Goal: Task Accomplishment & Management: Use online tool/utility

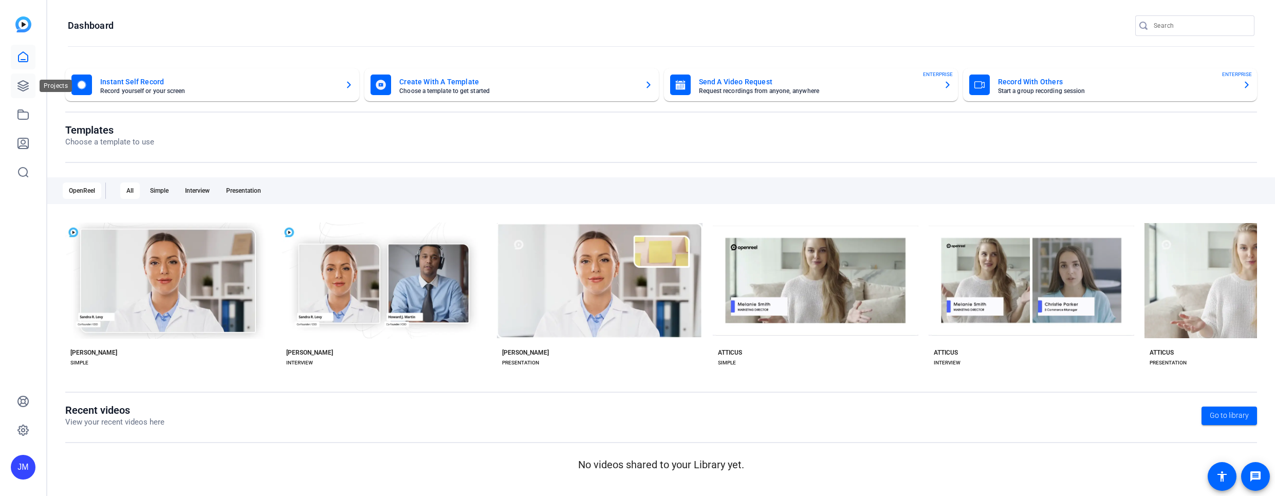
click at [22, 83] on icon at bounding box center [23, 86] width 12 height 12
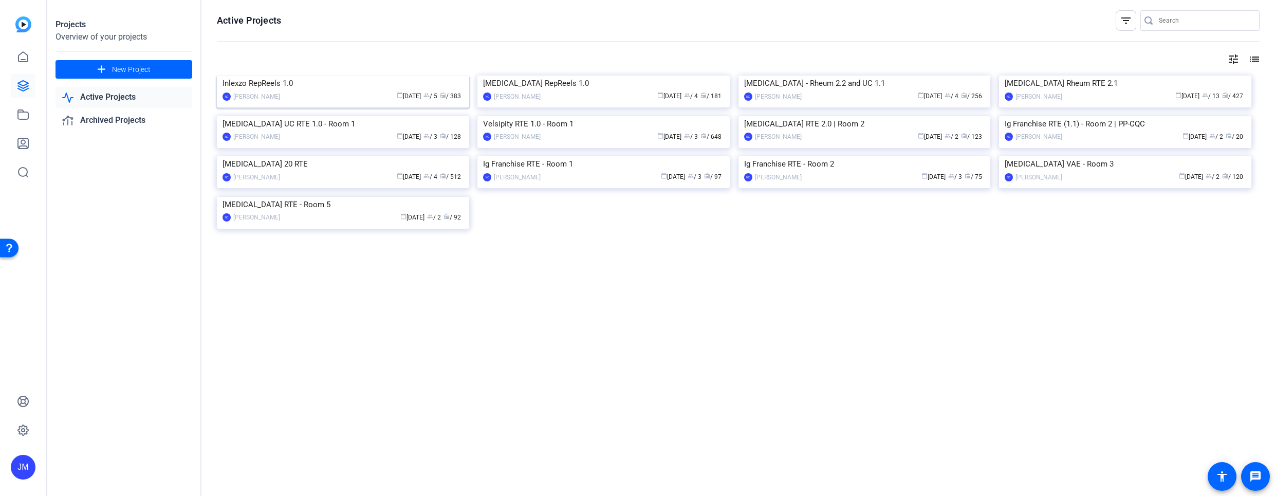
click at [312, 76] on img at bounding box center [343, 76] width 252 height 0
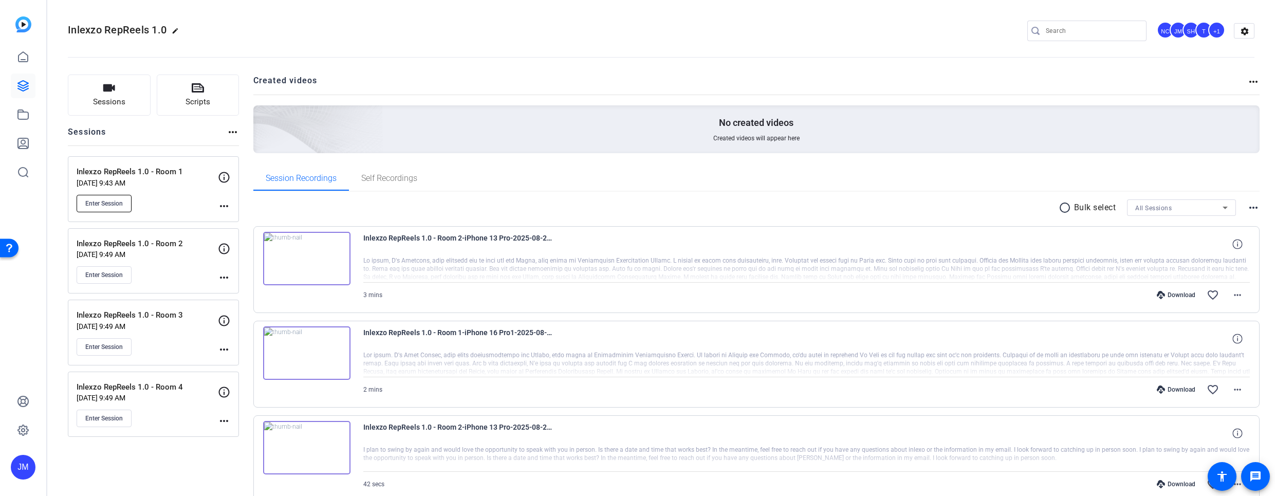
click at [104, 199] on span "Enter Session" at bounding box center [104, 203] width 38 height 8
click at [100, 203] on span "Enter Session" at bounding box center [104, 203] width 38 height 8
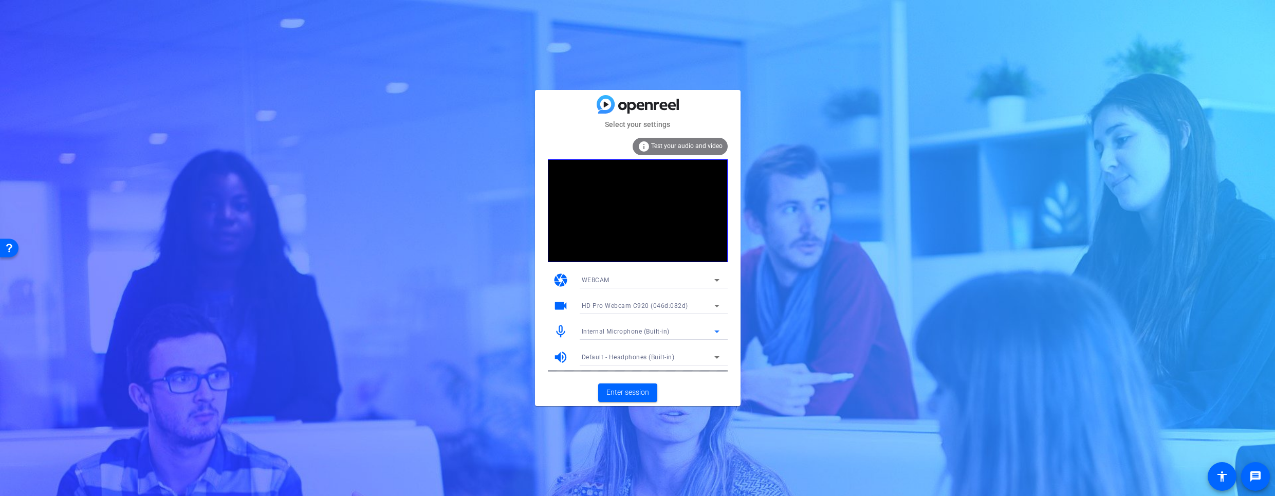
click at [655, 329] on span "Internal Microphone (Built-in)" at bounding box center [626, 331] width 88 height 7
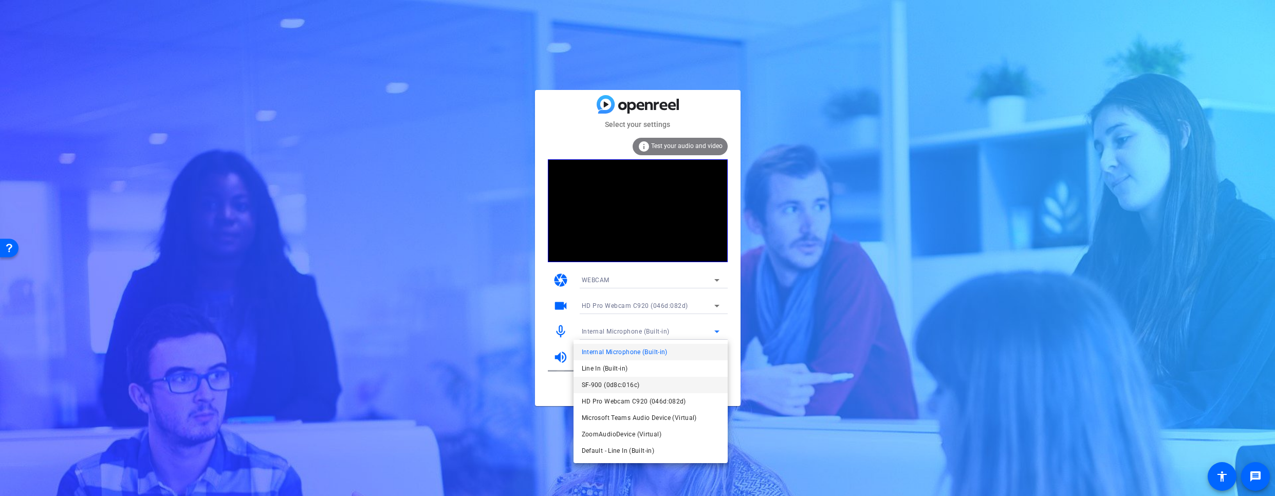
click at [615, 390] on span "SF-900 (0d8c:016c)" at bounding box center [611, 385] width 58 height 12
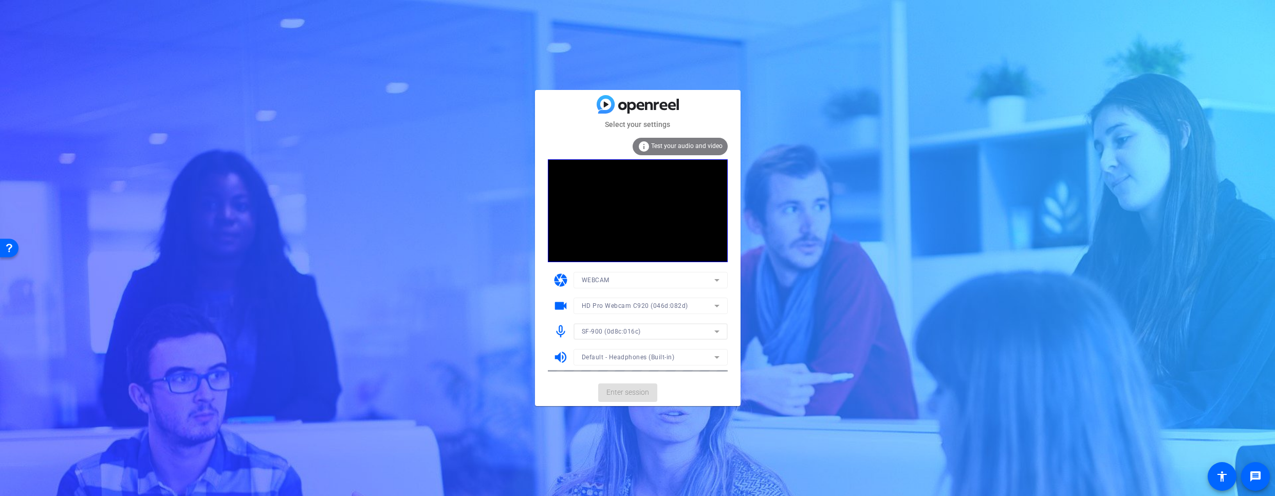
click at [645, 353] on mat-form-field "Default - Headphones (Built-in)" at bounding box center [650, 357] width 154 height 16
click at [646, 358] on span "Default - Headphones (Built-in)" at bounding box center [628, 356] width 93 height 7
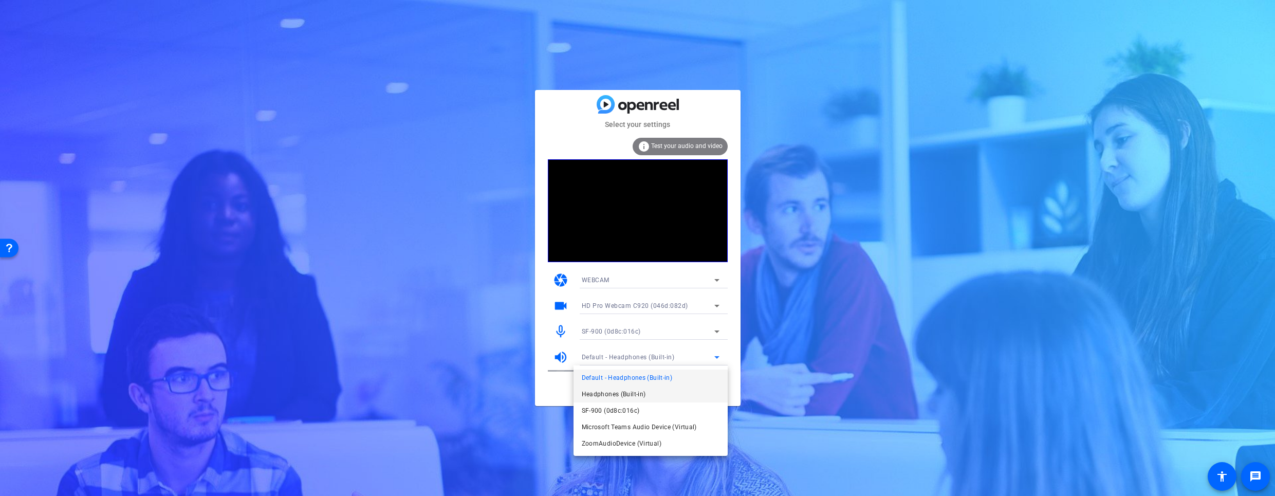
click at [167, 173] on span "Headphones (Built-in)" at bounding box center [100, 169] width 136 height 7
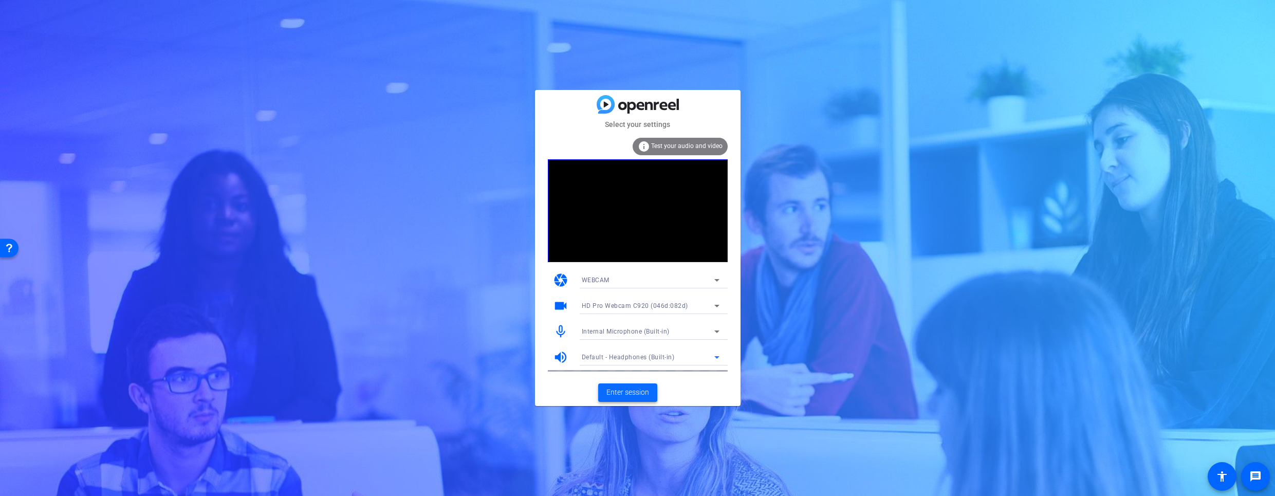
click at [613, 390] on span "Enter session" at bounding box center [627, 392] width 43 height 11
click at [631, 330] on mat-form-field "Internal Microphone (Built-in)" at bounding box center [650, 331] width 154 height 16
click at [677, 334] on mat-form-field "Internal Microphone (Built-in)" at bounding box center [650, 331] width 154 height 16
click at [690, 334] on div "Internal Microphone (Built-in)" at bounding box center [648, 331] width 133 height 13
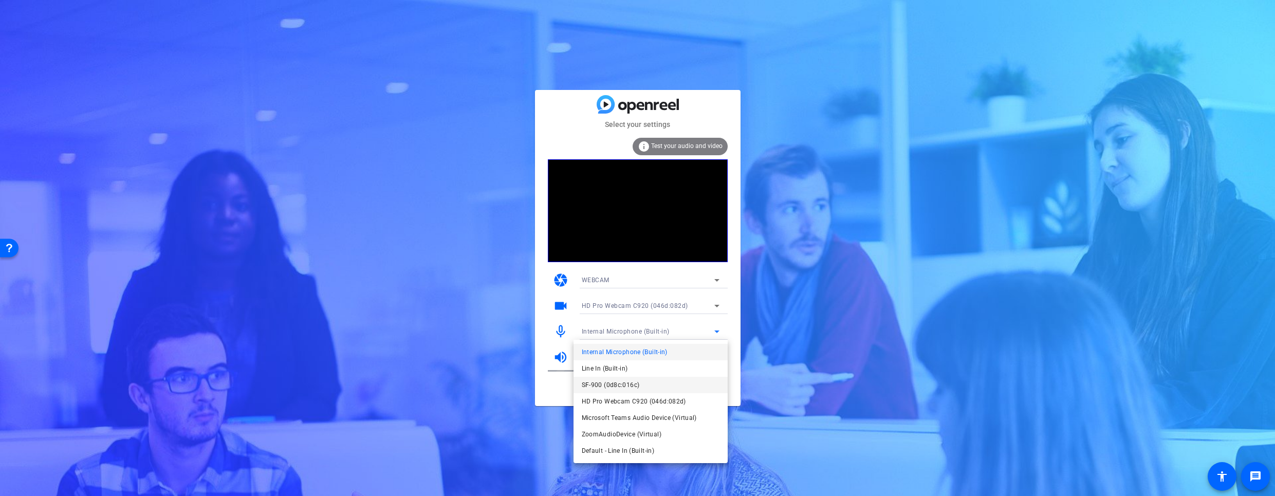
click at [638, 387] on span "SF-900 (0d8c:016c)" at bounding box center [611, 385] width 58 height 12
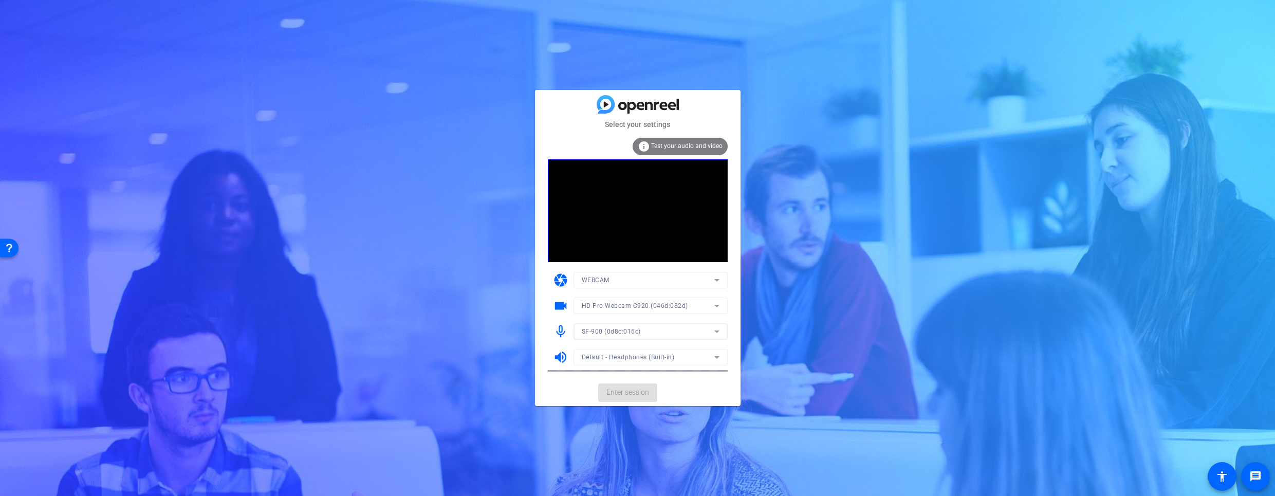
click at [639, 360] on mat-form-field "Default - Headphones (Built-in)" at bounding box center [650, 357] width 154 height 16
click at [628, 401] on span at bounding box center [627, 392] width 59 height 25
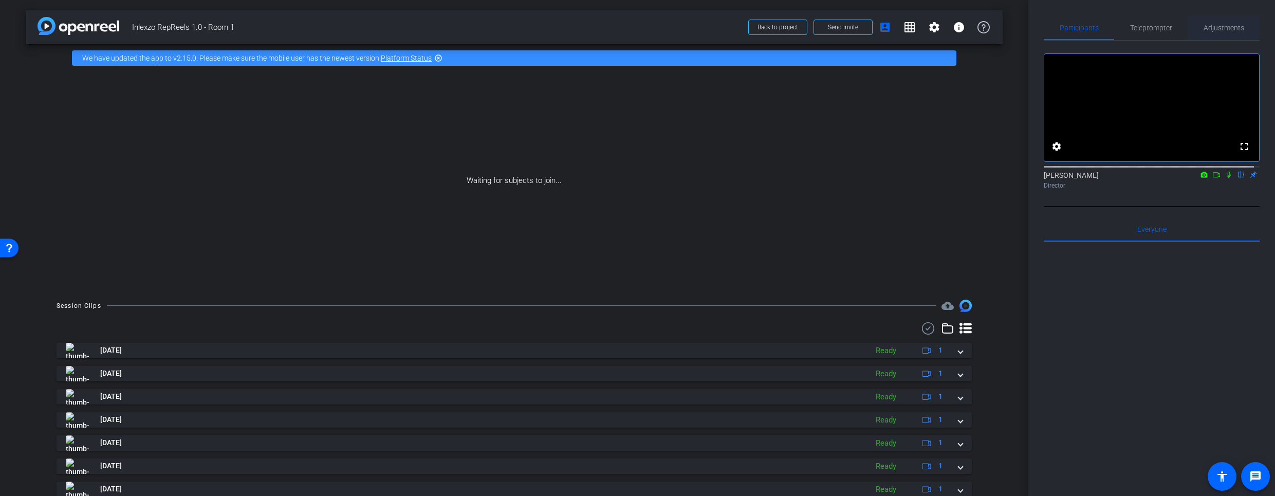
click at [1214, 29] on span "Adjustments" at bounding box center [1223, 27] width 41 height 7
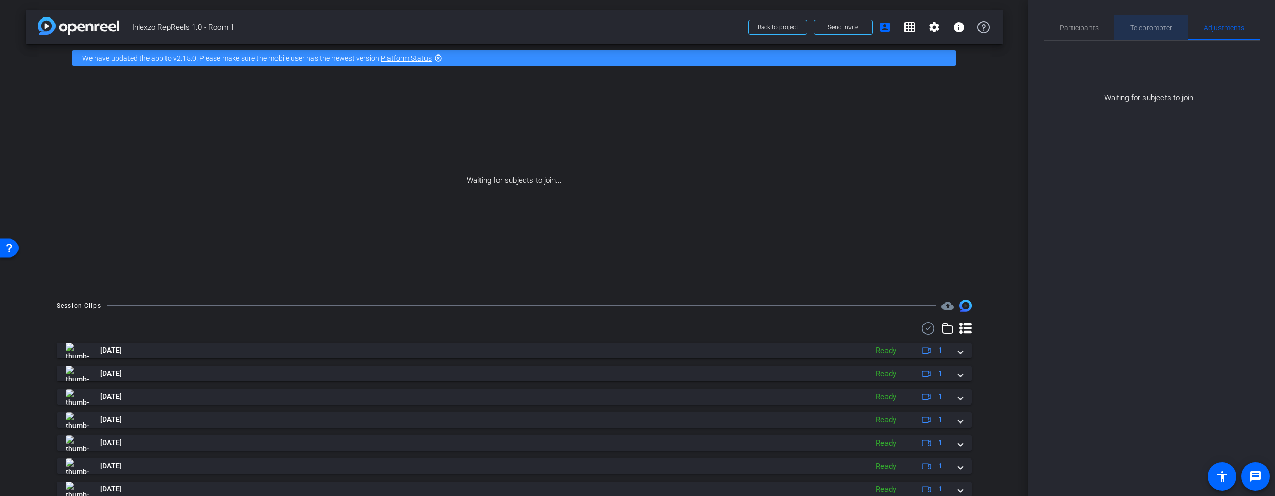
click at [1139, 28] on span "Teleprompter" at bounding box center [1151, 27] width 42 height 7
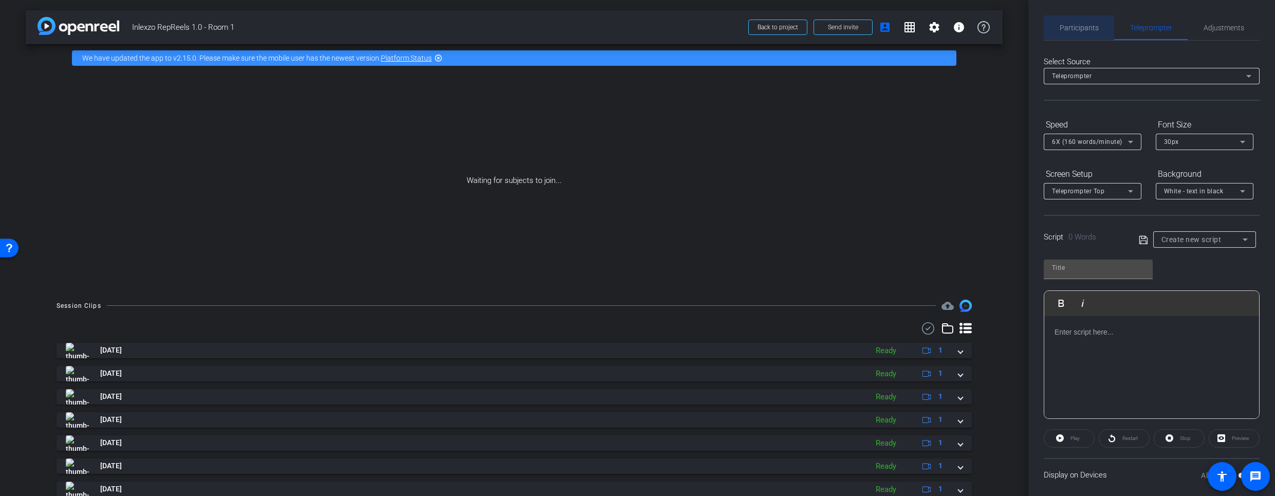
click at [1088, 28] on span "Participants" at bounding box center [1078, 27] width 39 height 7
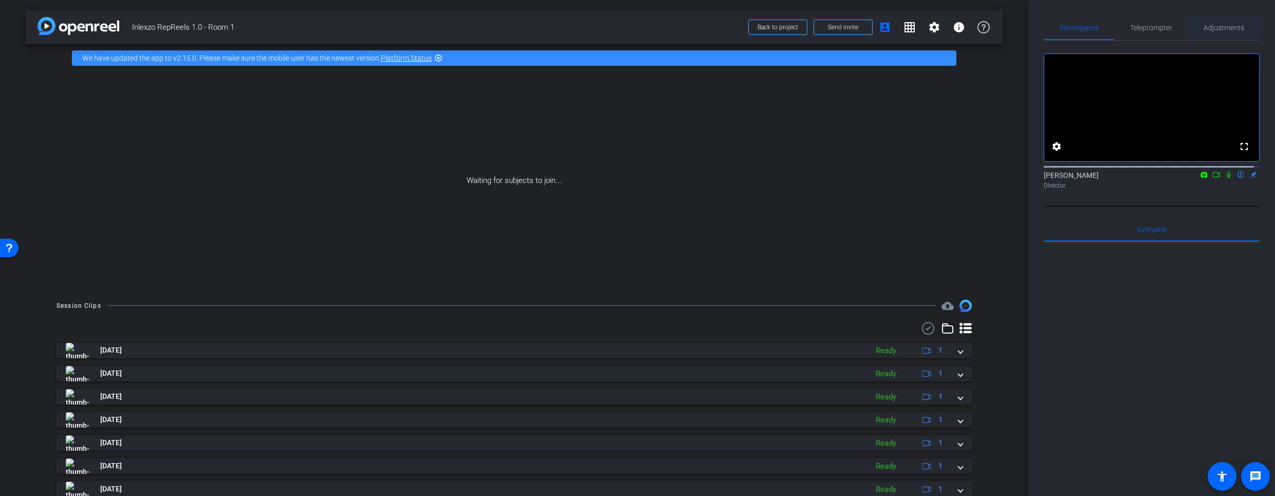
click at [1219, 26] on span "Adjustments" at bounding box center [1223, 27] width 41 height 7
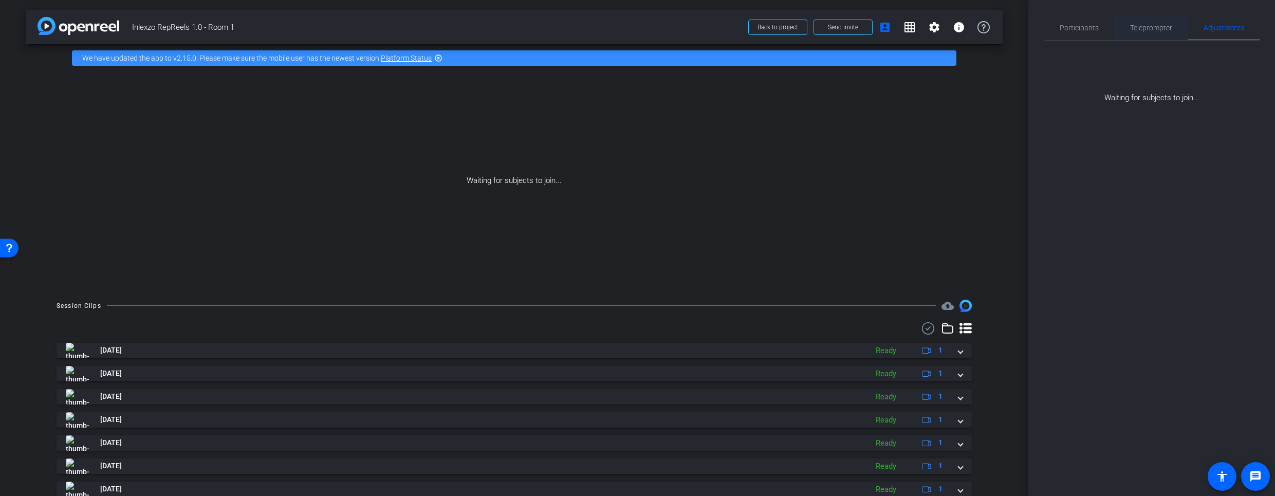
click at [1141, 26] on span "Teleprompter" at bounding box center [1151, 27] width 42 height 7
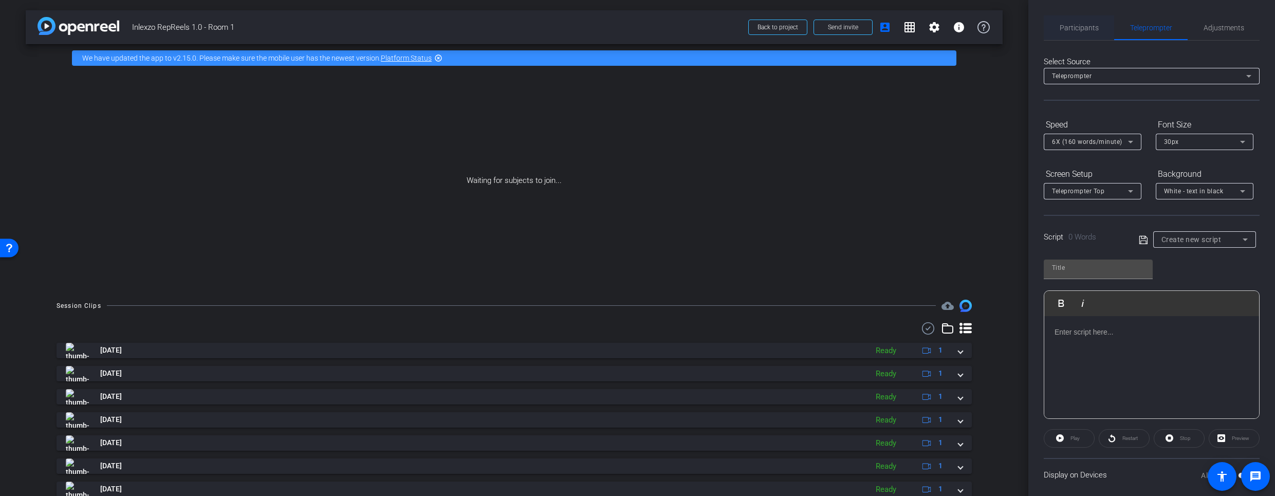
click at [1070, 27] on span "Participants" at bounding box center [1078, 27] width 39 height 7
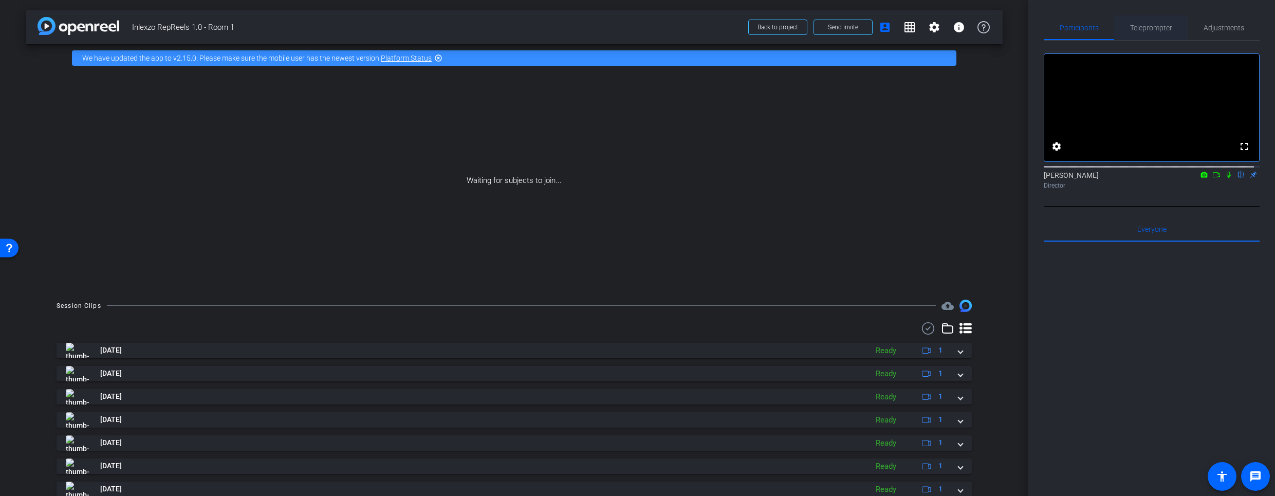
click at [1145, 28] on span "Teleprompter" at bounding box center [1151, 27] width 42 height 7
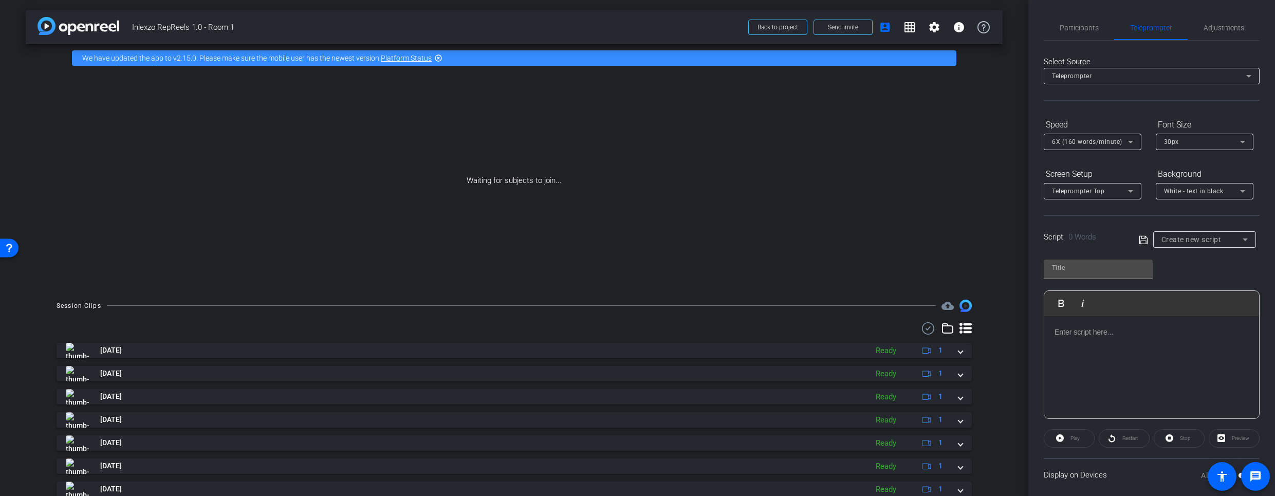
click at [558, 230] on div "Waiting for subjects to join..." at bounding box center [514, 180] width 977 height 217
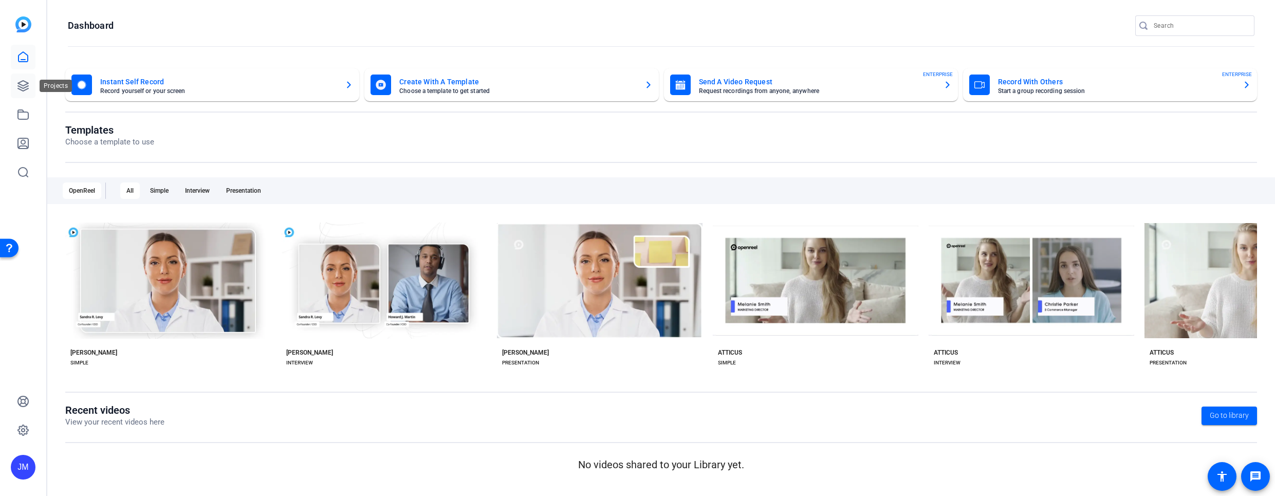
click at [21, 81] on icon at bounding box center [23, 86] width 10 height 10
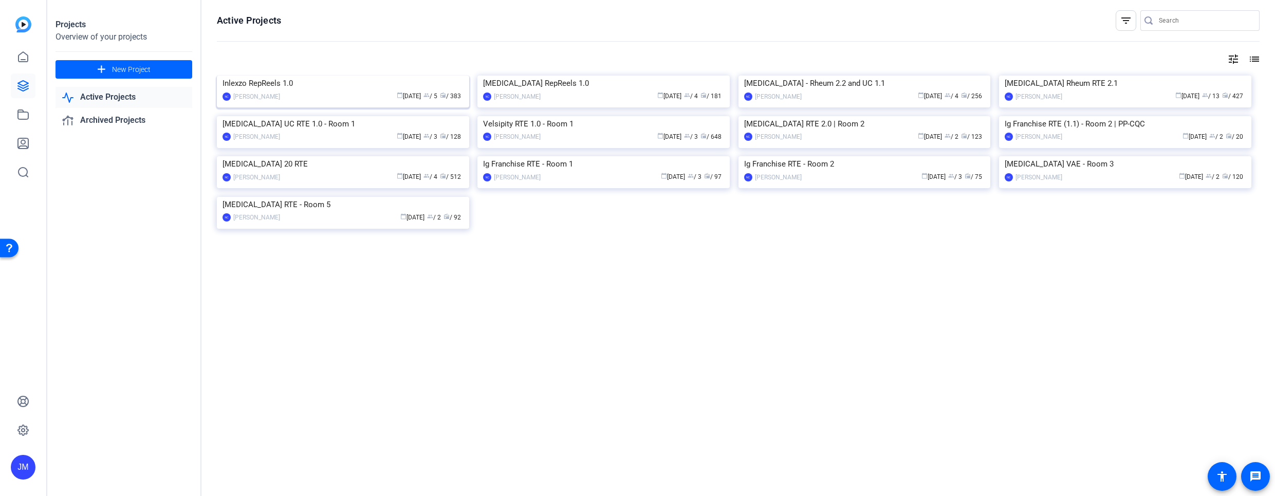
click at [302, 76] on img at bounding box center [343, 76] width 252 height 0
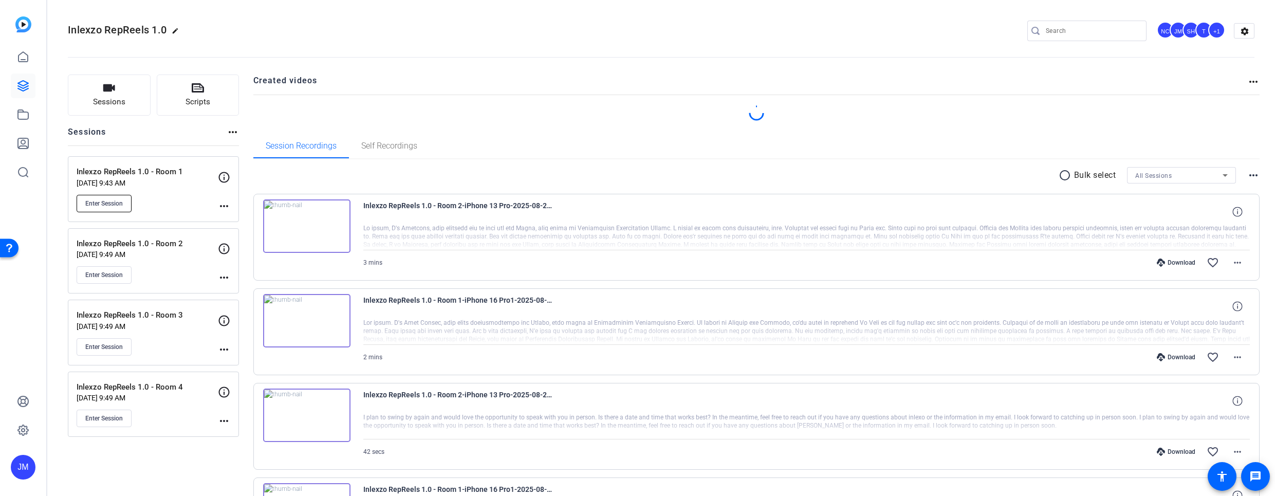
click at [120, 199] on span "Enter Session" at bounding box center [104, 203] width 38 height 8
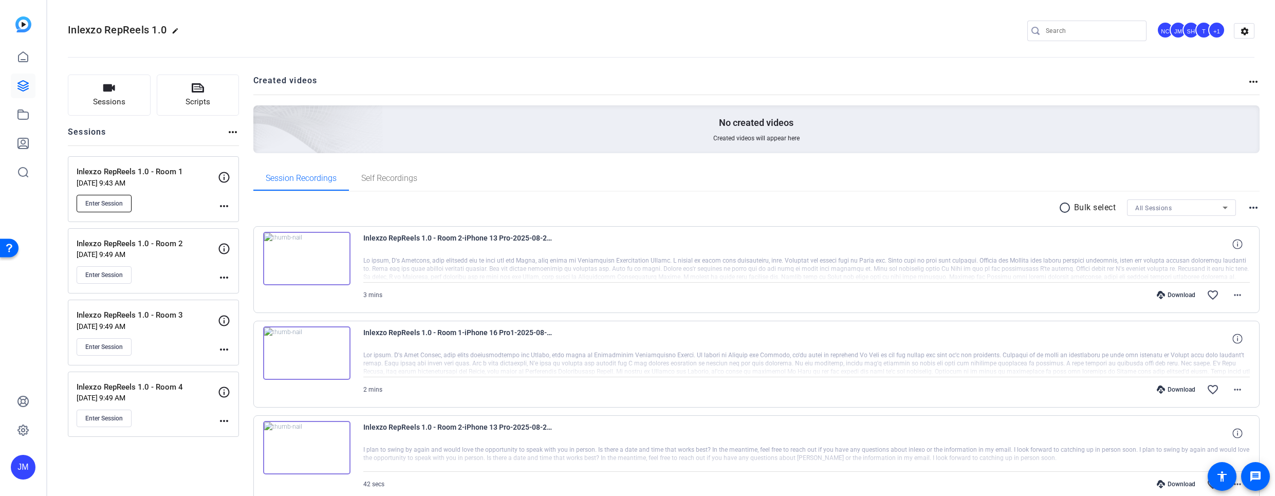
click at [107, 211] on button "Enter Session" at bounding box center [104, 203] width 55 height 17
click at [25, 463] on div "JM" at bounding box center [23, 467] width 25 height 25
click at [117, 459] on mat-icon "logout" at bounding box center [123, 458] width 12 height 12
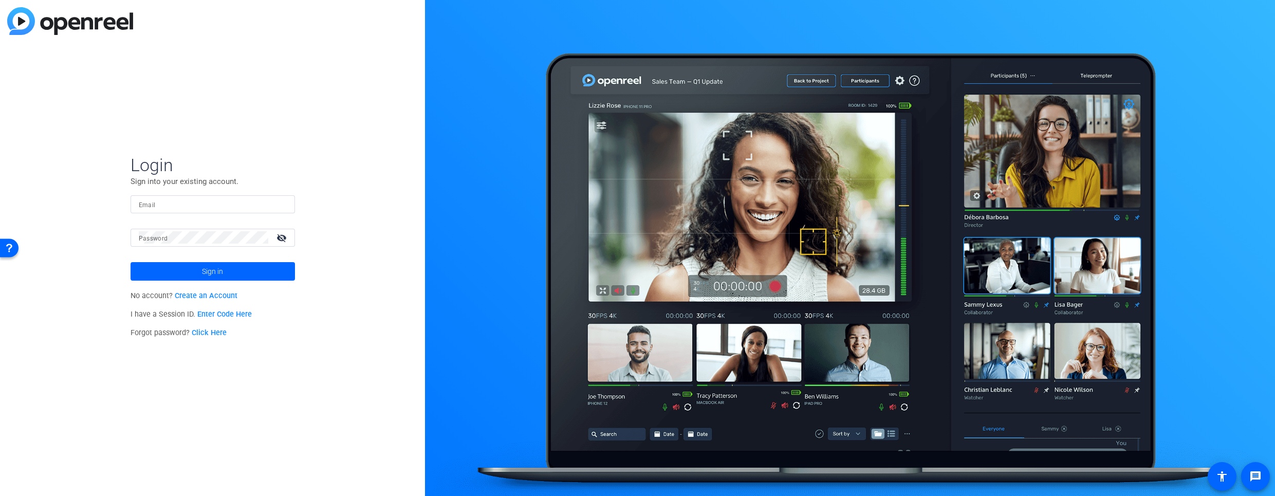
drag, startPoint x: 195, startPoint y: 214, endPoint x: 197, endPoint y: 206, distance: 8.6
click at [195, 214] on mat-form-field "Email" at bounding box center [213, 211] width 164 height 33
click at [197, 206] on input "Email" at bounding box center [213, 204] width 148 height 12
click at [180, 198] on input "Email" at bounding box center [213, 204] width 148 height 12
type input "jamesm@myproxypass.com"
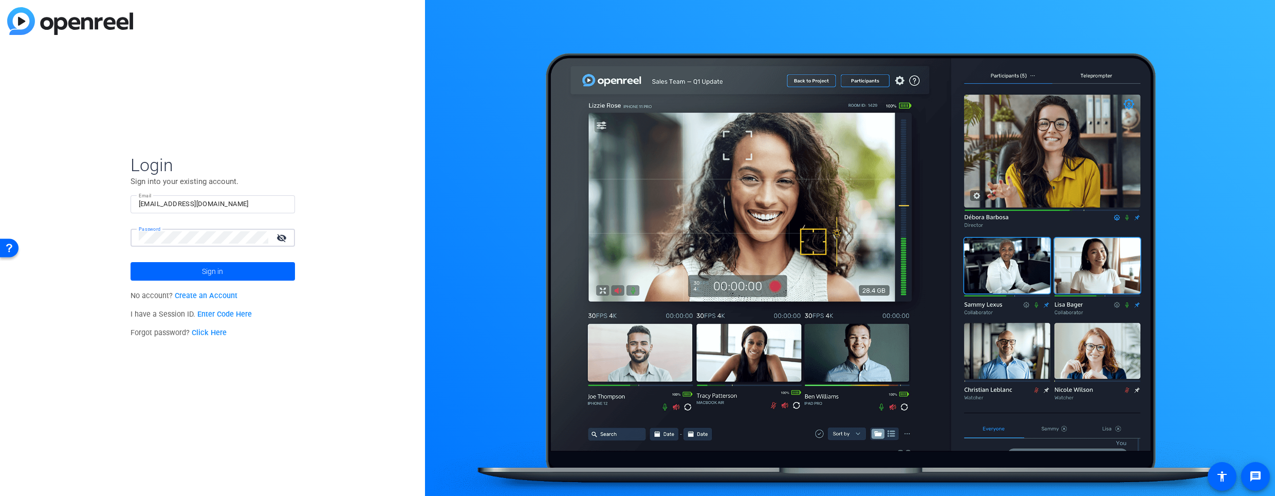
click at [285, 238] on mat-icon "visibility_off" at bounding box center [282, 237] width 25 height 15
click at [82, 228] on div "Login Sign into your existing account. Email jamesm@myproxypass.com Password vi…" at bounding box center [212, 248] width 425 height 496
click at [174, 272] on span at bounding box center [213, 271] width 164 height 25
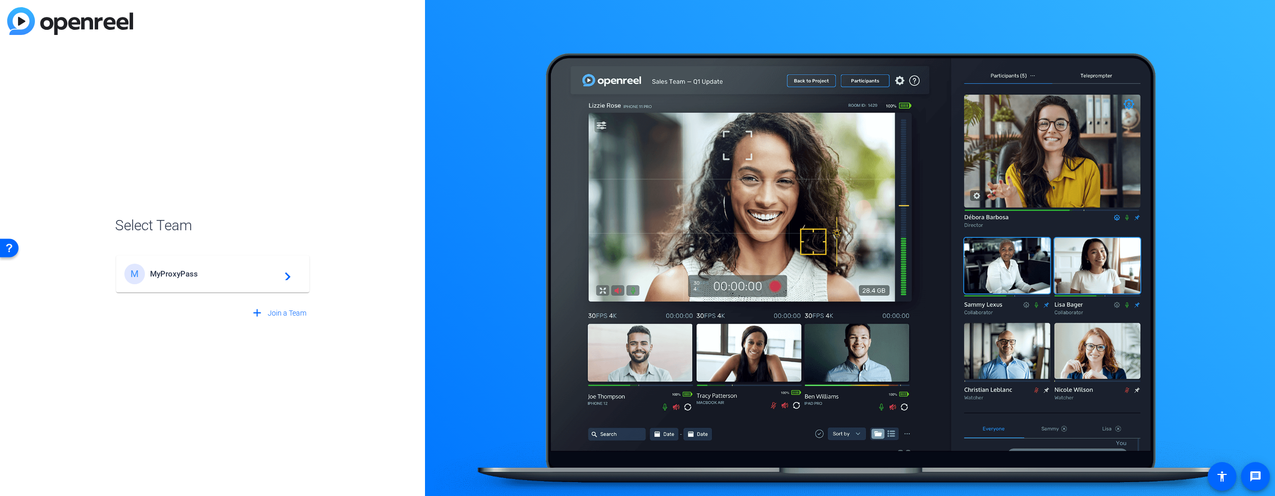
click at [262, 283] on div "M MyProxyPass navigate_next" at bounding box center [212, 274] width 177 height 21
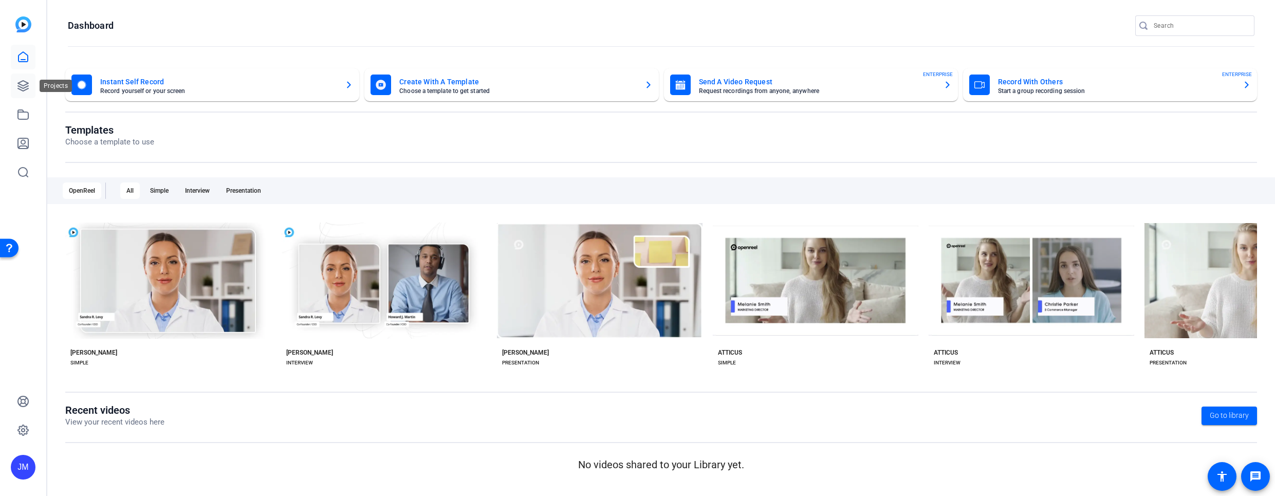
click at [25, 88] on icon at bounding box center [23, 86] width 12 height 12
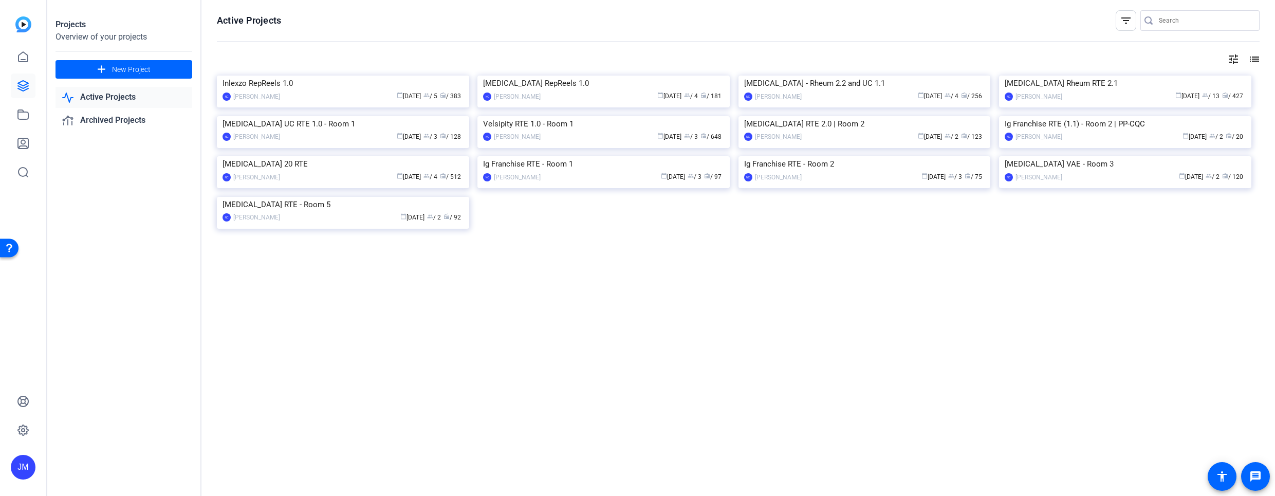
click at [288, 76] on img at bounding box center [343, 76] width 252 height 0
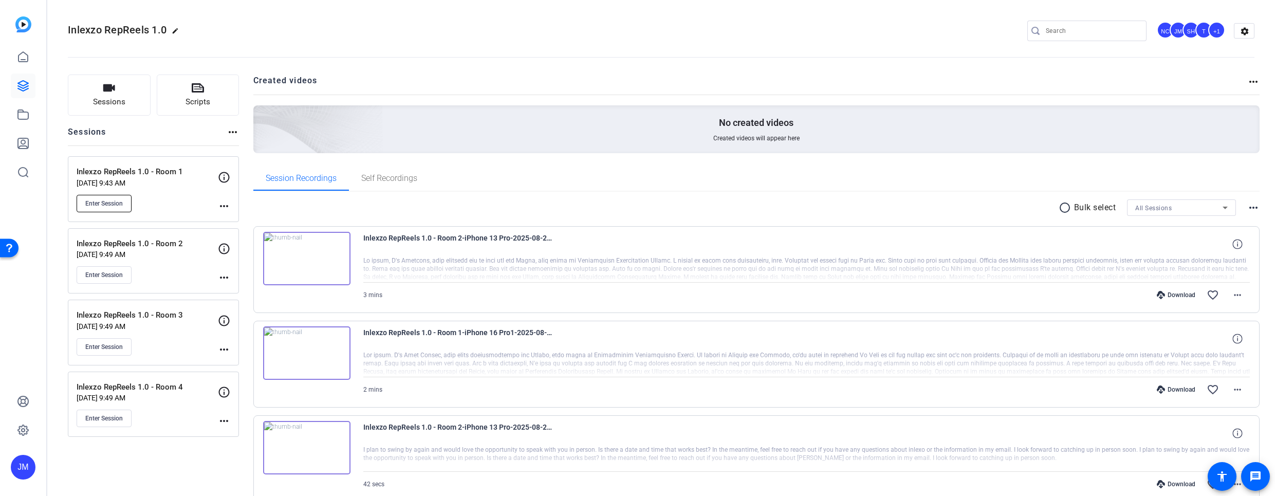
click at [109, 201] on span "Enter Session" at bounding box center [104, 203] width 38 height 8
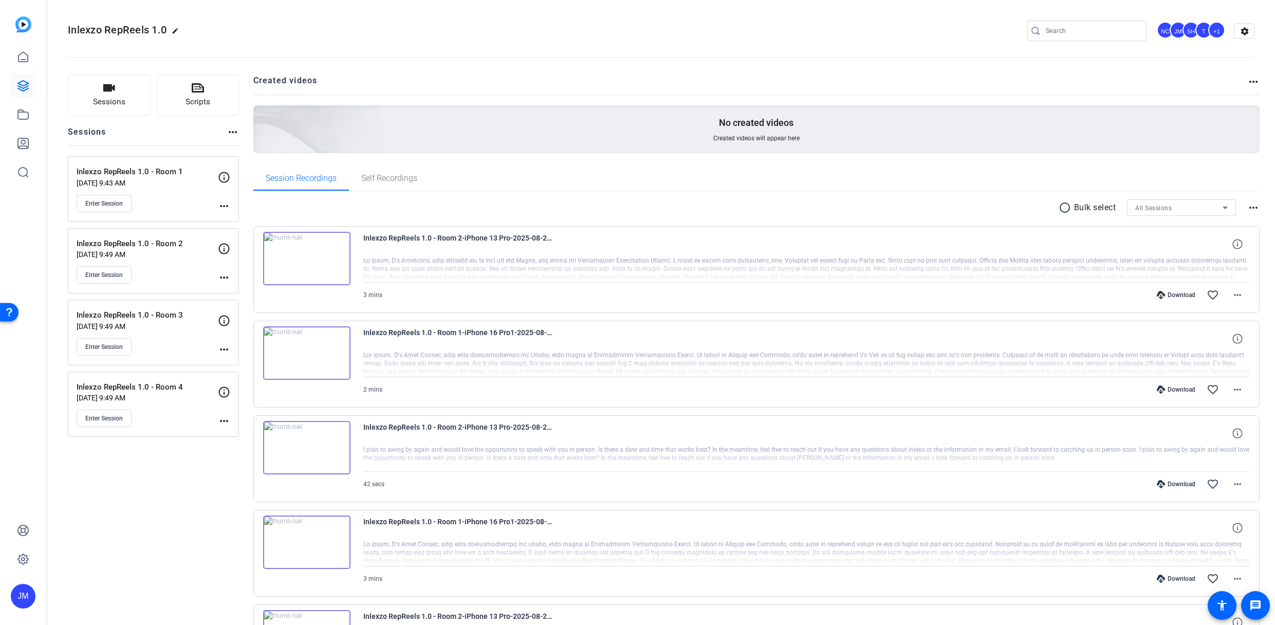
click at [193, 199] on div "Enter Session" at bounding box center [147, 203] width 141 height 17
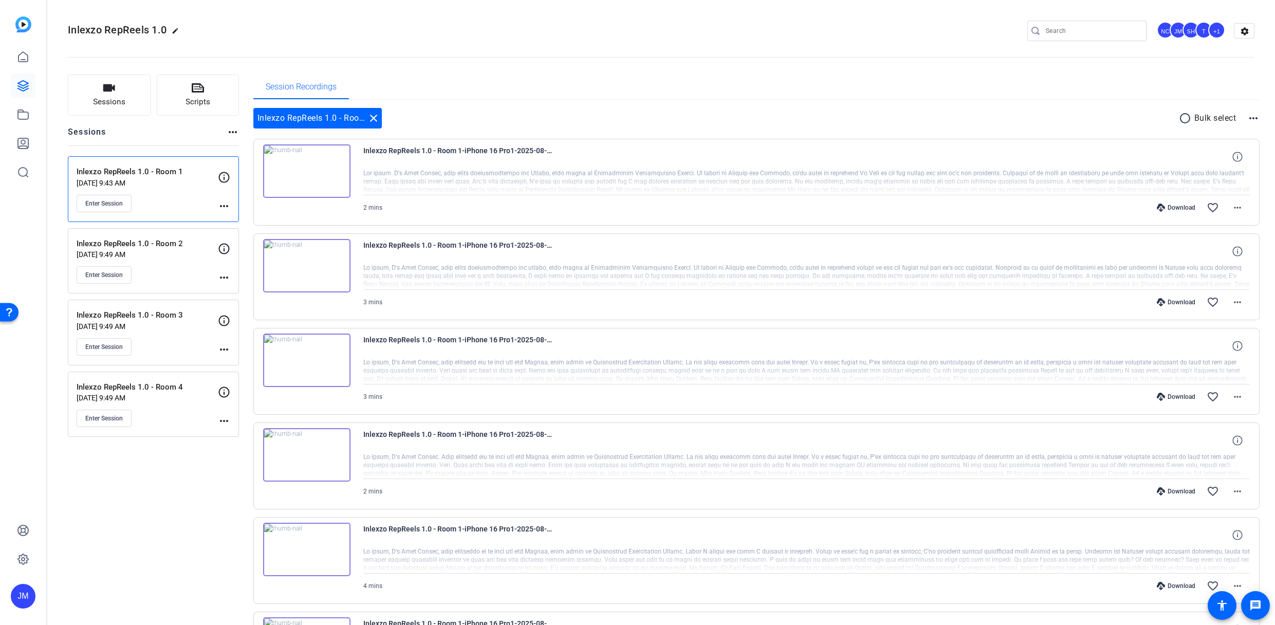
click at [206, 186] on p "[DATE] 9:43 AM" at bounding box center [147, 183] width 141 height 8
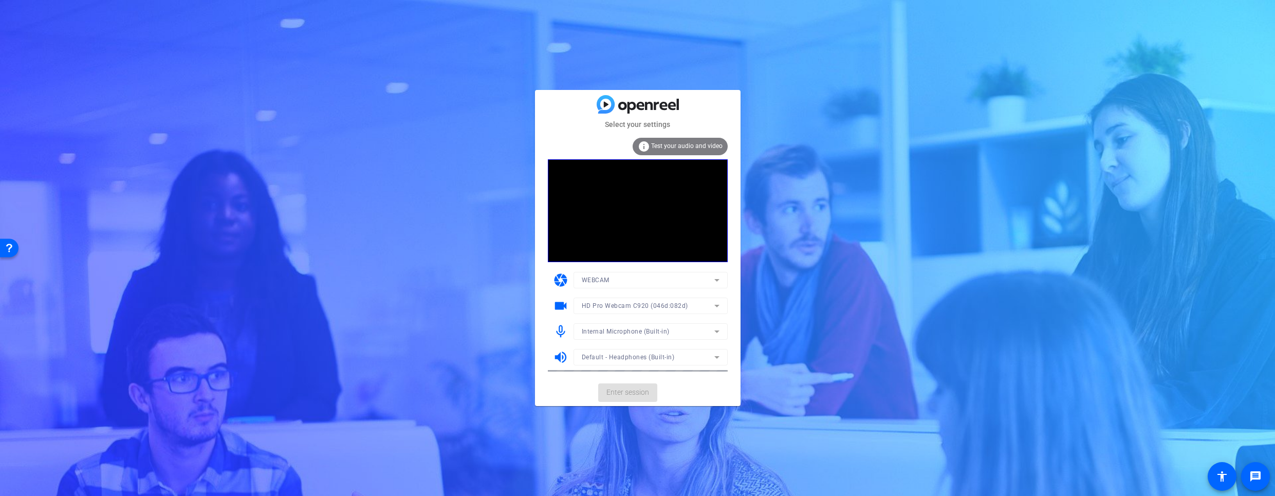
click at [651, 326] on mat-form-field "Internal Microphone (Built-in)" at bounding box center [650, 331] width 154 height 16
click at [656, 329] on span "Internal Microphone (Built-in)" at bounding box center [626, 331] width 88 height 7
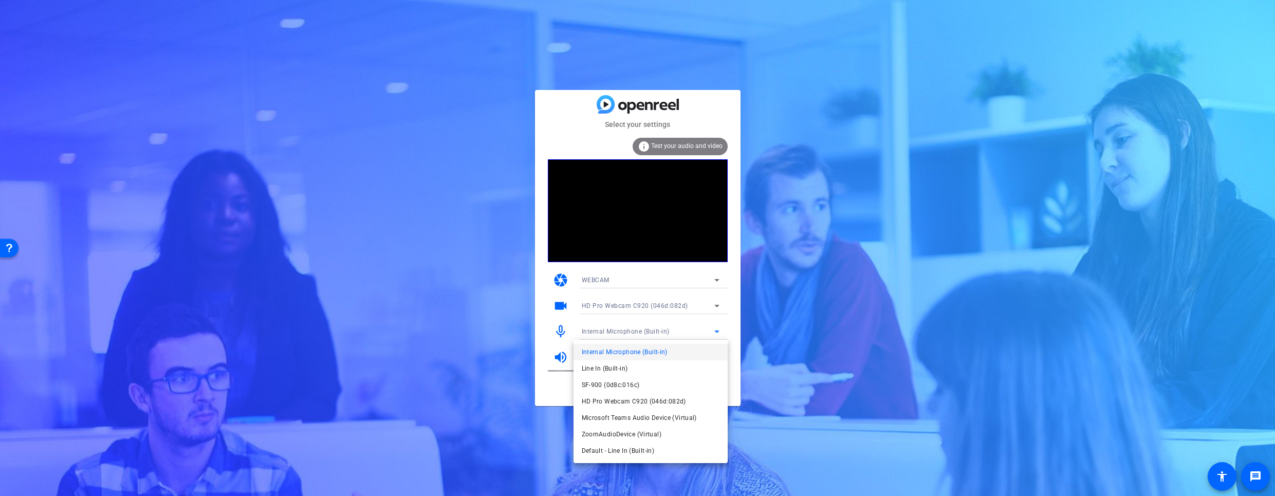
click at [630, 385] on span "SF-900 (0d8c:016c)" at bounding box center [611, 385] width 58 height 12
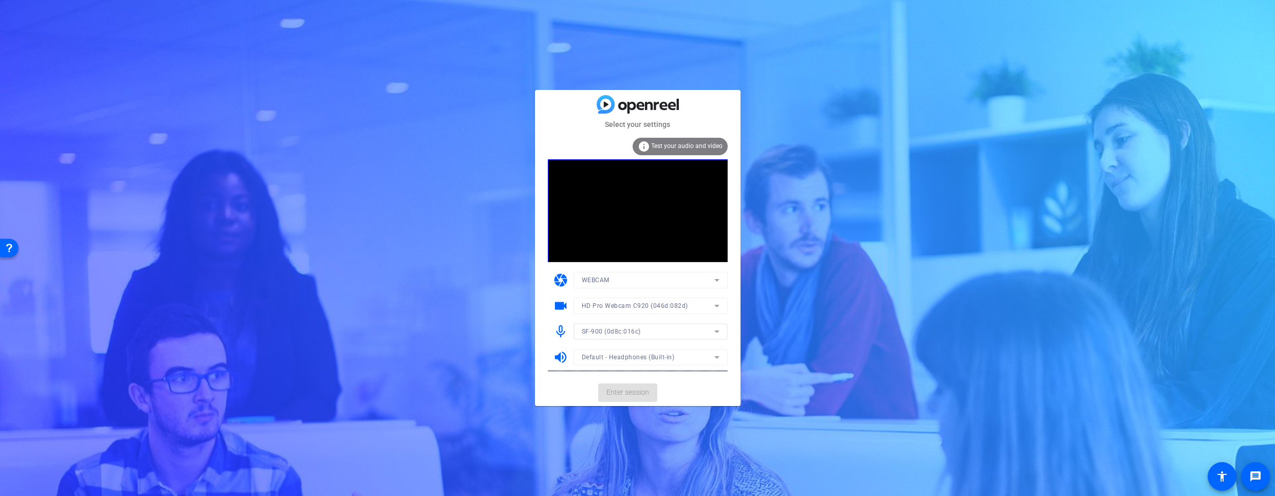
click at [635, 359] on mat-form-field "Default - Headphones (Built-in)" at bounding box center [650, 357] width 154 height 16
click at [629, 400] on span at bounding box center [627, 392] width 59 height 25
click at [625, 333] on mat-form-field "Internal Microphone (Built-in)" at bounding box center [650, 331] width 154 height 16
click at [664, 333] on span "Internal Microphone (Built-in)" at bounding box center [626, 331] width 88 height 7
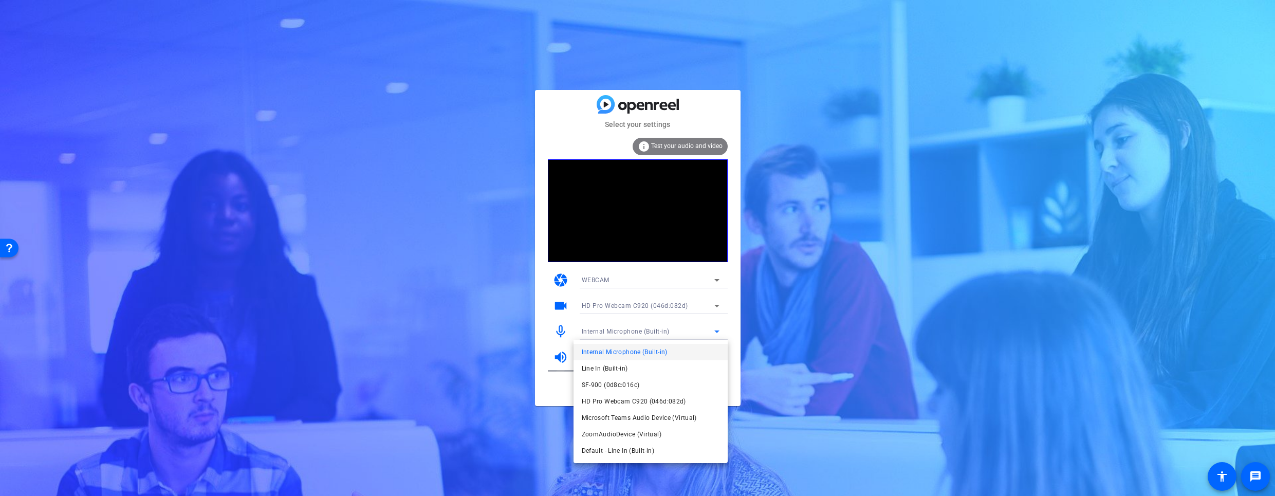
click at [158, 84] on mat-option "SF-900 (0d8c:016c)" at bounding box center [95, 80] width 126 height 7
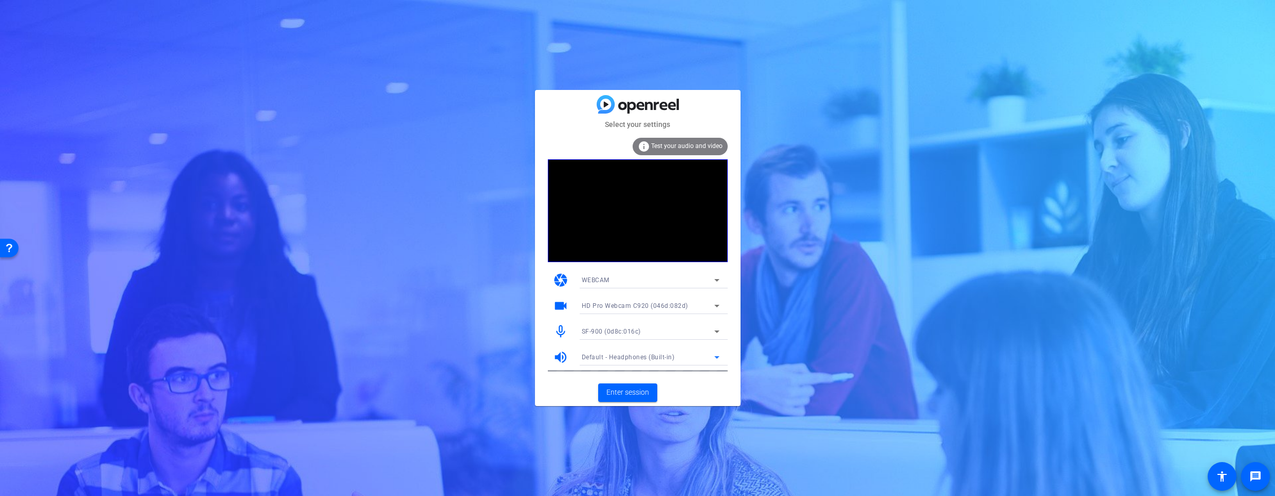
click at [648, 358] on span "Default - Headphones (Built-in)" at bounding box center [628, 356] width 93 height 7
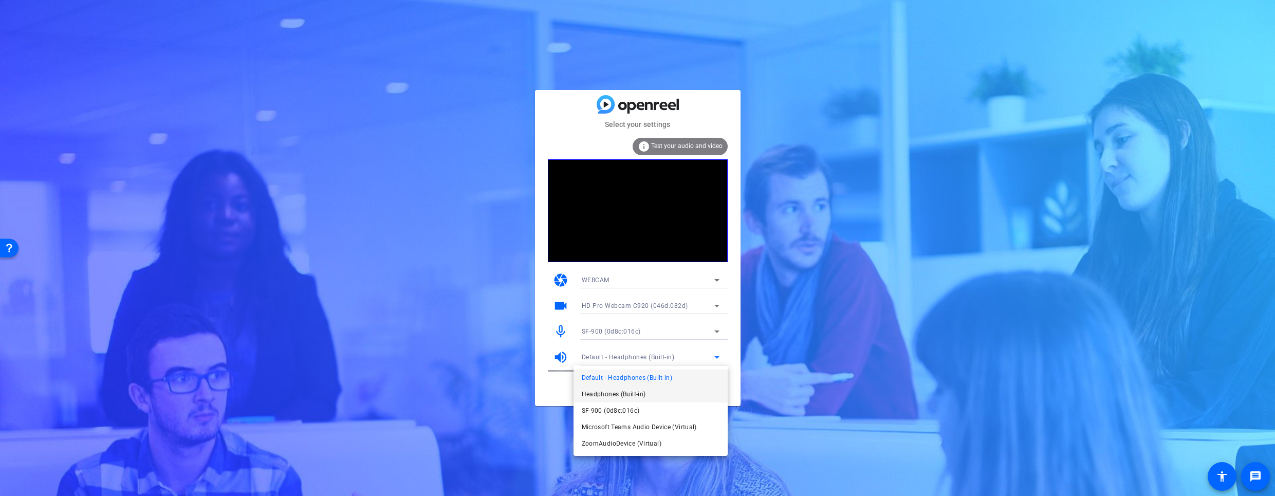
click at [639, 397] on span "Headphones (Built-in)" at bounding box center [614, 394] width 64 height 12
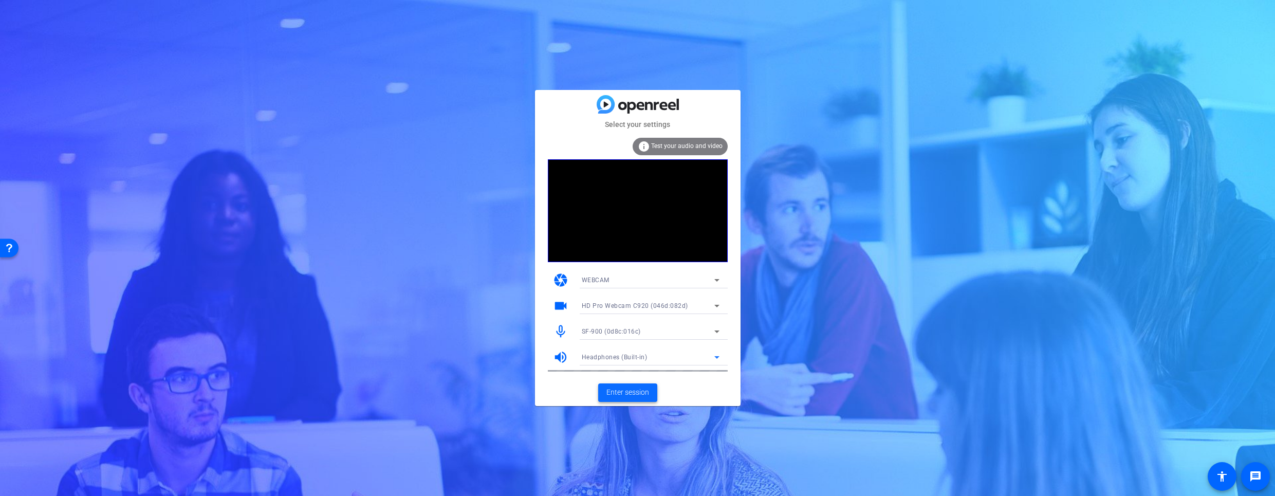
click at [633, 394] on span "Enter session" at bounding box center [627, 392] width 43 height 11
click at [660, 328] on span "Internal Microphone (Built-in)" at bounding box center [626, 331] width 88 height 7
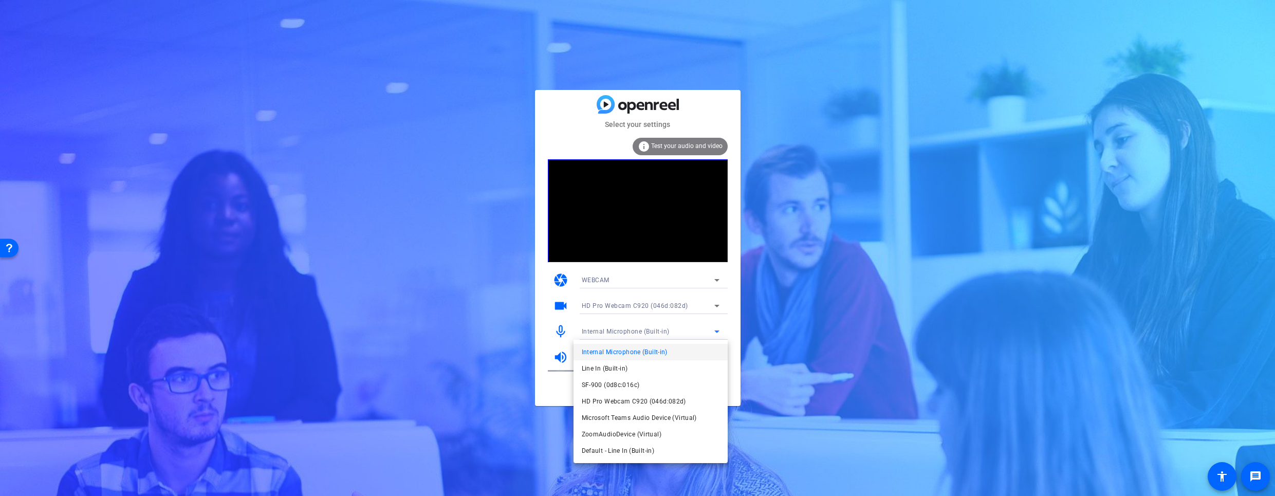
click at [158, 84] on mat-option "SF-900 (0d8c:016c)" at bounding box center [95, 80] width 126 height 7
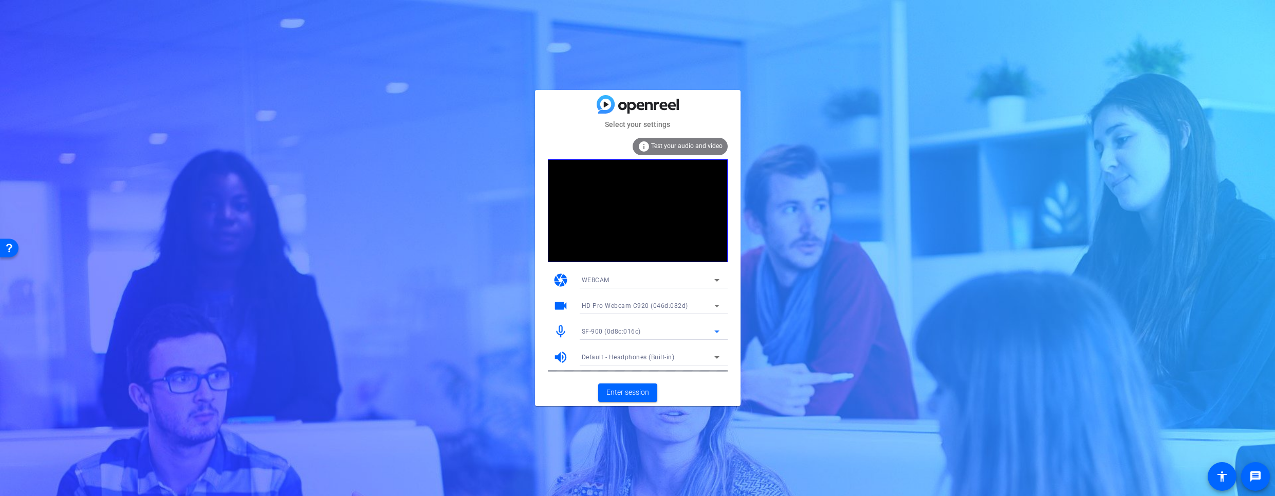
click at [643, 355] on span "Default - Headphones (Built-in)" at bounding box center [628, 356] width 93 height 7
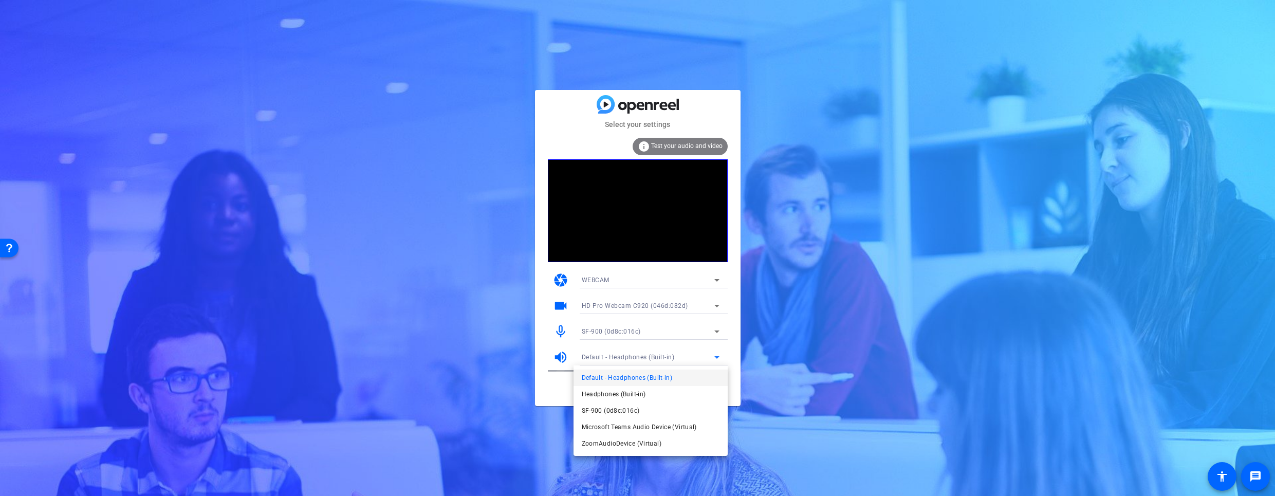
click at [643, 355] on div at bounding box center [637, 248] width 1275 height 496
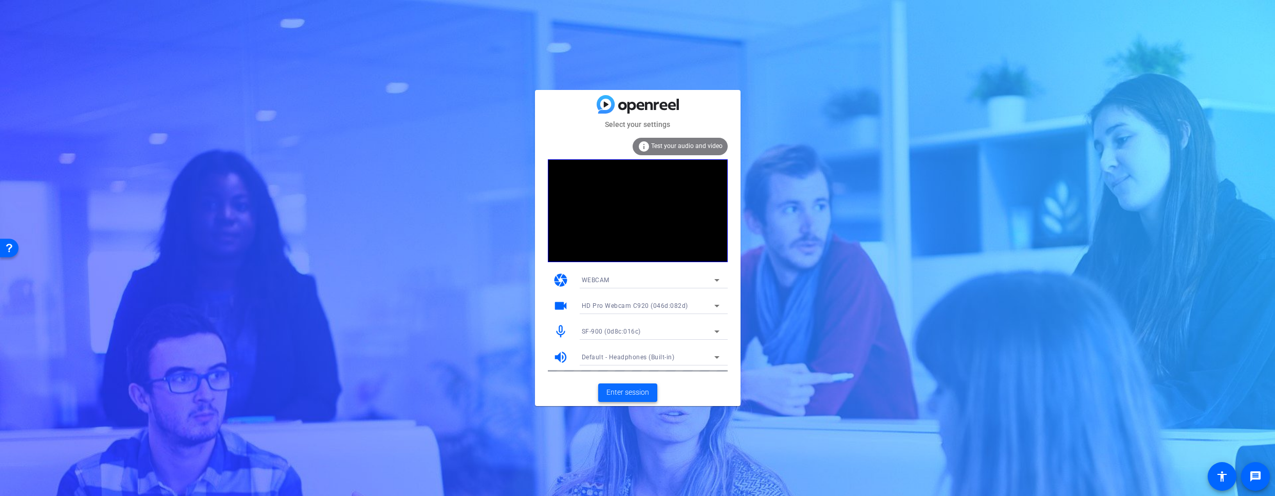
click at [627, 391] on span "Enter session" at bounding box center [627, 392] width 43 height 11
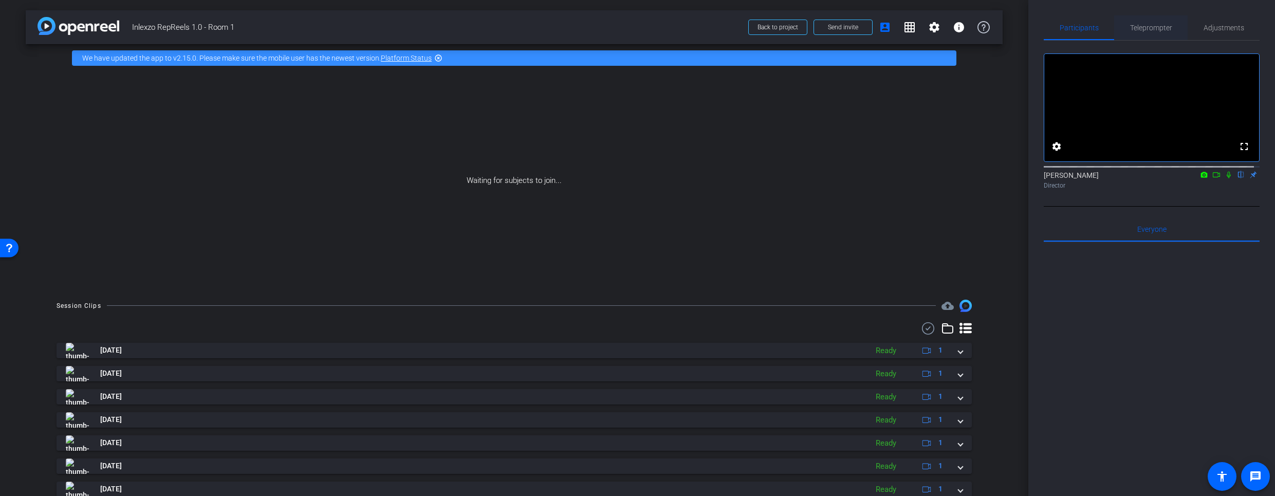
click at [1155, 15] on span "Teleprompter" at bounding box center [1151, 27] width 42 height 25
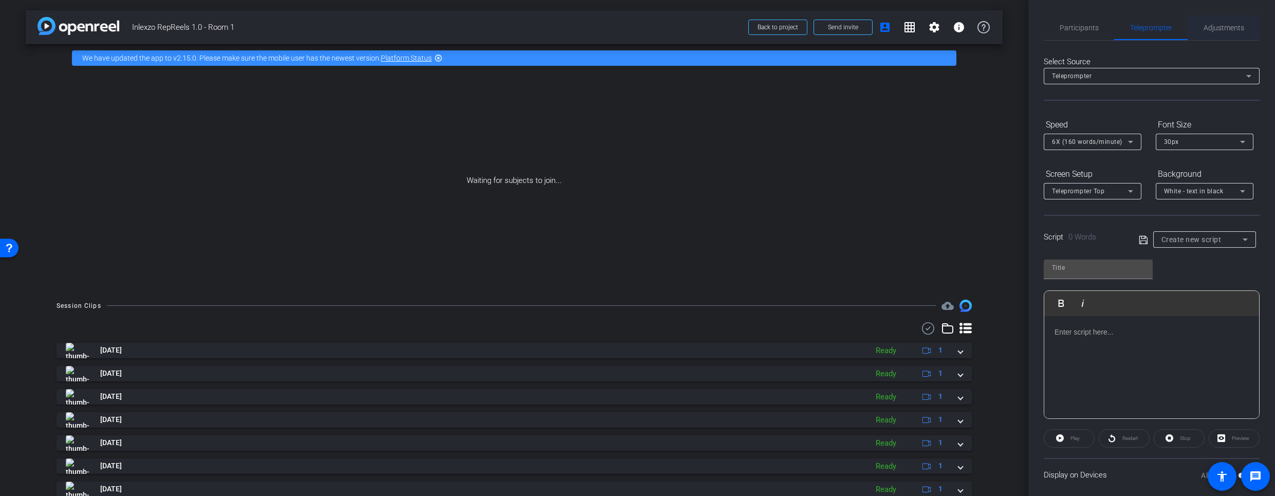
click at [1209, 28] on span "Adjustments" at bounding box center [1223, 27] width 41 height 7
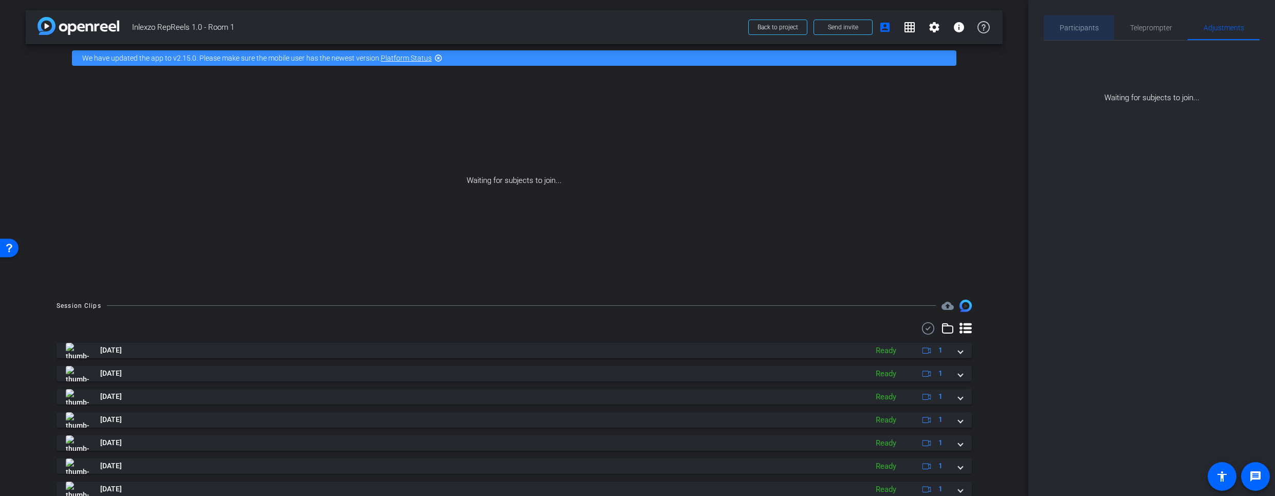
click at [1097, 37] on div "Participants" at bounding box center [1079, 27] width 70 height 25
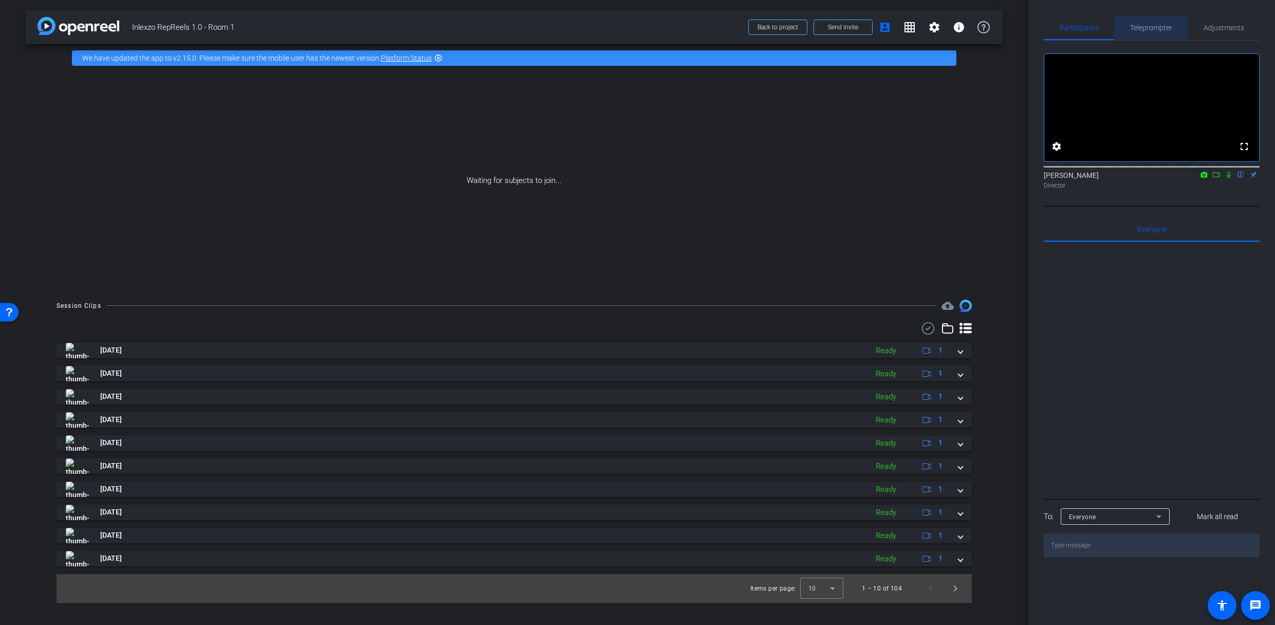
click at [1148, 22] on span "Teleprompter" at bounding box center [1151, 27] width 42 height 25
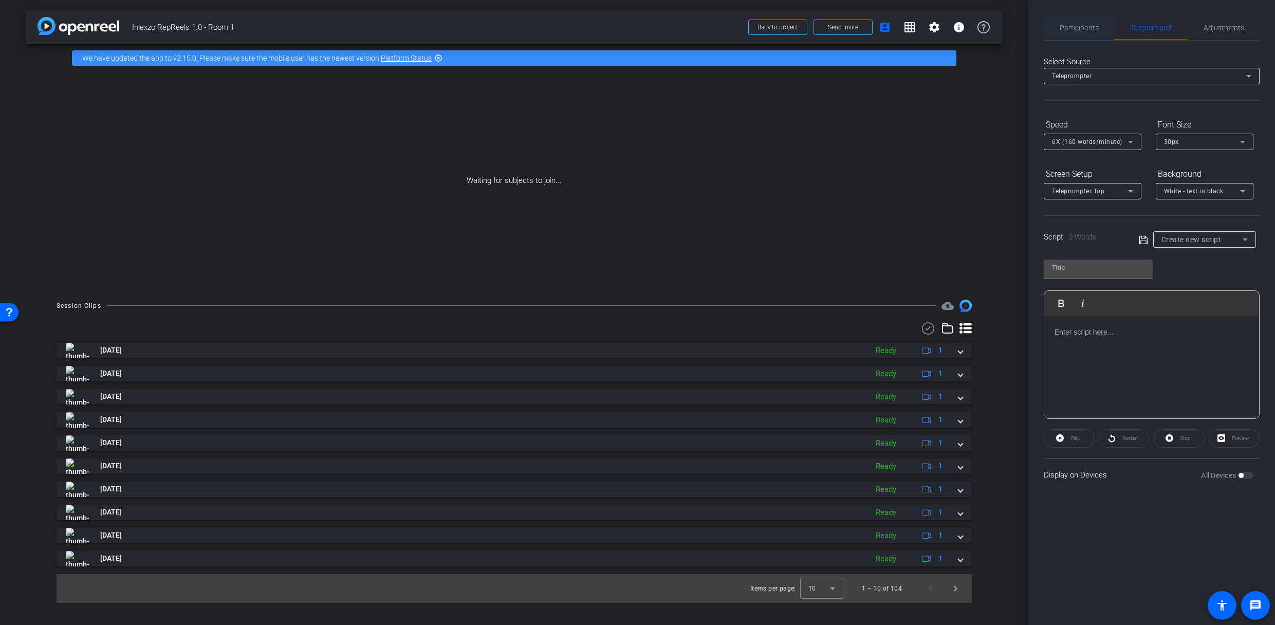
click at [1096, 24] on span "Participants" at bounding box center [1078, 27] width 39 height 7
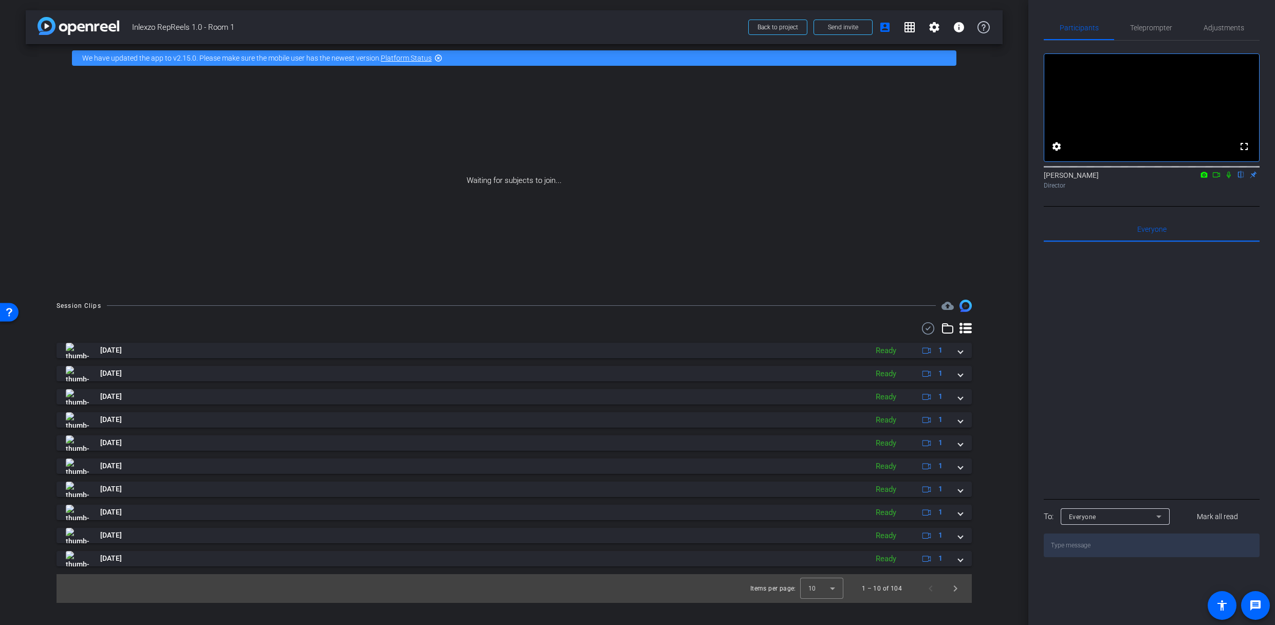
click at [1224, 178] on icon at bounding box center [1228, 174] width 8 height 7
click at [1150, 31] on span "Teleprompter" at bounding box center [1151, 27] width 42 height 7
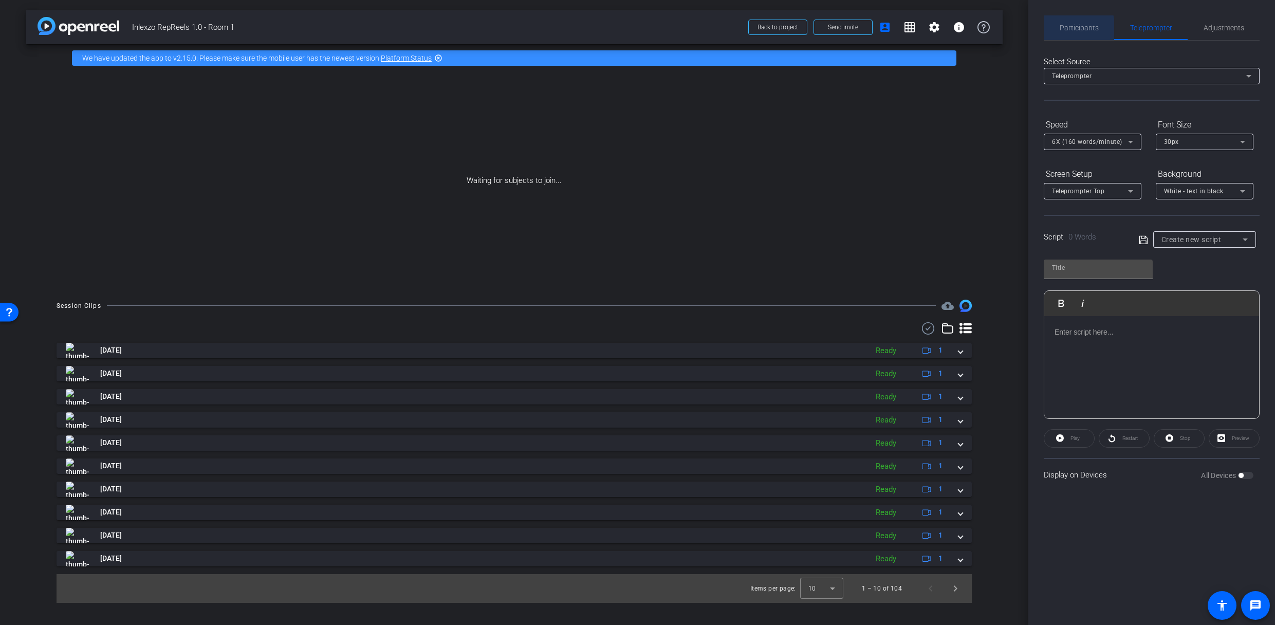
click at [1065, 29] on span "Participants" at bounding box center [1078, 27] width 39 height 7
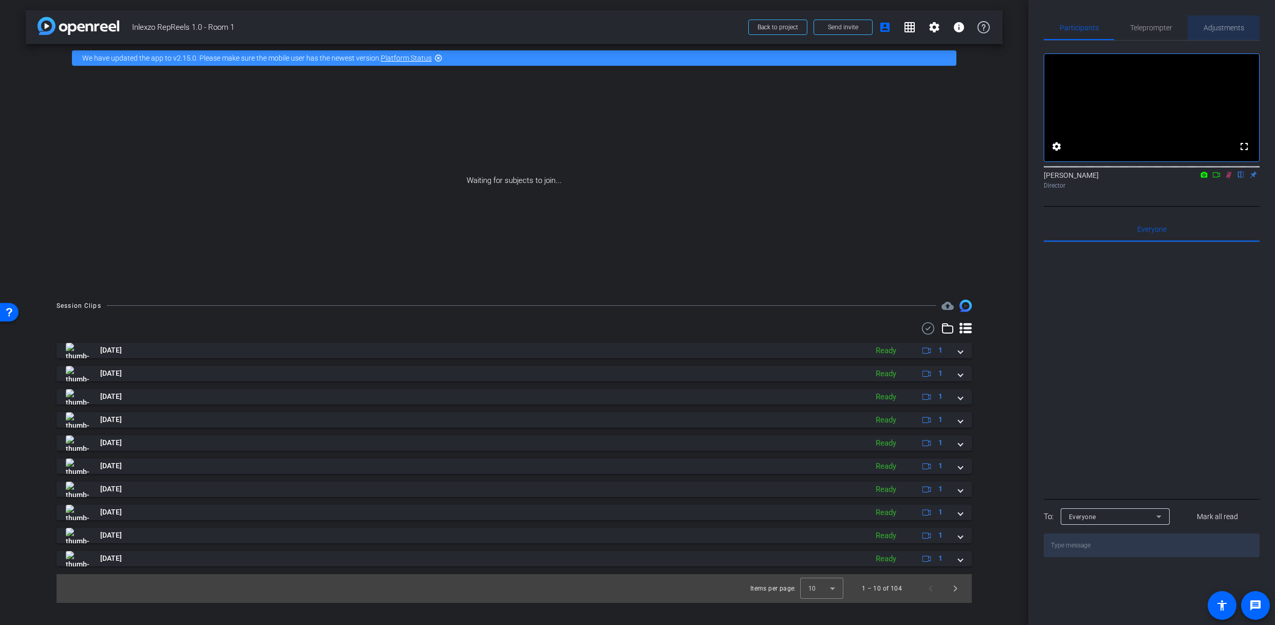
click at [1214, 30] on span "Adjustments" at bounding box center [1223, 27] width 41 height 7
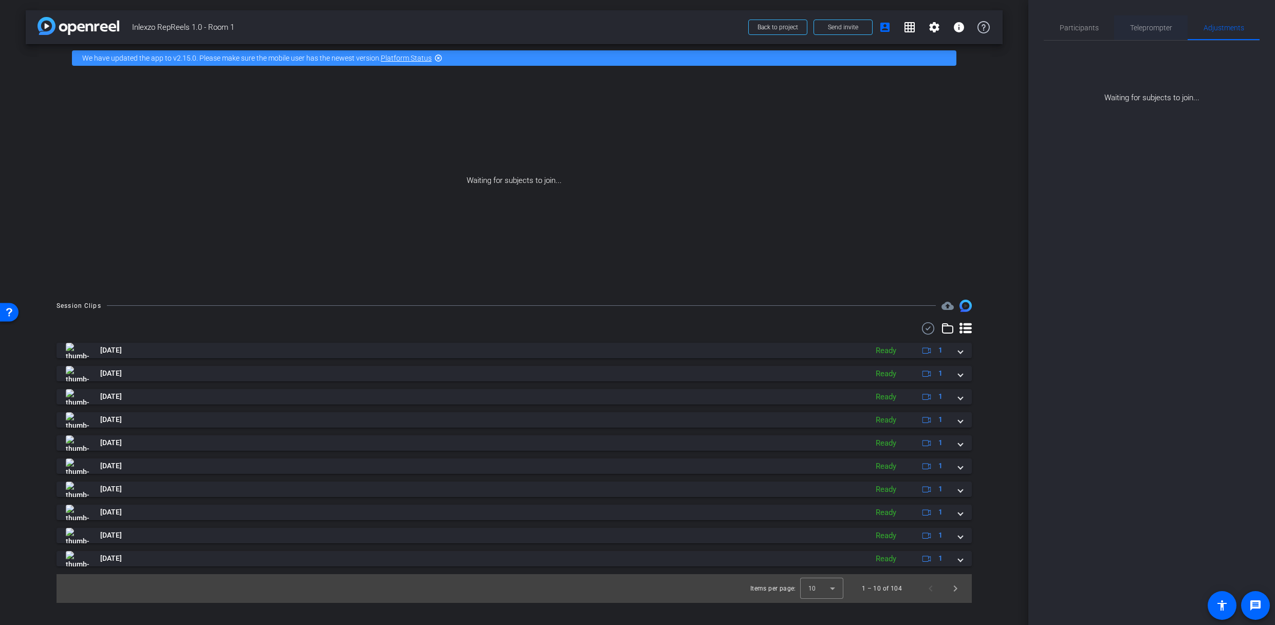
click at [1145, 24] on span "Teleprompter" at bounding box center [1151, 27] width 42 height 7
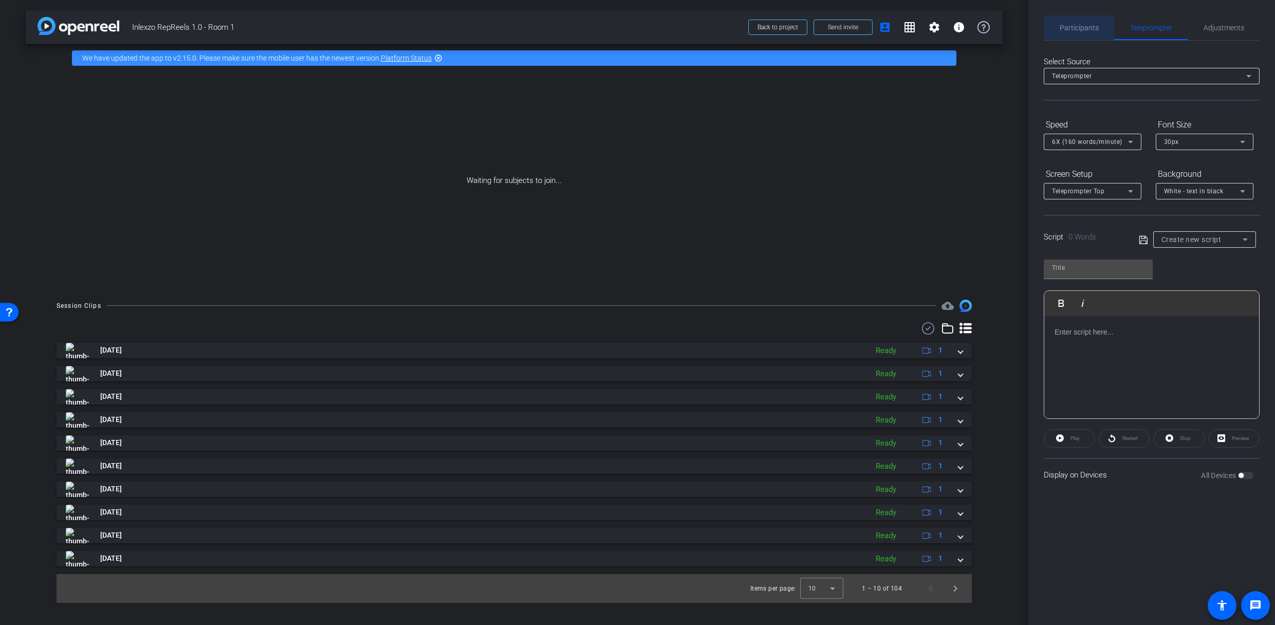
click at [1063, 19] on span "Participants" at bounding box center [1078, 27] width 39 height 25
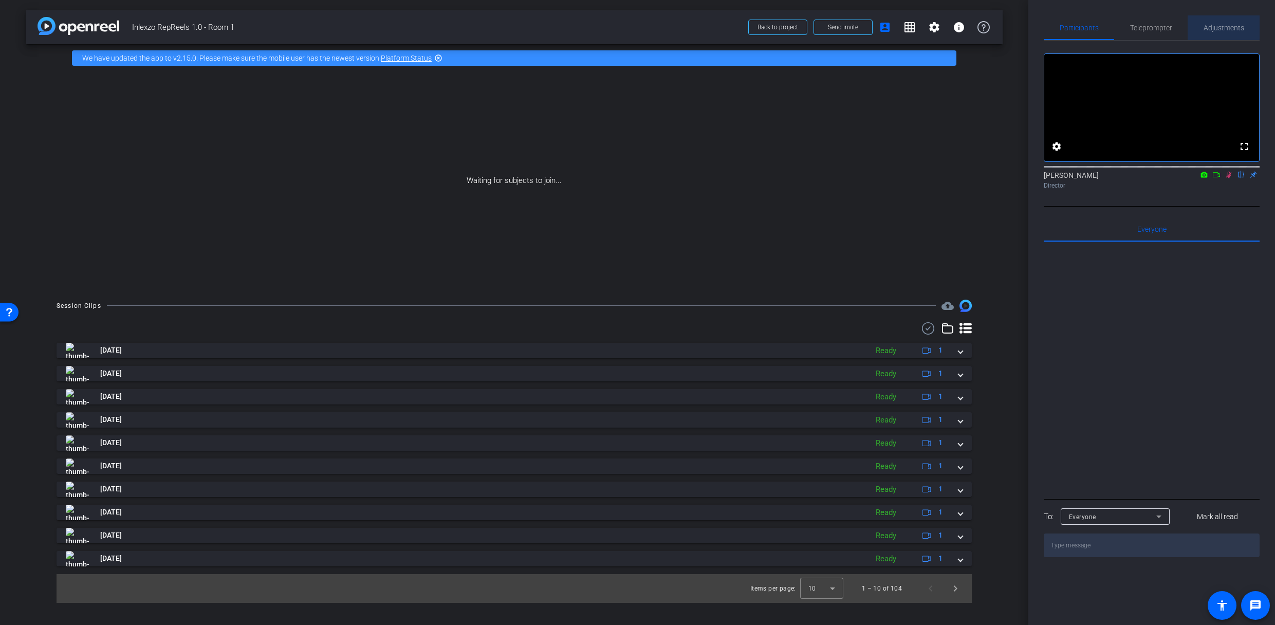
click at [1203, 22] on span "Adjustments" at bounding box center [1223, 27] width 41 height 25
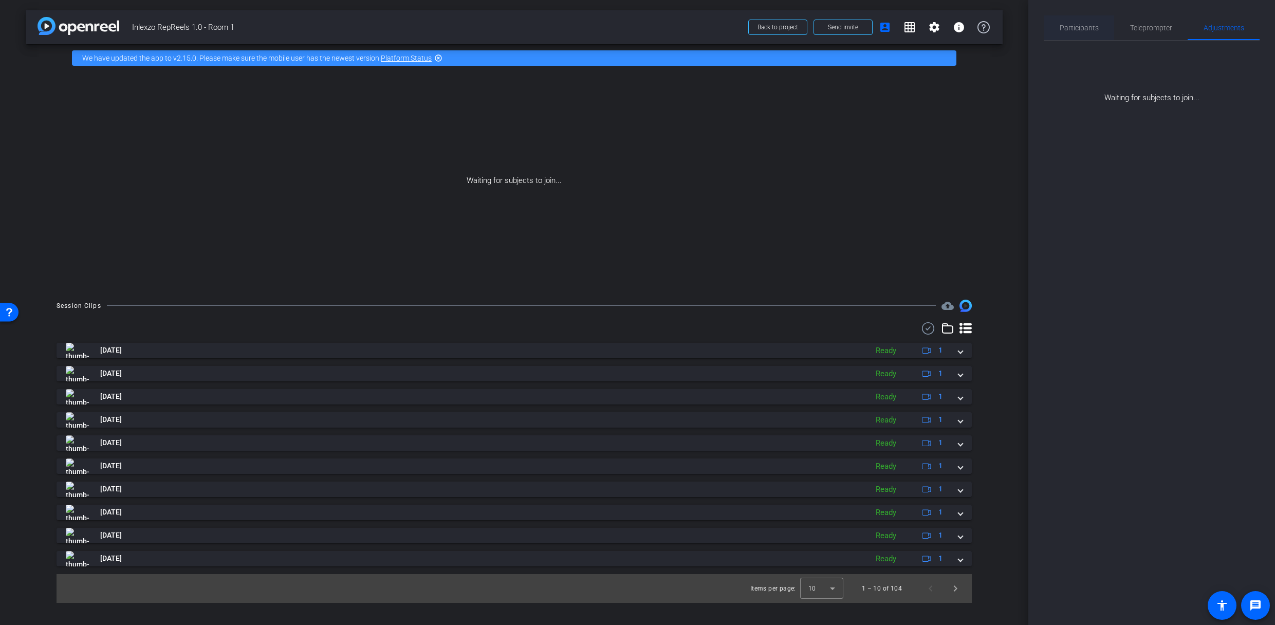
drag, startPoint x: 1117, startPoint y: 24, endPoint x: 1100, endPoint y: 25, distance: 18.0
click at [1117, 24] on div "Teleprompter" at bounding box center [1150, 27] width 73 height 25
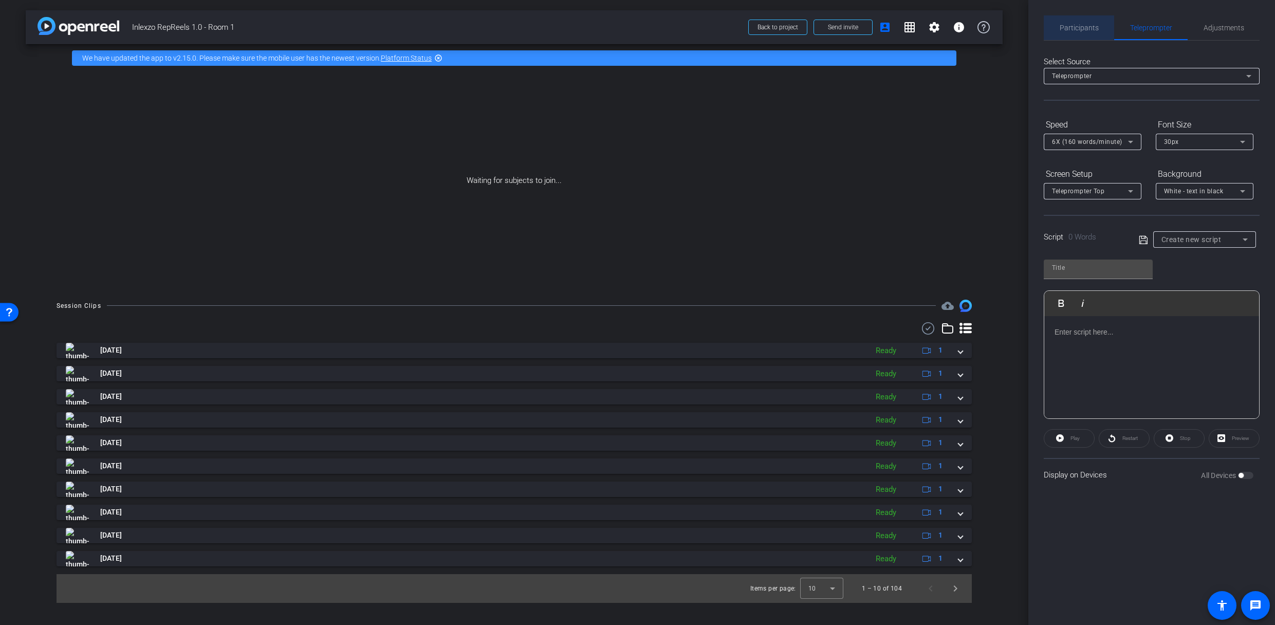
click at [1073, 25] on span "Participants" at bounding box center [1078, 27] width 39 height 7
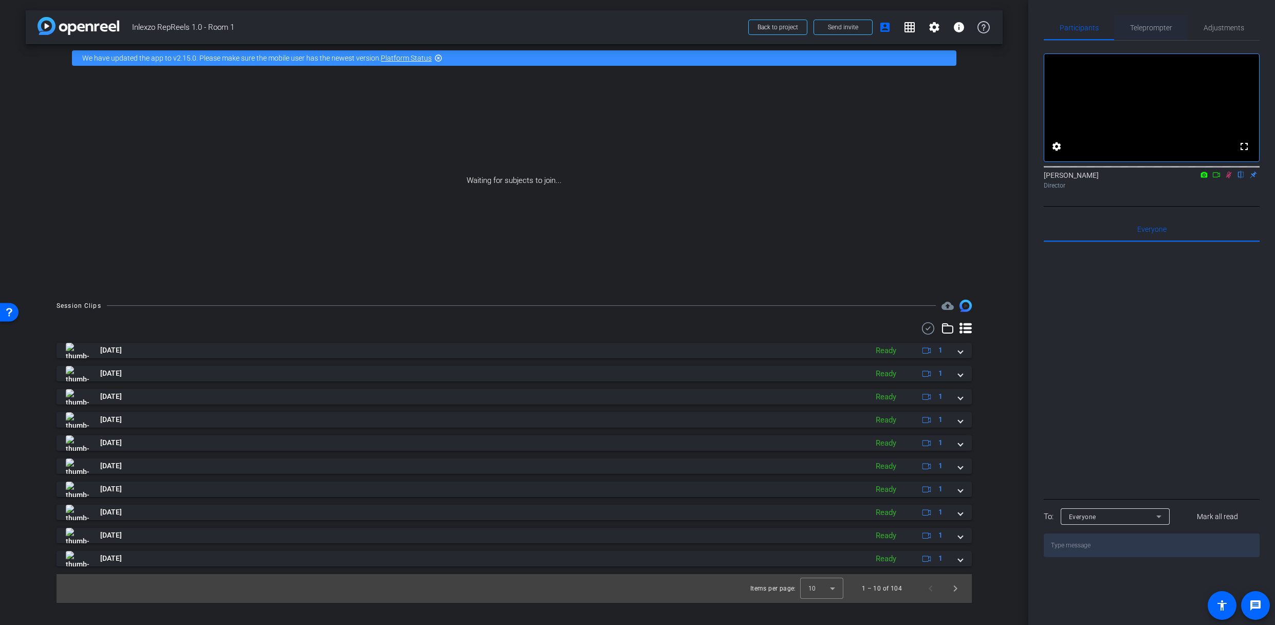
click at [1130, 26] on span "Teleprompter" at bounding box center [1151, 27] width 42 height 7
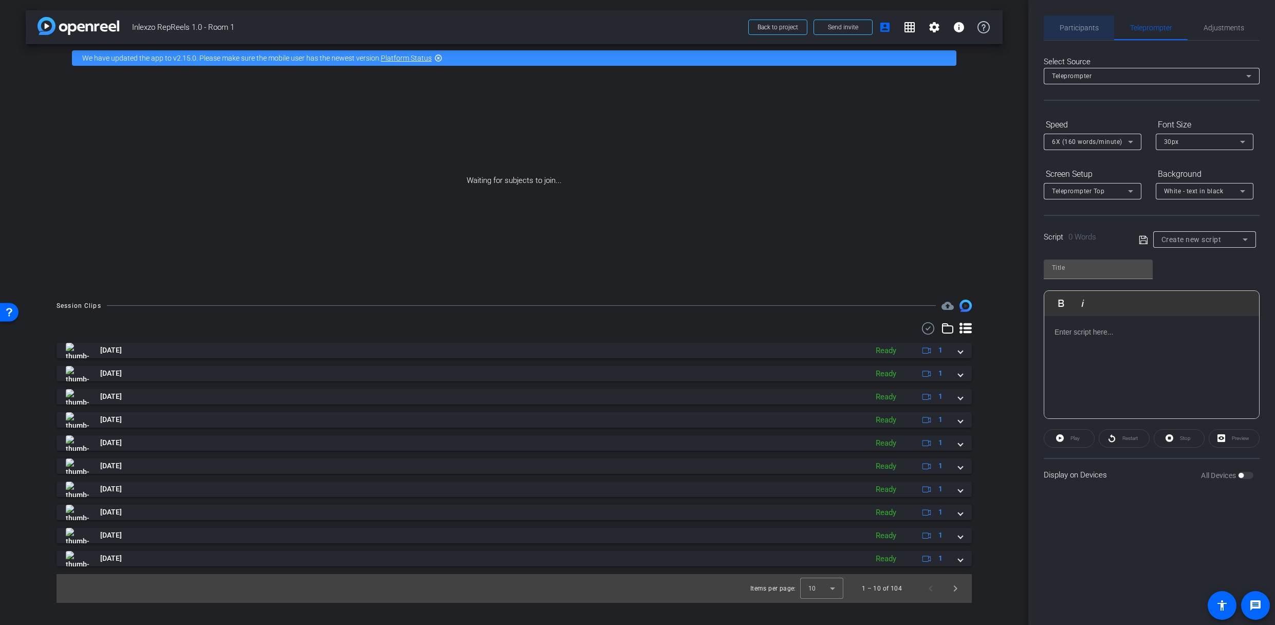
click at [1096, 33] on span "Participants" at bounding box center [1078, 27] width 39 height 25
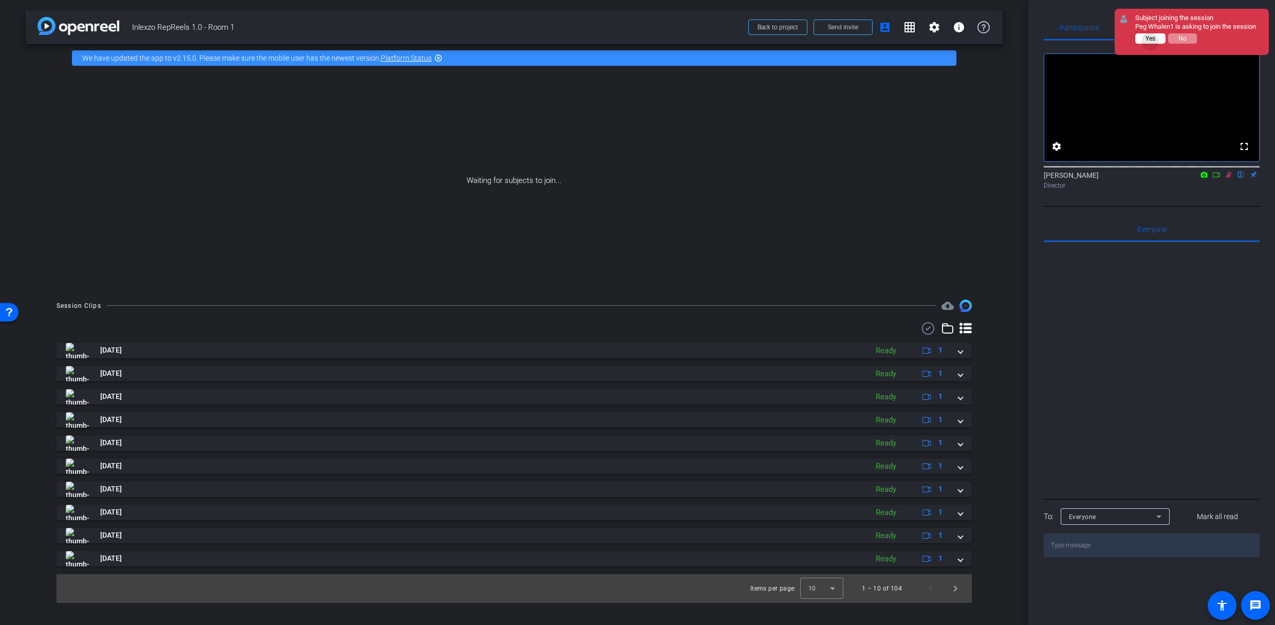
click at [1150, 42] on span "Yes" at bounding box center [1150, 38] width 10 height 7
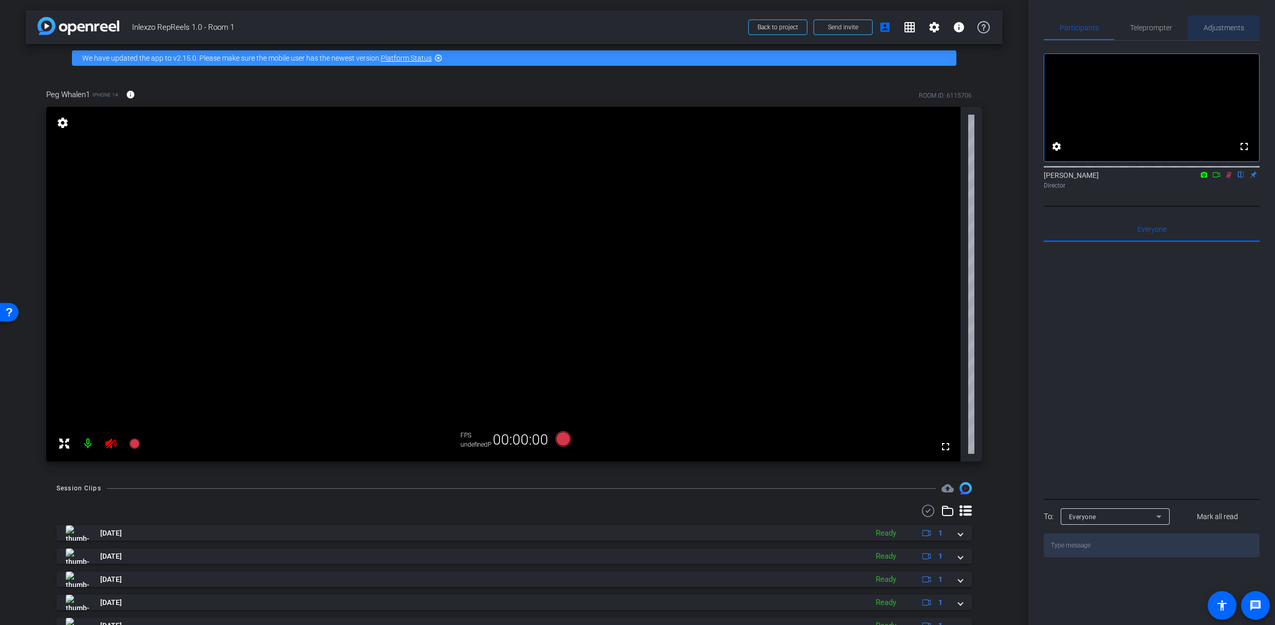
click at [1215, 28] on span "Adjustments" at bounding box center [1223, 27] width 41 height 7
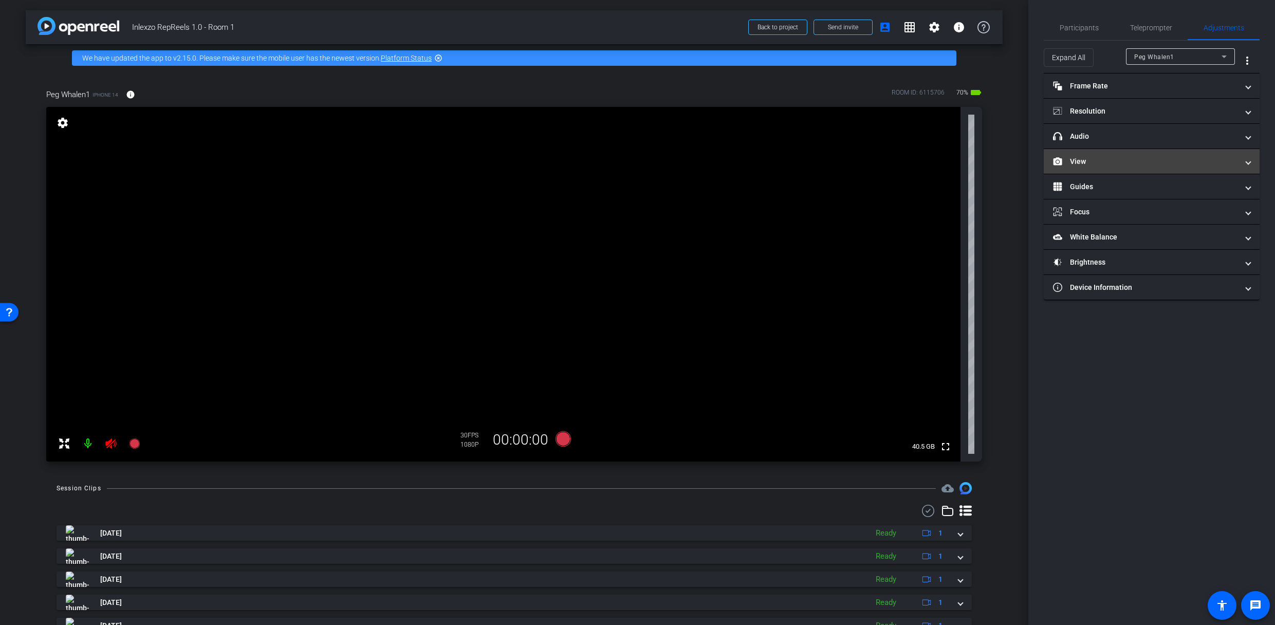
click at [1080, 167] on mat-expansion-panel-header "View" at bounding box center [1152, 161] width 216 height 25
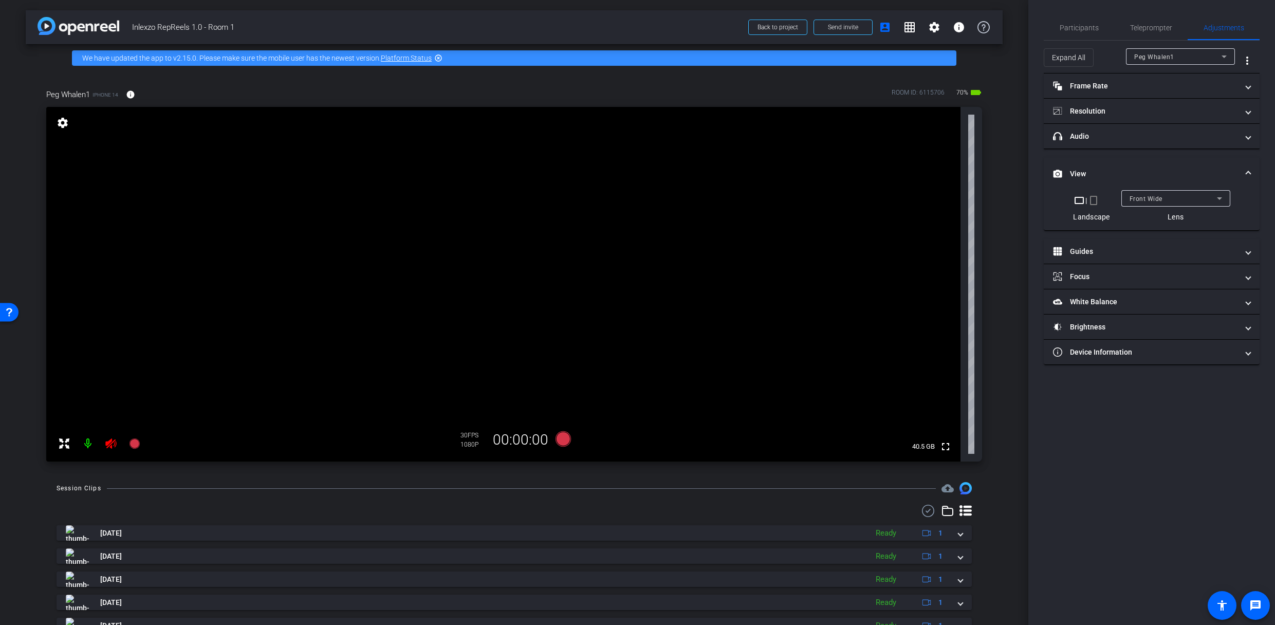
click at [1096, 206] on mat-icon "crop_portrait" at bounding box center [1093, 200] width 12 height 12
click at [107, 443] on icon at bounding box center [110, 443] width 11 height 10
click at [1092, 23] on span "Participants" at bounding box center [1078, 27] width 39 height 25
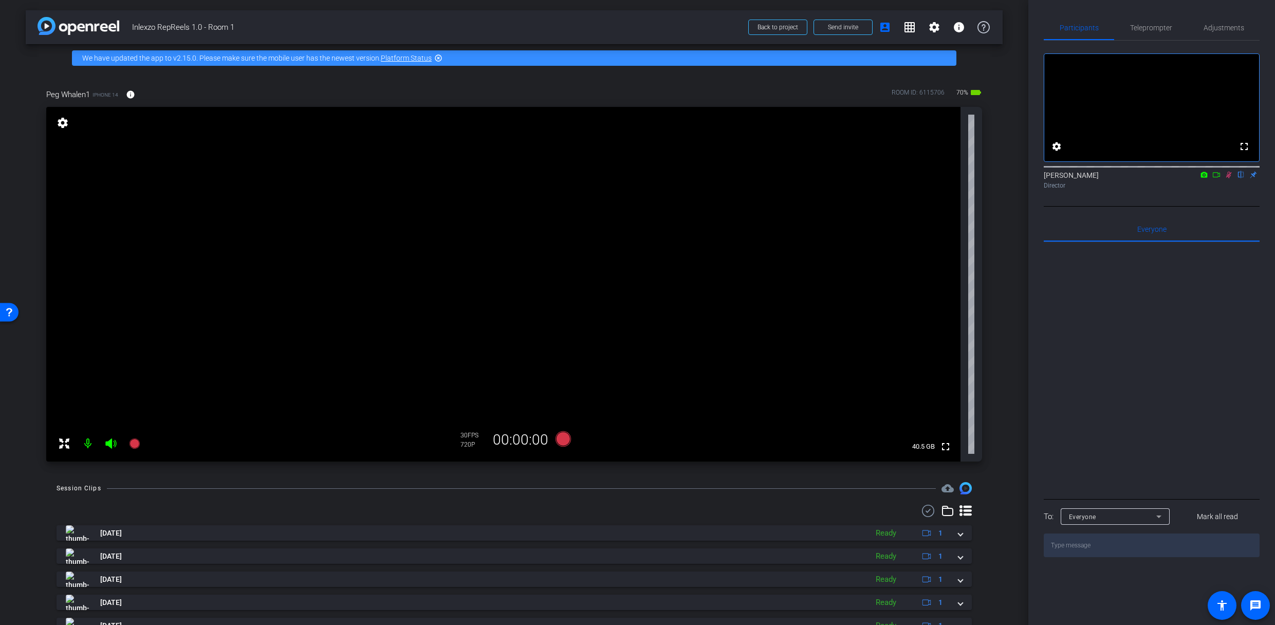
click at [1230, 178] on icon at bounding box center [1228, 174] width 8 height 7
click at [1225, 26] on span "Adjustments" at bounding box center [1223, 27] width 41 height 7
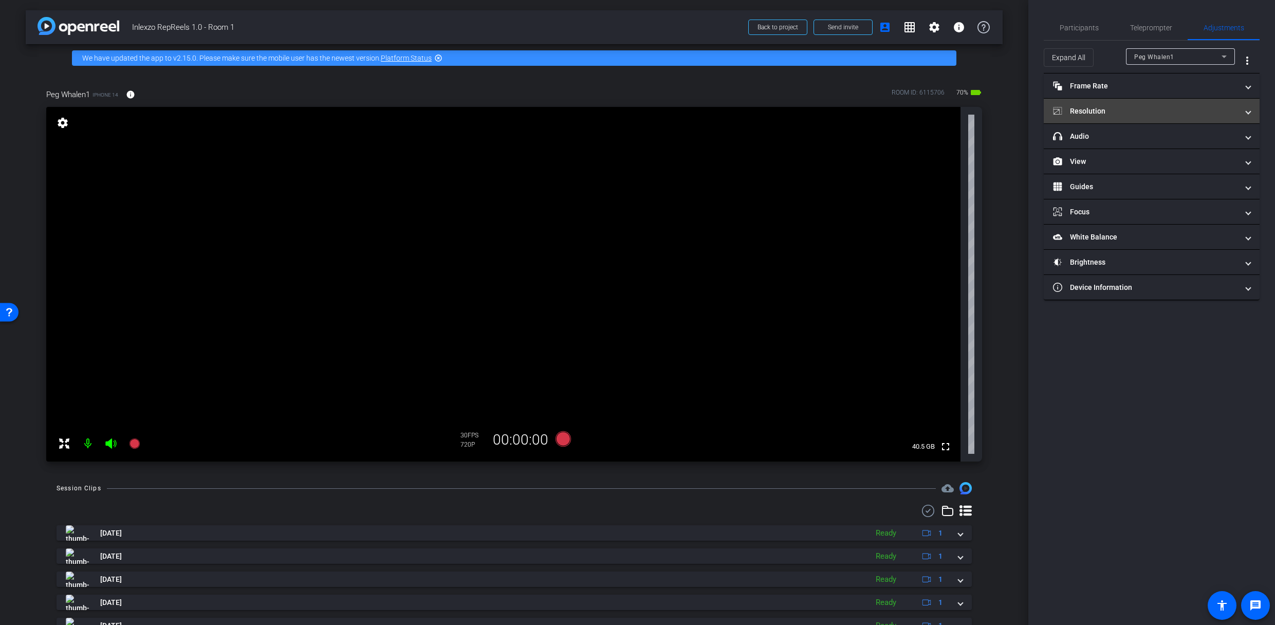
click at [1124, 118] on mat-expansion-panel-header "Resolution" at bounding box center [1152, 111] width 216 height 25
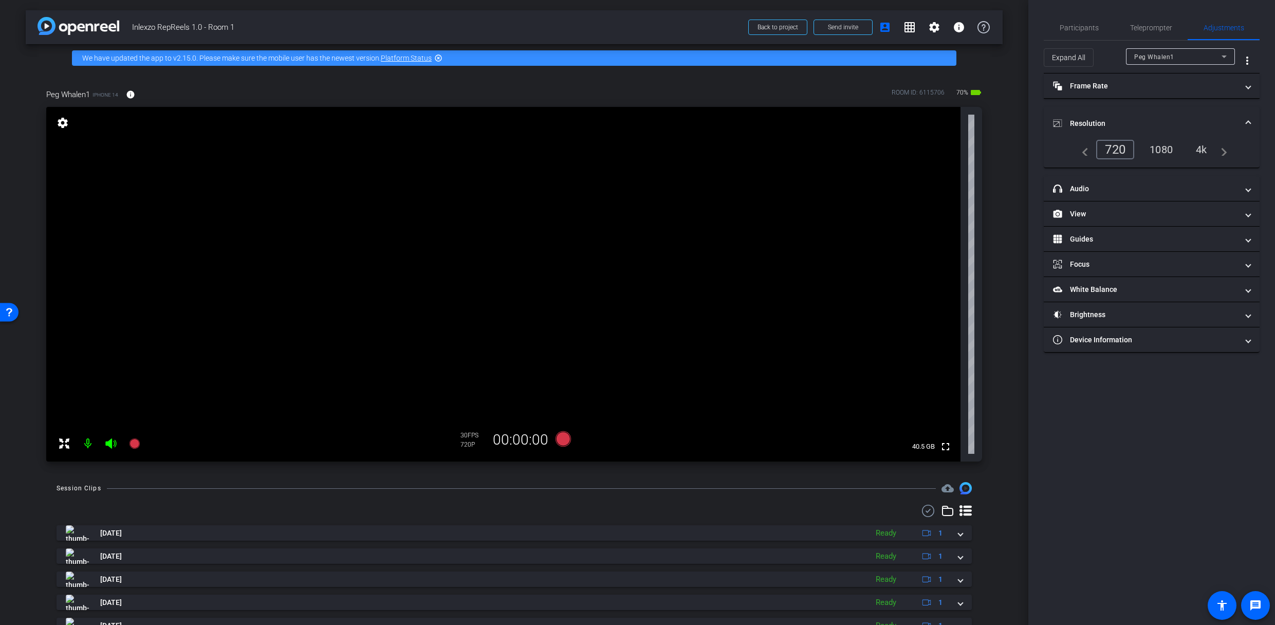
click at [1157, 154] on div "1080" at bounding box center [1161, 149] width 39 height 17
click at [1108, 91] on mat-expansion-panel-header "Frame Rate Frame Rate" at bounding box center [1152, 85] width 216 height 25
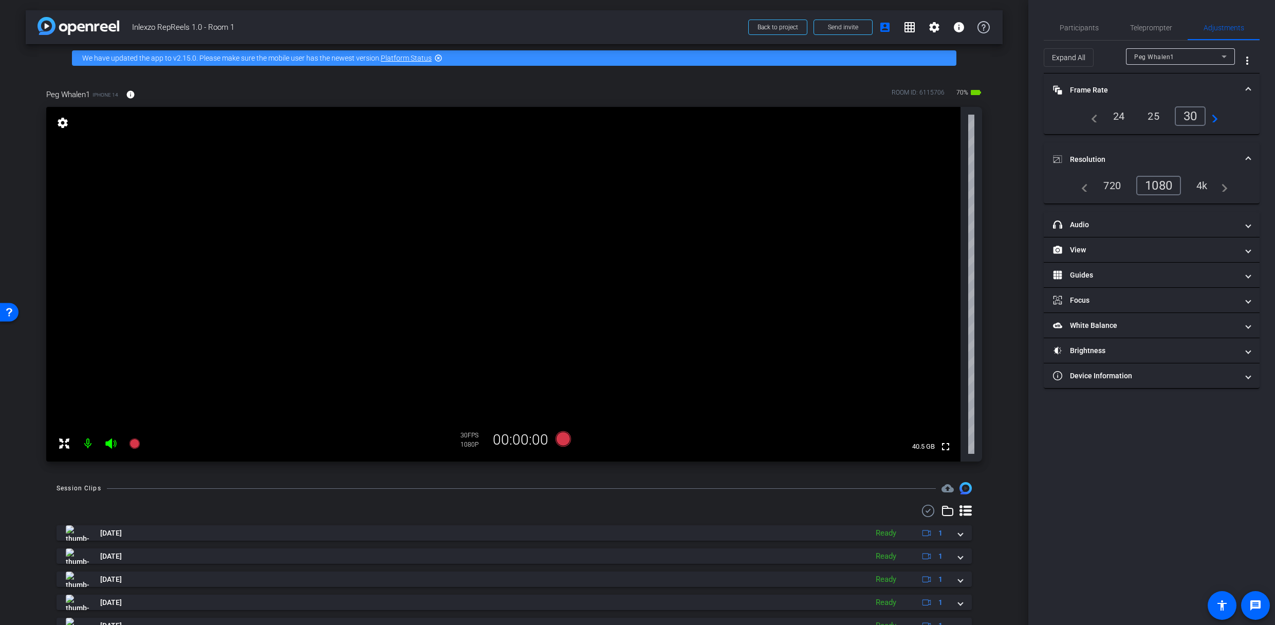
click at [1114, 88] on mat-panel-title "Frame Rate Frame Rate" at bounding box center [1145, 90] width 185 height 11
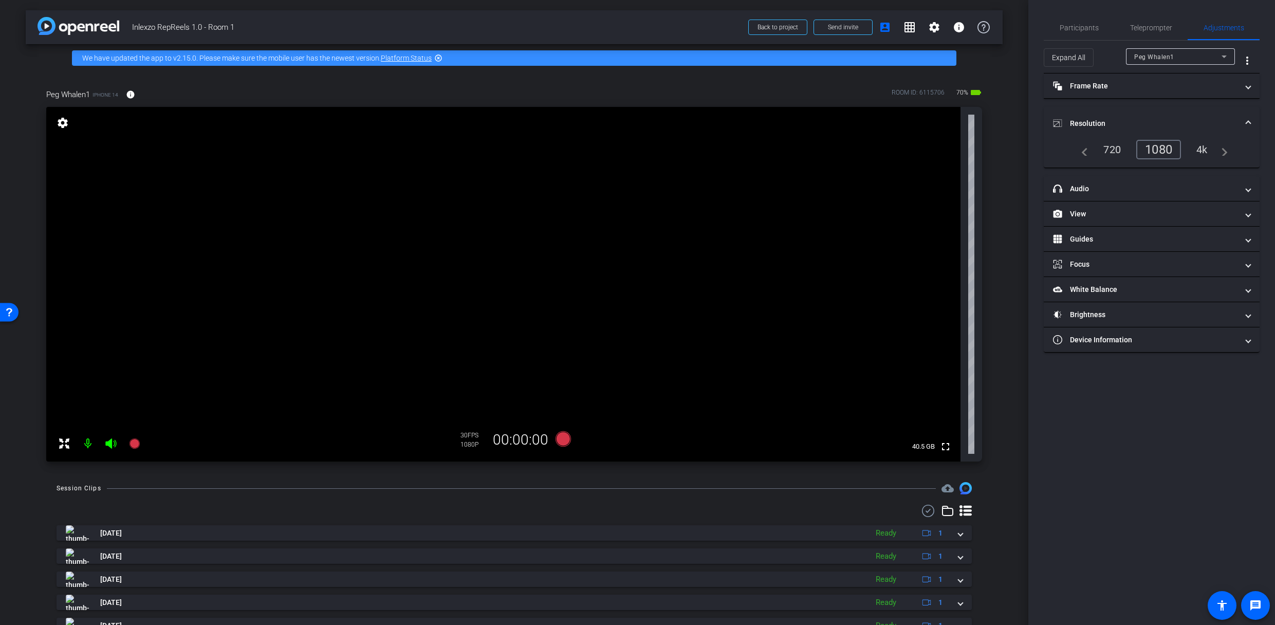
click at [1105, 120] on mat-panel-title "Resolution" at bounding box center [1145, 123] width 185 height 11
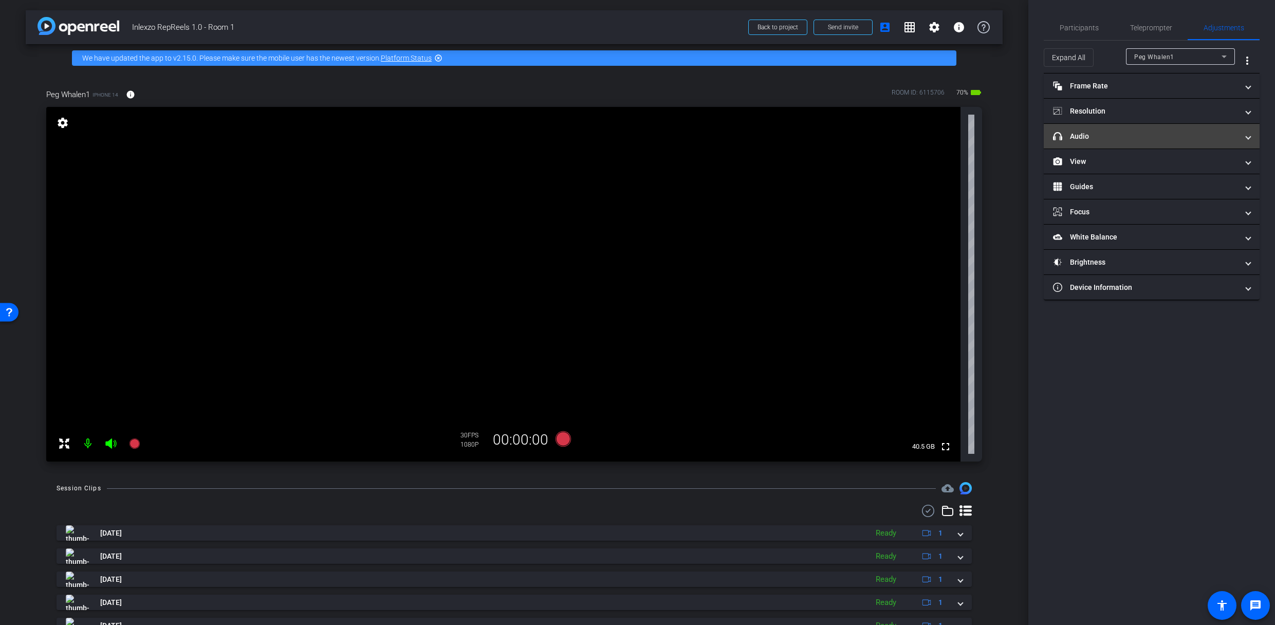
click at [1102, 129] on mat-expansion-panel-header "headphone icon Audio" at bounding box center [1152, 136] width 216 height 25
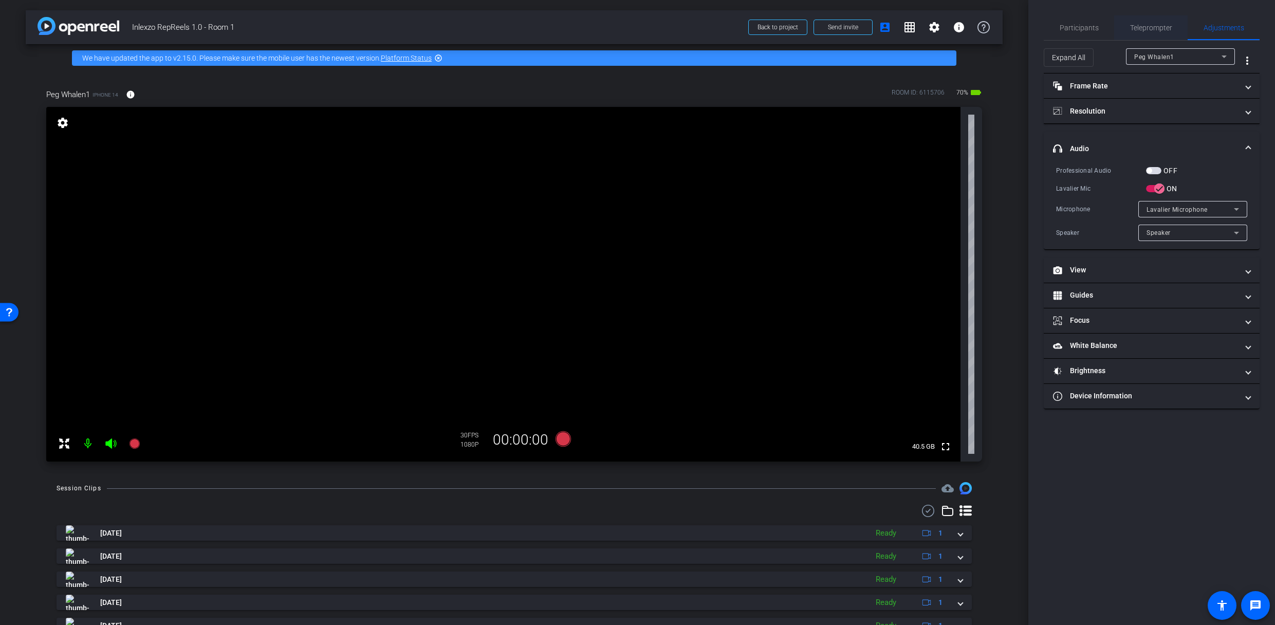
click at [1118, 23] on div "Teleprompter" at bounding box center [1150, 27] width 73 height 25
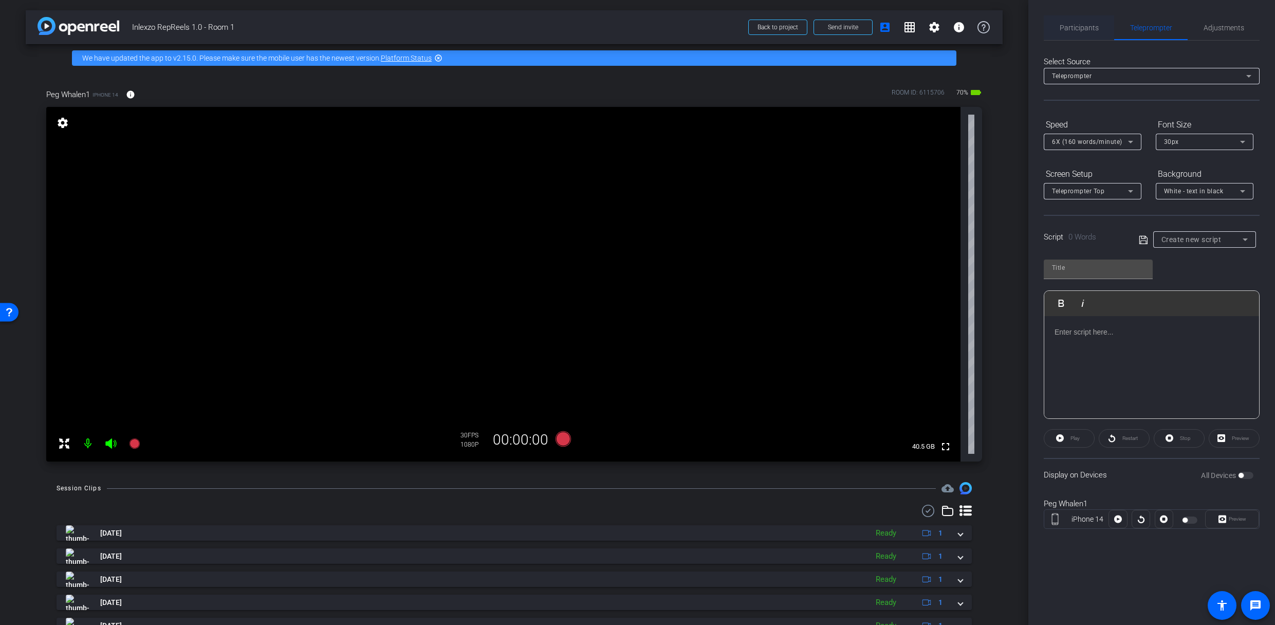
click at [1073, 32] on span "Participants" at bounding box center [1078, 27] width 39 height 25
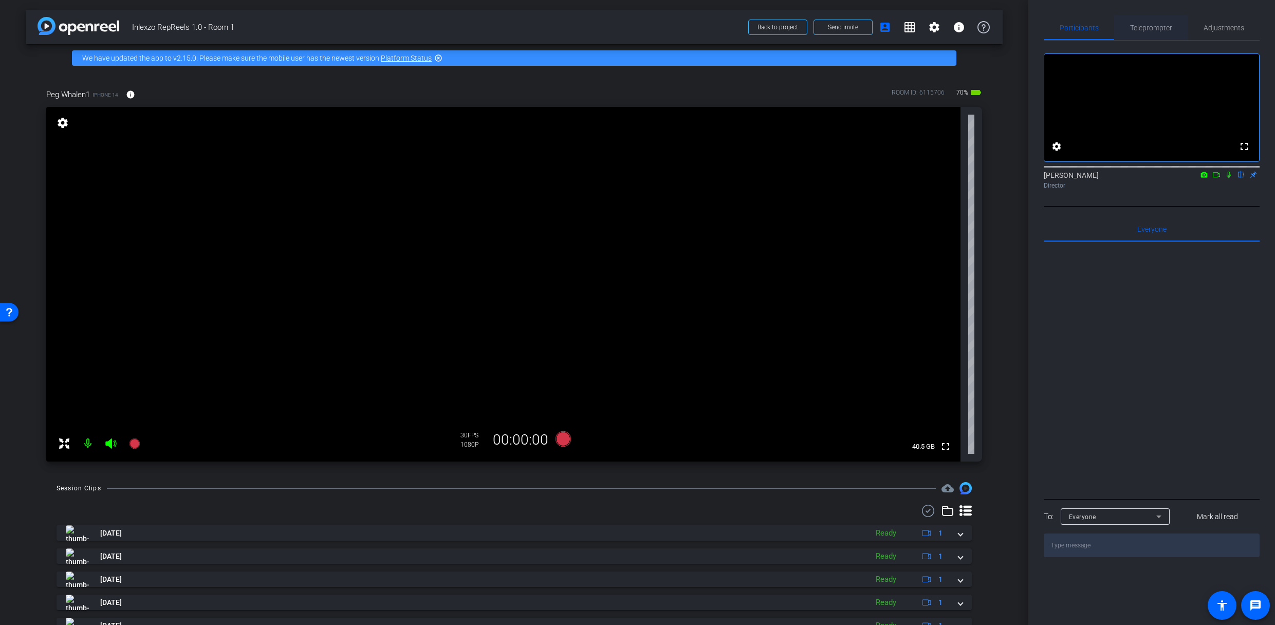
click at [1151, 22] on span "Teleprompter" at bounding box center [1151, 27] width 42 height 25
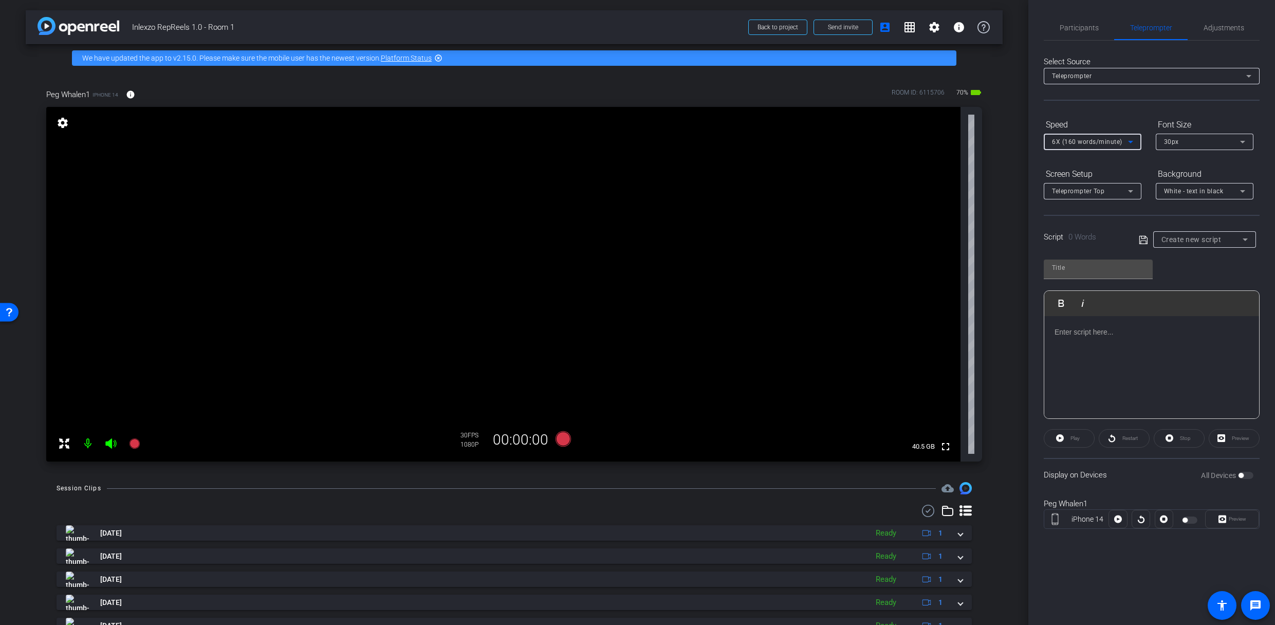
click at [1094, 140] on span "6X (160 words/minute)" at bounding box center [1087, 141] width 70 height 7
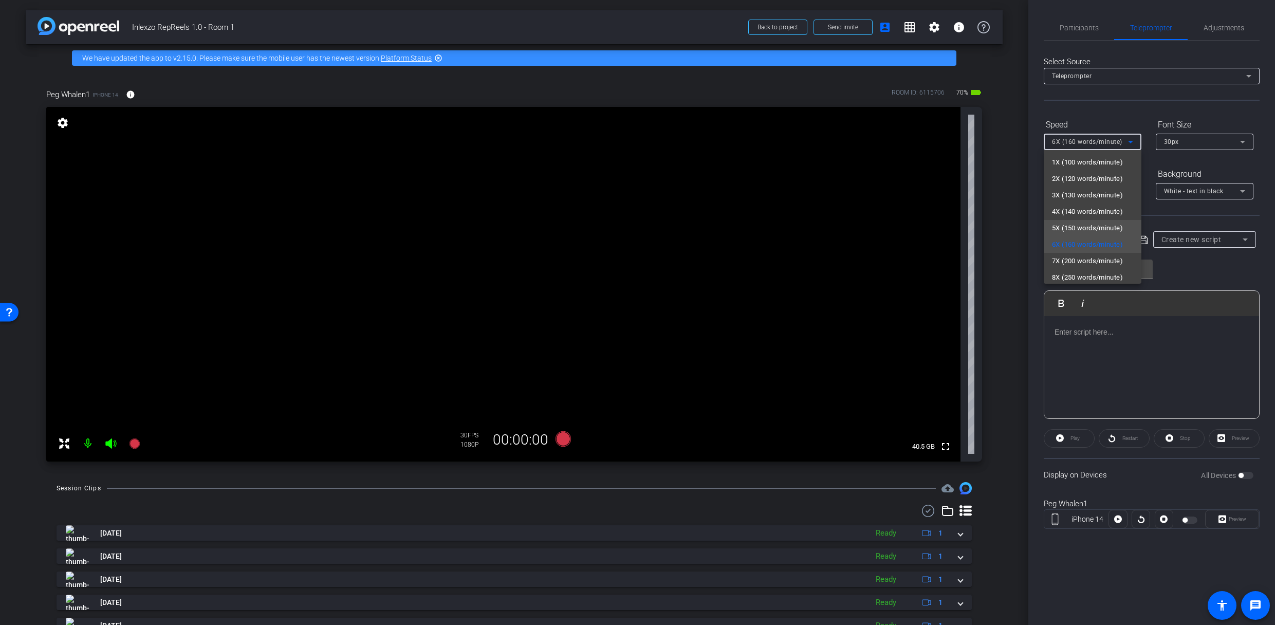
click at [1072, 225] on span "5X (150 words/minute)" at bounding box center [1087, 228] width 71 height 12
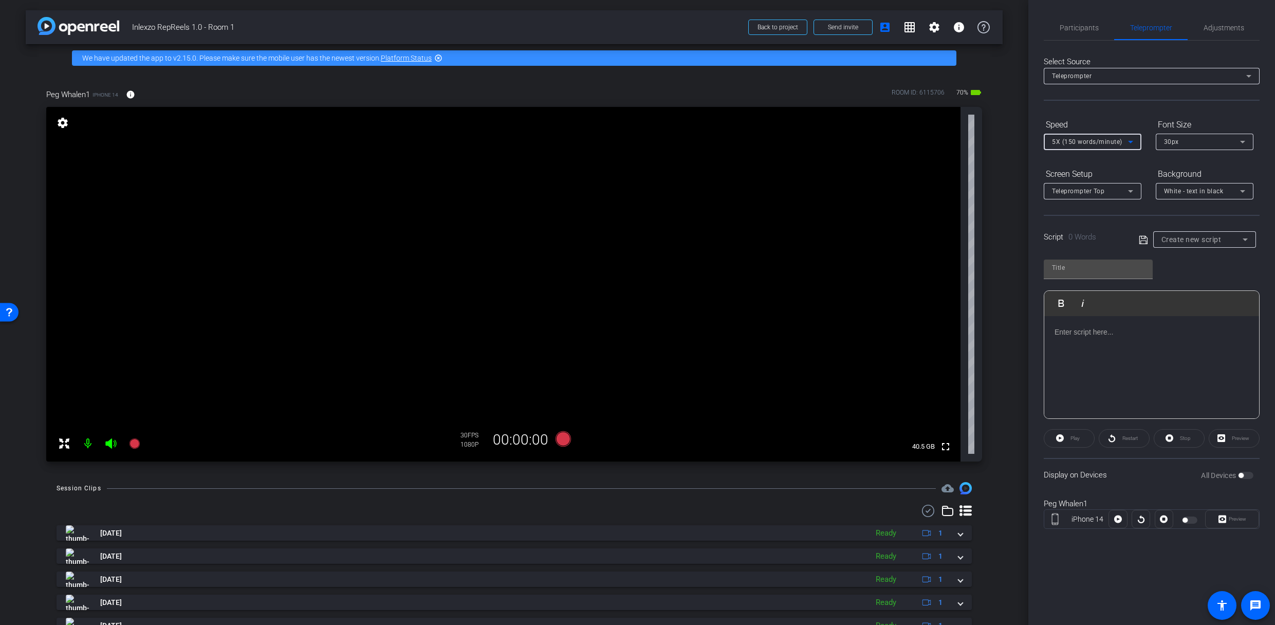
click at [1236, 468] on div "Display on Devices All Devices" at bounding box center [1152, 474] width 216 height 33
click at [1239, 478] on div "All Devices" at bounding box center [1227, 475] width 52 height 10
click at [1194, 240] on span "Create new script" at bounding box center [1191, 239] width 60 height 8
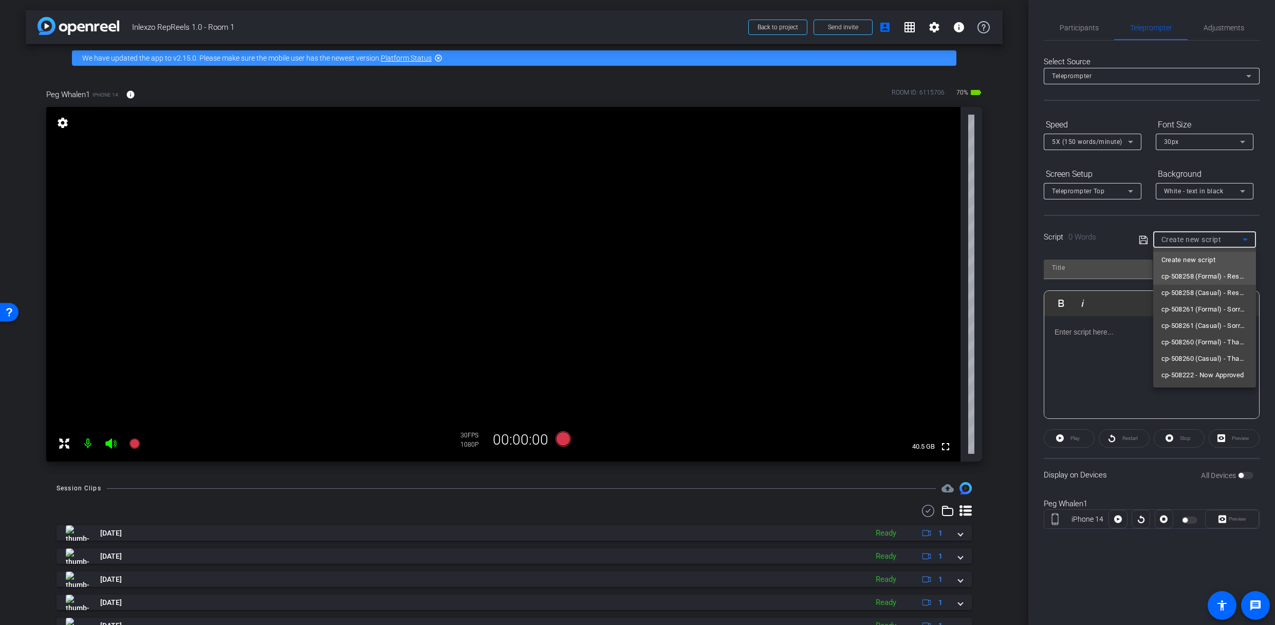
click at [1221, 278] on span "cp-508258 (Formal) - Resources to Share" at bounding box center [1204, 276] width 86 height 12
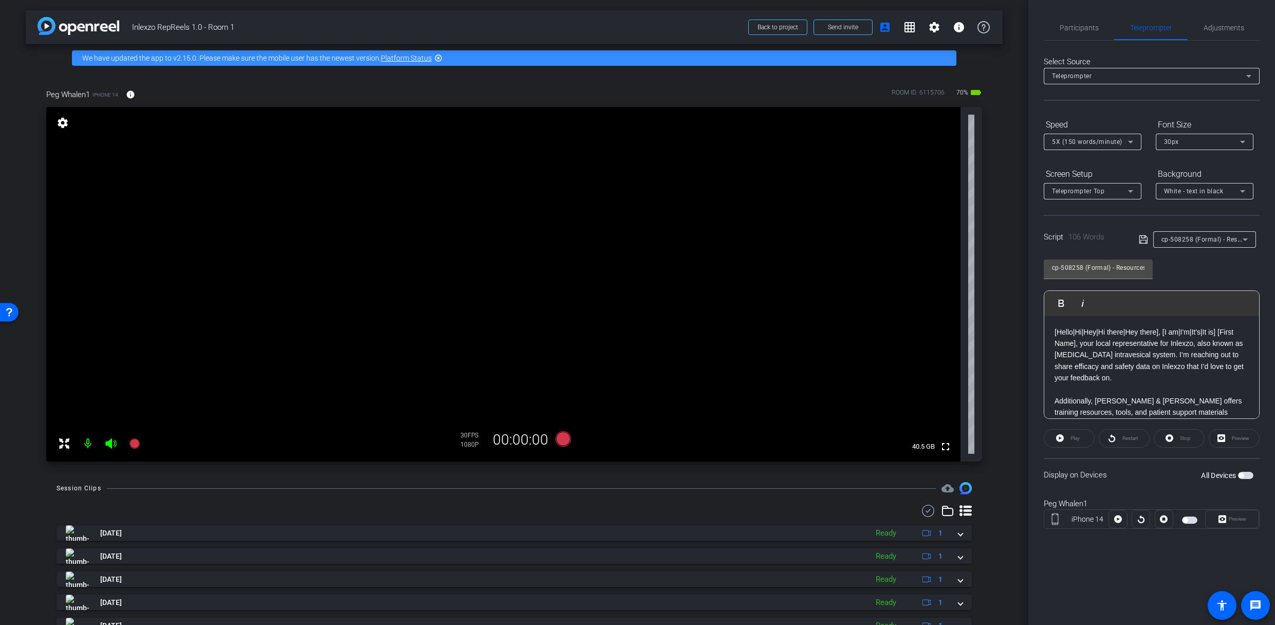
click at [1241, 479] on div "All Devices" at bounding box center [1227, 475] width 52 height 10
click at [1243, 477] on span "button" at bounding box center [1245, 475] width 15 height 7
click at [1237, 495] on span at bounding box center [1231, 519] width 53 height 25
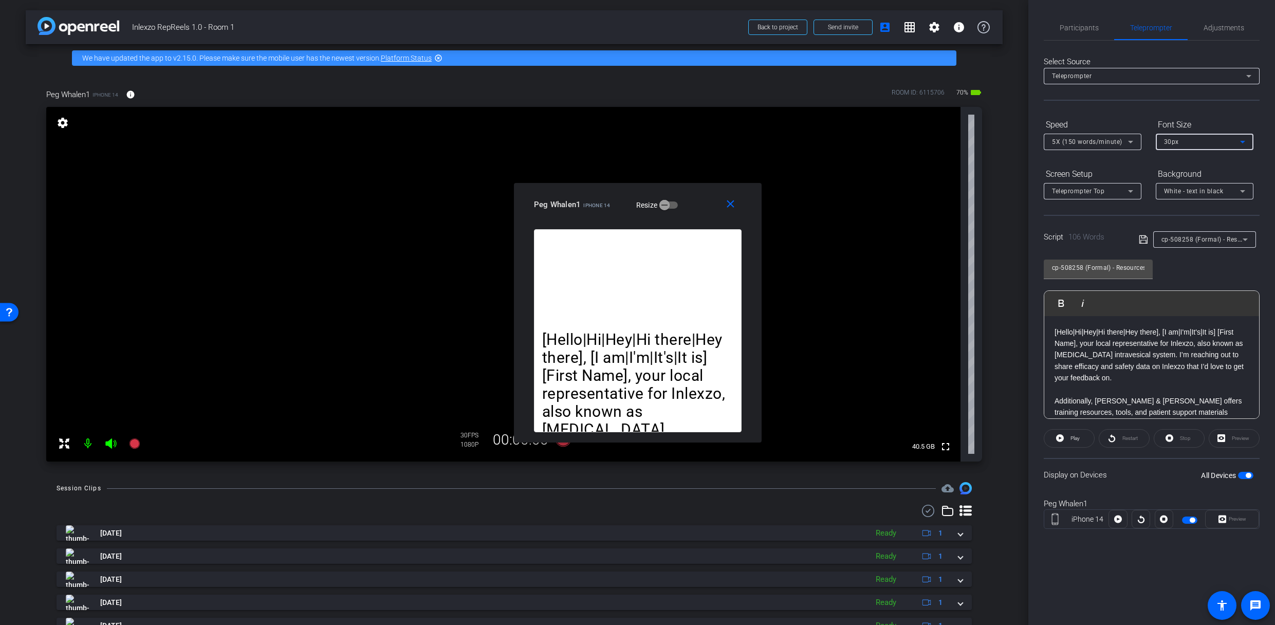
click at [1178, 142] on div "30px" at bounding box center [1202, 141] width 76 height 13
click at [1168, 196] on span "40px" at bounding box center [1171, 195] width 15 height 12
click at [1168, 176] on div "Background" at bounding box center [1205, 173] width 98 height 17
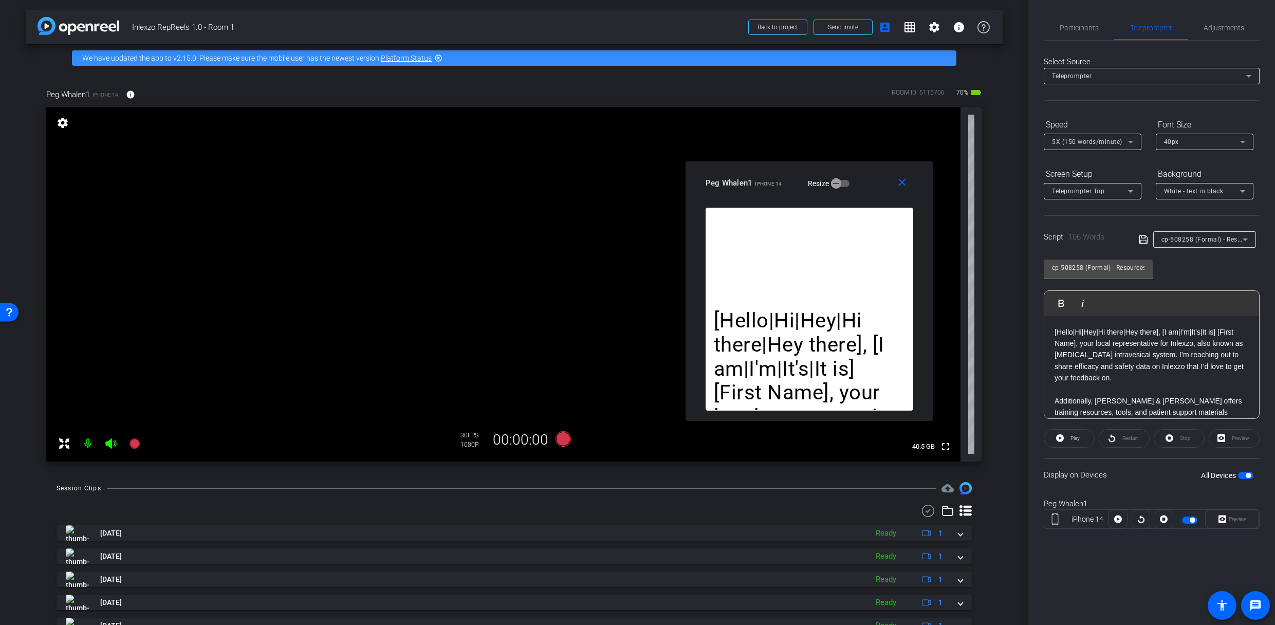
drag, startPoint x: 698, startPoint y: 203, endPoint x: 869, endPoint y: 181, distance: 173.0
click at [869, 181] on div "Peg Whalen1 iPhone 14 Resize" at bounding box center [812, 183] width 215 height 18
click at [1204, 27] on span "Adjustments" at bounding box center [1223, 27] width 41 height 7
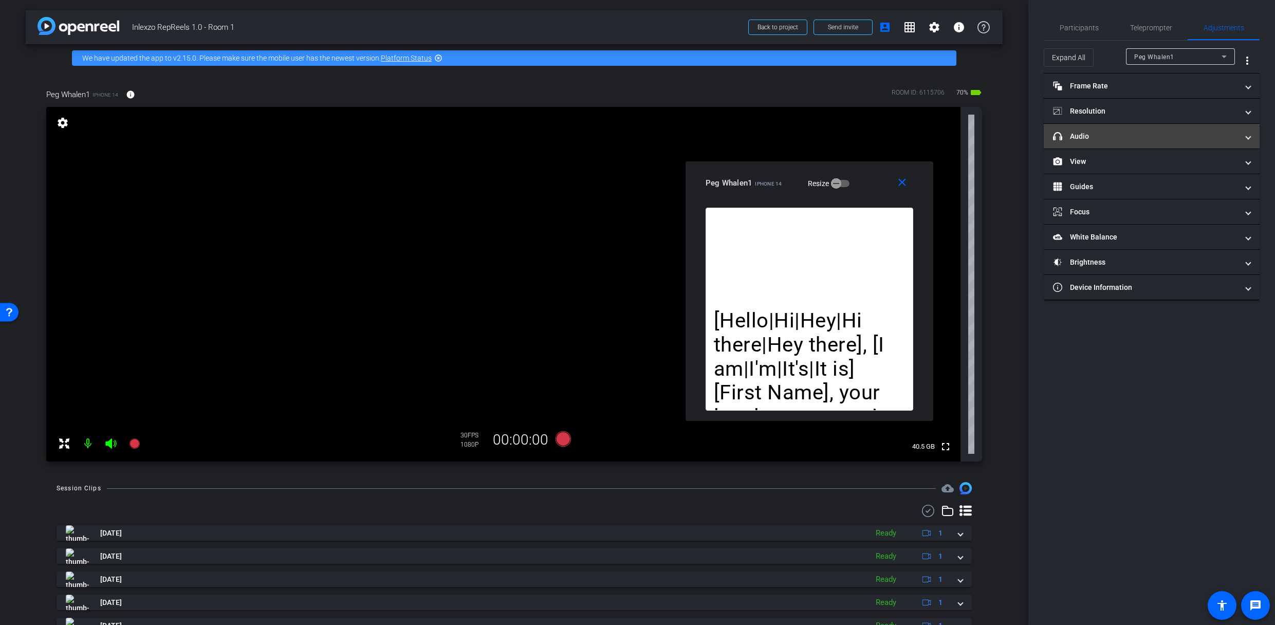
click at [1095, 128] on mat-accordion "Frame Rate Frame Rate navigate_before 24 25 30 navigate_next Resolution navigat…" at bounding box center [1152, 186] width 216 height 227
click at [1095, 131] on mat-panel-title "headphone icon Audio" at bounding box center [1145, 136] width 185 height 11
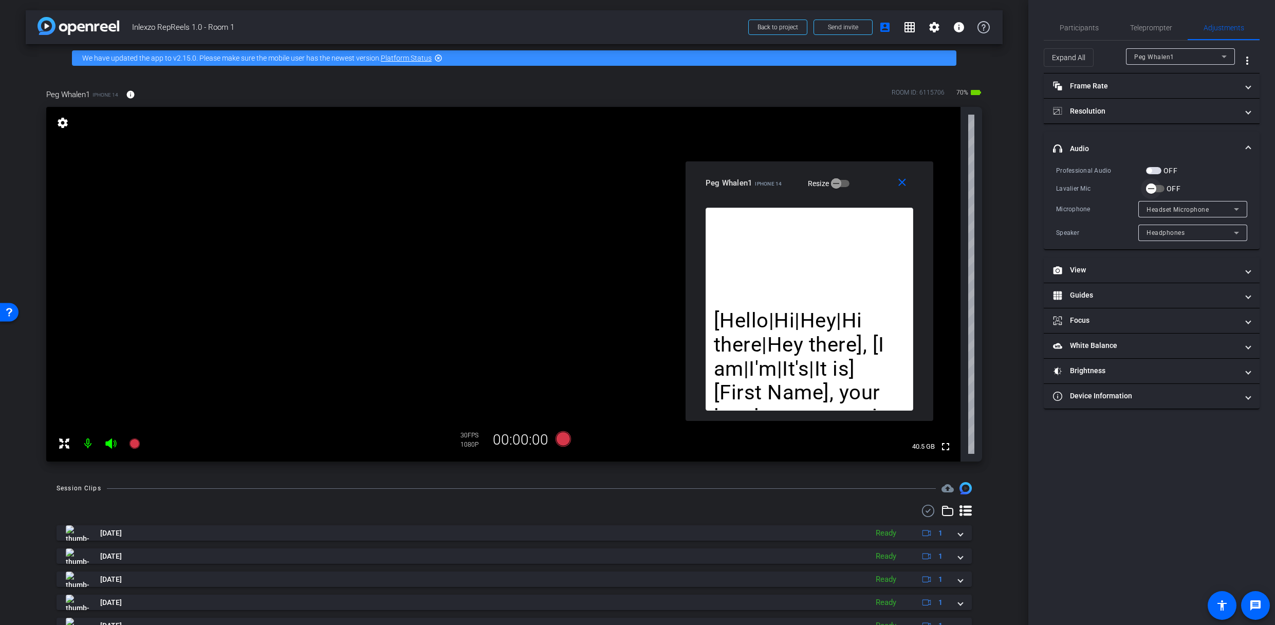
click at [1156, 190] on span "button" at bounding box center [1151, 188] width 10 height 10
click at [1154, 171] on span "button" at bounding box center [1153, 170] width 15 height 7
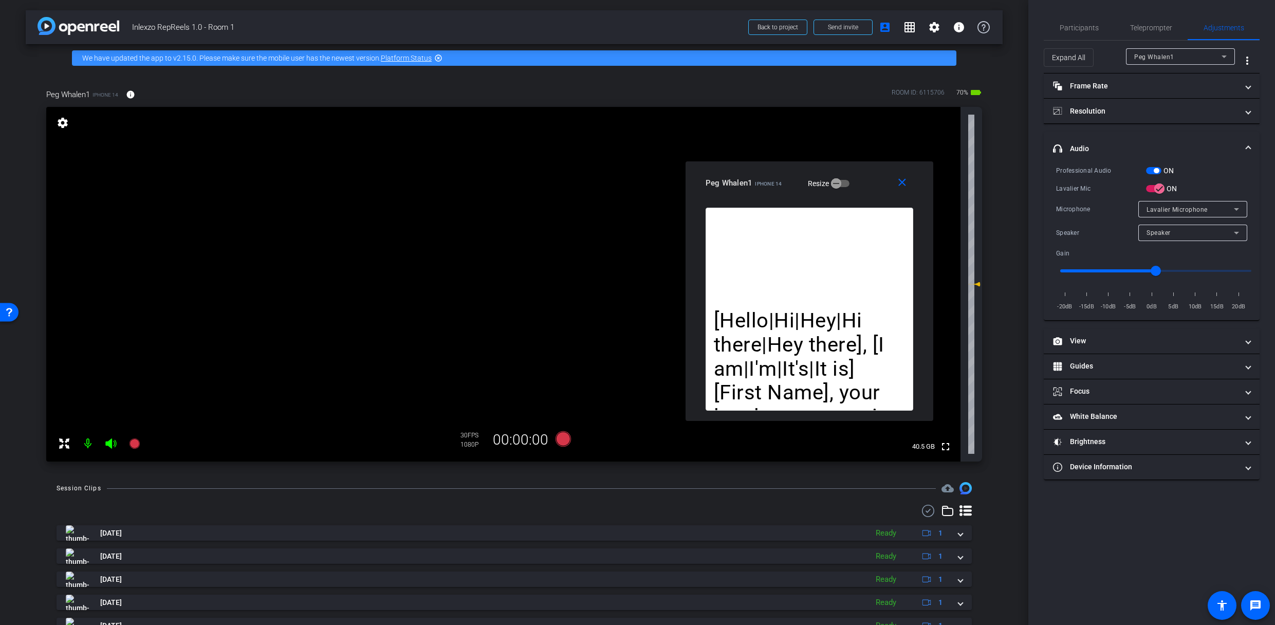
click at [1155, 170] on span "button" at bounding box center [1155, 170] width 5 height 5
click at [1141, 29] on span "Teleprompter" at bounding box center [1151, 27] width 42 height 7
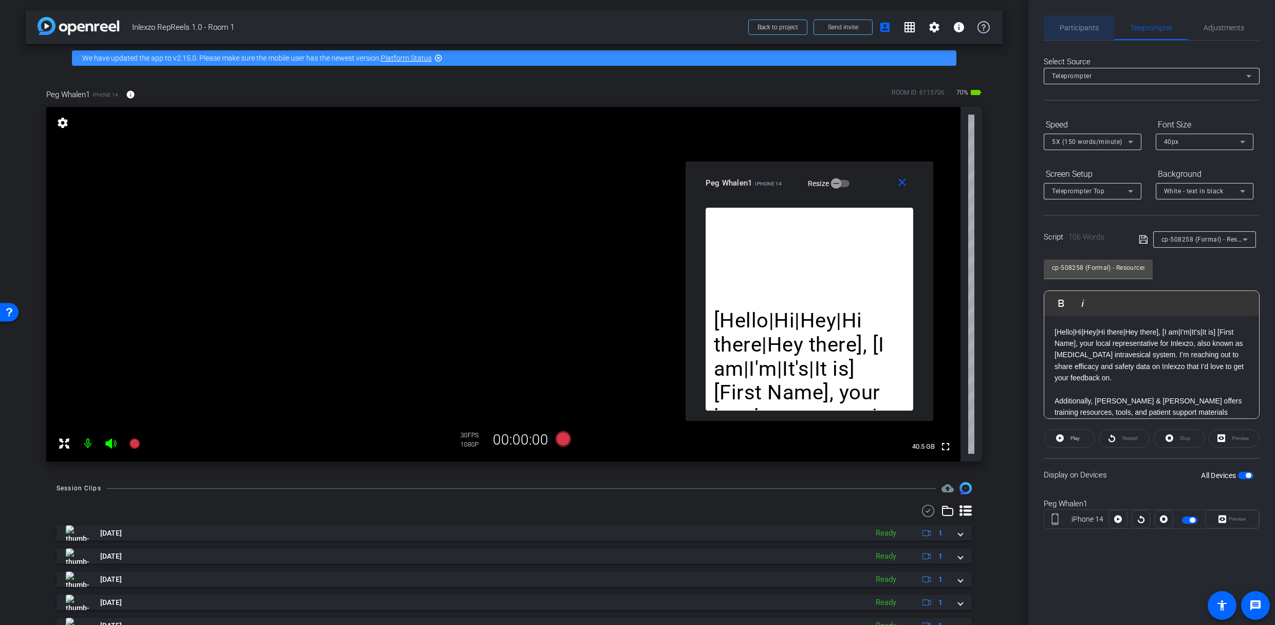
click at [1059, 30] on span "Participants" at bounding box center [1078, 27] width 39 height 7
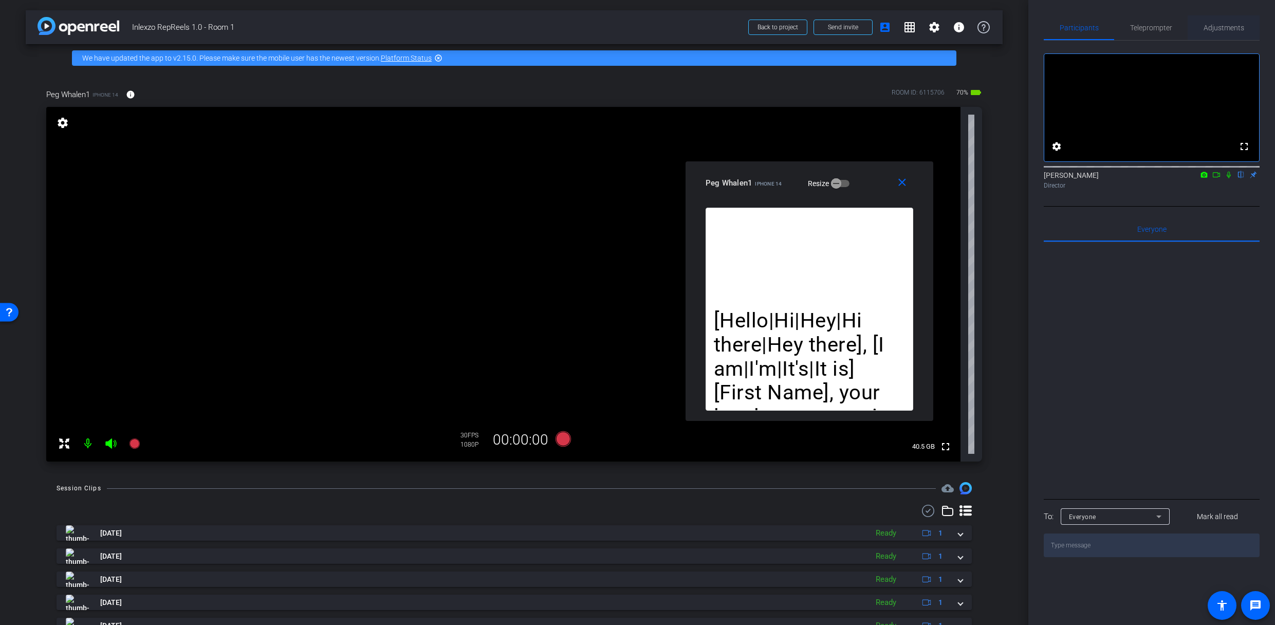
click at [1230, 28] on span "Adjustments" at bounding box center [1223, 27] width 41 height 7
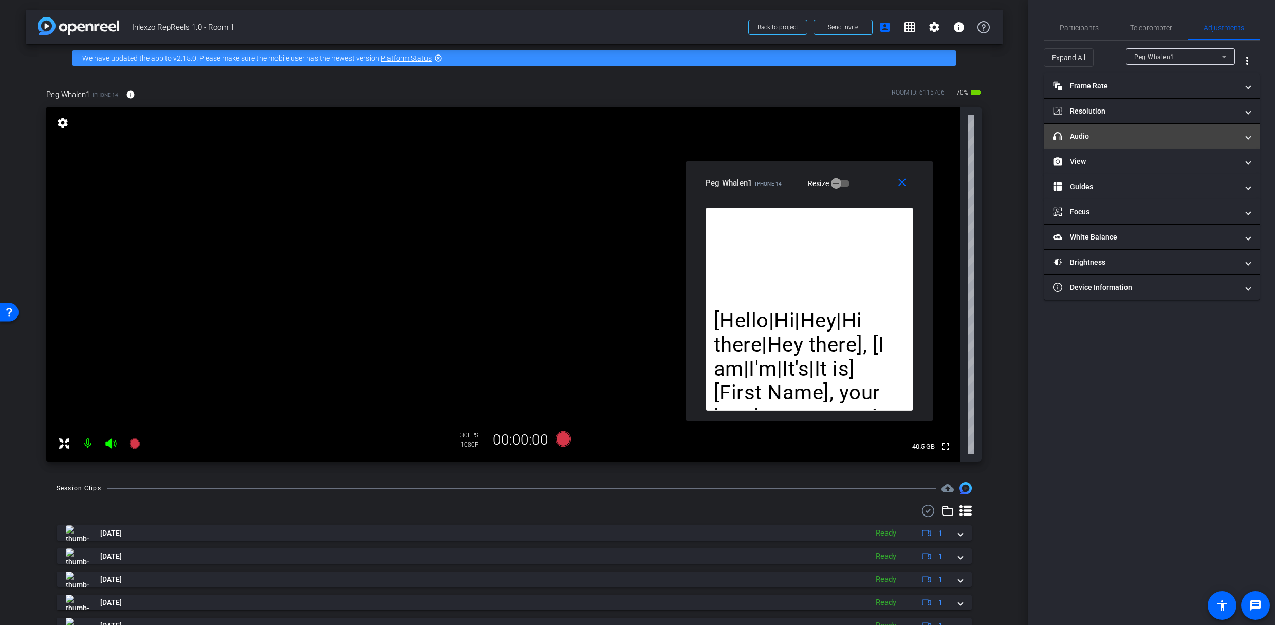
click at [1159, 130] on mat-expansion-panel-header "headphone icon Audio" at bounding box center [1152, 136] width 216 height 25
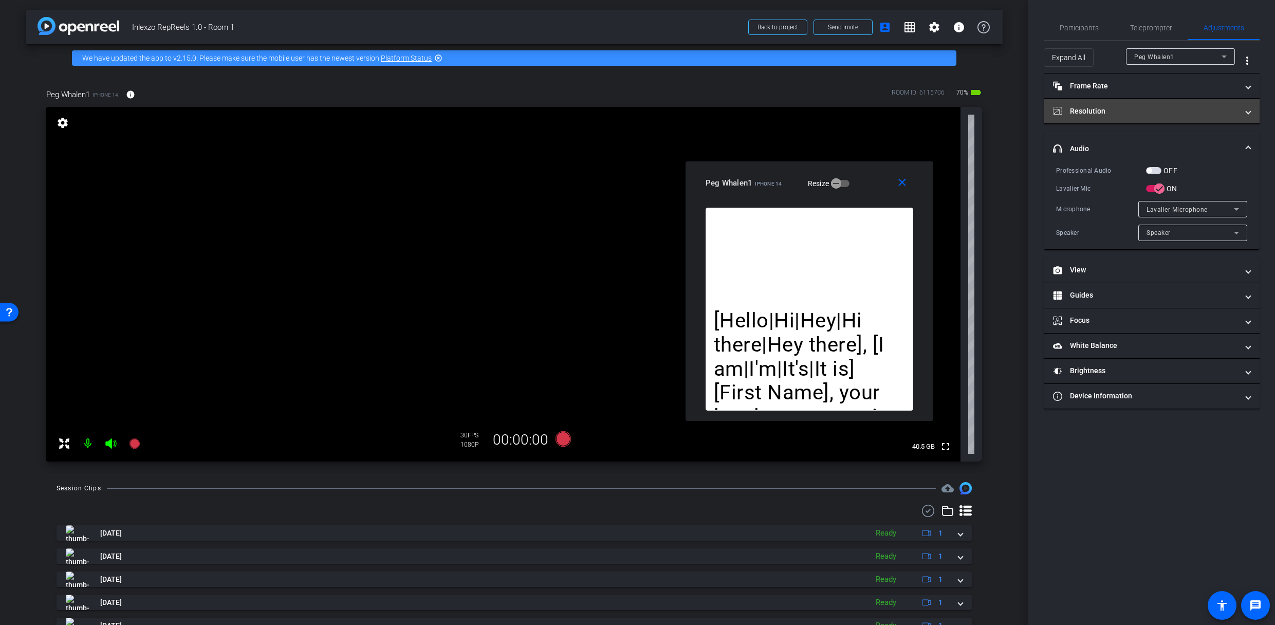
click at [1146, 115] on mat-expansion-panel-header "Resolution" at bounding box center [1152, 111] width 216 height 25
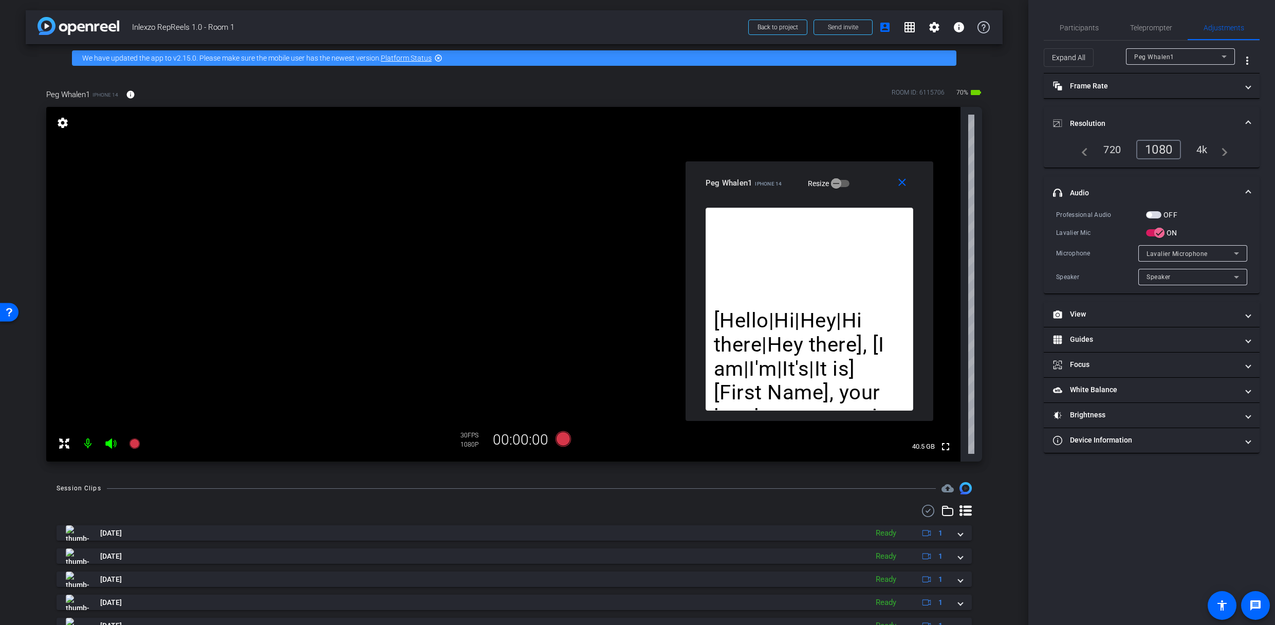
click at [1146, 116] on mat-expansion-panel-header "Resolution" at bounding box center [1152, 123] width 216 height 33
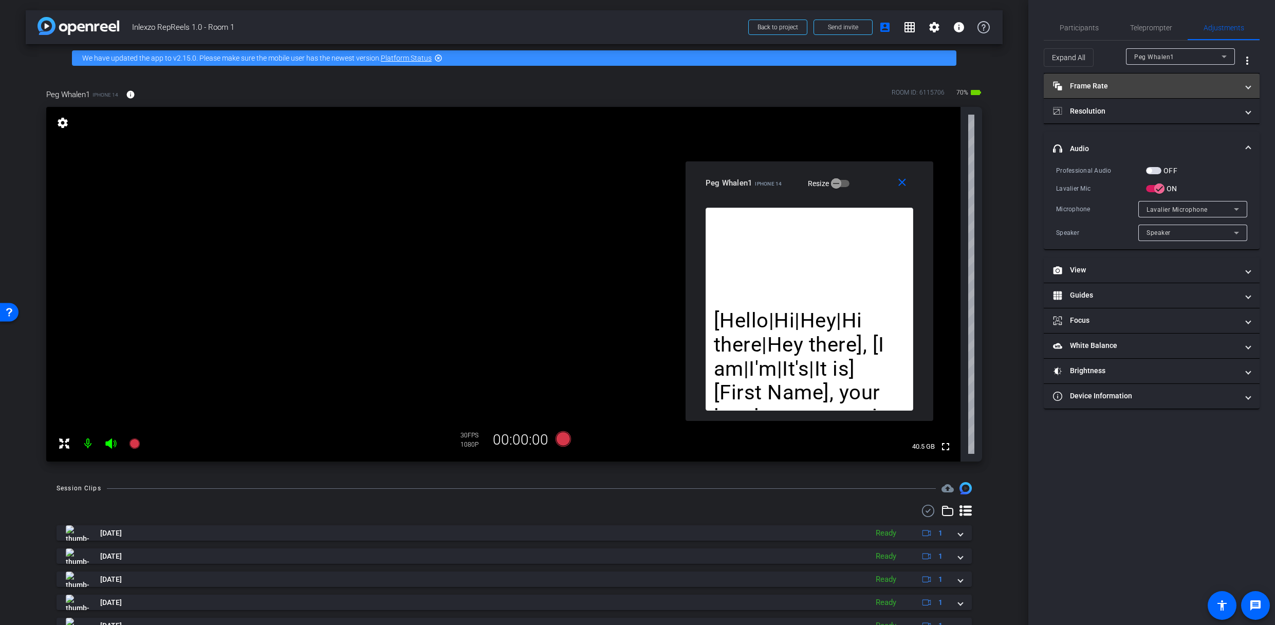
click at [1146, 84] on mat-panel-title "Frame Rate Frame Rate" at bounding box center [1145, 86] width 185 height 11
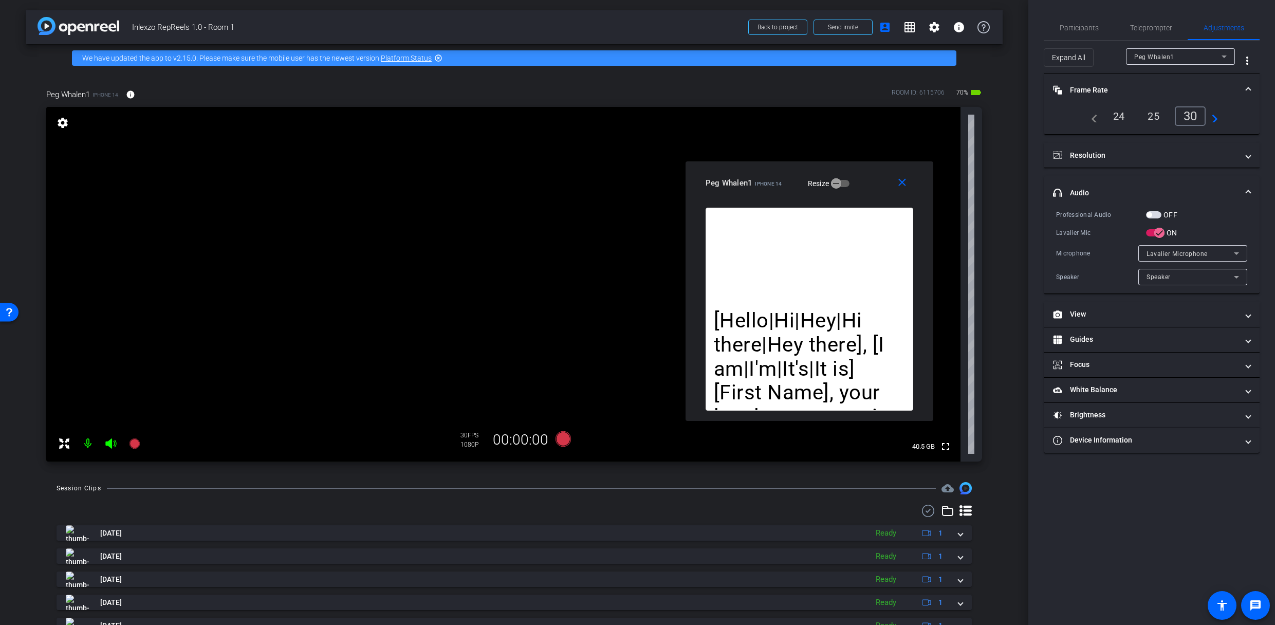
click at [1146, 85] on mat-panel-title "Frame Rate Frame Rate" at bounding box center [1145, 90] width 185 height 11
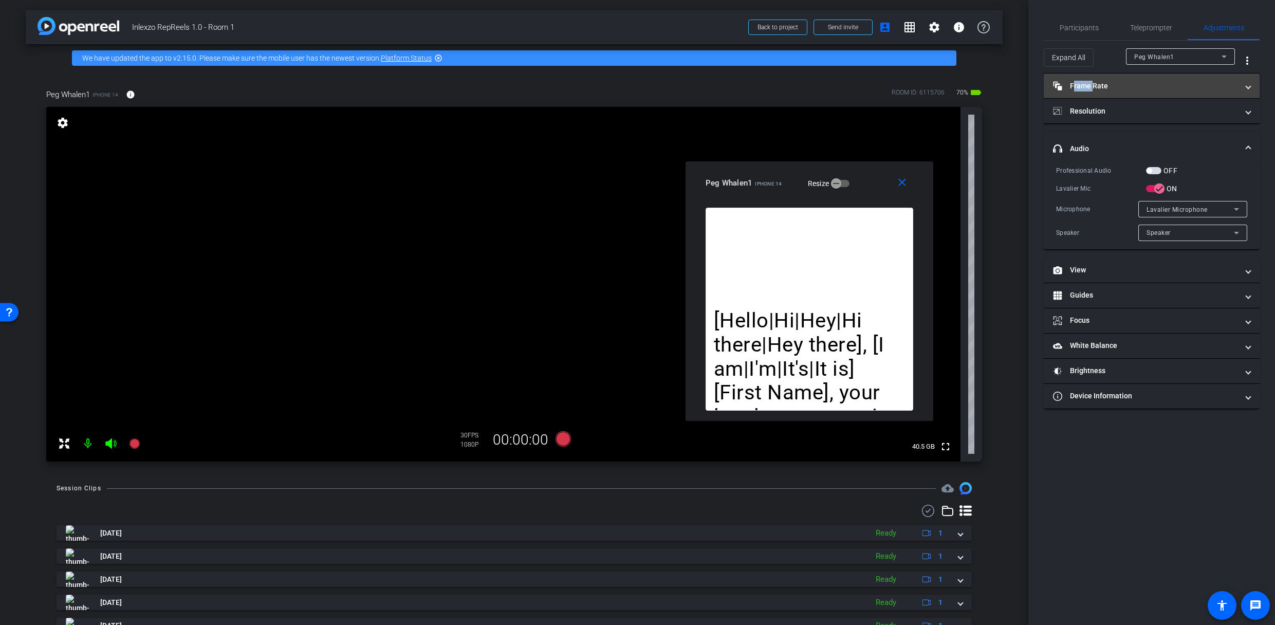
click at [1146, 85] on mat-panel-title "Frame Rate Frame Rate" at bounding box center [1145, 86] width 185 height 11
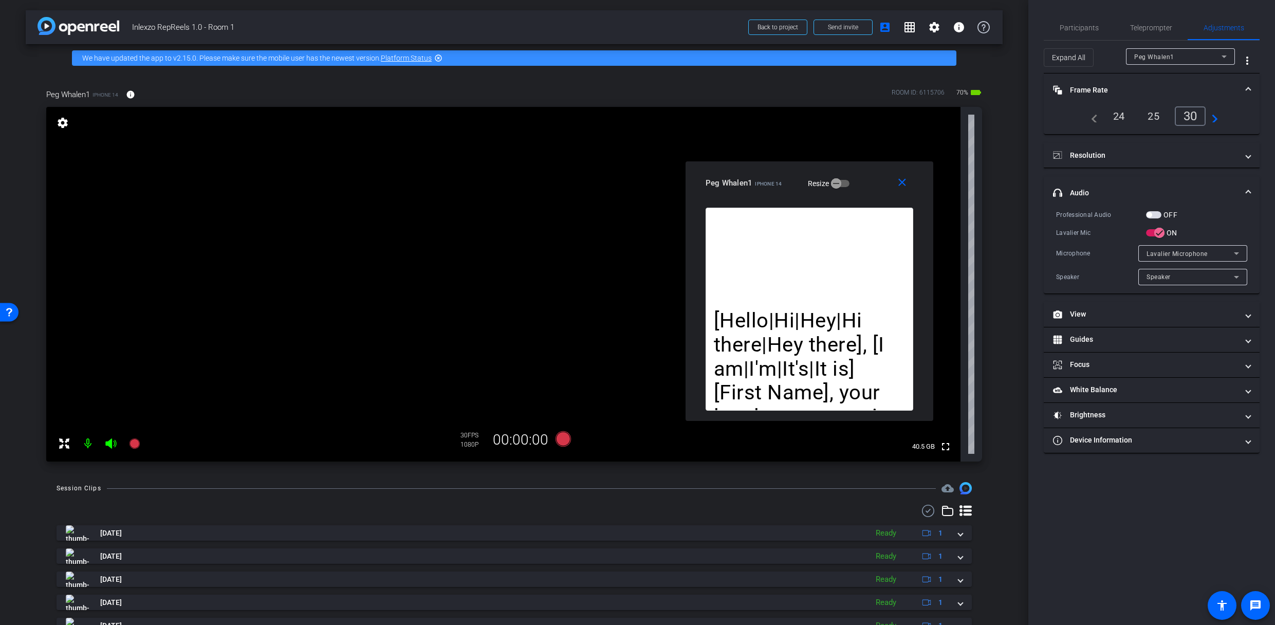
click at [1147, 86] on mat-panel-title "Frame Rate Frame Rate" at bounding box center [1145, 90] width 185 height 11
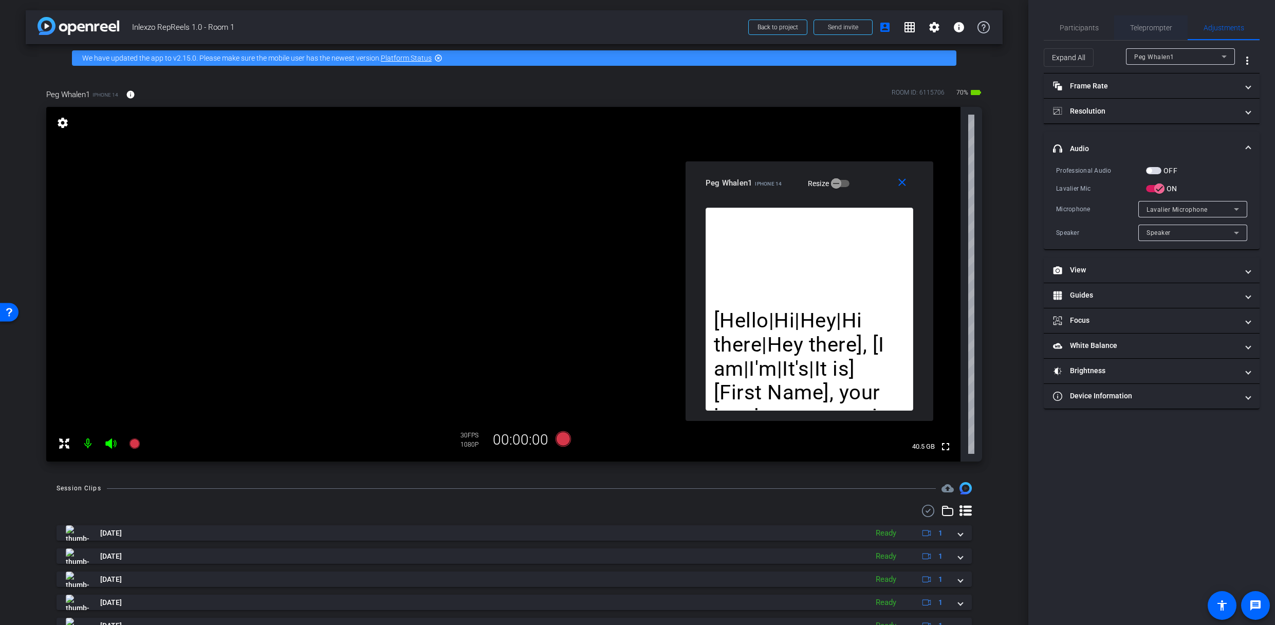
click at [1154, 22] on span "Teleprompter" at bounding box center [1151, 27] width 42 height 25
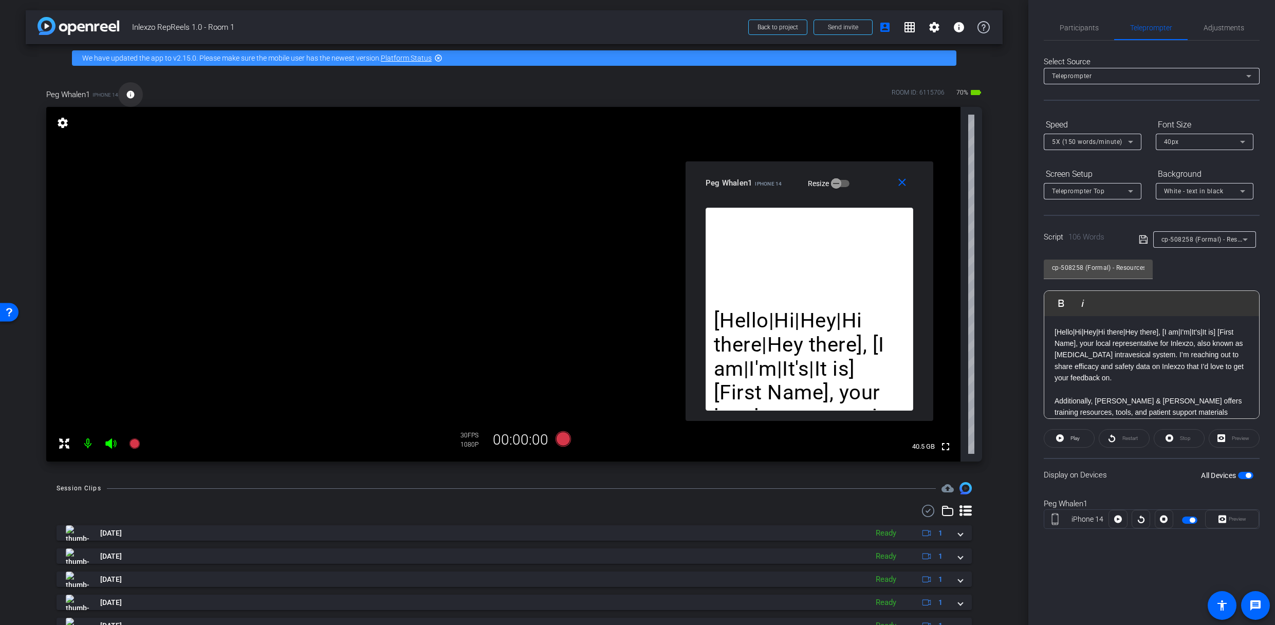
click at [135, 101] on span at bounding box center [130, 94] width 25 height 25
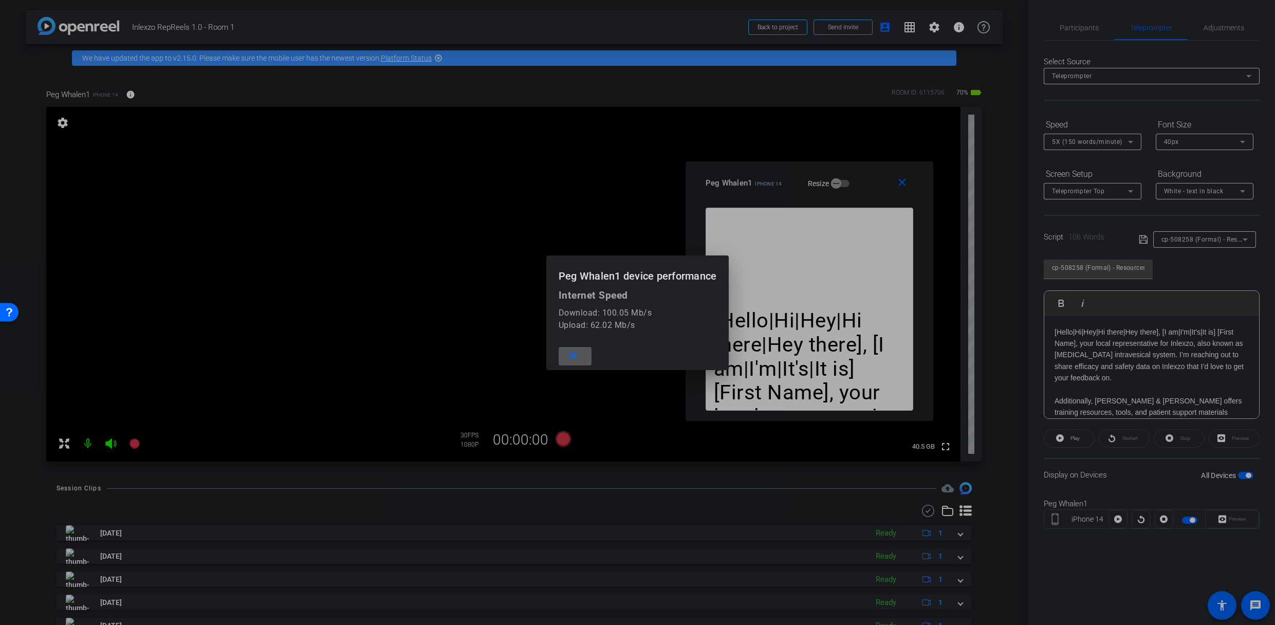
click at [134, 101] on div at bounding box center [637, 312] width 1275 height 625
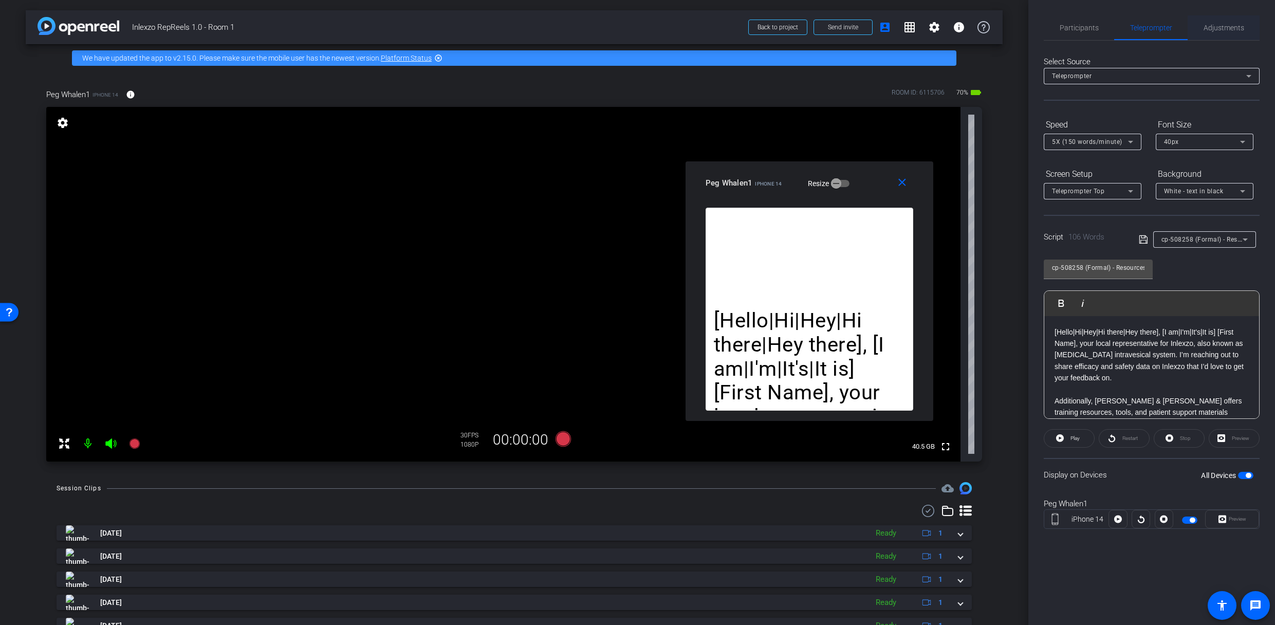
click at [1224, 30] on span "Adjustments" at bounding box center [1223, 27] width 41 height 7
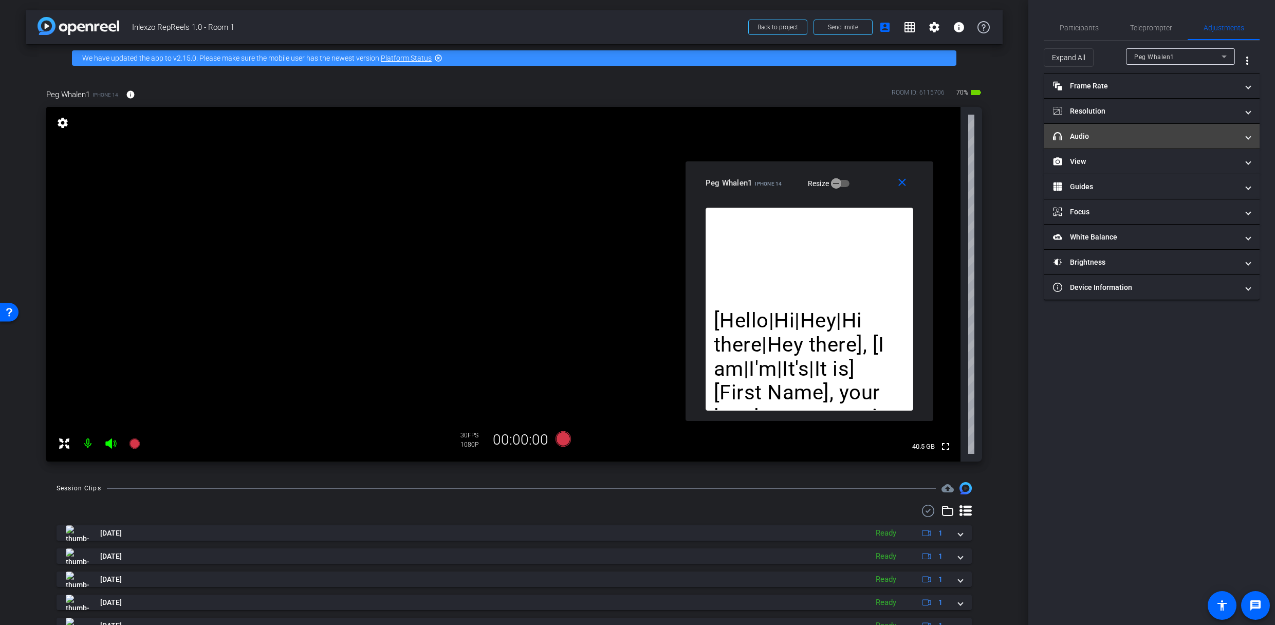
click at [1107, 129] on mat-expansion-panel-header "headphone icon Audio" at bounding box center [1152, 136] width 216 height 25
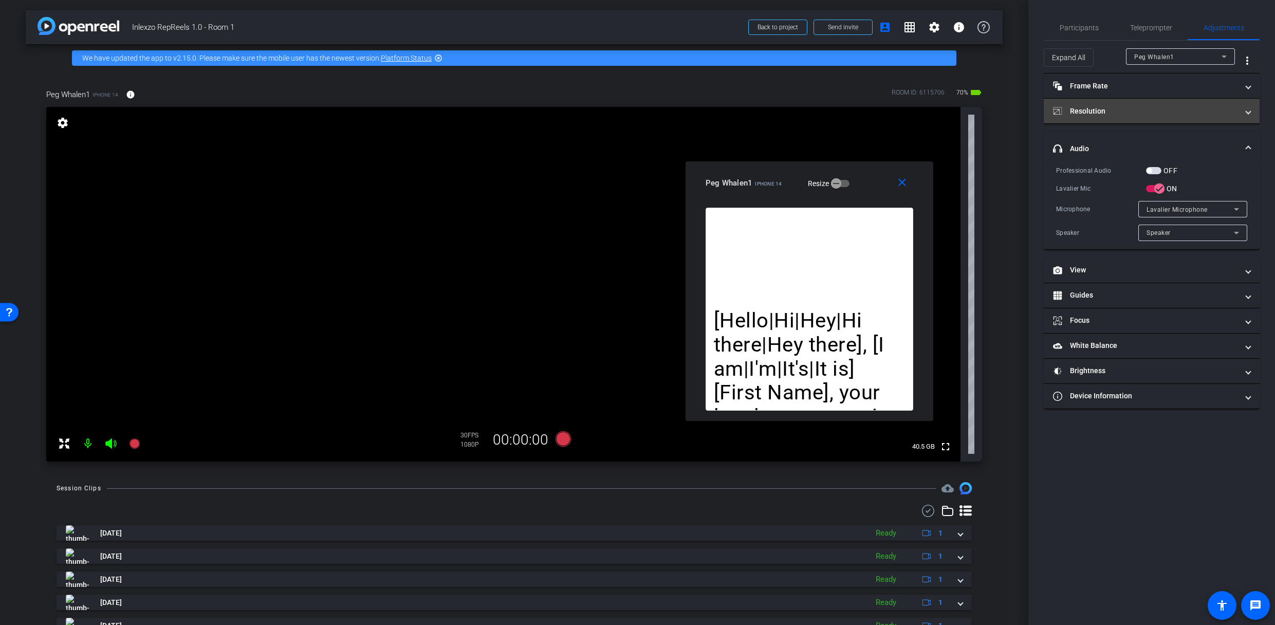
click at [1113, 104] on mat-expansion-panel-header "Resolution" at bounding box center [1152, 111] width 216 height 25
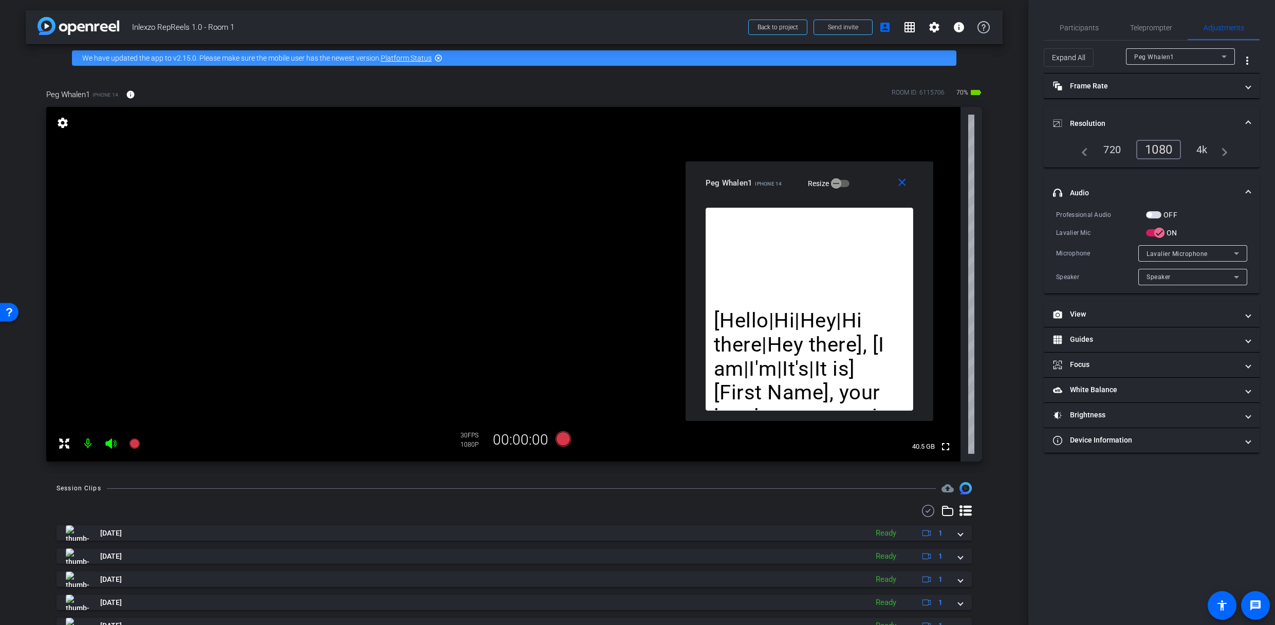
click at [1206, 150] on div "4k" at bounding box center [1201, 149] width 27 height 17
click at [1110, 92] on mat-expansion-panel-header "Frame Rate Frame Rate" at bounding box center [1152, 85] width 216 height 25
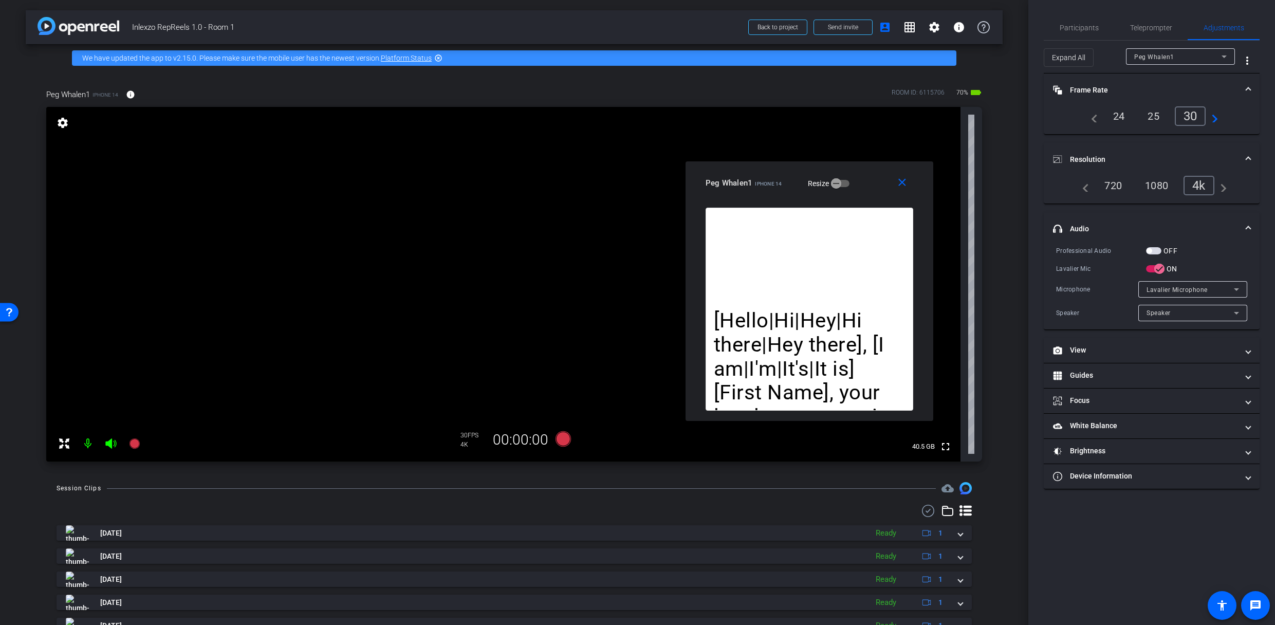
click at [1110, 92] on mat-panel-title "Frame Rate Frame Rate" at bounding box center [1145, 90] width 185 height 11
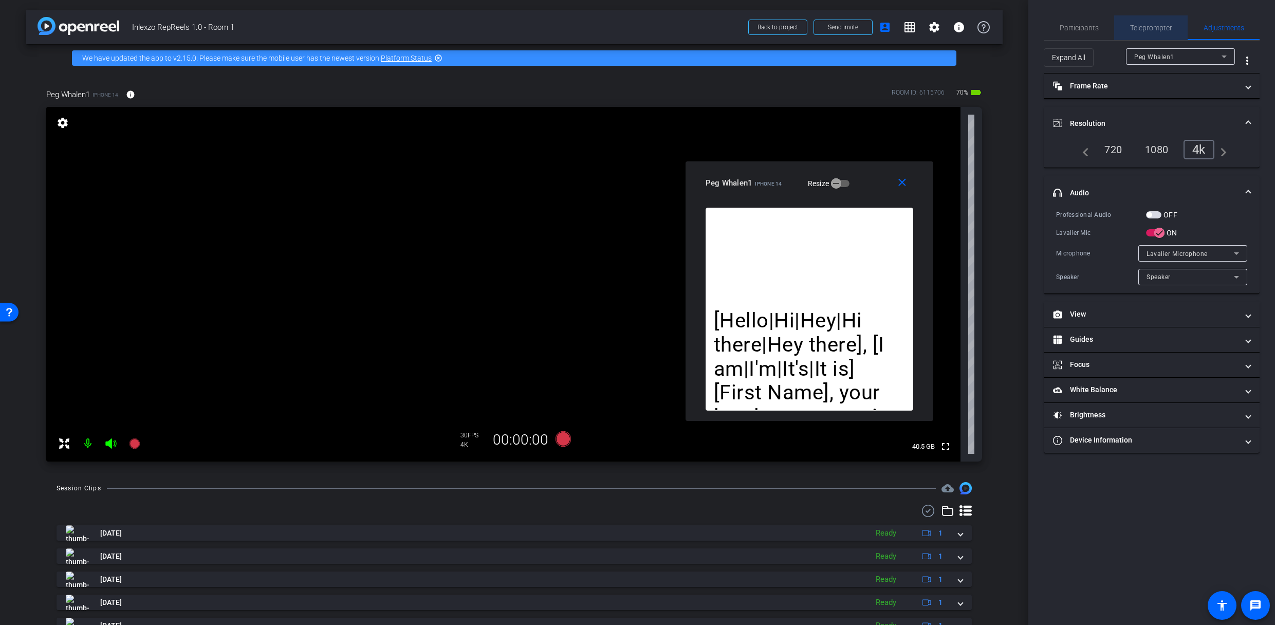
click at [1147, 18] on span "Teleprompter" at bounding box center [1151, 27] width 42 height 25
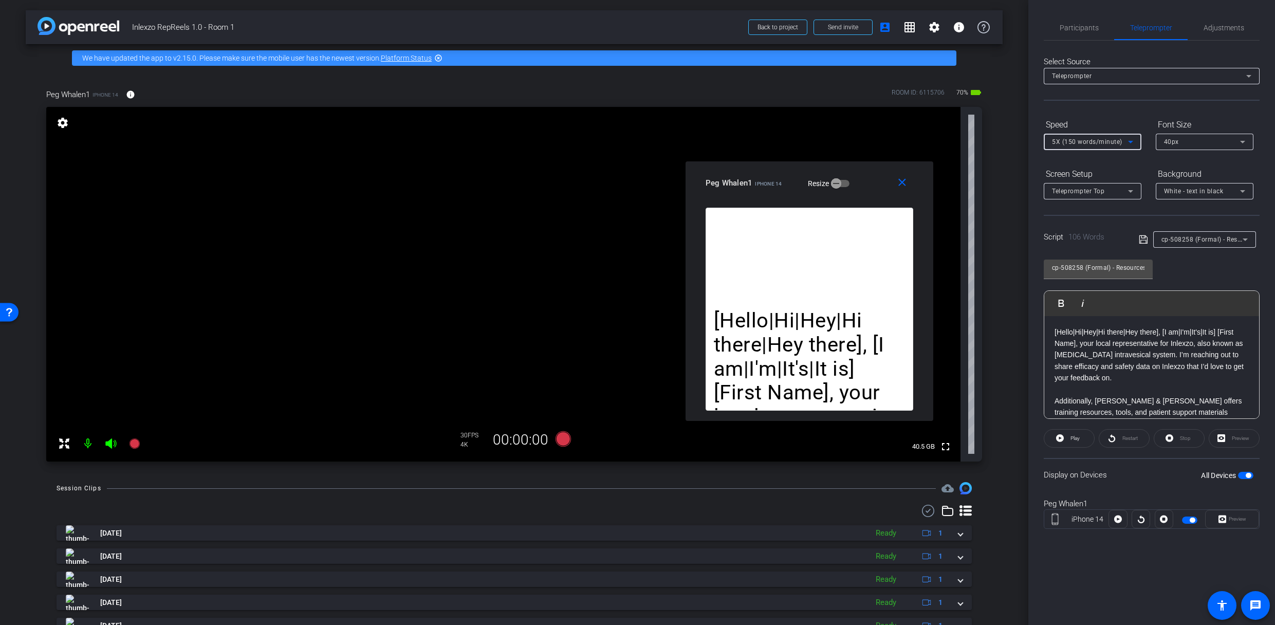
click at [1109, 146] on div "5X (150 words/minute)" at bounding box center [1090, 141] width 76 height 13
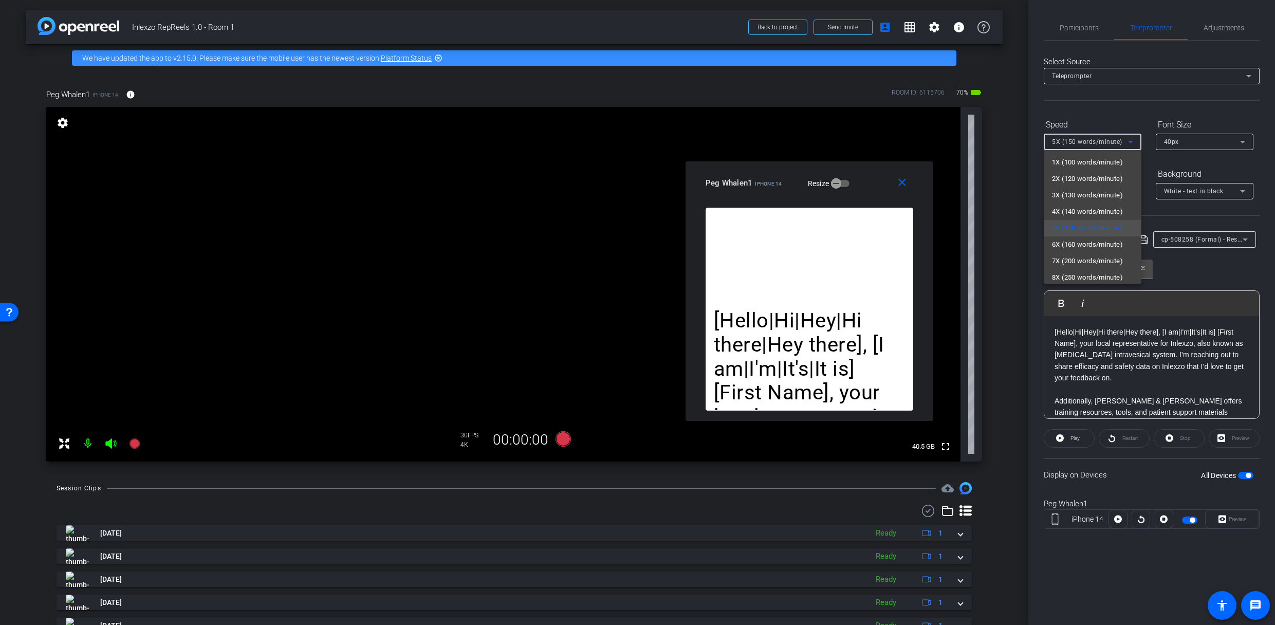
click at [1109, 145] on div at bounding box center [637, 312] width 1275 height 625
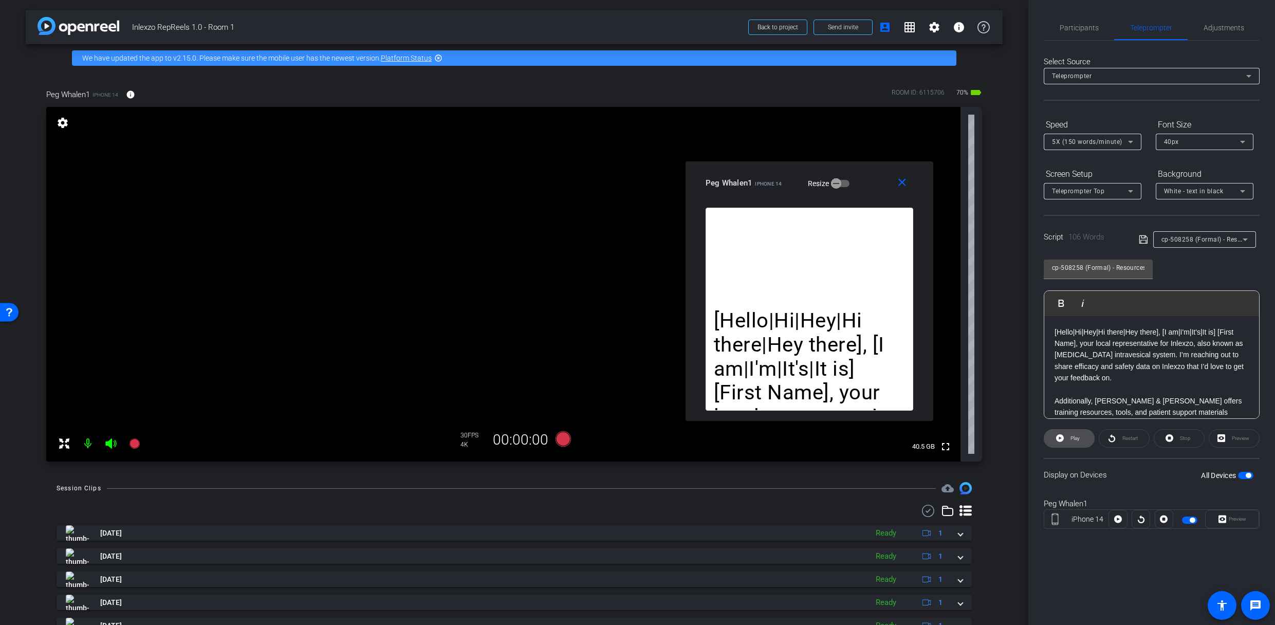
click at [1064, 441] on span at bounding box center [1069, 438] width 50 height 25
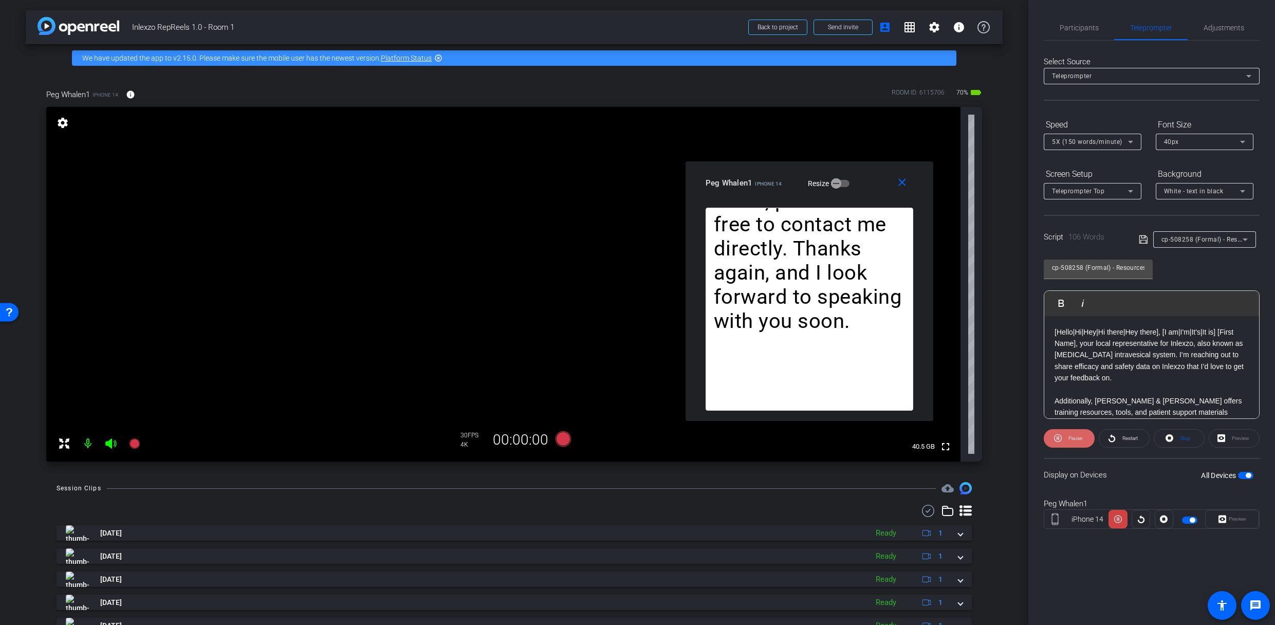
click at [1061, 440] on span at bounding box center [1069, 438] width 51 height 25
click at [1100, 112] on div "Select Source Teleprompter Speed 5X (150 words/minute) Font Size 40px Screen Se…" at bounding box center [1152, 294] width 216 height 506
click at [1076, 20] on span "Participants" at bounding box center [1078, 27] width 39 height 25
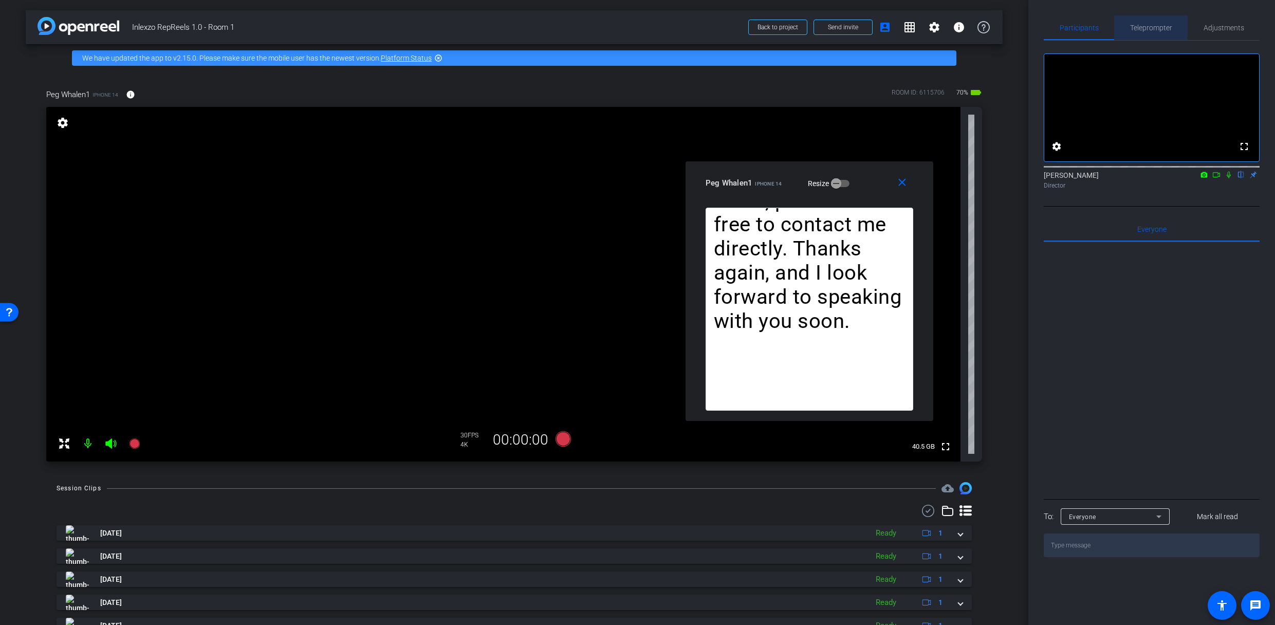
click at [1138, 31] on span "Teleprompter" at bounding box center [1151, 27] width 42 height 7
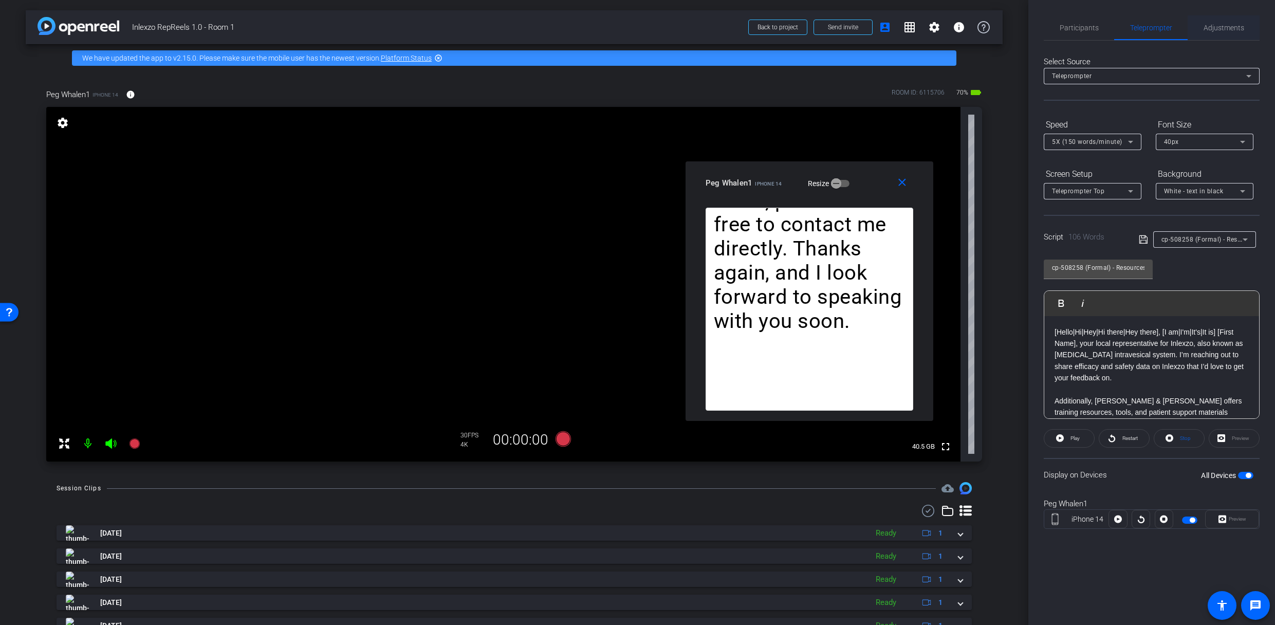
click at [1223, 30] on span "Adjustments" at bounding box center [1223, 27] width 41 height 7
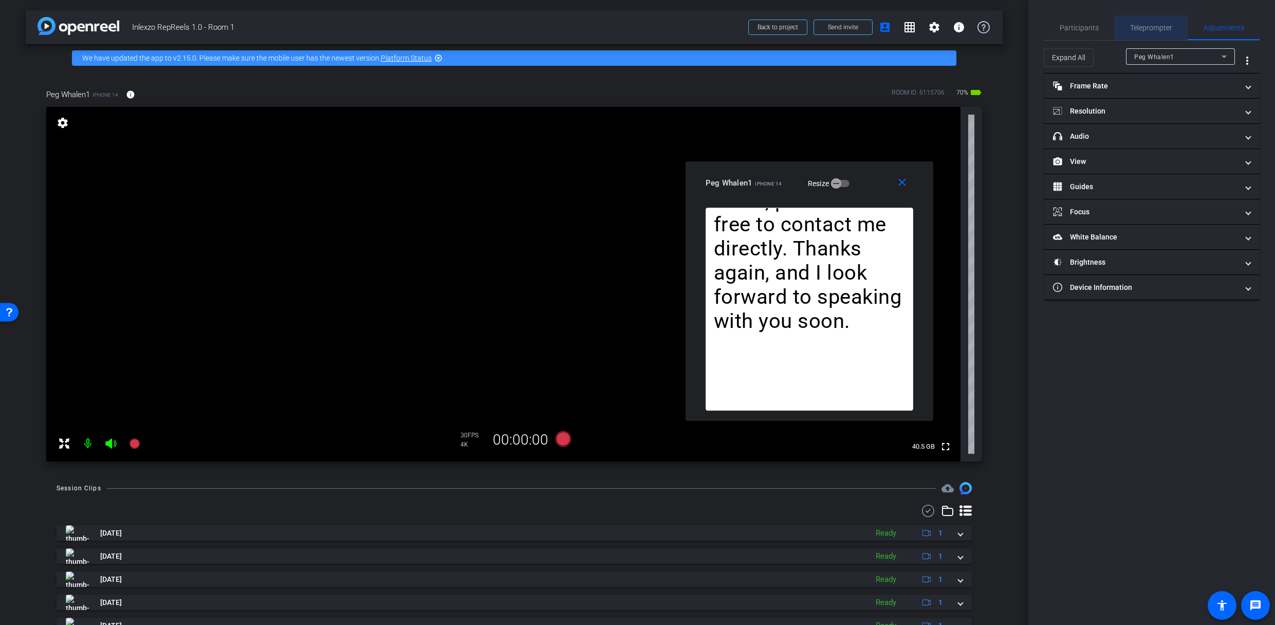
click at [1142, 25] on span "Teleprompter" at bounding box center [1151, 27] width 42 height 7
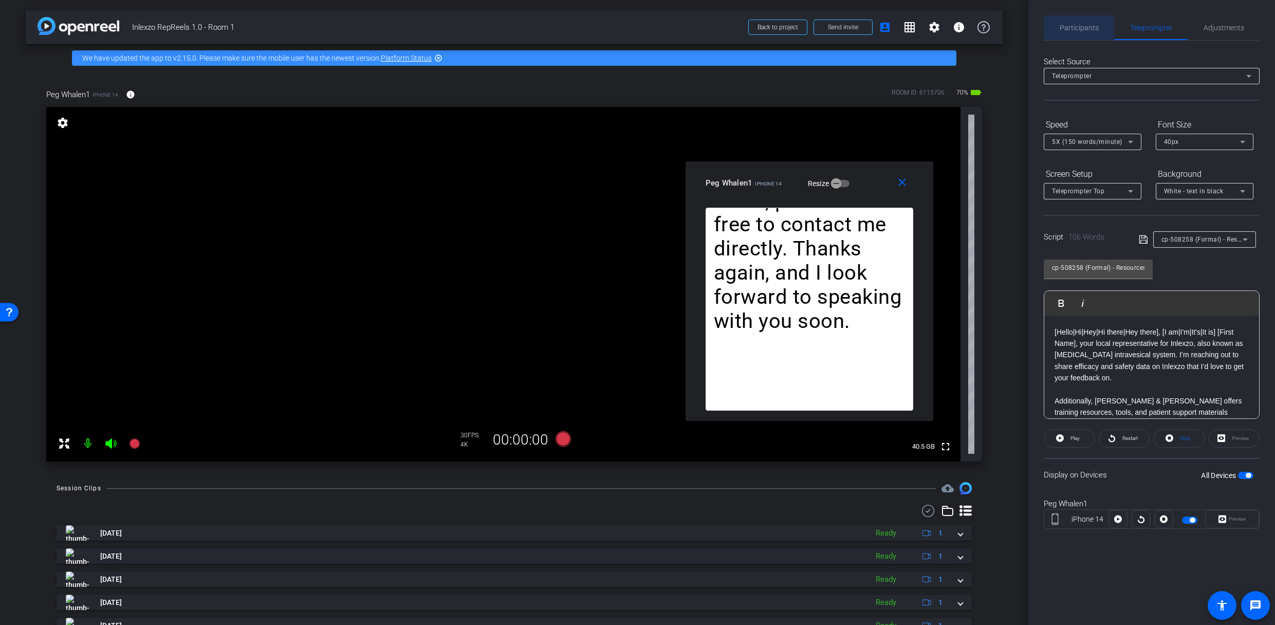
click at [1077, 24] on span "Participants" at bounding box center [1078, 27] width 39 height 7
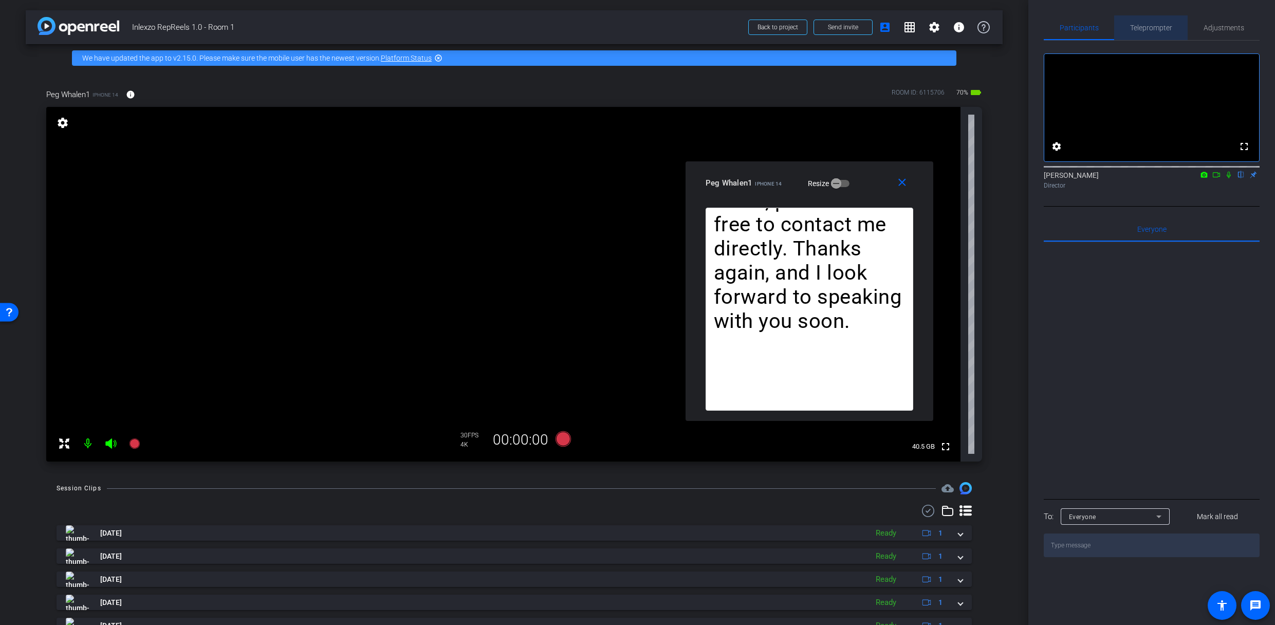
click at [1138, 30] on span "Teleprompter" at bounding box center [1151, 27] width 42 height 7
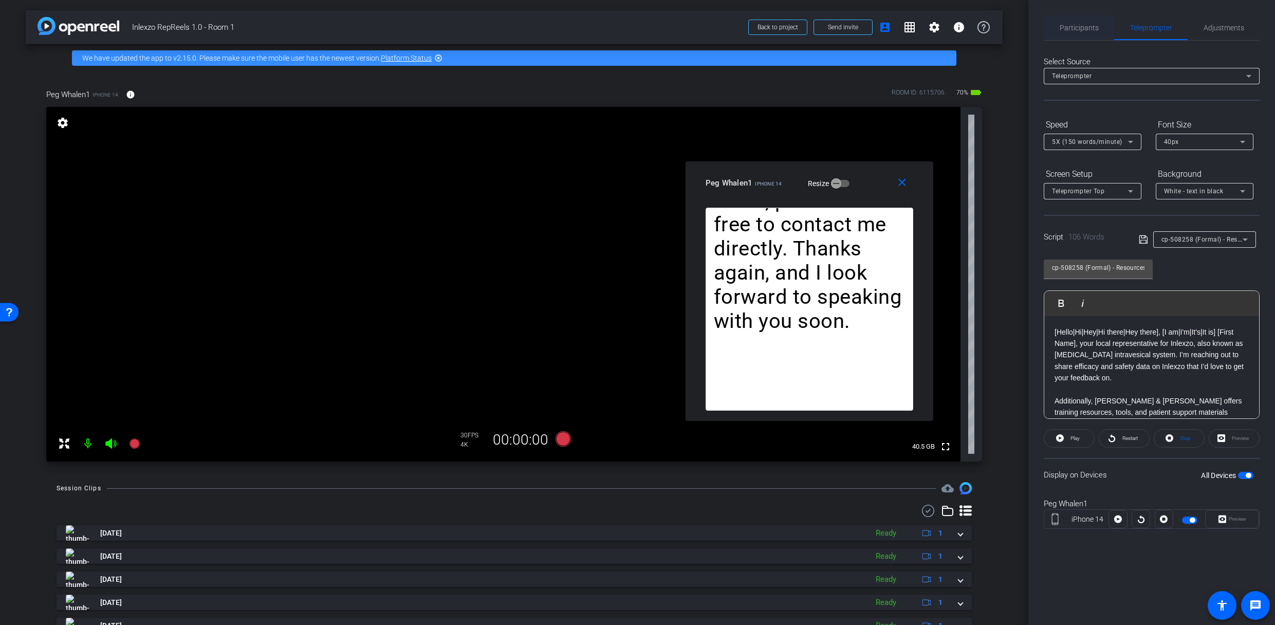
click at [1073, 16] on span "Participants" at bounding box center [1078, 27] width 39 height 25
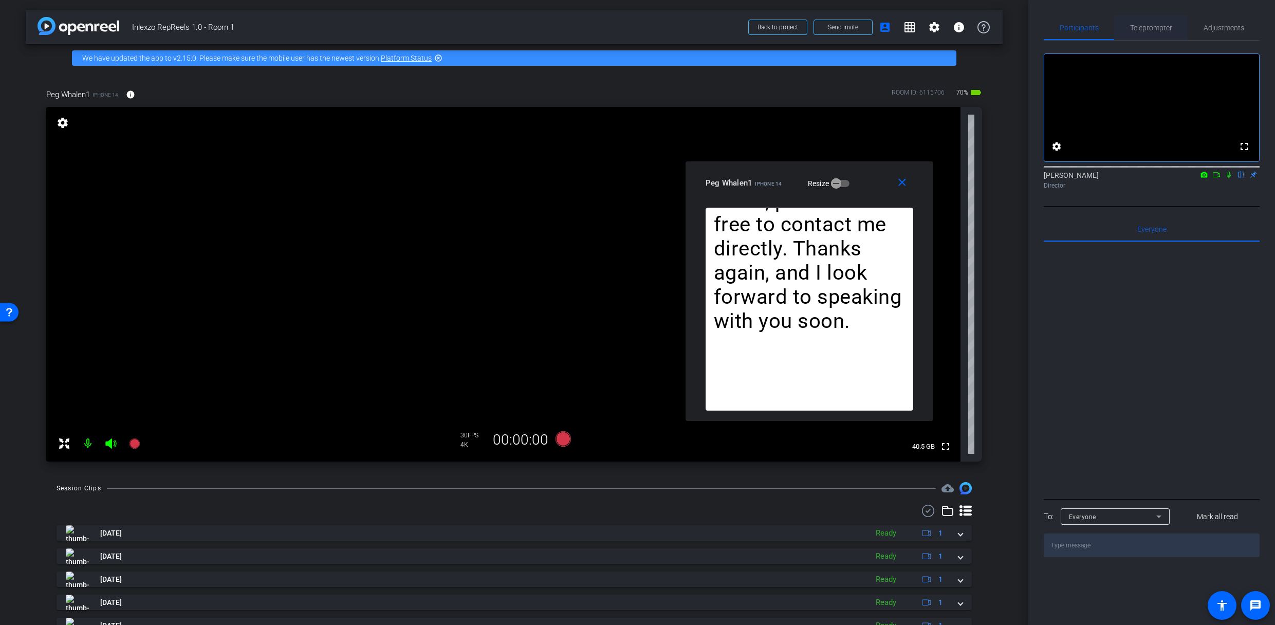
click at [1117, 29] on div "Teleprompter" at bounding box center [1150, 27] width 73 height 25
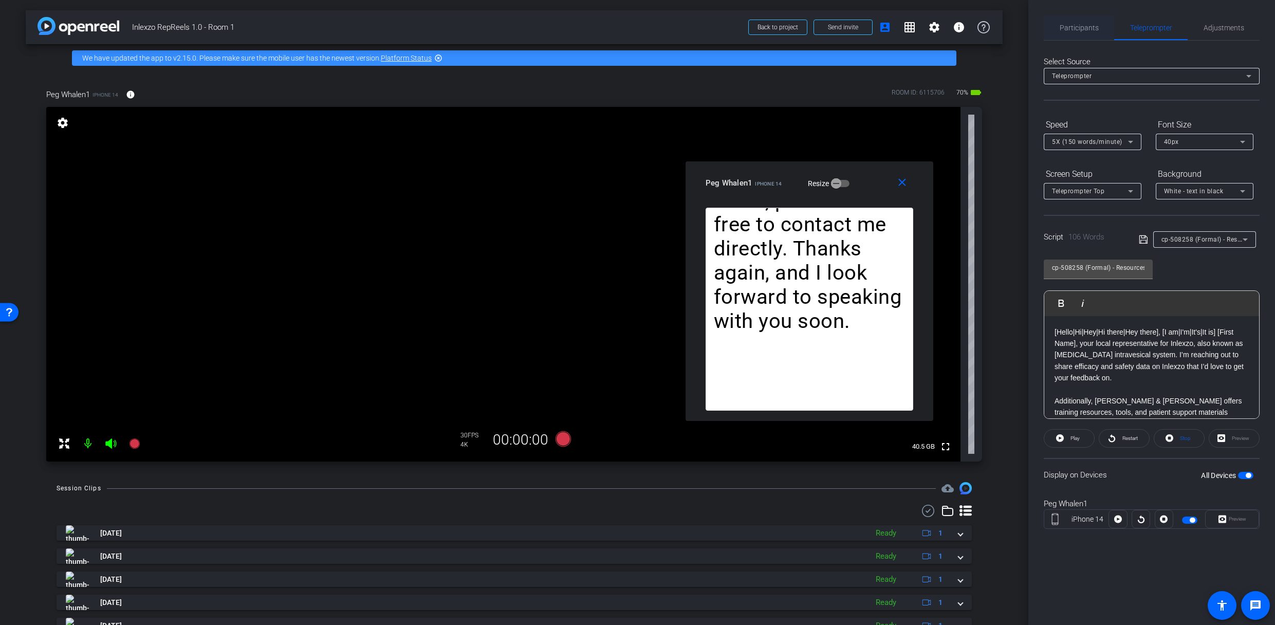
click at [1064, 24] on span "Participants" at bounding box center [1078, 27] width 39 height 7
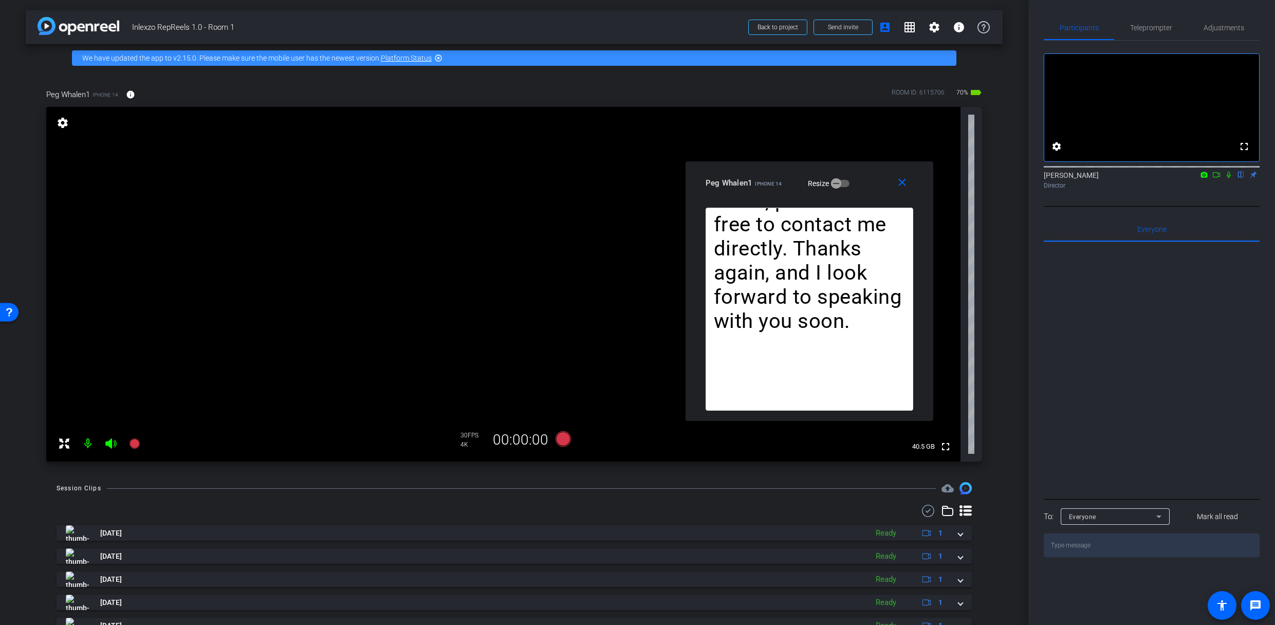
click at [1226, 178] on icon at bounding box center [1228, 174] width 8 height 7
click at [1147, 28] on span "Teleprompter" at bounding box center [1151, 27] width 42 height 7
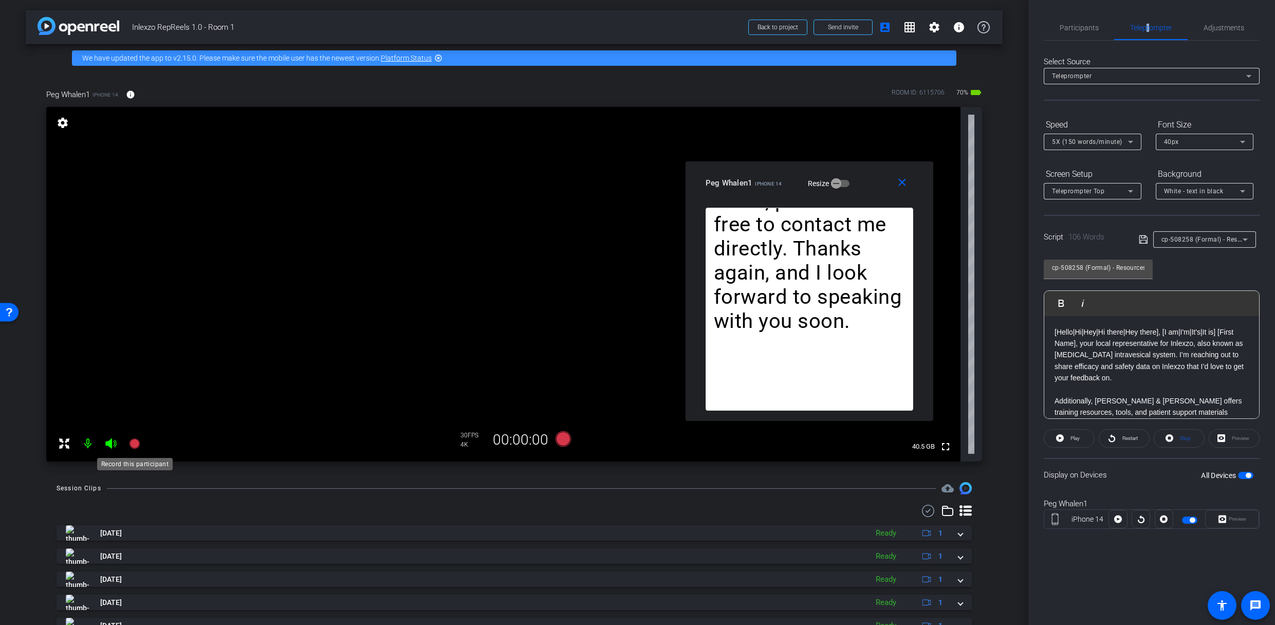
click at [134, 444] on icon at bounding box center [134, 443] width 10 height 10
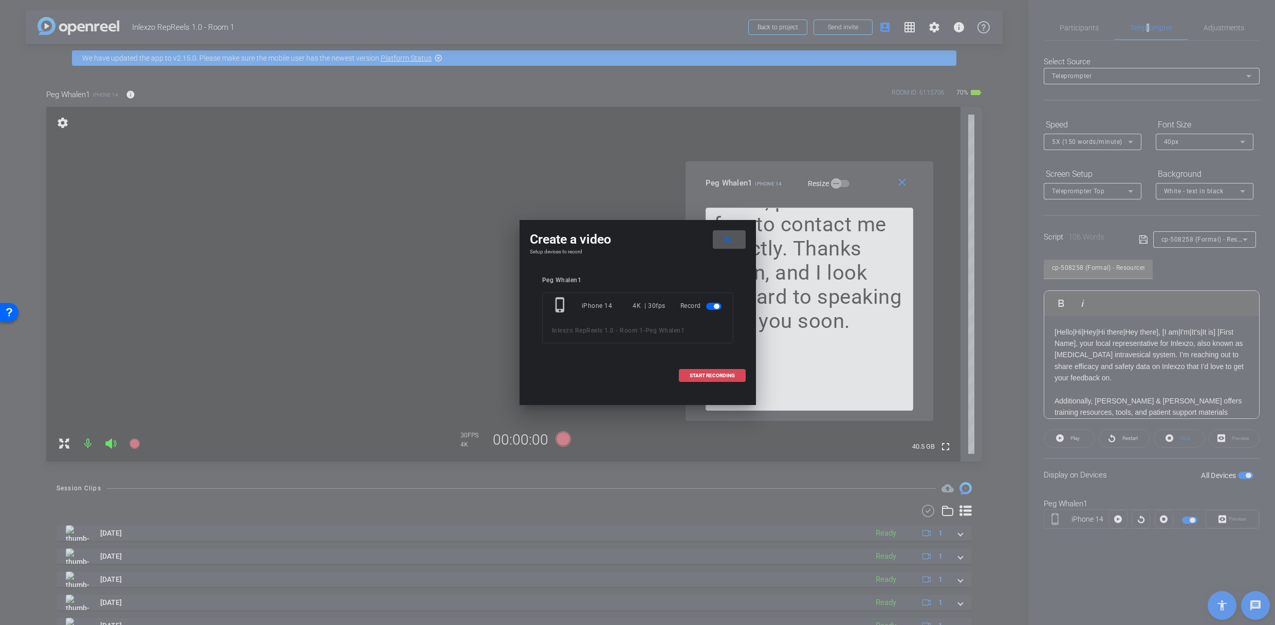
click at [705, 374] on span "START RECORDING" at bounding box center [712, 375] width 45 height 5
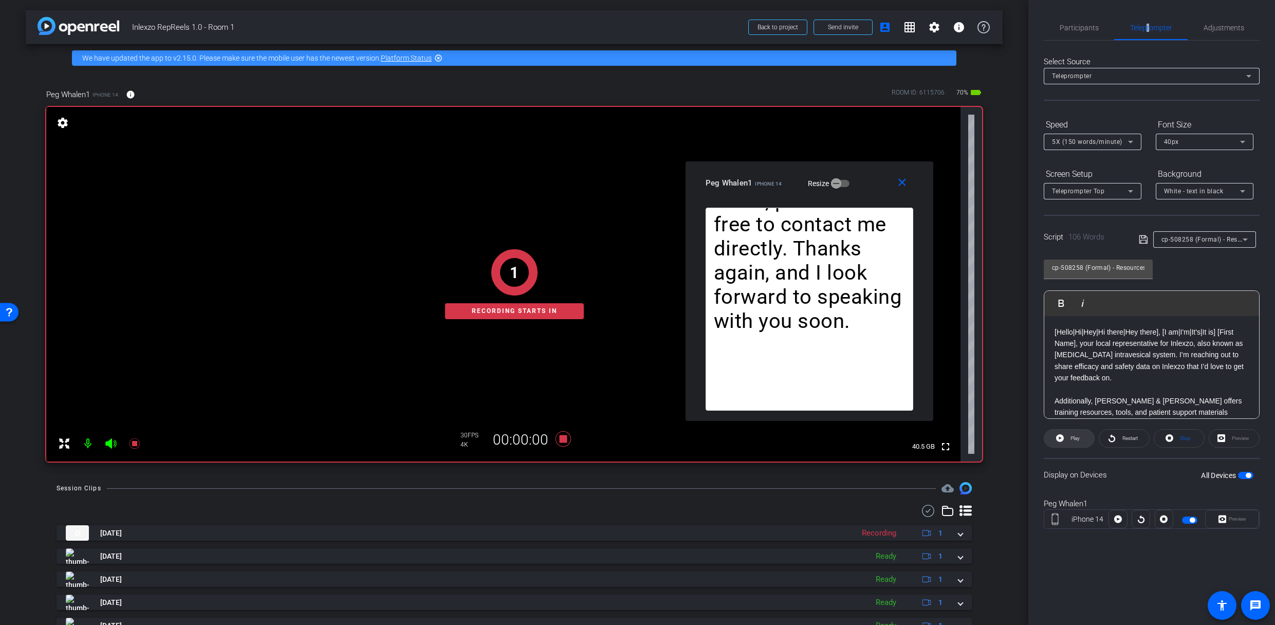
click at [1058, 437] on icon at bounding box center [1060, 438] width 8 height 8
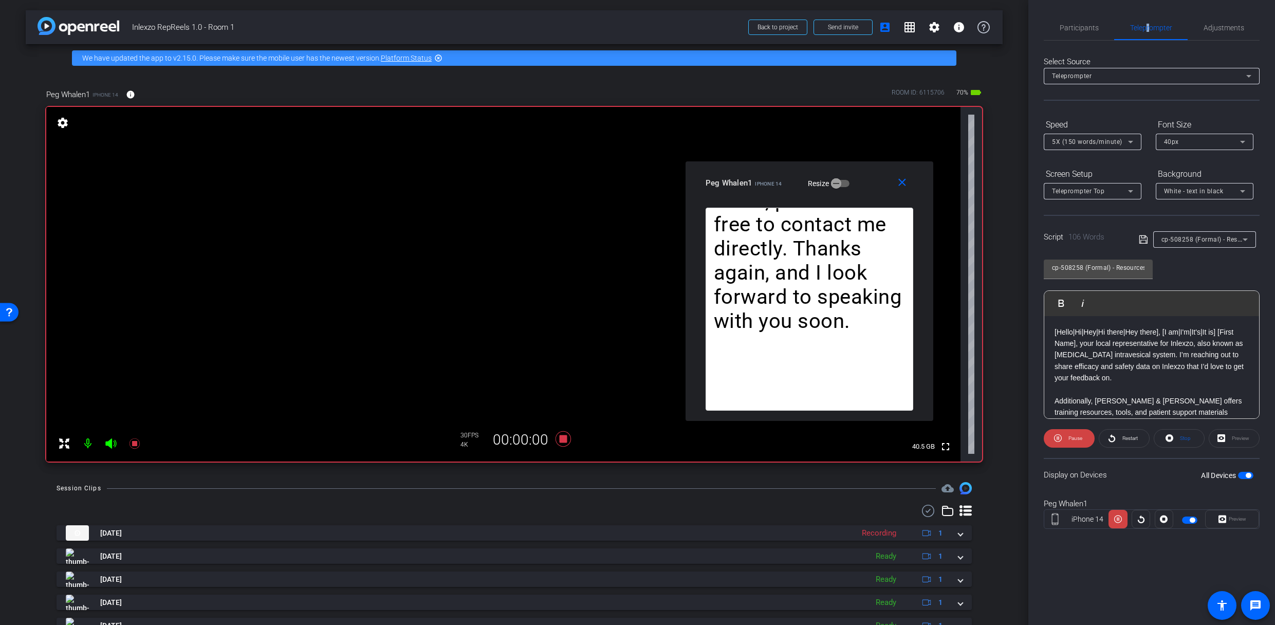
click at [1058, 437] on icon at bounding box center [1058, 438] width 8 height 8
click at [1114, 437] on icon at bounding box center [1112, 438] width 8 height 13
click at [1070, 17] on span "Participants" at bounding box center [1078, 27] width 39 height 25
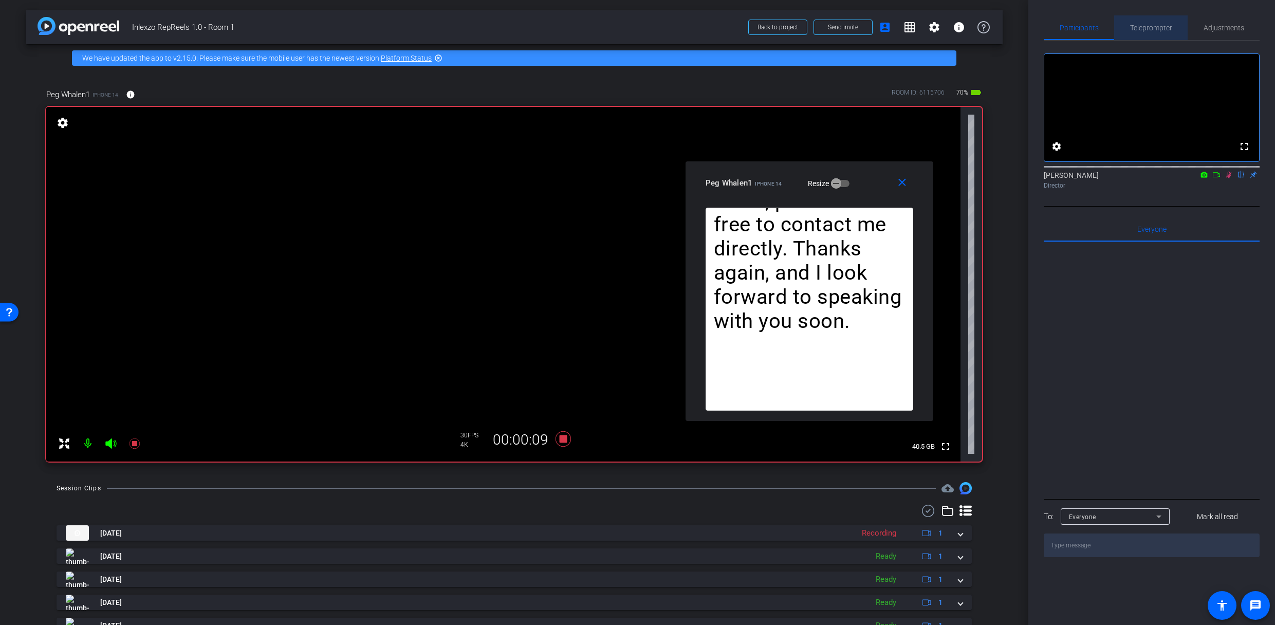
click at [1134, 33] on span "Teleprompter" at bounding box center [1151, 27] width 42 height 25
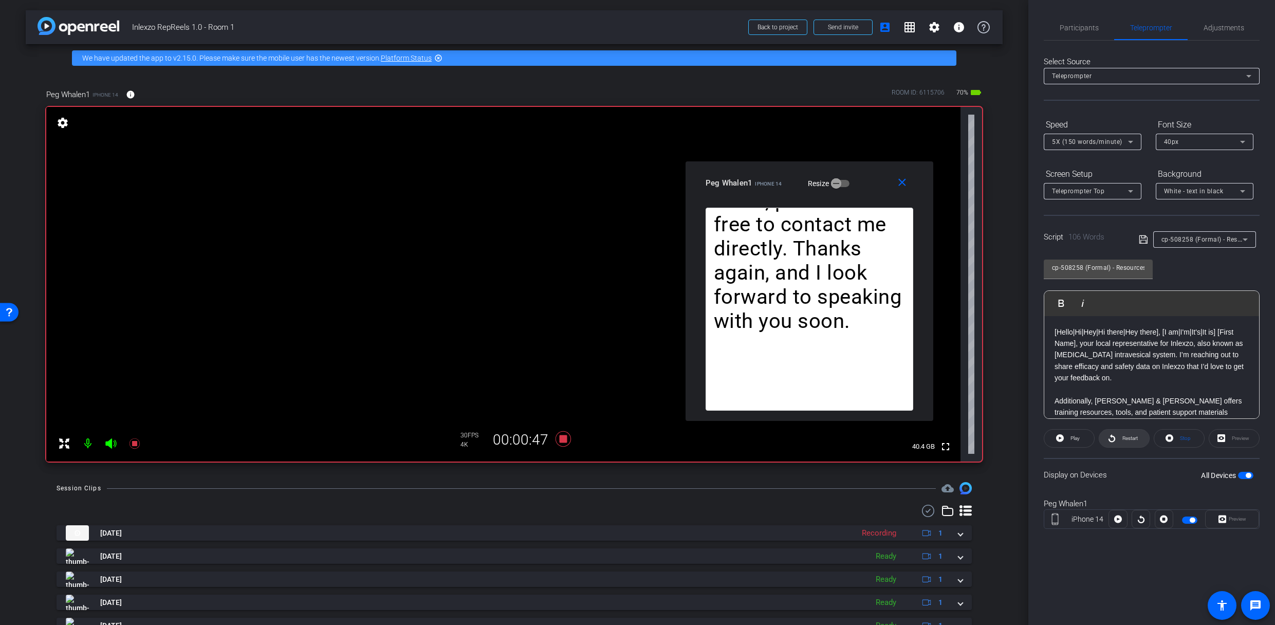
click at [1123, 441] on span "Restart" at bounding box center [1129, 438] width 18 height 14
click at [1115, 439] on span at bounding box center [1124, 438] width 50 height 25
click at [136, 440] on icon at bounding box center [134, 443] width 12 height 12
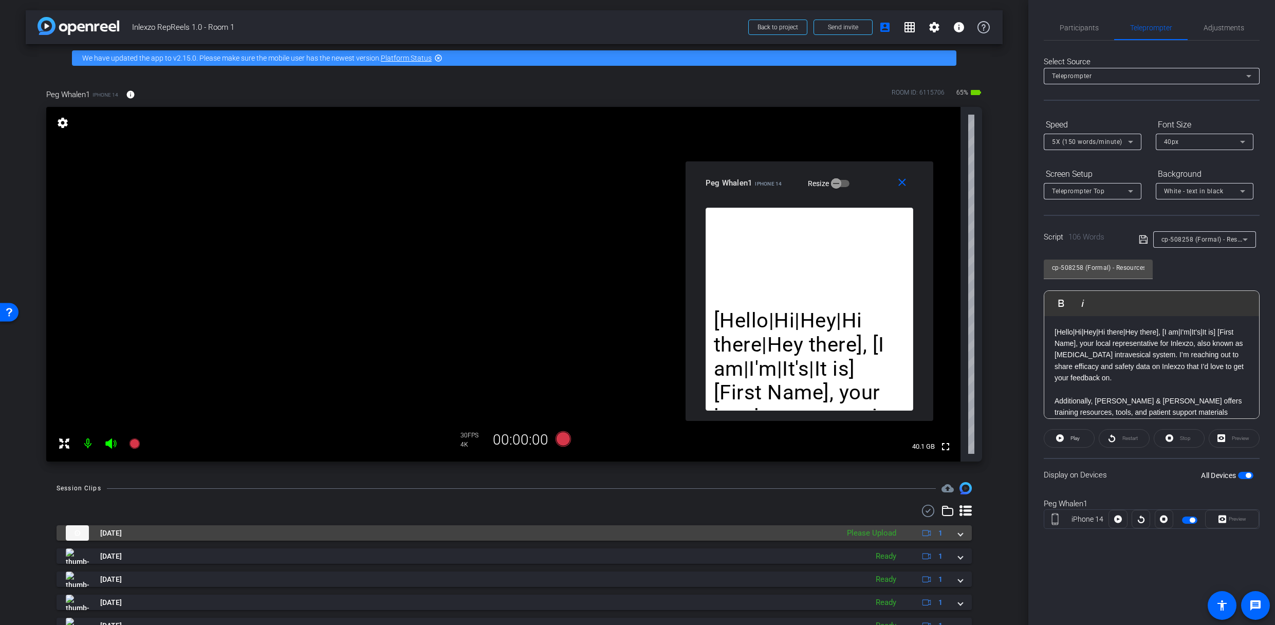
click at [961, 495] on mat-expansion-panel-header "[DATE] Please Upload 1" at bounding box center [514, 532] width 915 height 15
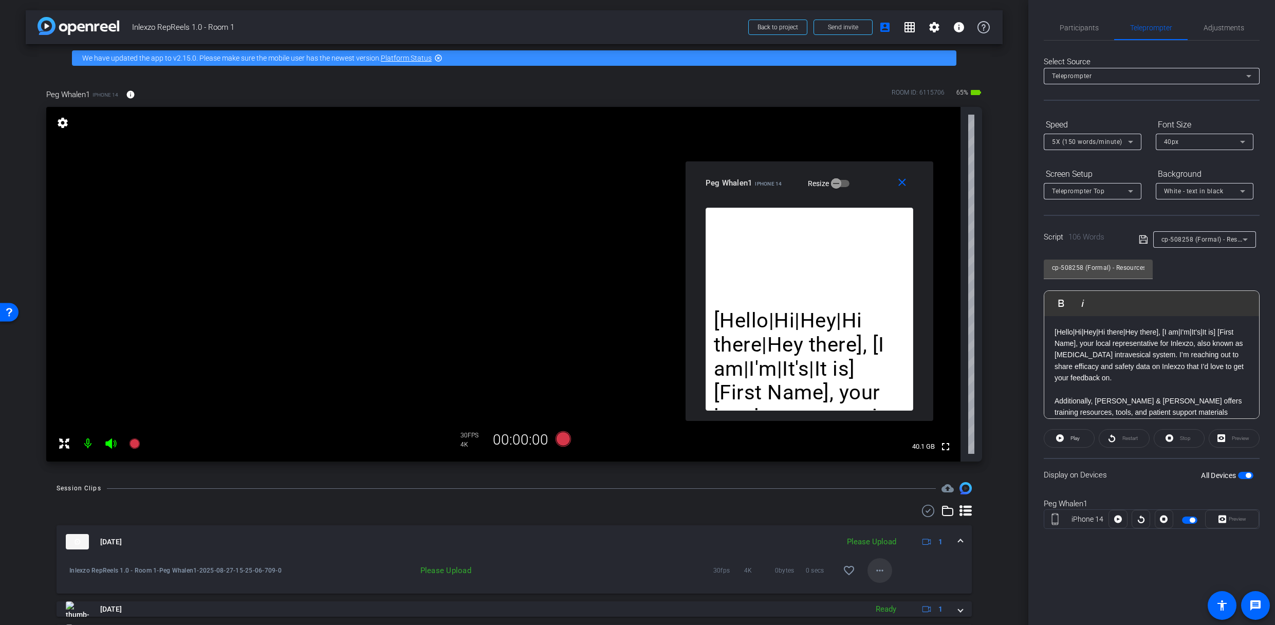
click at [873, 495] on mat-icon "more_horiz" at bounding box center [879, 570] width 12 height 12
click at [880, 495] on span "Upload" at bounding box center [890, 523] width 41 height 12
click at [1063, 28] on span "Participants" at bounding box center [1078, 27] width 39 height 7
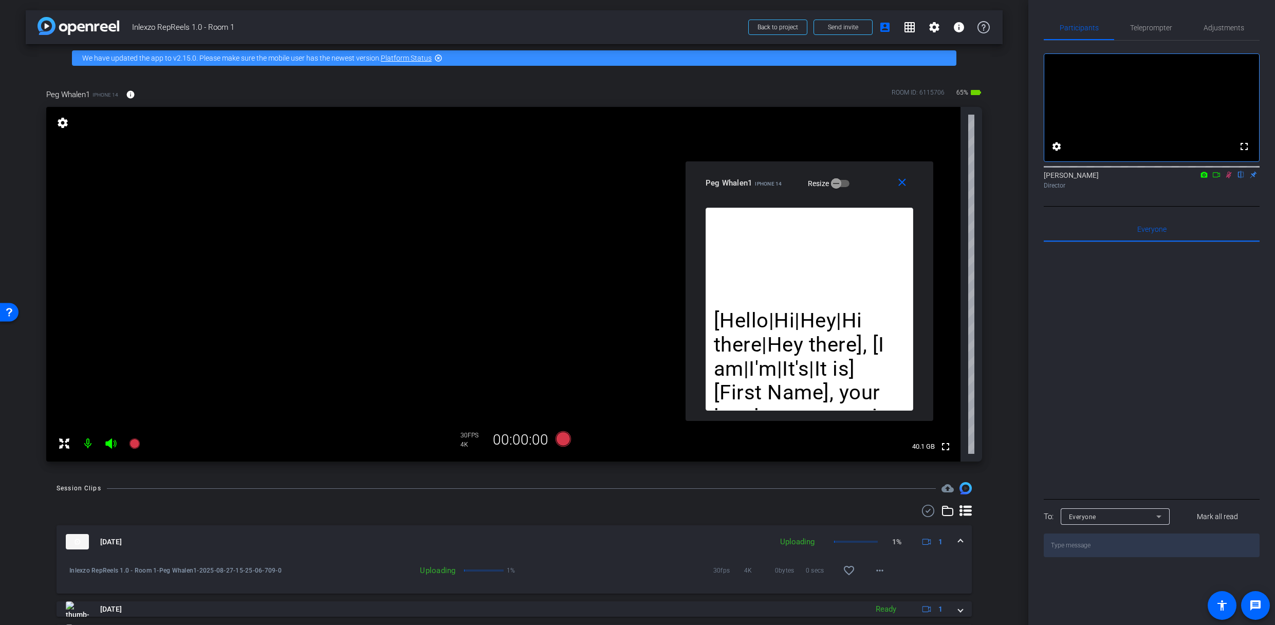
click at [1230, 178] on icon at bounding box center [1228, 174] width 8 height 7
click at [1146, 18] on span "Teleprompter" at bounding box center [1151, 27] width 42 height 25
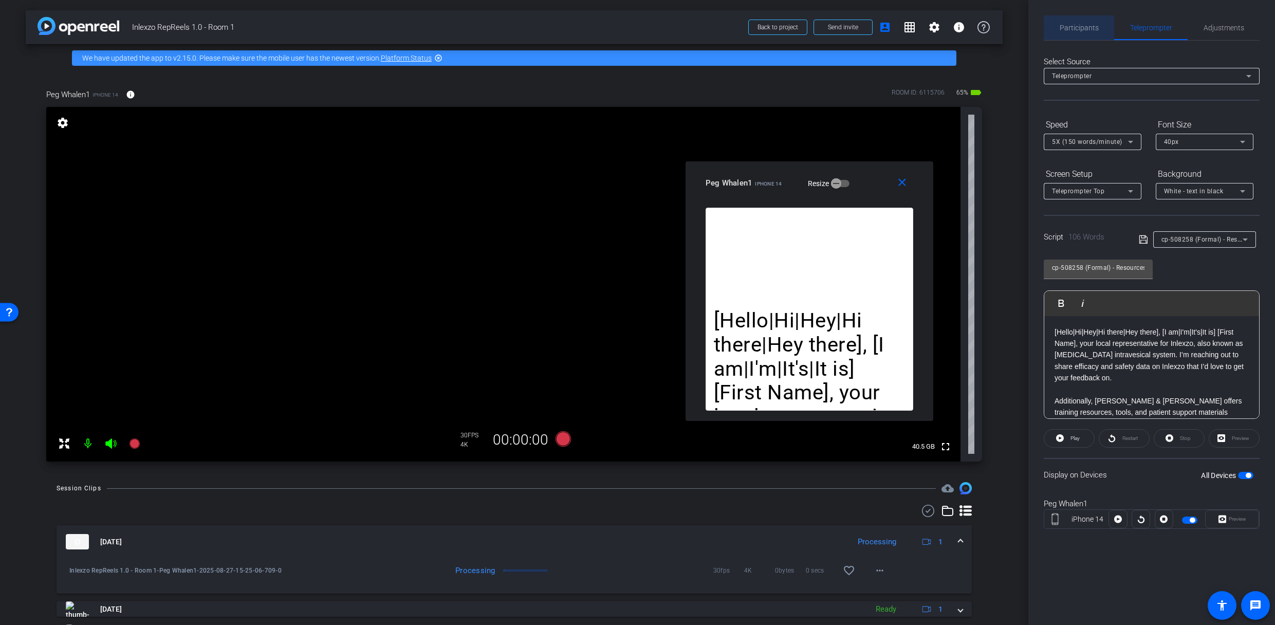
click at [1074, 30] on span "Participants" at bounding box center [1078, 27] width 39 height 7
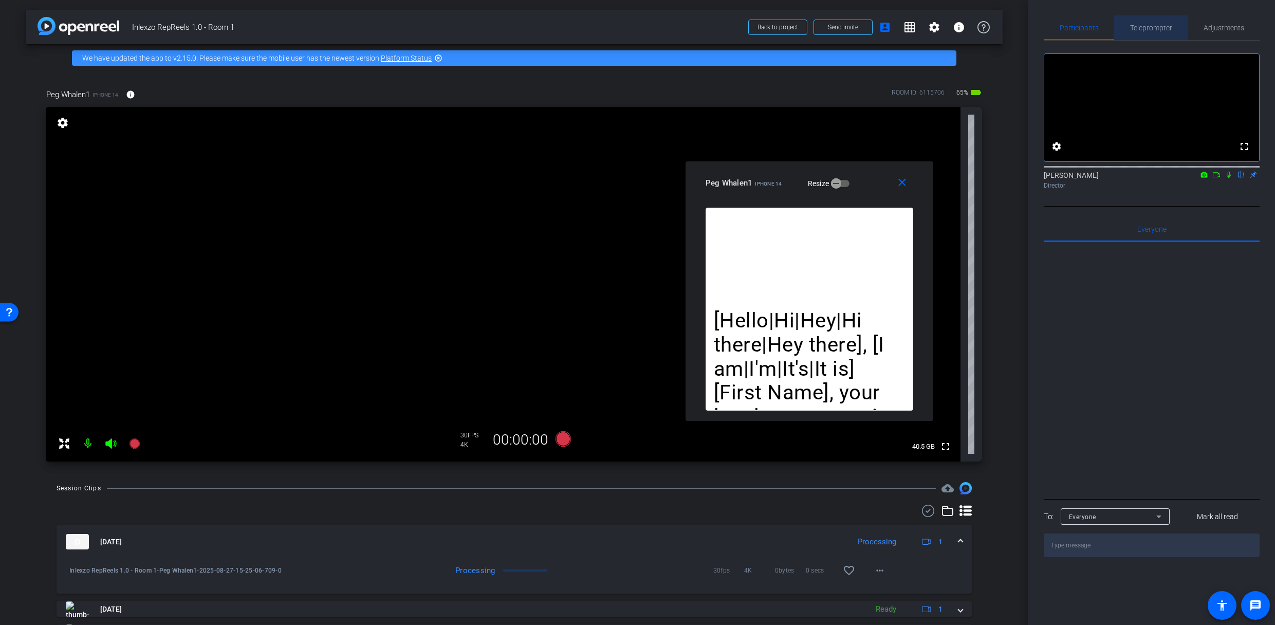
click at [1133, 30] on span "Teleprompter" at bounding box center [1151, 27] width 42 height 7
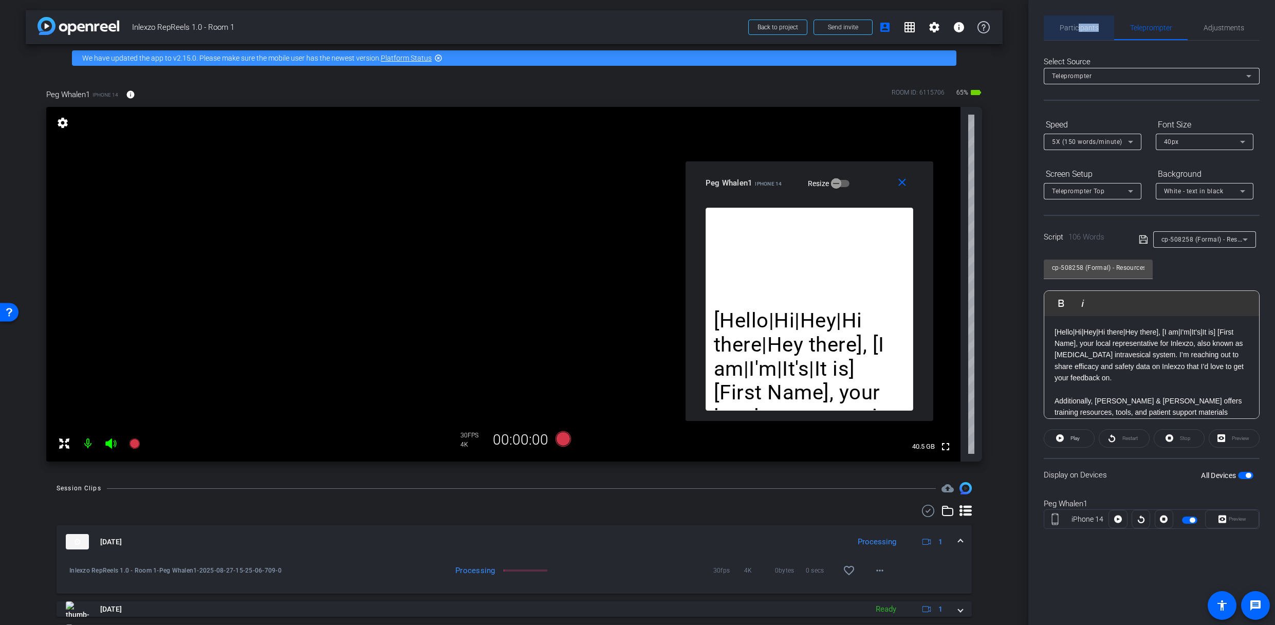
click at [1077, 32] on span "Participants" at bounding box center [1078, 27] width 39 height 25
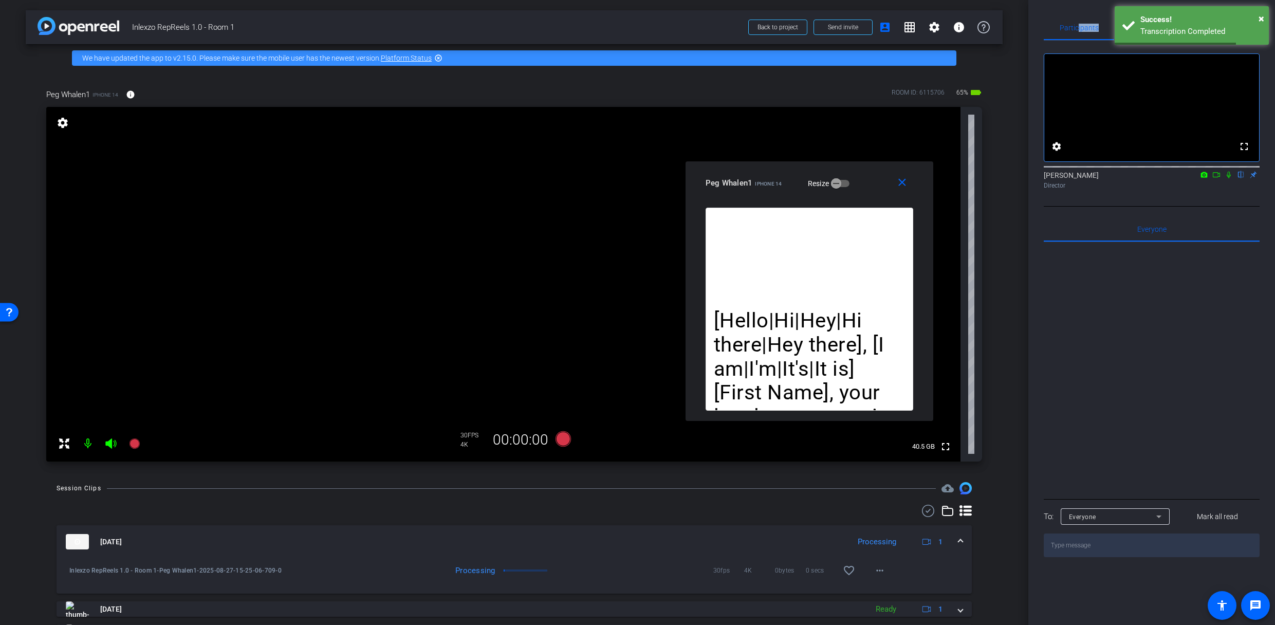
click at [1227, 178] on icon at bounding box center [1228, 174] width 8 height 7
drag, startPoint x: 1152, startPoint y: 12, endPoint x: 1140, endPoint y: 20, distance: 13.8
click at [1150, 13] on div "× Success! Transcription Completed" at bounding box center [1191, 25] width 154 height 39
click at [1134, 27] on span "Teleprompter" at bounding box center [1151, 27] width 42 height 7
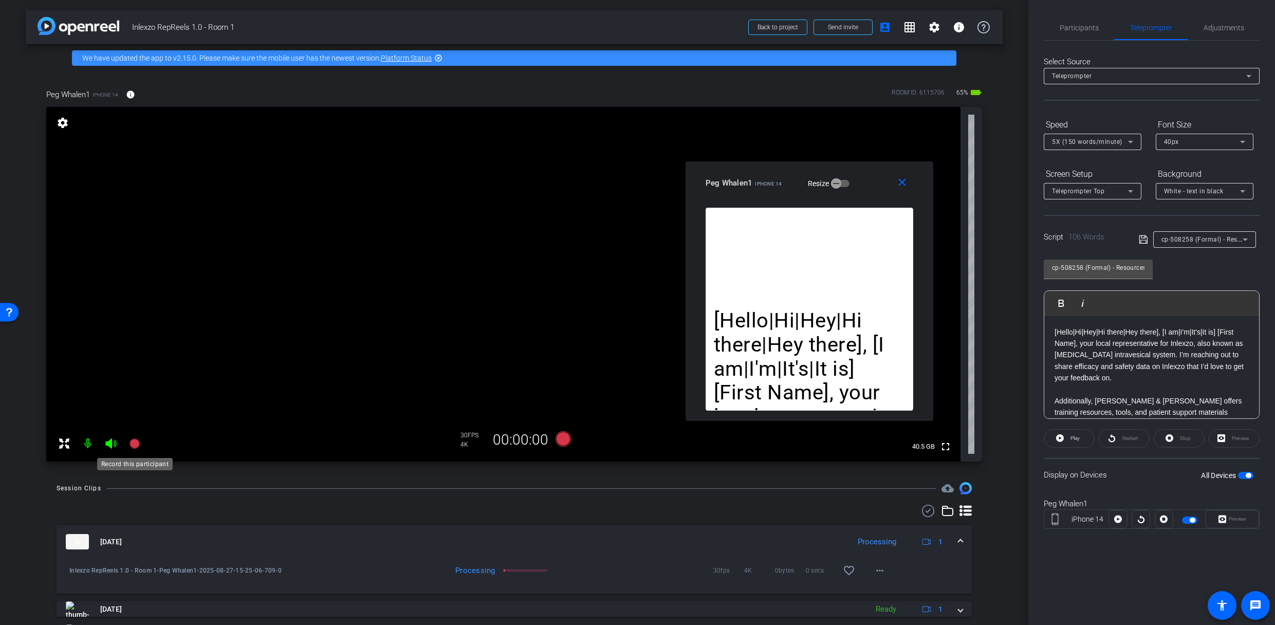
click at [136, 443] on icon at bounding box center [134, 443] width 10 height 10
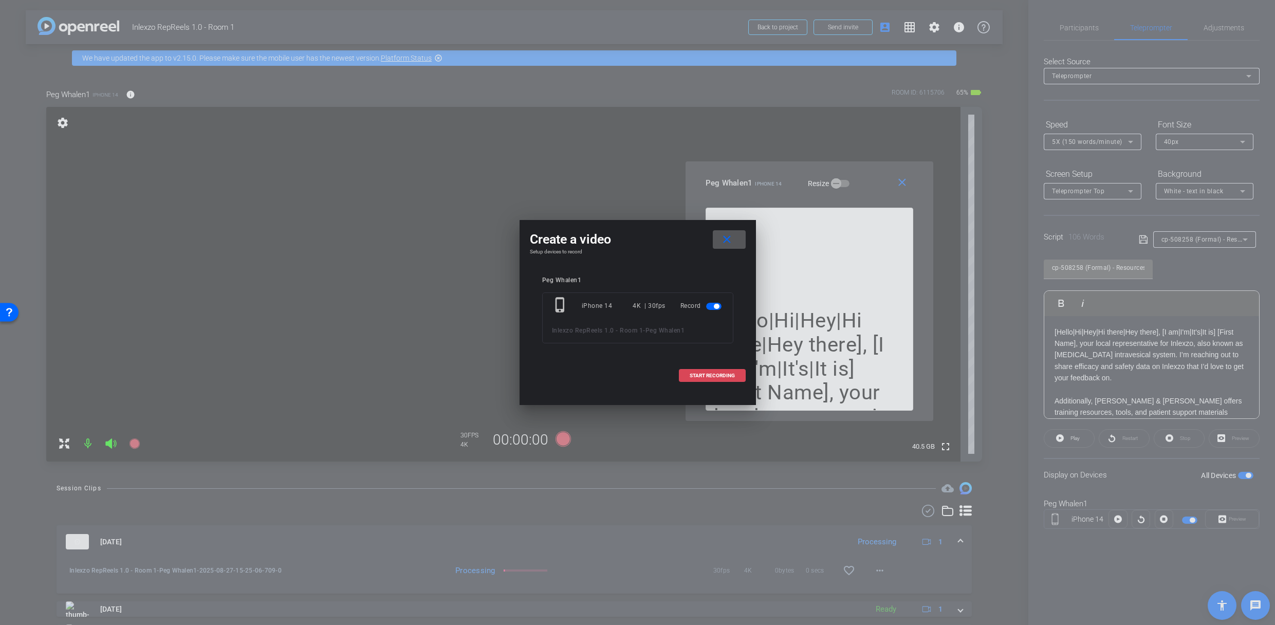
click at [690, 378] on span "START RECORDING" at bounding box center [712, 375] width 45 height 5
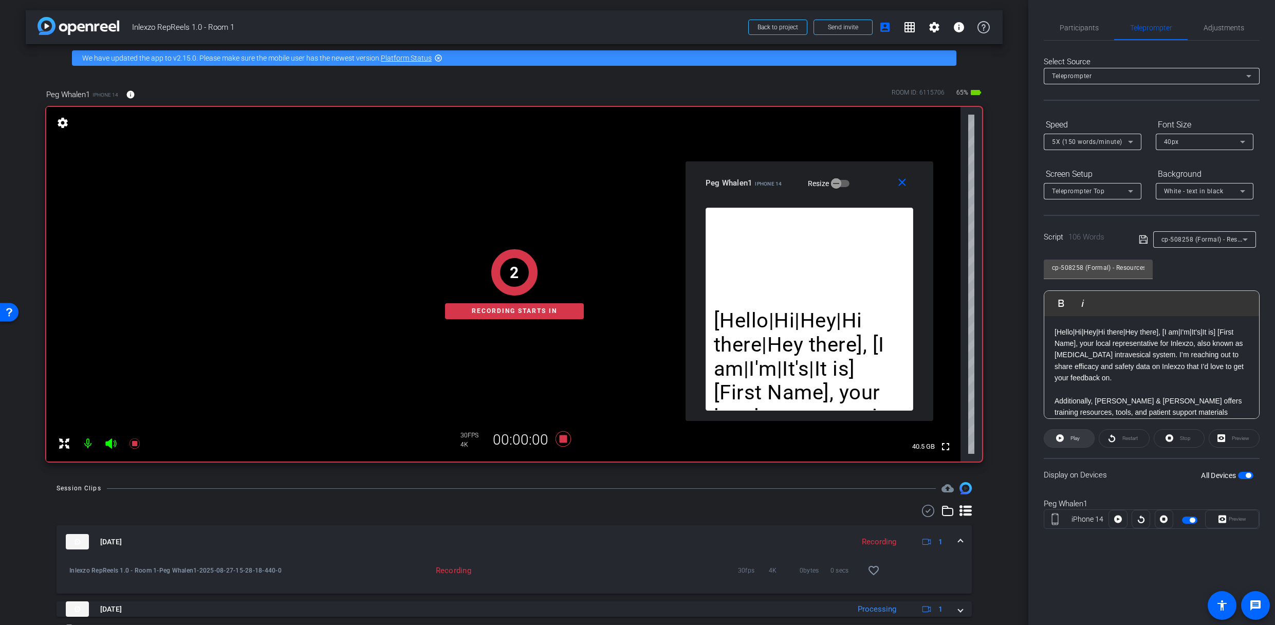
click at [1073, 437] on span "Play" at bounding box center [1074, 438] width 9 height 6
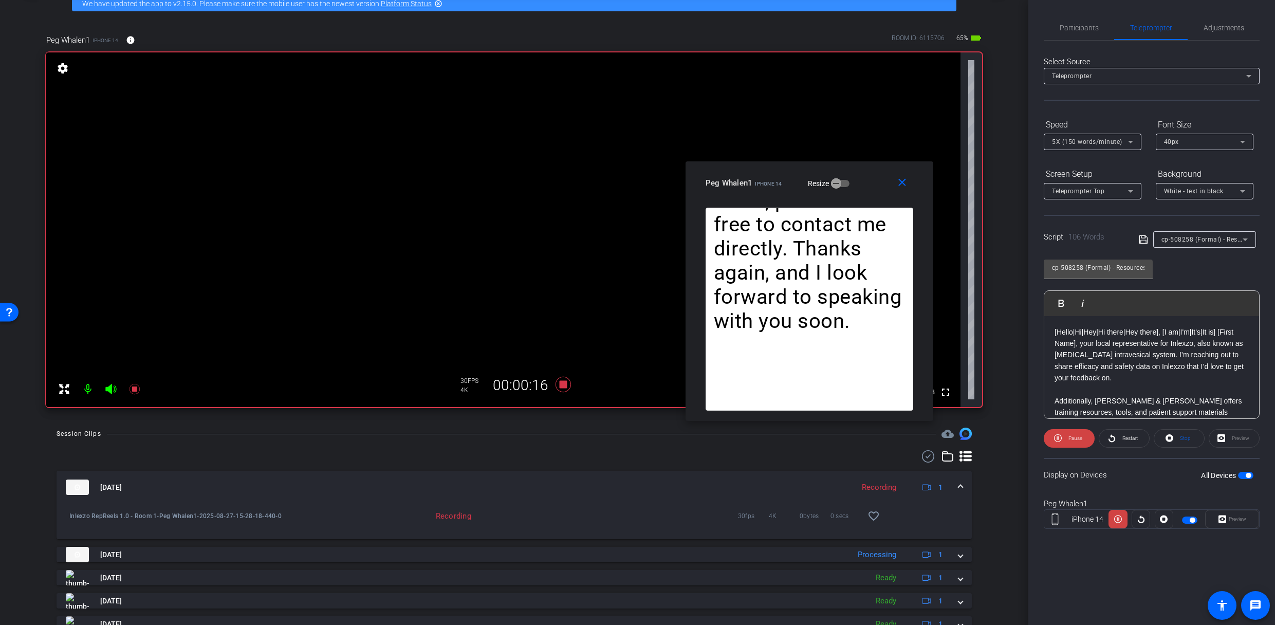
scroll to position [52, 0]
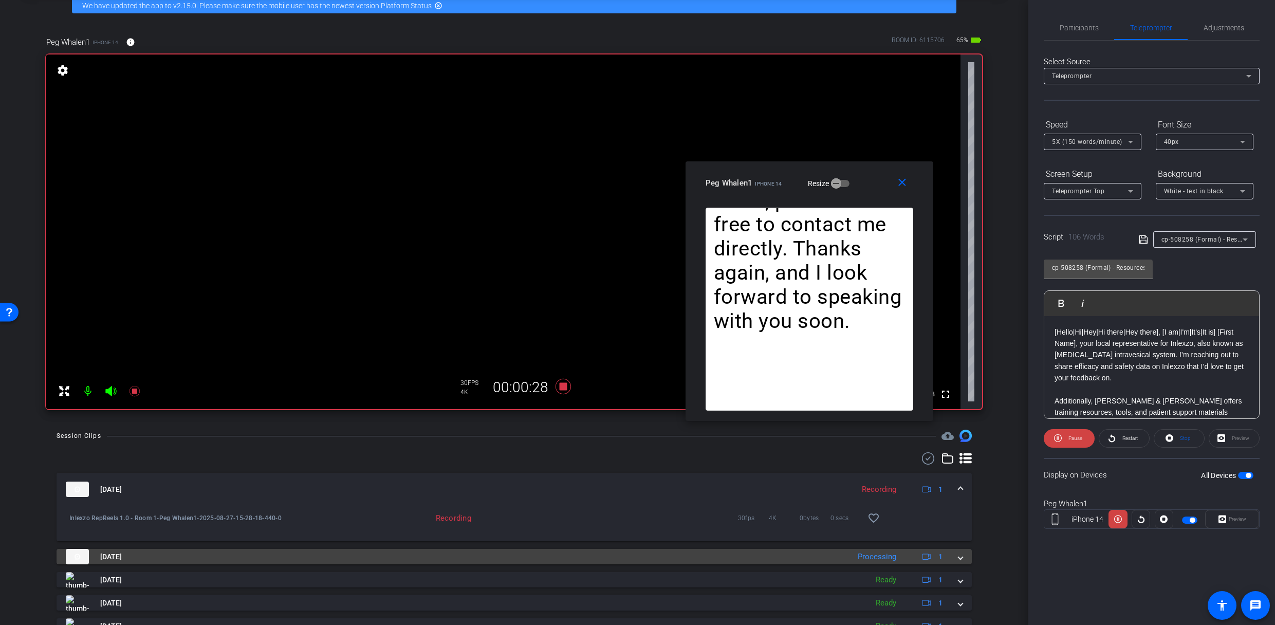
click at [964, 495] on mat-expansion-panel-header "[DATE] Processing 1" at bounding box center [514, 556] width 915 height 15
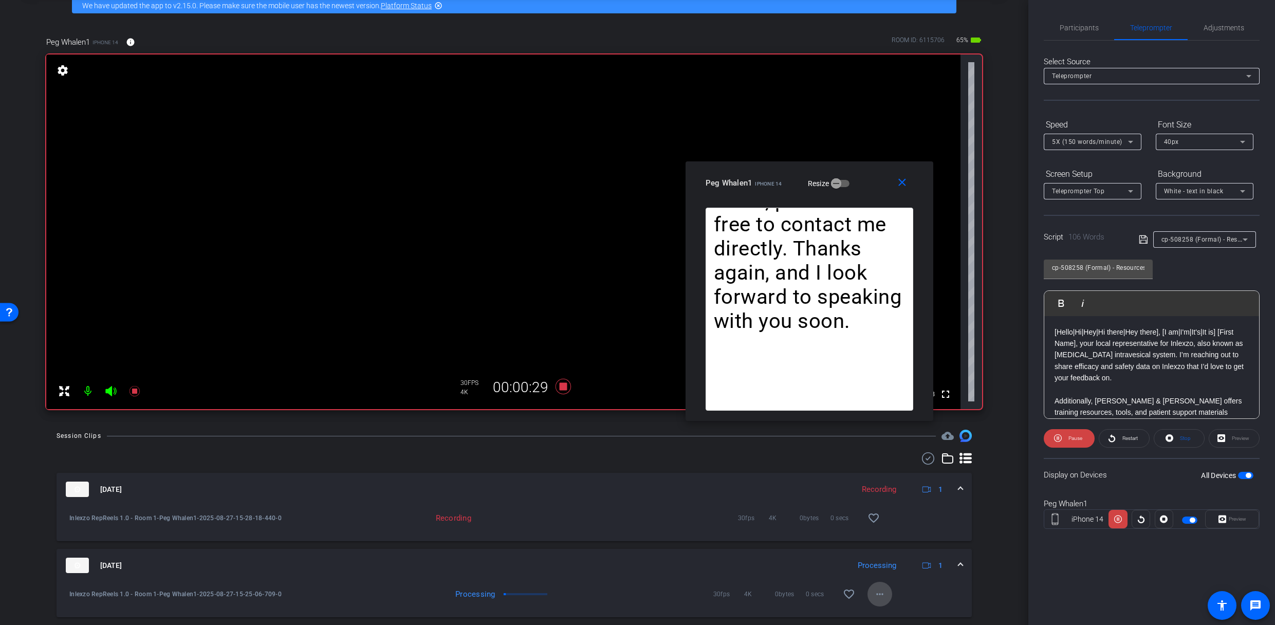
click at [873, 495] on mat-icon "more_horiz" at bounding box center [879, 594] width 12 height 12
click at [885, 495] on span "Download Original" at bounding box center [901, 496] width 62 height 12
click at [558, 388] on icon at bounding box center [562, 386] width 15 height 15
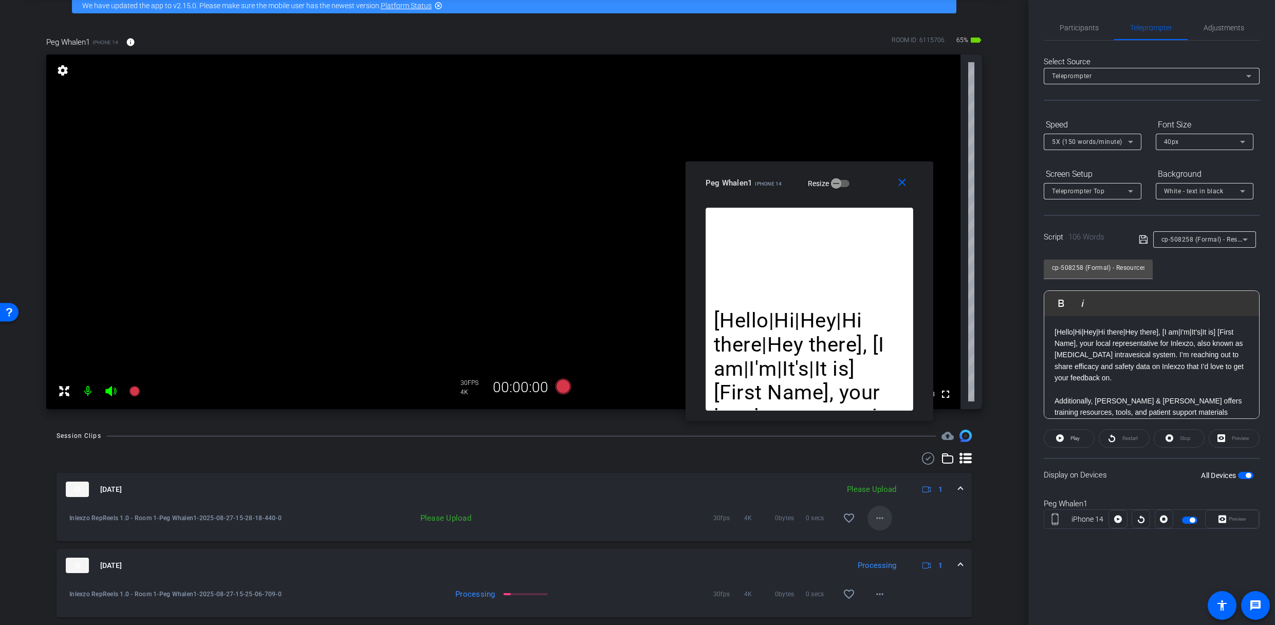
click at [867, 495] on span at bounding box center [879, 518] width 25 height 25
click at [882, 495] on span "Upload" at bounding box center [890, 539] width 41 height 12
click at [1068, 28] on span "Participants" at bounding box center [1078, 27] width 39 height 7
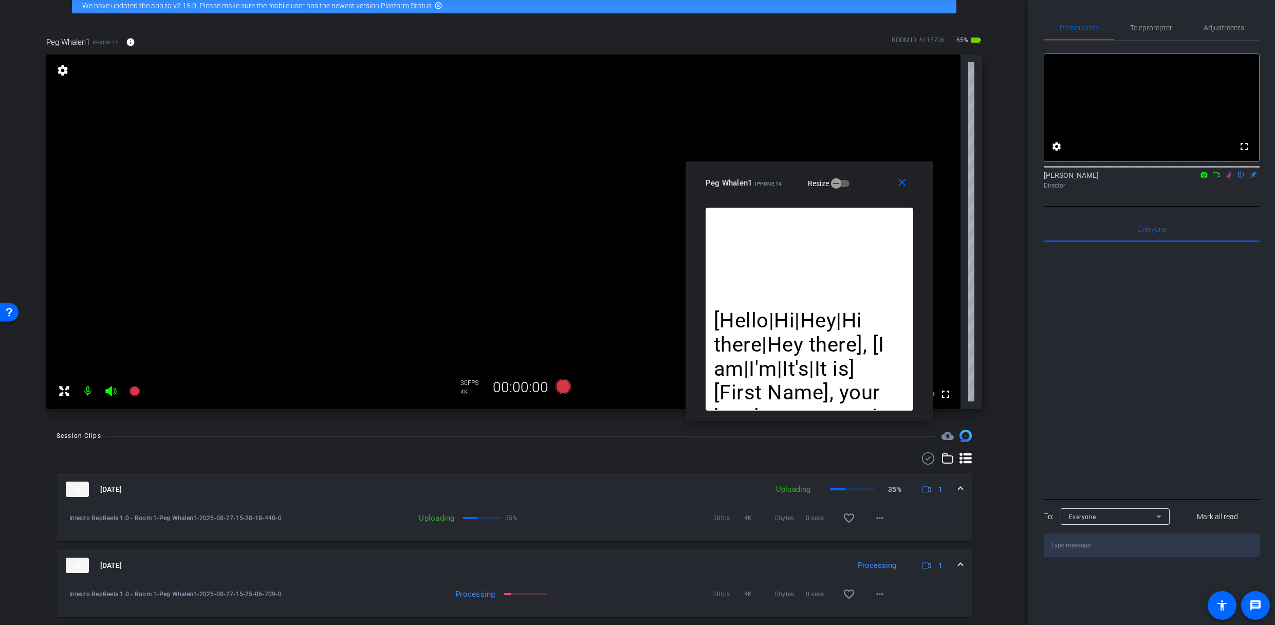
click at [1226, 178] on icon at bounding box center [1228, 174] width 8 height 7
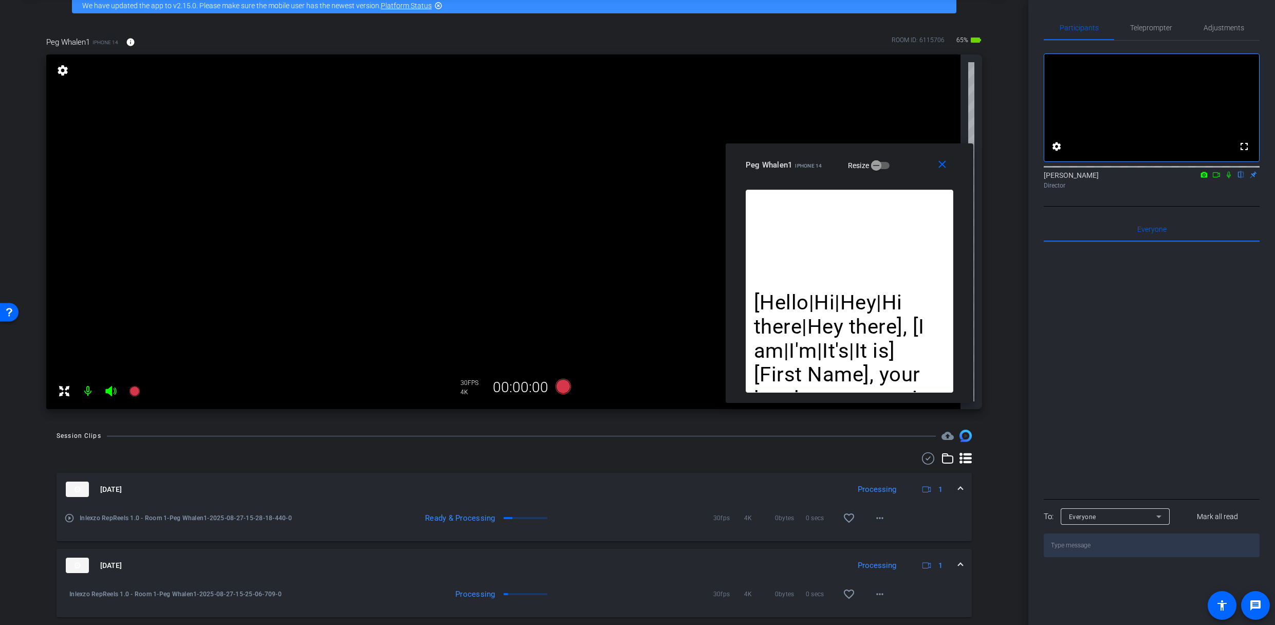
drag, startPoint x: 866, startPoint y: 184, endPoint x: 906, endPoint y: 166, distance: 43.9
click at [906, 166] on div "Peg Whalen1 iPhone 14 Resize" at bounding box center [853, 165] width 215 height 18
click at [1145, 28] on span "Teleprompter" at bounding box center [1151, 27] width 42 height 7
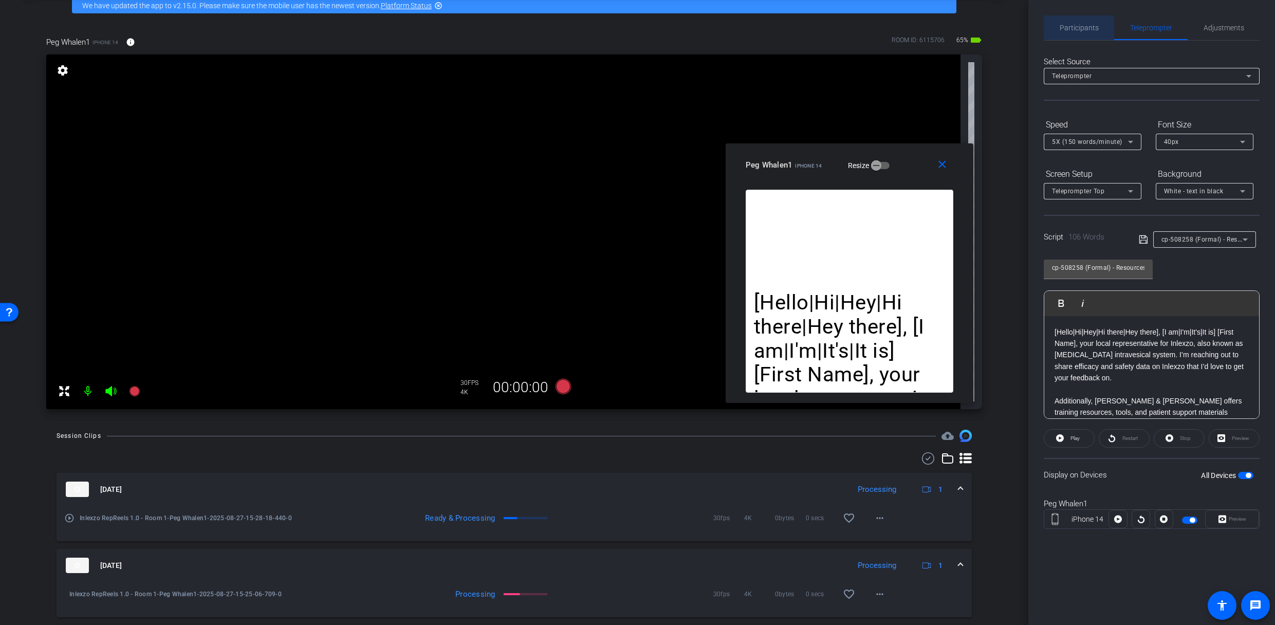
click at [1071, 30] on span "Participants" at bounding box center [1078, 27] width 39 height 7
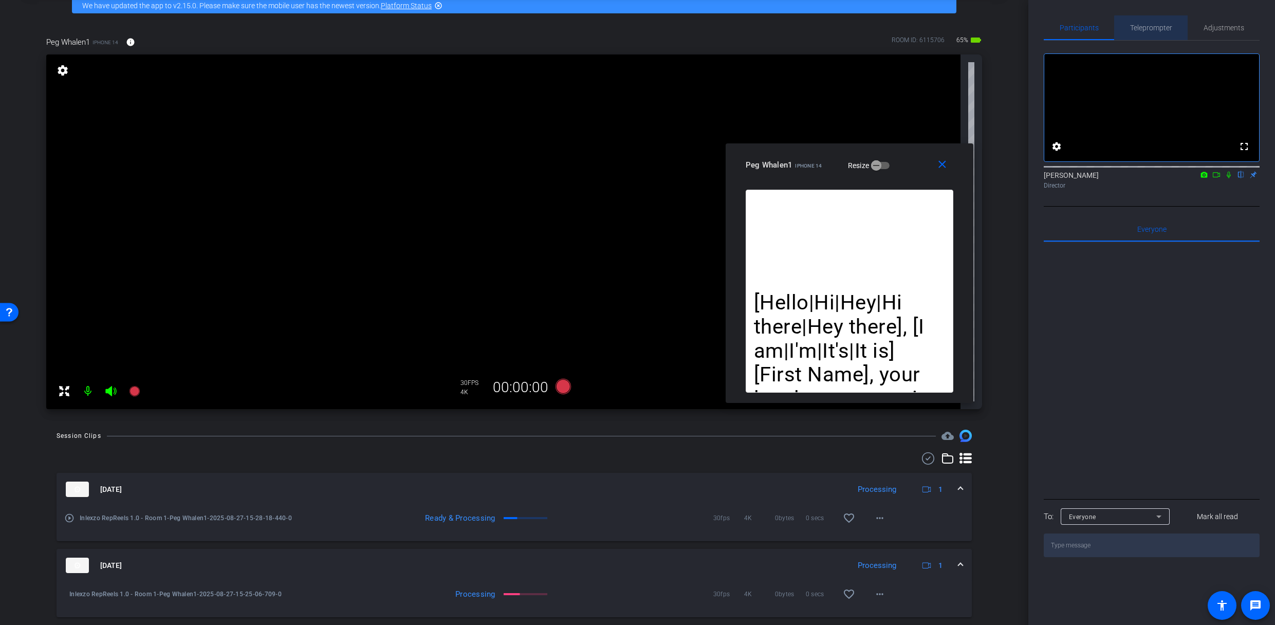
click at [1183, 35] on div "Teleprompter" at bounding box center [1150, 27] width 73 height 25
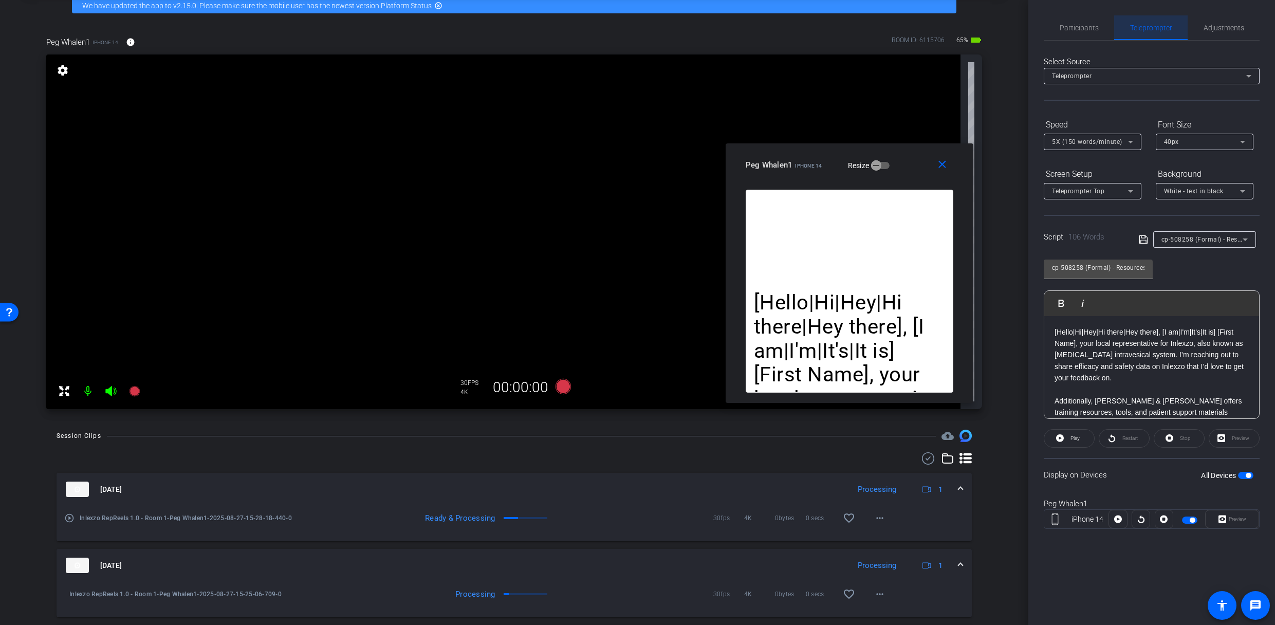
click at [1123, 30] on div "Teleprompter" at bounding box center [1150, 27] width 73 height 25
click at [1080, 32] on span "Participants" at bounding box center [1078, 27] width 39 height 25
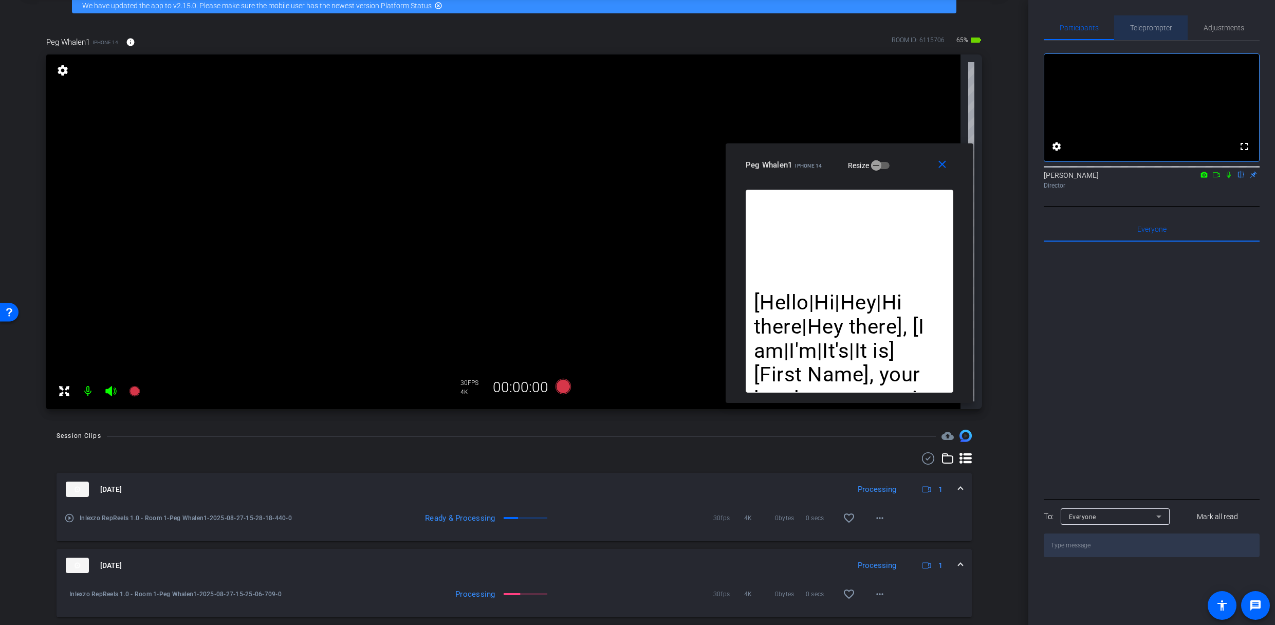
click at [1130, 27] on span "Teleprompter" at bounding box center [1151, 27] width 42 height 7
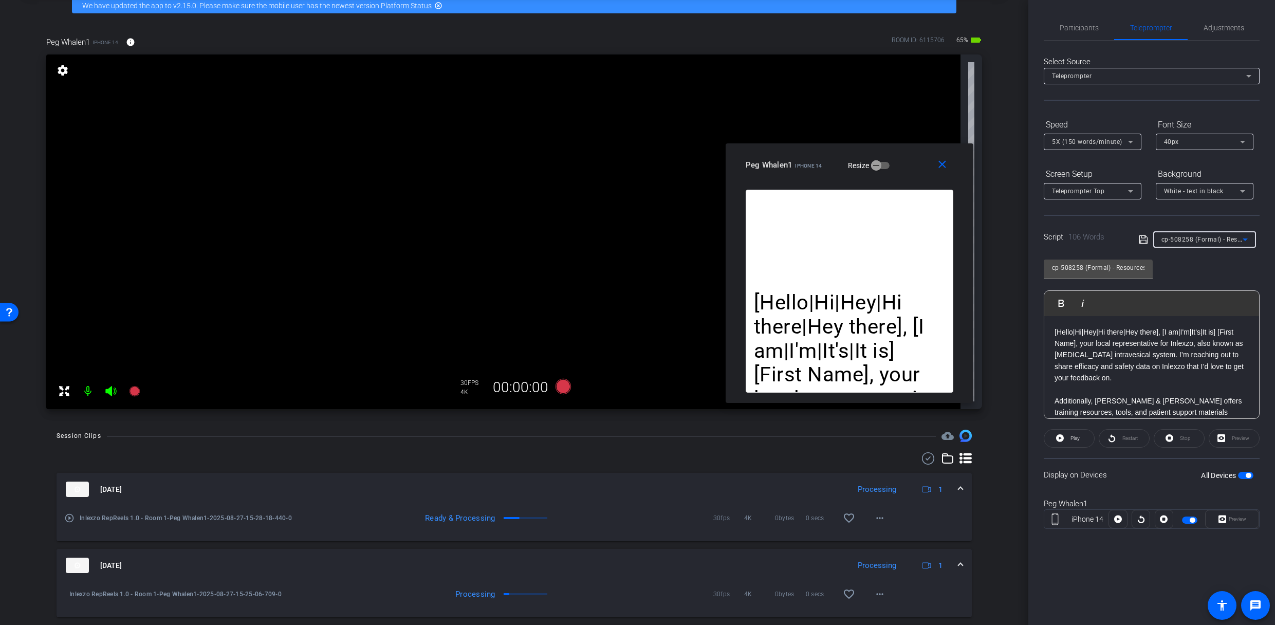
click at [1196, 243] on div "cp-508258 (Formal) - Resources to Share" at bounding box center [1201, 239] width 81 height 13
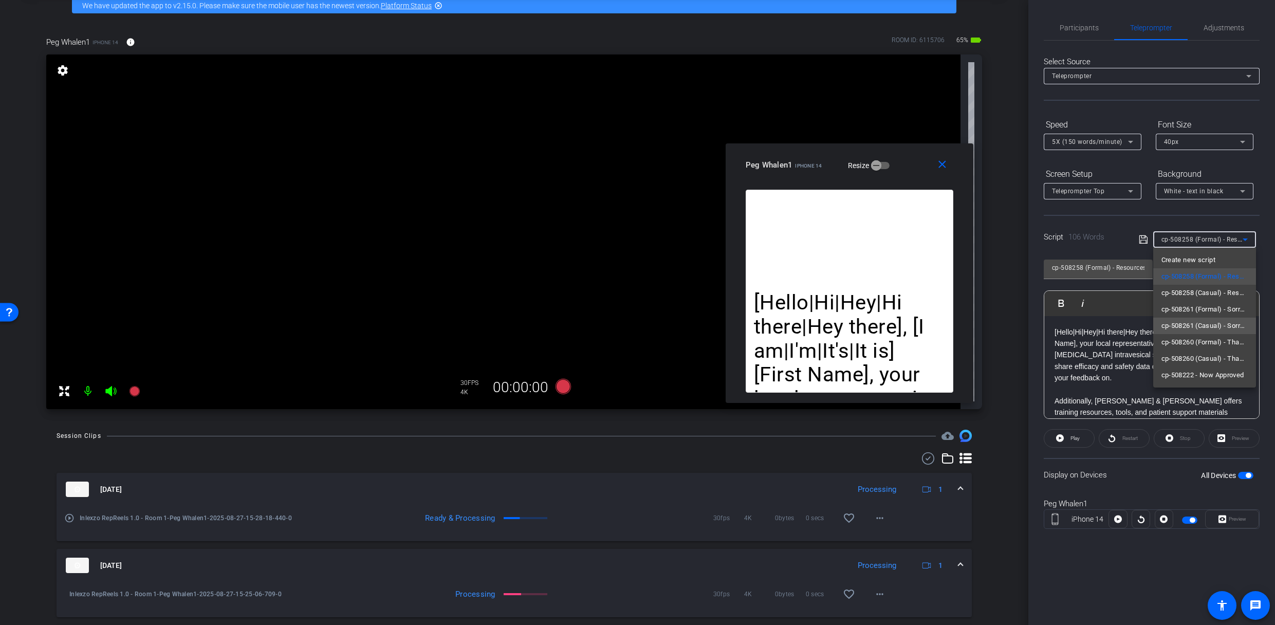
drag, startPoint x: 1217, startPoint y: 326, endPoint x: 1218, endPoint y: 320, distance: 5.7
click at [1218, 325] on span "cp-508261 (Casual) - Sorry I Missed You" at bounding box center [1204, 326] width 86 height 12
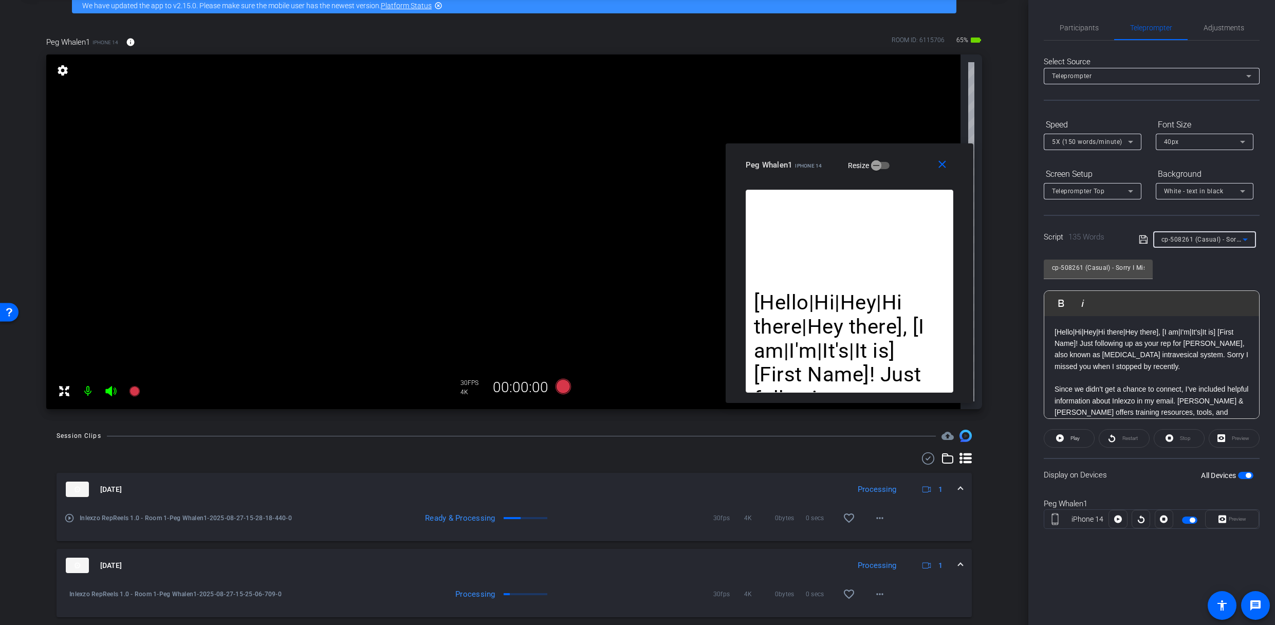
click at [1212, 237] on span "cp-508261 (Casual) - Sorry I Missed You" at bounding box center [1221, 239] width 121 height 8
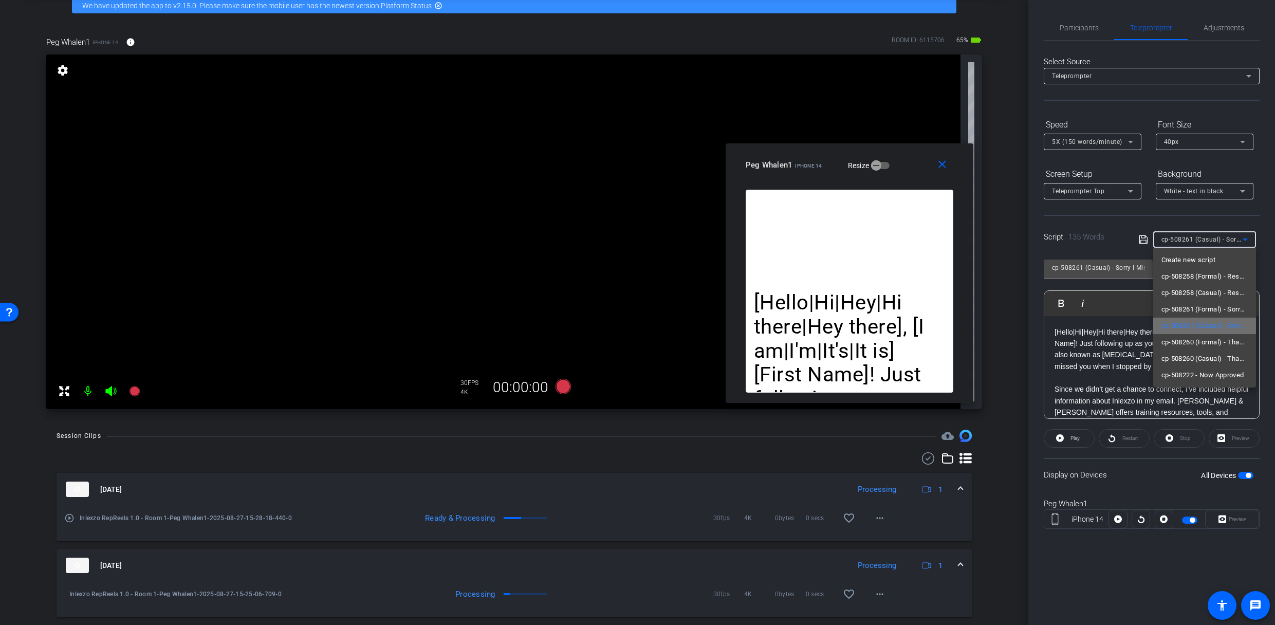
click at [1210, 318] on mat-option "cp-508261 (Casual) - Sorry I Missed You" at bounding box center [1204, 326] width 103 height 16
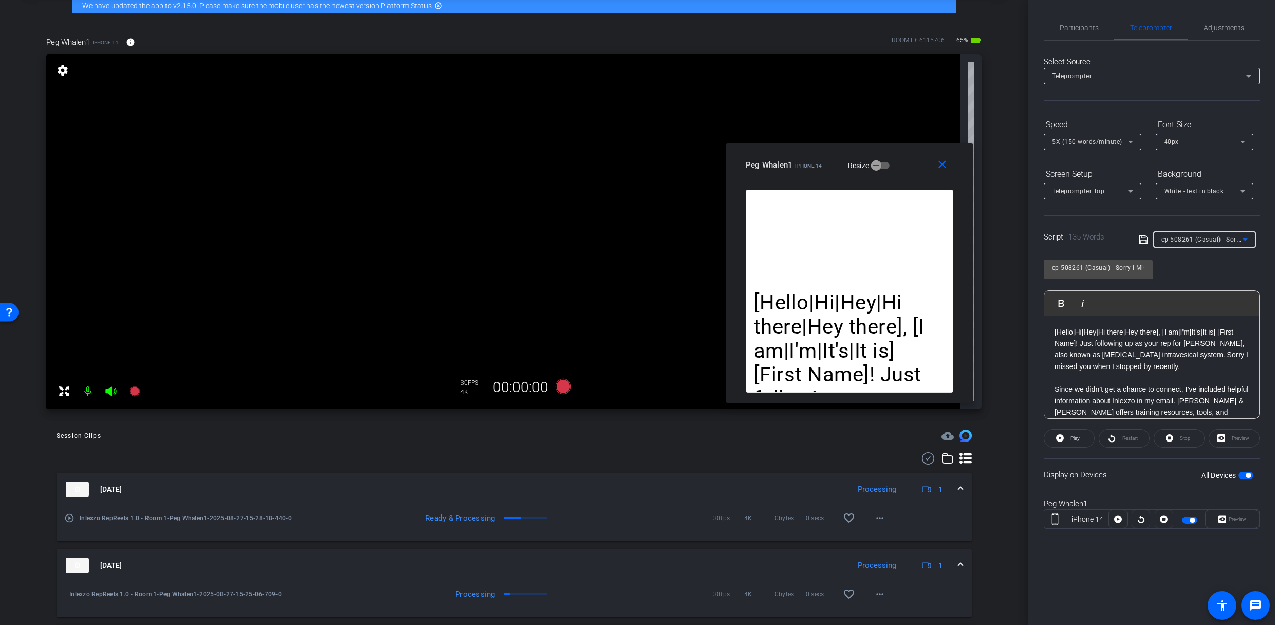
click at [1210, 313] on div "Play Play from this location Play Selected Play and display the selected text o…" at bounding box center [1151, 303] width 215 height 25
click at [1204, 244] on div "cp-508261 (Casual) - Sorry I Missed You" at bounding box center [1201, 239] width 81 height 13
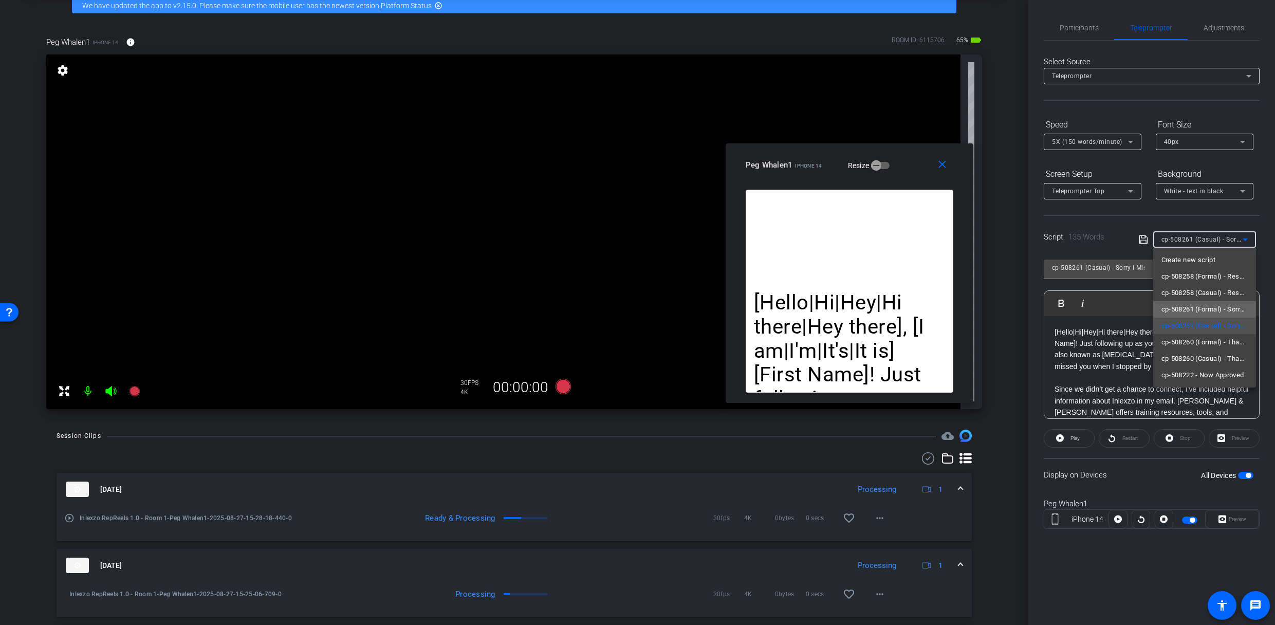
click at [1210, 308] on span "cp-508261 (Formal) - Sorry I Missed You" at bounding box center [1204, 309] width 86 height 12
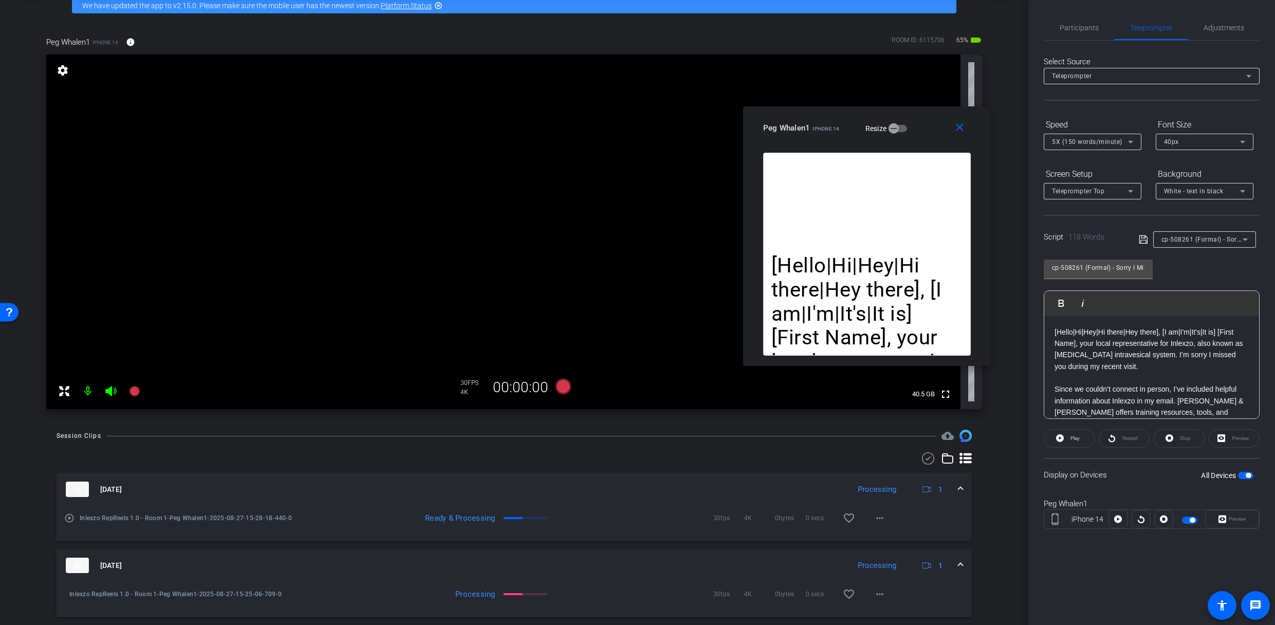
drag, startPoint x: 904, startPoint y: 165, endPoint x: 898, endPoint y: 136, distance: 30.5
click at [898, 136] on div "Peg Whalen1 iPhone 14 Resize" at bounding box center [870, 128] width 215 height 18
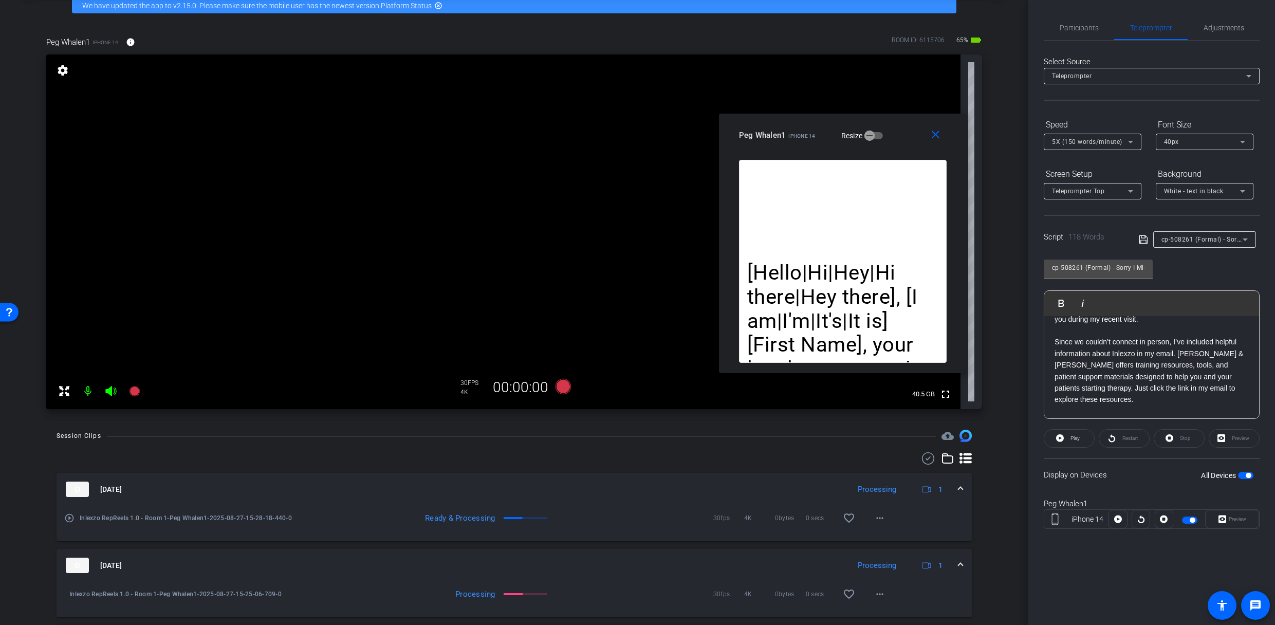
scroll to position [0, 0]
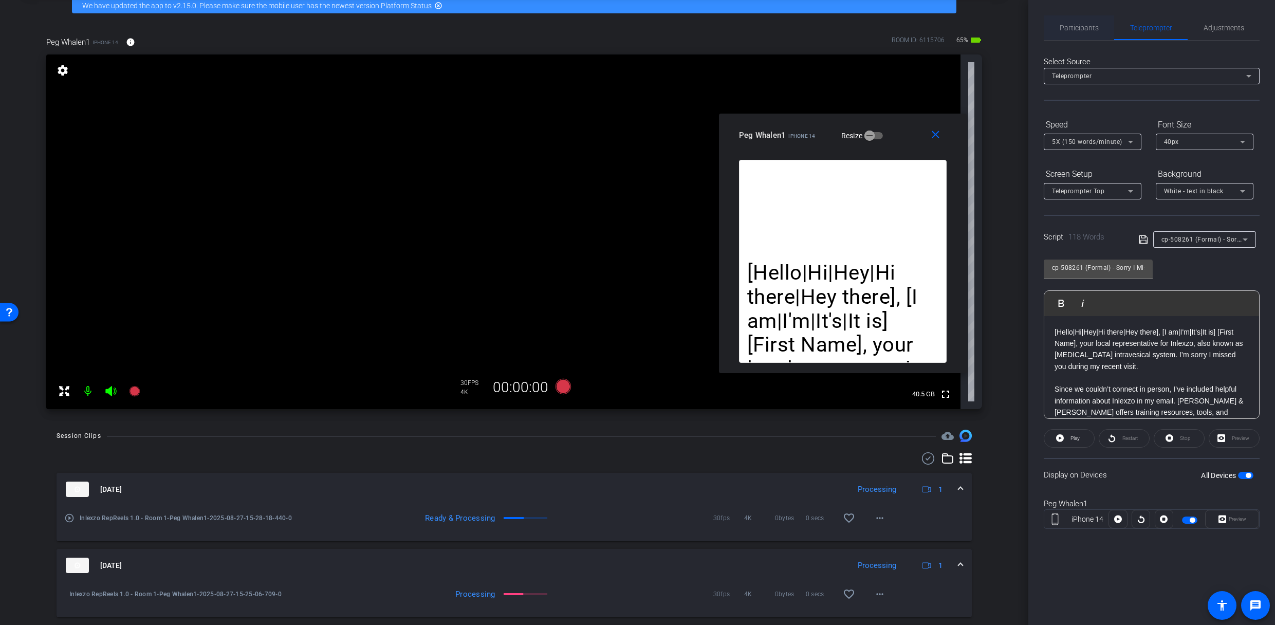
click at [1079, 30] on span "Participants" at bounding box center [1078, 27] width 39 height 7
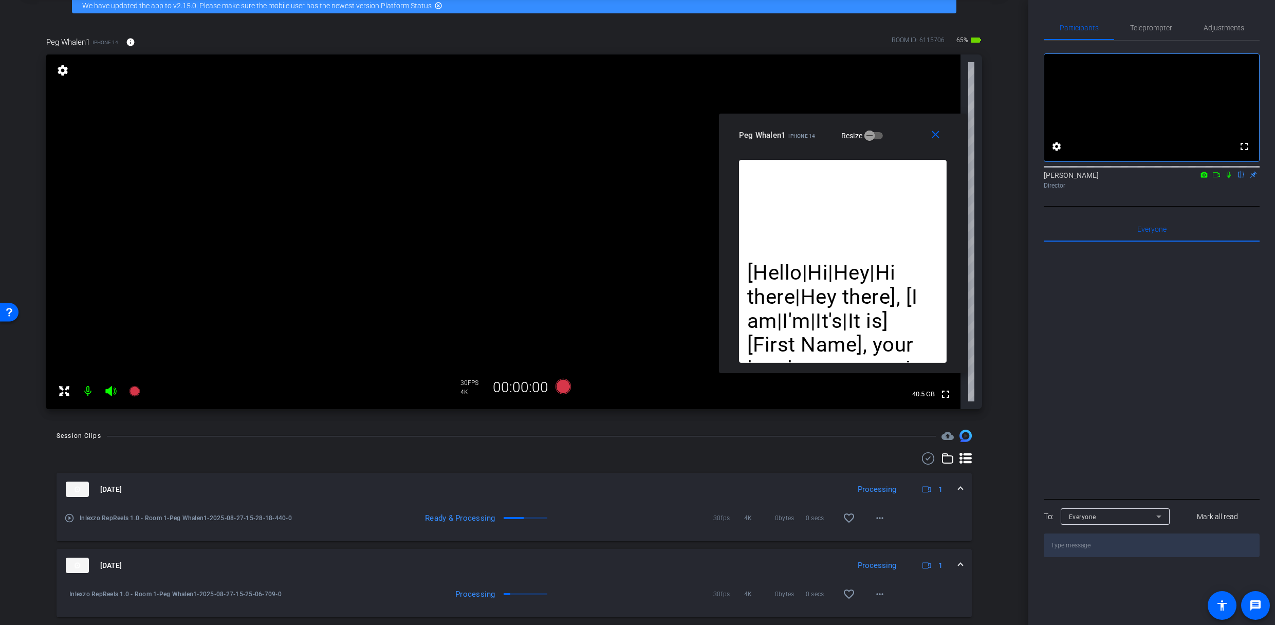
click at [1231, 178] on icon at bounding box center [1228, 174] width 8 height 7
click at [1164, 26] on span "Teleprompter" at bounding box center [1151, 27] width 42 height 7
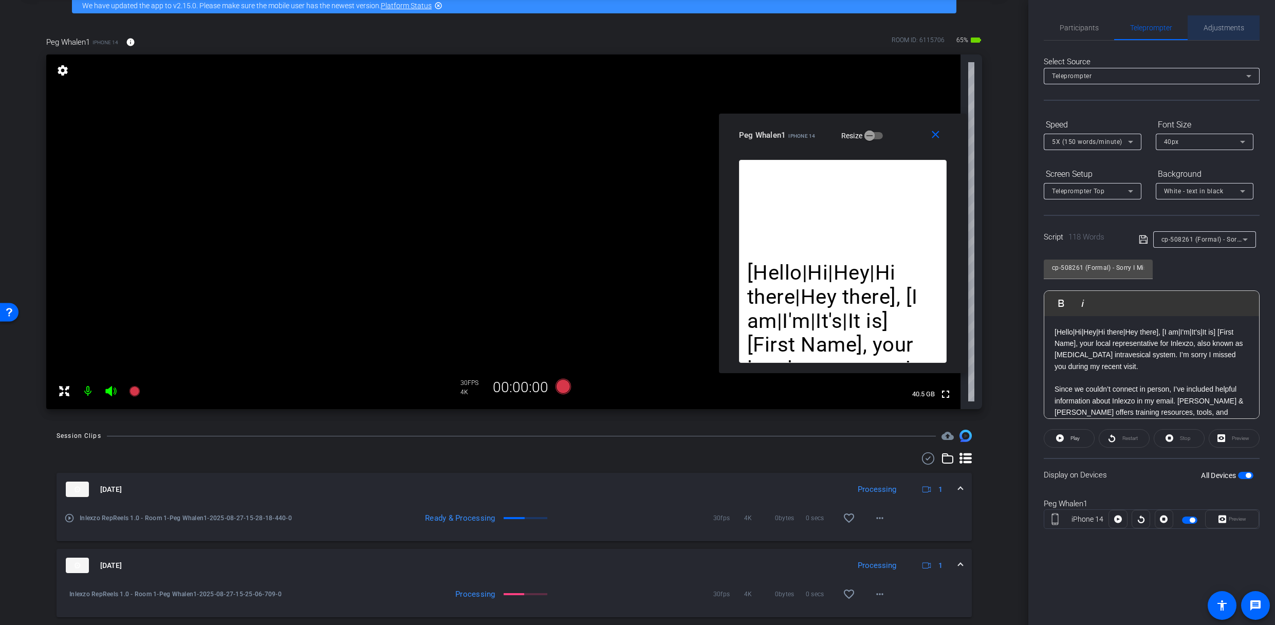
click at [1216, 30] on span "Adjustments" at bounding box center [1223, 27] width 41 height 7
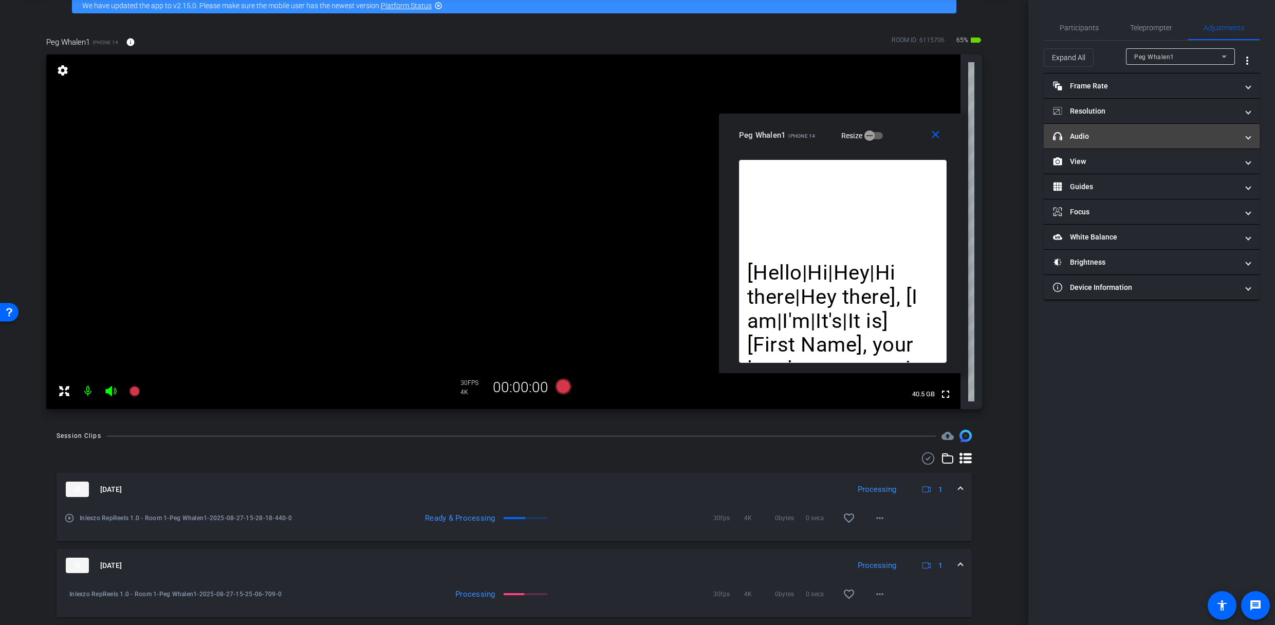
click at [1112, 128] on mat-expansion-panel-header "headphone icon Audio" at bounding box center [1152, 136] width 216 height 25
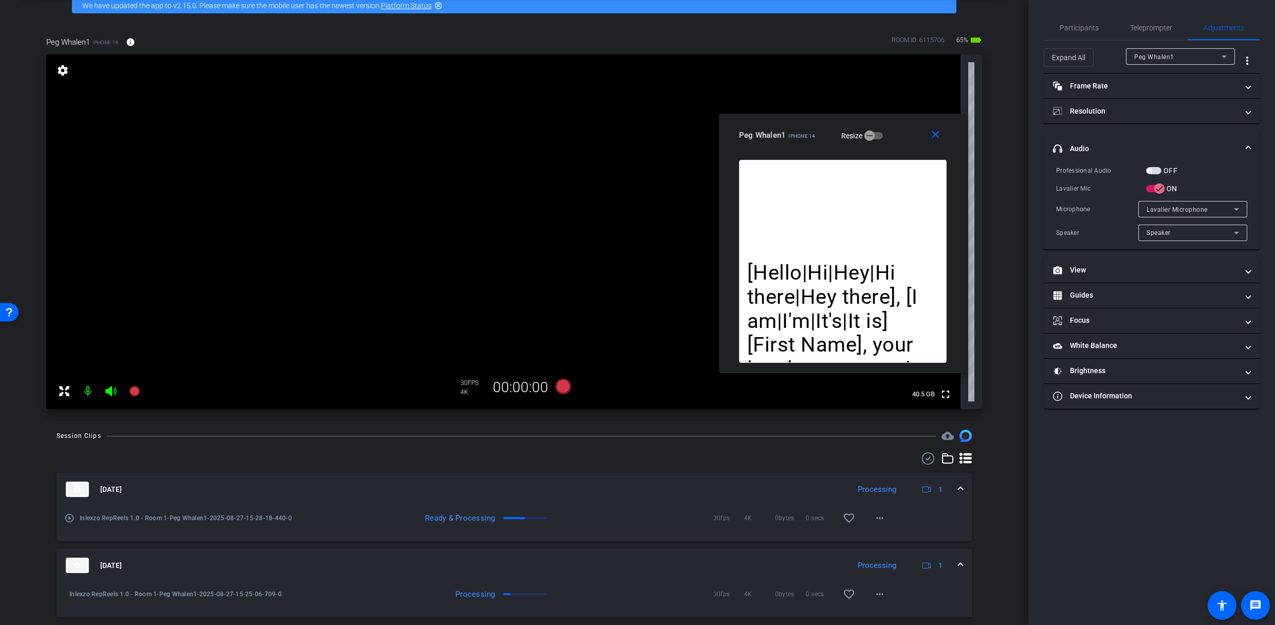
click at [1151, 169] on span "button" at bounding box center [1153, 170] width 15 height 7
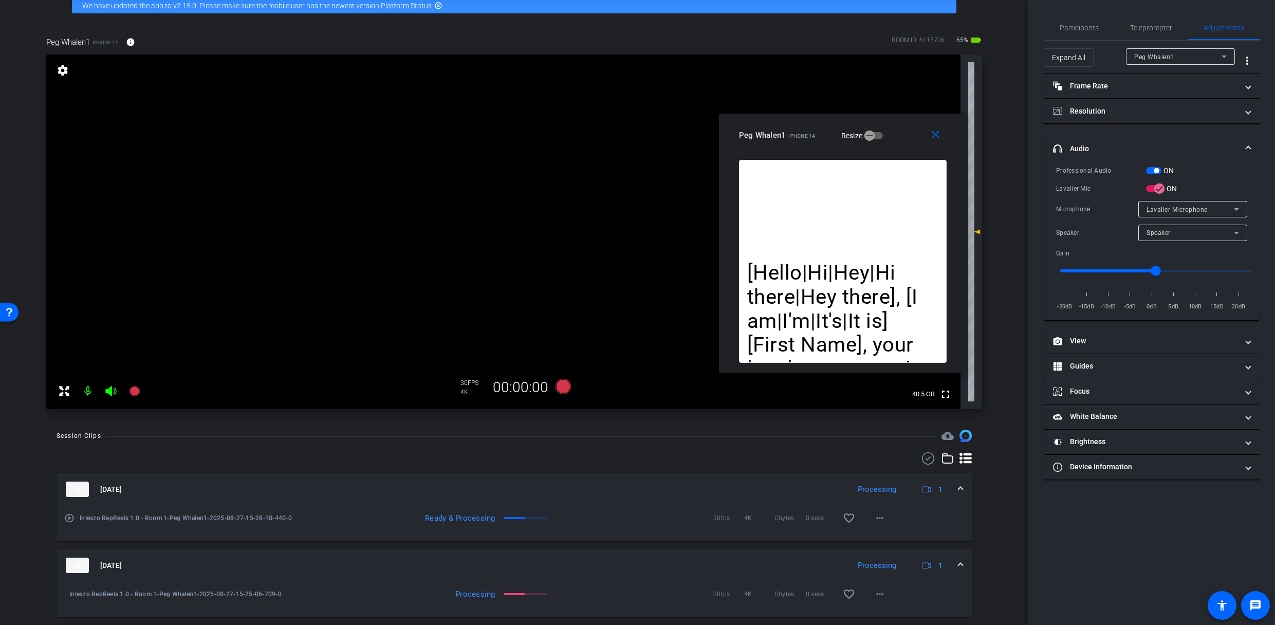
click at [1159, 169] on span "button" at bounding box center [1155, 170] width 5 height 5
click at [1149, 18] on span "Teleprompter" at bounding box center [1151, 27] width 42 height 25
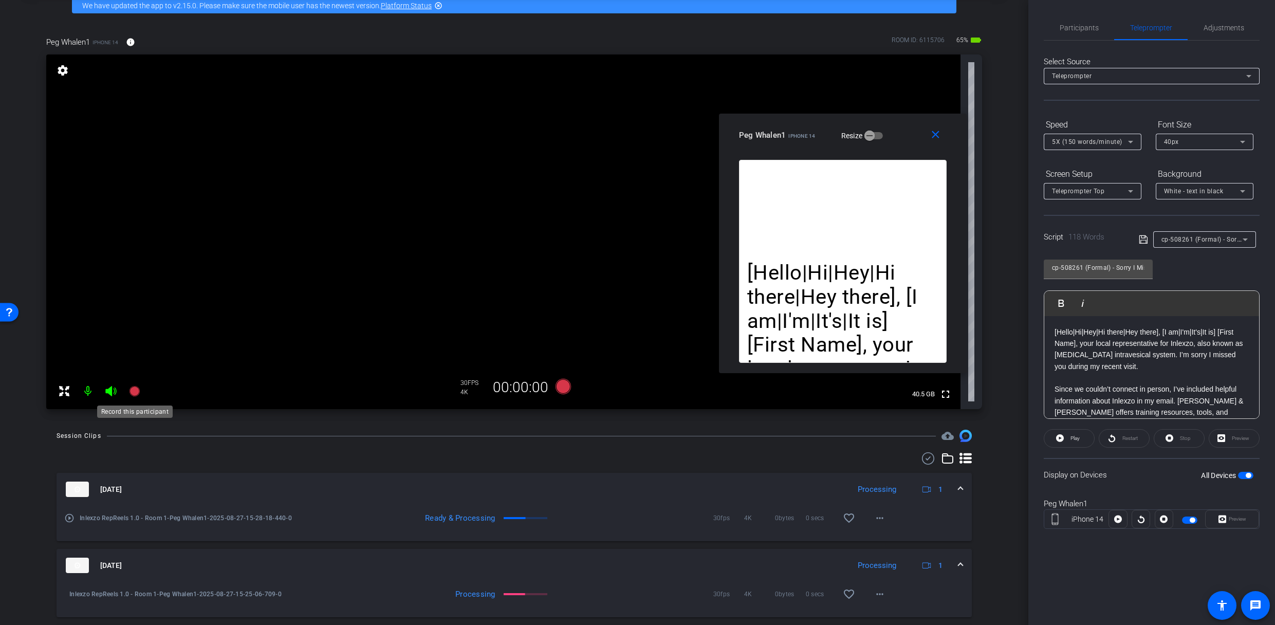
click at [134, 393] on icon at bounding box center [134, 391] width 10 height 10
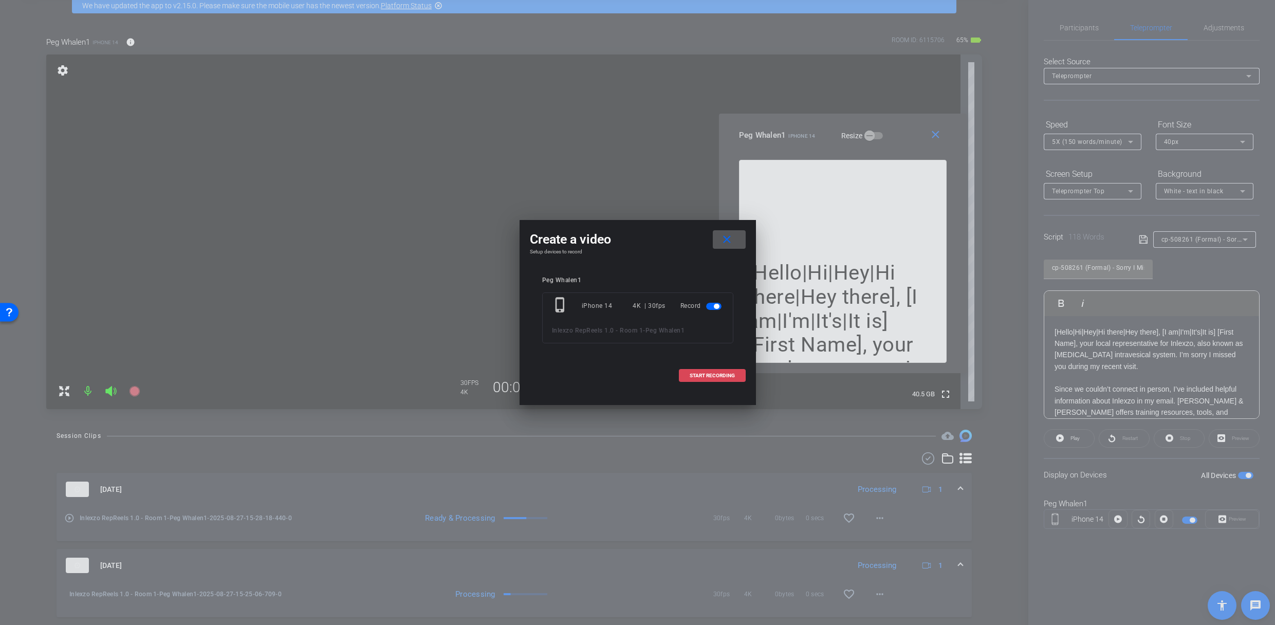
click at [687, 369] on span at bounding box center [712, 375] width 66 height 25
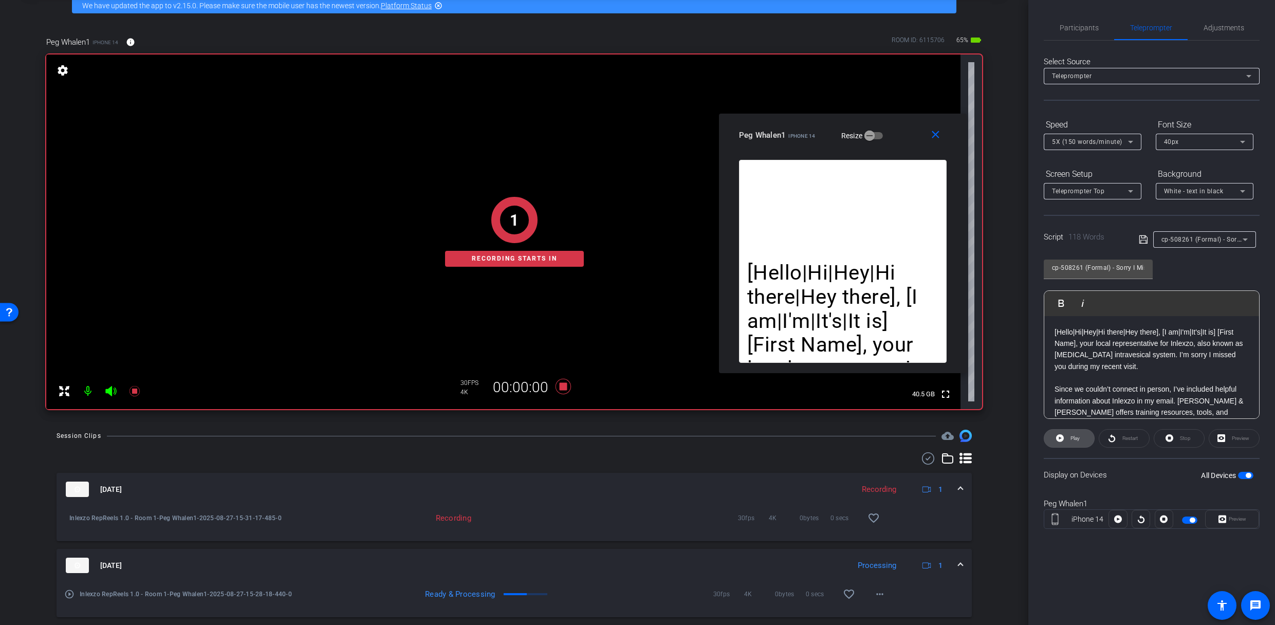
click at [1075, 439] on span "Play" at bounding box center [1074, 438] width 9 height 6
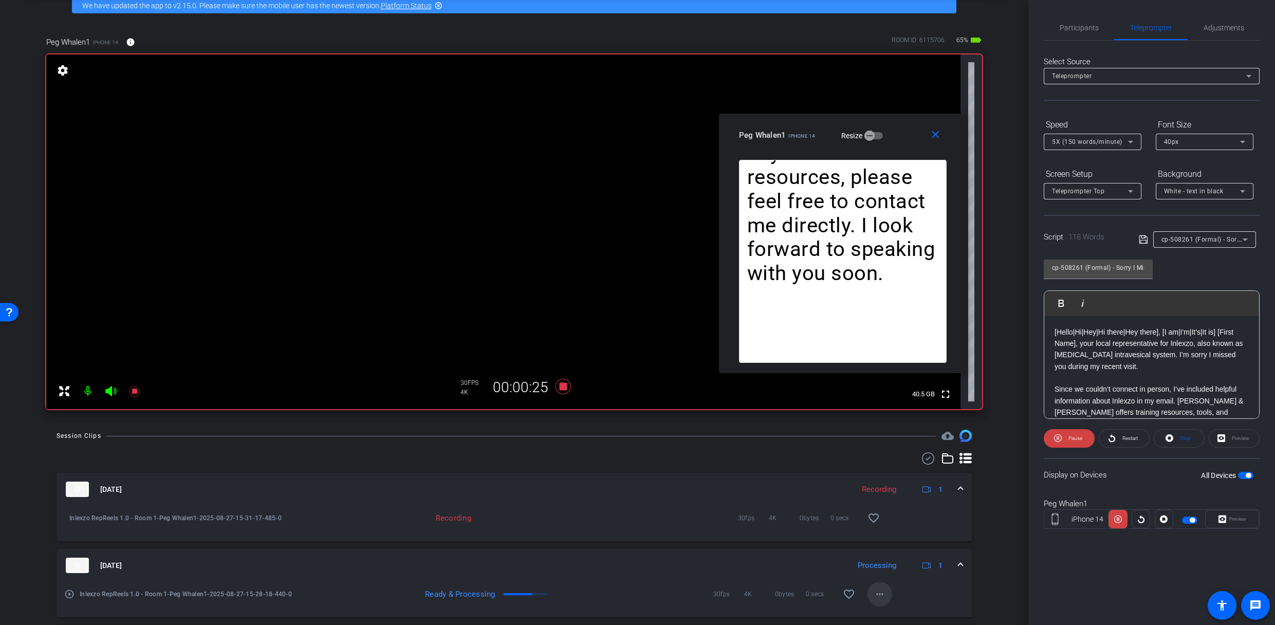
click at [875, 495] on mat-icon "more_horiz" at bounding box center [879, 594] width 12 height 12
click at [875, 495] on div at bounding box center [637, 312] width 1275 height 625
click at [1121, 445] on span "Restart" at bounding box center [1129, 438] width 18 height 14
click at [1118, 438] on span at bounding box center [1124, 438] width 50 height 25
click at [1074, 27] on span "Participants" at bounding box center [1078, 27] width 39 height 7
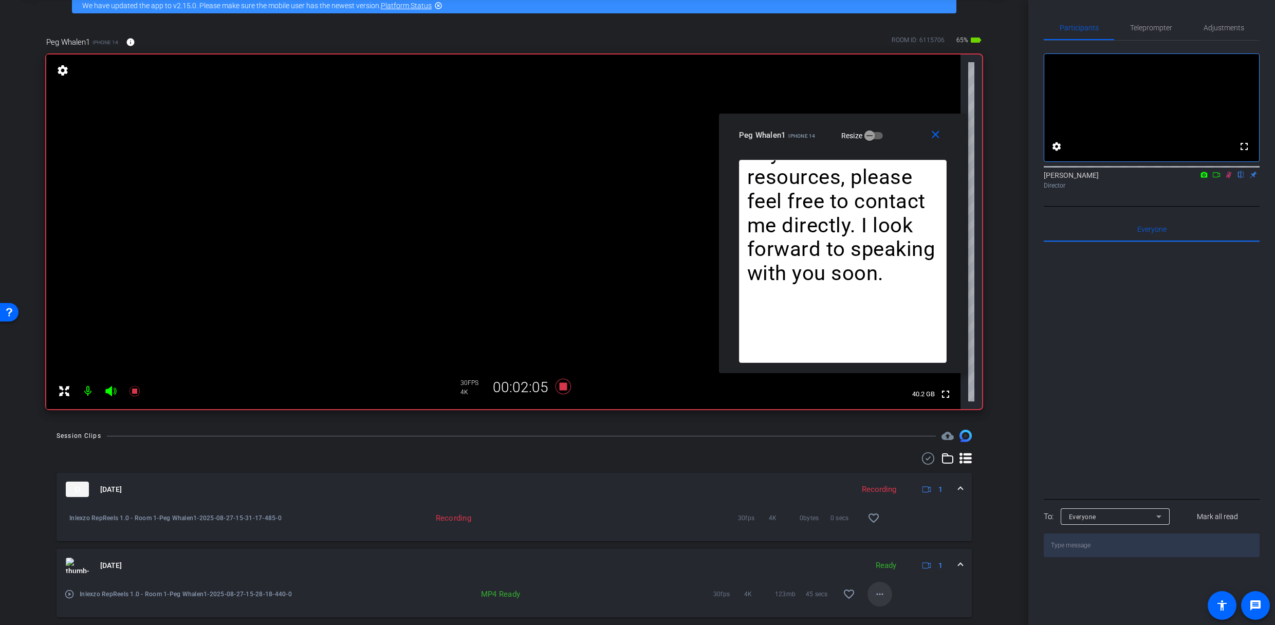
click at [873, 495] on mat-icon "more_horiz" at bounding box center [879, 594] width 12 height 12
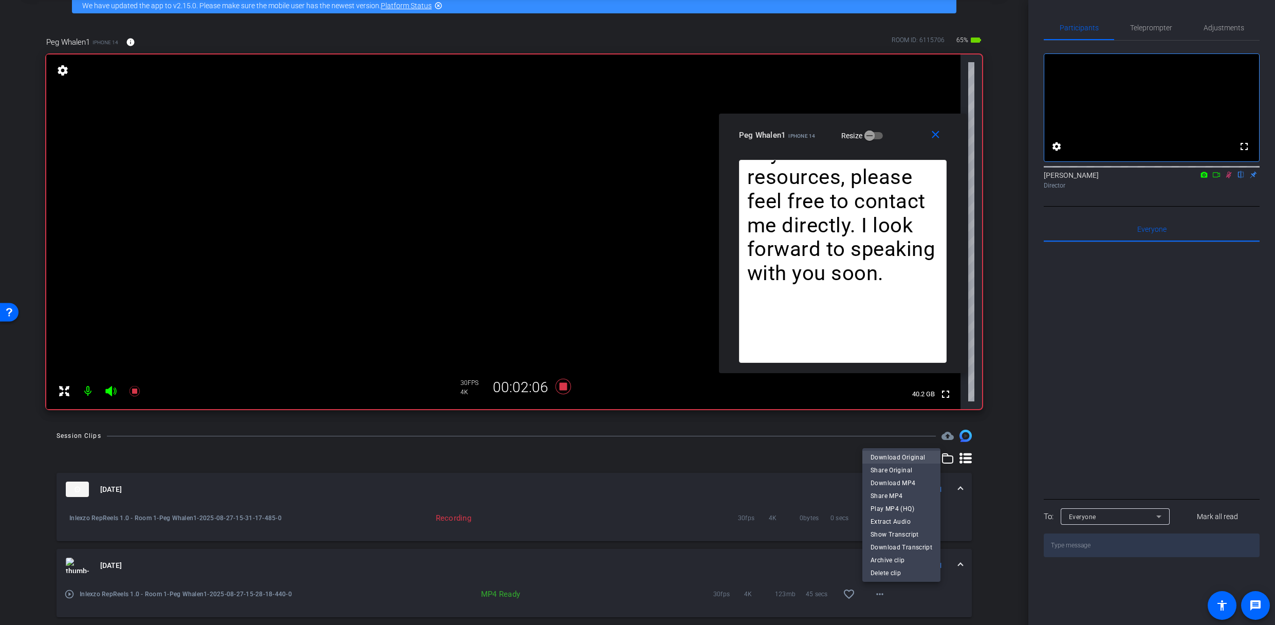
click at [901, 460] on span "Download Original" at bounding box center [901, 457] width 62 height 12
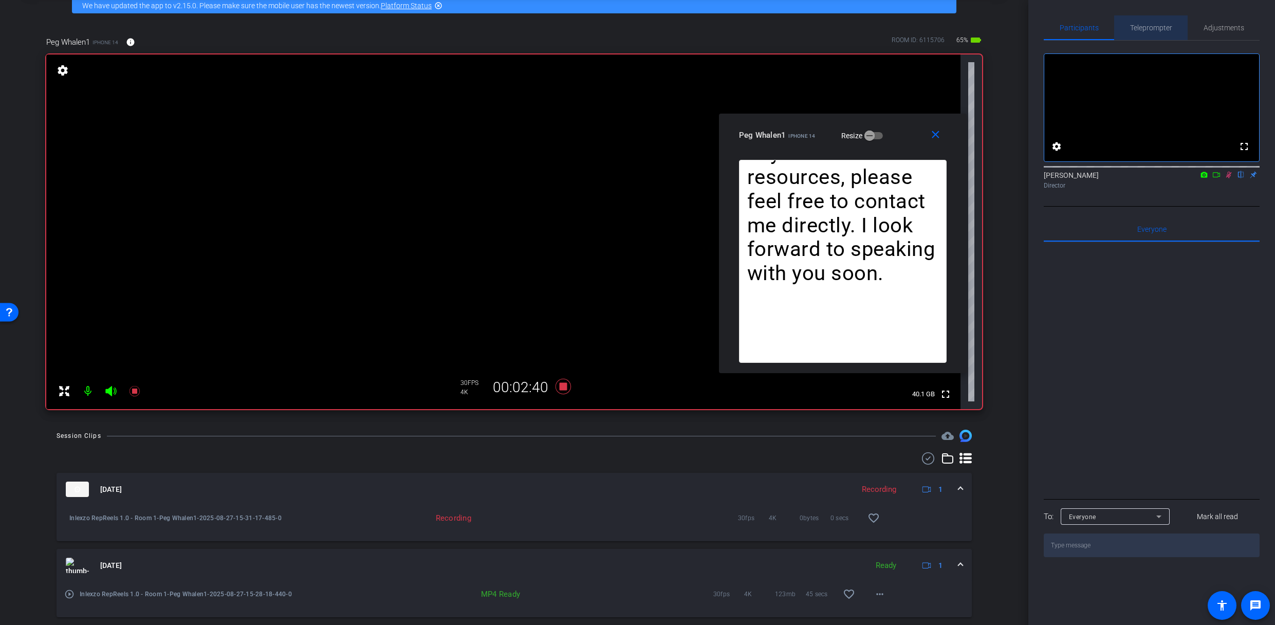
drag, startPoint x: 1150, startPoint y: 25, endPoint x: 1152, endPoint y: 39, distance: 14.0
click at [1150, 25] on span "Teleprompter" at bounding box center [1151, 27] width 42 height 7
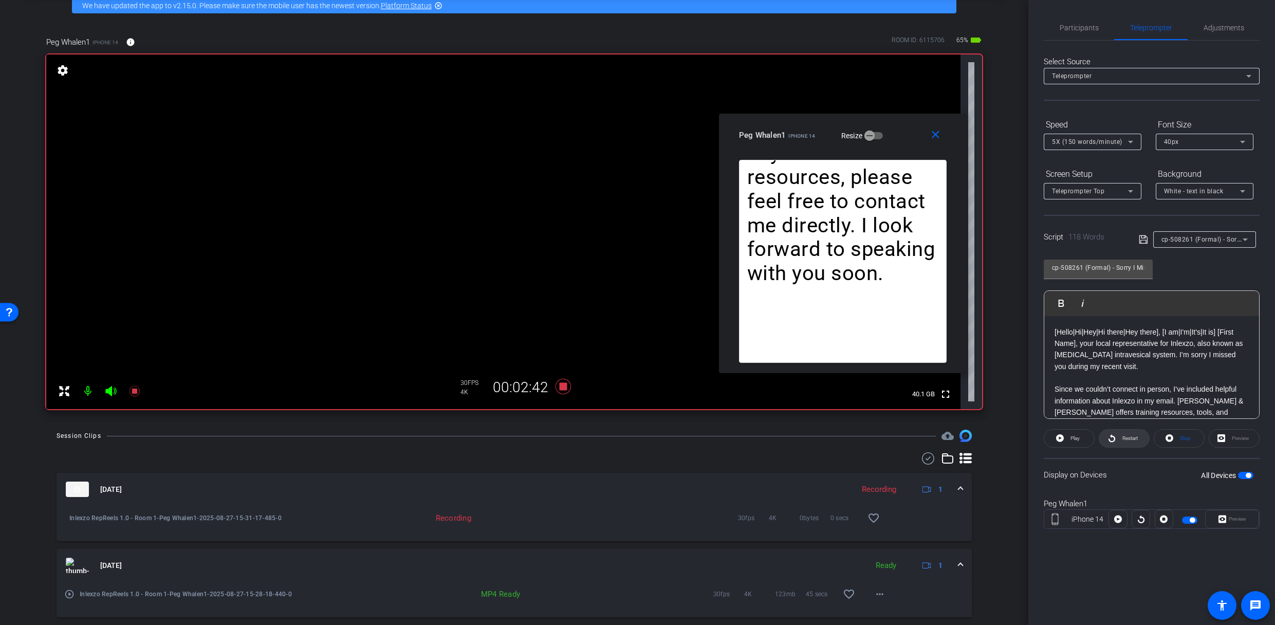
click at [1112, 443] on icon at bounding box center [1112, 438] width 8 height 13
click at [1082, 31] on span "Participants" at bounding box center [1078, 27] width 39 height 7
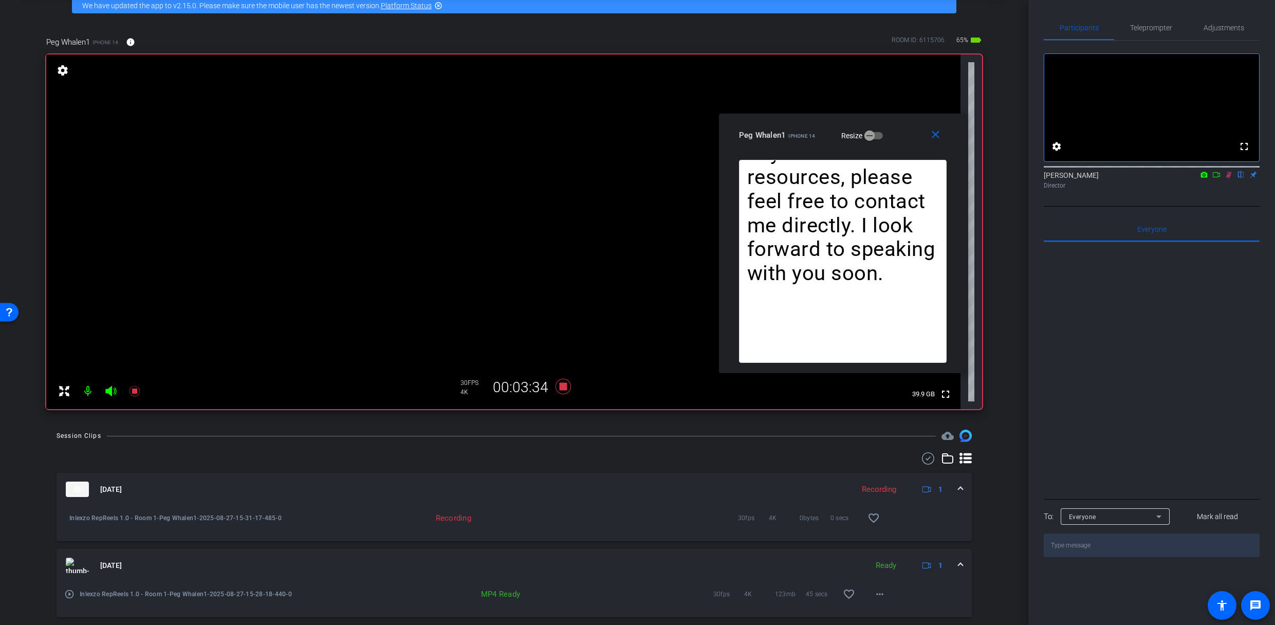
click at [1231, 178] on icon at bounding box center [1228, 174] width 8 height 7
click at [1171, 30] on span "Teleprompter" at bounding box center [1151, 27] width 42 height 7
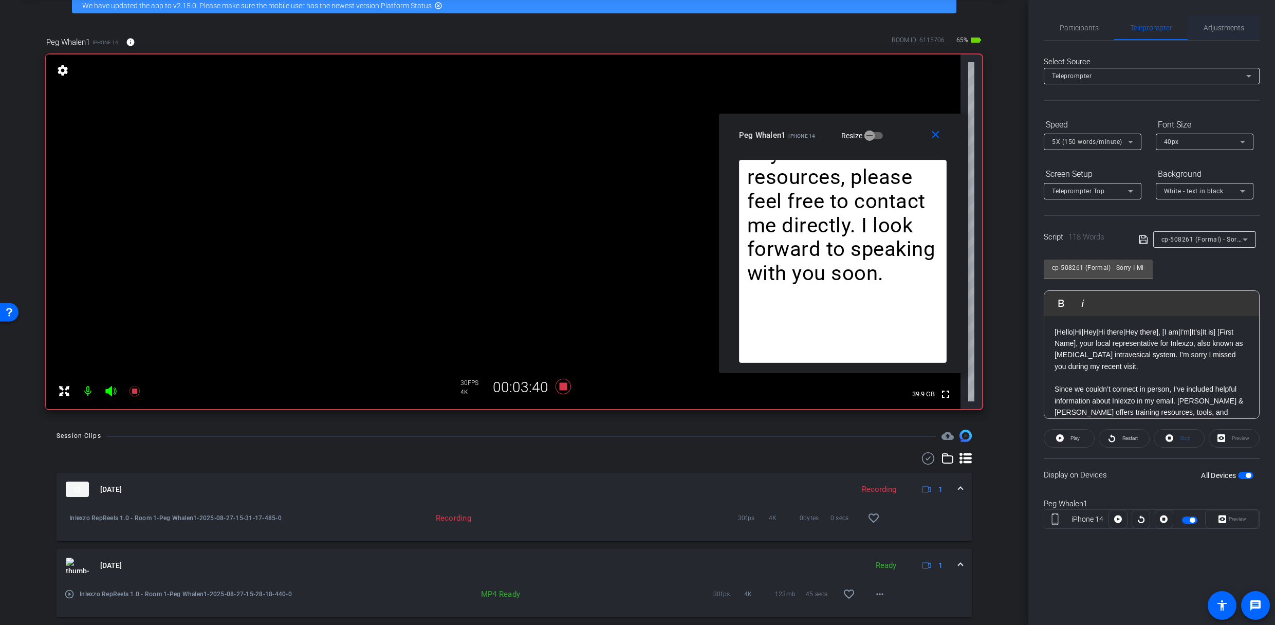
click at [1218, 20] on span "Adjustments" at bounding box center [1223, 27] width 41 height 25
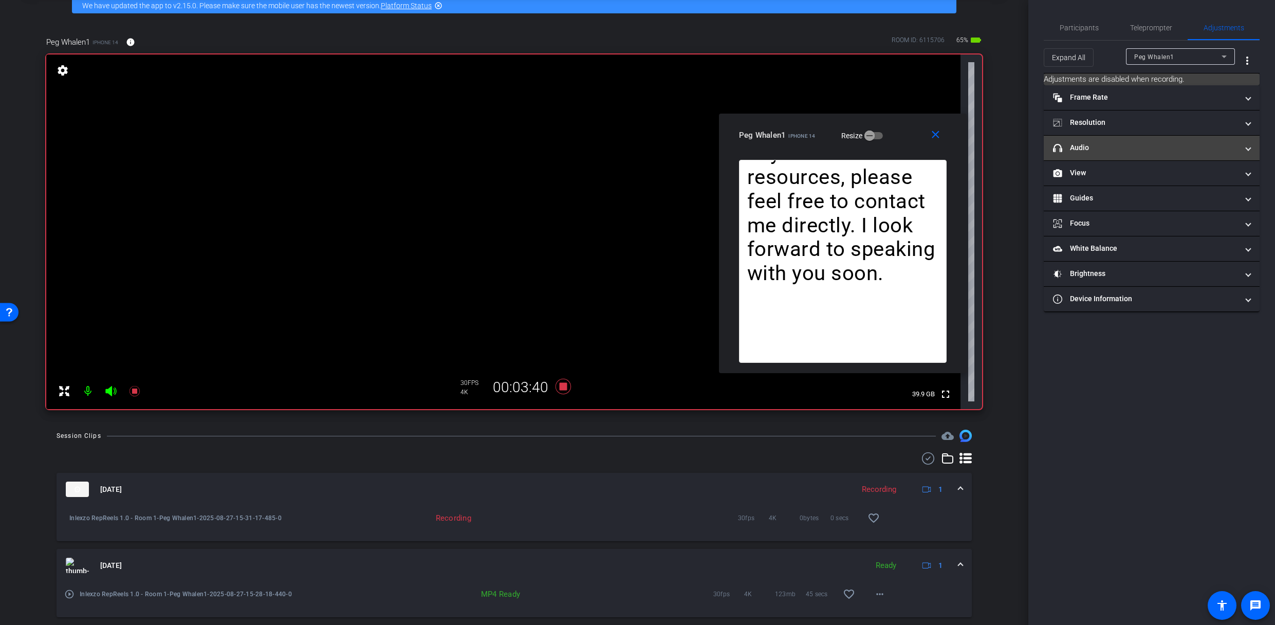
click at [1126, 136] on mat-expansion-panel-header "headphone icon Audio" at bounding box center [1152, 148] width 216 height 25
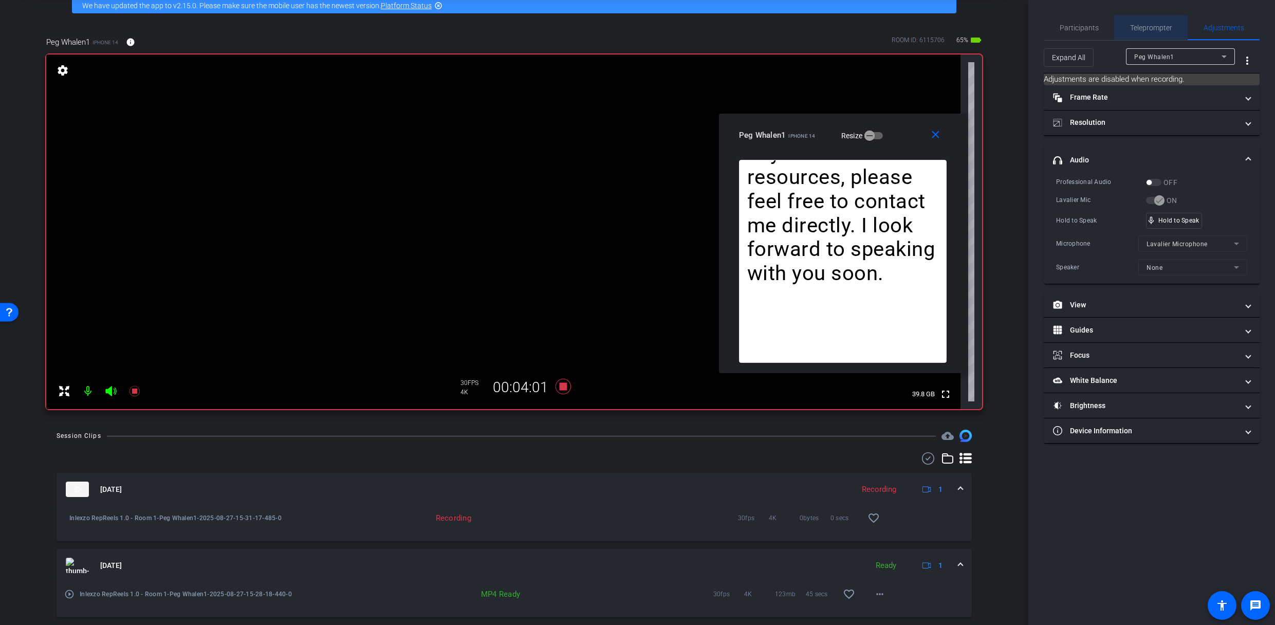
click at [1135, 22] on span "Teleprompter" at bounding box center [1151, 27] width 42 height 25
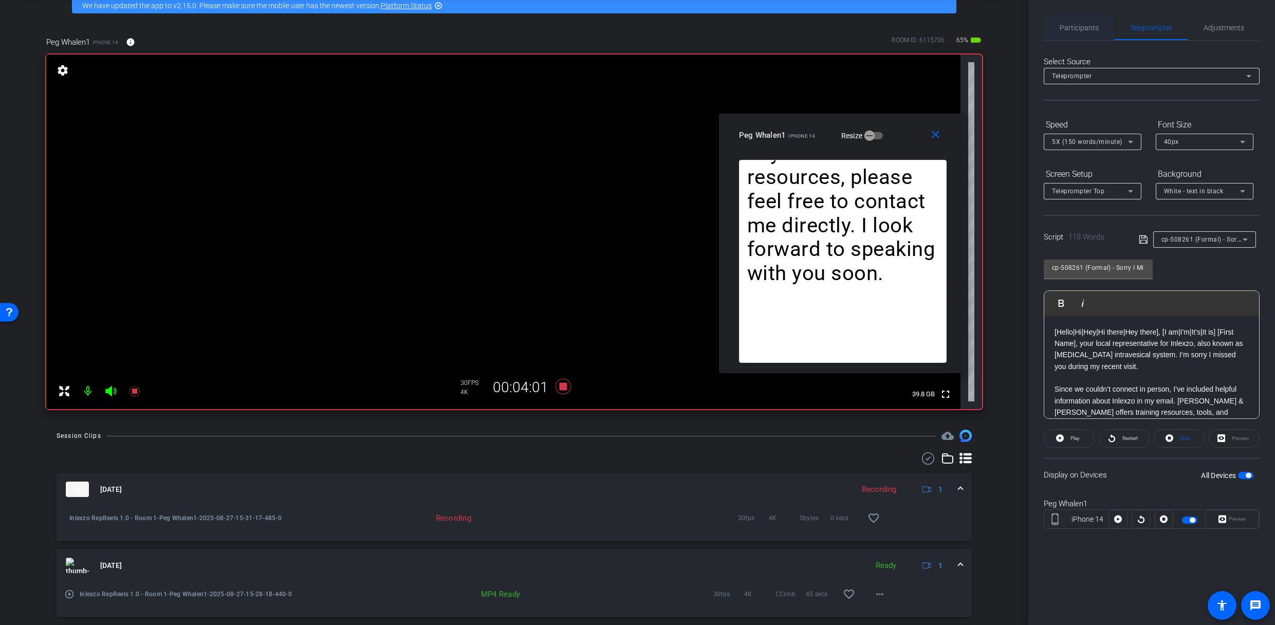
click at [1094, 22] on span "Participants" at bounding box center [1078, 27] width 39 height 25
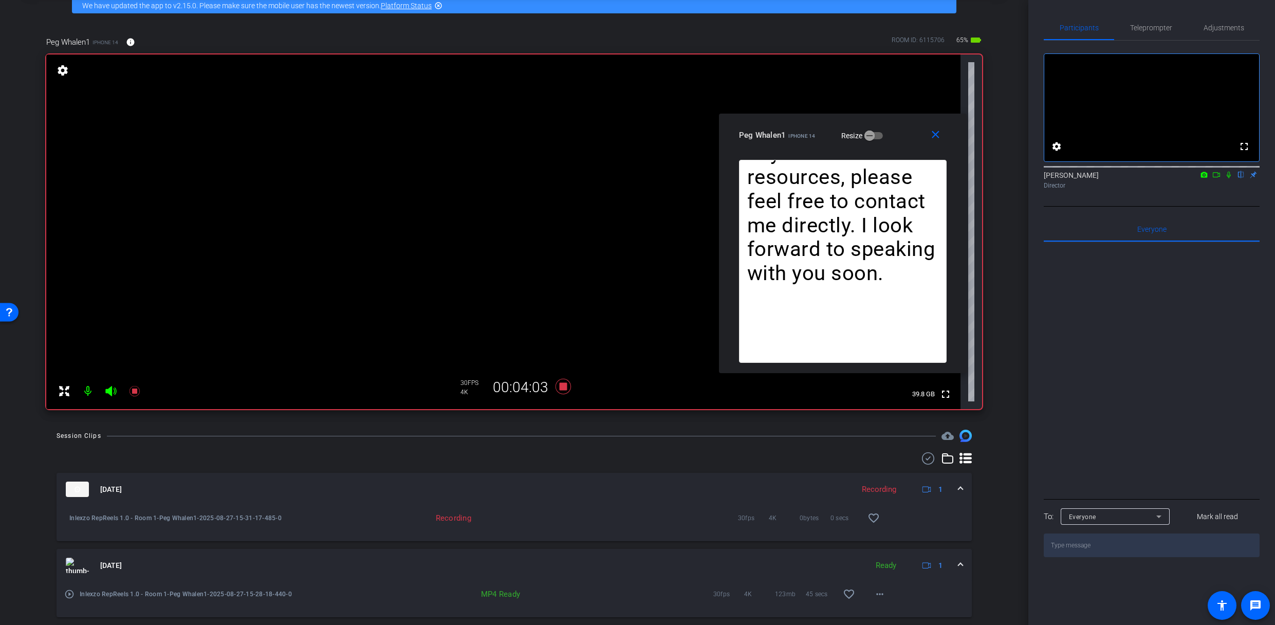
click at [1230, 178] on icon at bounding box center [1228, 174] width 8 height 7
click at [1150, 22] on span "Teleprompter" at bounding box center [1151, 27] width 42 height 25
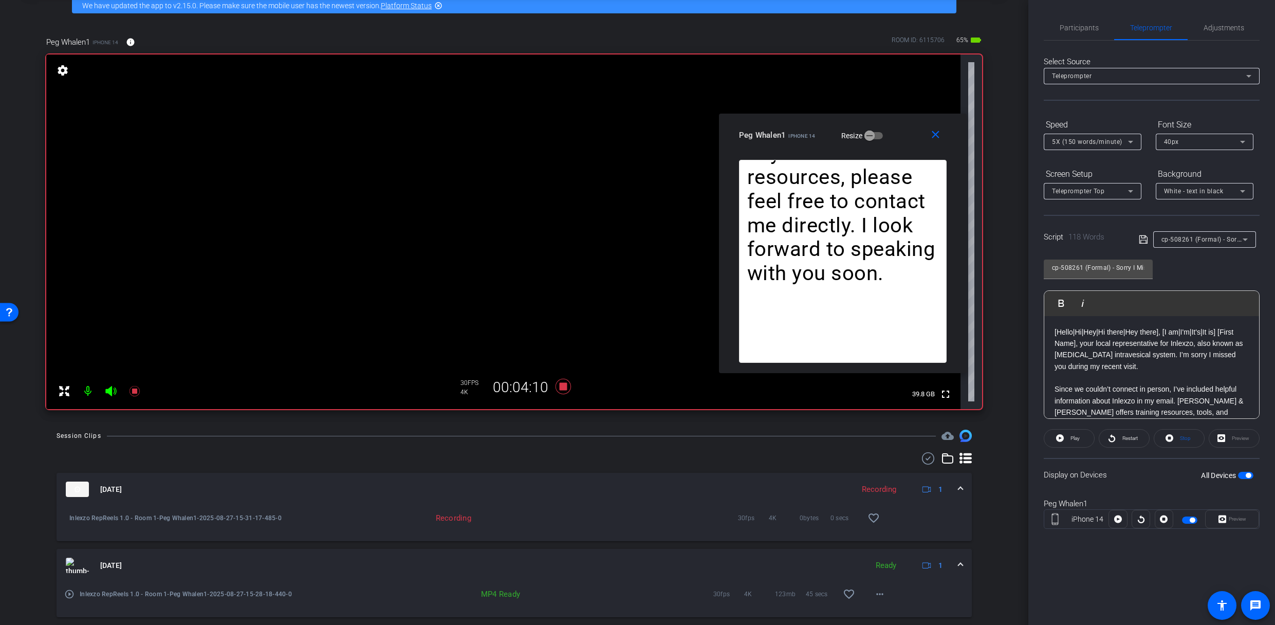
click at [1073, 13] on div "Participants Teleprompter Adjustments settings James Monte flip Director Everyo…" at bounding box center [1151, 312] width 247 height 625
click at [1075, 26] on span "Participants" at bounding box center [1078, 27] width 39 height 7
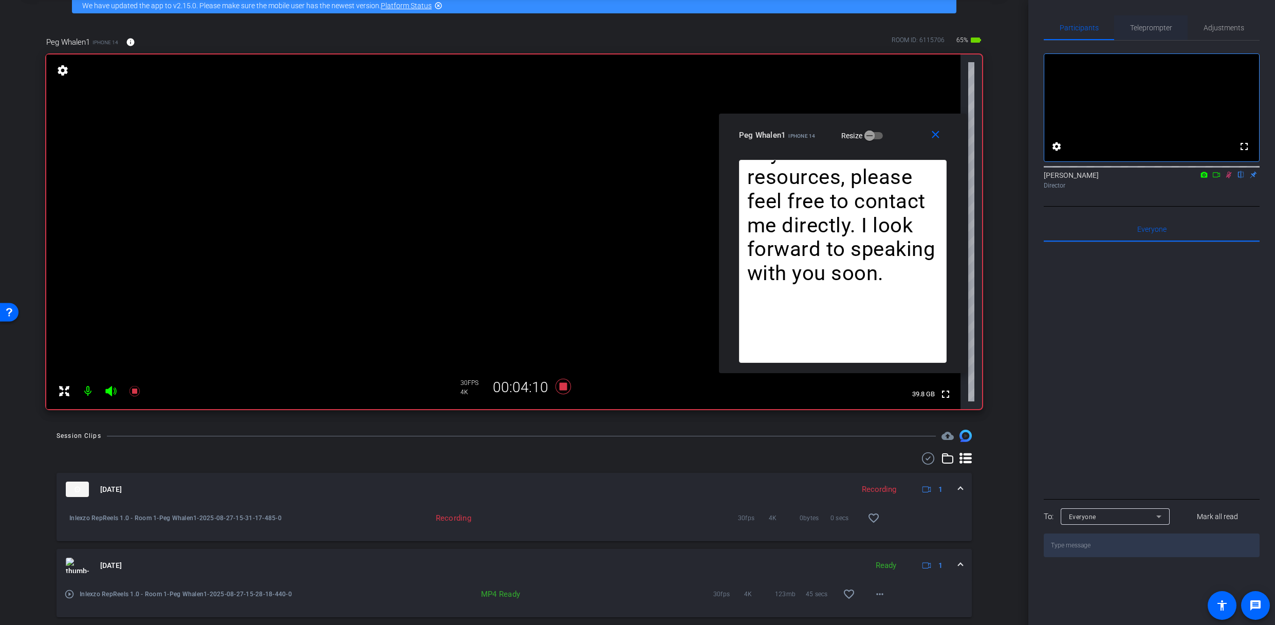
click at [1153, 27] on span "Teleprompter" at bounding box center [1151, 27] width 42 height 7
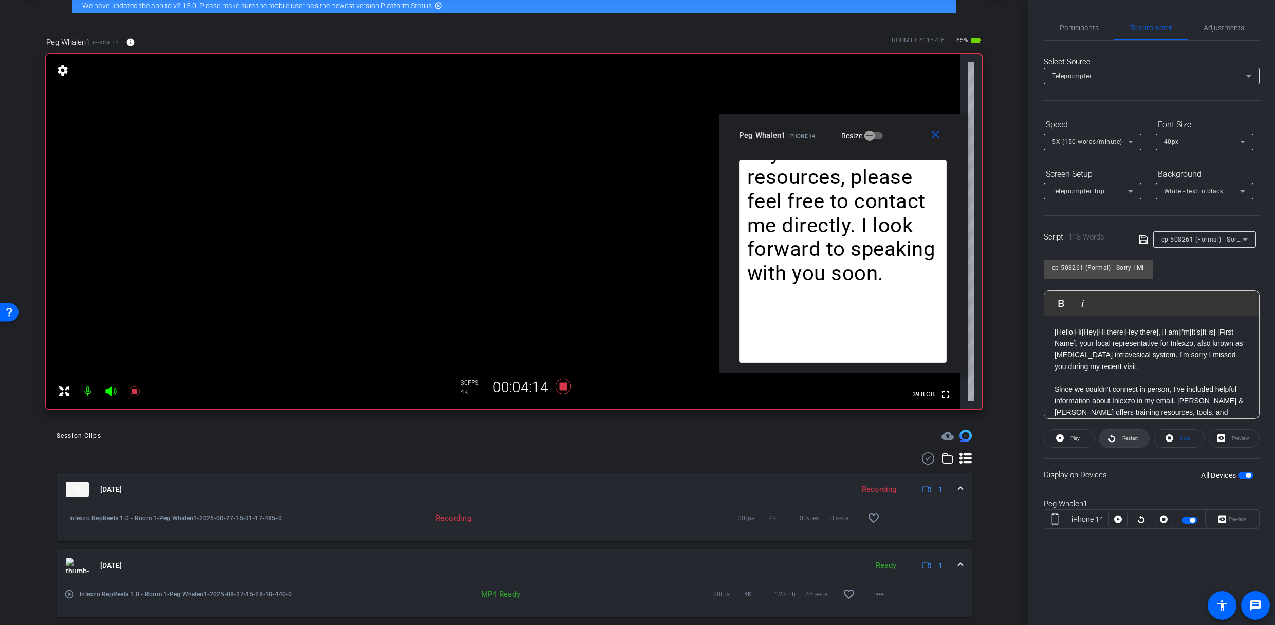
click at [1122, 438] on span "Restart" at bounding box center [1129, 438] width 15 height 6
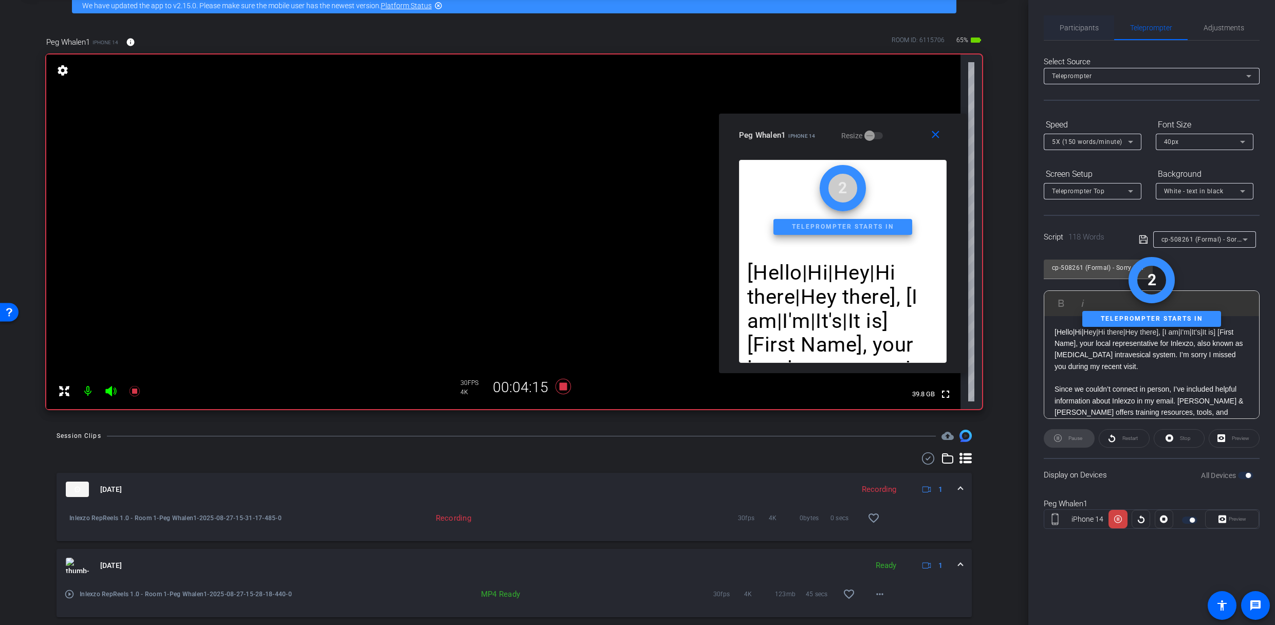
click at [1071, 28] on span "Participants" at bounding box center [1078, 27] width 39 height 7
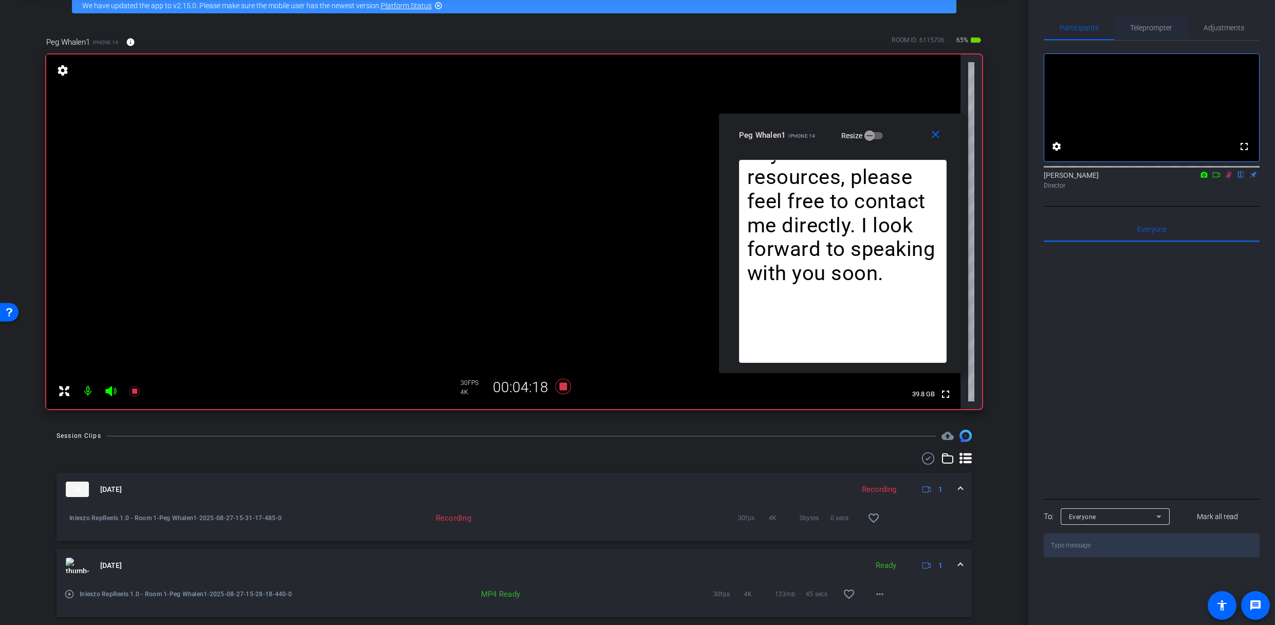
click at [1149, 27] on span "Teleprompter" at bounding box center [1151, 27] width 42 height 7
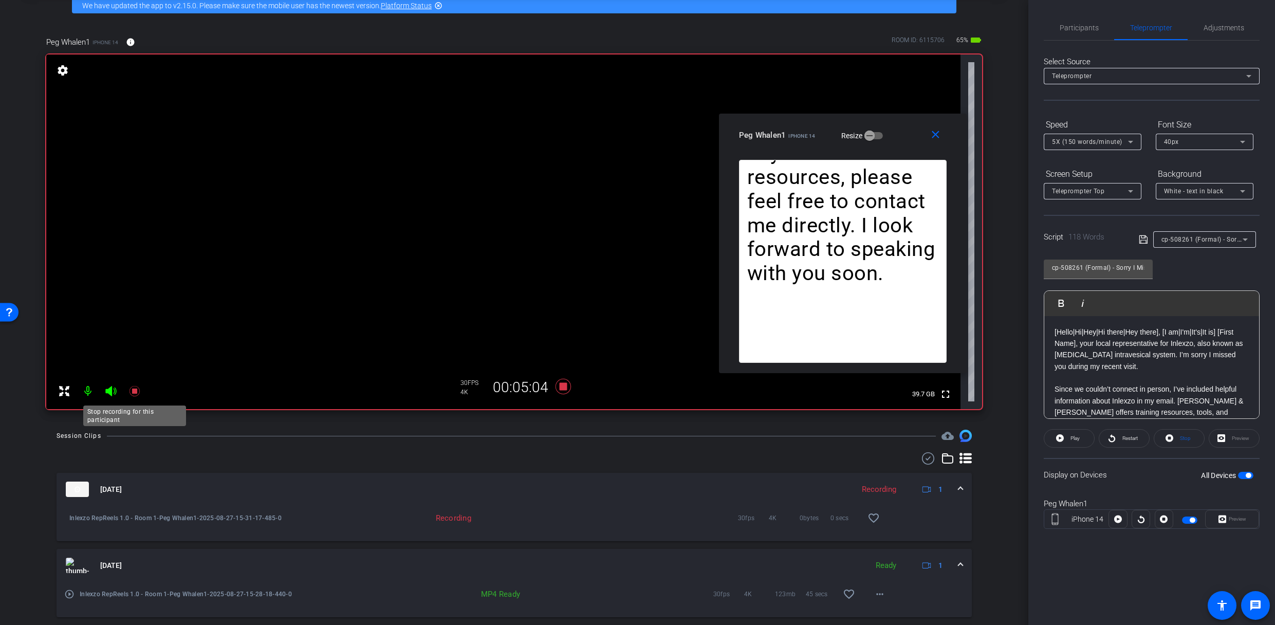
click at [137, 390] on icon at bounding box center [134, 391] width 12 height 12
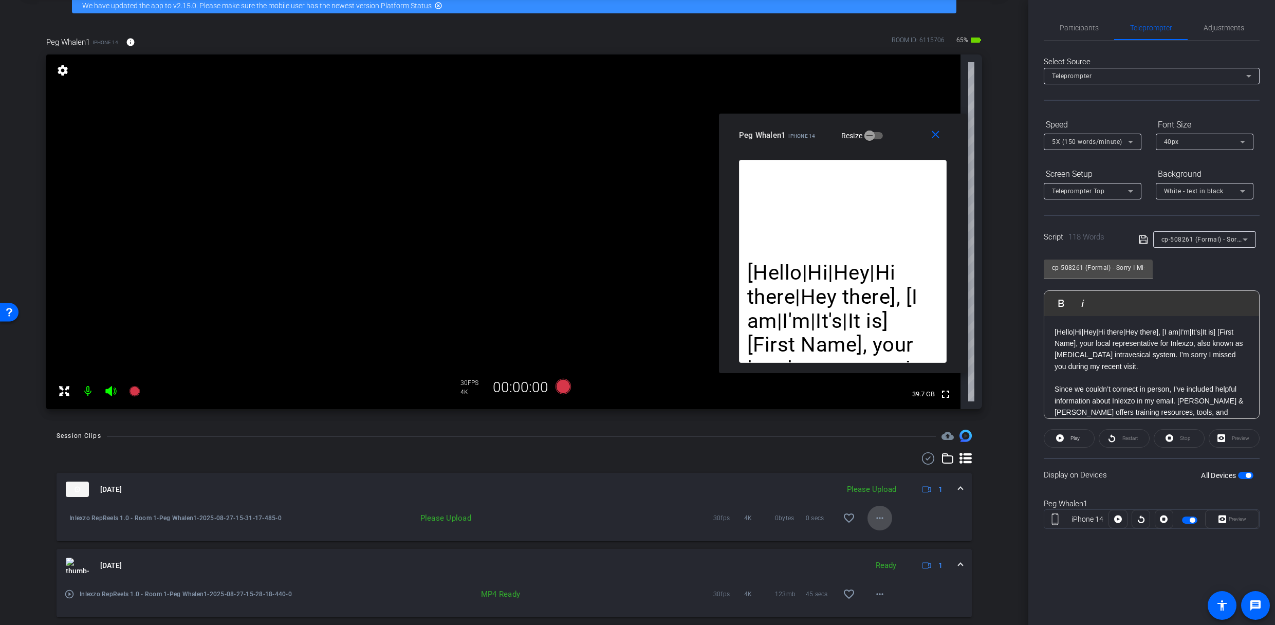
click at [873, 495] on mat-icon "more_horiz" at bounding box center [879, 518] width 12 height 12
click at [887, 495] on span "Upload" at bounding box center [890, 539] width 41 height 12
click at [1075, 19] on span "Participants" at bounding box center [1078, 27] width 39 height 25
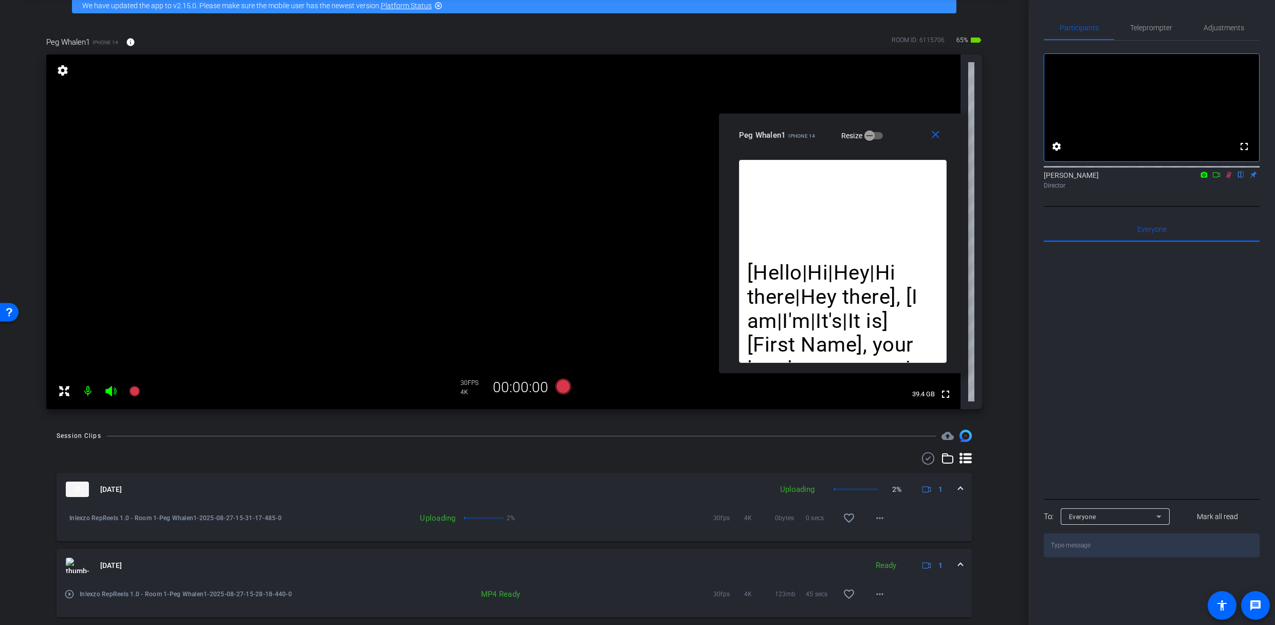
click at [1232, 178] on icon at bounding box center [1228, 174] width 8 height 7
click at [1149, 25] on span "Teleprompter" at bounding box center [1151, 27] width 42 height 7
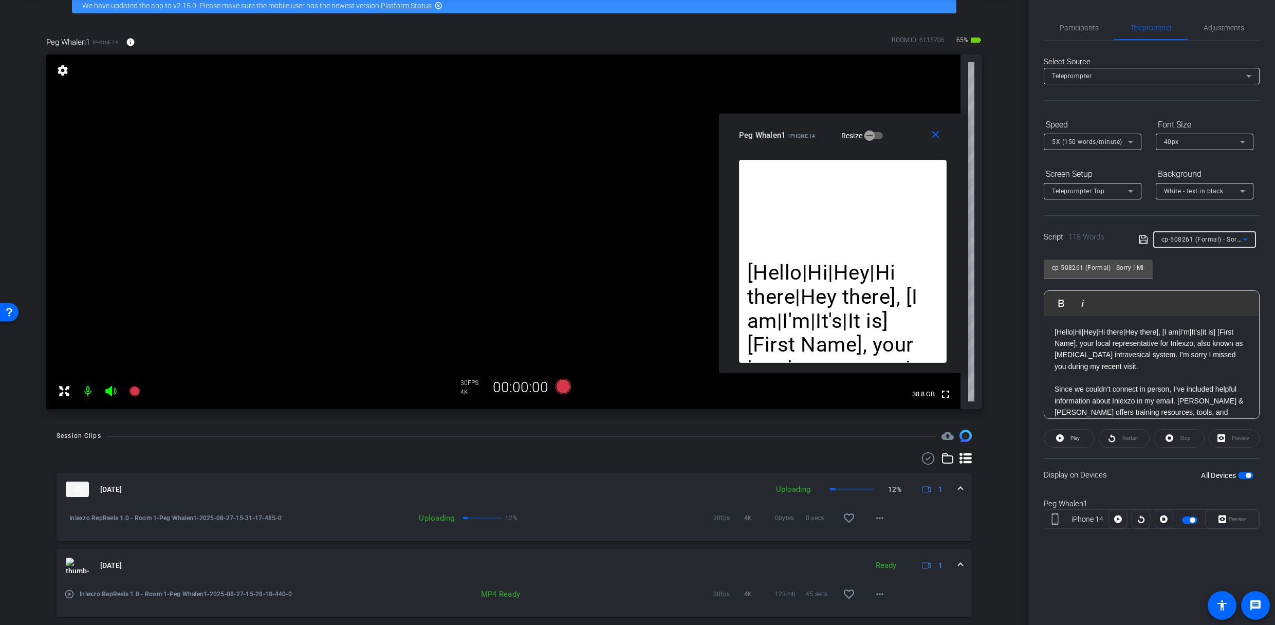
click at [1216, 236] on span "cp-508261 (Formal) - Sorry I Missed You" at bounding box center [1221, 239] width 121 height 8
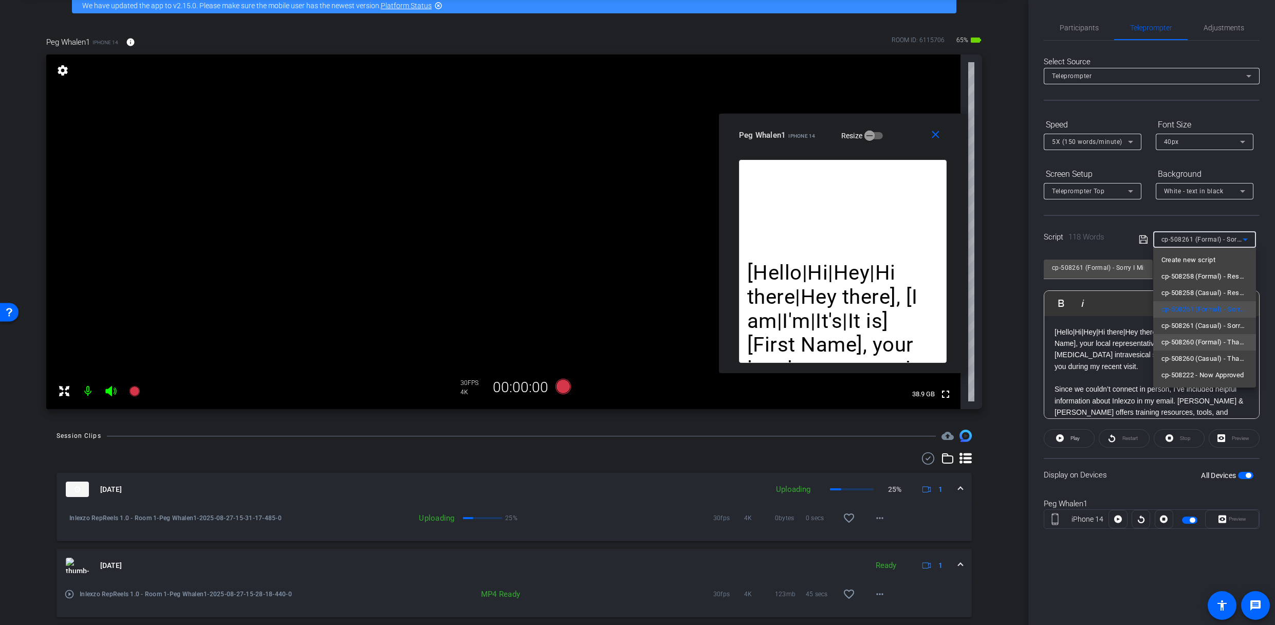
click at [1222, 346] on span "cp-508260 (Formal) - Thanks for Seeing Me" at bounding box center [1204, 342] width 86 height 12
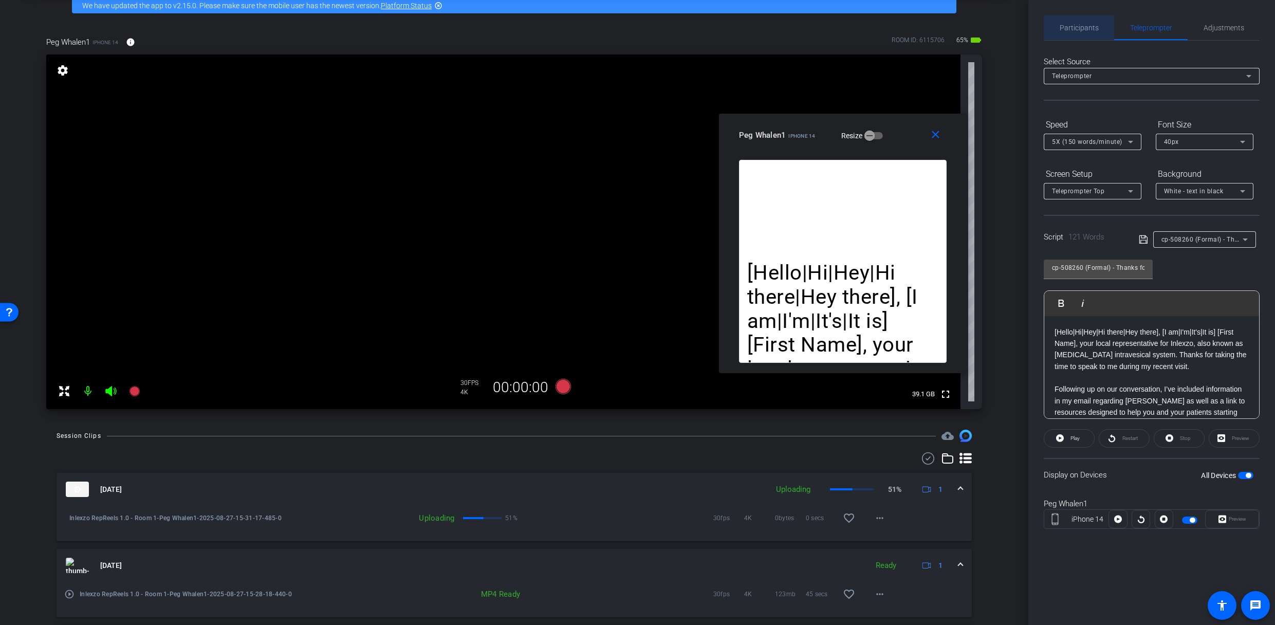
click at [1070, 24] on span "Participants" at bounding box center [1078, 27] width 39 height 7
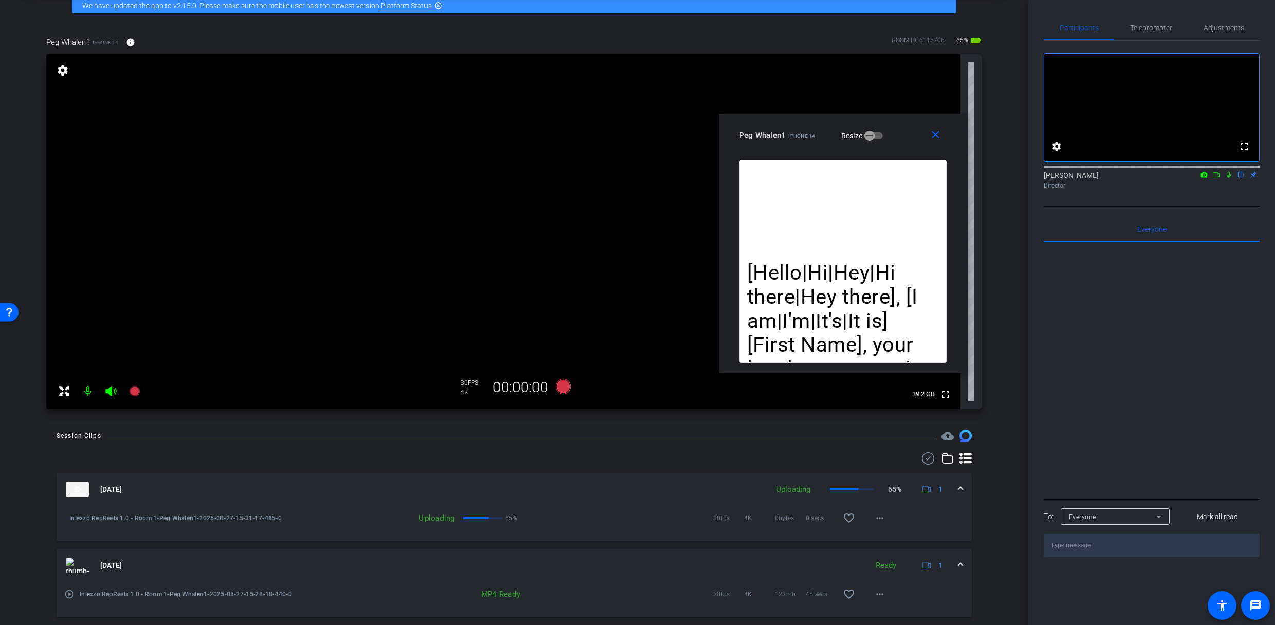
click at [1230, 178] on icon at bounding box center [1228, 174] width 8 height 7
drag, startPoint x: 1207, startPoint y: 26, endPoint x: 1203, endPoint y: 30, distance: 5.8
click at [1207, 26] on span "Adjustments" at bounding box center [1223, 27] width 41 height 7
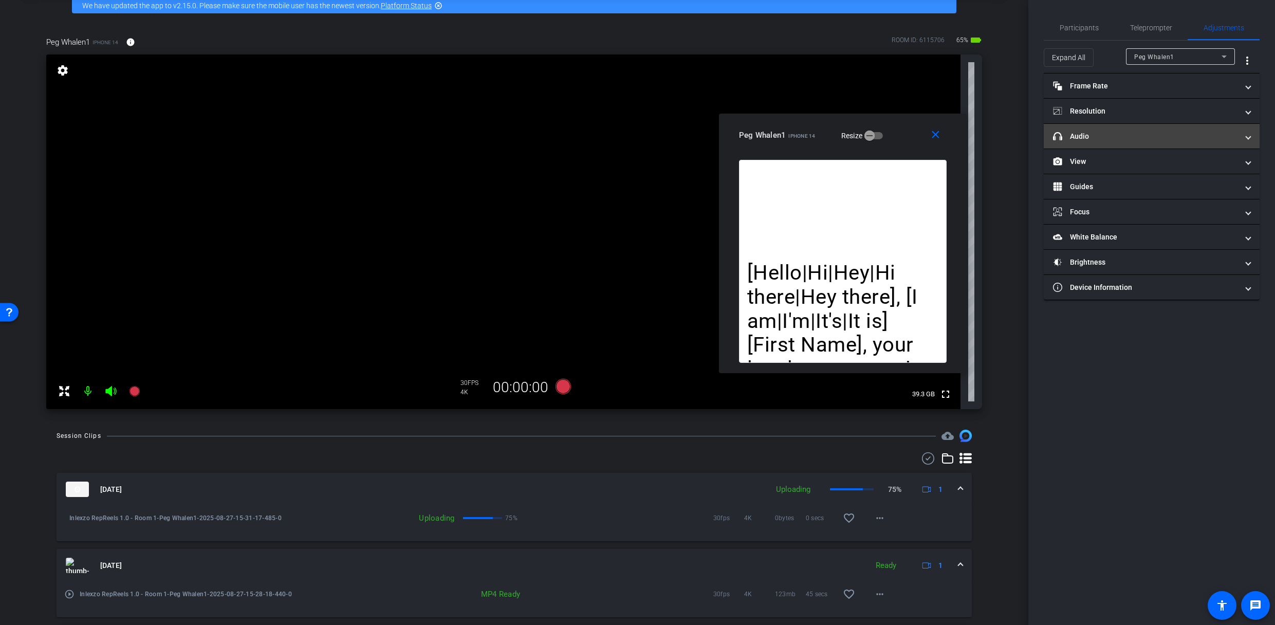
click at [1089, 142] on mat-expansion-panel-header "headphone icon Audio" at bounding box center [1152, 136] width 216 height 25
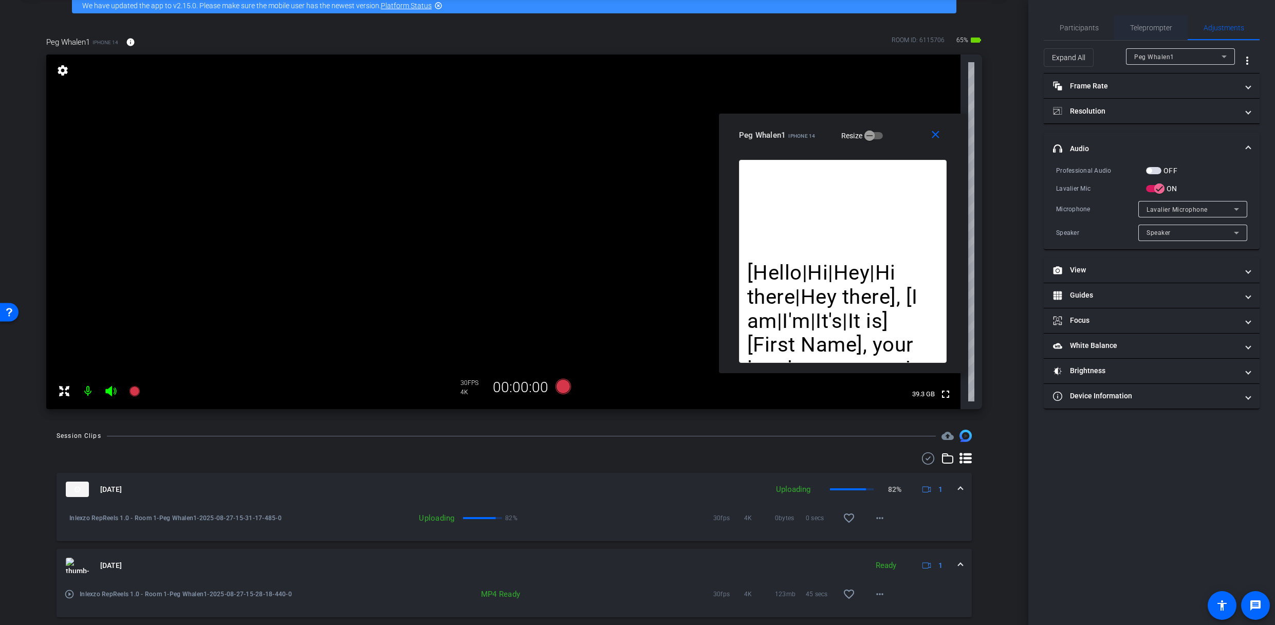
click at [1150, 21] on span "Teleprompter" at bounding box center [1151, 27] width 42 height 25
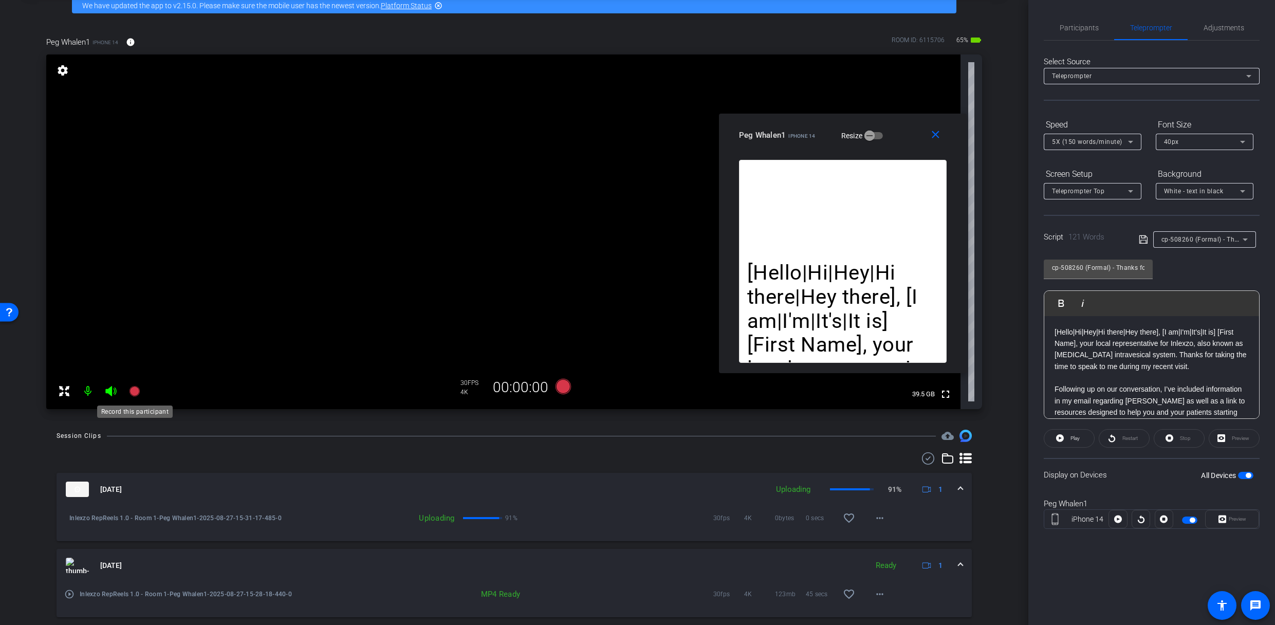
click at [131, 387] on icon at bounding box center [134, 391] width 10 height 10
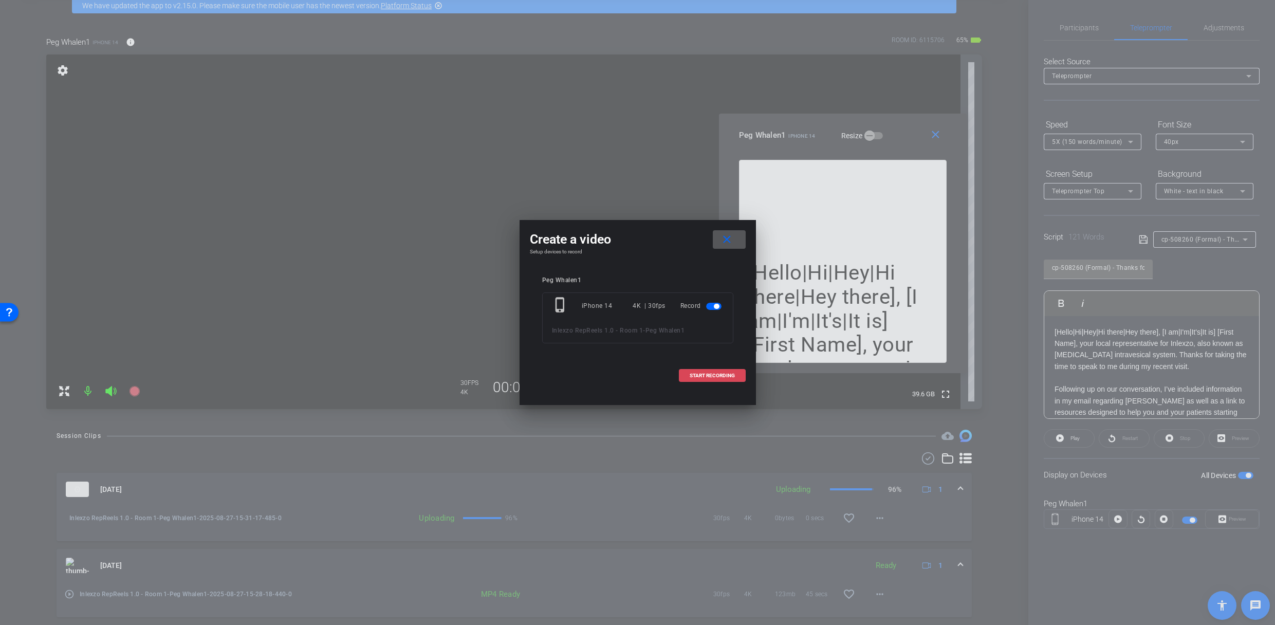
click at [699, 374] on span "START RECORDING" at bounding box center [712, 375] width 45 height 5
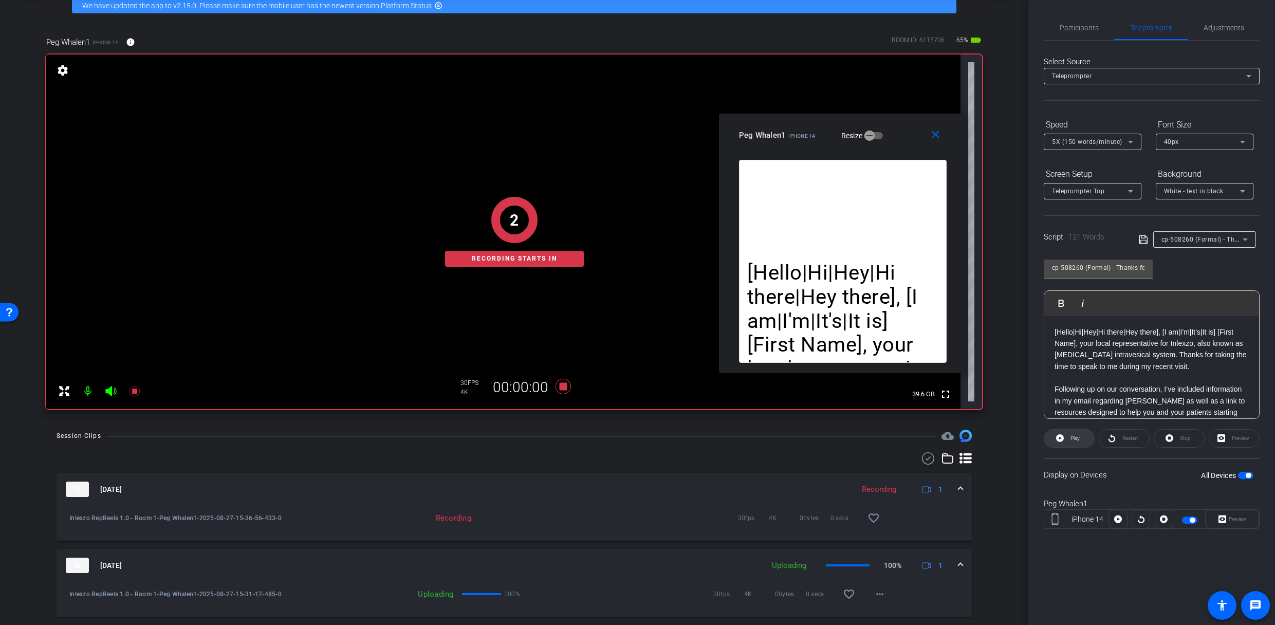
click at [1070, 440] on span "Play" at bounding box center [1074, 438] width 9 height 6
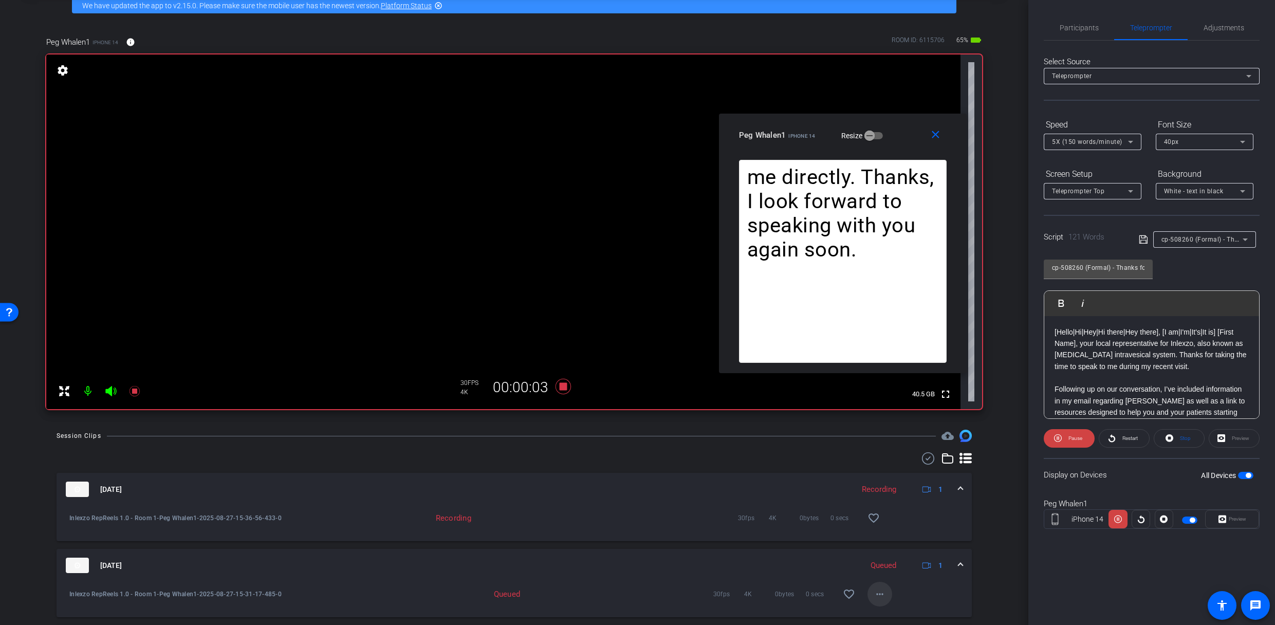
click at [881, 495] on span at bounding box center [879, 594] width 25 height 25
click at [896, 495] on span "Download Original" at bounding box center [907, 508] width 75 height 12
click at [1122, 437] on span "Restart" at bounding box center [1129, 438] width 15 height 6
click at [1128, 441] on span "Restart" at bounding box center [1129, 438] width 18 height 14
click at [1118, 438] on span at bounding box center [1124, 438] width 50 height 25
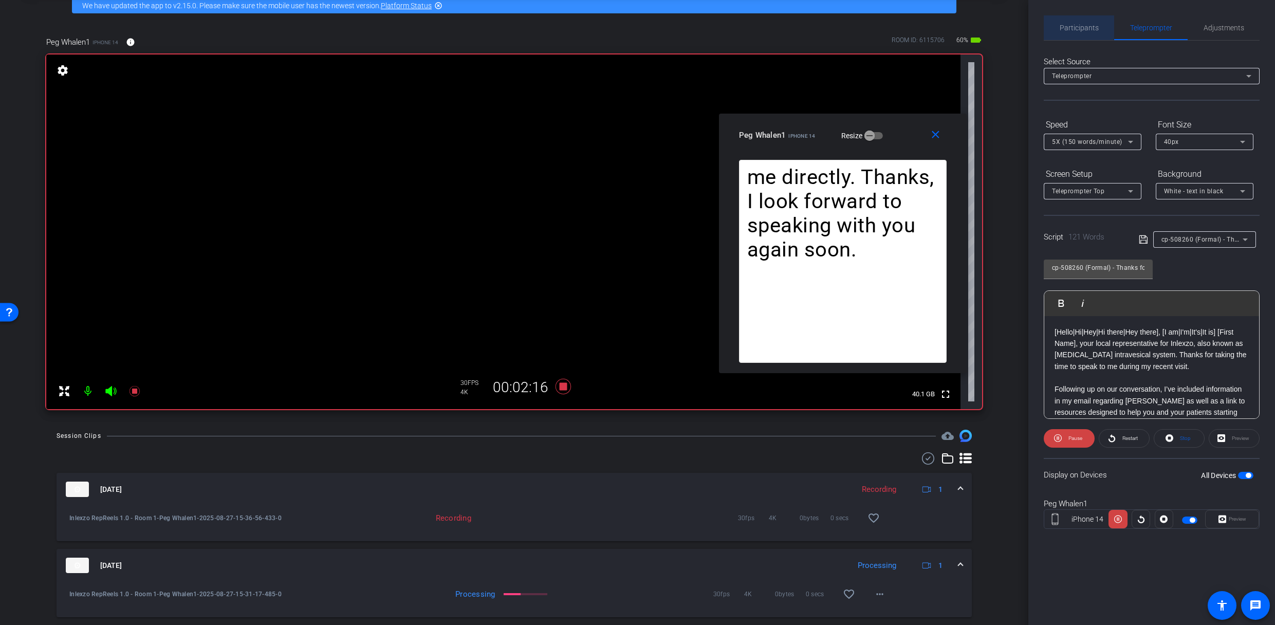
click at [1076, 23] on span "Participants" at bounding box center [1078, 27] width 39 height 25
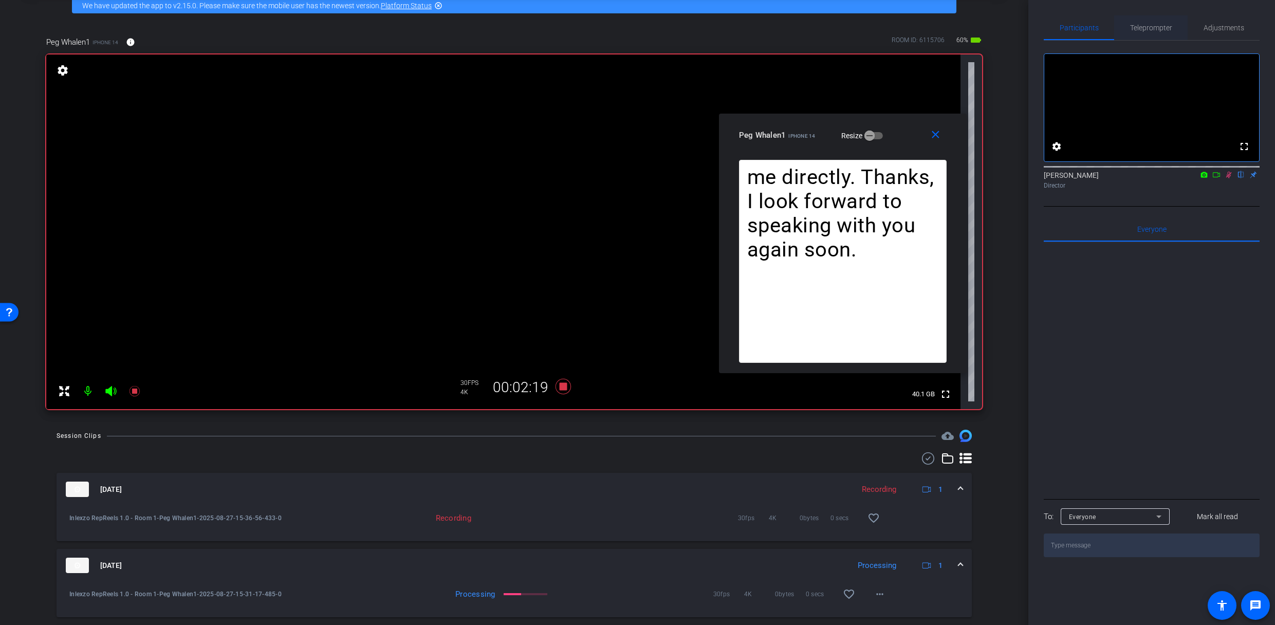
click at [1151, 30] on span "Teleprompter" at bounding box center [1151, 27] width 42 height 7
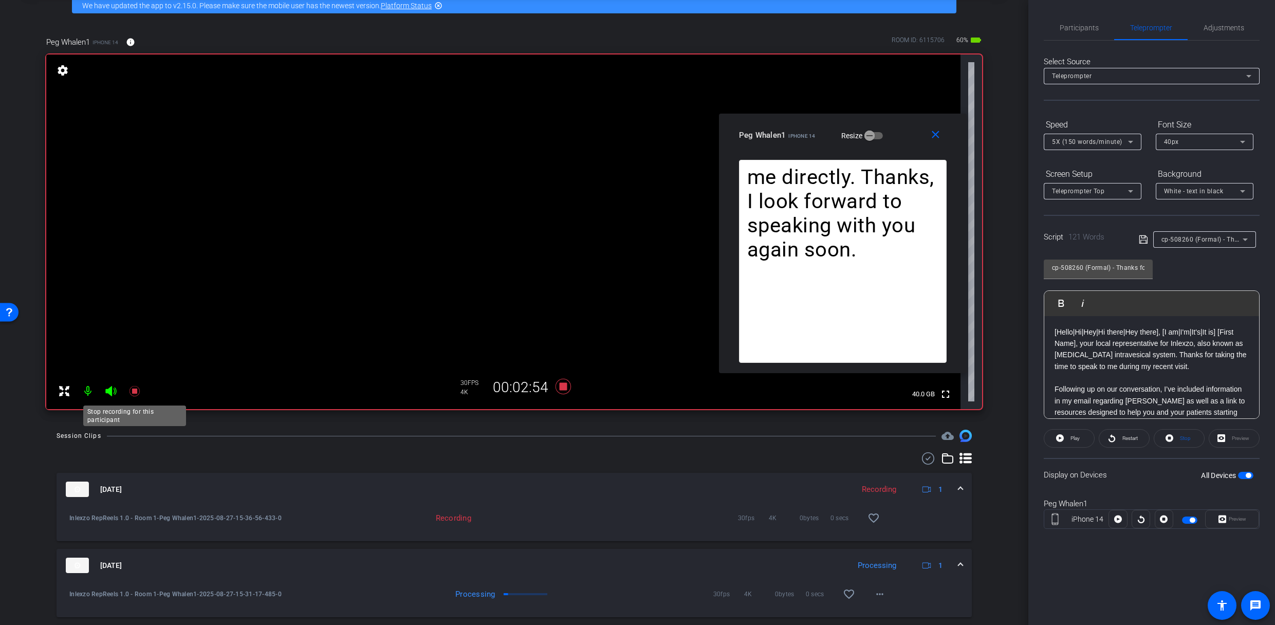
click at [134, 392] on icon at bounding box center [134, 391] width 10 height 10
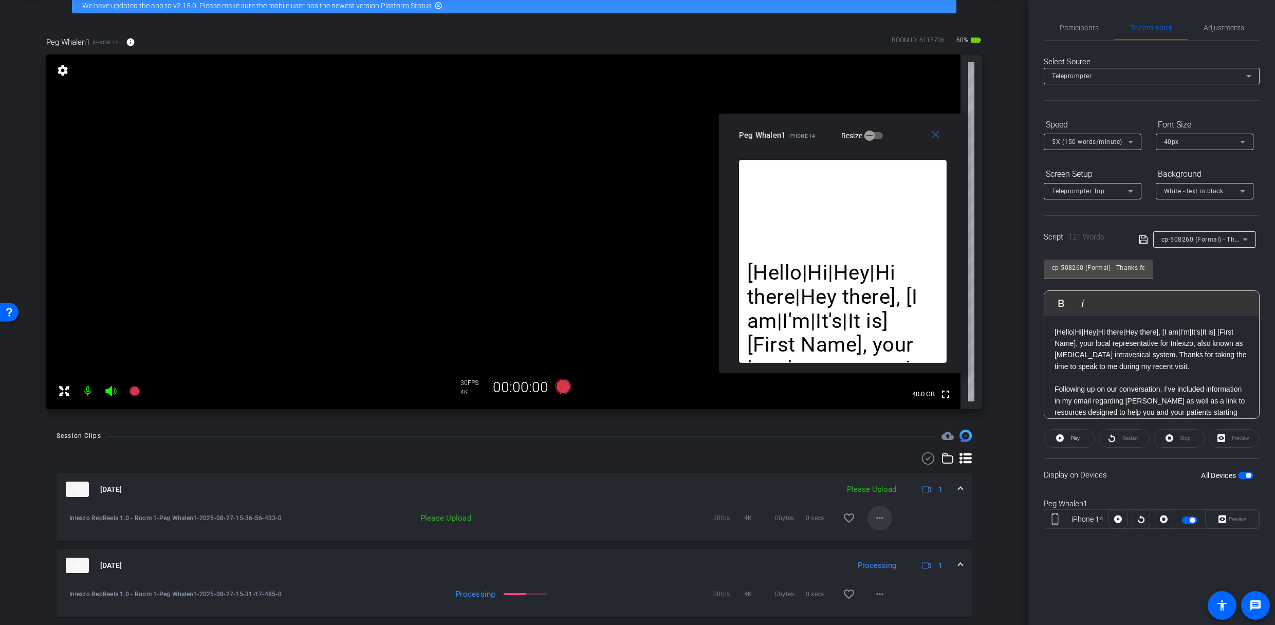
click at [879, 495] on mat-icon "more_horiz" at bounding box center [879, 518] width 12 height 12
click at [884, 495] on span "Upload" at bounding box center [890, 539] width 41 height 12
click at [1087, 21] on span "Participants" at bounding box center [1078, 27] width 39 height 25
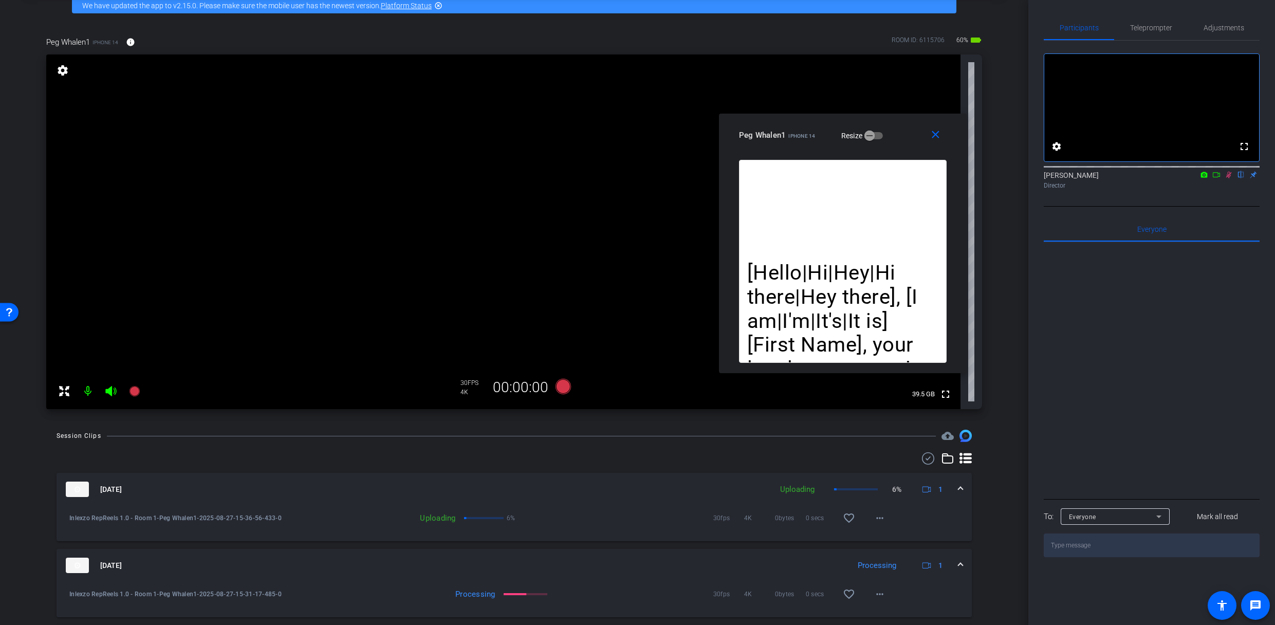
click at [1227, 178] on icon at bounding box center [1228, 174] width 8 height 7
click at [1157, 29] on span "Teleprompter" at bounding box center [1151, 27] width 42 height 7
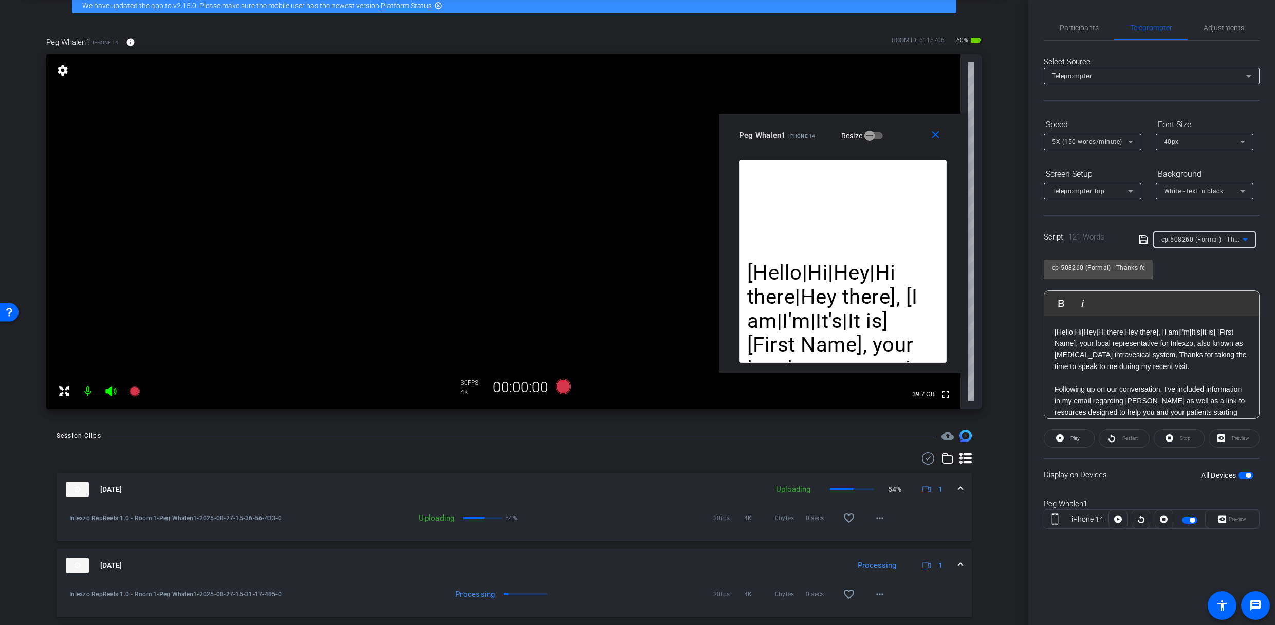
click at [1209, 239] on span "cp-508260 (Formal) - Thanks for Seeing Me" at bounding box center [1226, 239] width 131 height 8
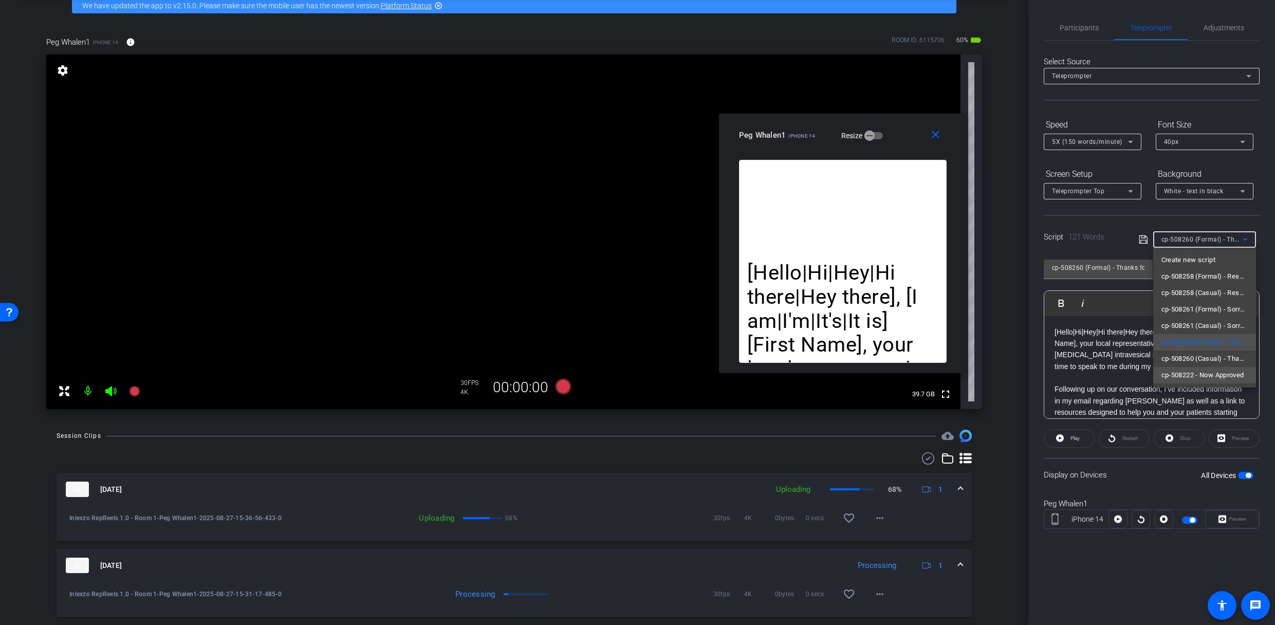
click at [1219, 374] on span "cp-508222 - Now Approved" at bounding box center [1202, 375] width 83 height 12
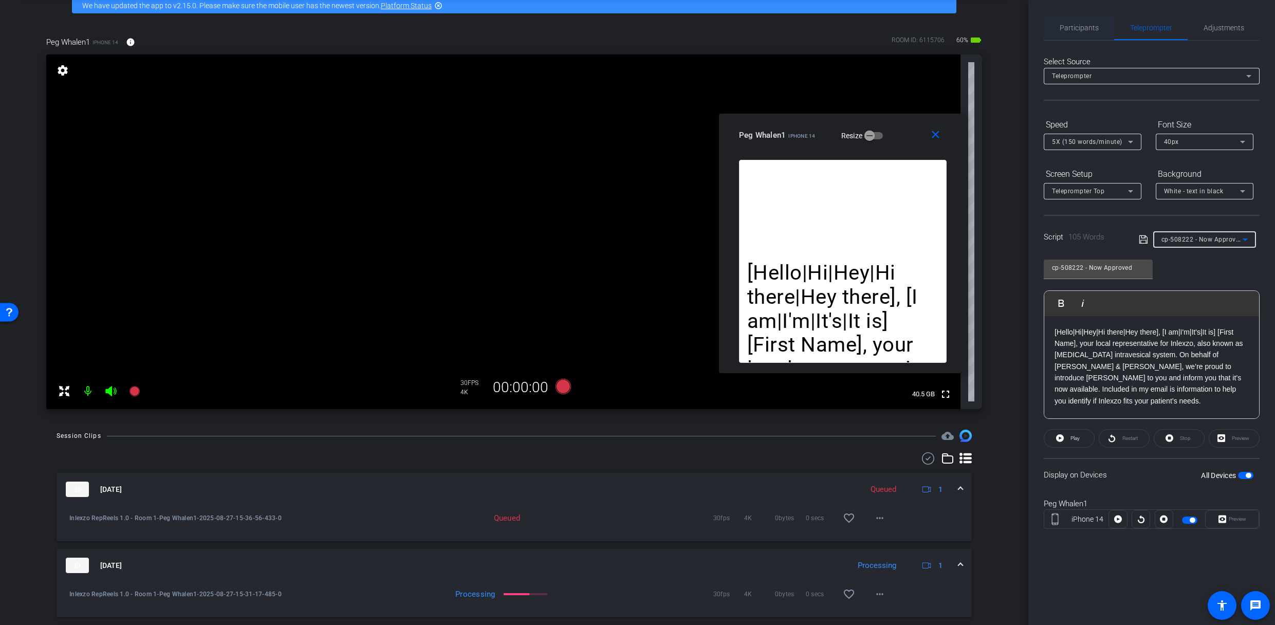
click at [1070, 22] on span "Participants" at bounding box center [1078, 27] width 39 height 25
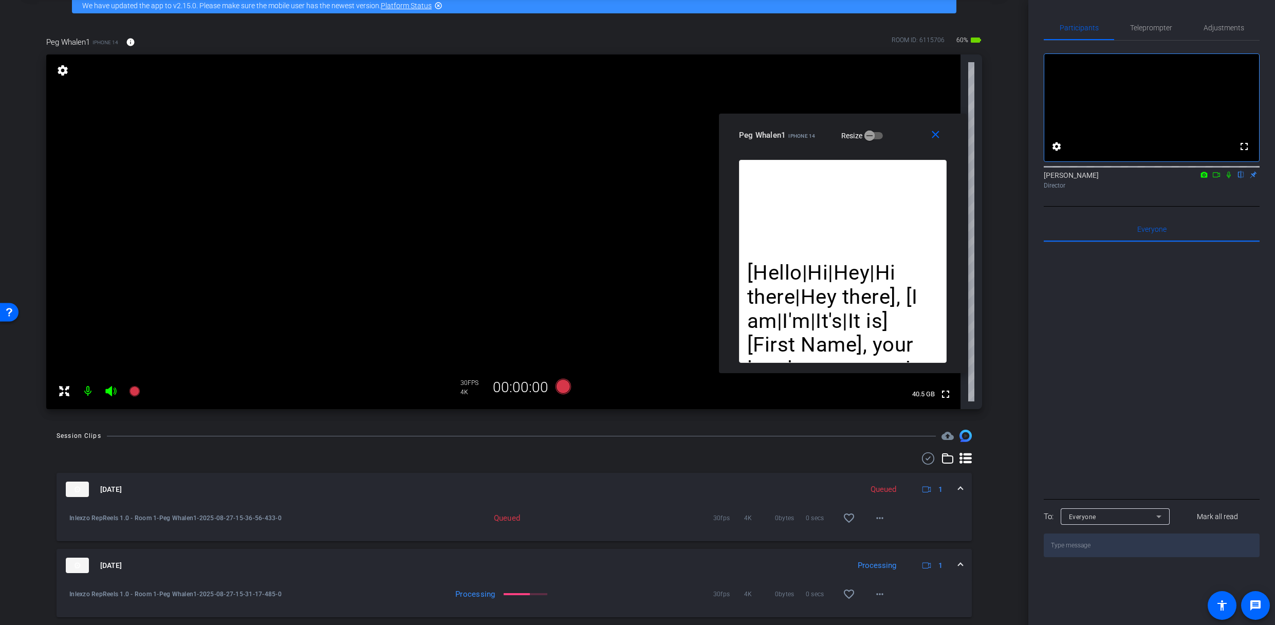
click at [1227, 178] on icon at bounding box center [1228, 174] width 8 height 7
click at [1152, 28] on span "Teleprompter" at bounding box center [1151, 27] width 42 height 7
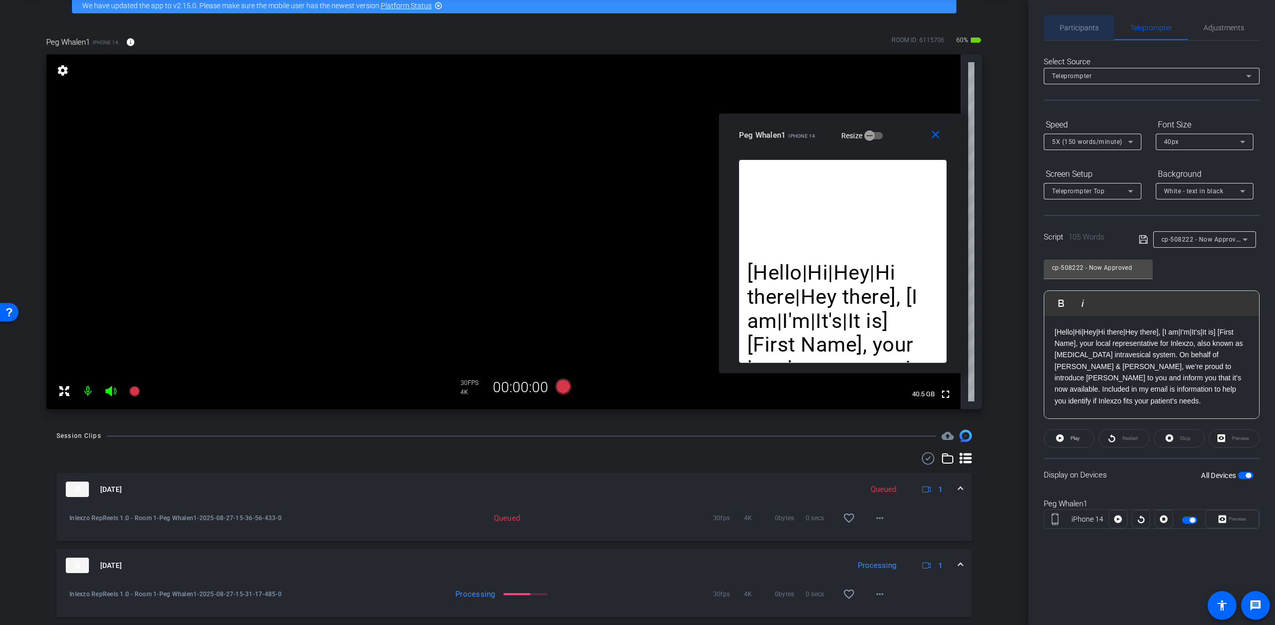
click at [1079, 35] on span "Participants" at bounding box center [1078, 27] width 39 height 25
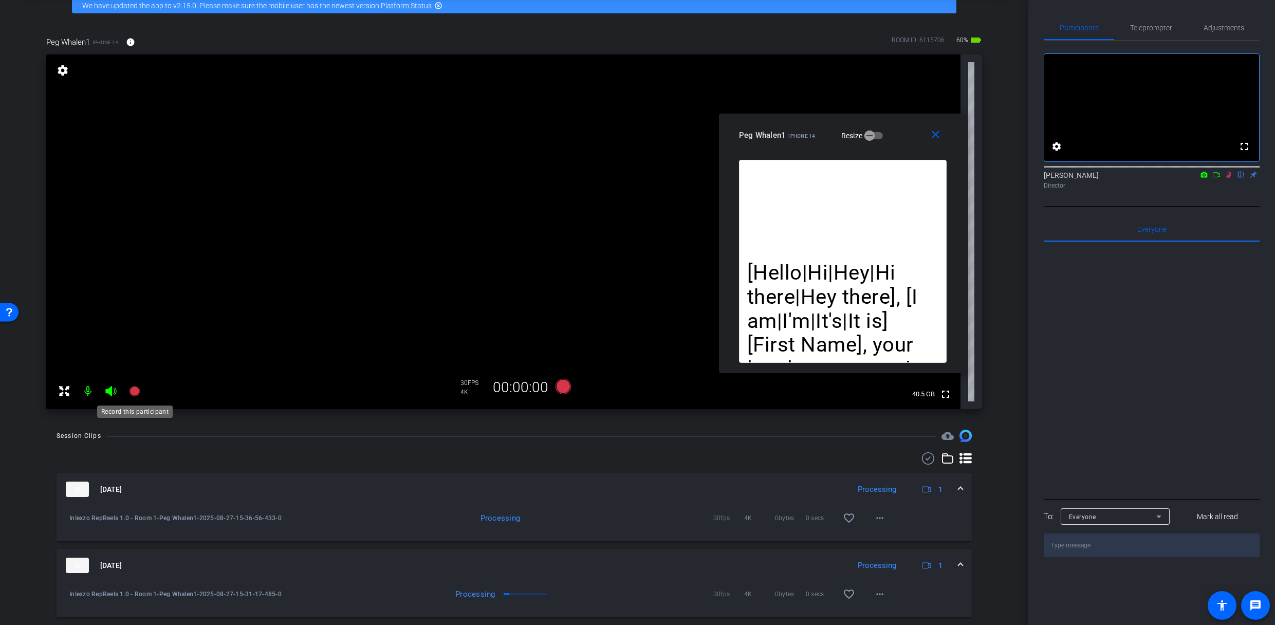
click at [138, 392] on icon at bounding box center [134, 391] width 10 height 10
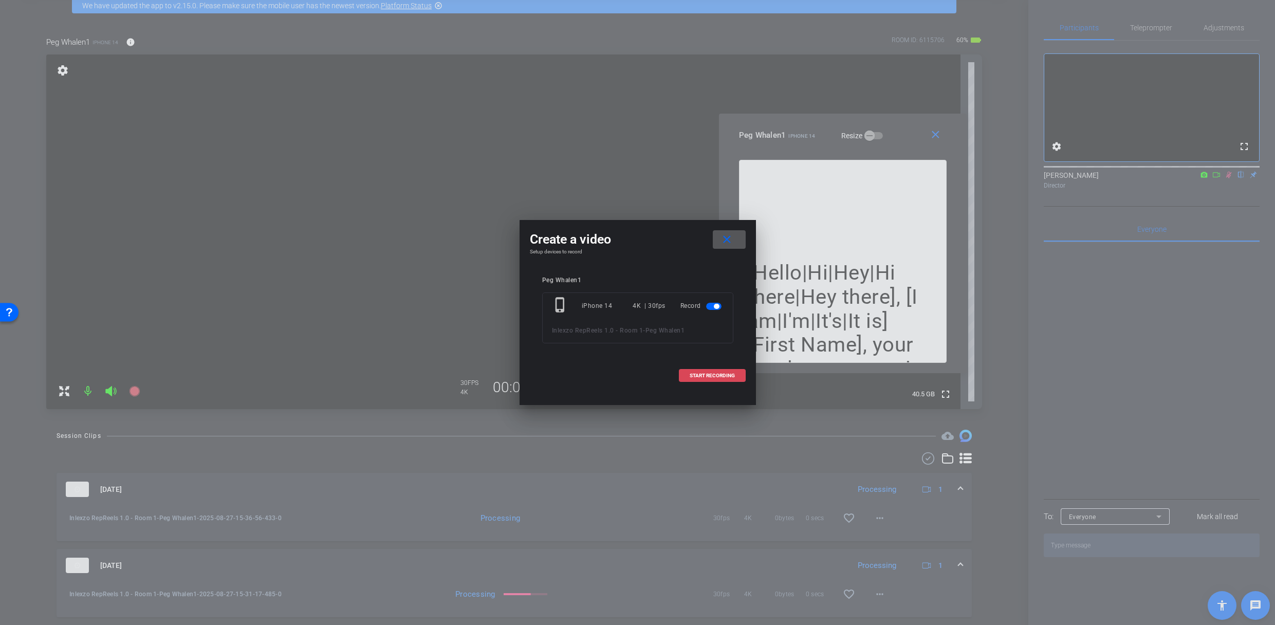
click at [703, 370] on span at bounding box center [712, 375] width 66 height 25
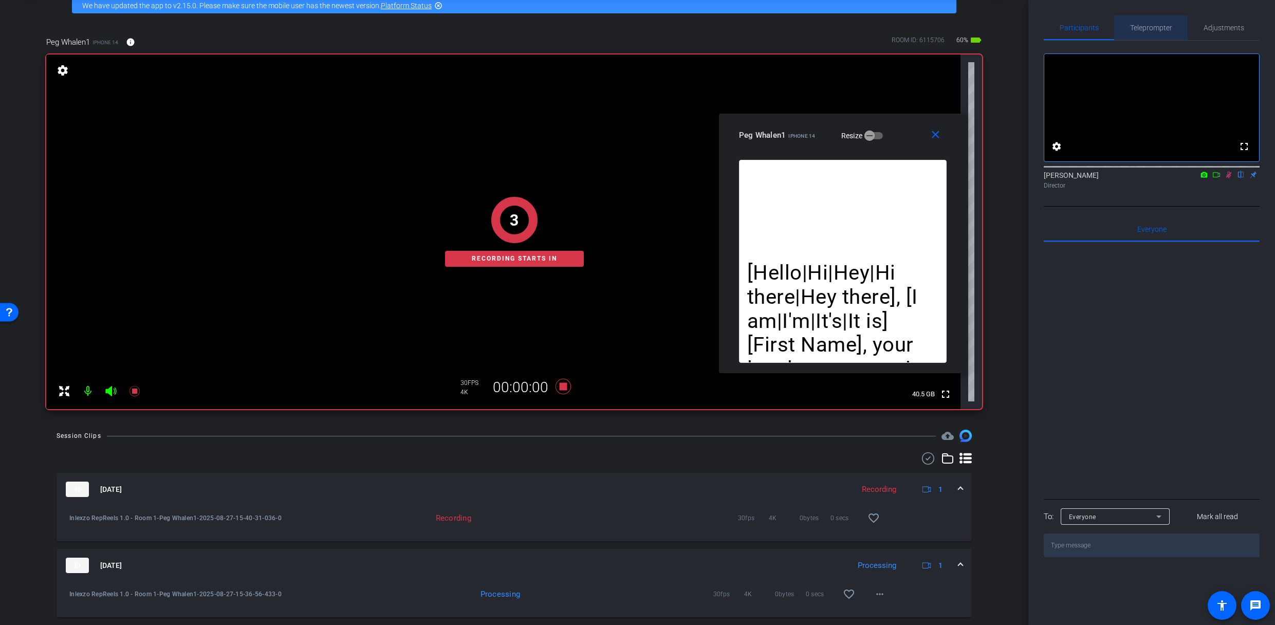
click at [1157, 26] on span "Teleprompter" at bounding box center [1151, 27] width 42 height 7
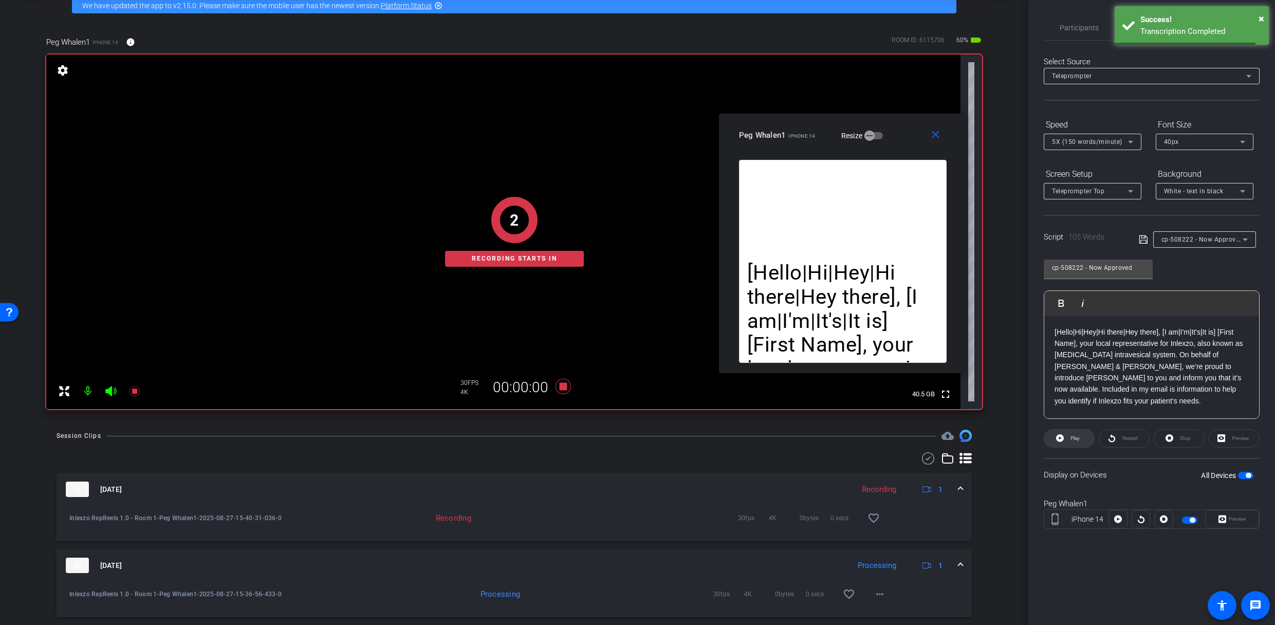
click at [1064, 443] on span at bounding box center [1069, 438] width 50 height 25
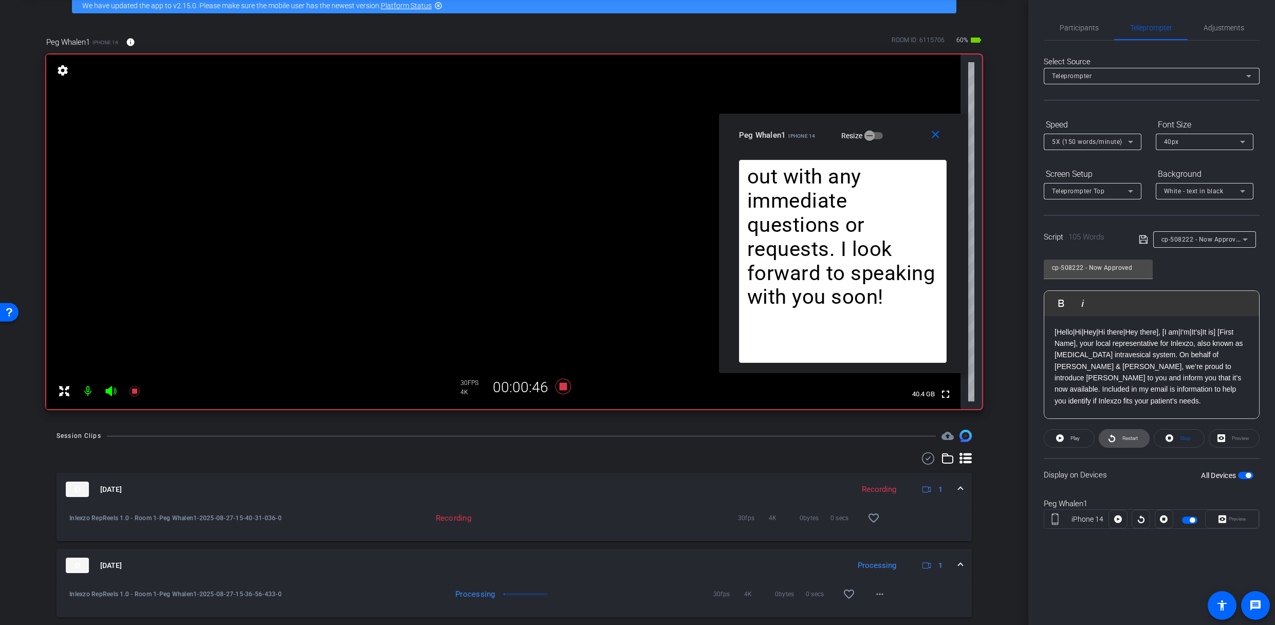
click at [1125, 440] on span "Restart" at bounding box center [1129, 438] width 15 height 6
click at [1149, 495] on button at bounding box center [1140, 519] width 18 height 18
click at [1122, 439] on span "Restart" at bounding box center [1129, 438] width 15 height 6
click at [1121, 442] on span "Restart" at bounding box center [1129, 438] width 18 height 14
click at [1121, 438] on span "Restart" at bounding box center [1129, 438] width 18 height 14
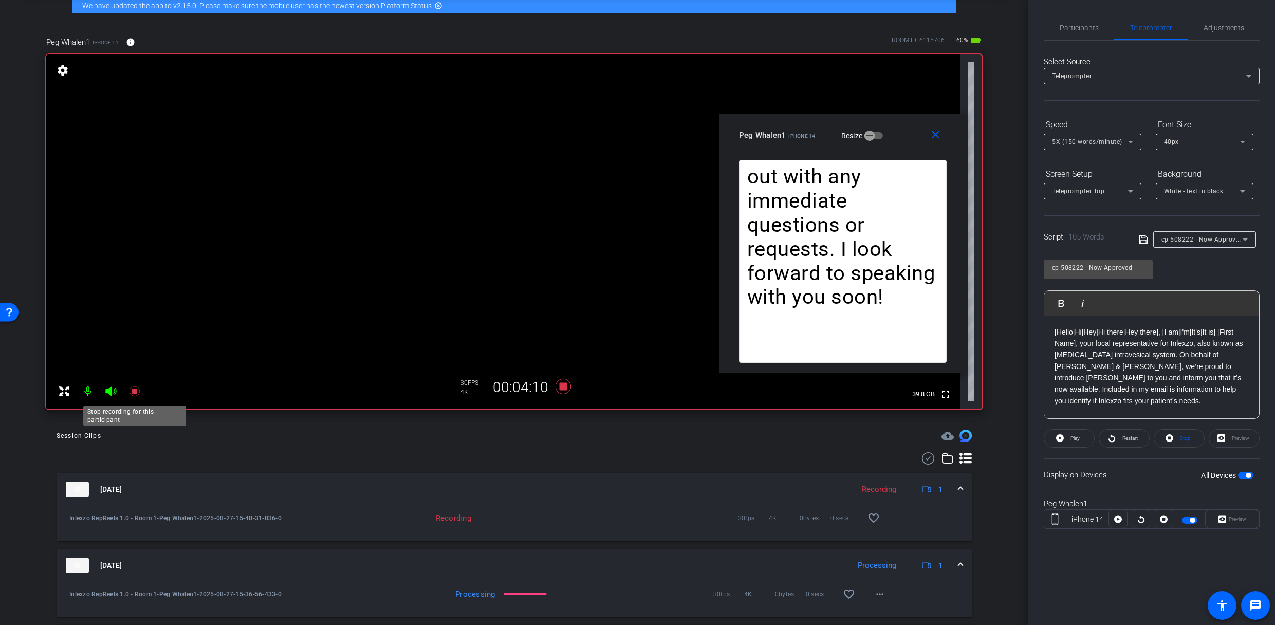
click at [137, 391] on icon at bounding box center [134, 391] width 10 height 10
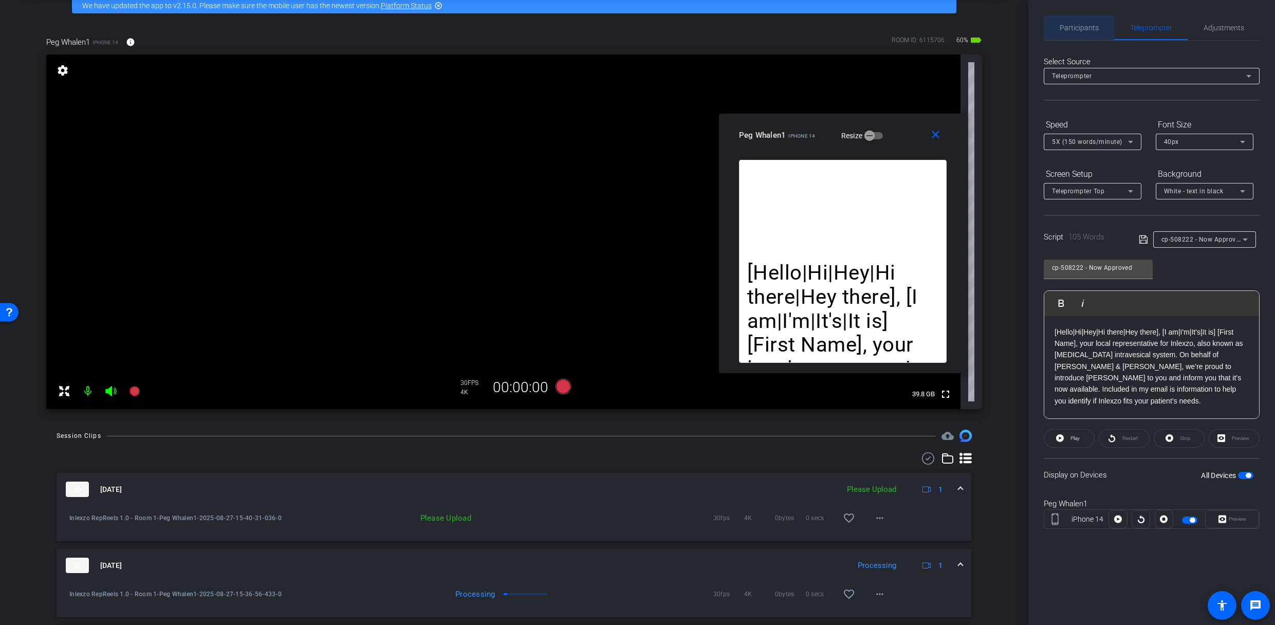
click at [1093, 24] on span "Participants" at bounding box center [1078, 27] width 39 height 7
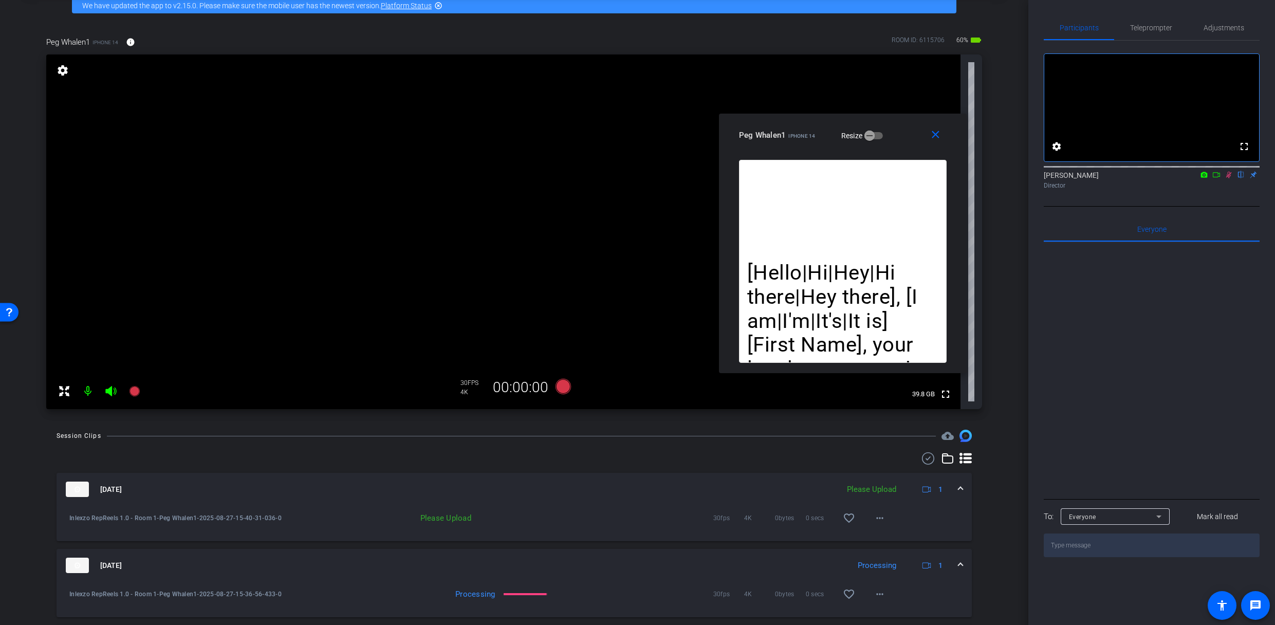
click at [1228, 178] on icon at bounding box center [1229, 175] width 6 height 7
click at [1143, 26] on span "Teleprompter" at bounding box center [1151, 27] width 42 height 7
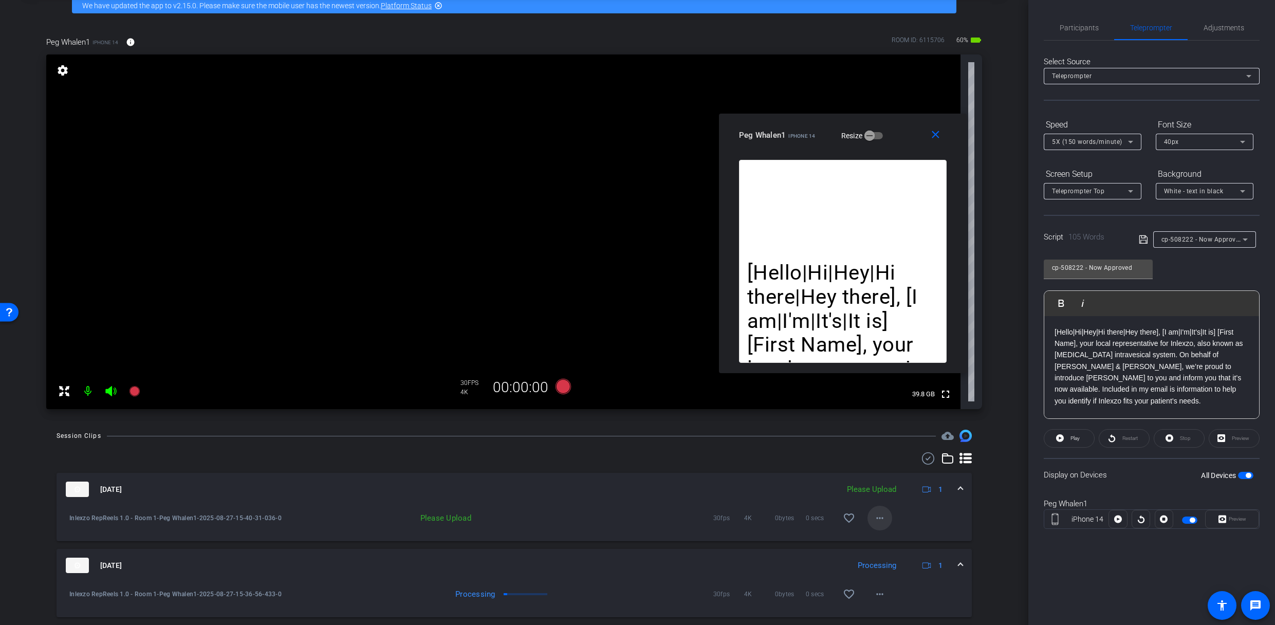
click at [876, 495] on mat-icon "more_horiz" at bounding box center [879, 518] width 12 height 12
click at [886, 495] on span "Upload" at bounding box center [890, 539] width 41 height 12
click at [1203, 240] on span "cp-508222 - Now Approved" at bounding box center [1202, 239] width 82 height 8
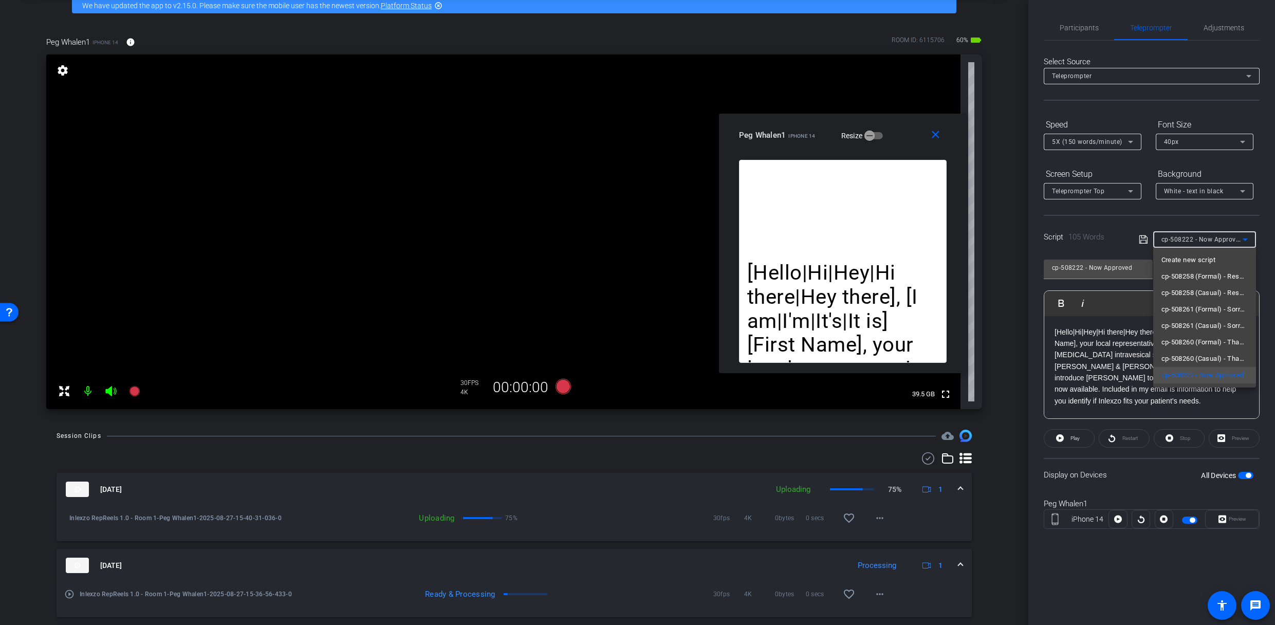
click at [1198, 228] on div at bounding box center [637, 312] width 1275 height 625
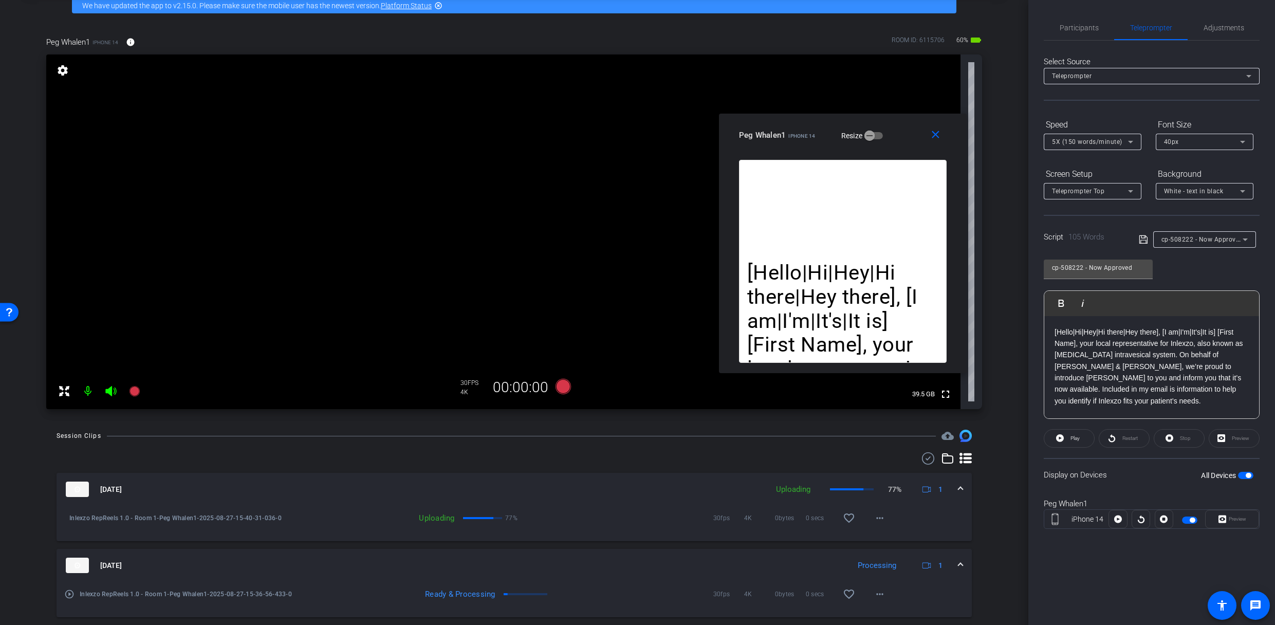
click at [1204, 248] on div at bounding box center [1204, 253] width 103 height 11
click at [1205, 241] on span "cp-508222 - Now Approved" at bounding box center [1202, 239] width 82 height 8
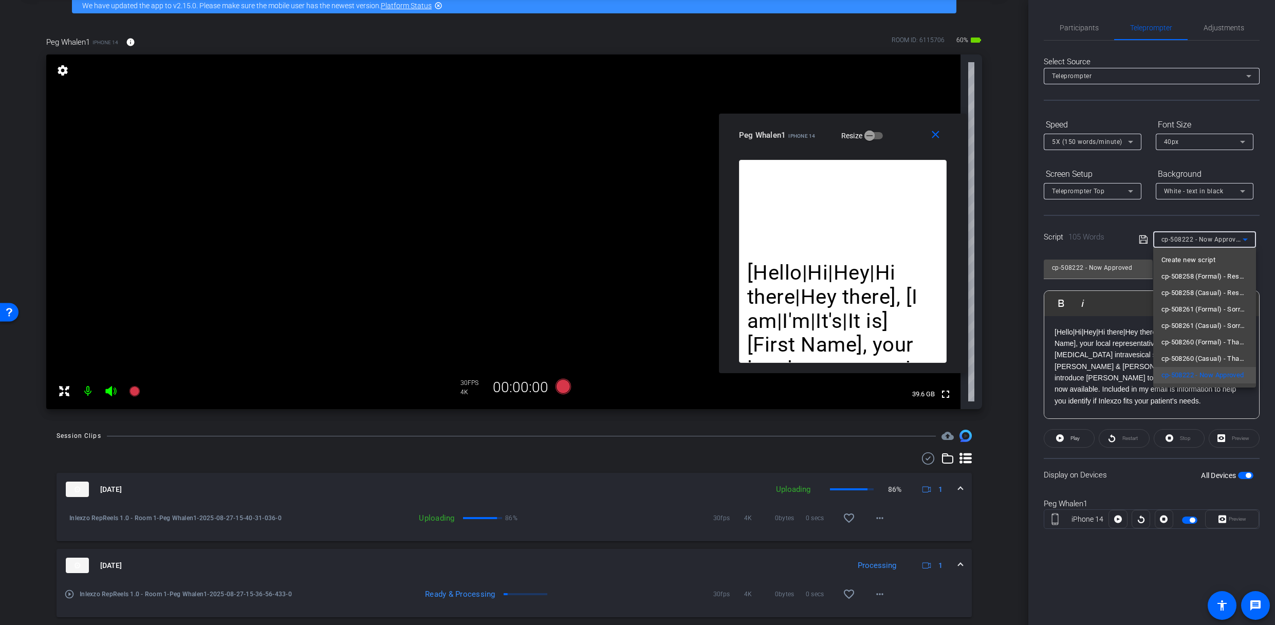
click at [1221, 277] on span "cp-508258 (Formal) - Resources to Share" at bounding box center [1204, 276] width 86 height 12
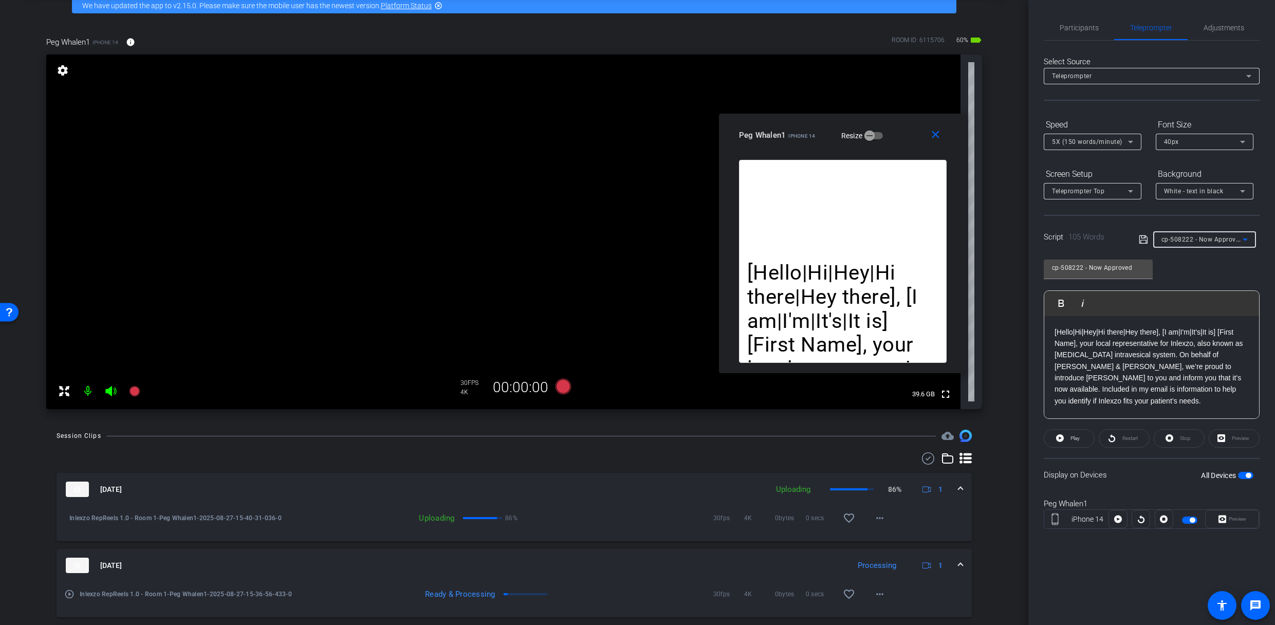
type input "cp-508258 (Formal) - Resources to Share"
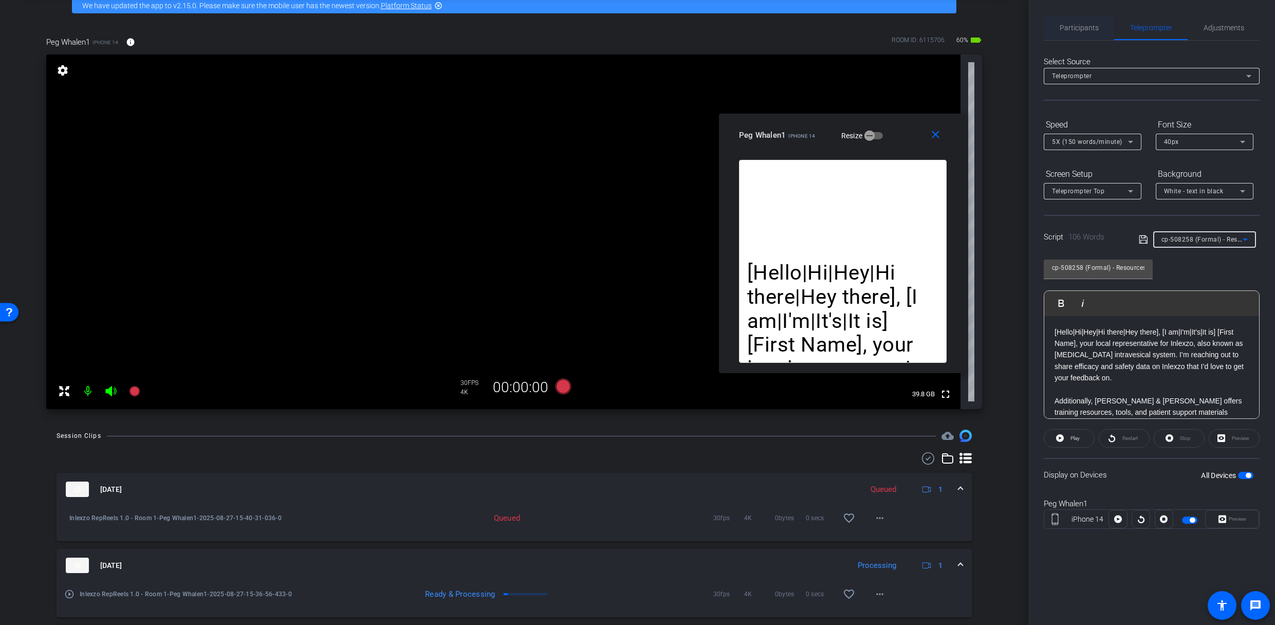
click at [1089, 32] on span "Participants" at bounding box center [1078, 27] width 39 height 25
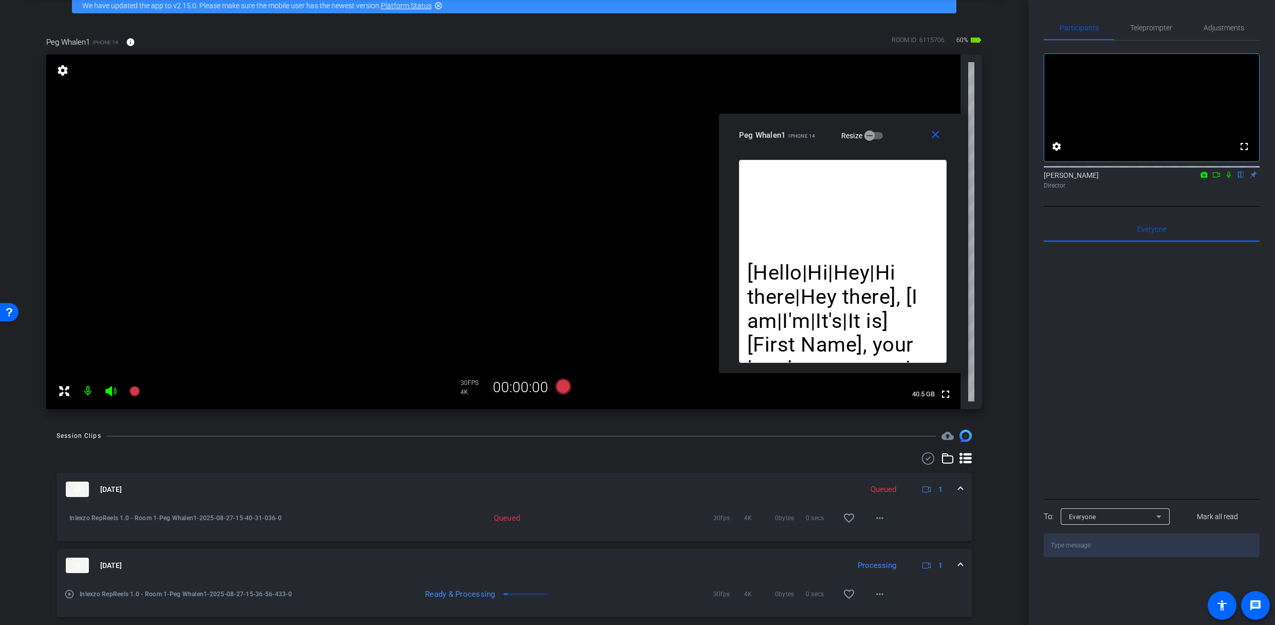
click at [1230, 178] on icon at bounding box center [1228, 174] width 8 height 7
click at [1146, 14] on div "Participants Teleprompter Adjustments fullscreen settings James Monte flip Dire…" at bounding box center [1151, 312] width 247 height 625
click at [1148, 21] on span "Teleprompter" at bounding box center [1151, 27] width 42 height 25
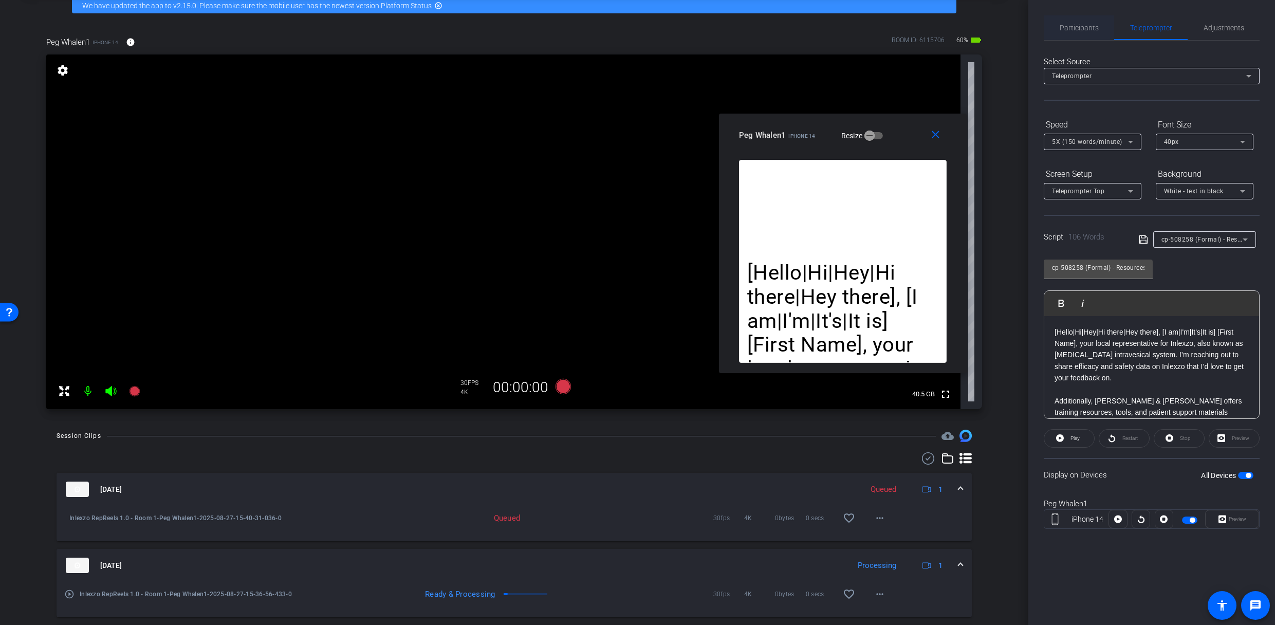
click at [1082, 21] on span "Participants" at bounding box center [1078, 27] width 39 height 25
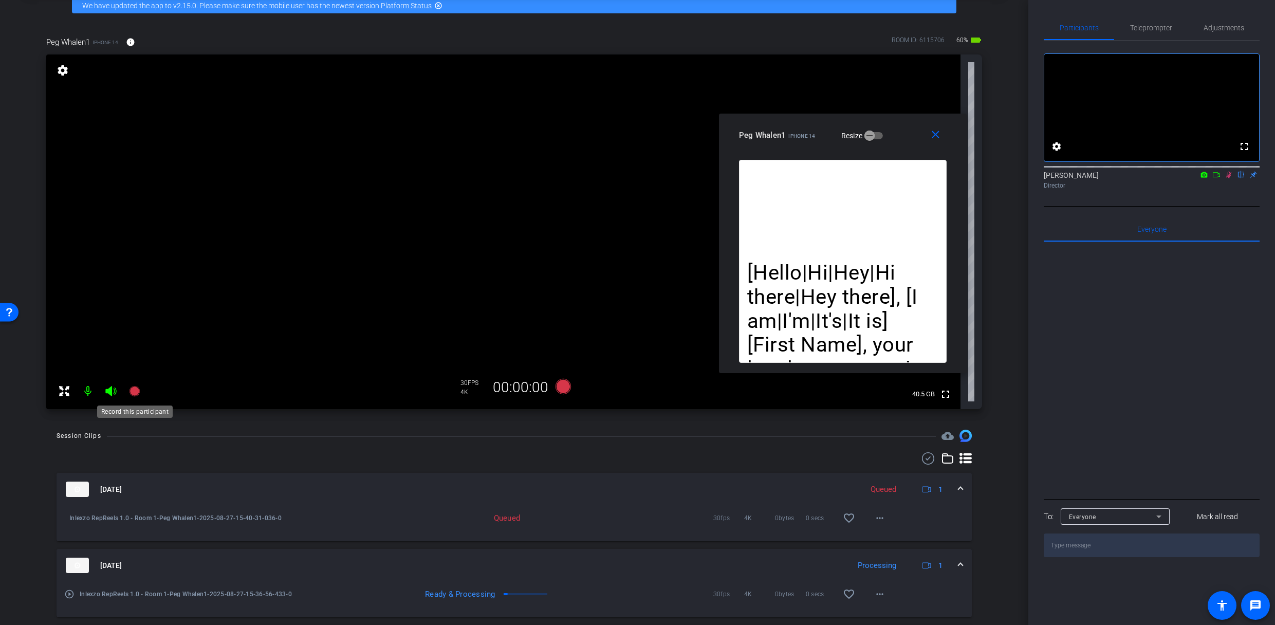
click at [135, 387] on icon at bounding box center [134, 391] width 10 height 10
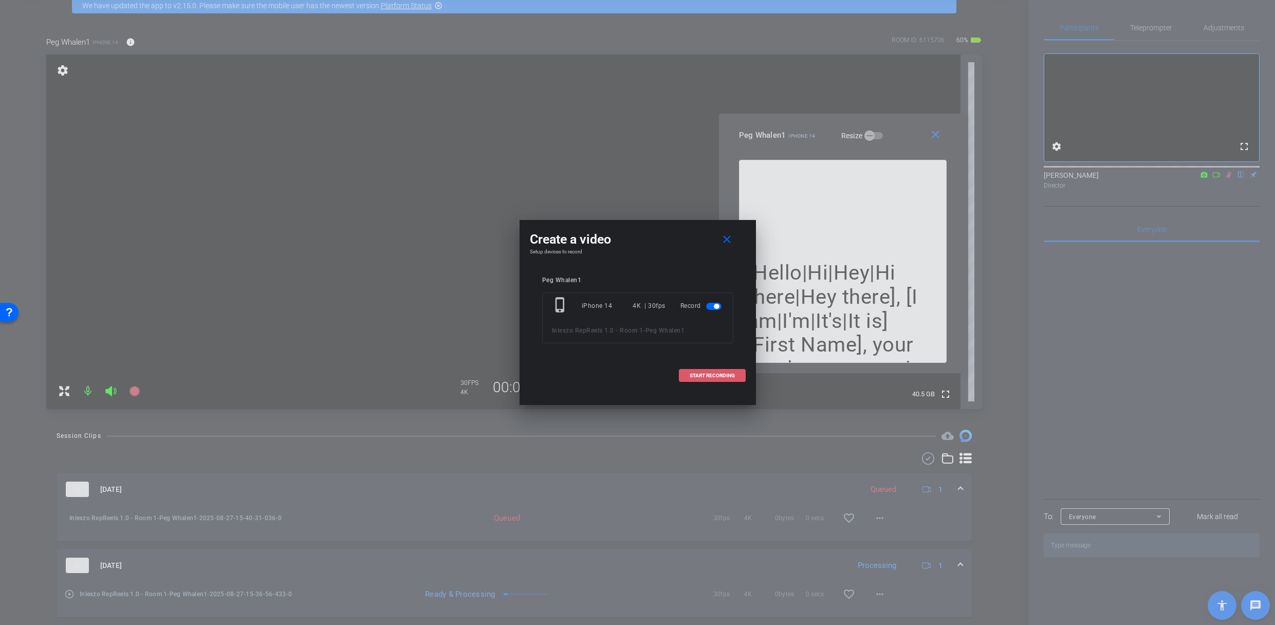
click at [724, 369] on span at bounding box center [712, 375] width 66 height 25
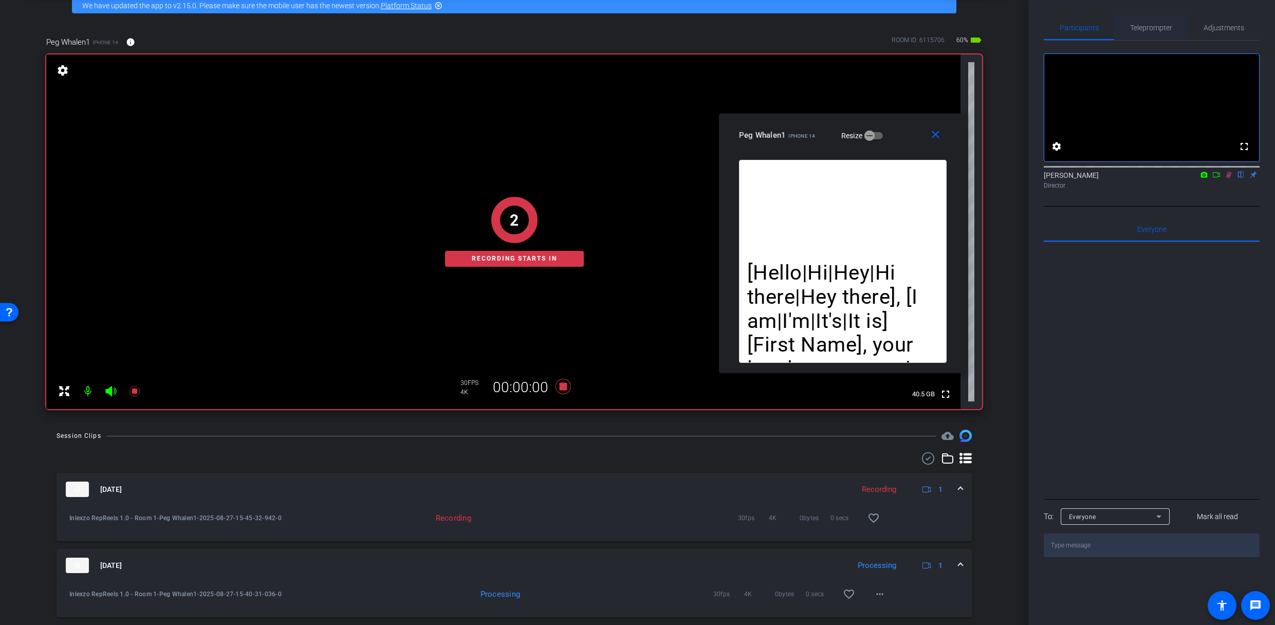
click at [1152, 24] on span "Teleprompter" at bounding box center [1151, 27] width 42 height 7
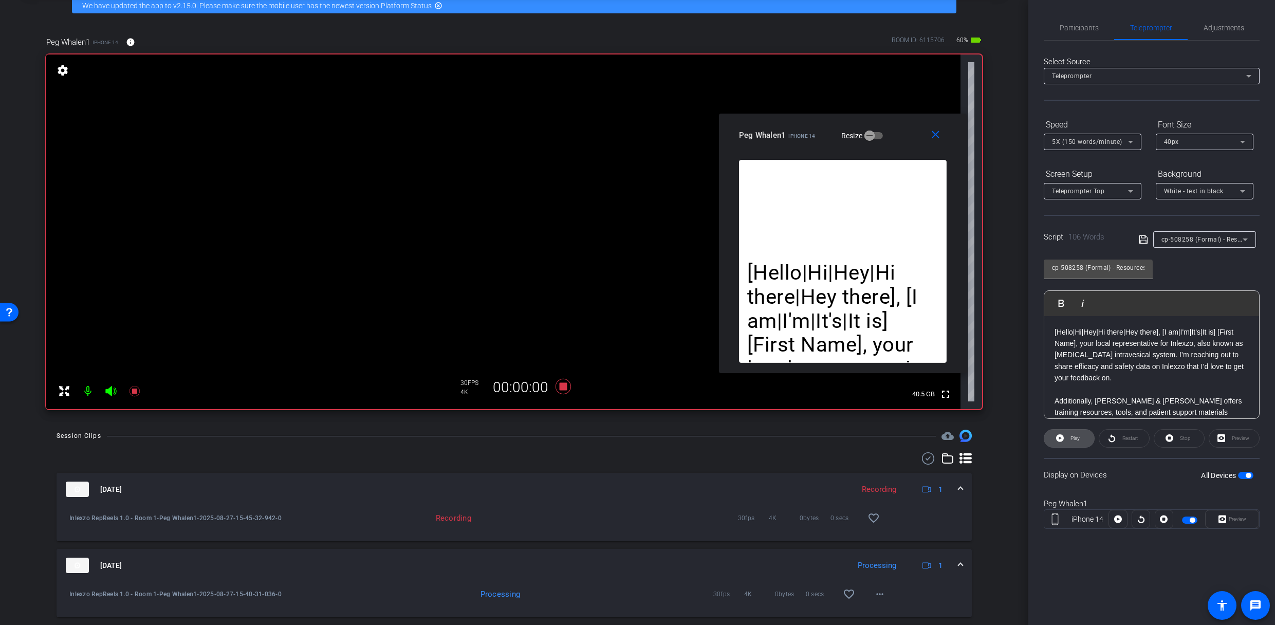
click at [1068, 440] on span "Play" at bounding box center [1074, 438] width 12 height 14
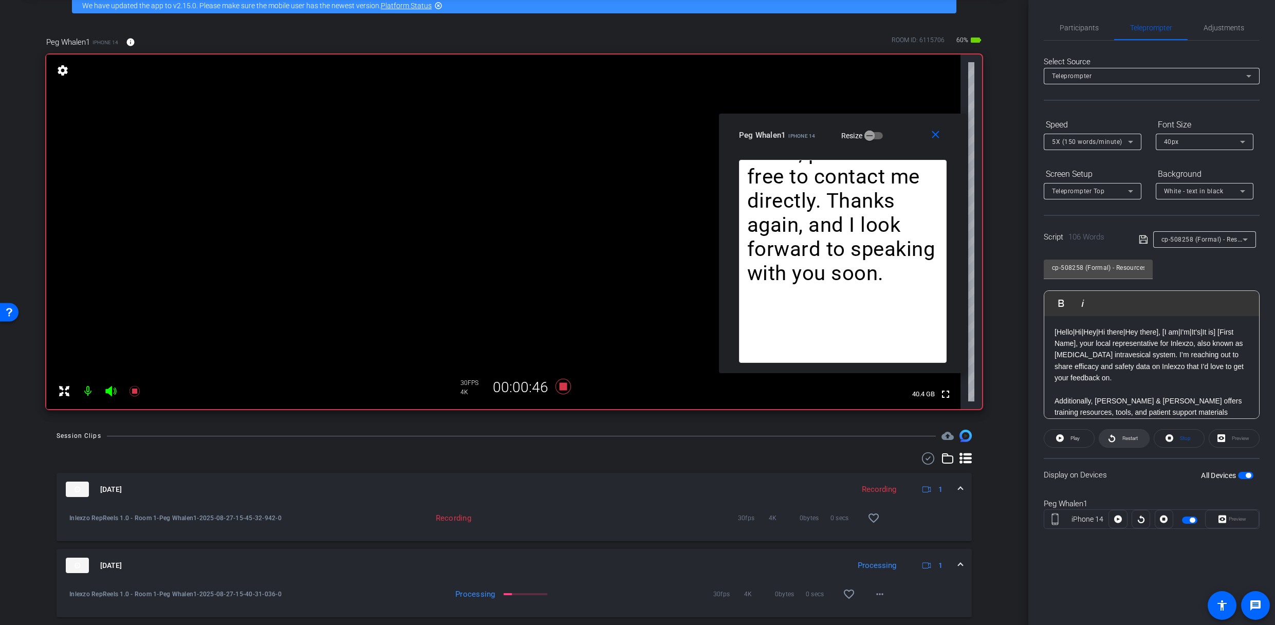
click at [1112, 441] on icon at bounding box center [1111, 438] width 7 height 8
click at [1087, 27] on span "Participants" at bounding box center [1078, 27] width 39 height 7
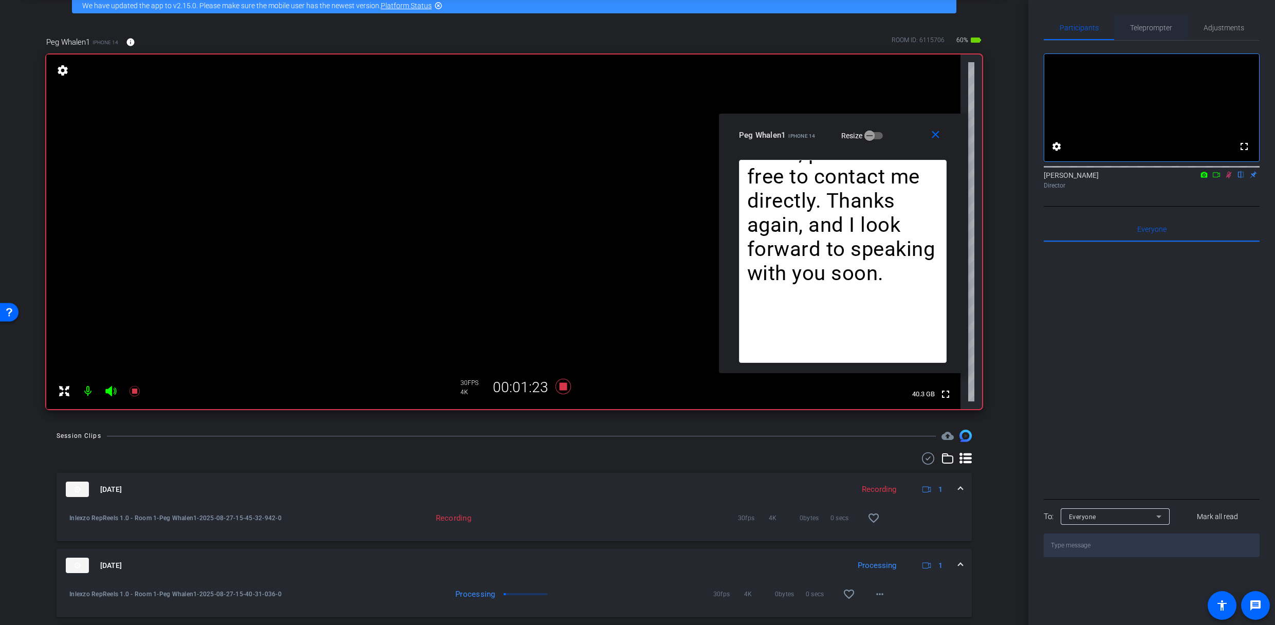
click at [1125, 25] on div "Teleprompter" at bounding box center [1150, 27] width 73 height 25
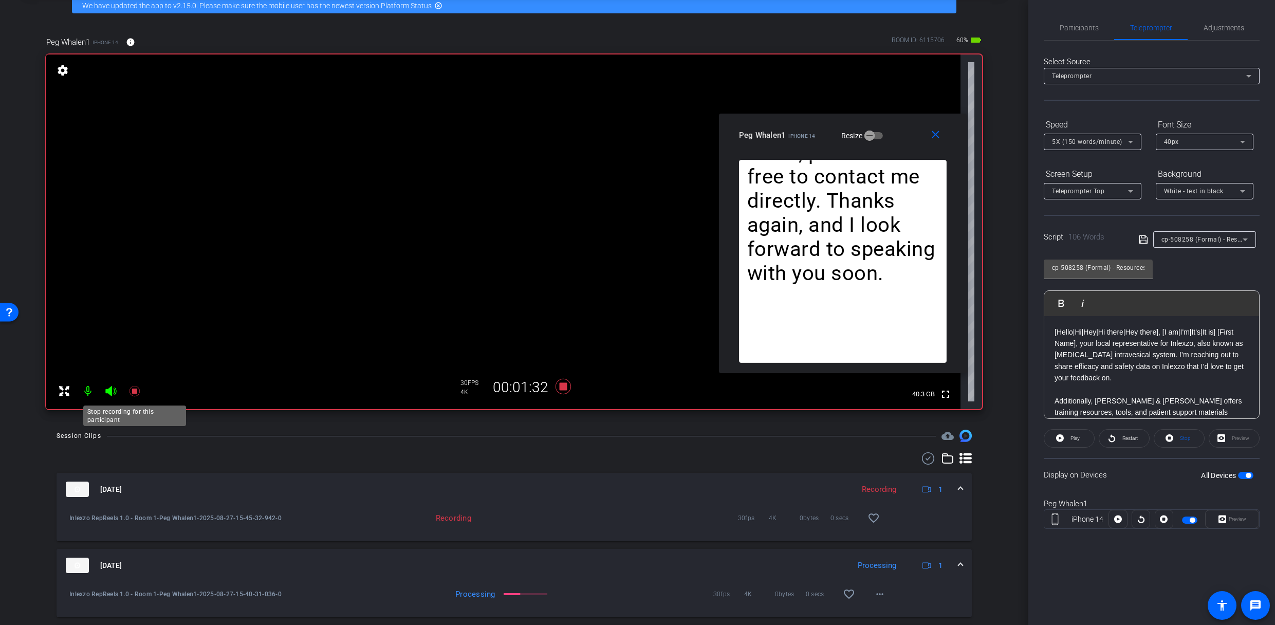
click at [136, 393] on icon at bounding box center [134, 391] width 10 height 10
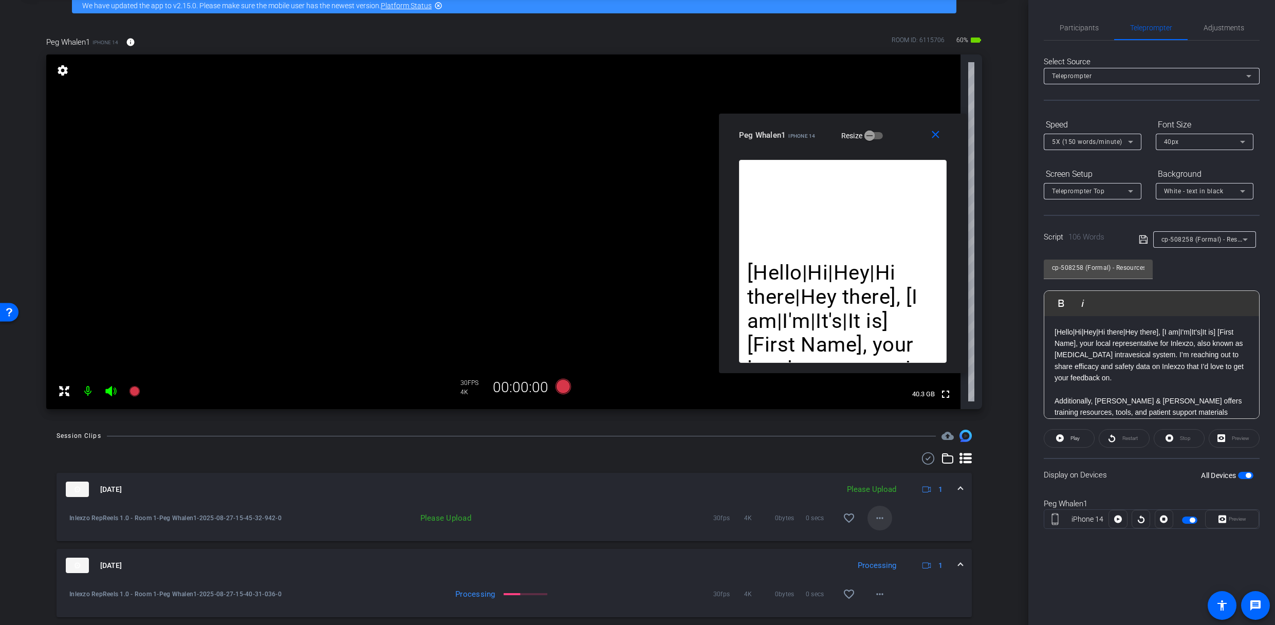
click at [877, 495] on mat-icon "more_horiz" at bounding box center [879, 518] width 12 height 12
click at [887, 495] on span "Upload" at bounding box center [890, 539] width 41 height 12
click at [1061, 33] on div "Participants" at bounding box center [1079, 27] width 70 height 25
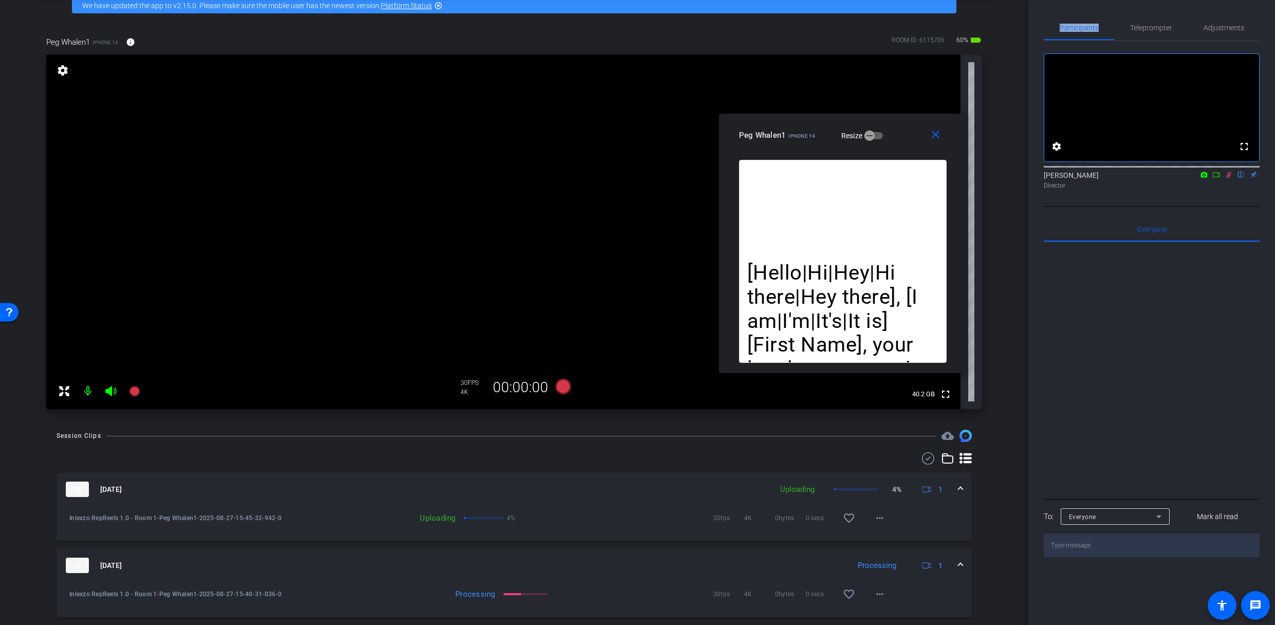
click at [1228, 178] on icon at bounding box center [1228, 174] width 8 height 7
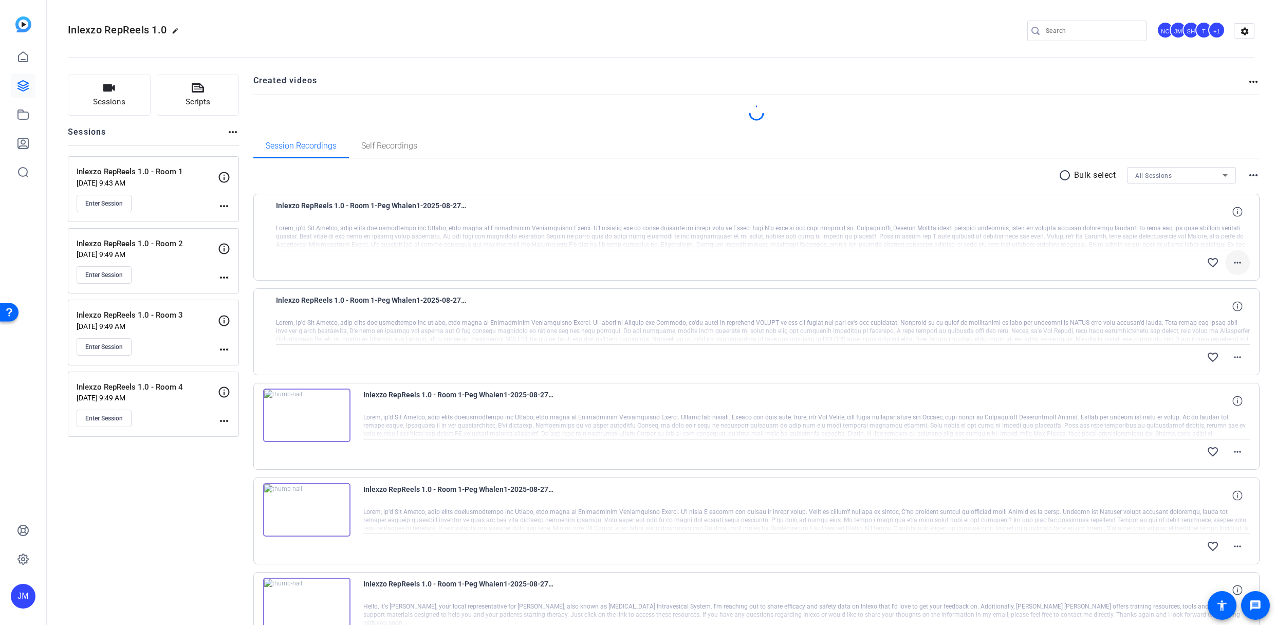
click at [1229, 263] on div "Inlexzo RepReels 1.0 - Room 1-Peg Whalen1-2025-08-27-15-45-32-942-0 favorite_bo…" at bounding box center [763, 237] width 974 height 76
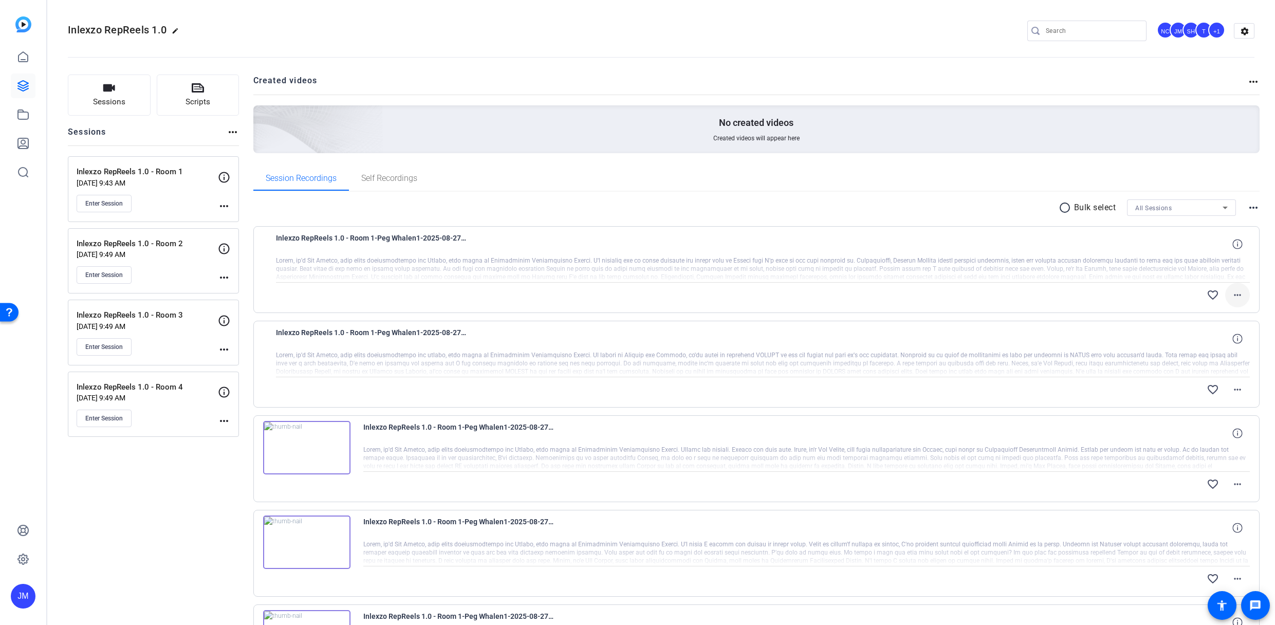
click at [1231, 294] on mat-icon "more_horiz" at bounding box center [1237, 295] width 12 height 12
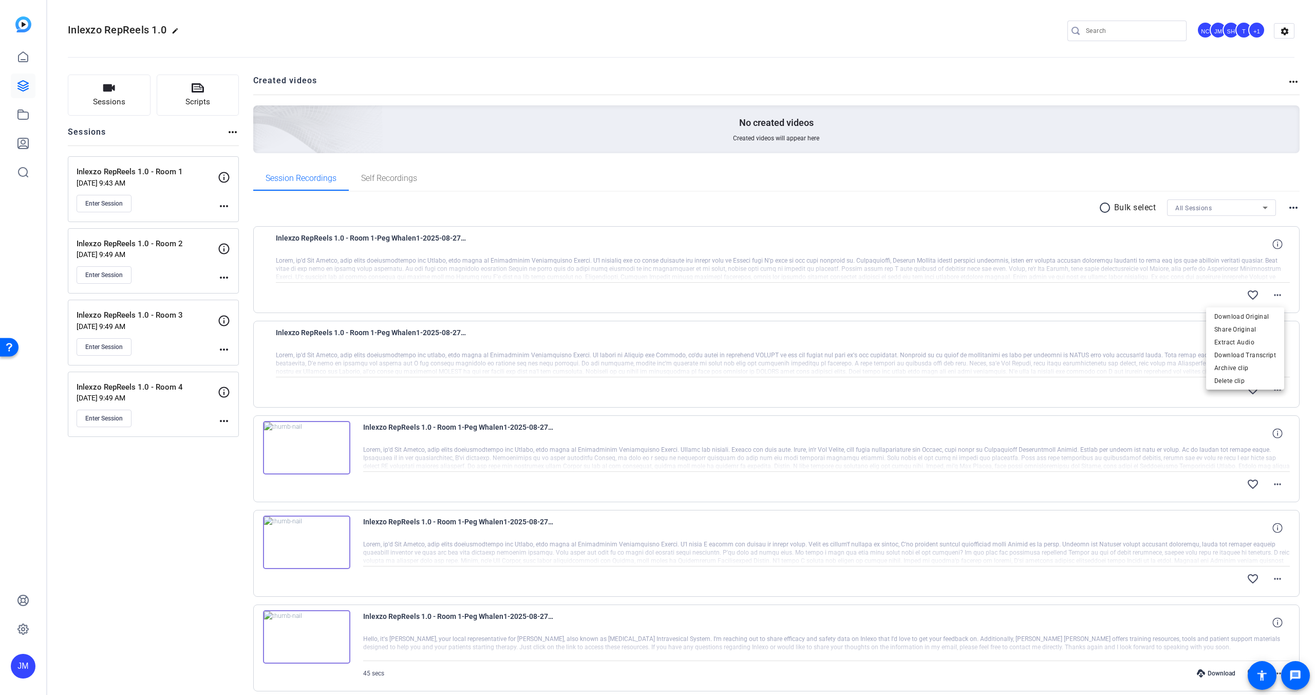
click at [322, 624] on div at bounding box center [657, 347] width 1315 height 695
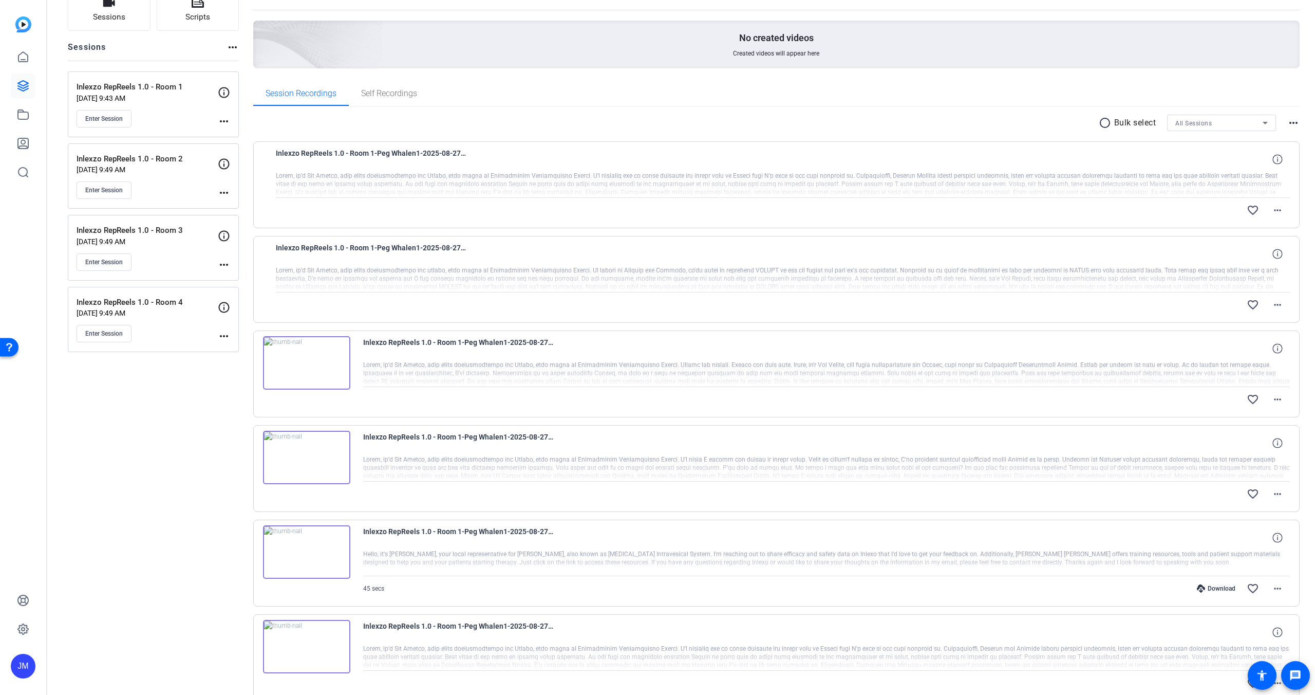
scroll to position [84, 0]
click at [313, 356] on img at bounding box center [306, 363] width 87 height 53
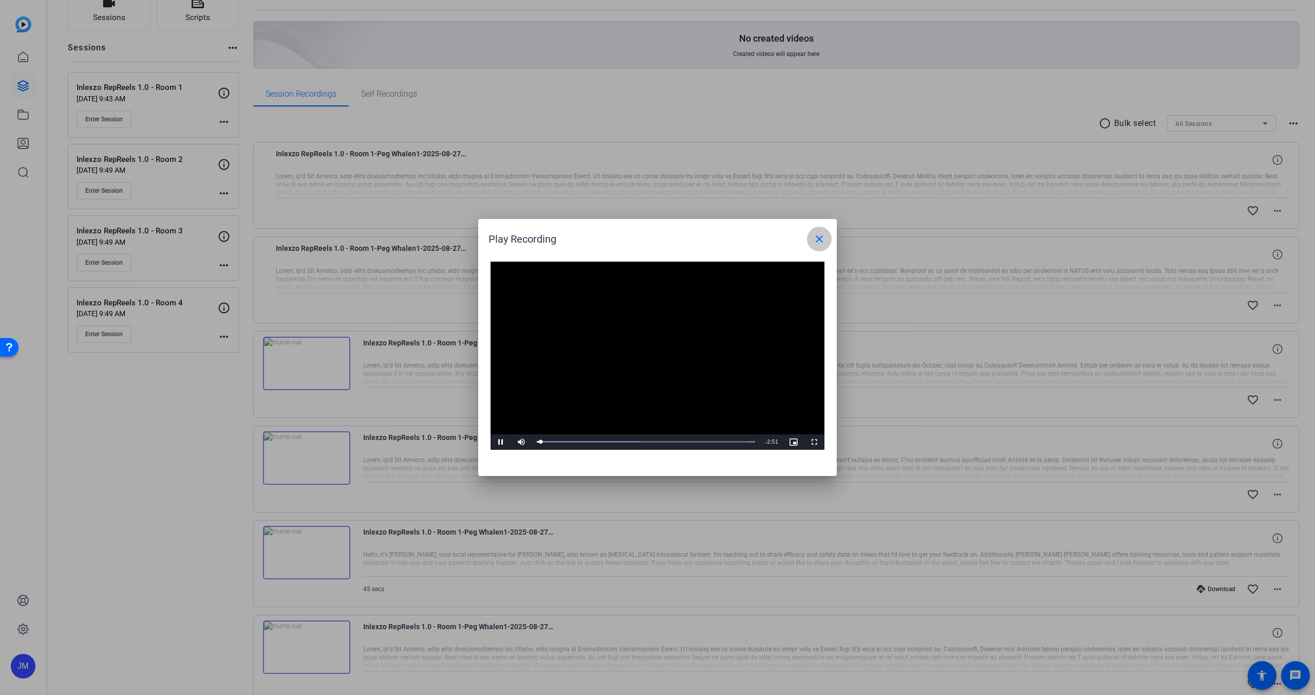
click at [811, 233] on span at bounding box center [819, 239] width 25 height 25
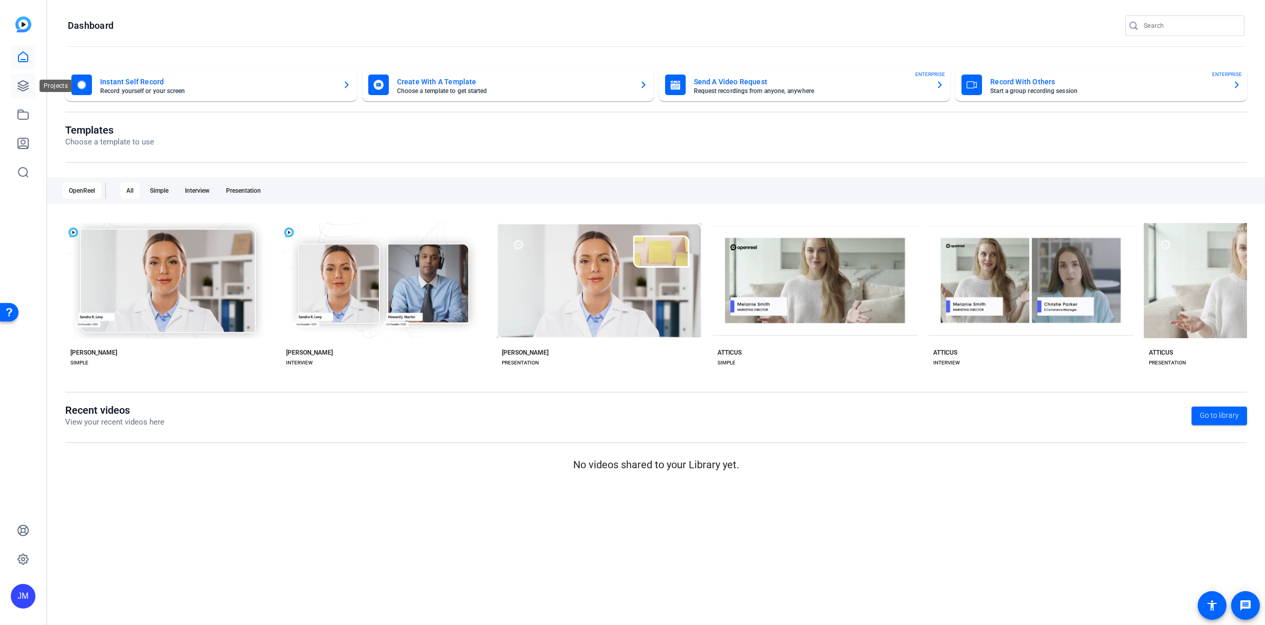
click at [20, 79] on link at bounding box center [23, 85] width 25 height 25
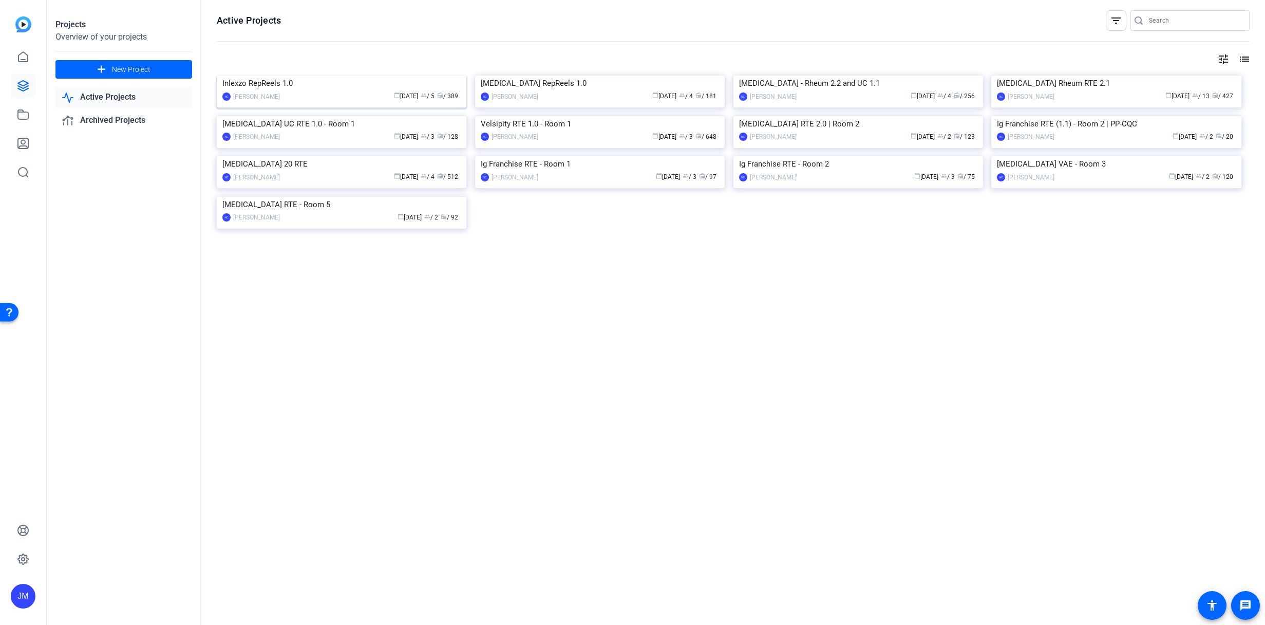
click at [340, 76] on img at bounding box center [342, 76] width 250 height 0
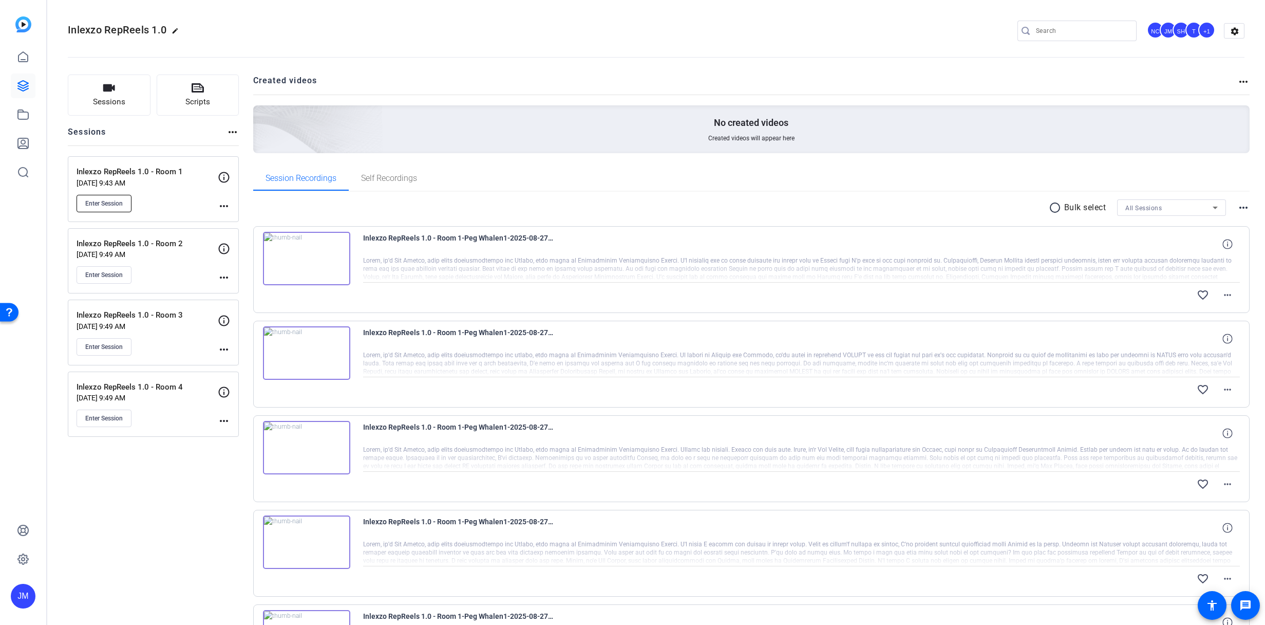
click at [120, 207] on span "Enter Session" at bounding box center [104, 203] width 38 height 8
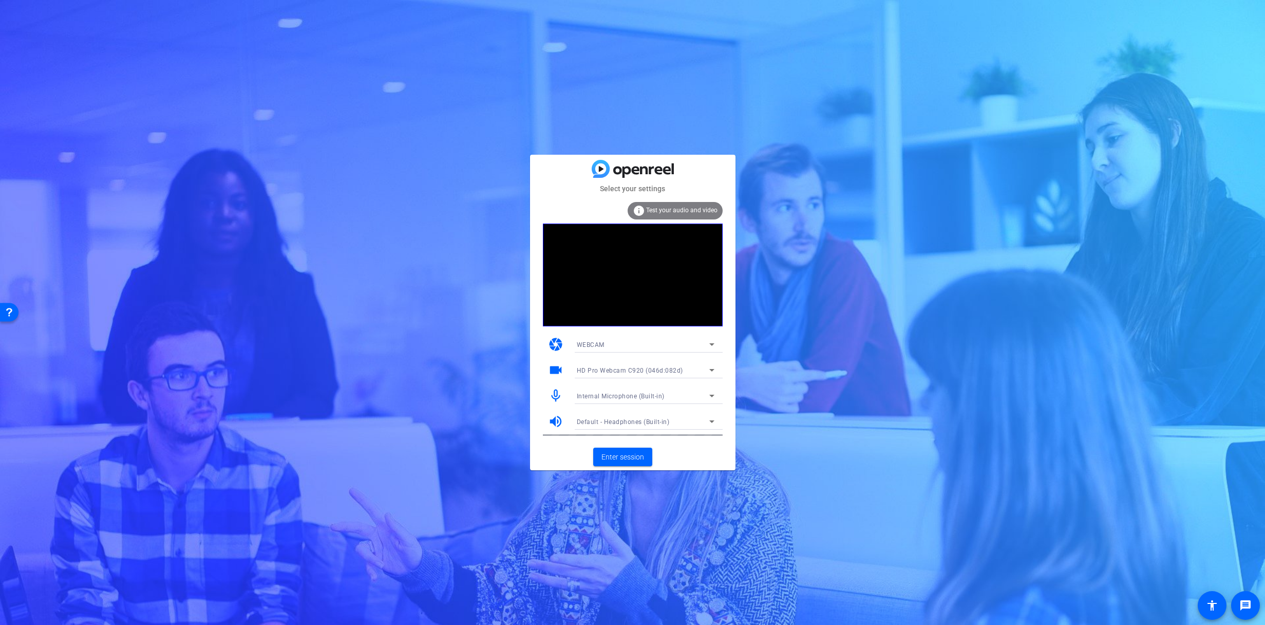
click at [632, 395] on span "Internal Microphone (Built-in)" at bounding box center [621, 396] width 88 height 7
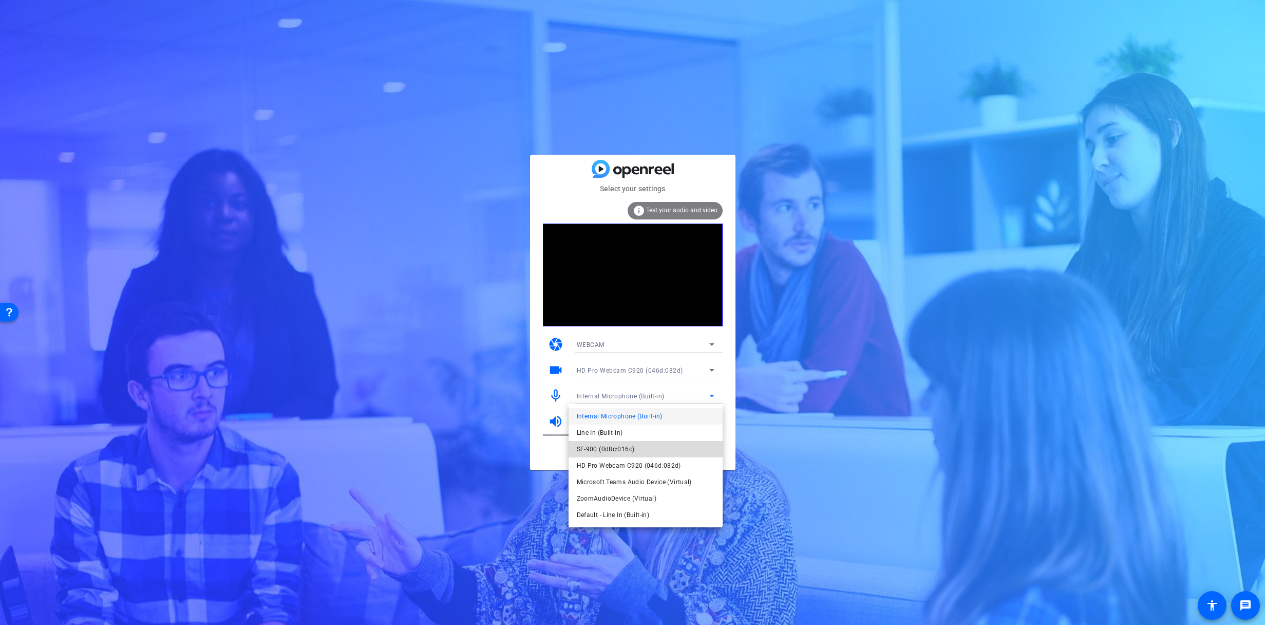
click at [616, 445] on span "SF-900 (0d8c:016c)" at bounding box center [606, 449] width 58 height 12
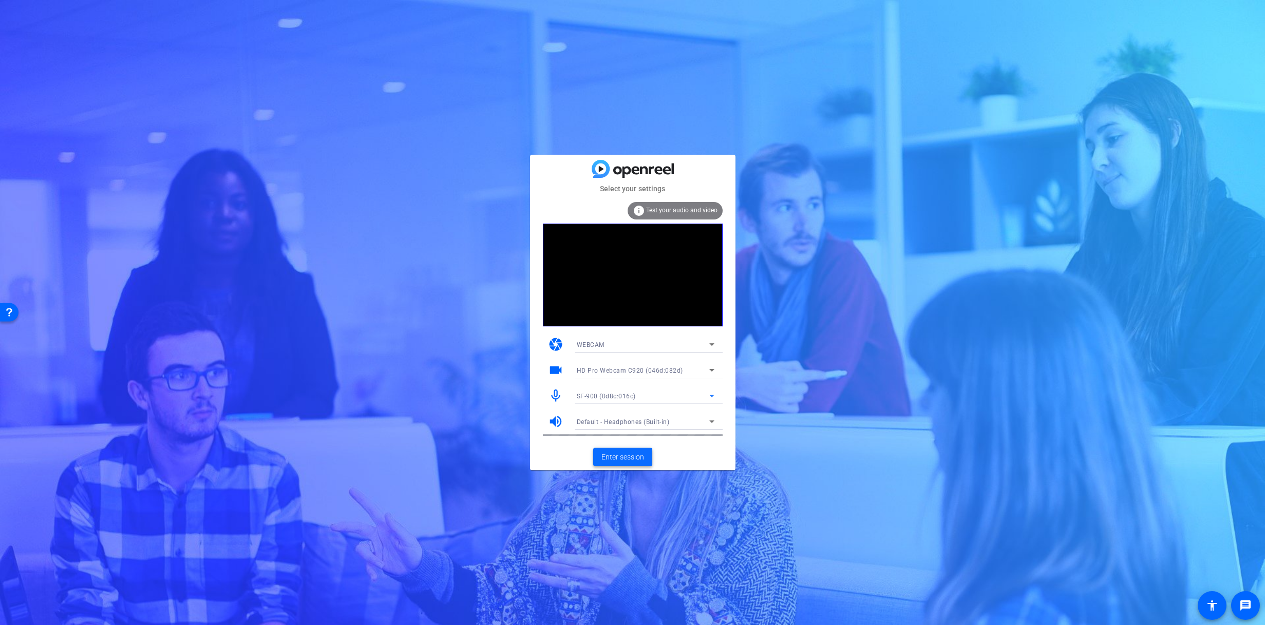
click at [617, 462] on span at bounding box center [622, 456] width 59 height 25
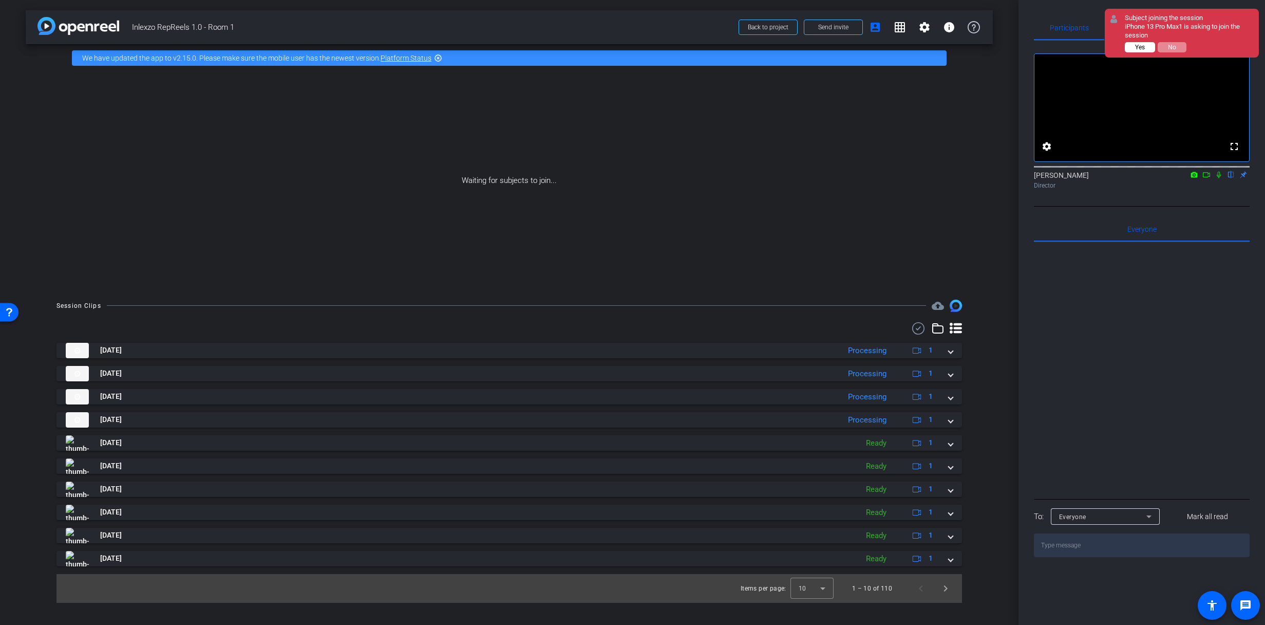
click at [1139, 47] on span "Yes" at bounding box center [1140, 47] width 10 height 7
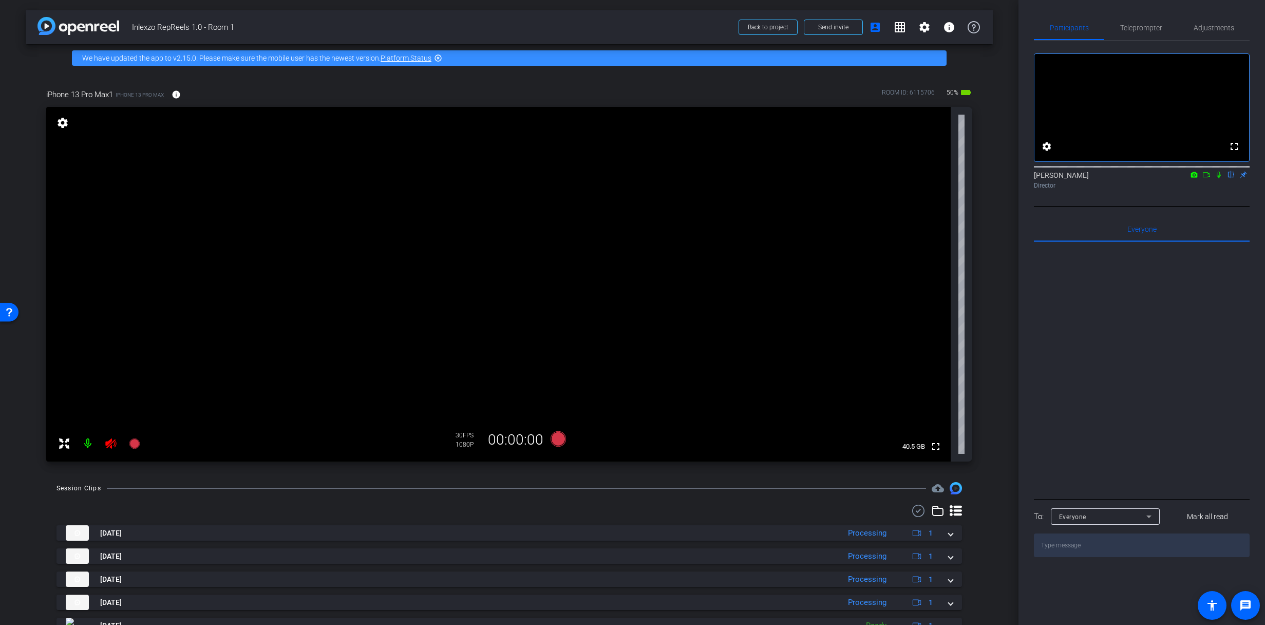
click at [108, 444] on icon at bounding box center [111, 443] width 12 height 12
click at [1151, 22] on span "Teleprompter" at bounding box center [1142, 27] width 42 height 25
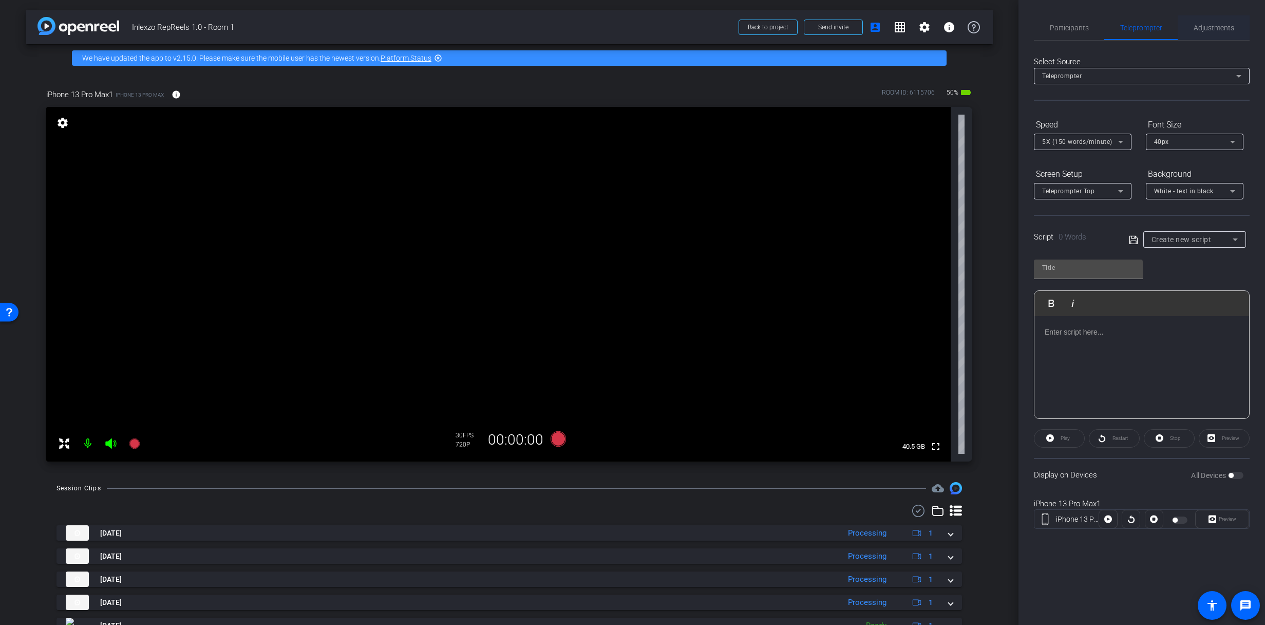
click at [1203, 25] on span "Adjustments" at bounding box center [1214, 27] width 41 height 7
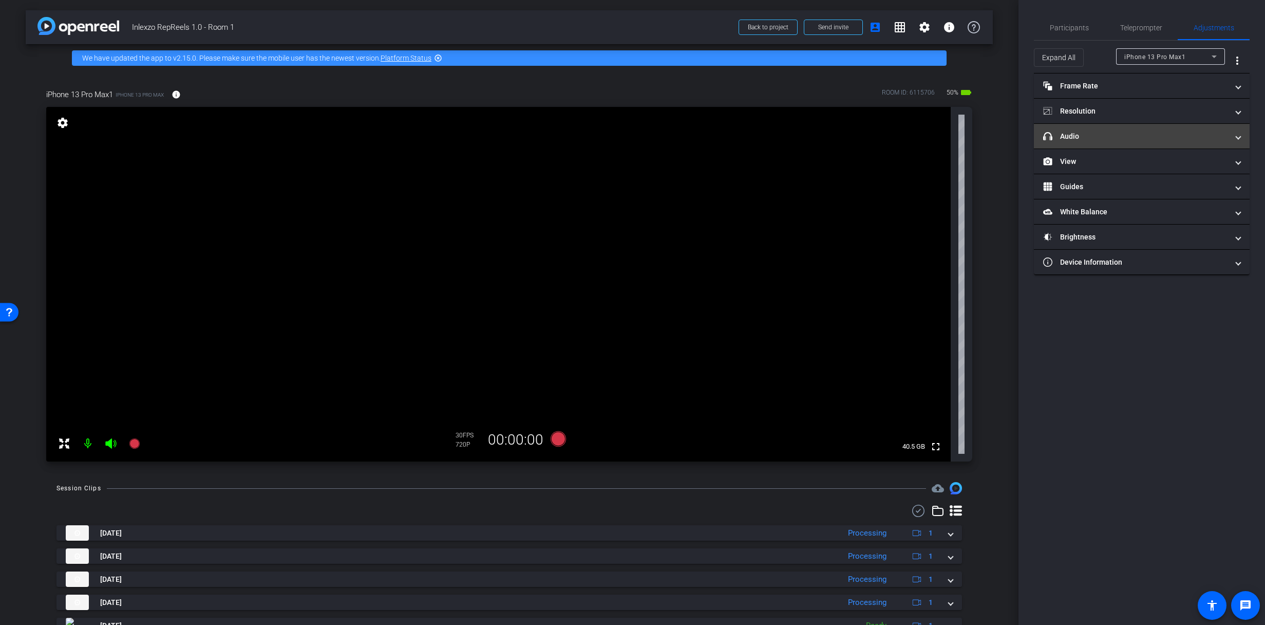
click at [1077, 128] on mat-expansion-panel-header "headphone icon Audio" at bounding box center [1142, 136] width 216 height 25
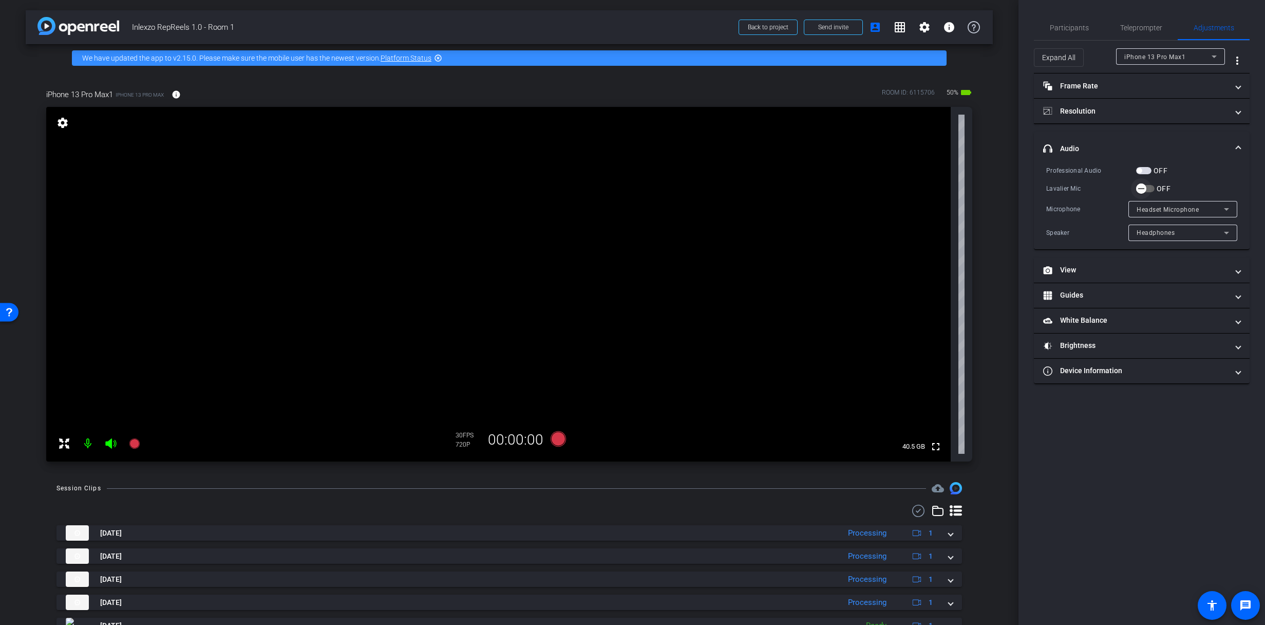
click at [1147, 197] on span "button" at bounding box center [1141, 188] width 21 height 21
click at [1134, 34] on span "Teleprompter" at bounding box center [1142, 27] width 42 height 25
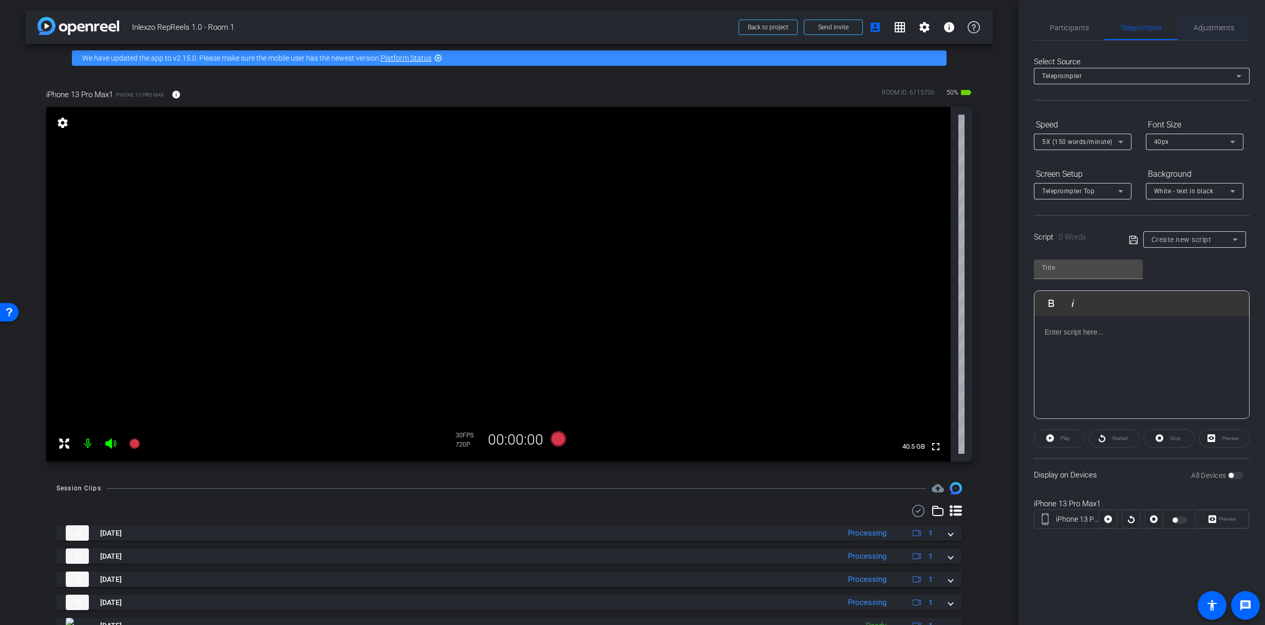
click at [1191, 35] on div "Adjustments" at bounding box center [1214, 27] width 72 height 25
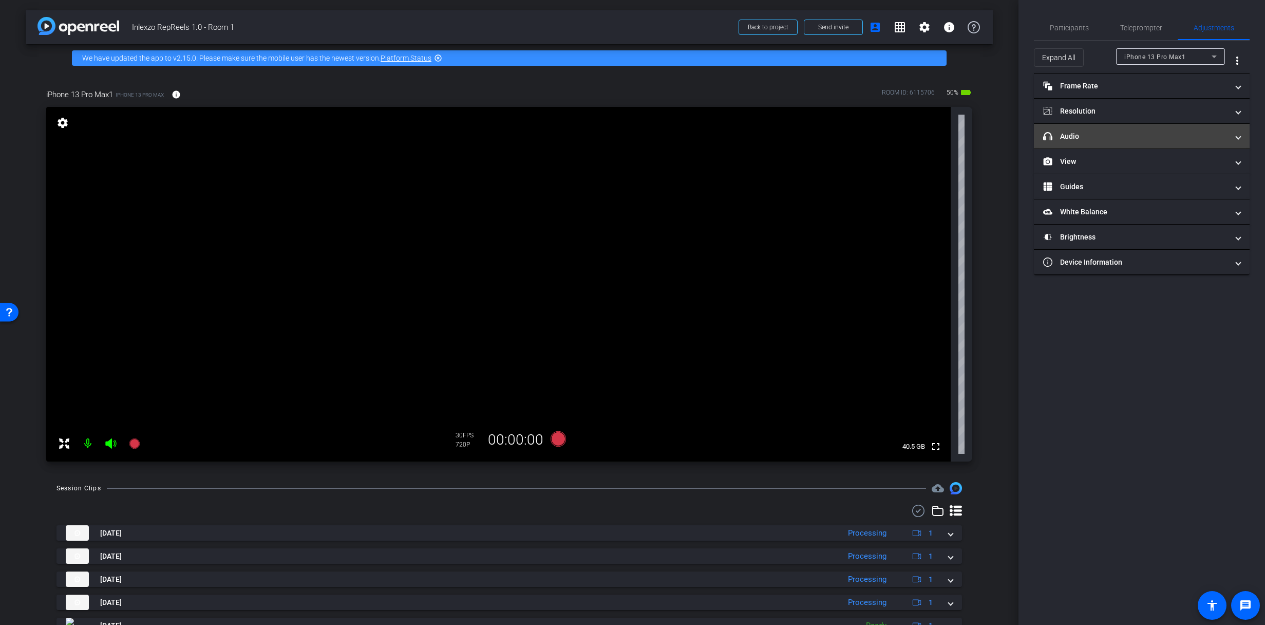
click at [1102, 133] on mat-panel-title "headphone icon Audio" at bounding box center [1136, 136] width 185 height 11
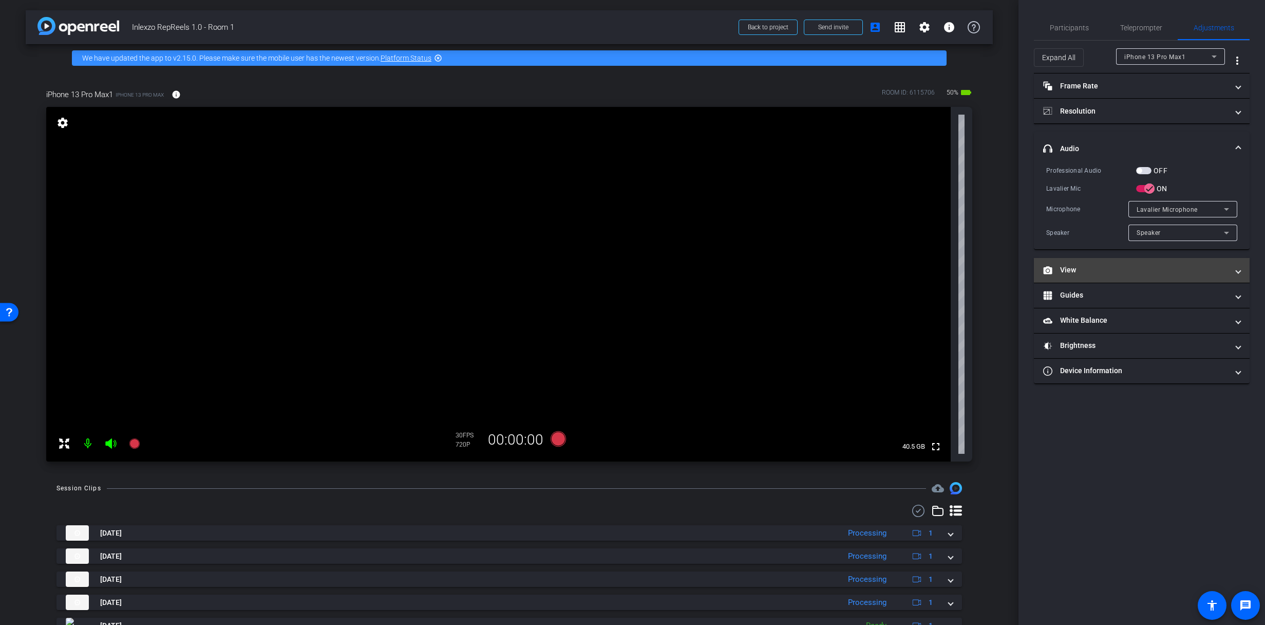
click at [1087, 263] on mat-expansion-panel-header "View" at bounding box center [1142, 270] width 216 height 25
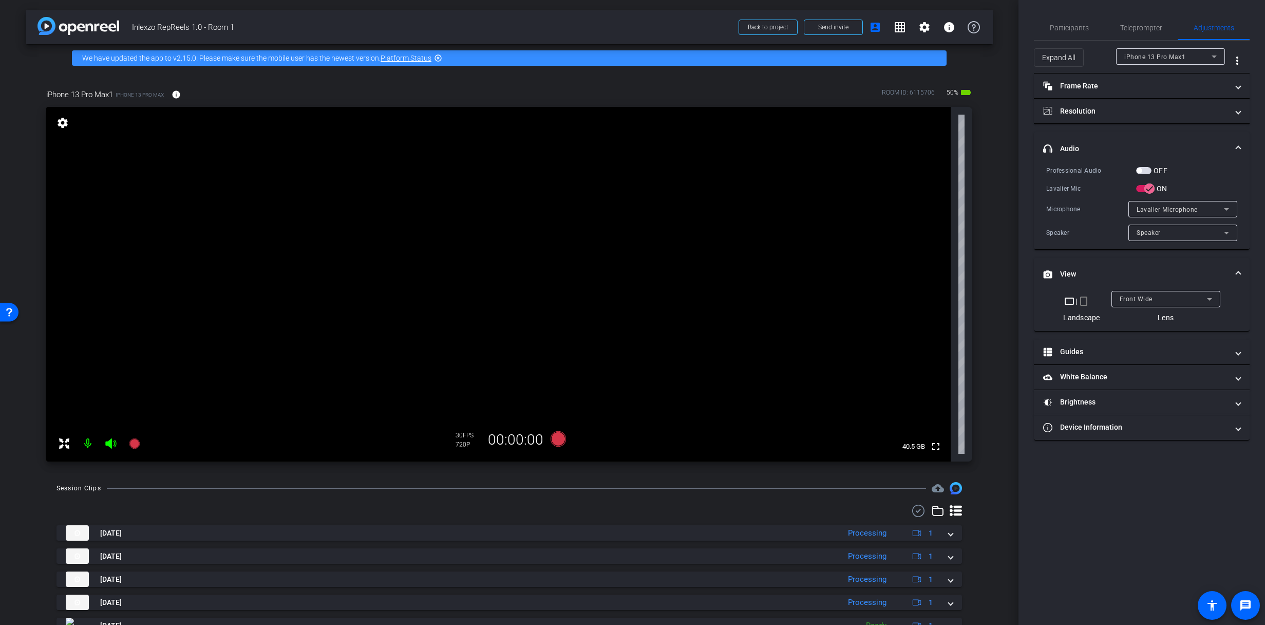
click at [1084, 305] on mat-icon "crop_portrait" at bounding box center [1084, 301] width 12 height 12
click at [1139, 24] on span "Teleprompter" at bounding box center [1142, 27] width 42 height 7
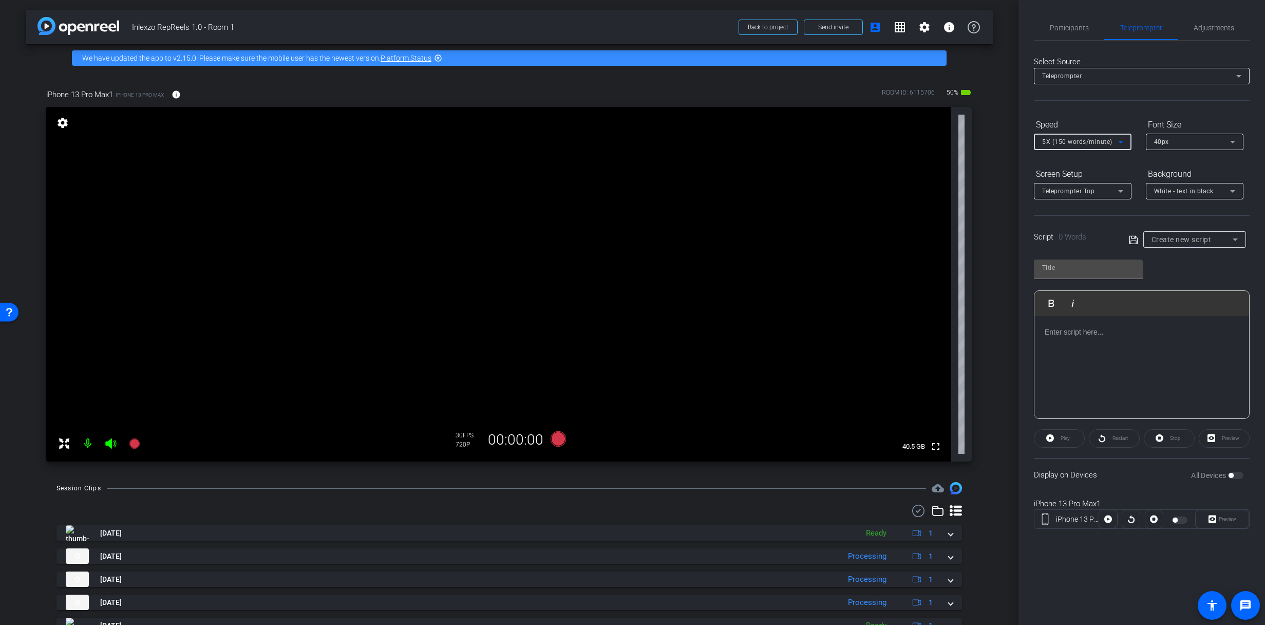
click at [1090, 146] on div "5X (150 words/minute)" at bounding box center [1080, 141] width 76 height 13
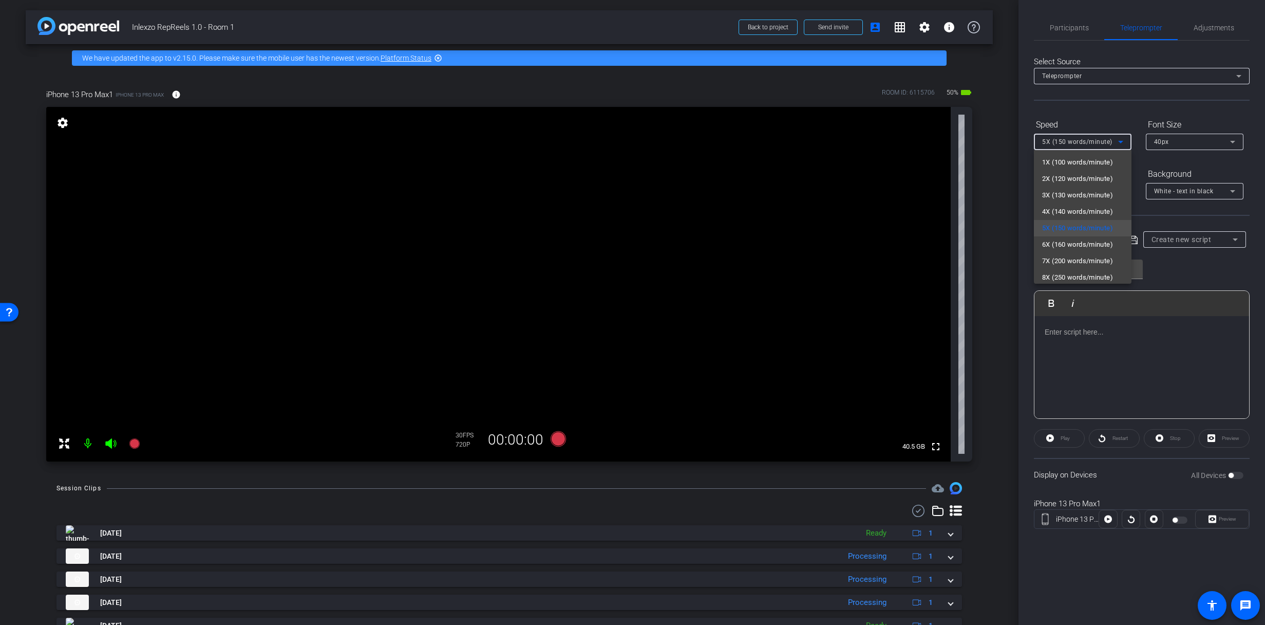
click at [1091, 144] on div at bounding box center [632, 312] width 1265 height 625
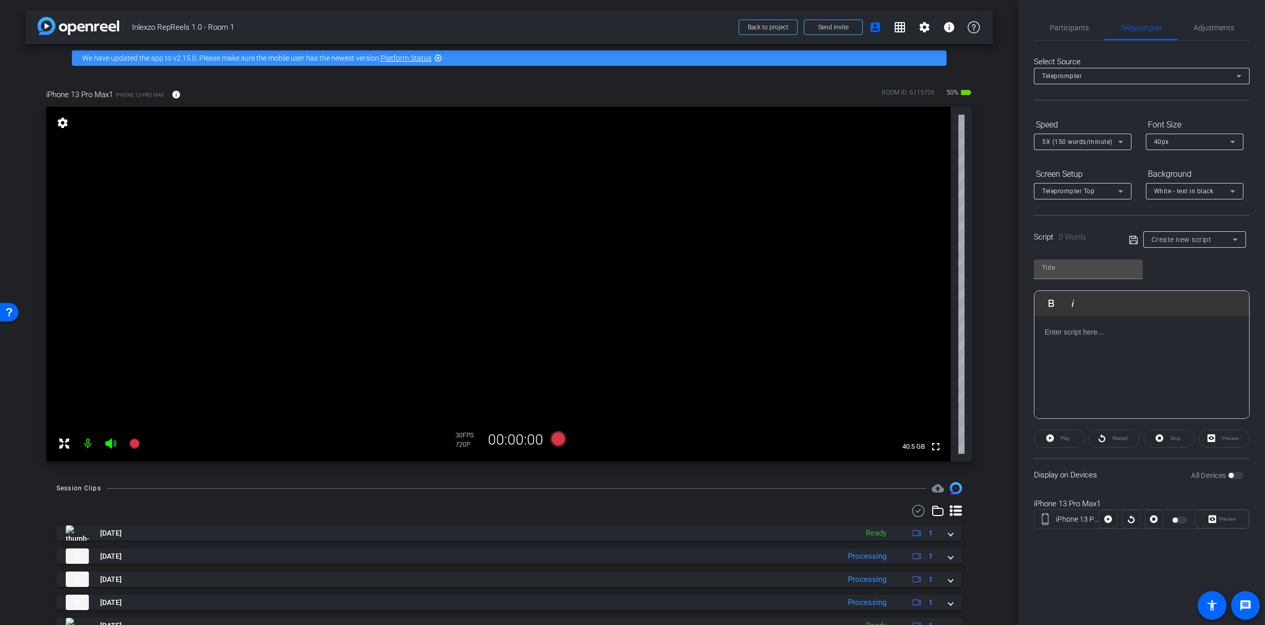
click at [1187, 240] on span "Create new script" at bounding box center [1182, 239] width 60 height 8
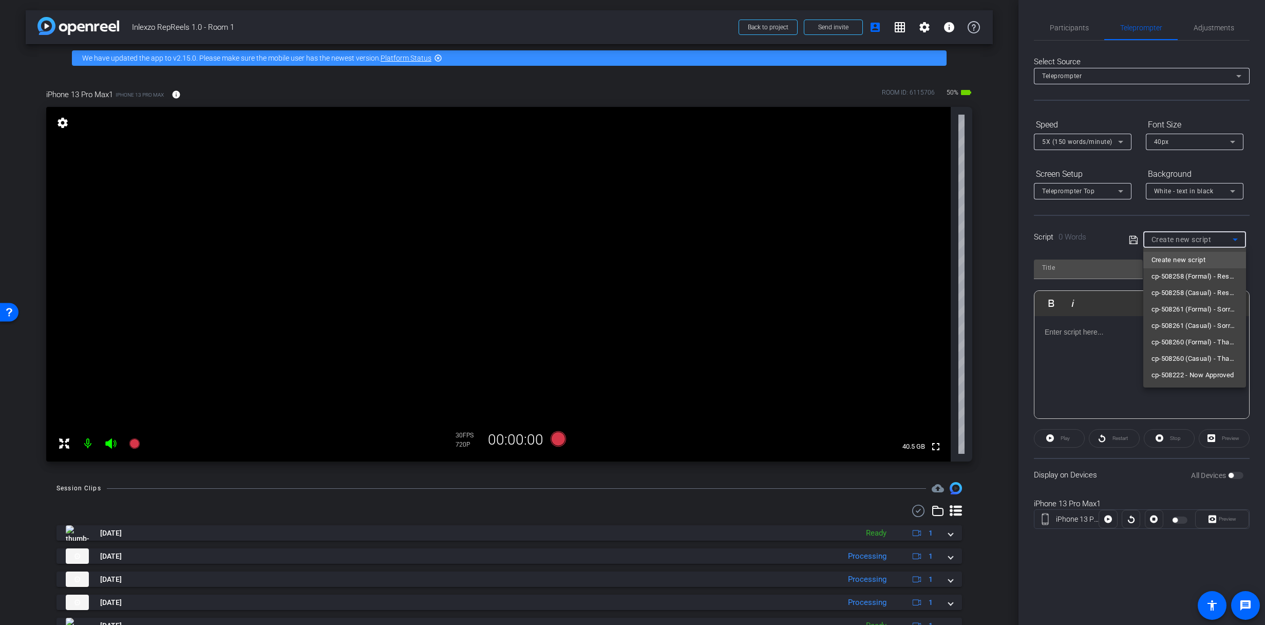
click at [1187, 239] on div at bounding box center [632, 312] width 1265 height 625
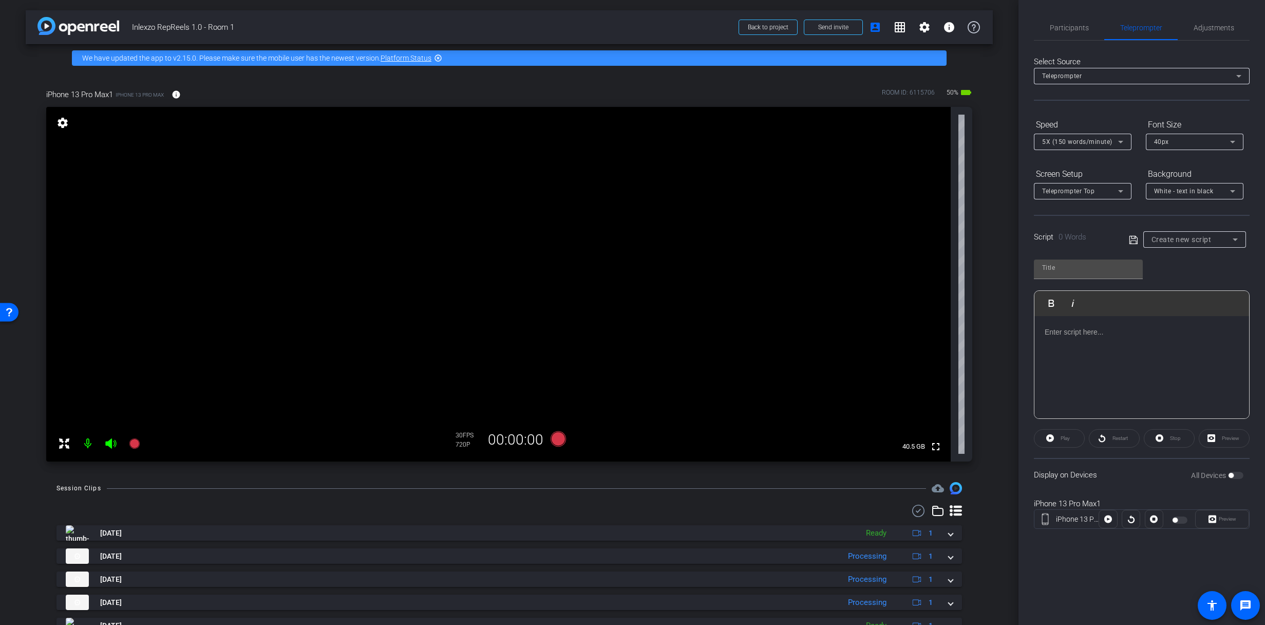
click at [1237, 477] on div "All Devices" at bounding box center [1217, 475] width 52 height 10
click at [1169, 241] on span "Create new script" at bounding box center [1182, 239] width 60 height 8
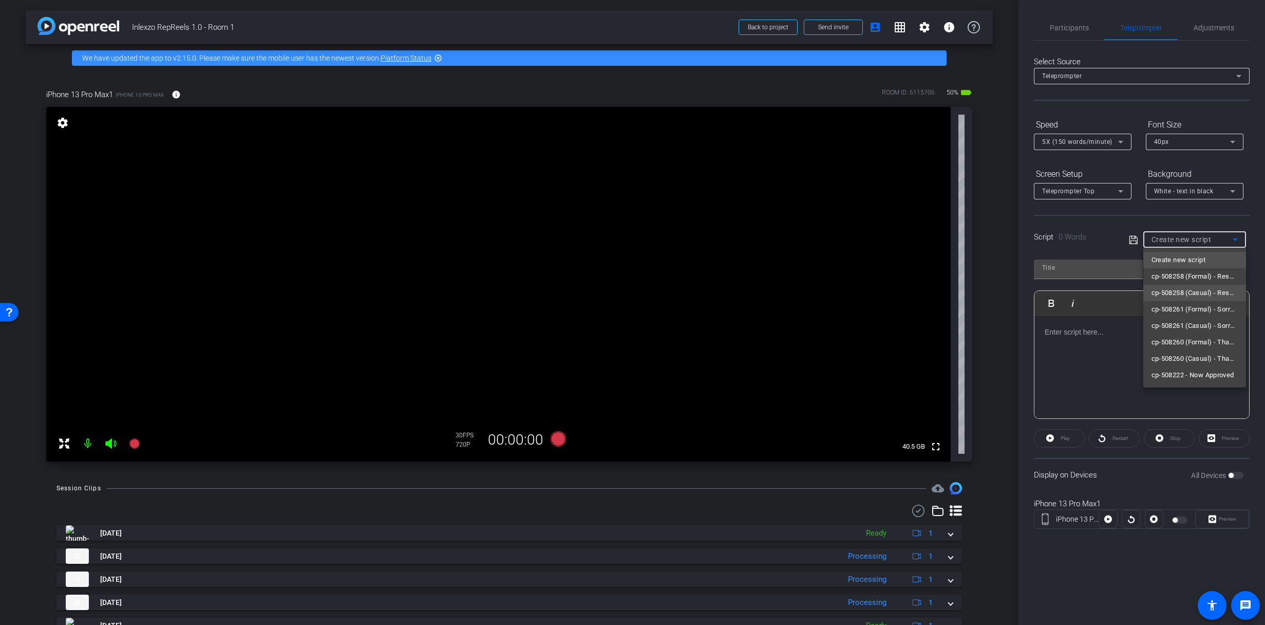
click at [1176, 293] on span "cp-508258 (Casual) - Resources to Share" at bounding box center [1195, 293] width 86 height 12
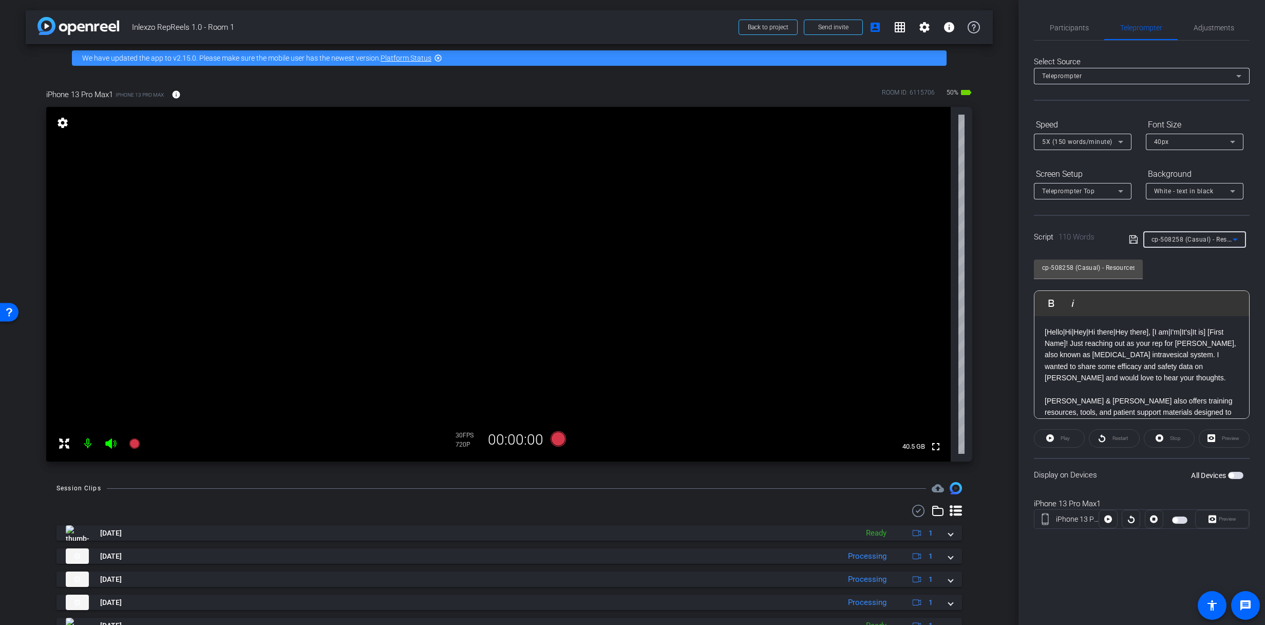
click at [1233, 473] on span "button" at bounding box center [1231, 475] width 5 height 5
click at [1231, 519] on span "Preview" at bounding box center [1227, 519] width 17 height 6
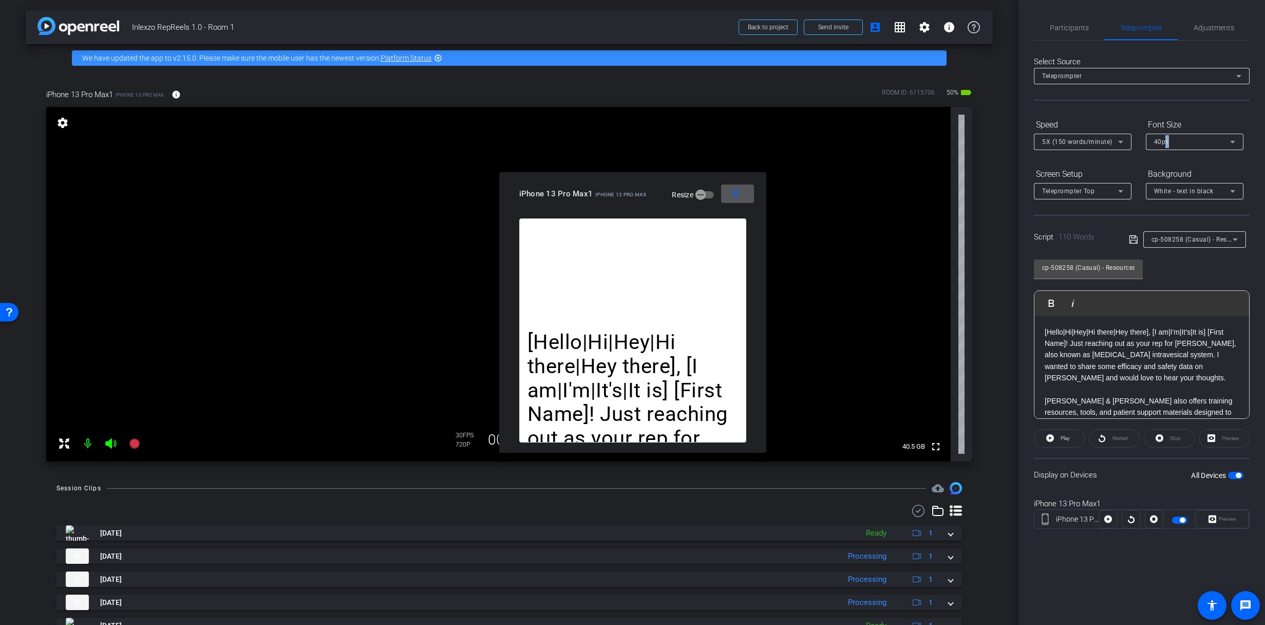
click at [1167, 136] on div "40px" at bounding box center [1192, 141] width 76 height 13
click at [1163, 175] on span "30px" at bounding box center [1161, 179] width 15 height 12
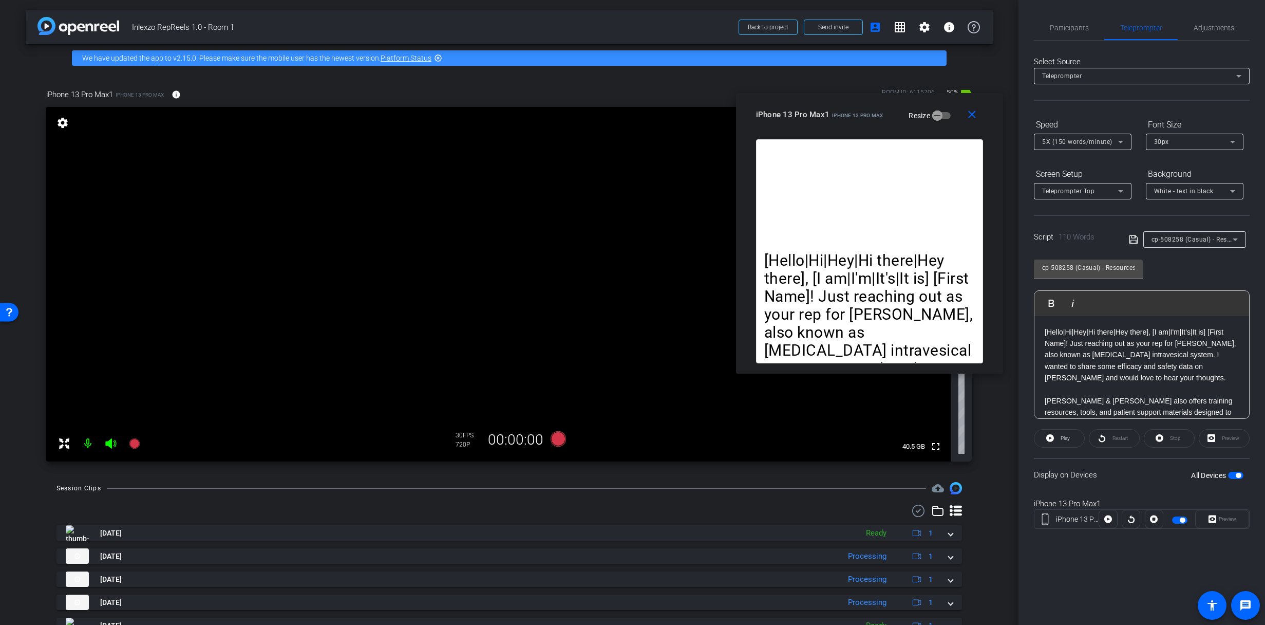
drag, startPoint x: 653, startPoint y: 198, endPoint x: 889, endPoint y: 119, distance: 249.2
click at [889, 119] on div "iPhone 13 Pro Max1 iPhone 13 Pro Max Resize" at bounding box center [873, 114] width 235 height 18
click at [1058, 442] on span "Play" at bounding box center [1064, 438] width 12 height 14
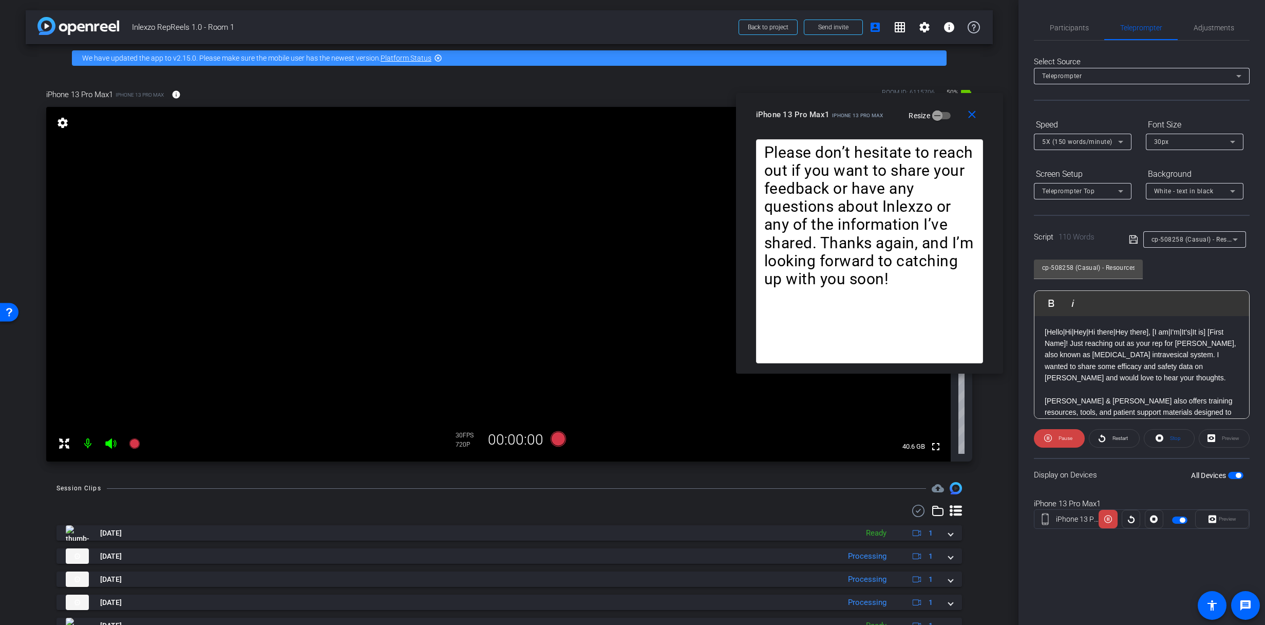
click at [1065, 438] on span "Pause" at bounding box center [1066, 438] width 14 height 6
click at [1115, 435] on span "Restart" at bounding box center [1120, 438] width 15 height 6
click at [1219, 228] on div "Script 110 Words cp-508258 (Casual) - Resources to Share" at bounding box center [1142, 231] width 216 height 33
click at [1213, 235] on div "cp-508258 (Casual) - Resources to Share" at bounding box center [1192, 239] width 81 height 13
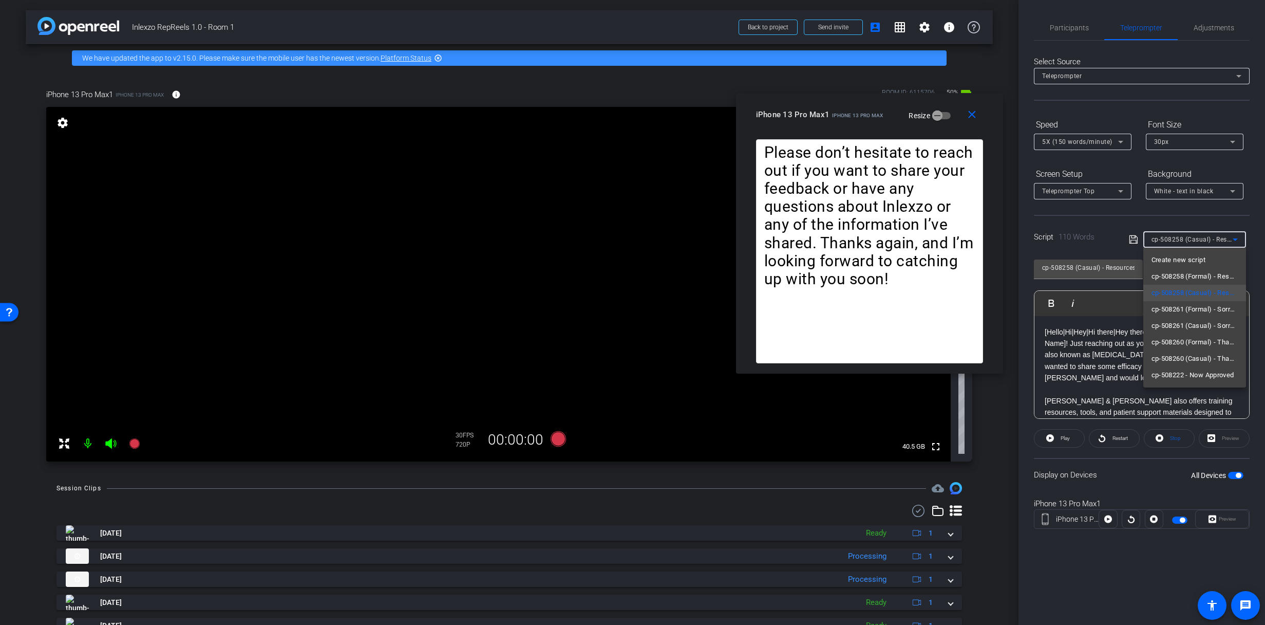
click at [1207, 238] on div at bounding box center [632, 312] width 1265 height 625
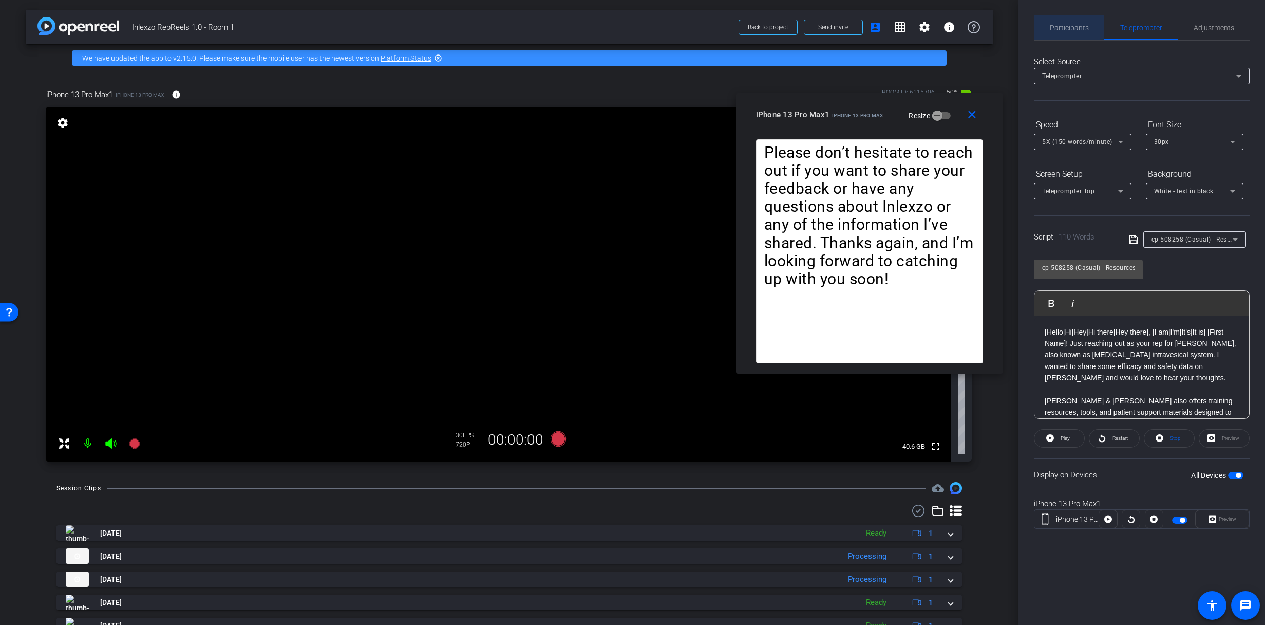
click at [1074, 29] on span "Participants" at bounding box center [1069, 27] width 39 height 7
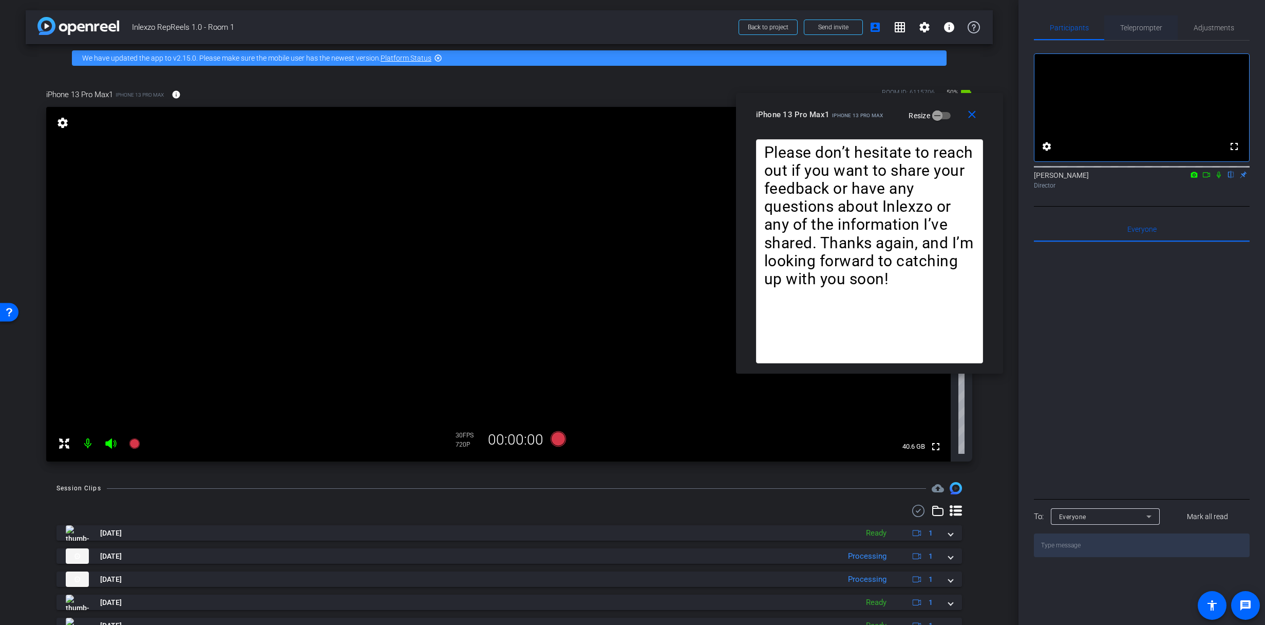
click at [1138, 27] on span "Teleprompter" at bounding box center [1142, 27] width 42 height 7
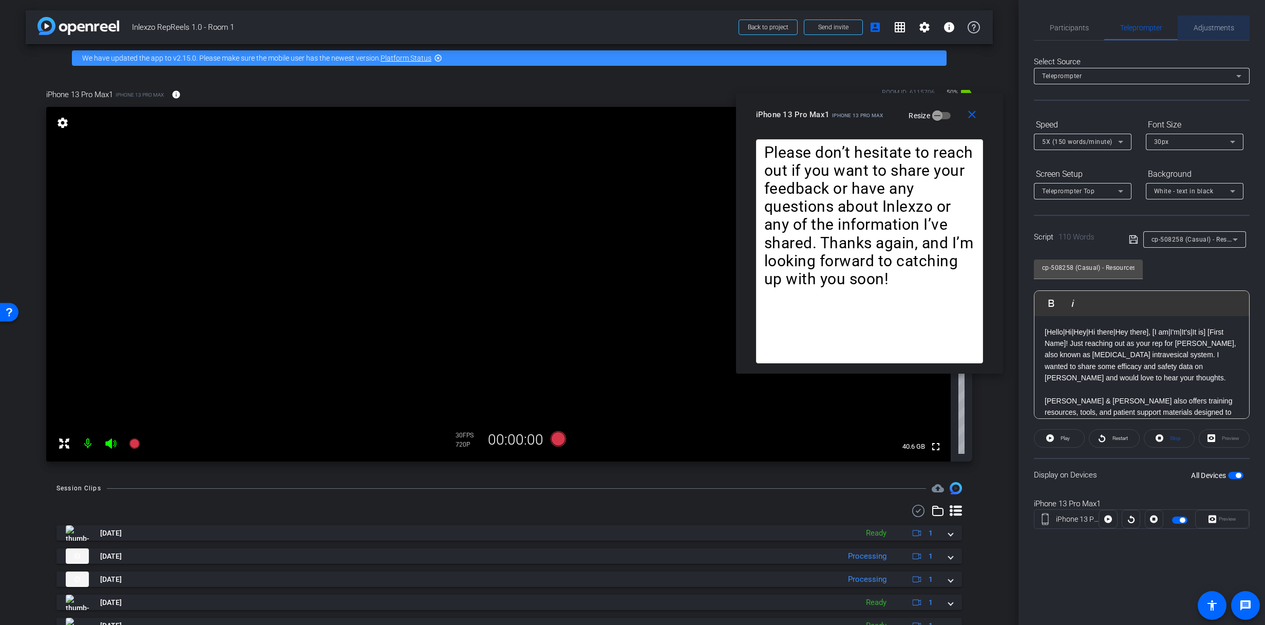
click at [1210, 24] on span "Adjustments" at bounding box center [1214, 27] width 41 height 7
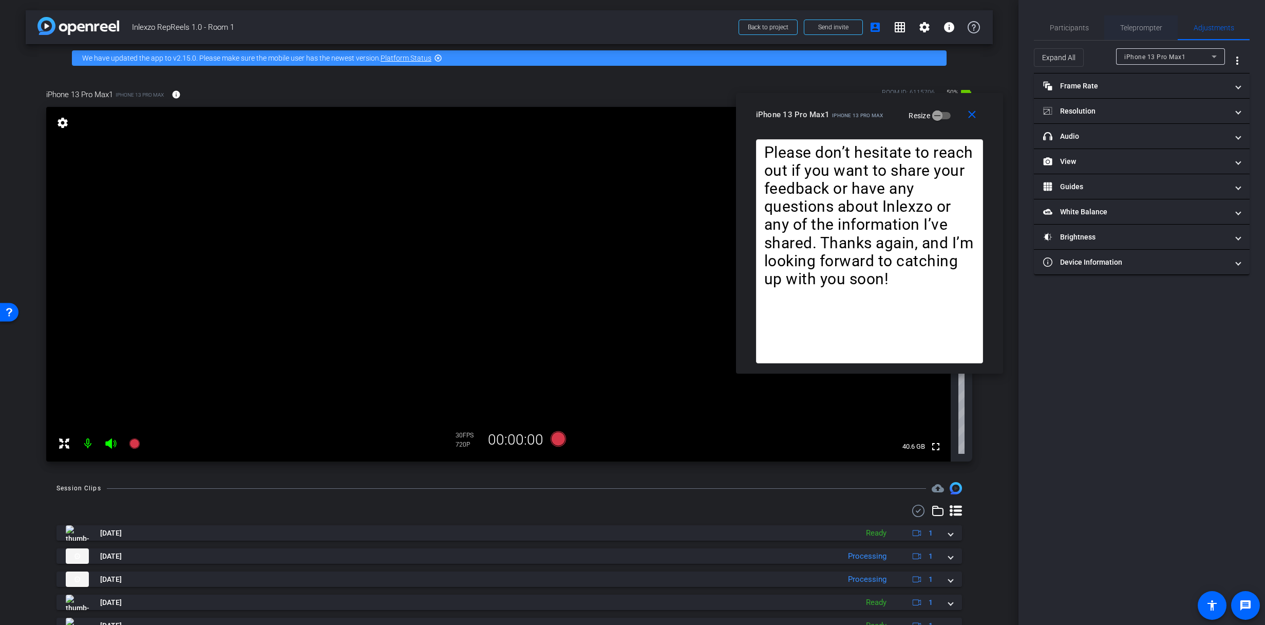
click at [1145, 22] on span "Teleprompter" at bounding box center [1142, 27] width 42 height 25
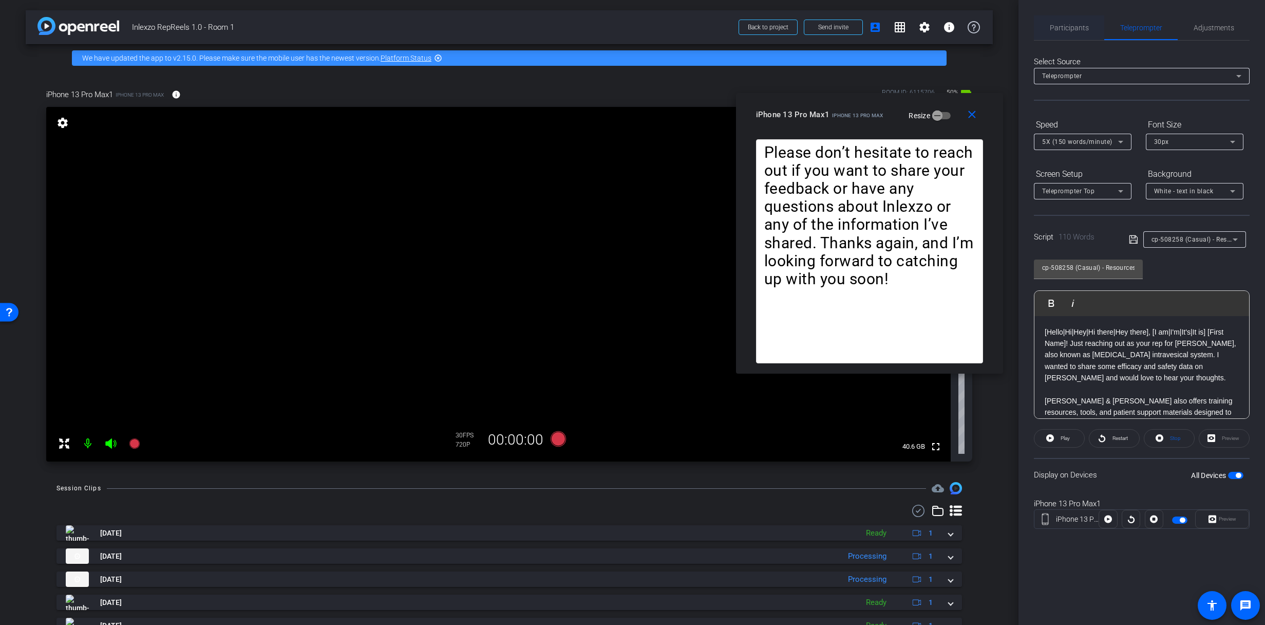
click at [1064, 18] on span "Participants" at bounding box center [1069, 27] width 39 height 25
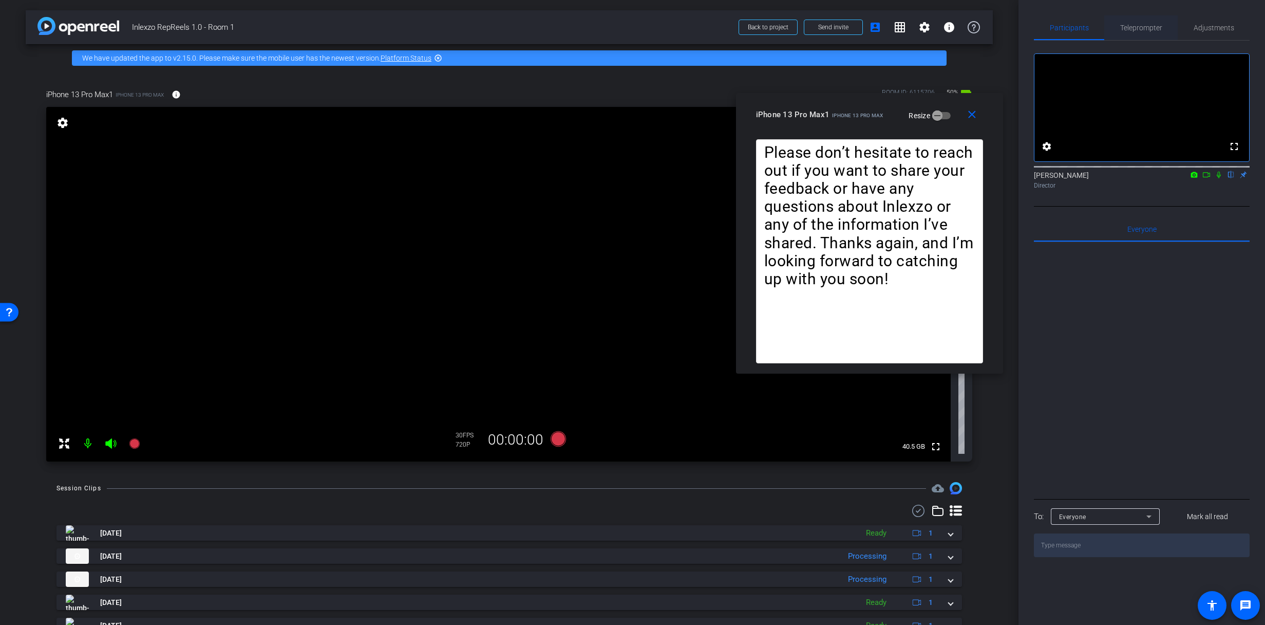
click at [1131, 24] on span "Teleprompter" at bounding box center [1142, 27] width 42 height 7
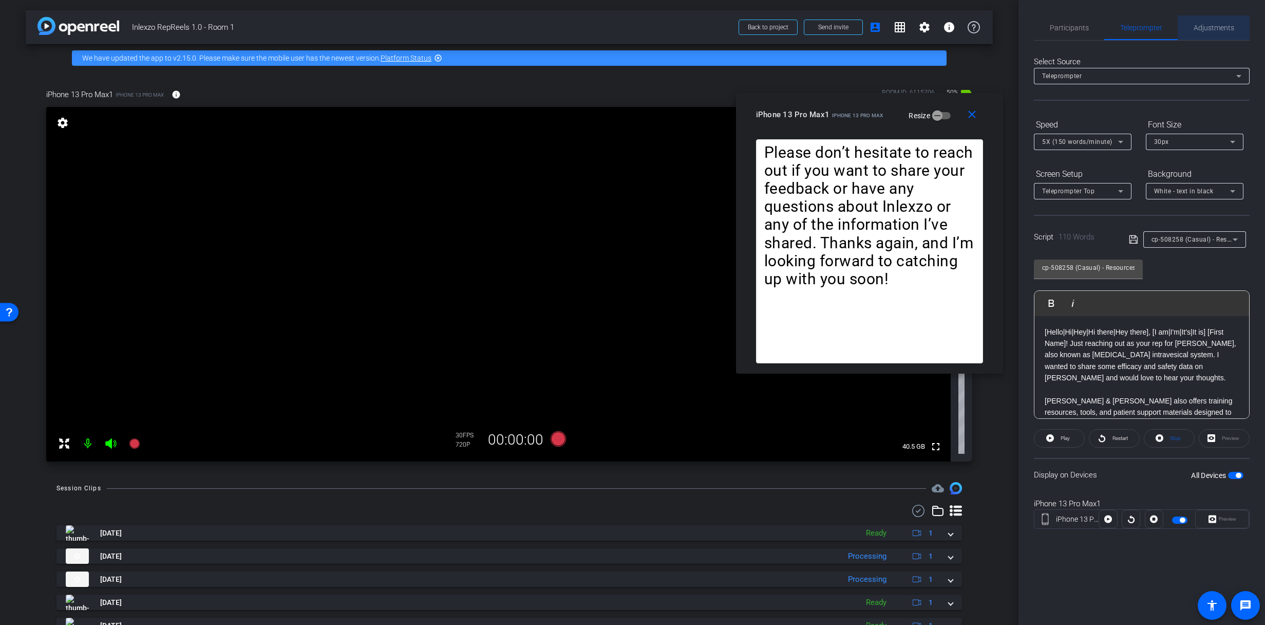
click at [1214, 18] on span "Adjustments" at bounding box center [1214, 27] width 41 height 25
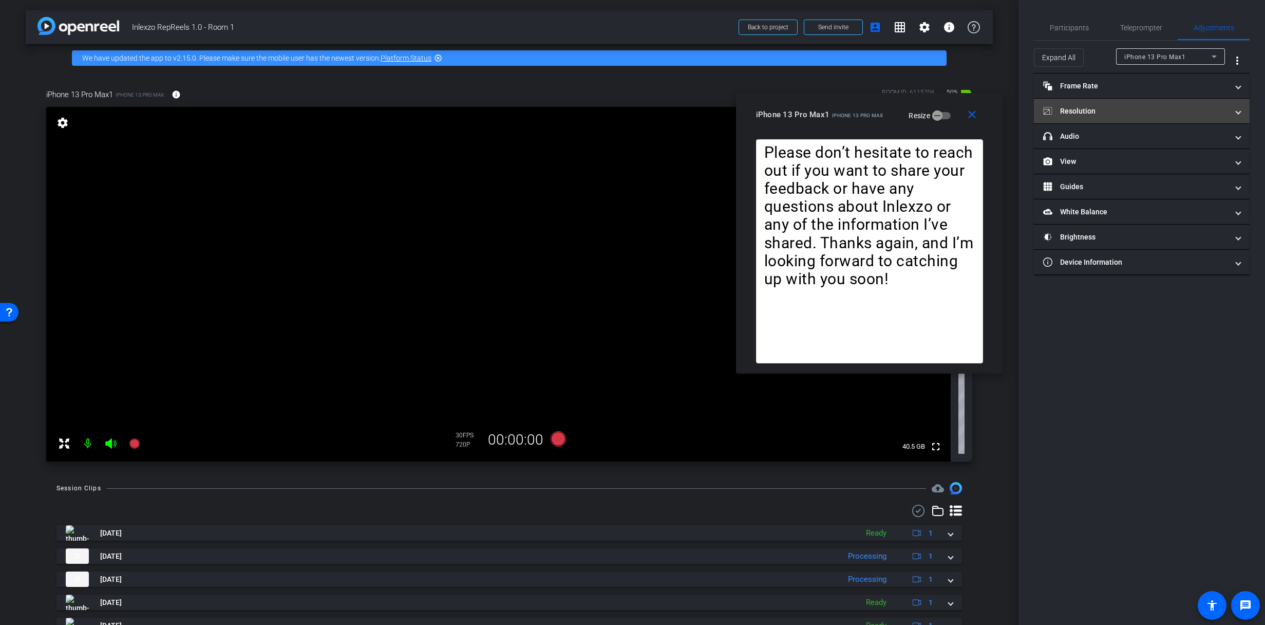
click at [1119, 107] on mat-panel-title "Resolution" at bounding box center [1136, 111] width 185 height 11
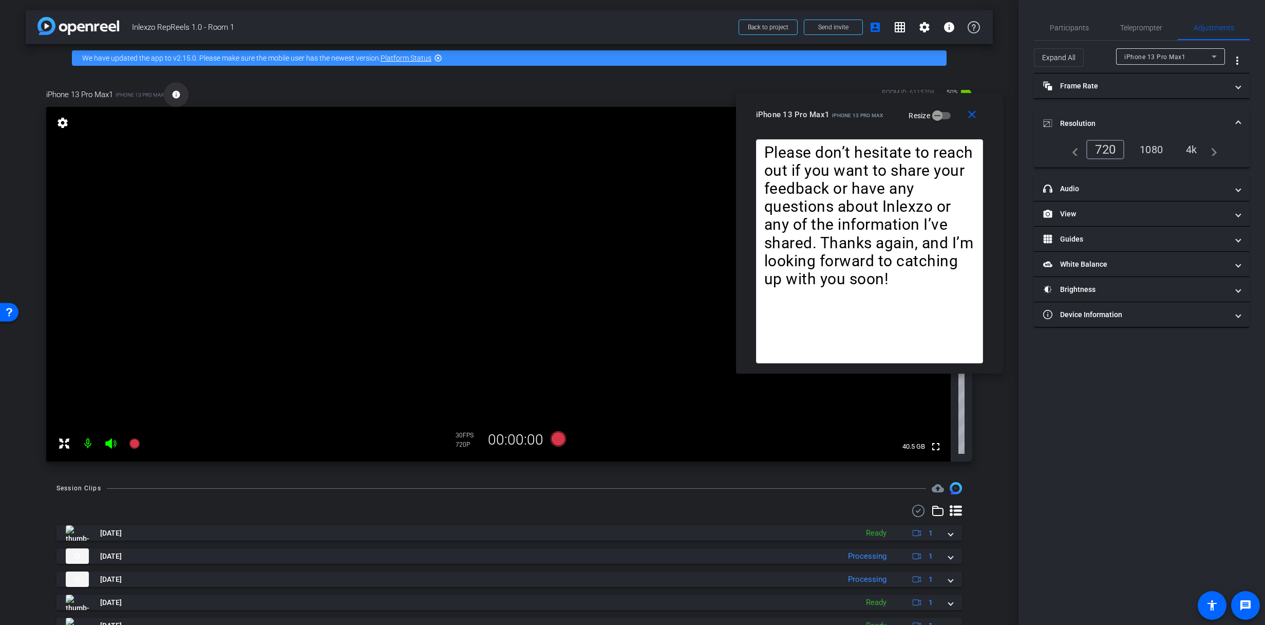
click at [172, 94] on mat-icon "info" at bounding box center [176, 94] width 9 height 9
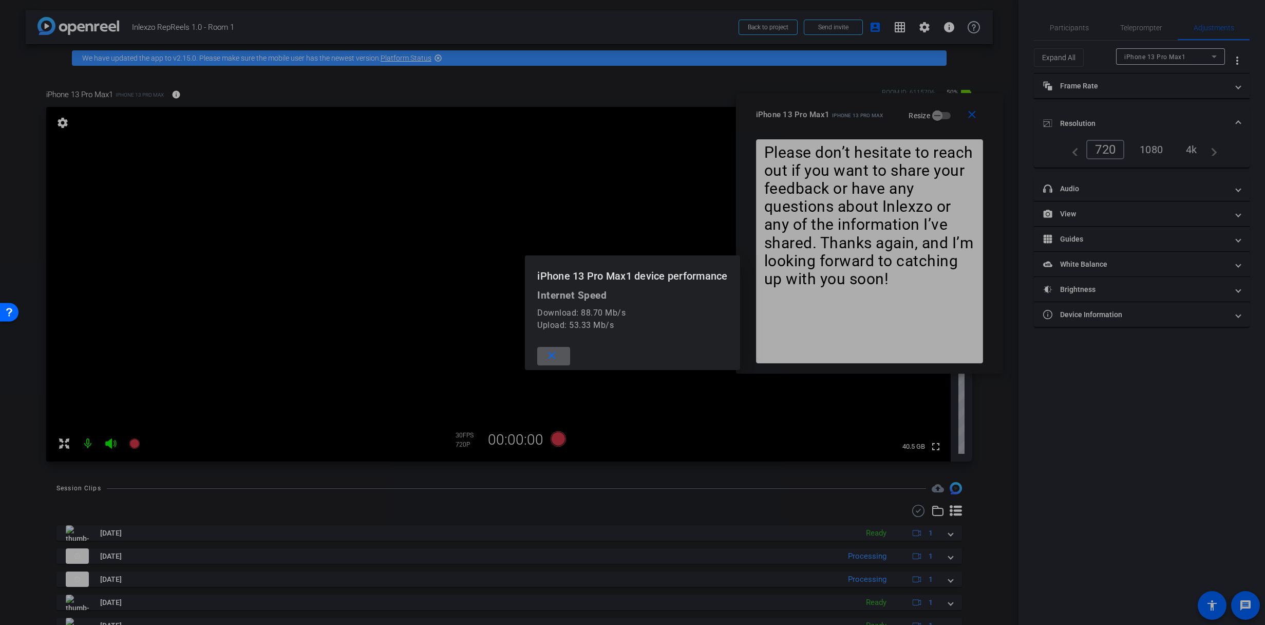
click at [195, 98] on div at bounding box center [632, 312] width 1265 height 625
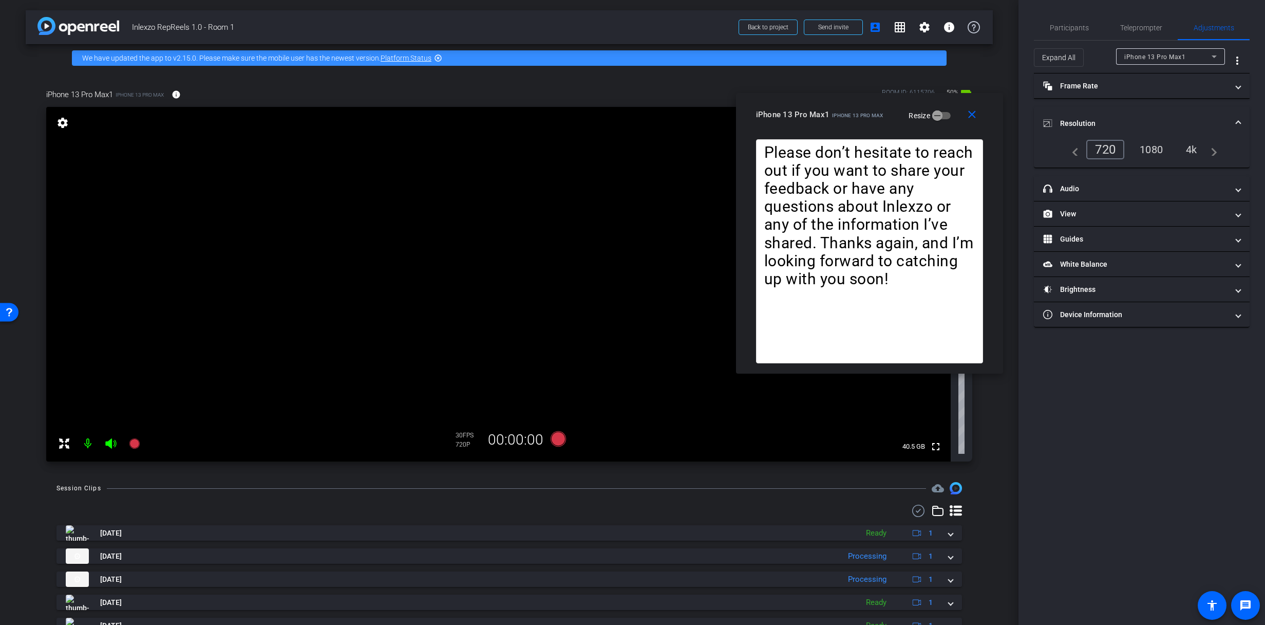
click at [1197, 152] on div "4k" at bounding box center [1192, 149] width 27 height 17
click at [1073, 190] on mat-panel-title "headphone icon Audio" at bounding box center [1136, 188] width 185 height 11
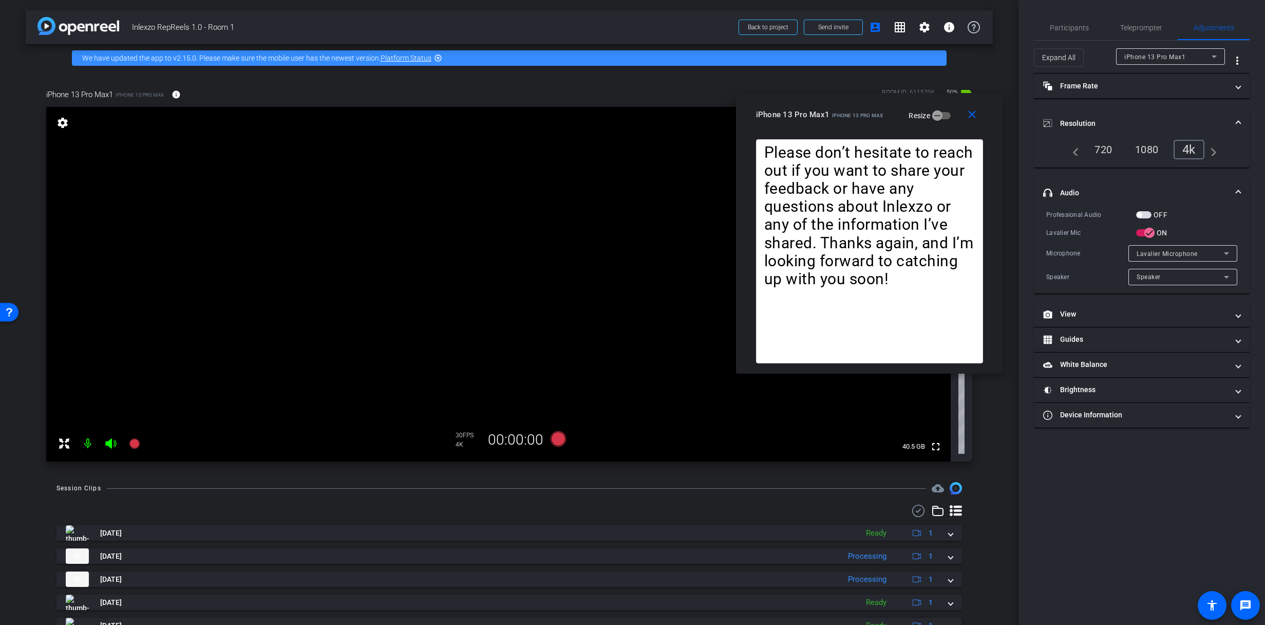
click at [1075, 192] on mat-panel-title "headphone icon Audio" at bounding box center [1136, 193] width 185 height 11
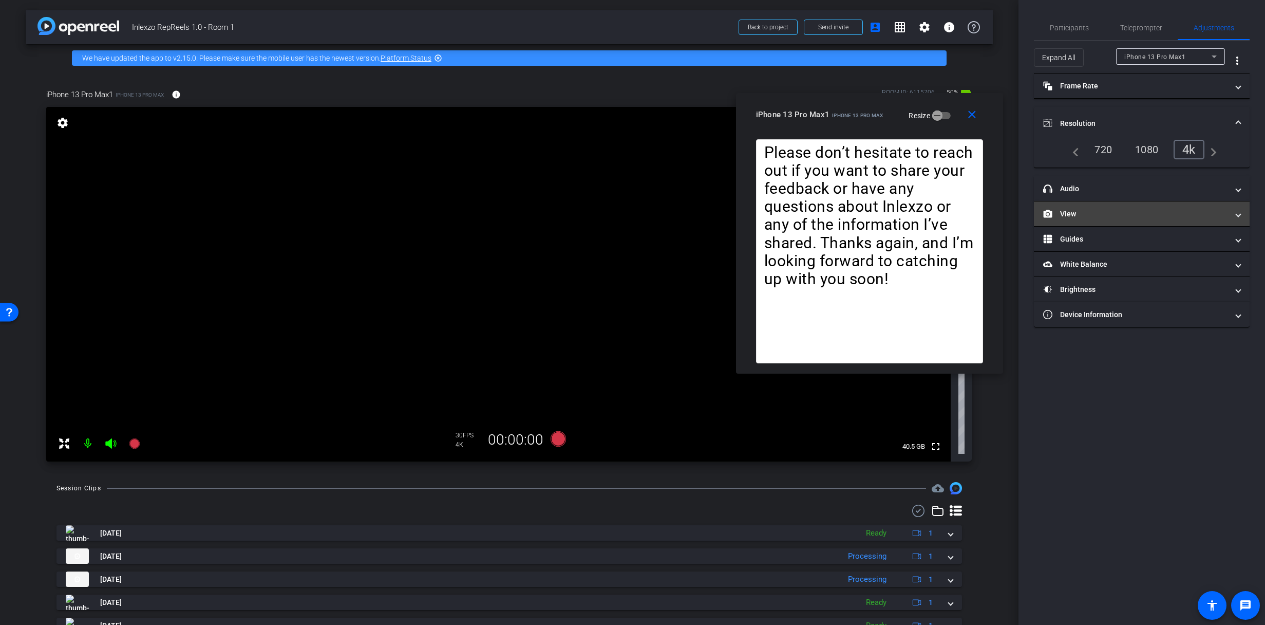
click at [1079, 219] on mat-expansion-panel-header "View" at bounding box center [1142, 213] width 216 height 25
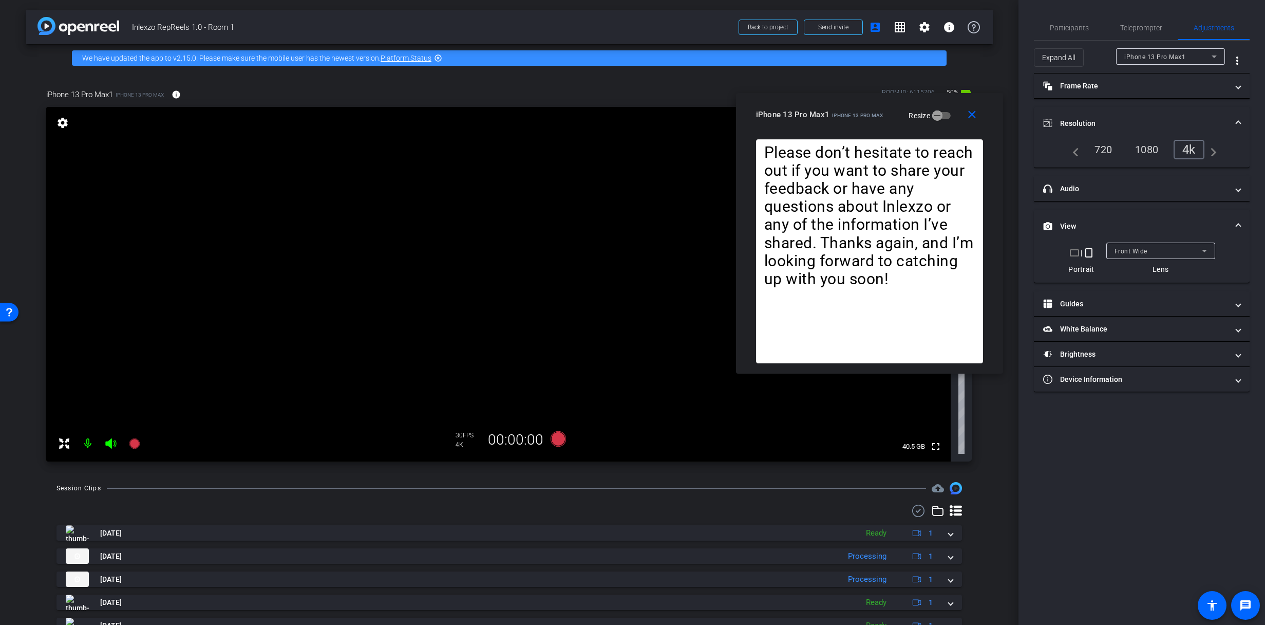
click at [1079, 220] on mat-expansion-panel-header "View" at bounding box center [1142, 226] width 216 height 33
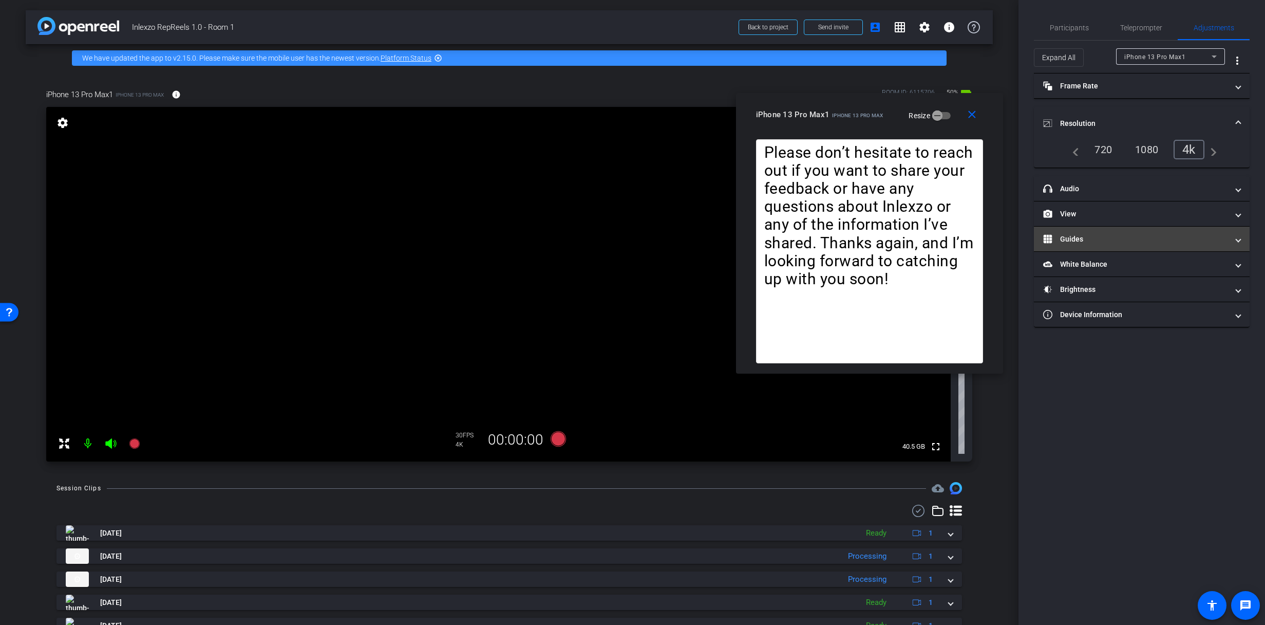
click at [1083, 244] on mat-panel-title "Guides" at bounding box center [1136, 239] width 185 height 11
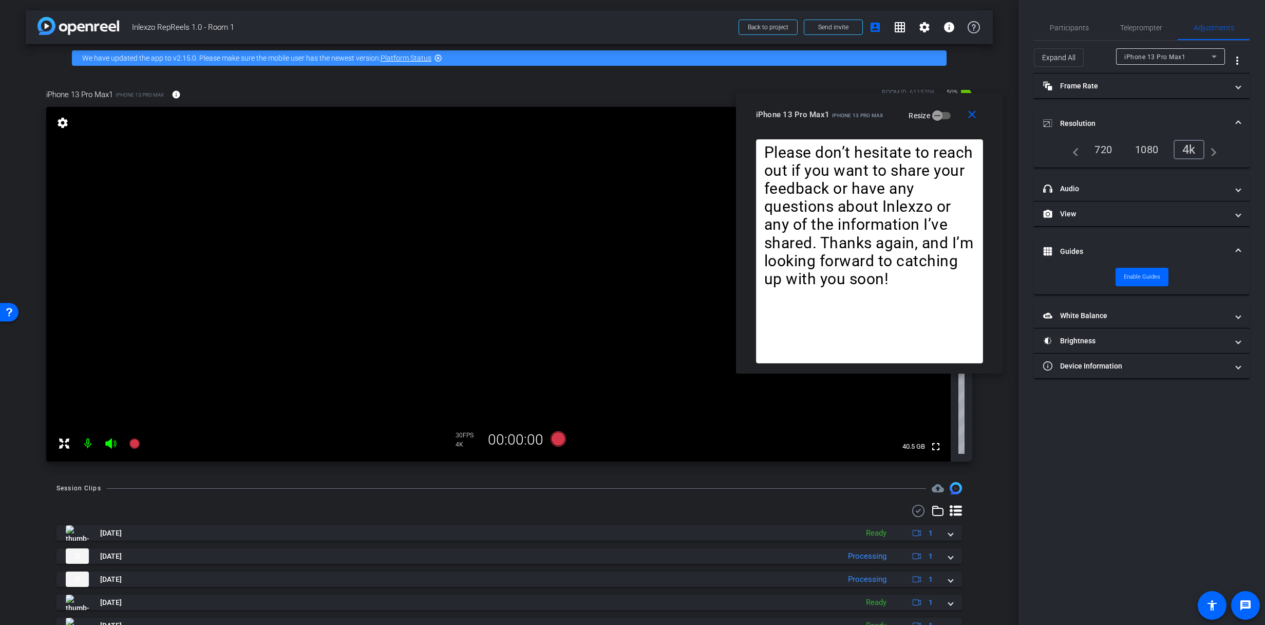
click at [1083, 244] on mat-expansion-panel-header "Guides" at bounding box center [1142, 251] width 216 height 33
click at [1088, 260] on mat-panel-title "White Balance White Balance" at bounding box center [1136, 264] width 185 height 11
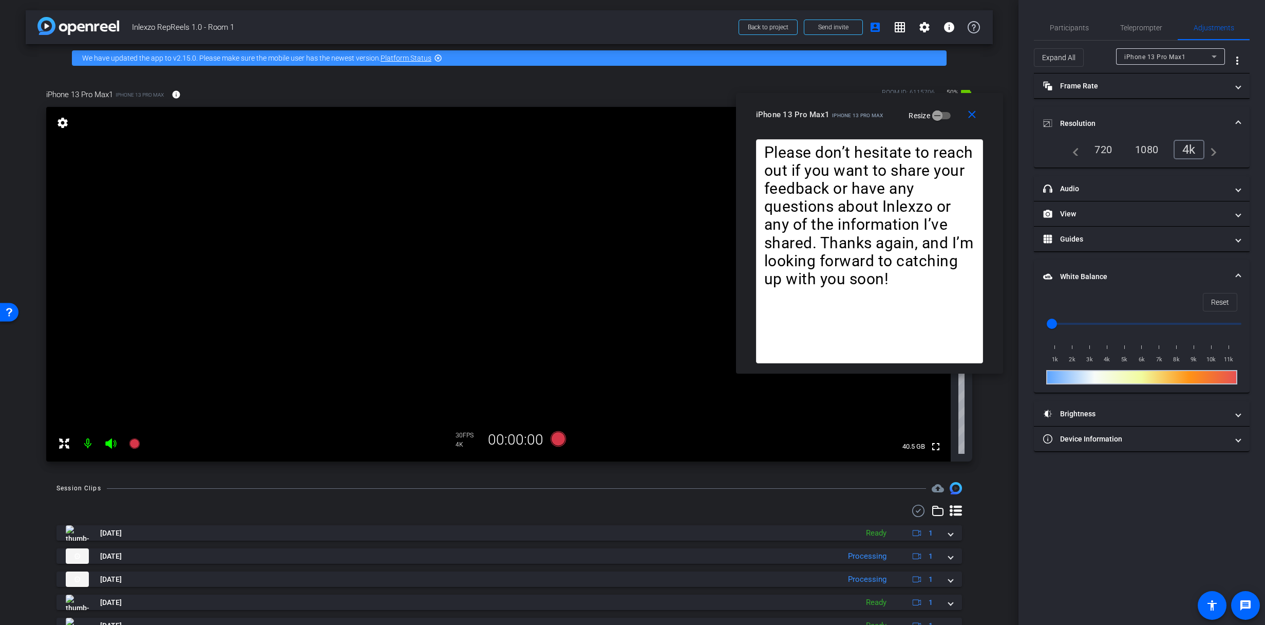
click at [1090, 271] on mat-panel-title "White Balance White Balance" at bounding box center [1136, 276] width 185 height 11
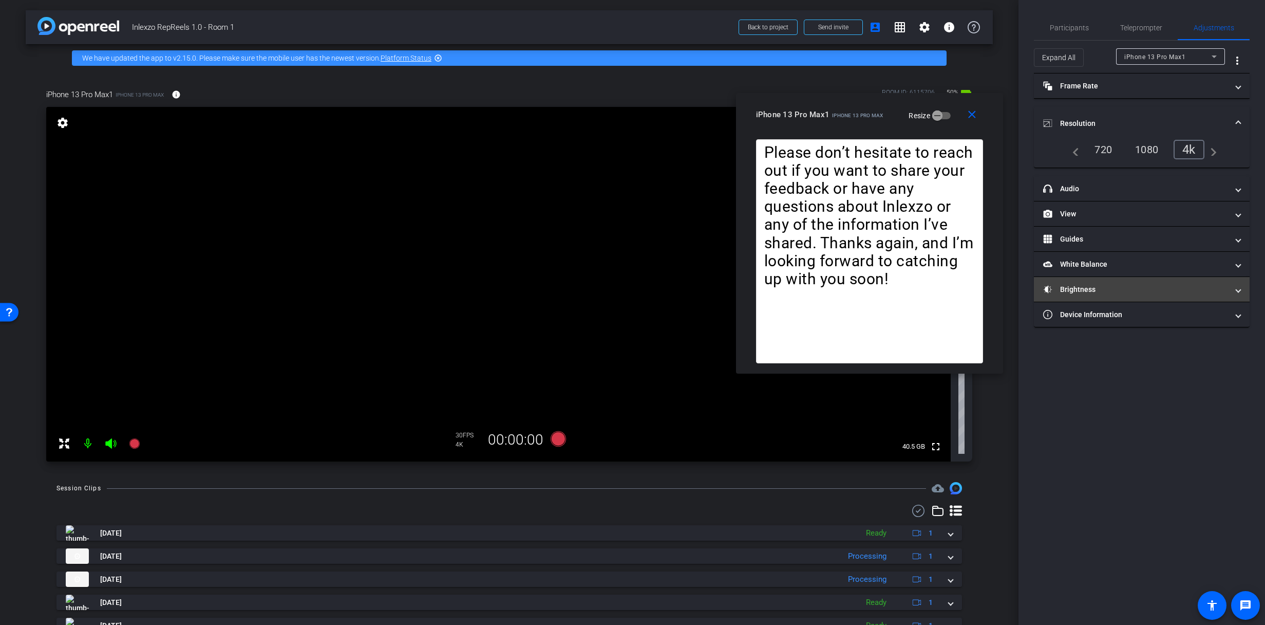
click at [1090, 293] on mat-panel-title "Brightness" at bounding box center [1136, 289] width 185 height 11
click at [1089, 296] on mat-panel-title "Brightness" at bounding box center [1136, 301] width 185 height 11
click at [1134, 25] on span "Teleprompter" at bounding box center [1142, 27] width 42 height 7
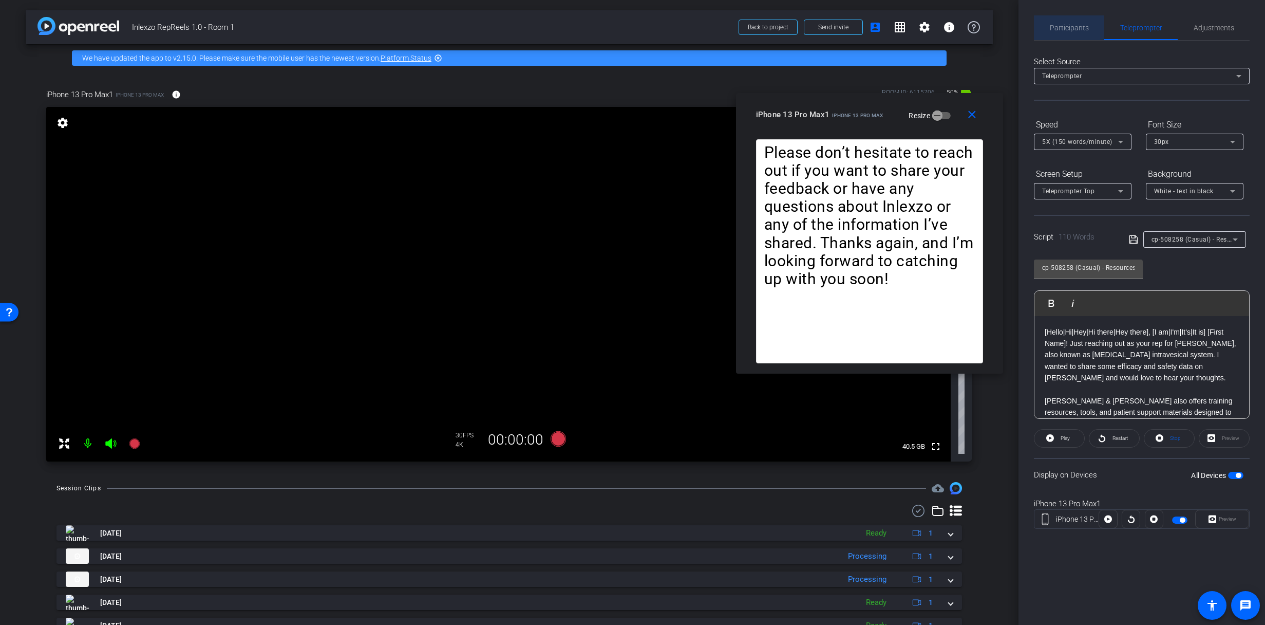
click at [1072, 25] on span "Participants" at bounding box center [1069, 27] width 39 height 7
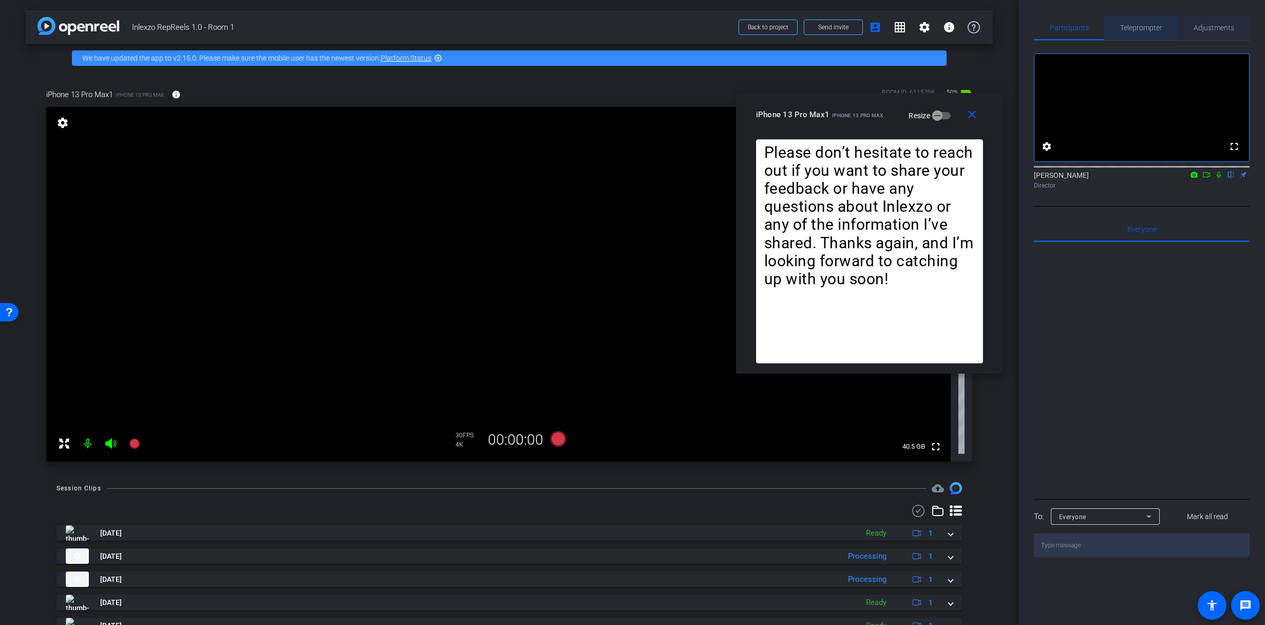
drag, startPoint x: 1140, startPoint y: 31, endPoint x: 1213, endPoint y: 29, distance: 73.0
click at [1140, 31] on span "Teleprompter" at bounding box center [1142, 27] width 42 height 7
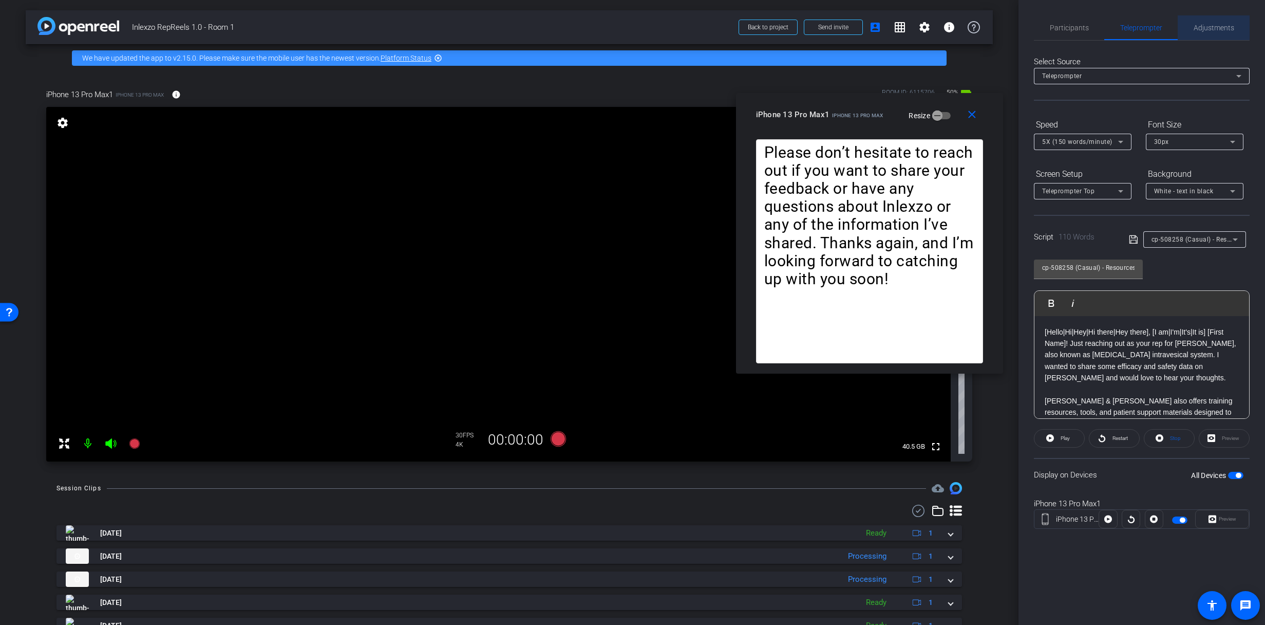
click at [1214, 27] on span "Adjustments" at bounding box center [1214, 27] width 41 height 7
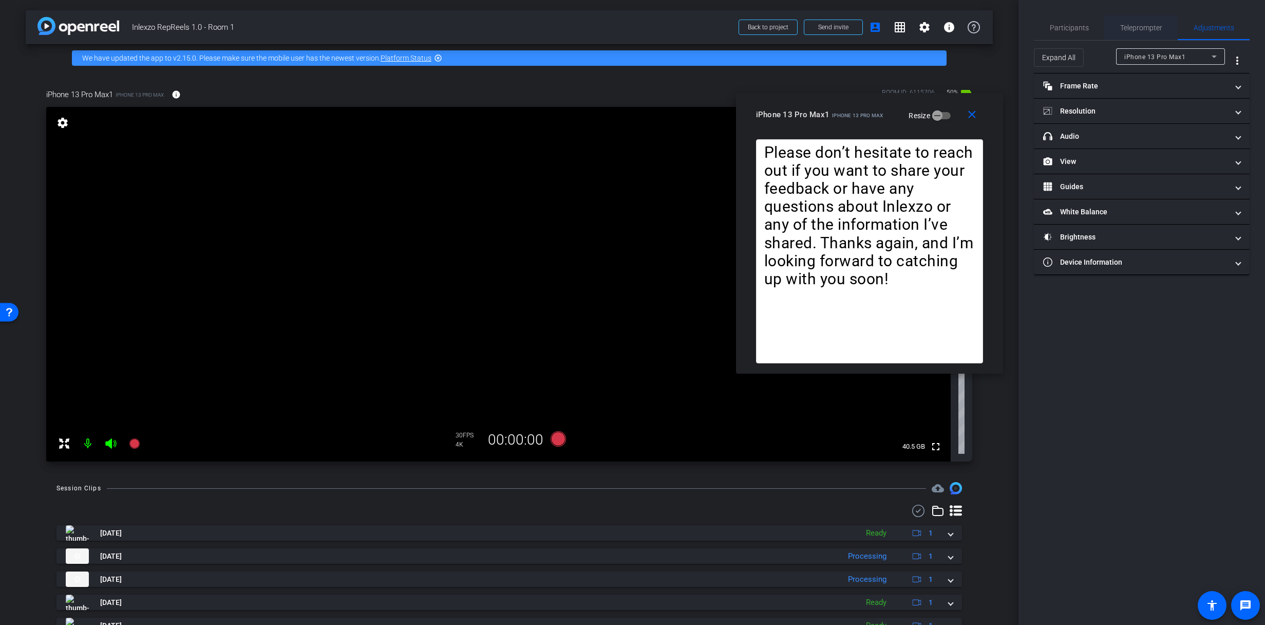
click at [1154, 27] on span "Teleprompter" at bounding box center [1142, 27] width 42 height 7
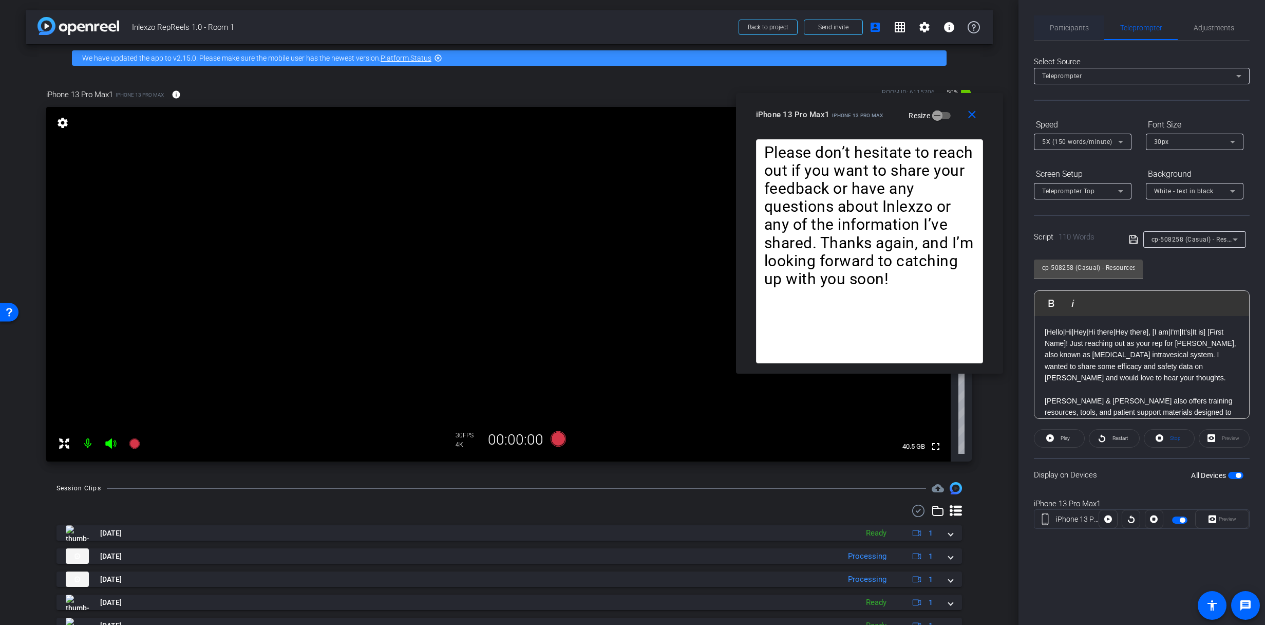
click at [1065, 20] on span "Participants" at bounding box center [1069, 27] width 39 height 25
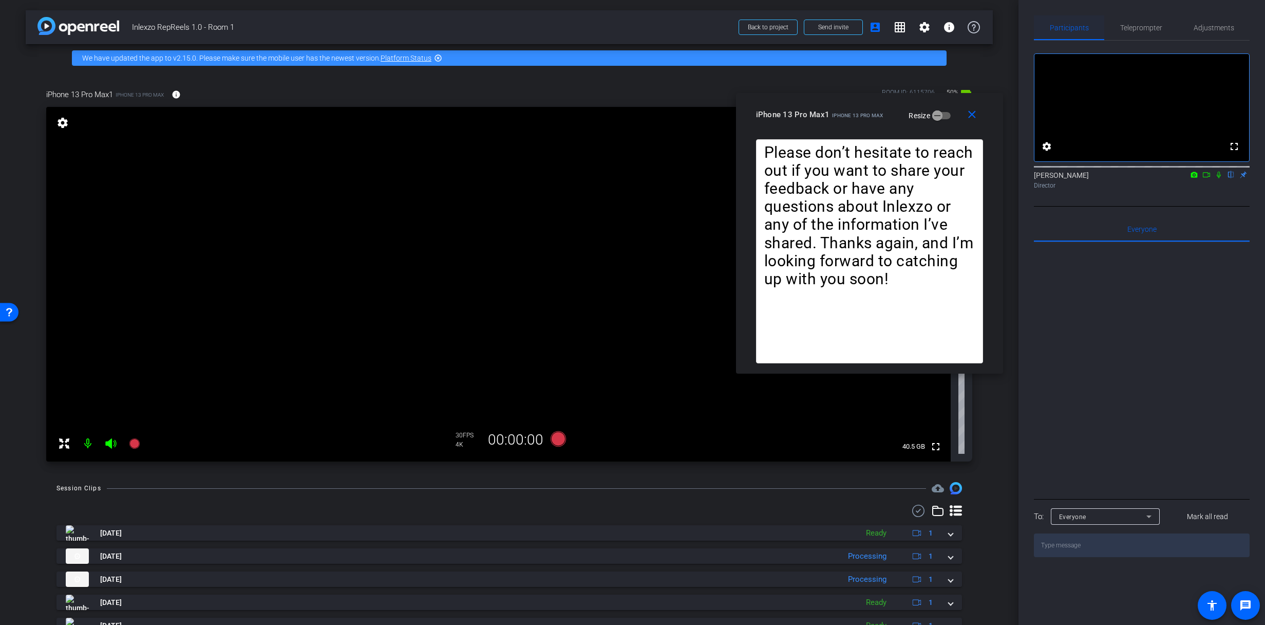
click at [1101, 16] on div "Participants" at bounding box center [1069, 27] width 70 height 25
click at [1134, 24] on span "Teleprompter" at bounding box center [1142, 27] width 42 height 7
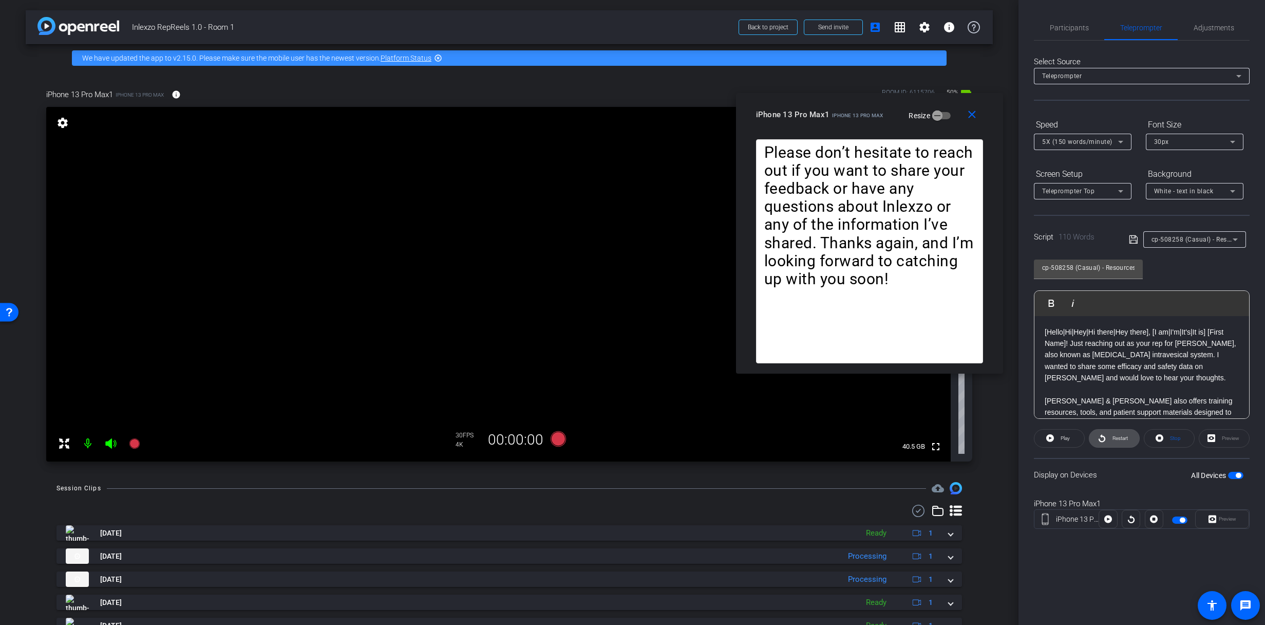
click at [1106, 440] on span at bounding box center [1115, 438] width 50 height 25
click at [1055, 441] on span at bounding box center [1059, 438] width 51 height 25
click at [1071, 38] on span "Participants" at bounding box center [1069, 27] width 39 height 25
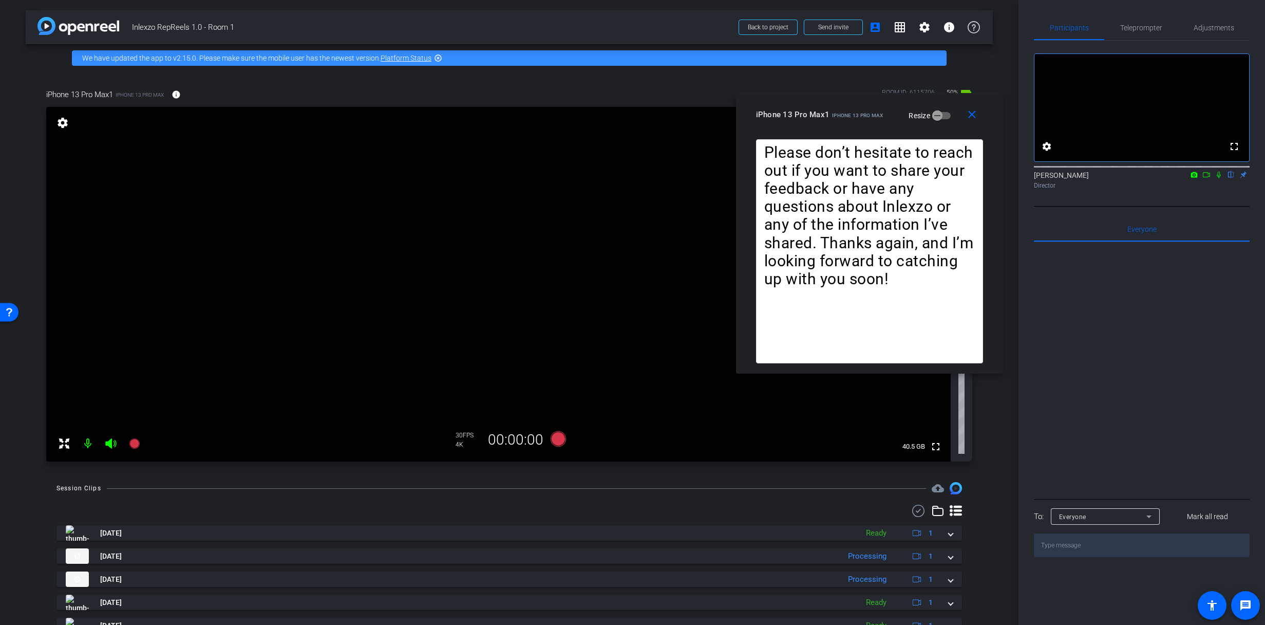
click at [1217, 178] on icon at bounding box center [1219, 174] width 8 height 7
click at [133, 441] on icon at bounding box center [134, 443] width 10 height 10
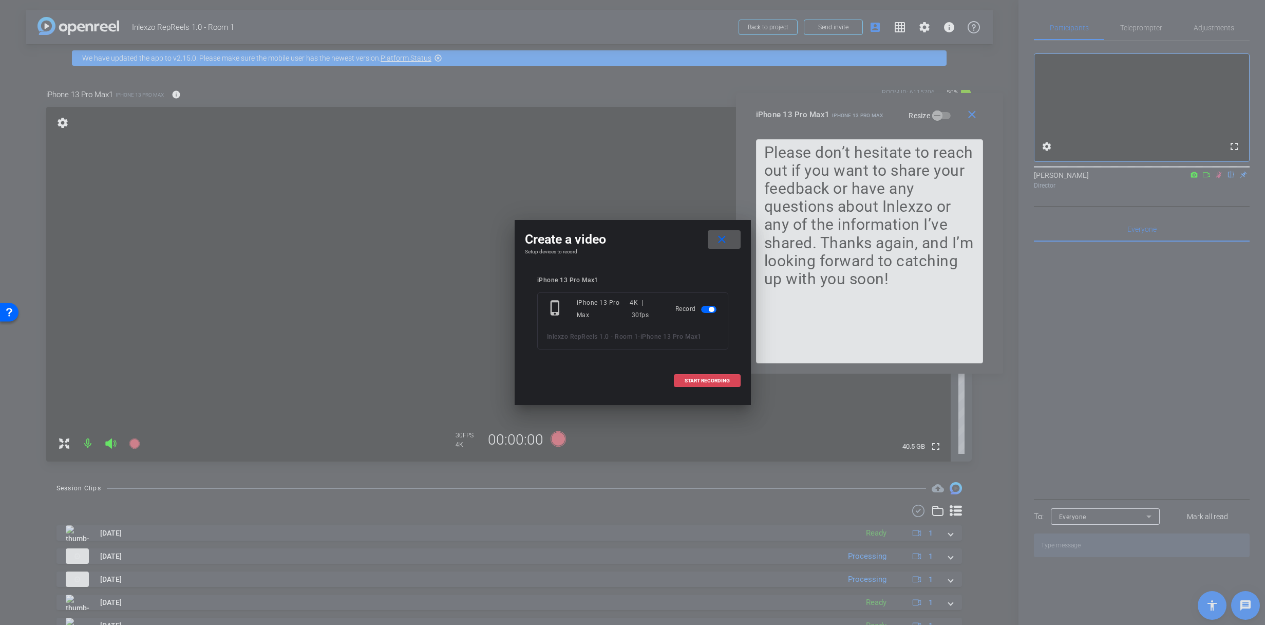
click at [685, 374] on span at bounding box center [708, 380] width 66 height 25
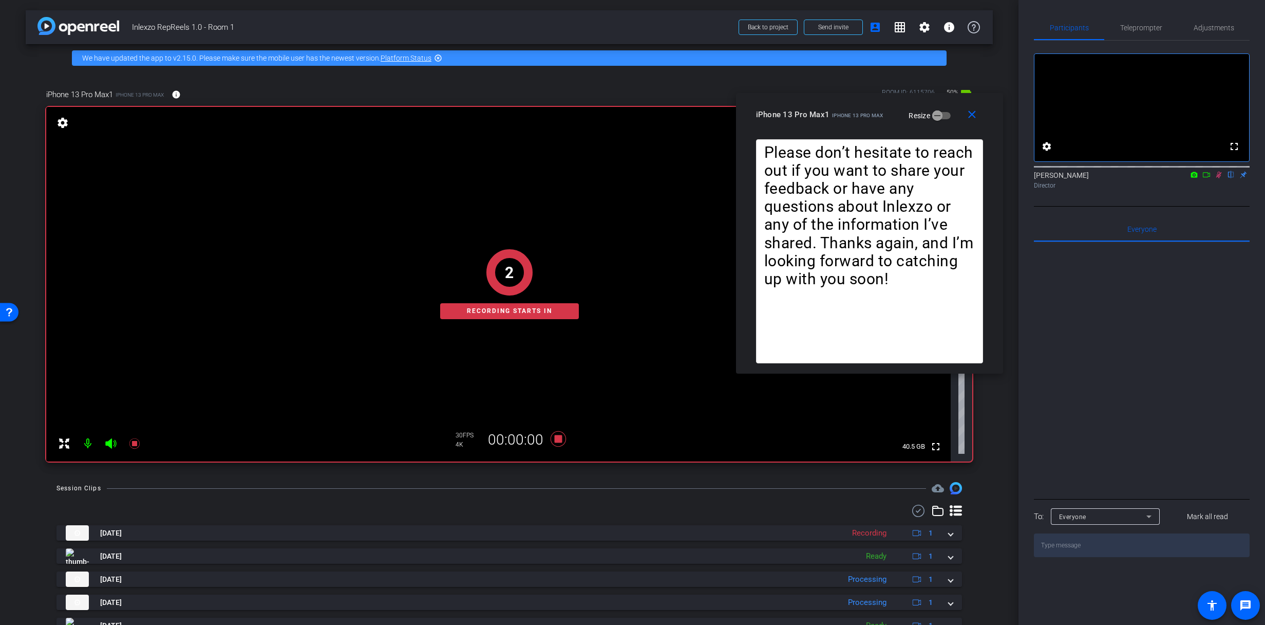
click at [1126, 24] on span "Teleprompter" at bounding box center [1142, 27] width 42 height 7
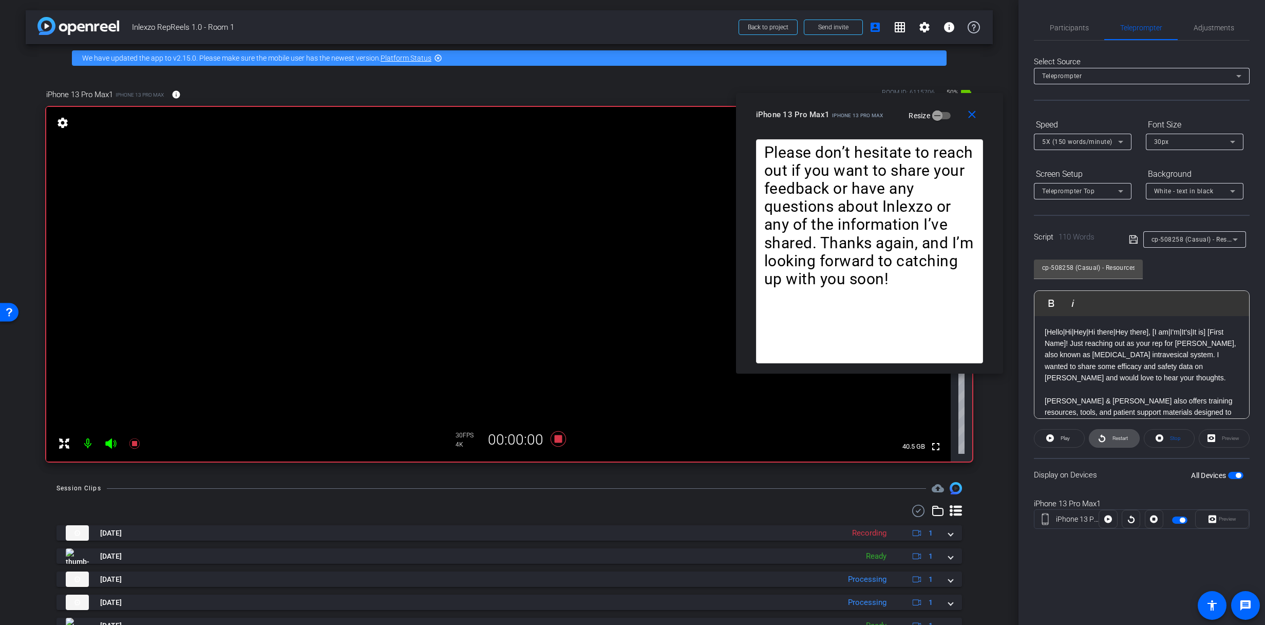
click at [1100, 437] on icon at bounding box center [1102, 438] width 8 height 13
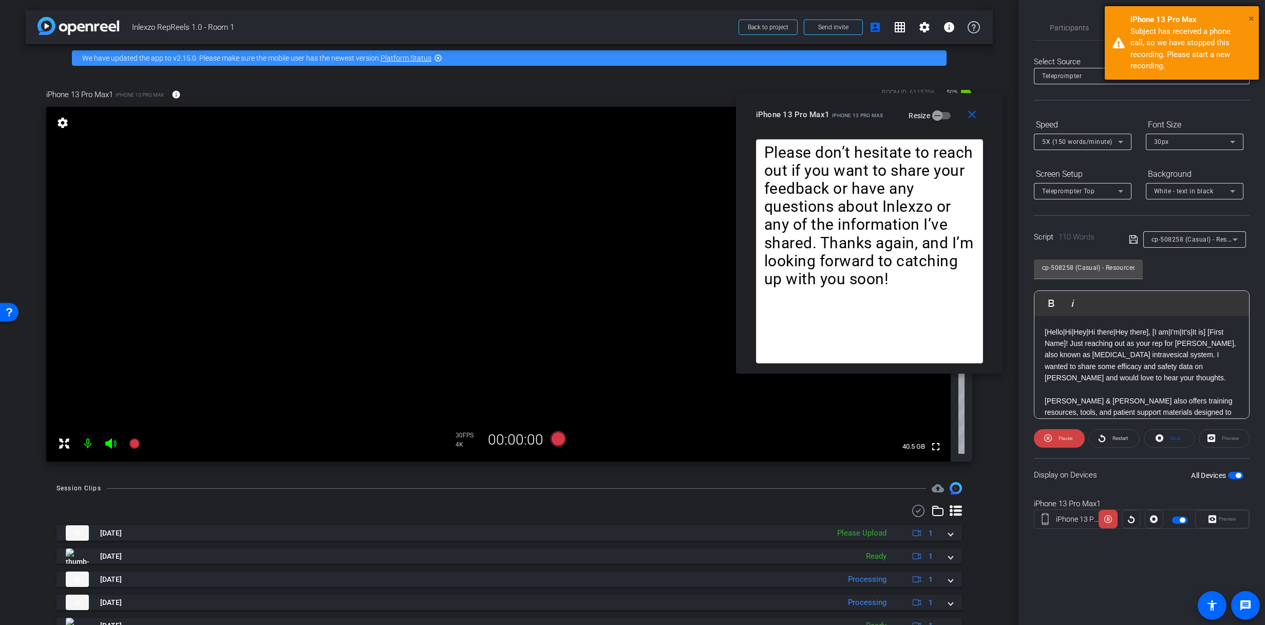
click at [1252, 18] on span "×" at bounding box center [1252, 18] width 6 height 12
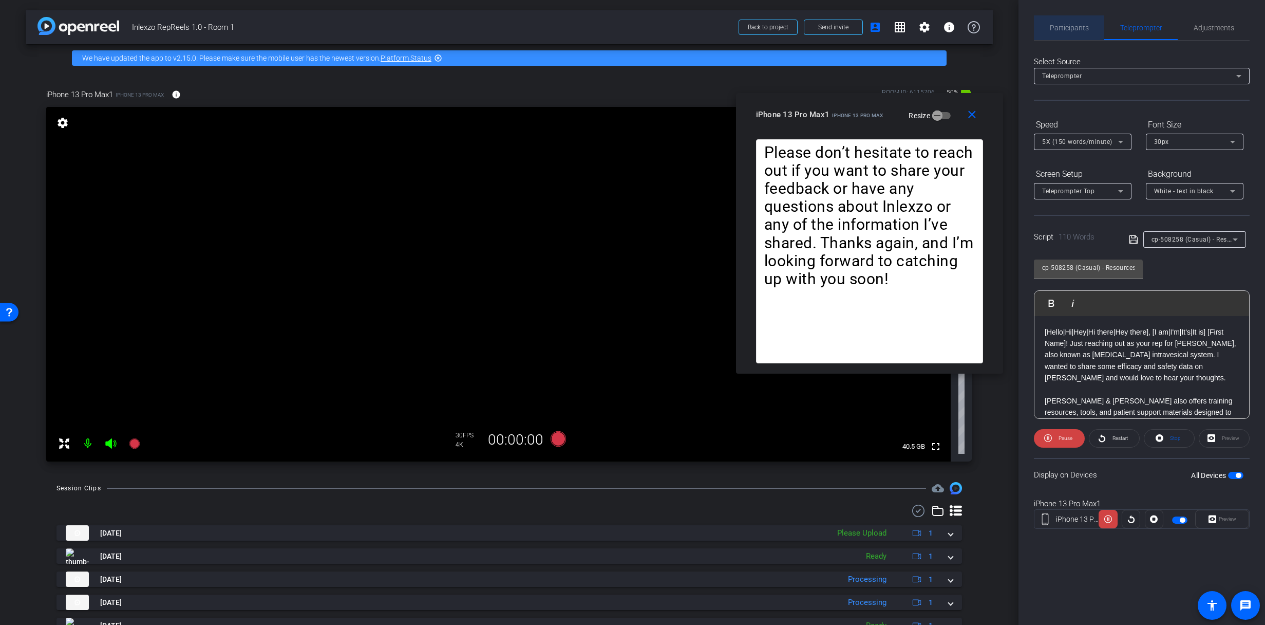
click at [1067, 26] on span "Participants" at bounding box center [1069, 27] width 39 height 7
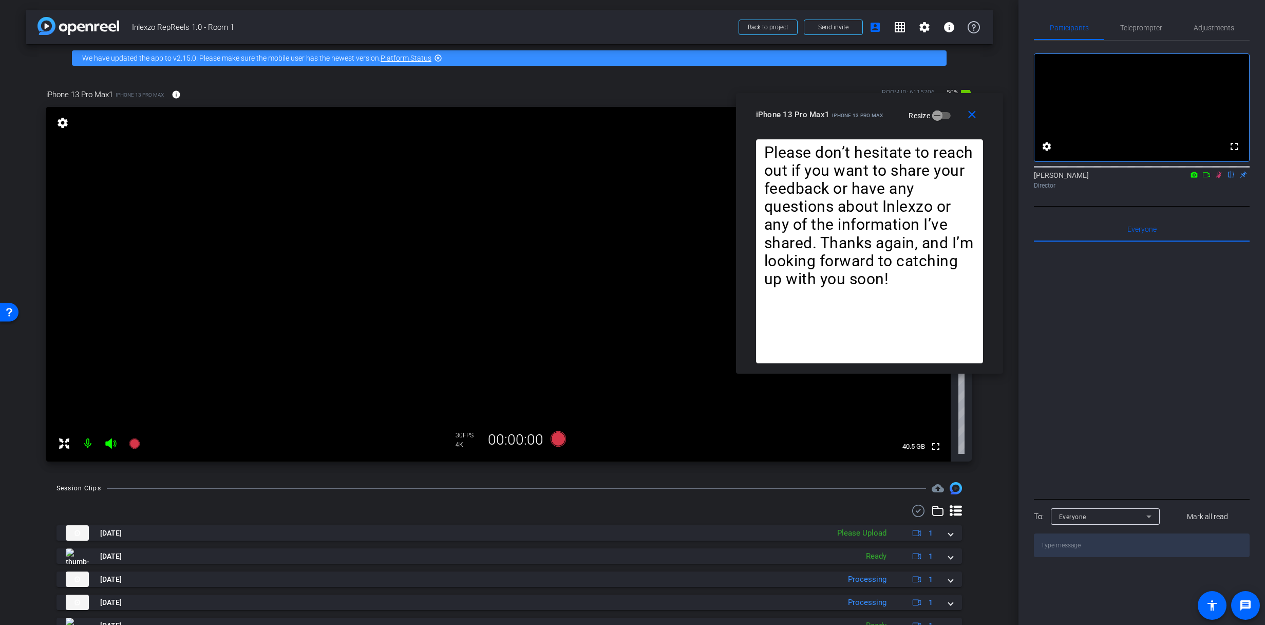
click at [1220, 178] on icon at bounding box center [1220, 175] width 6 height 7
click at [1152, 27] on span "Teleprompter" at bounding box center [1142, 27] width 42 height 7
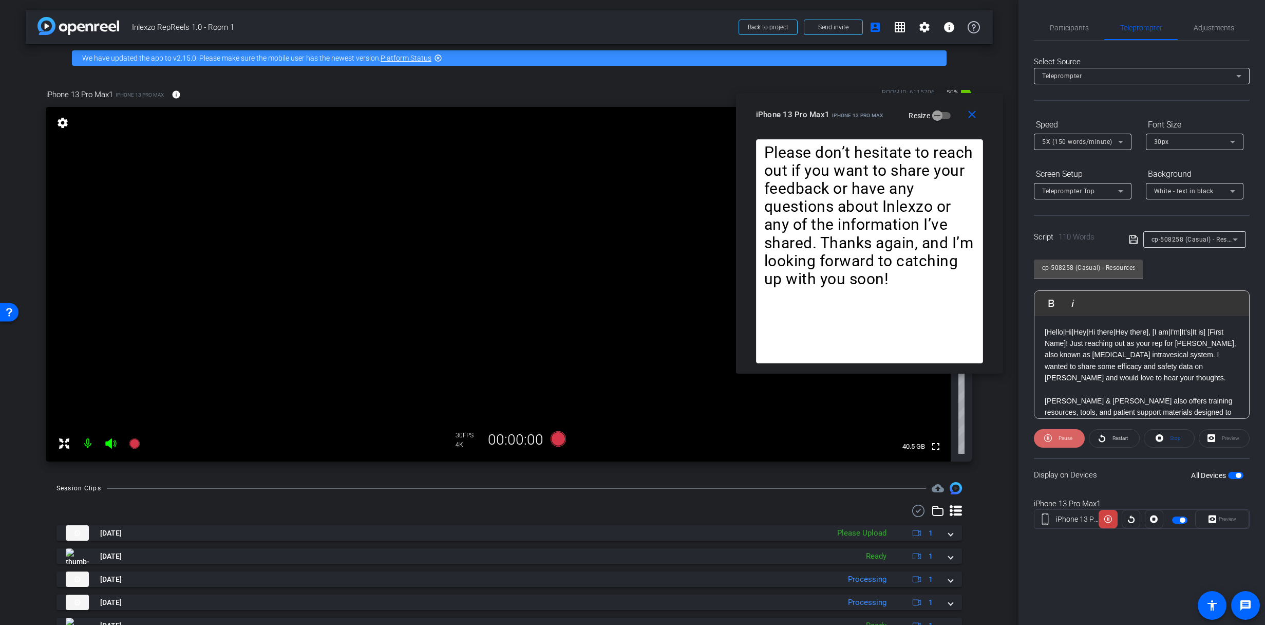
click at [1061, 434] on span "Pause" at bounding box center [1064, 438] width 16 height 14
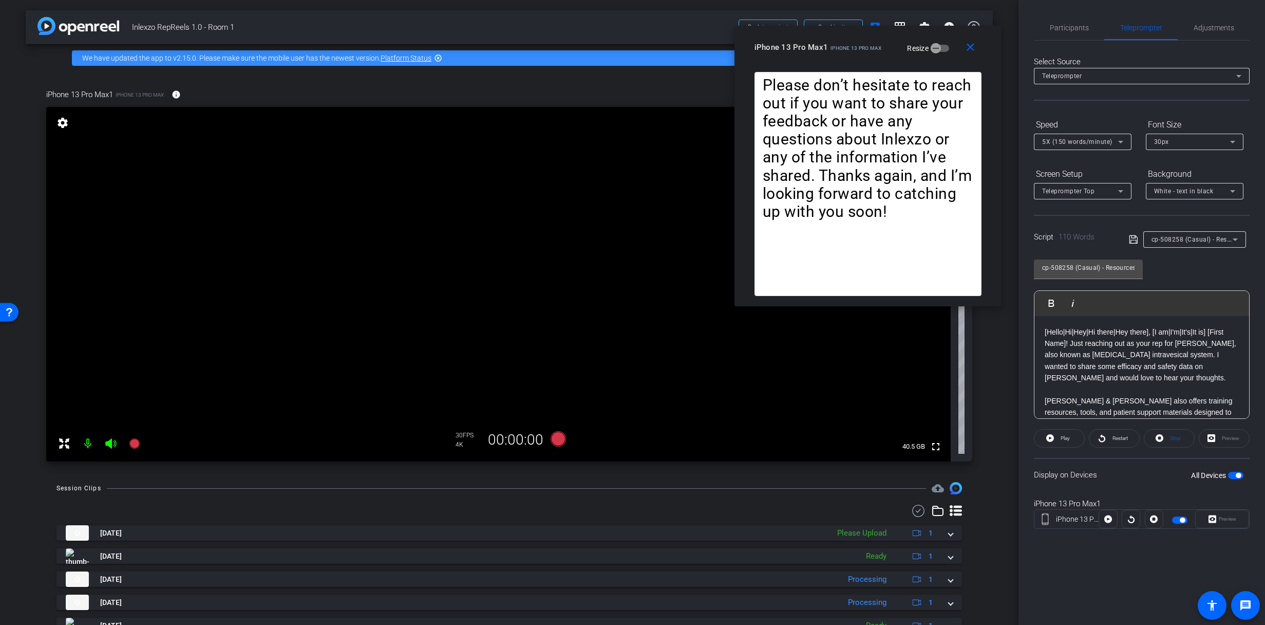
drag, startPoint x: 851, startPoint y: 107, endPoint x: 850, endPoint y: 41, distance: 66.8
click at [850, 40] on div "iPhone 13 Pro Max1 iPhone 13 Pro Max" at bounding box center [818, 46] width 127 height 12
click at [1079, 26] on span "Participants" at bounding box center [1069, 27] width 39 height 7
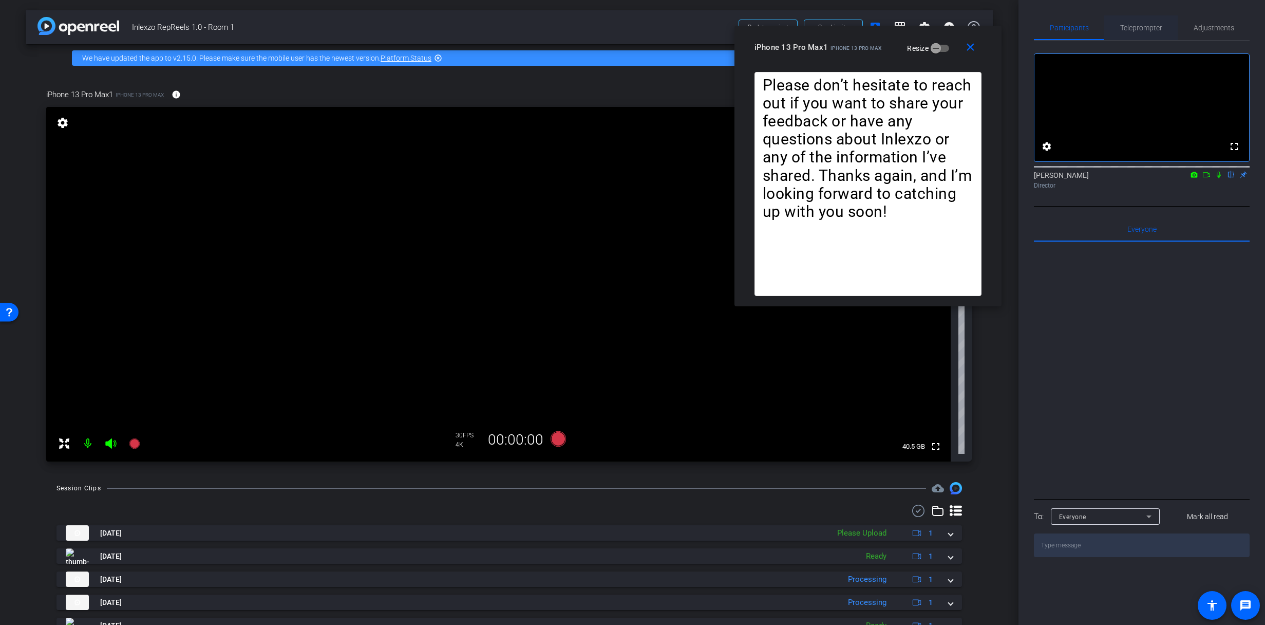
click at [1150, 30] on span "Teleprompter" at bounding box center [1142, 27] width 42 height 7
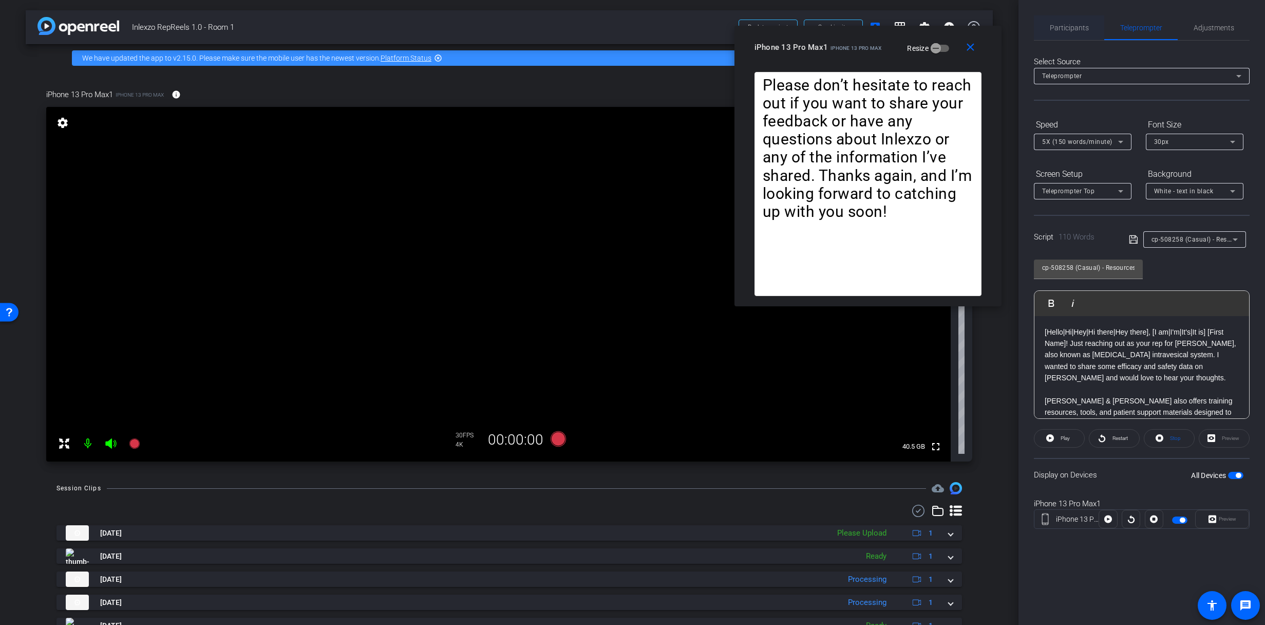
click at [1058, 25] on span "Participants" at bounding box center [1069, 27] width 39 height 7
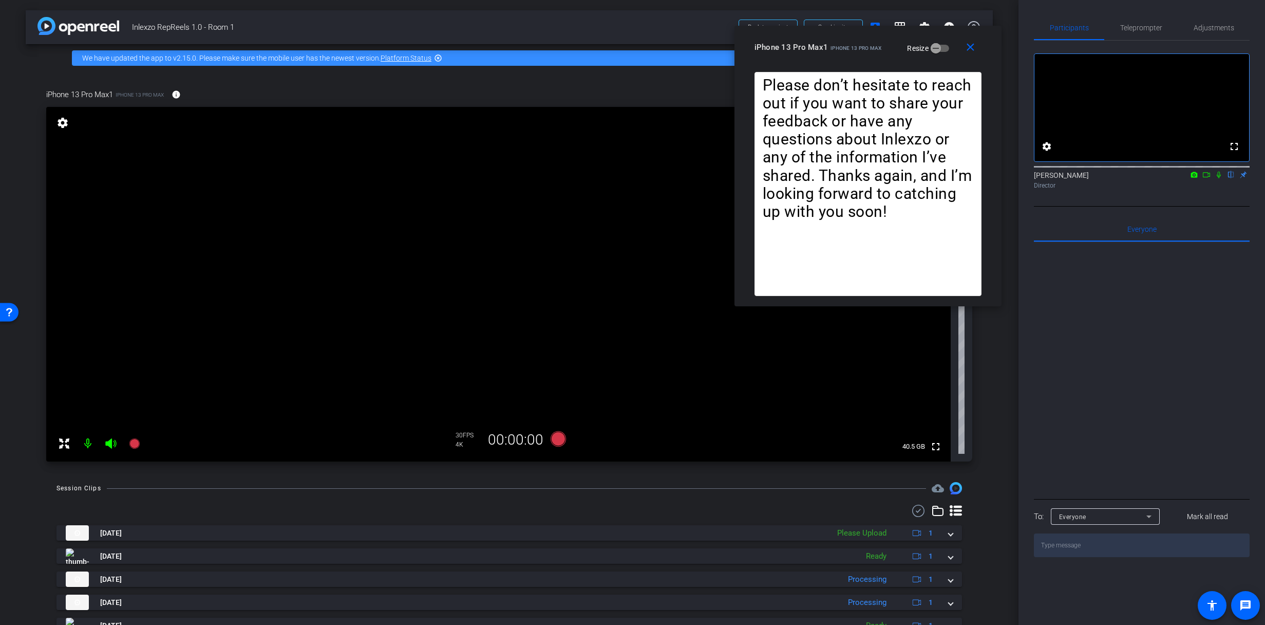
click at [1220, 179] on mat-icon at bounding box center [1219, 174] width 12 height 9
click at [140, 447] on icon at bounding box center [134, 443] width 12 height 12
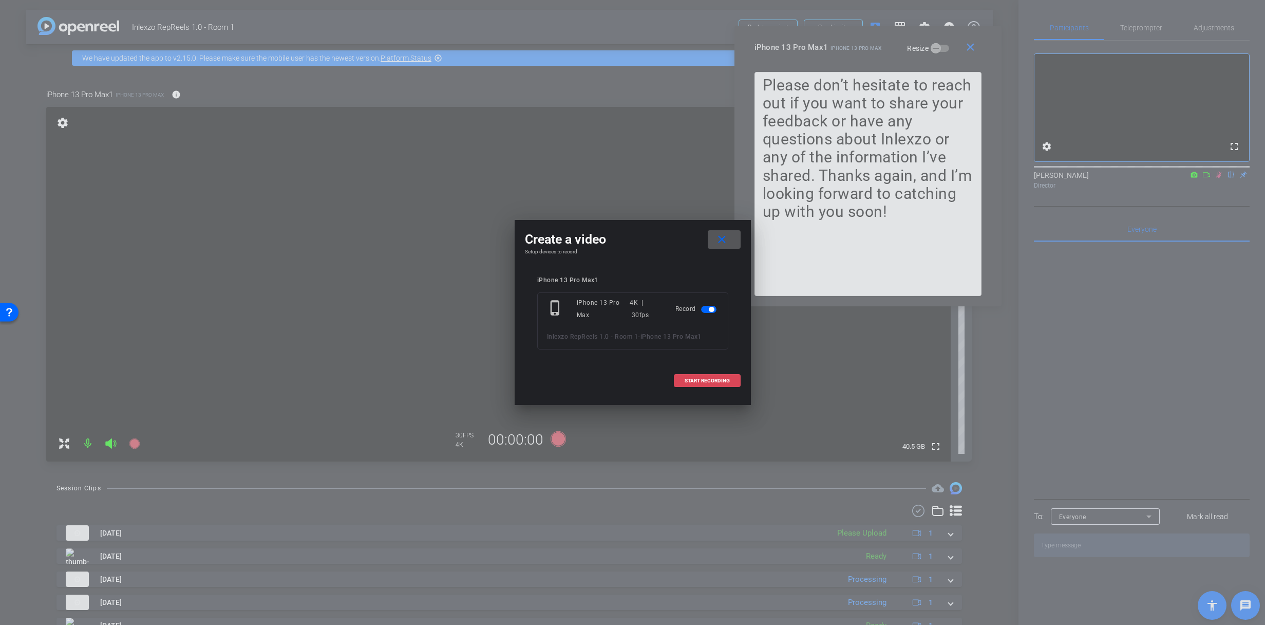
click at [679, 386] on span at bounding box center [708, 380] width 66 height 25
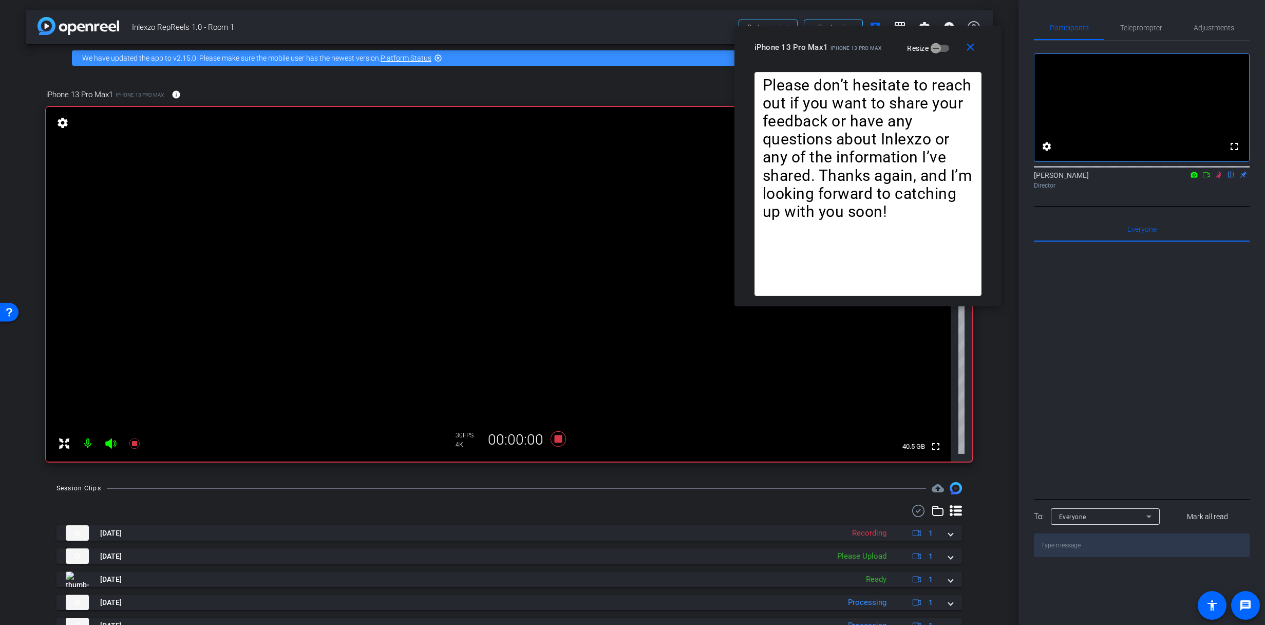
click at [1144, 26] on span "Teleprompter" at bounding box center [1142, 27] width 42 height 7
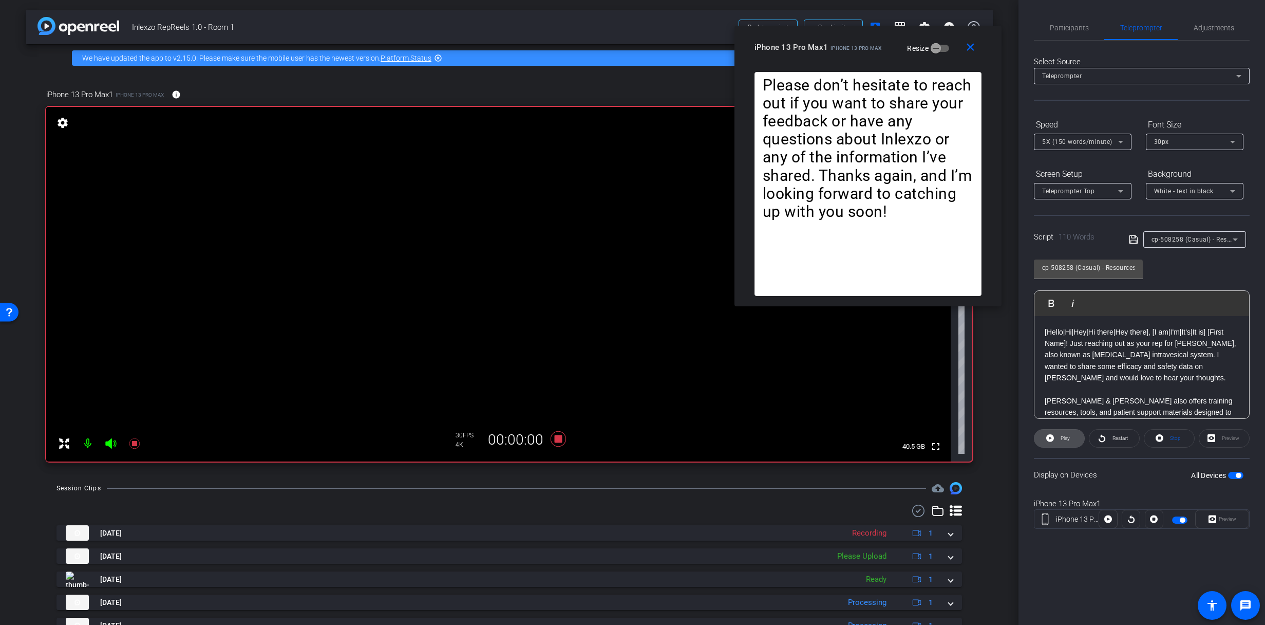
click at [1049, 439] on icon at bounding box center [1051, 438] width 8 height 8
drag, startPoint x: 1049, startPoint y: 436, endPoint x: 1092, endPoint y: 442, distance: 43.1
click at [1050, 436] on icon at bounding box center [1049, 438] width 8 height 13
click at [1113, 442] on span "Restart" at bounding box center [1119, 438] width 18 height 14
click at [1059, 26] on span "Participants" at bounding box center [1069, 27] width 39 height 7
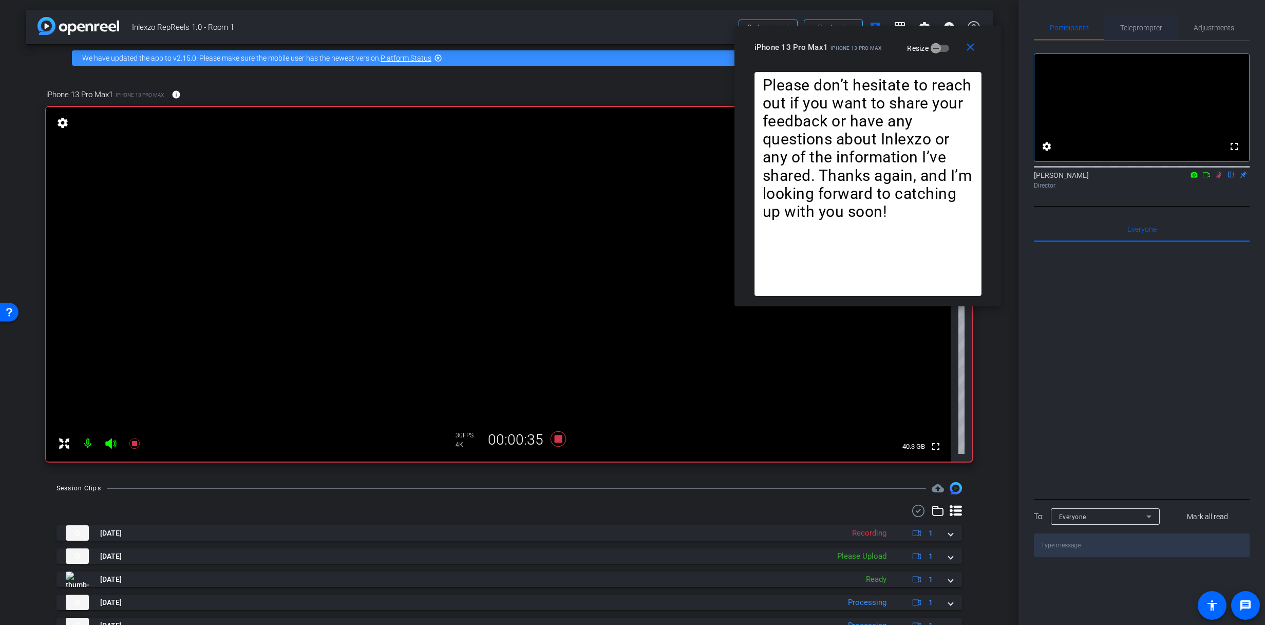
click at [1124, 27] on span "Teleprompter" at bounding box center [1142, 27] width 42 height 7
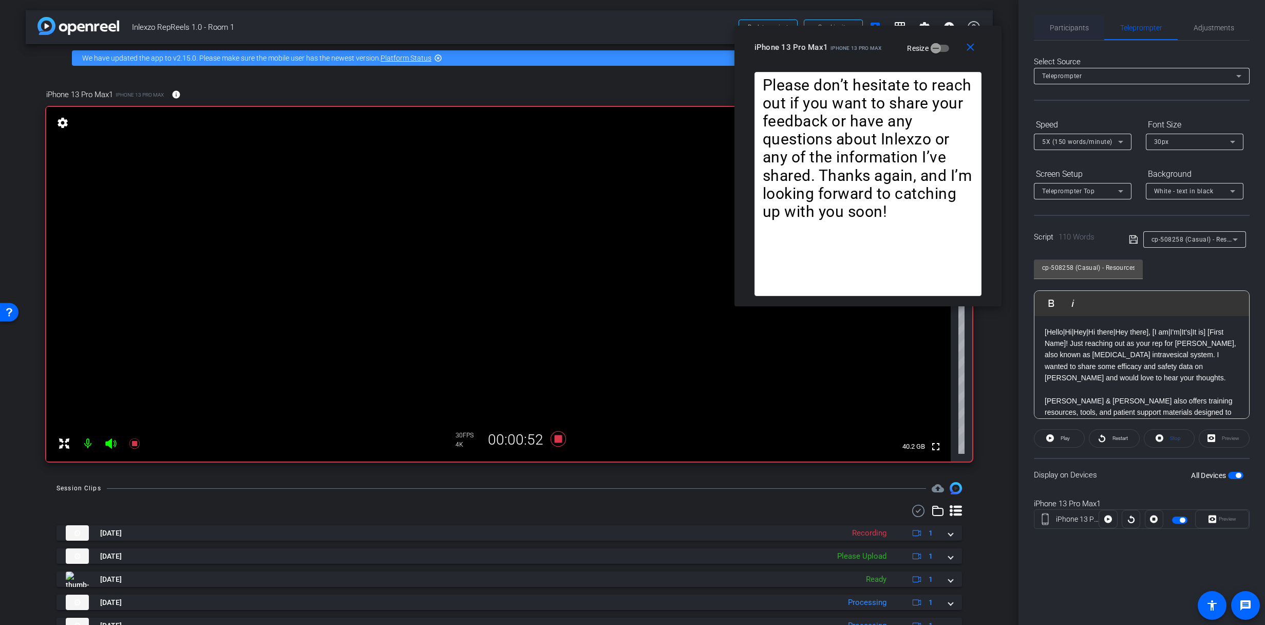
click at [1076, 27] on span "Participants" at bounding box center [1069, 27] width 39 height 7
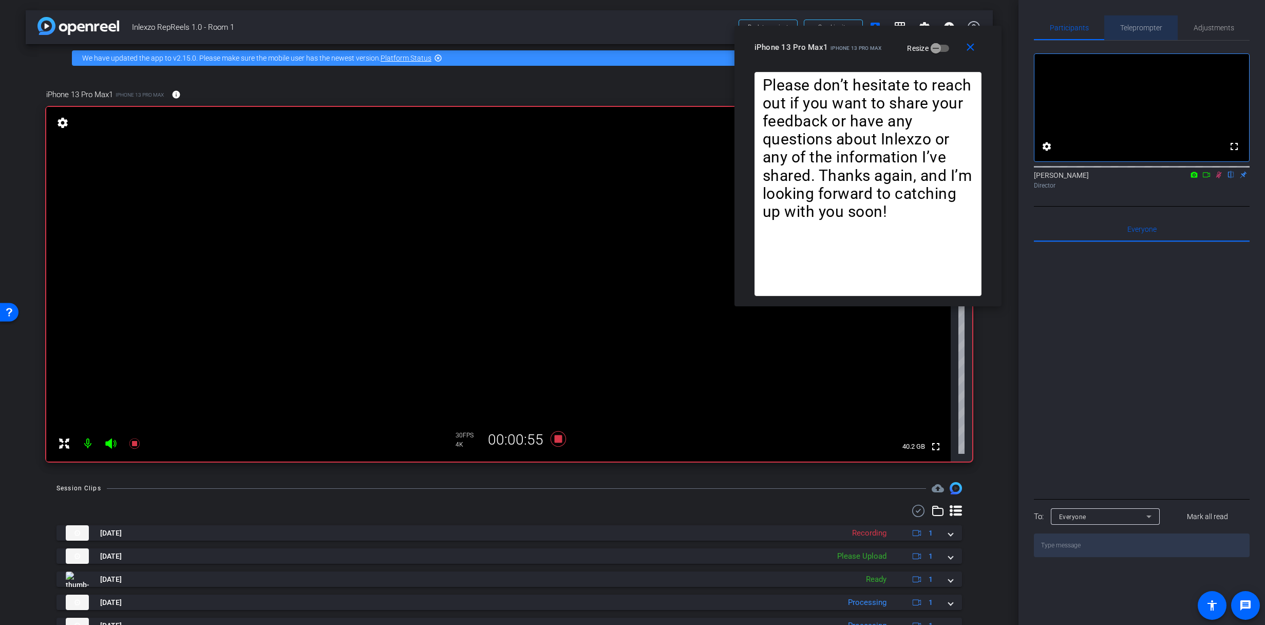
click at [1121, 32] on span "Teleprompter" at bounding box center [1142, 27] width 42 height 25
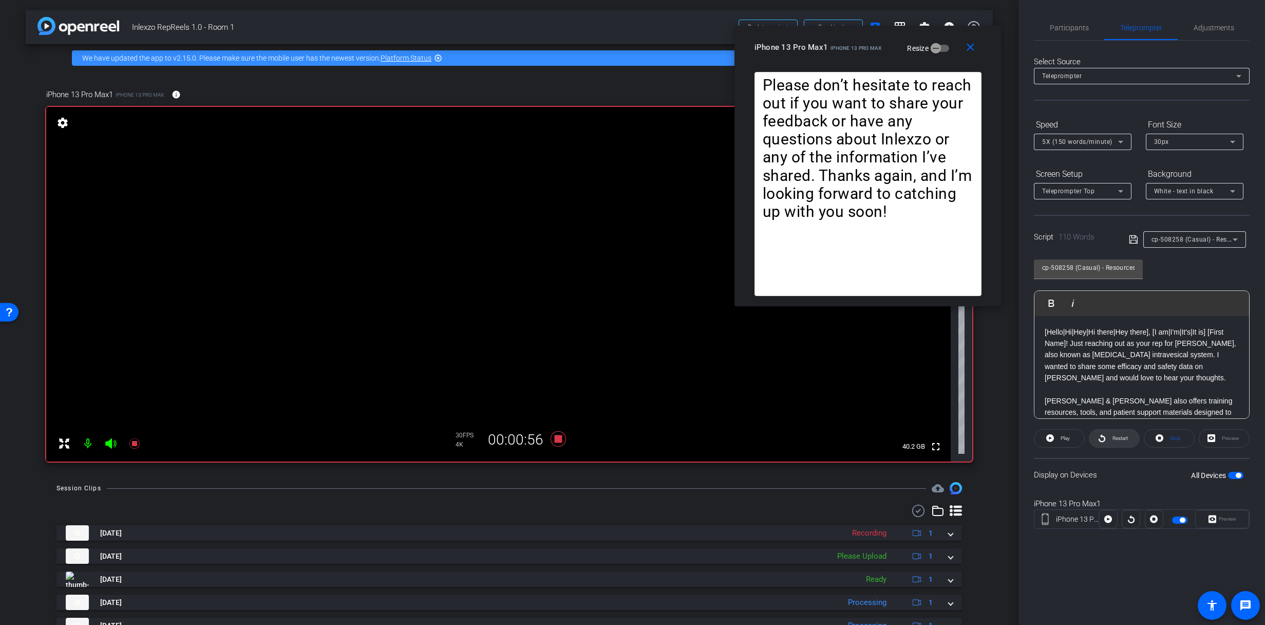
click at [1109, 432] on span at bounding box center [1115, 438] width 50 height 25
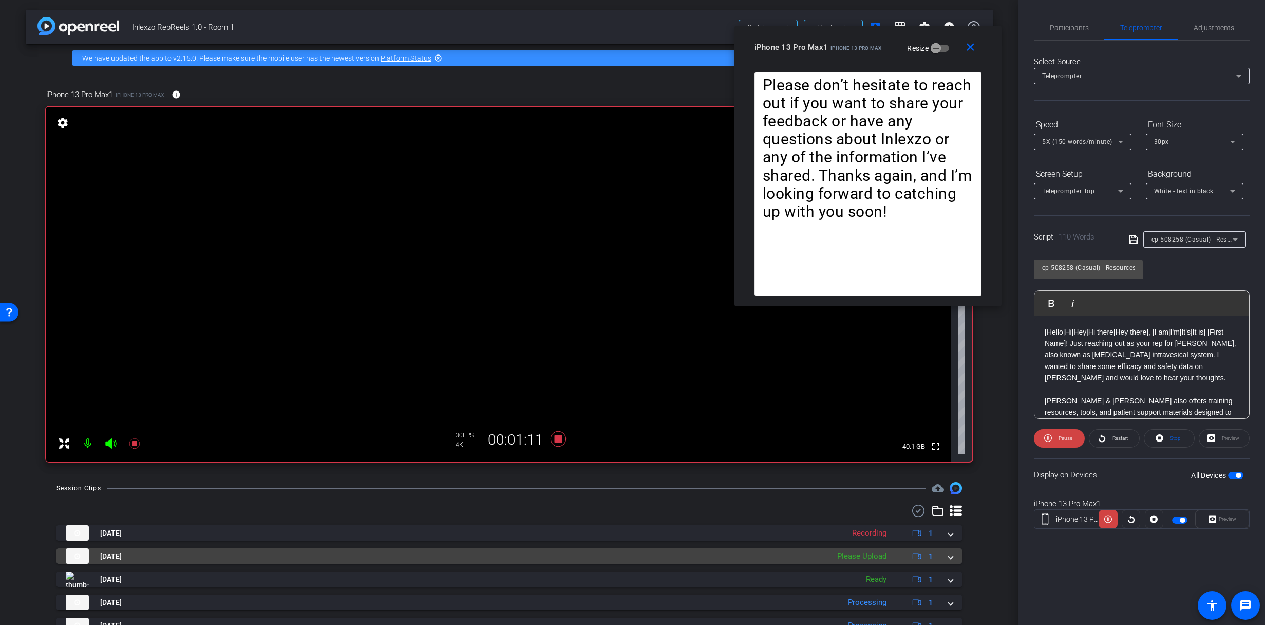
click at [949, 558] on mat-expansion-panel-header "[DATE] Please Upload 1" at bounding box center [510, 555] width 906 height 15
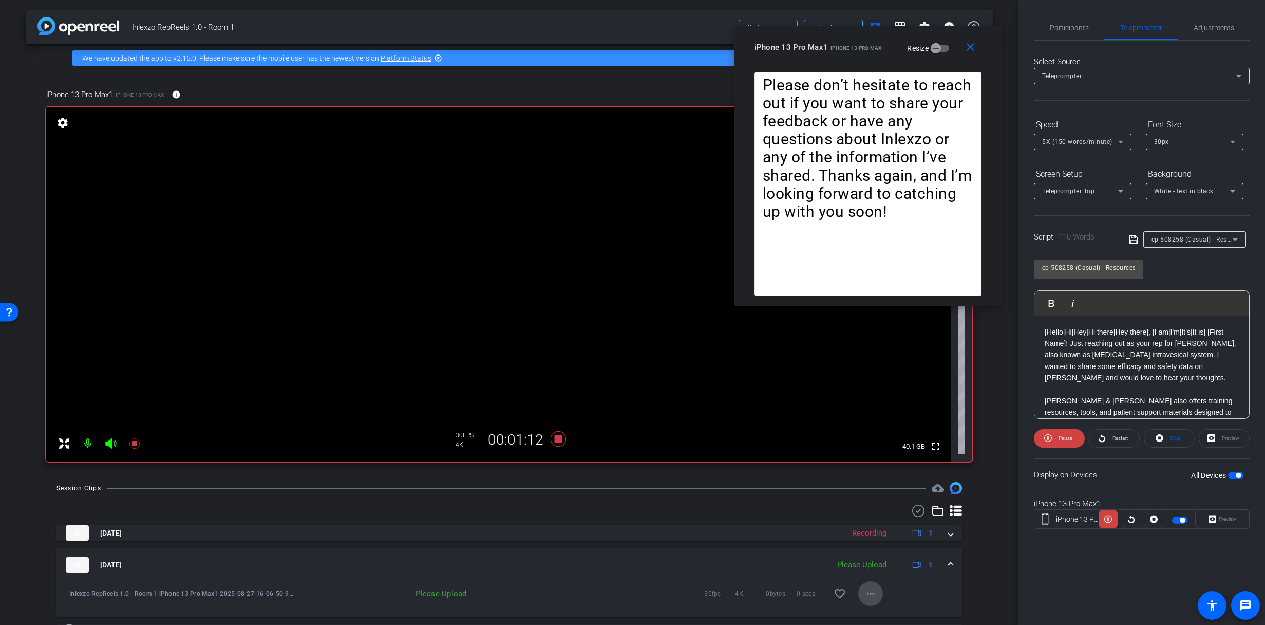
click at [868, 591] on mat-icon "more_horiz" at bounding box center [871, 593] width 12 height 12
click at [872, 572] on span "Delete clip" at bounding box center [882, 572] width 41 height 12
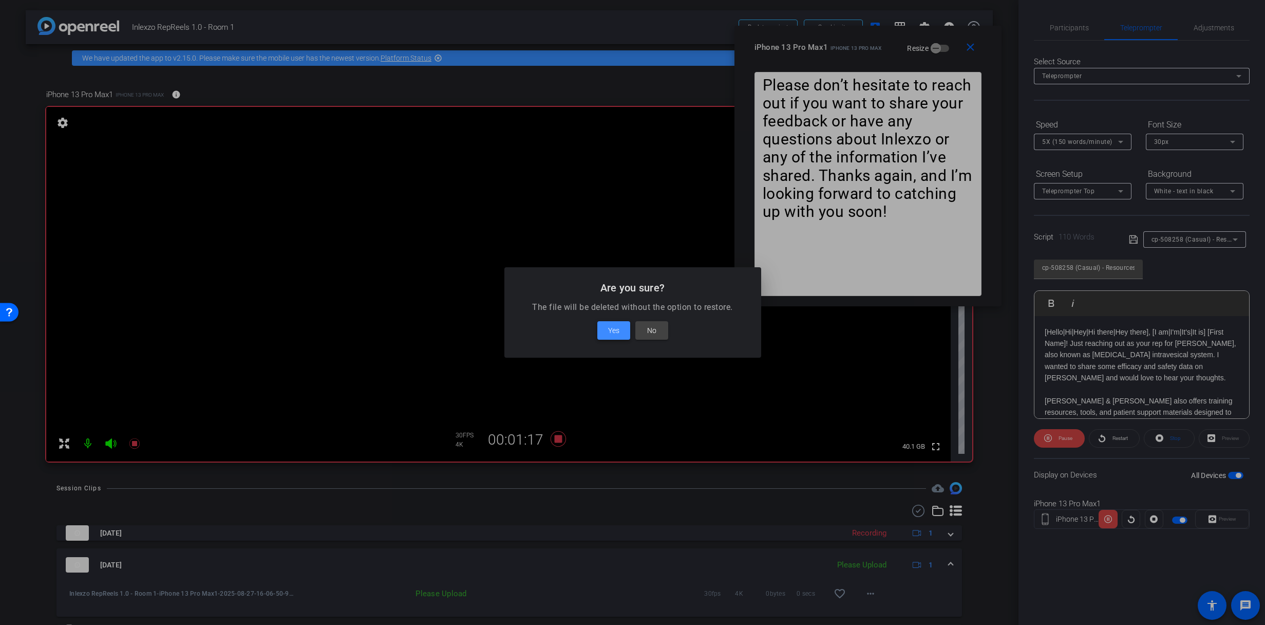
click at [614, 333] on span "Yes" at bounding box center [613, 330] width 11 height 12
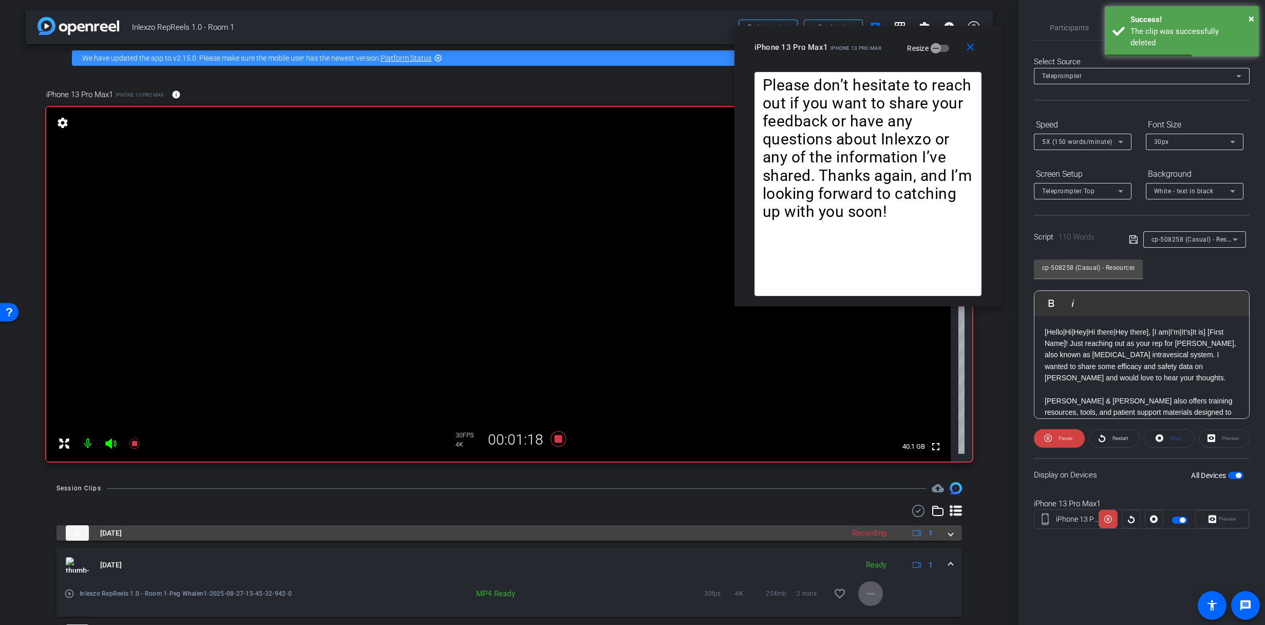
scroll to position [2, 0]
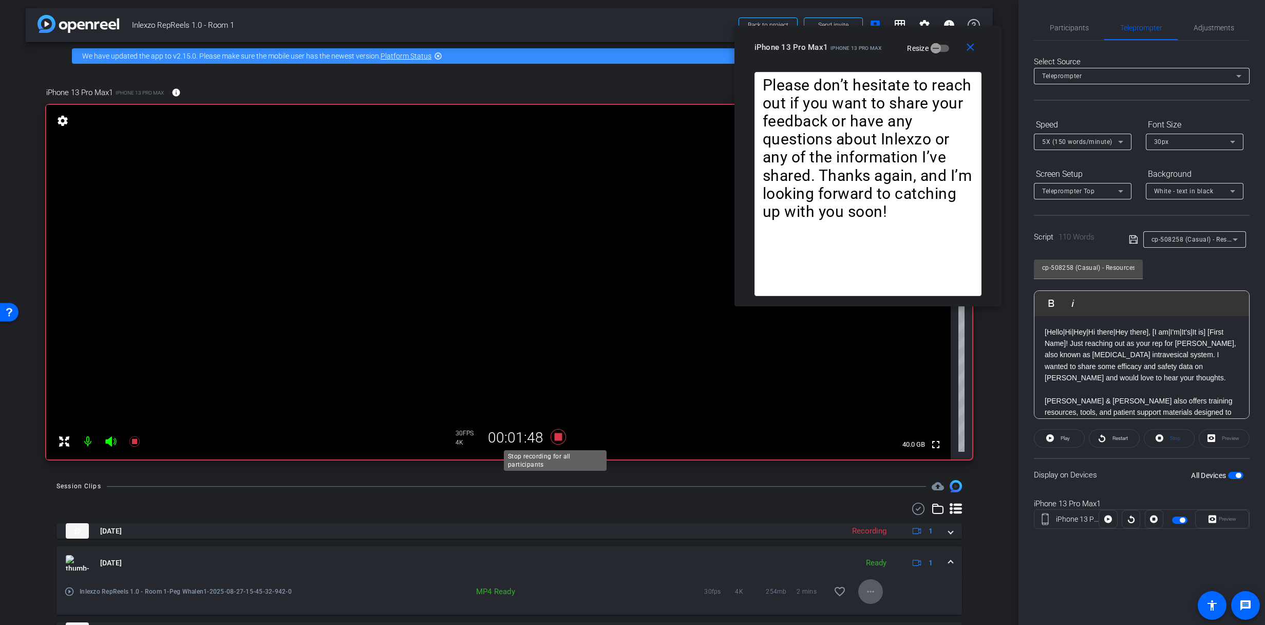
click at [556, 436] on icon at bounding box center [557, 436] width 15 height 15
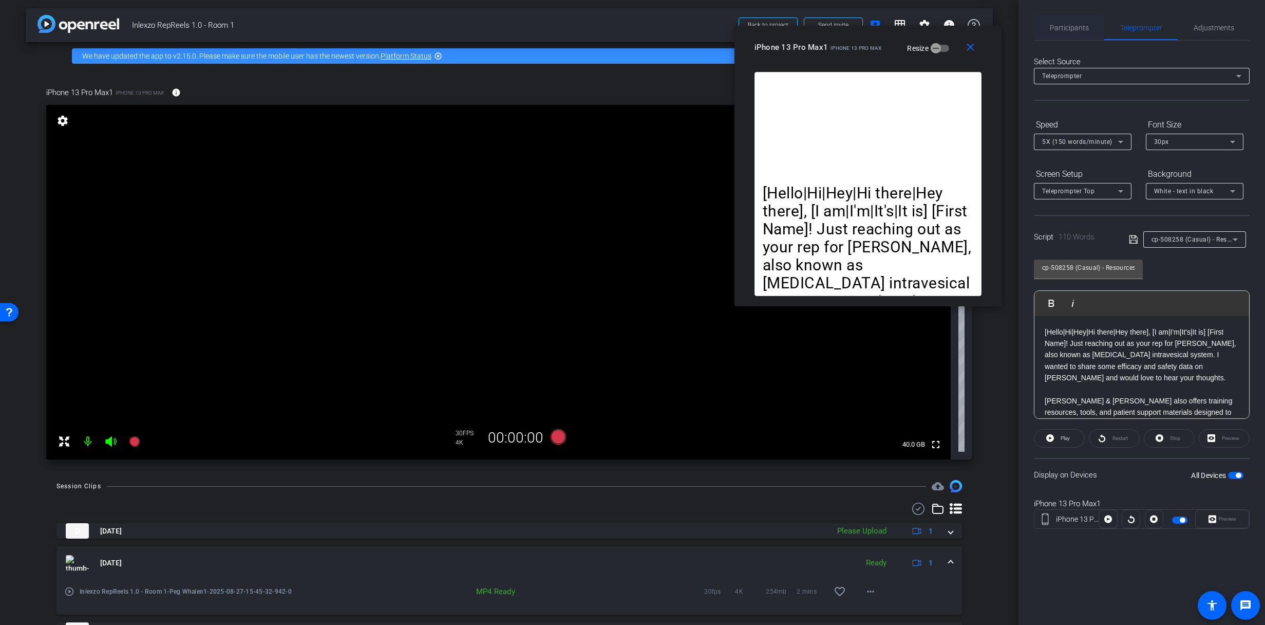
click at [1073, 32] on span "Participants" at bounding box center [1069, 27] width 39 height 25
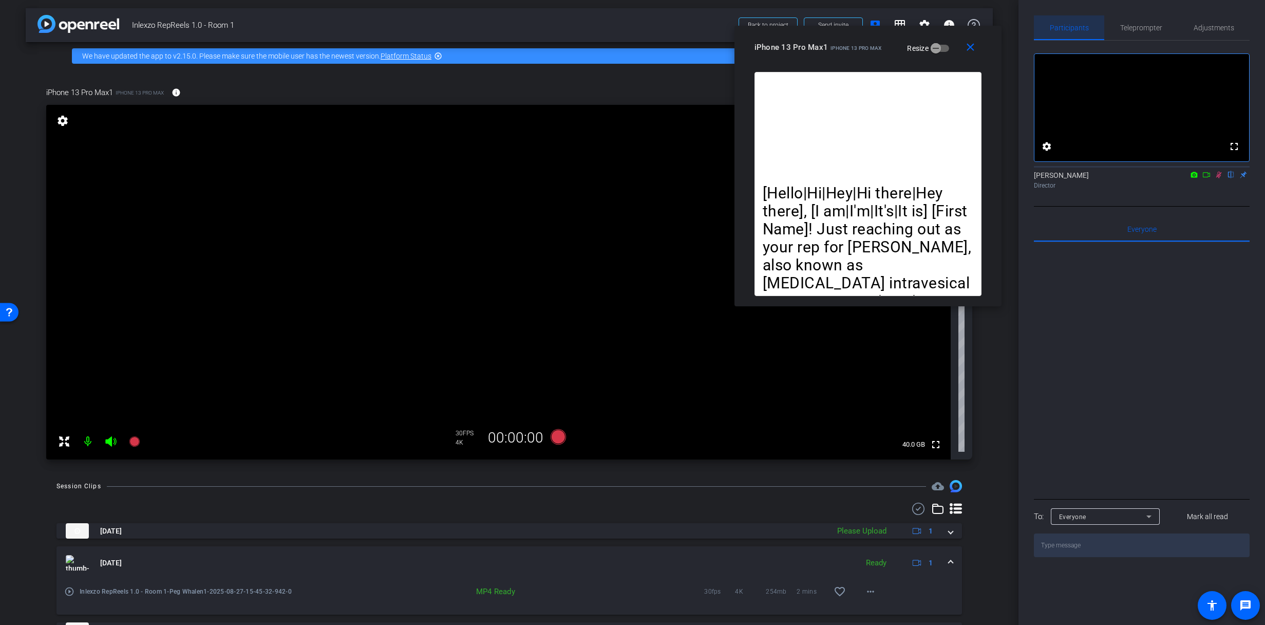
click at [1073, 29] on span "Participants" at bounding box center [1069, 27] width 39 height 7
click at [1220, 178] on icon at bounding box center [1219, 174] width 8 height 7
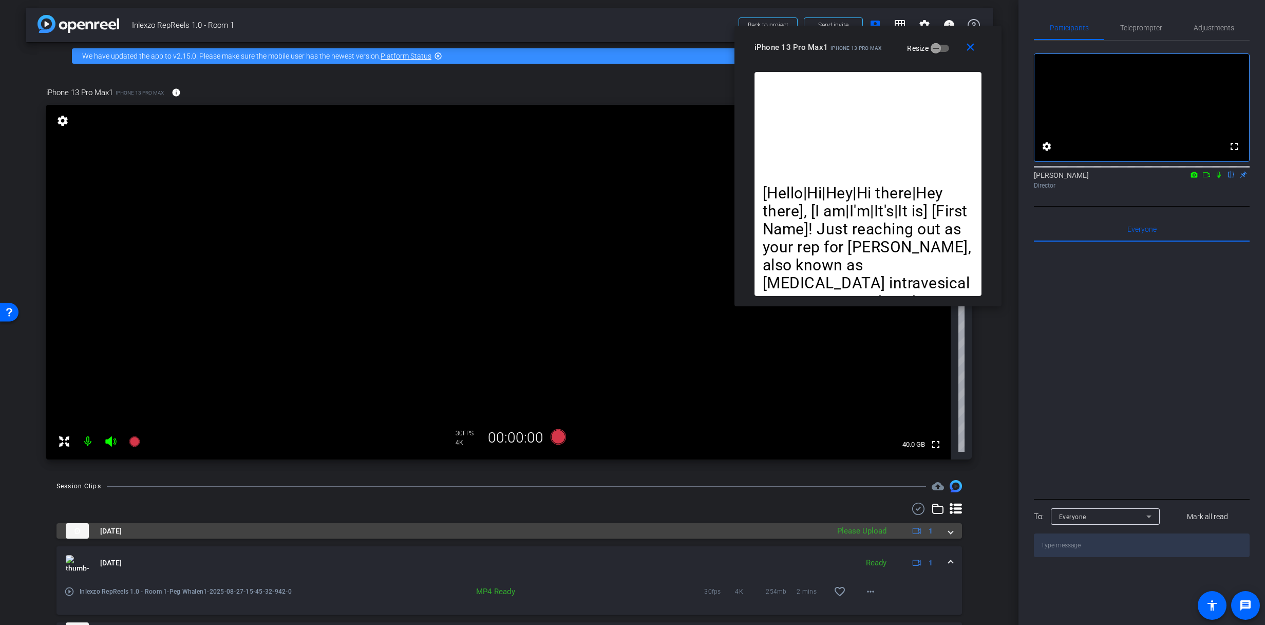
click at [859, 533] on div "Please Upload" at bounding box center [862, 531] width 60 height 12
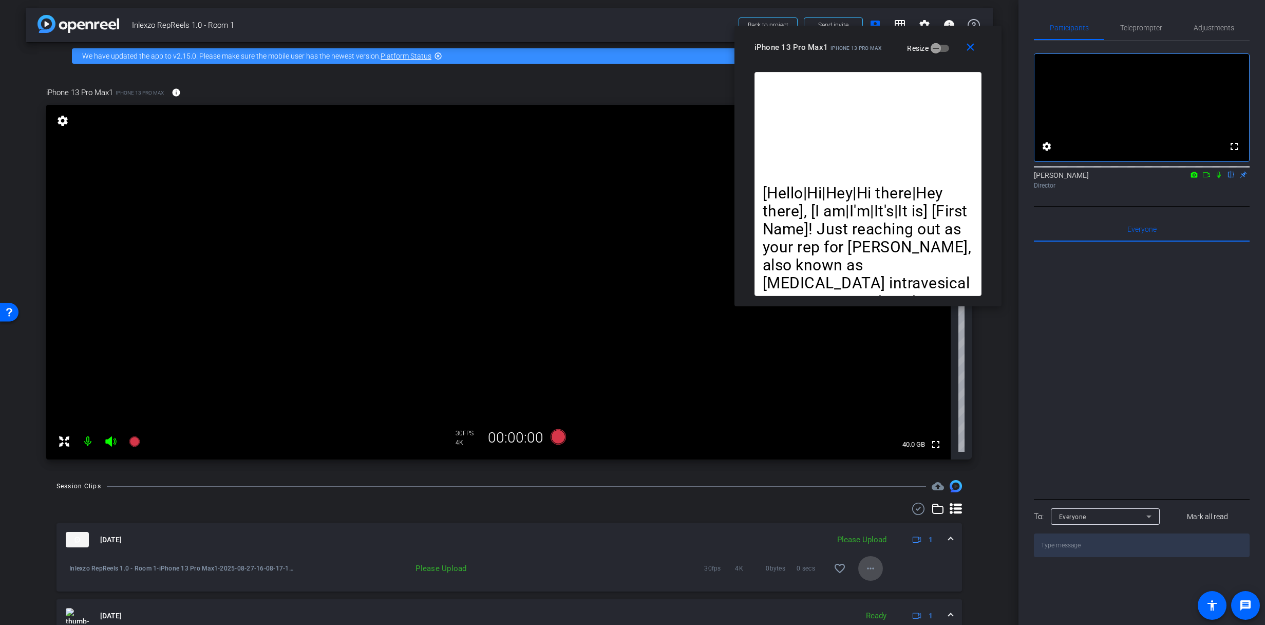
click at [869, 570] on mat-icon "more_horiz" at bounding box center [871, 568] width 12 height 12
click at [874, 589] on span "Upload" at bounding box center [882, 590] width 41 height 12
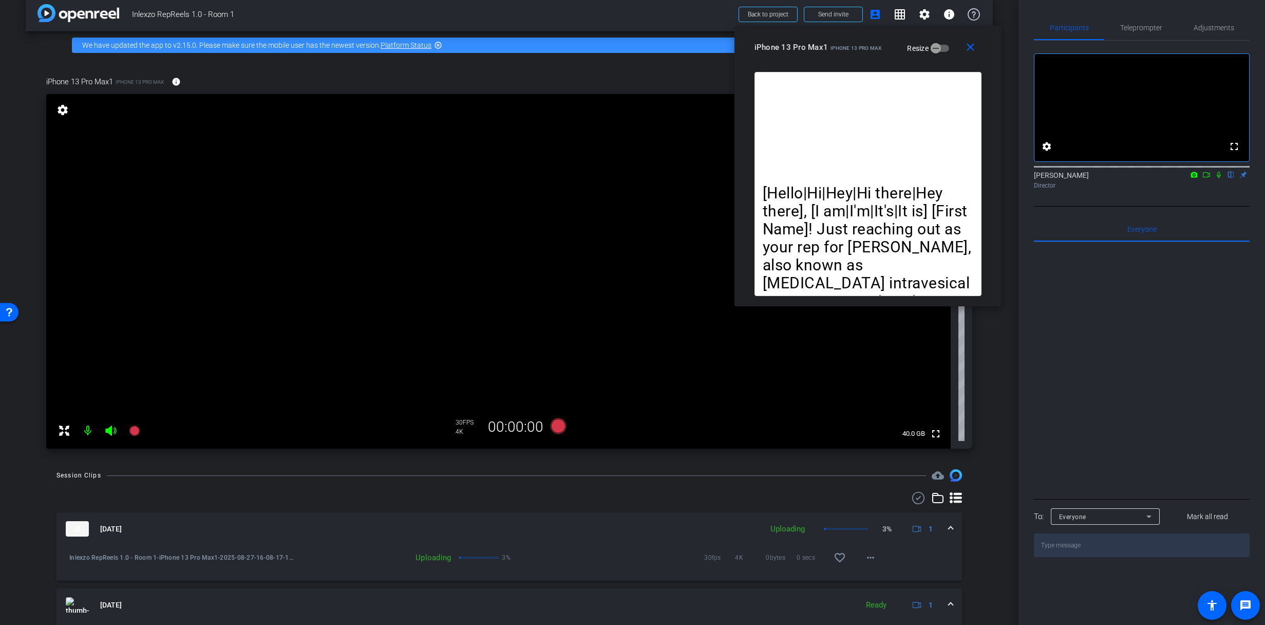
scroll to position [0, 0]
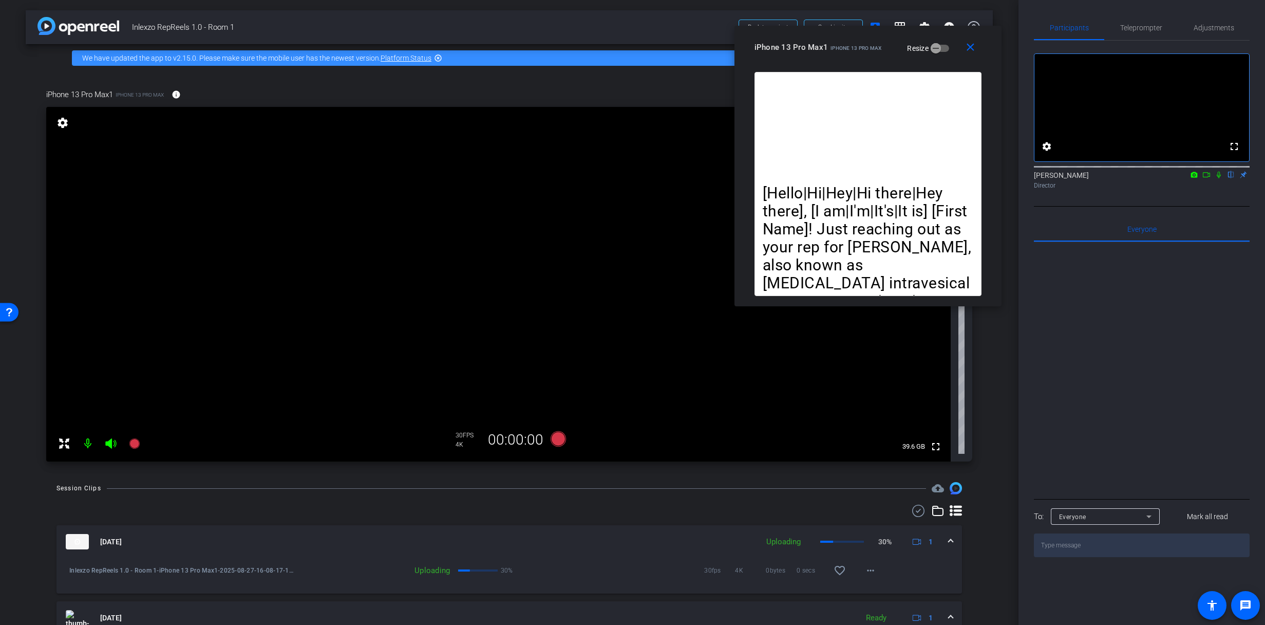
click at [1220, 178] on icon at bounding box center [1219, 174] width 8 height 7
click at [138, 439] on icon at bounding box center [134, 443] width 12 height 12
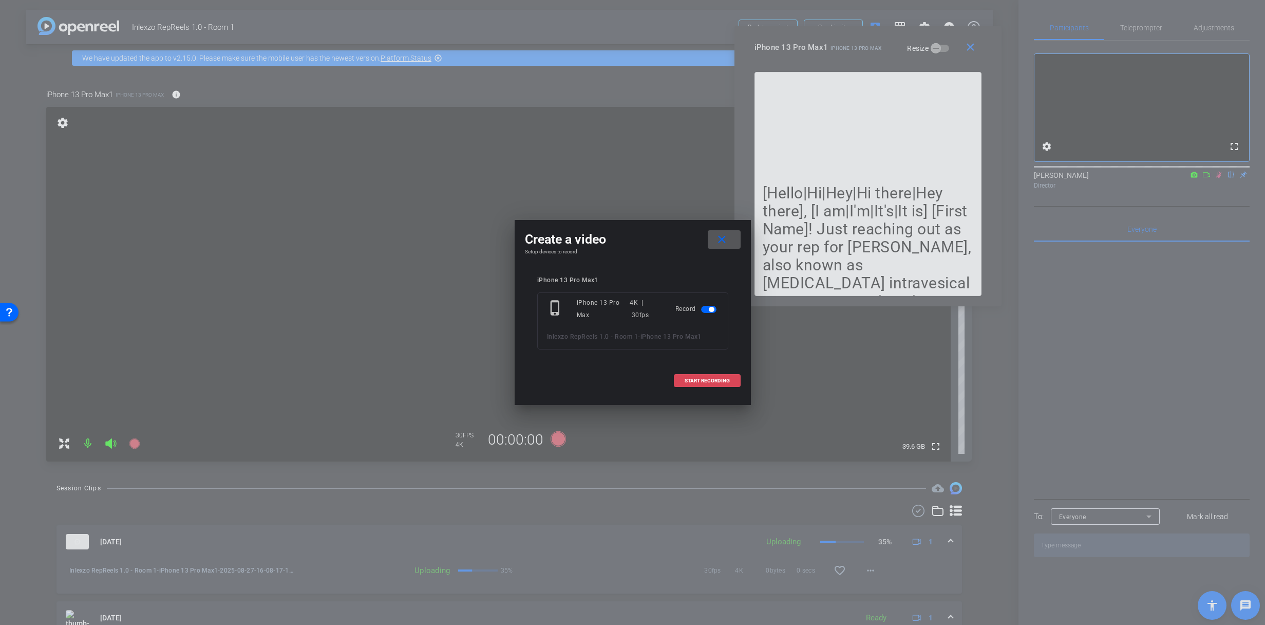
click at [698, 378] on span "START RECORDING" at bounding box center [707, 380] width 45 height 5
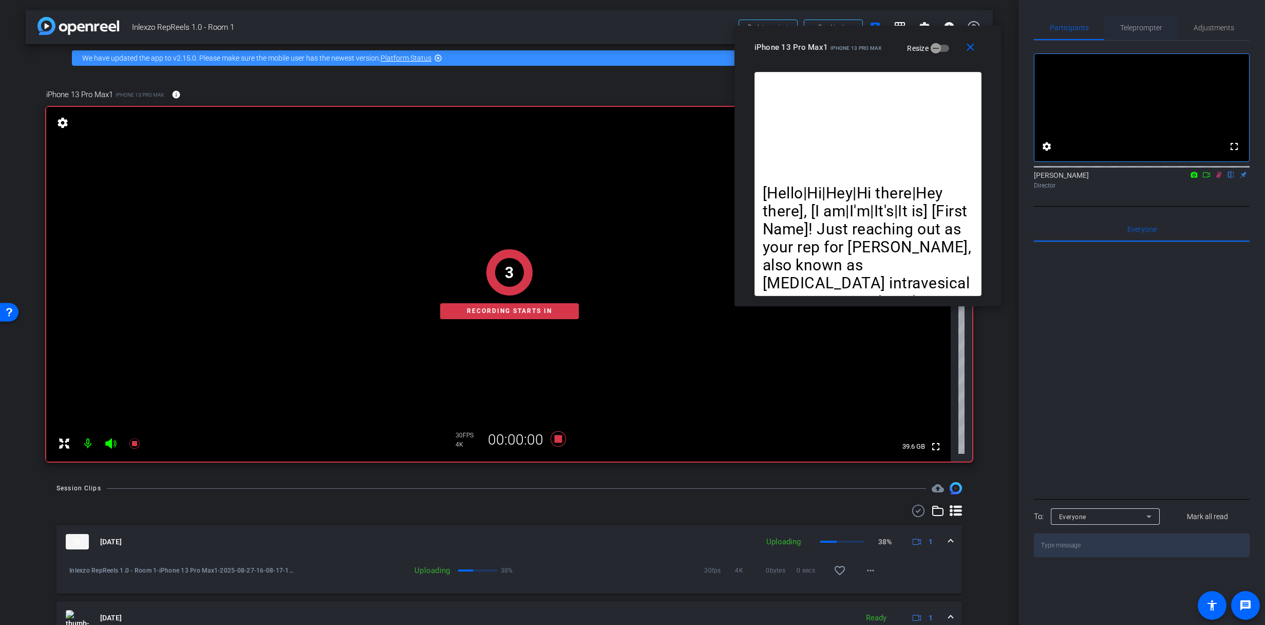
click at [1144, 22] on span "Teleprompter" at bounding box center [1142, 27] width 42 height 25
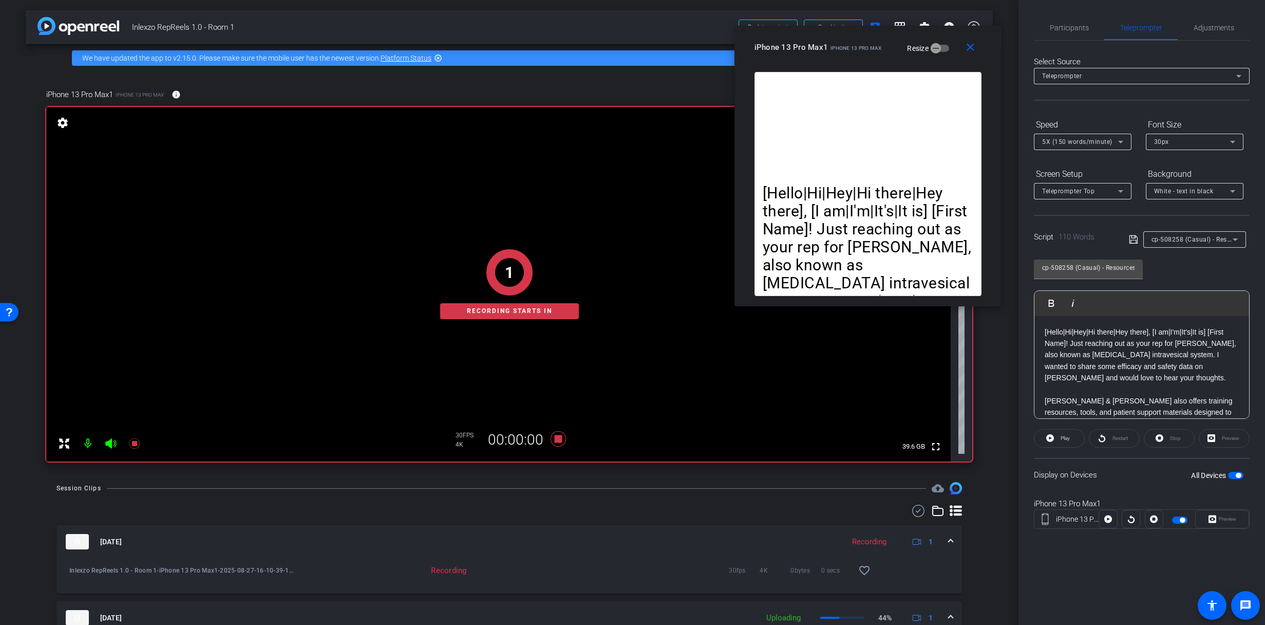
click at [1106, 441] on div "Restart" at bounding box center [1114, 438] width 51 height 18
click at [1101, 439] on div "Restart" at bounding box center [1114, 438] width 51 height 18
click at [1102, 439] on div "Restart" at bounding box center [1114, 438] width 51 height 18
click at [1103, 439] on div "Restart" at bounding box center [1114, 438] width 51 height 18
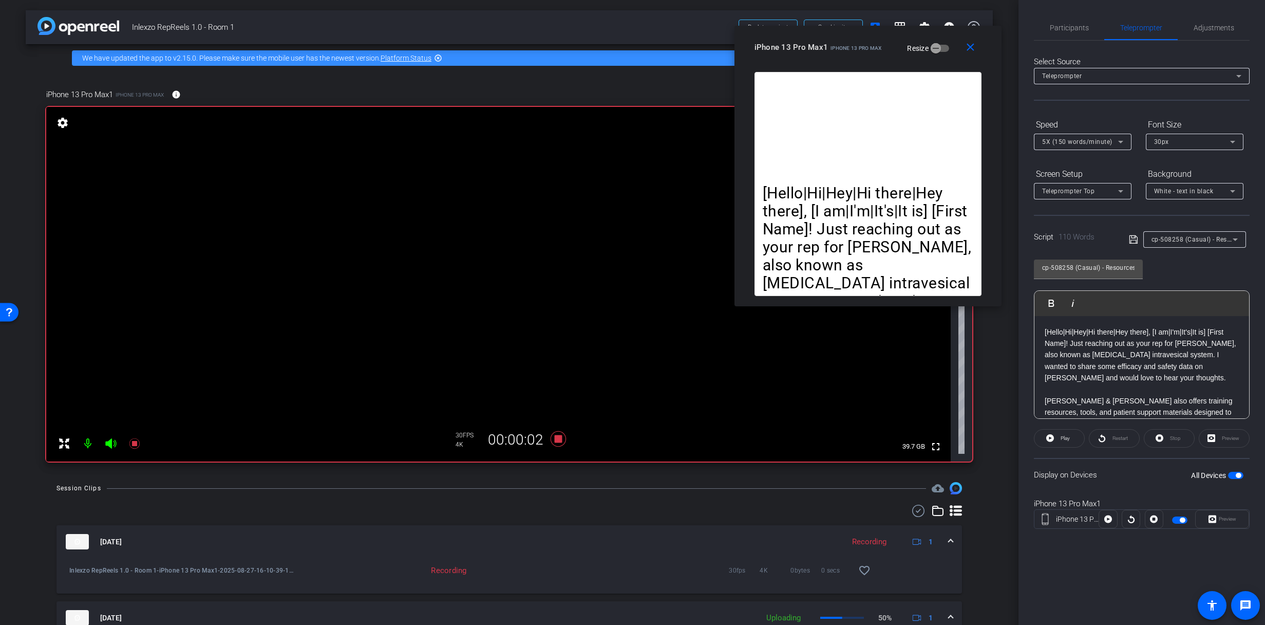
click at [1107, 439] on div "Restart" at bounding box center [1114, 438] width 51 height 18
click at [1130, 479] on div "Display on Devices All Devices" at bounding box center [1142, 474] width 216 height 33
click at [1122, 436] on div "Restart" at bounding box center [1114, 438] width 51 height 18
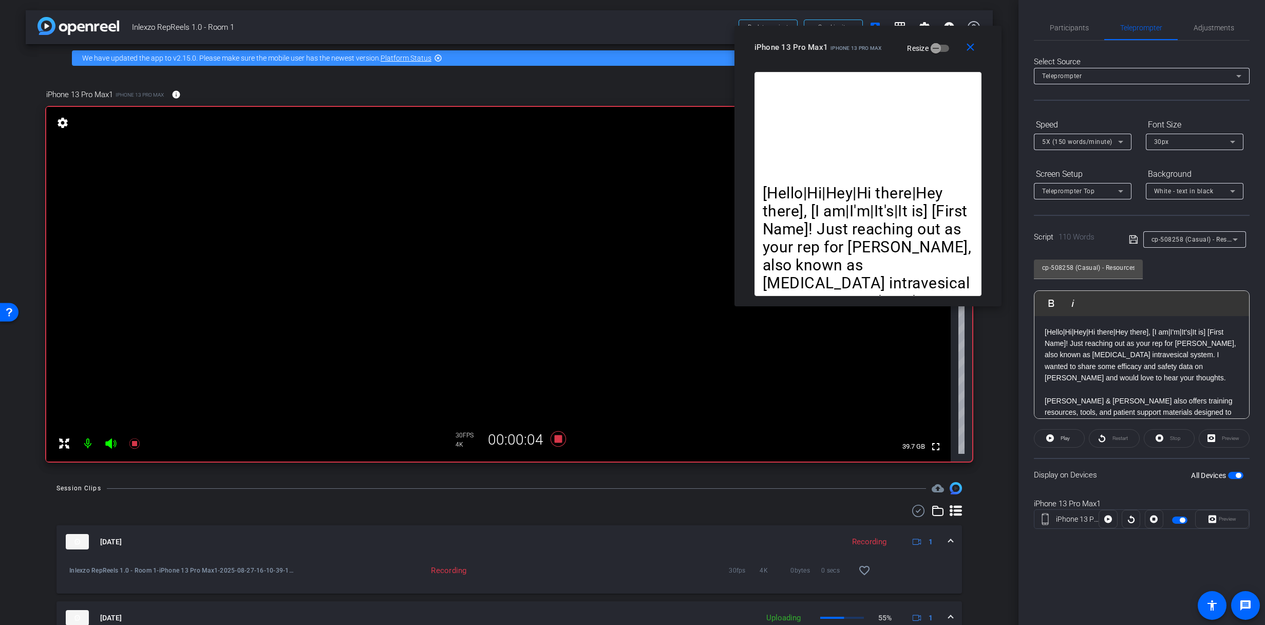
click at [1107, 438] on div "Restart" at bounding box center [1114, 438] width 51 height 18
drag, startPoint x: 1107, startPoint y: 438, endPoint x: 1067, endPoint y: 429, distance: 41.6
click at [1103, 438] on div "Restart" at bounding box center [1114, 438] width 51 height 18
click at [1061, 440] on span "Play" at bounding box center [1065, 438] width 9 height 6
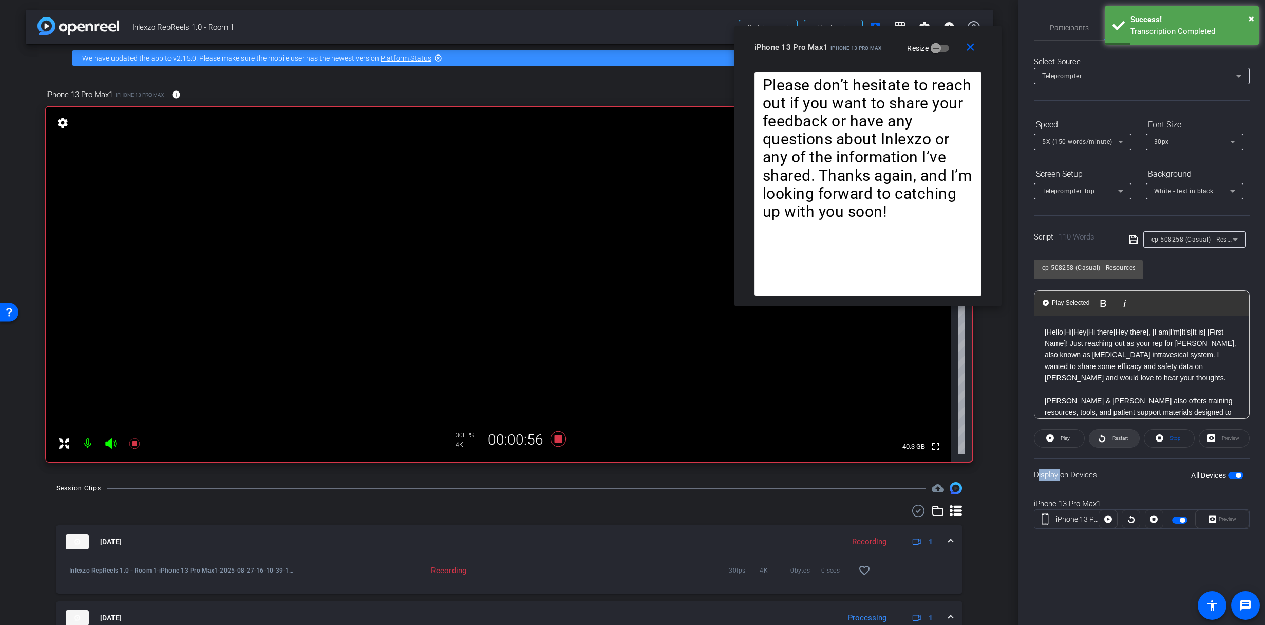
click at [1106, 442] on span at bounding box center [1115, 438] width 50 height 25
click at [1113, 441] on span "Restart" at bounding box center [1119, 438] width 18 height 14
click at [1084, 26] on span "Participants" at bounding box center [1069, 27] width 39 height 7
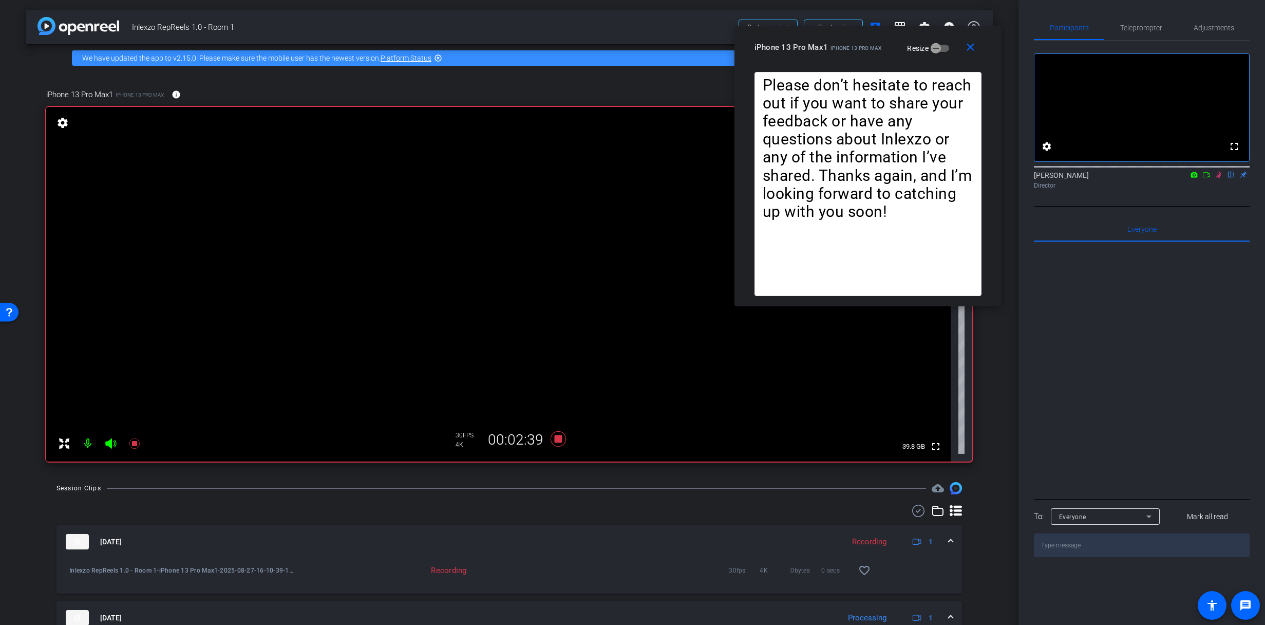
click at [1224, 179] on mat-icon at bounding box center [1219, 174] width 12 height 9
click at [1127, 26] on span "Teleprompter" at bounding box center [1142, 27] width 42 height 7
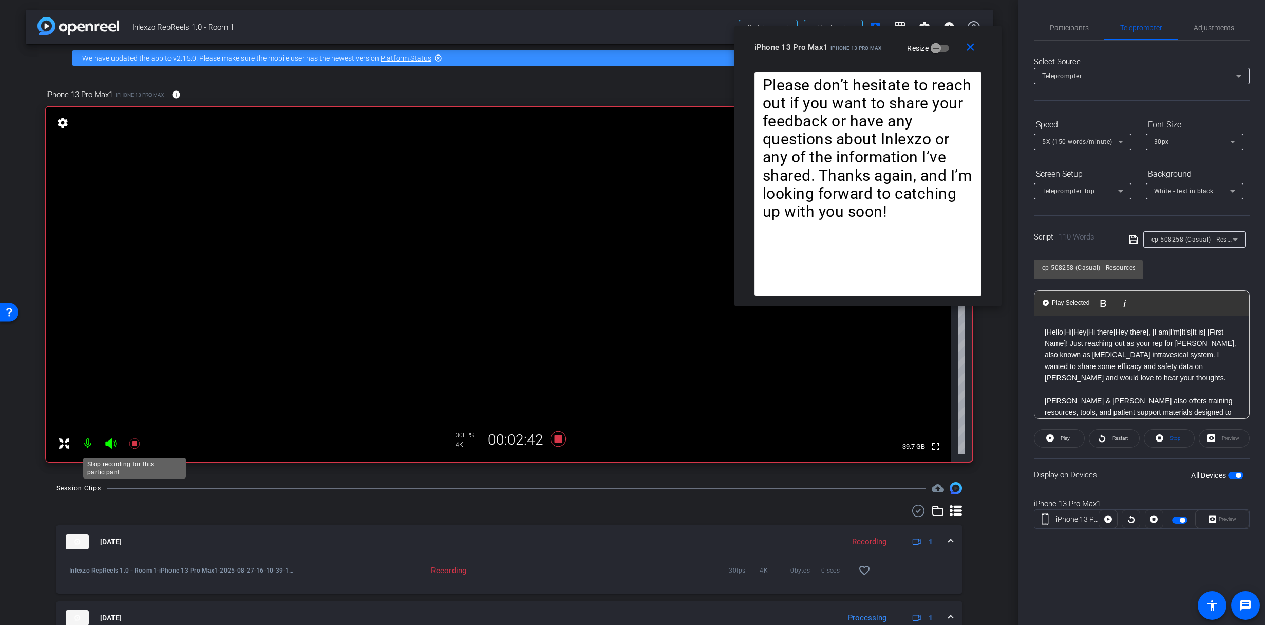
click at [132, 444] on icon at bounding box center [134, 443] width 10 height 10
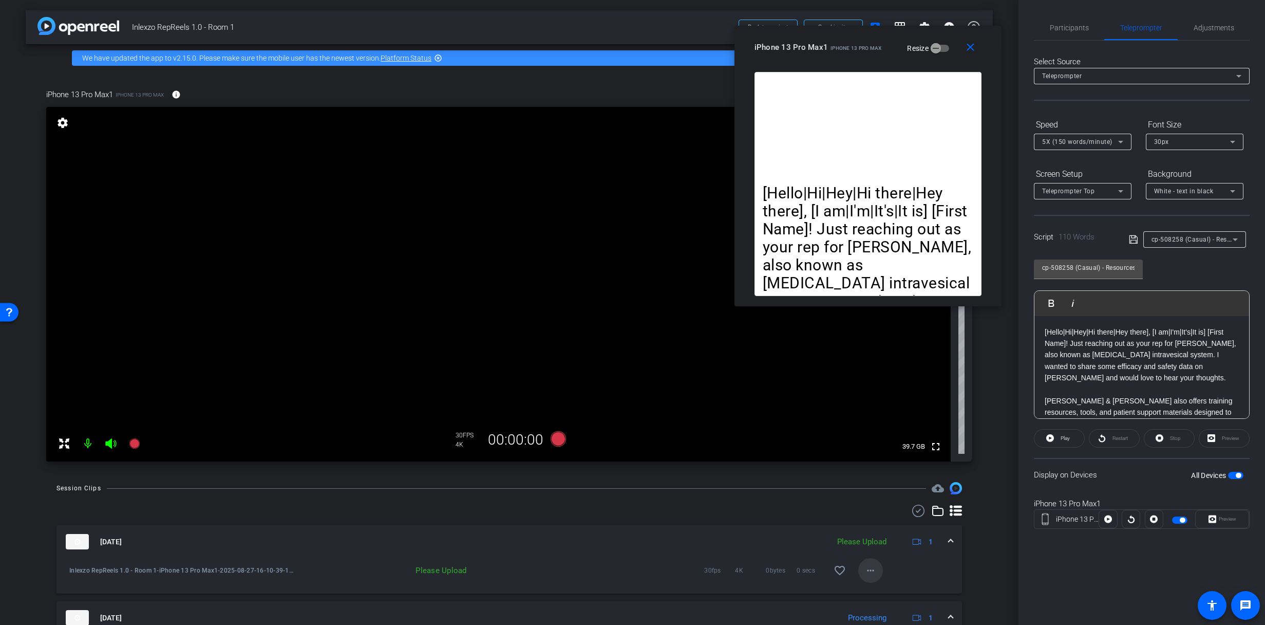
click at [865, 565] on mat-icon "more_horiz" at bounding box center [871, 570] width 12 height 12
click at [872, 520] on span "Upload" at bounding box center [882, 523] width 41 height 12
click at [1071, 30] on span "Participants" at bounding box center [1069, 27] width 39 height 7
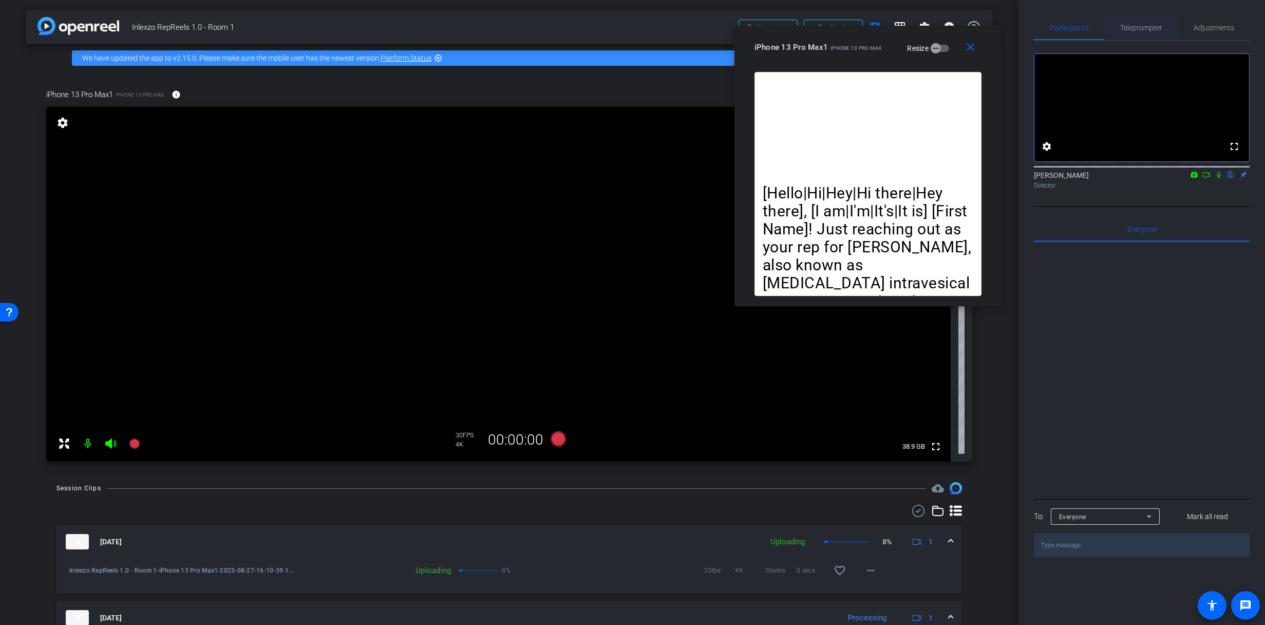
click at [1146, 24] on span "Teleprompter" at bounding box center [1142, 27] width 42 height 7
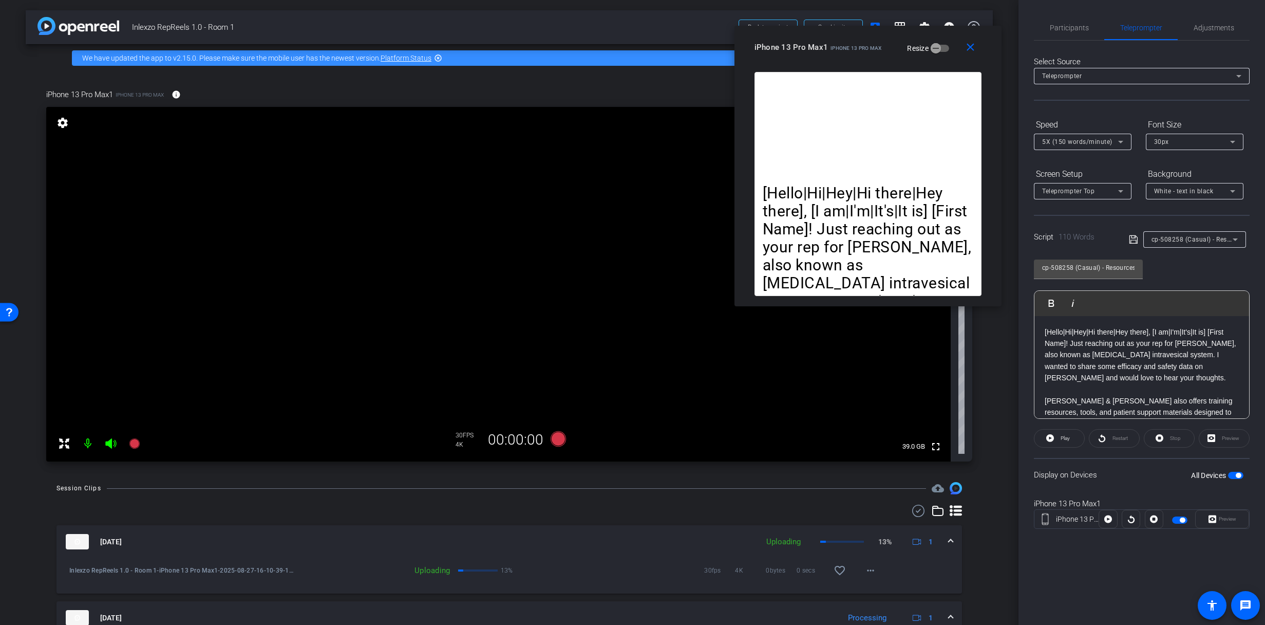
click at [1198, 239] on span "cp-508258 (Casual) - Resources to Share" at bounding box center [1213, 239] width 123 height 8
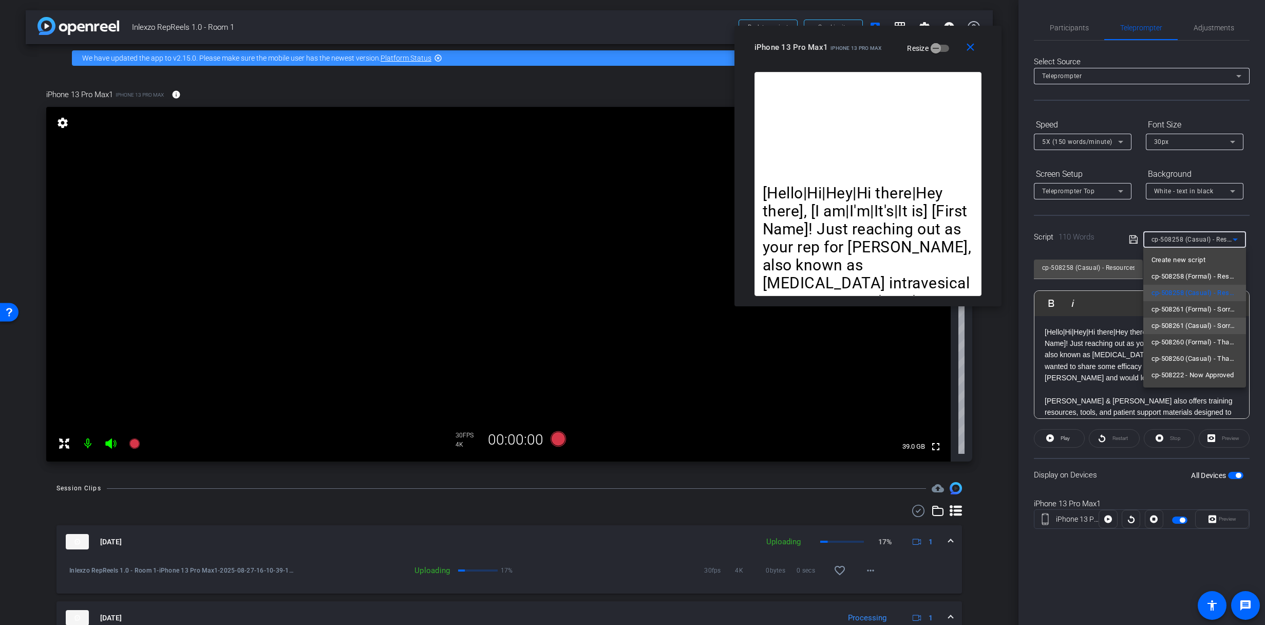
click at [1204, 326] on span "cp-508261 (Casual) - Sorry I Missed You" at bounding box center [1195, 326] width 86 height 12
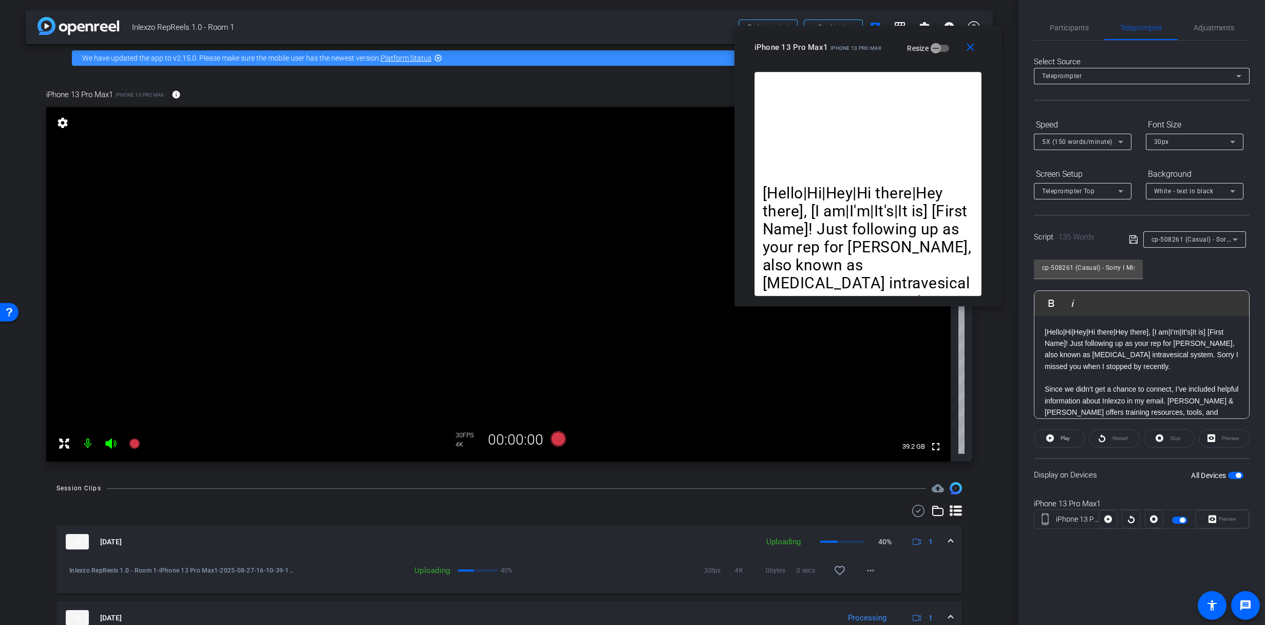
click at [1036, 425] on openreel-capture-teleprompter "Speed 5X (150 words/minute) Font Size 30px Screen Setup Teleprompter Top Backgr…" at bounding box center [1142, 331] width 216 height 431
click at [1066, 29] on span "Participants" at bounding box center [1069, 27] width 39 height 7
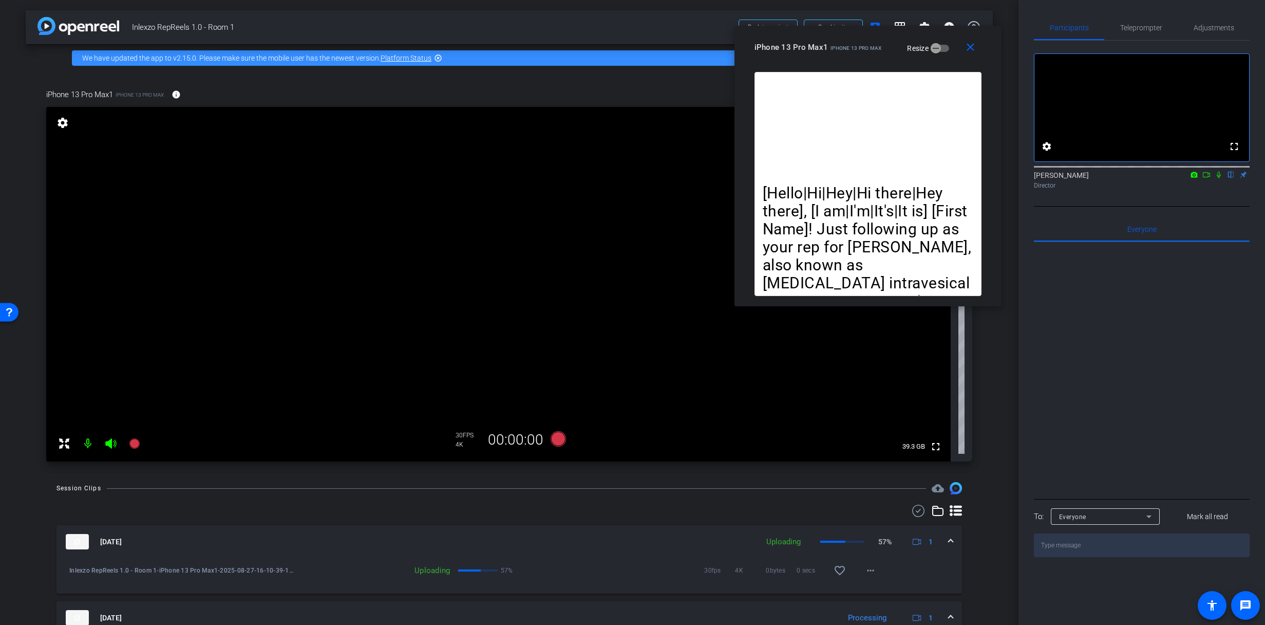
click at [1219, 178] on icon at bounding box center [1219, 175] width 4 height 7
click at [1154, 27] on span "Teleprompter" at bounding box center [1142, 27] width 42 height 7
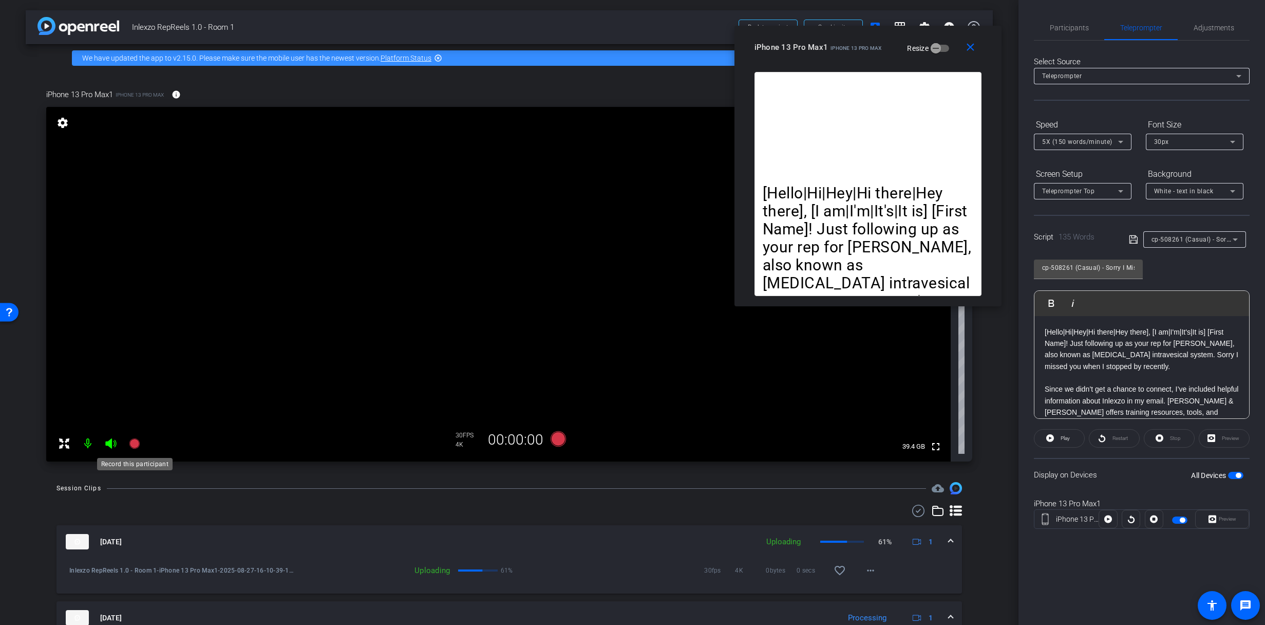
click at [134, 442] on icon at bounding box center [134, 443] width 10 height 10
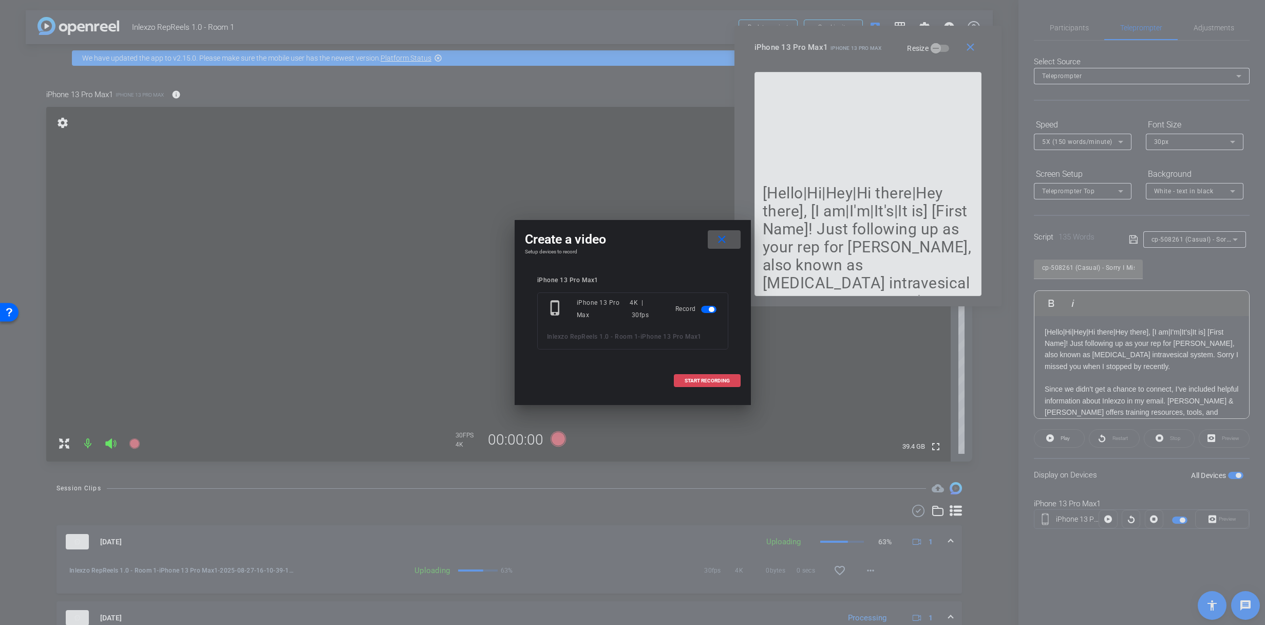
click at [714, 376] on span at bounding box center [708, 380] width 66 height 25
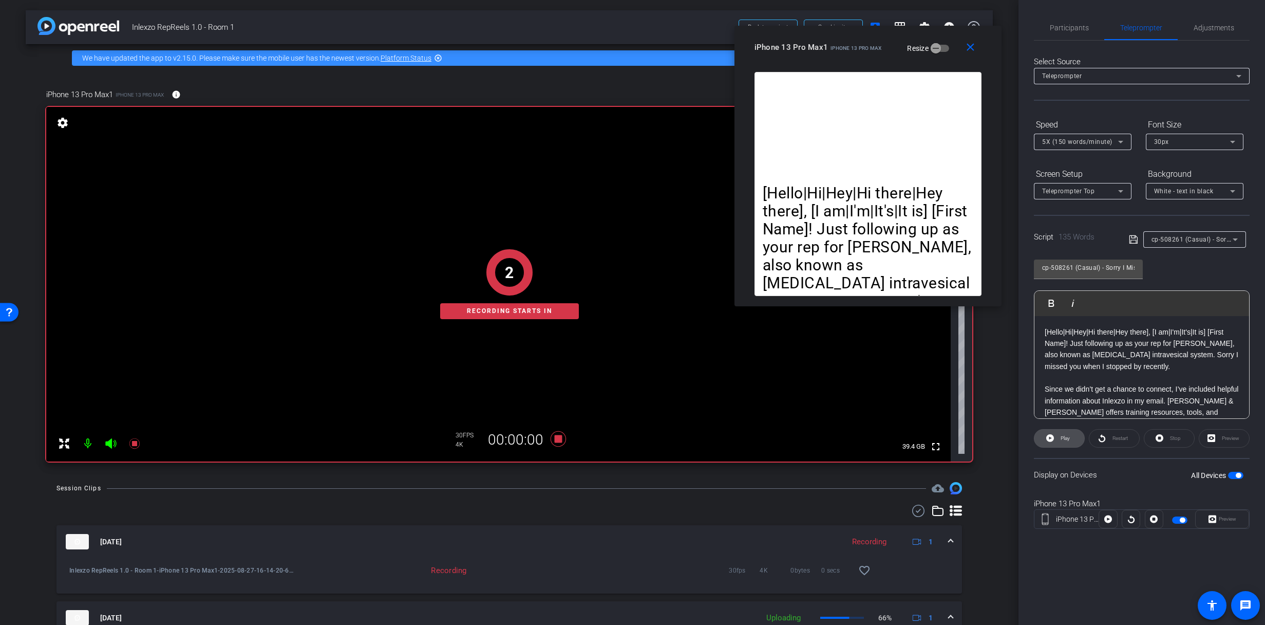
click at [1064, 437] on span "Play" at bounding box center [1065, 438] width 9 height 6
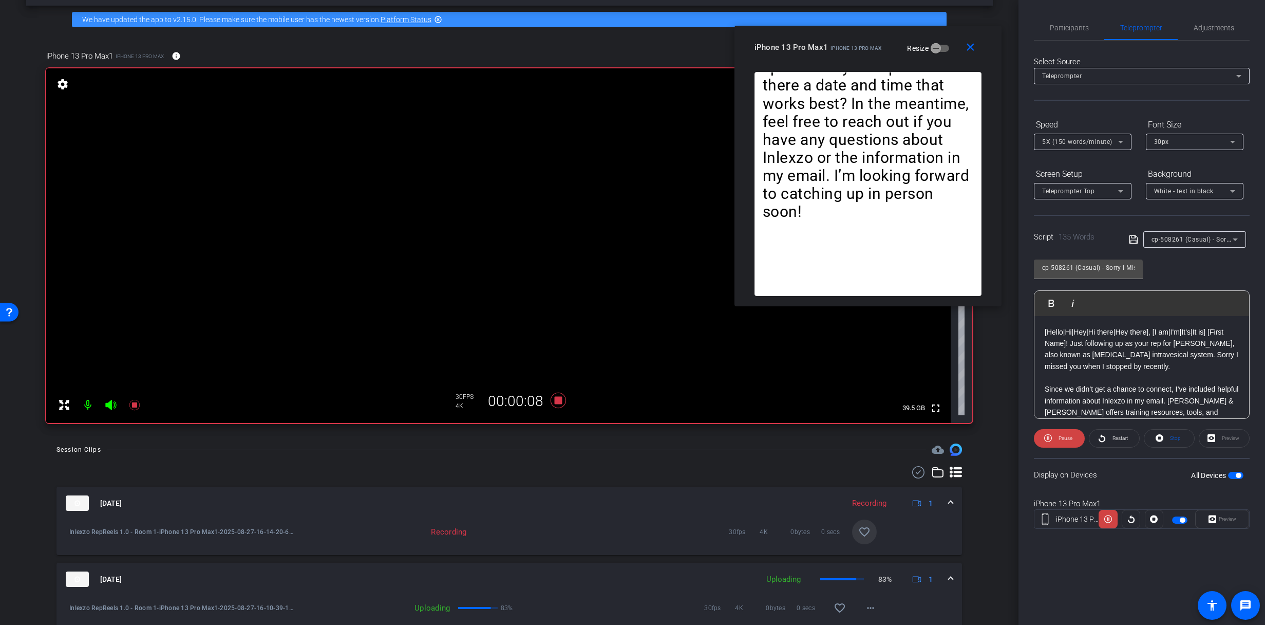
scroll to position [48, 0]
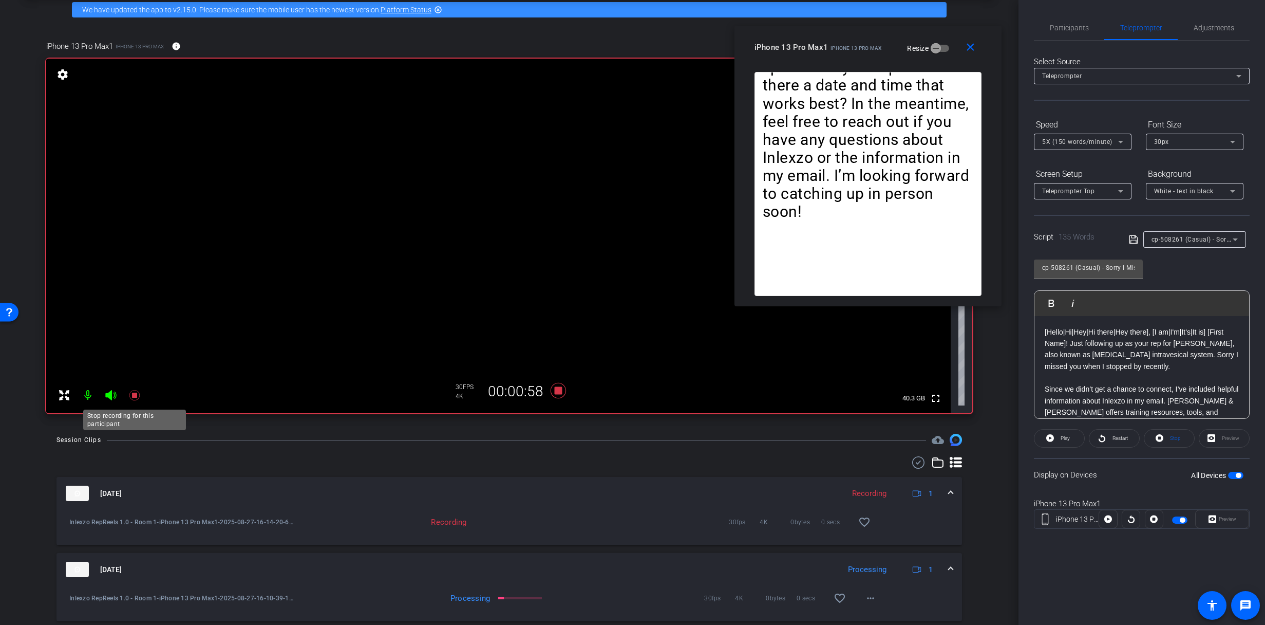
click at [140, 389] on icon at bounding box center [134, 395] width 12 height 12
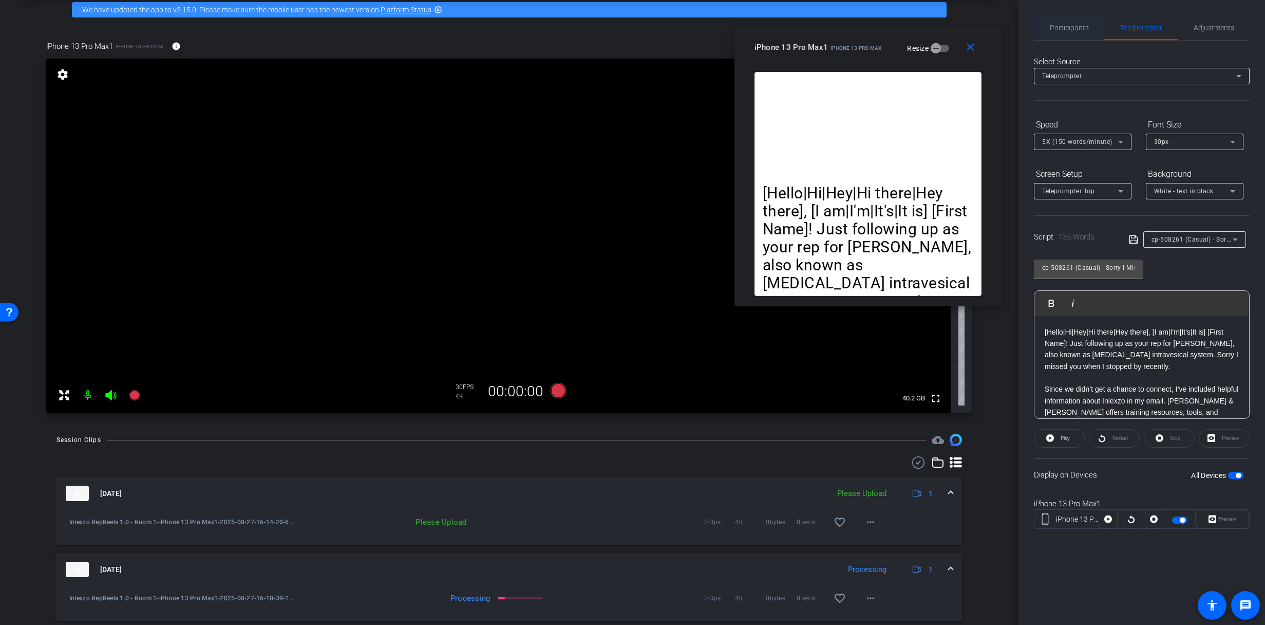
click at [1058, 34] on span "Participants" at bounding box center [1069, 27] width 39 height 25
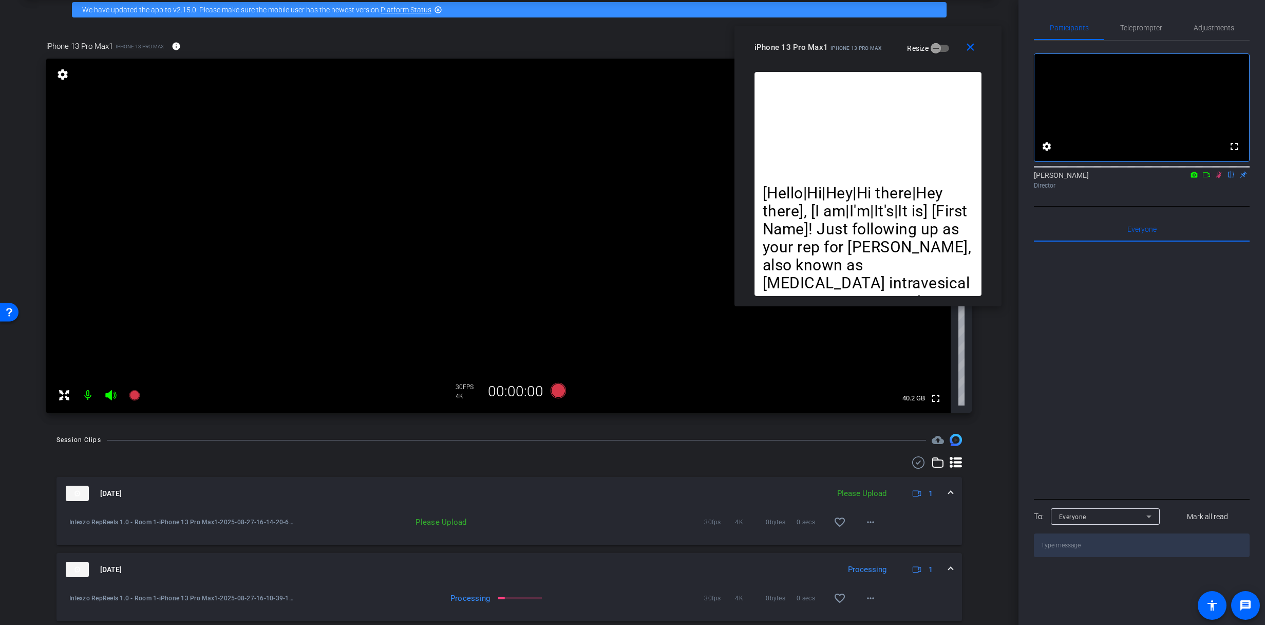
click at [1222, 178] on icon at bounding box center [1219, 174] width 8 height 7
click at [1141, 21] on span "Teleprompter" at bounding box center [1142, 27] width 42 height 25
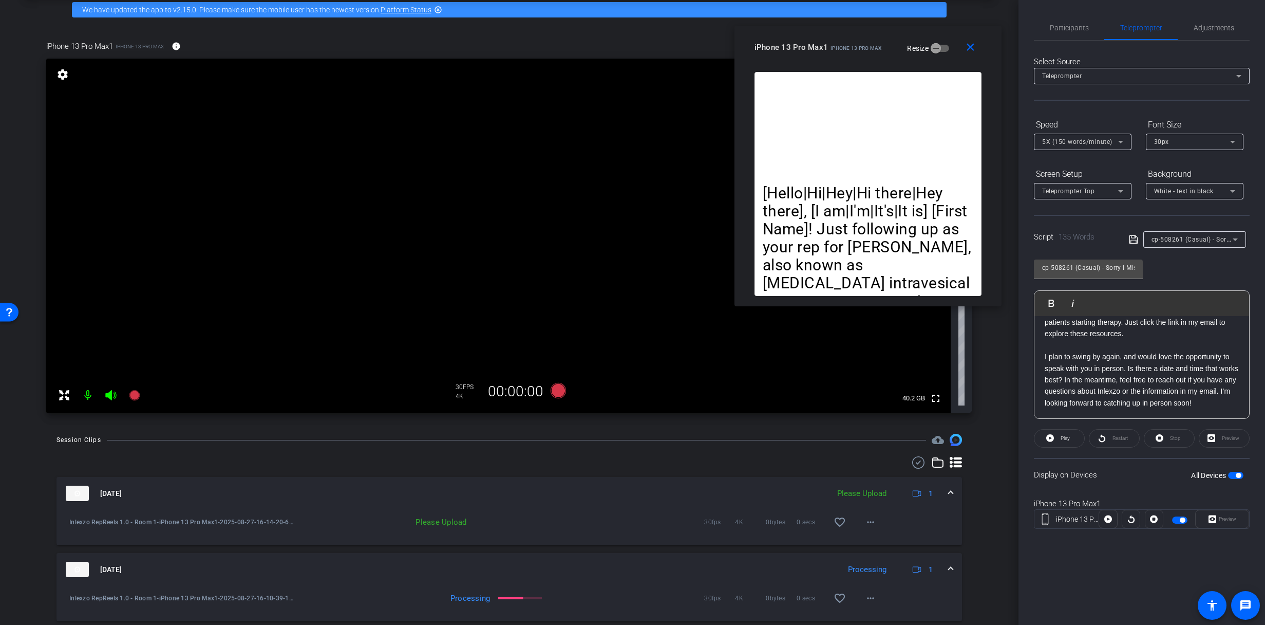
scroll to position [0, 0]
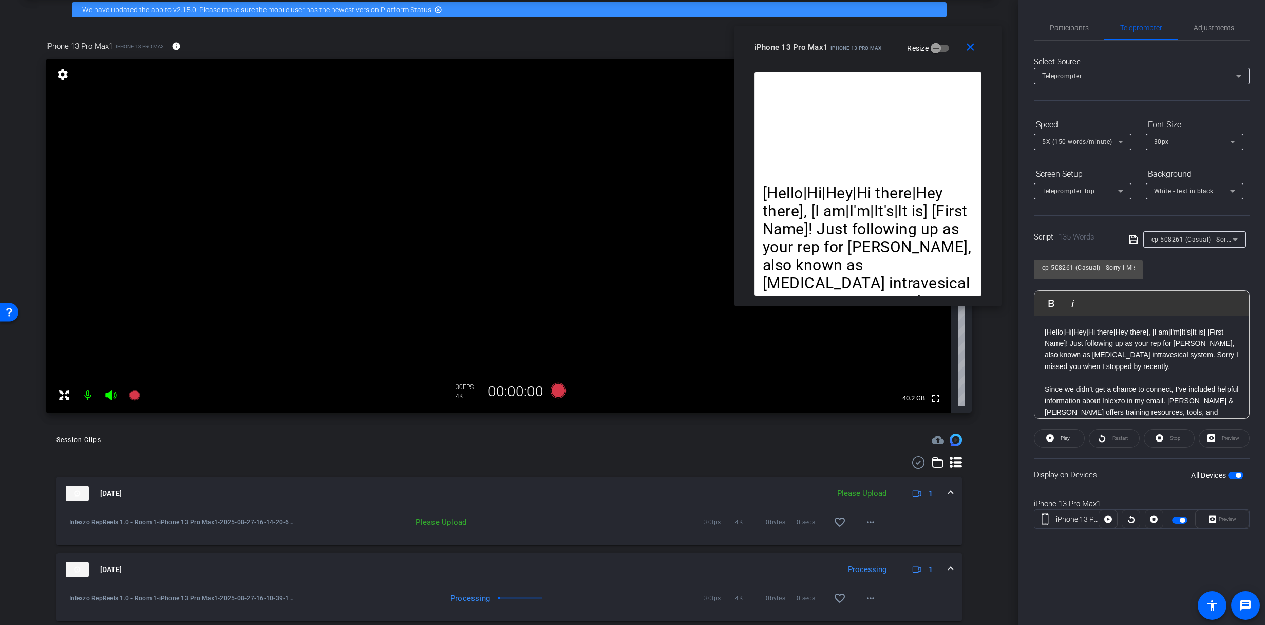
click at [1062, 10] on div "Participants Teleprompter Adjustments settings James Monte flip Director Everyo…" at bounding box center [1142, 312] width 247 height 625
click at [1063, 25] on span "Participants" at bounding box center [1069, 27] width 39 height 7
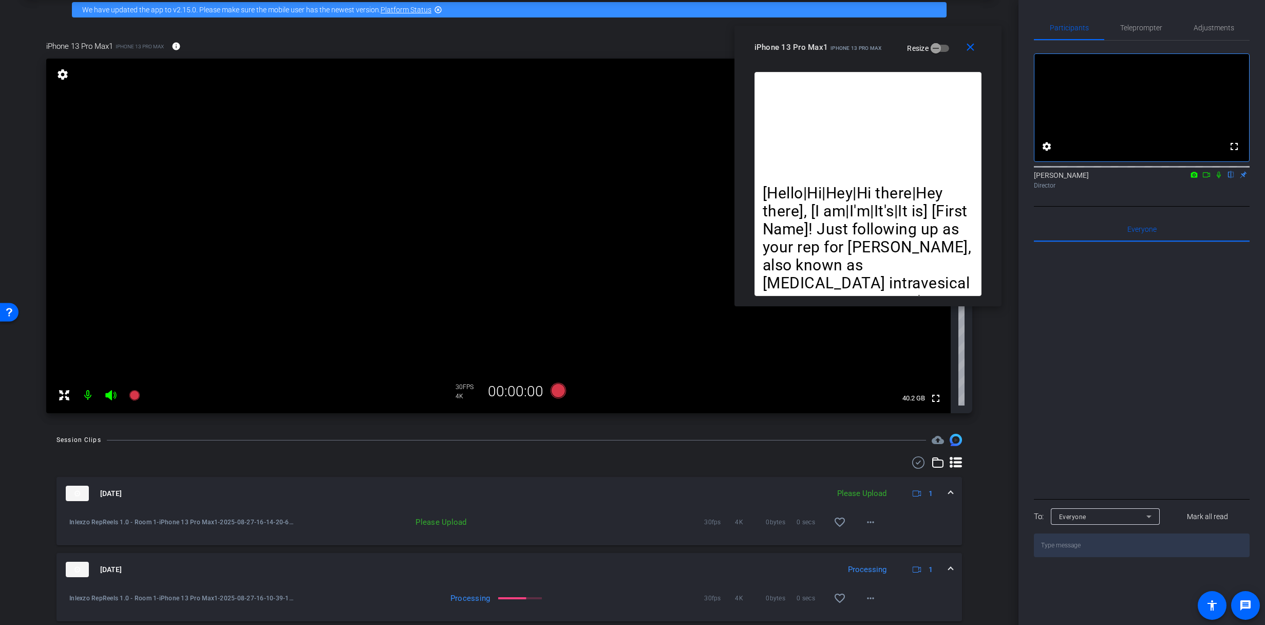
click at [1217, 178] on icon at bounding box center [1219, 174] width 8 height 7
click at [1135, 31] on span "Teleprompter" at bounding box center [1142, 27] width 42 height 7
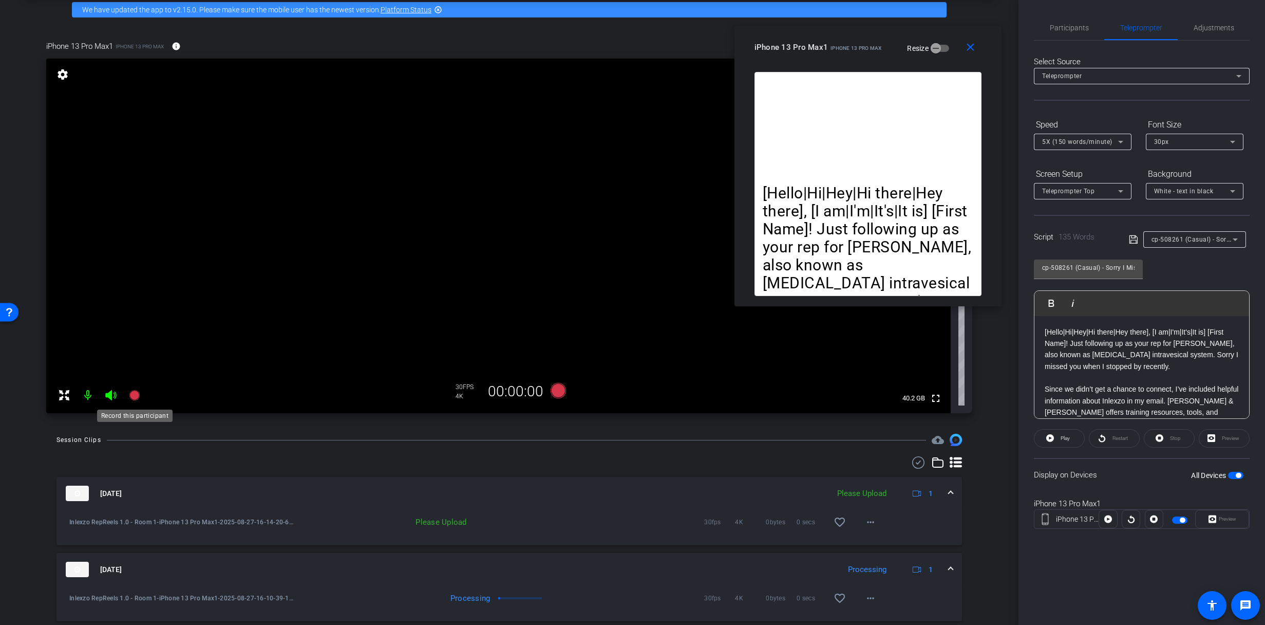
click at [140, 398] on icon at bounding box center [134, 395] width 12 height 12
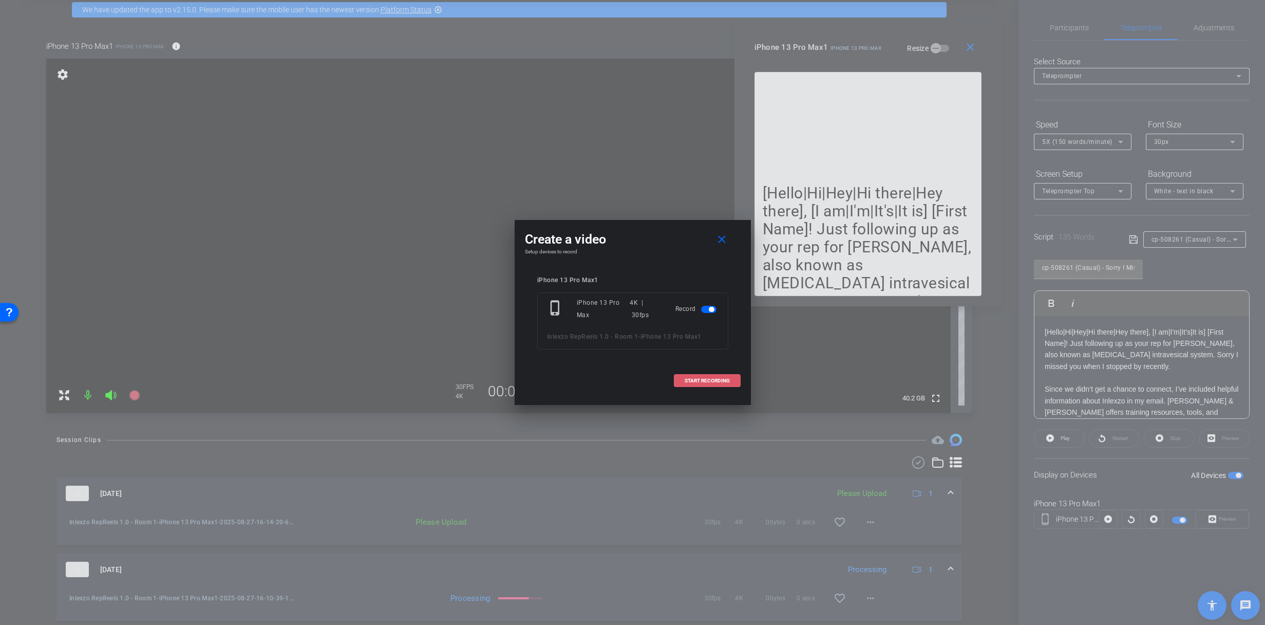
click at [708, 381] on span "START RECORDING" at bounding box center [707, 380] width 45 height 5
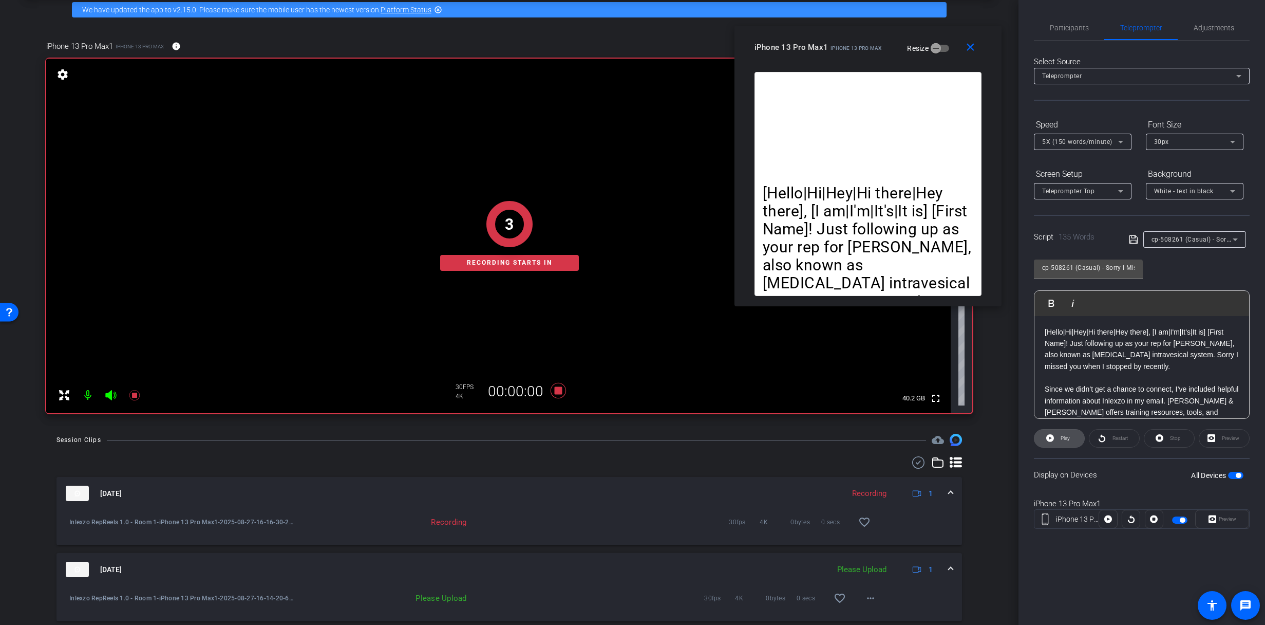
click at [1055, 435] on span at bounding box center [1060, 438] width 50 height 25
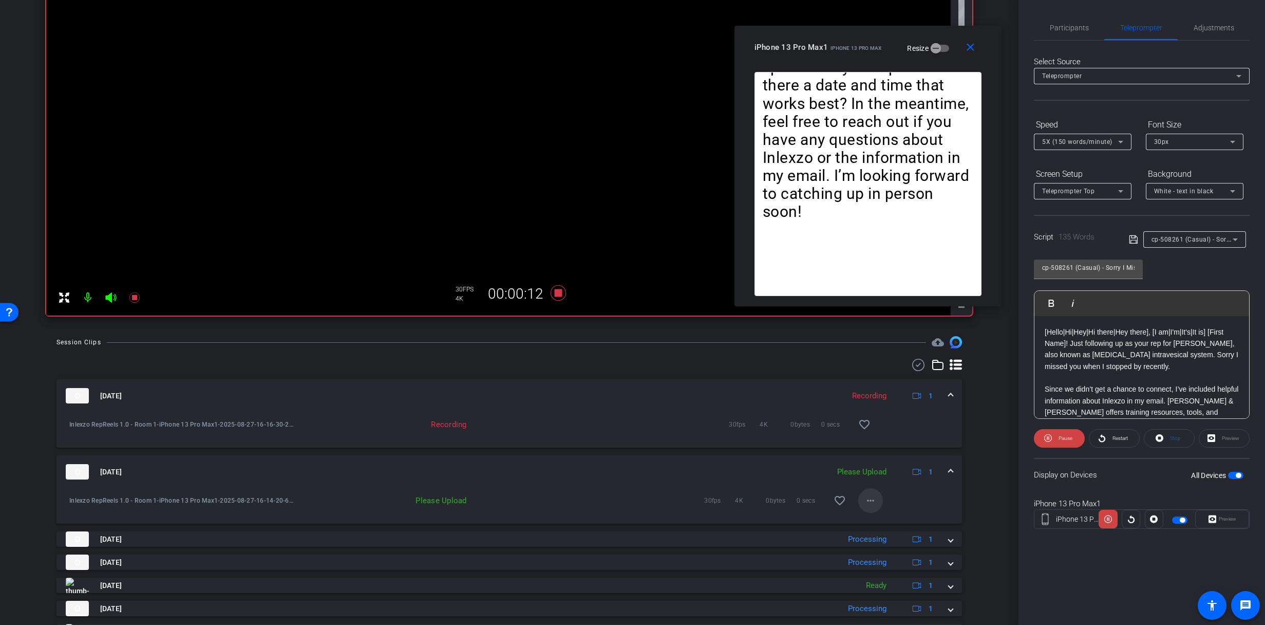
scroll to position [129, 0]
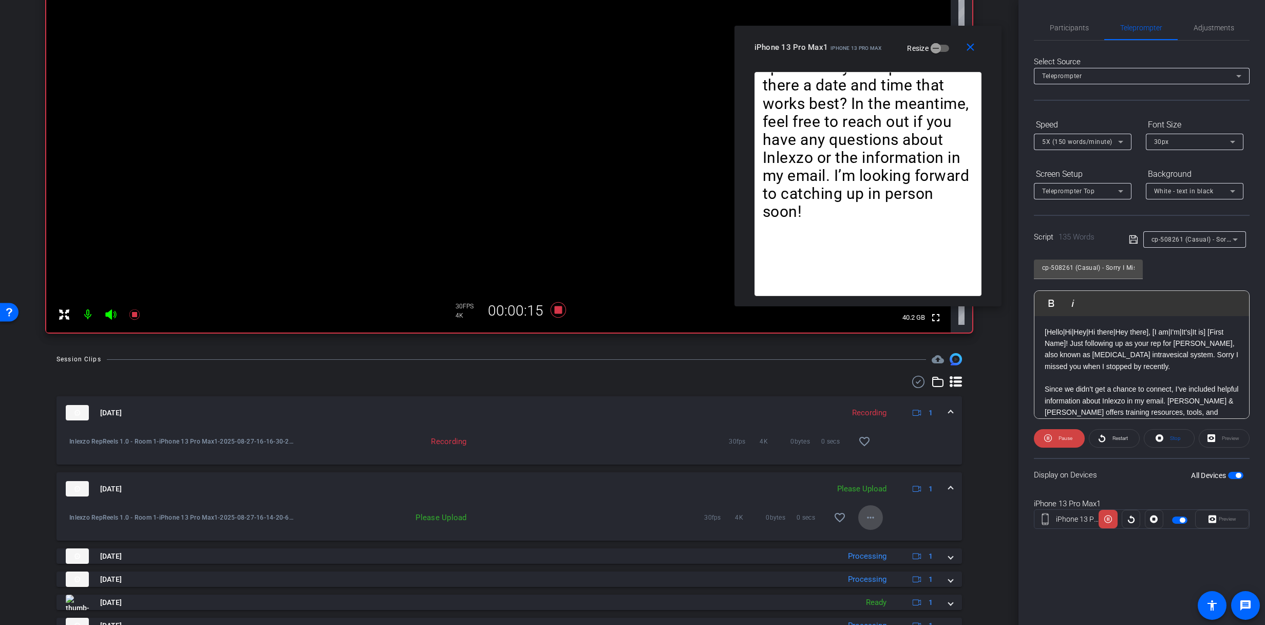
click at [865, 524] on span at bounding box center [871, 517] width 25 height 25
click at [872, 534] on span "Upload" at bounding box center [882, 539] width 41 height 12
click at [1108, 433] on span at bounding box center [1115, 438] width 50 height 25
click at [1087, 28] on span "Participants" at bounding box center [1069, 27] width 39 height 7
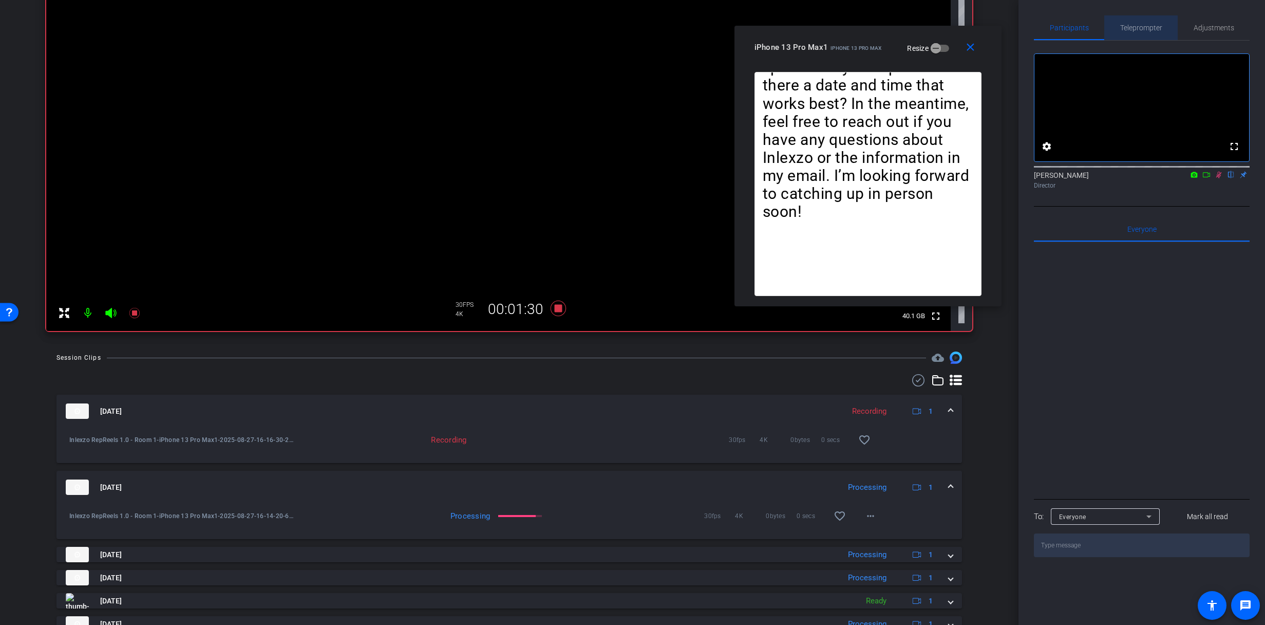
click at [1161, 26] on span "Teleprompter" at bounding box center [1142, 27] width 42 height 7
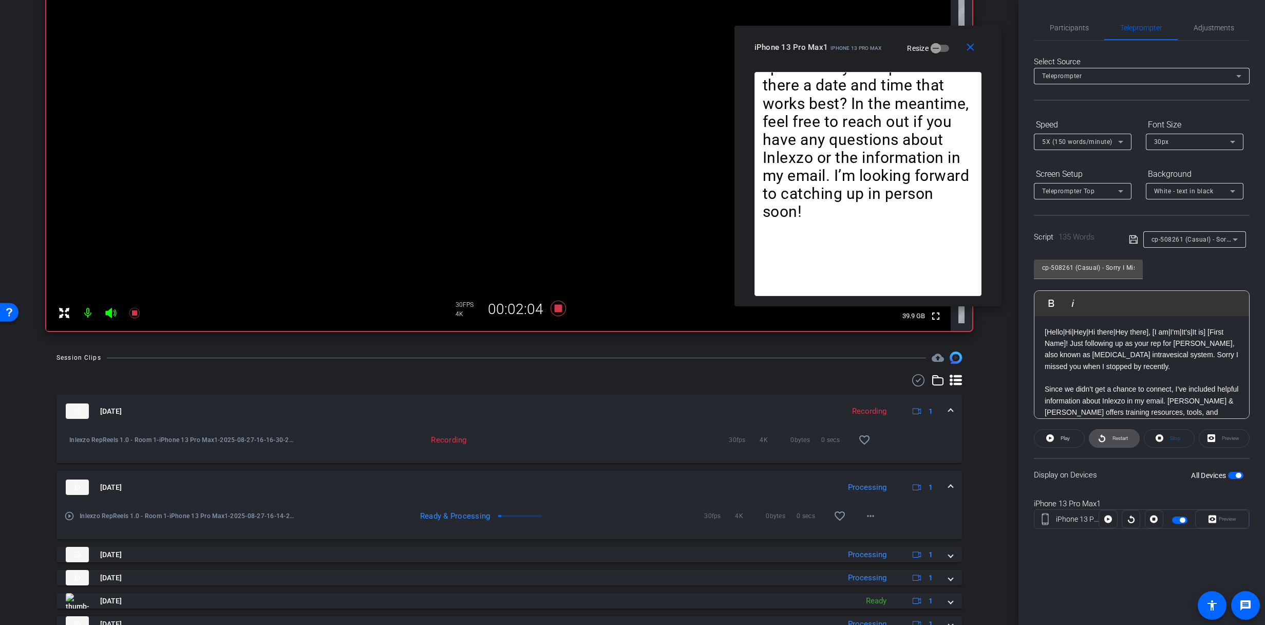
click at [1113, 440] on span "Restart" at bounding box center [1120, 438] width 15 height 6
click at [558, 308] on icon at bounding box center [557, 308] width 15 height 15
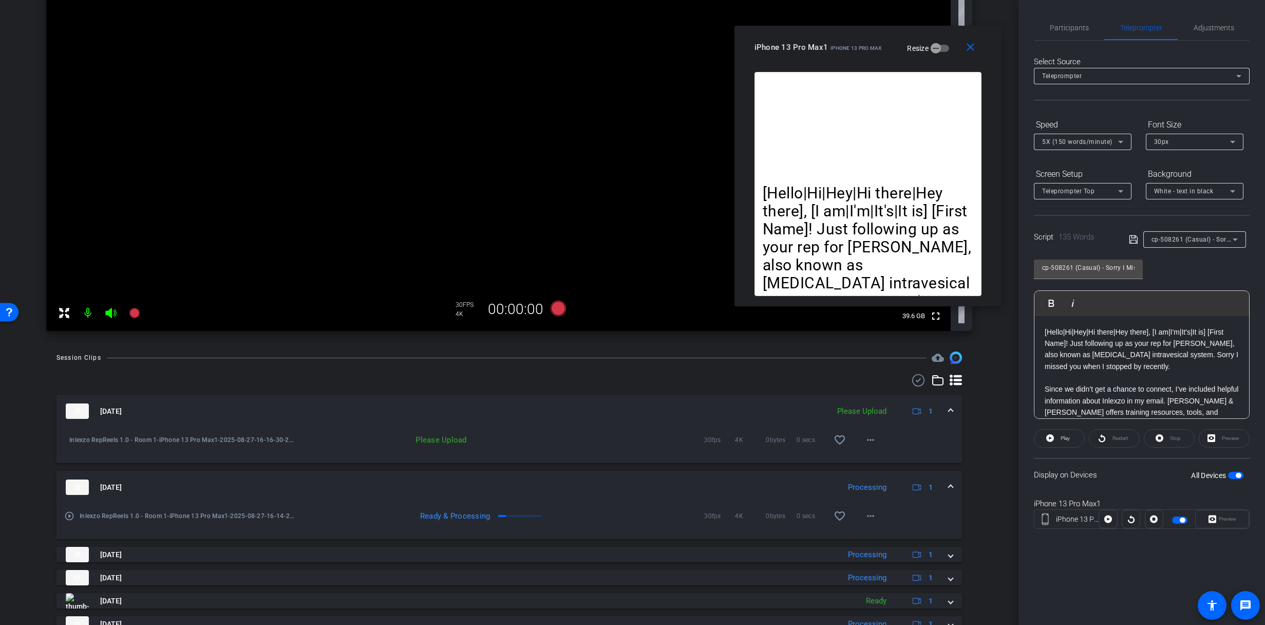
click at [878, 438] on div "Inlexzo RepReels 1.0 - Room 1-iPhone 13 Pro Max1-2025-08-27-16-16-30-287-0 Plea…" at bounding box center [509, 433] width 890 height 12
click at [868, 442] on mat-icon "more_horiz" at bounding box center [871, 440] width 12 height 12
click at [888, 461] on span "Upload" at bounding box center [882, 461] width 41 height 12
click at [1070, 38] on span "Participants" at bounding box center [1069, 27] width 39 height 25
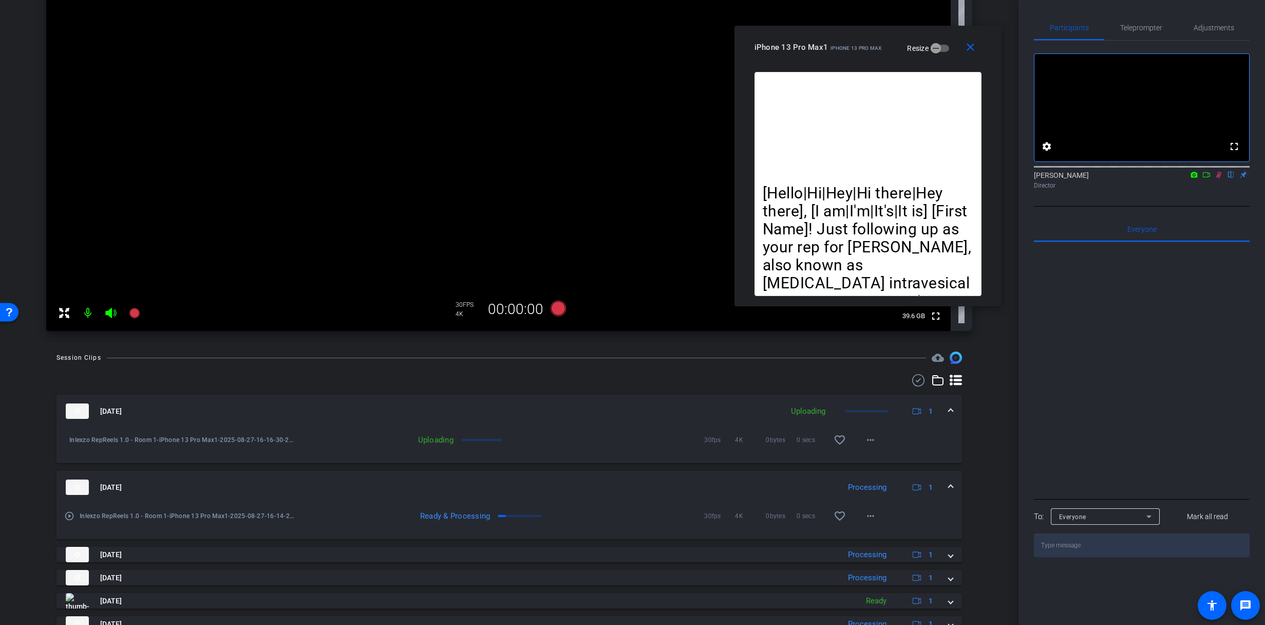
click at [1218, 178] on icon at bounding box center [1220, 175] width 6 height 7
click at [1197, 25] on span "Adjustments" at bounding box center [1214, 27] width 41 height 7
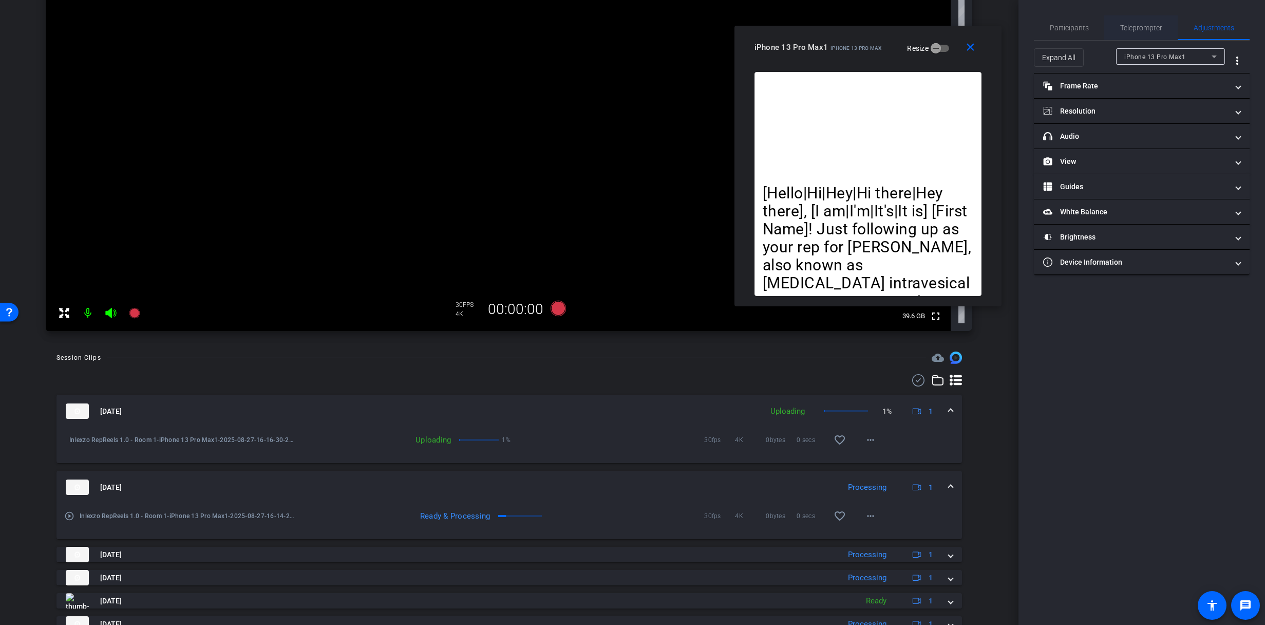
click at [1150, 22] on span "Teleprompter" at bounding box center [1142, 27] width 42 height 25
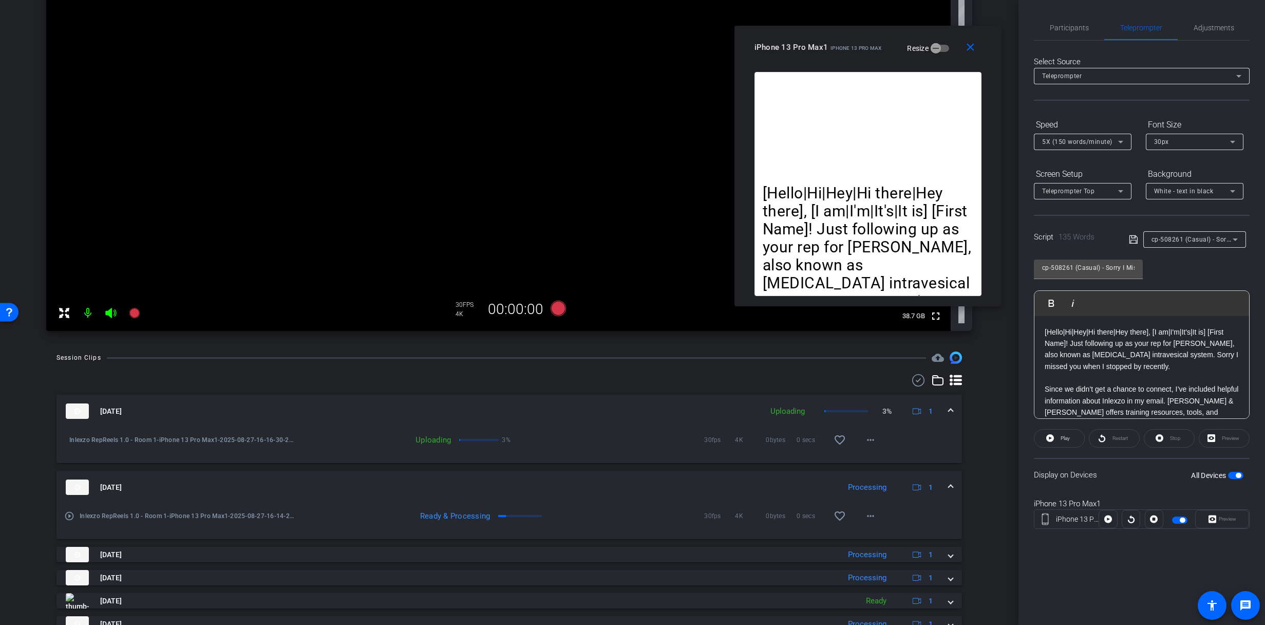
click at [1189, 244] on div "cp-508261 (Casual) - Sorry I Missed You" at bounding box center [1192, 239] width 81 height 13
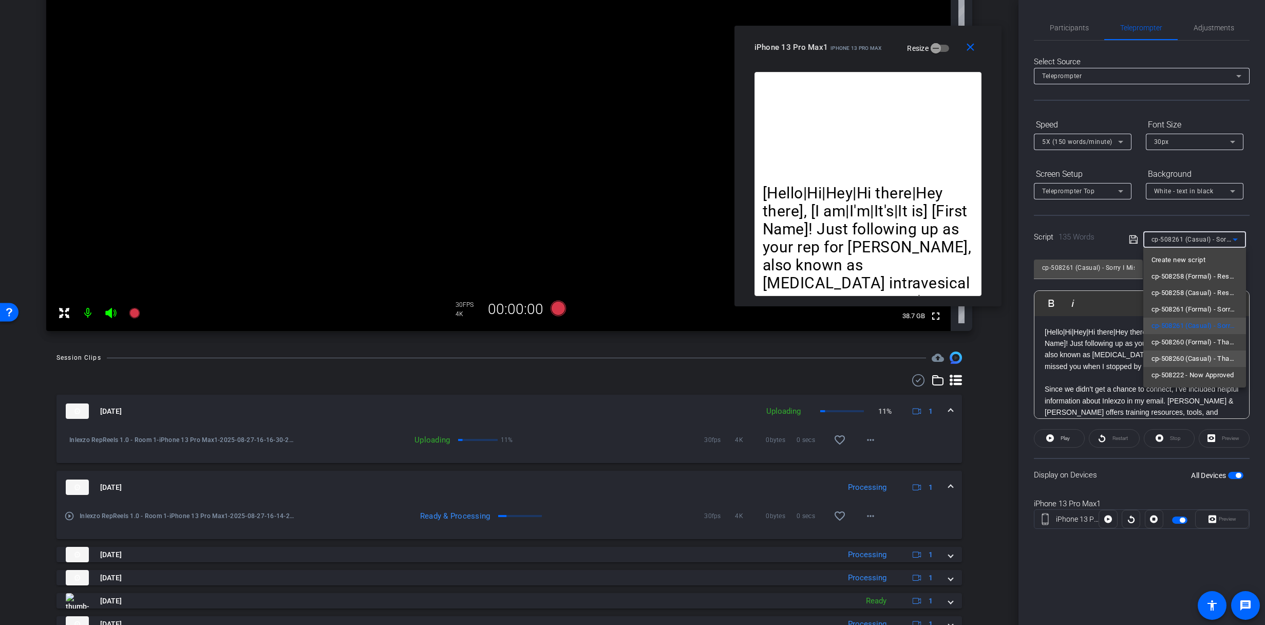
click at [1210, 361] on span "cp-508260 (Casual) - Thanks for Seeing Me" at bounding box center [1195, 358] width 86 height 12
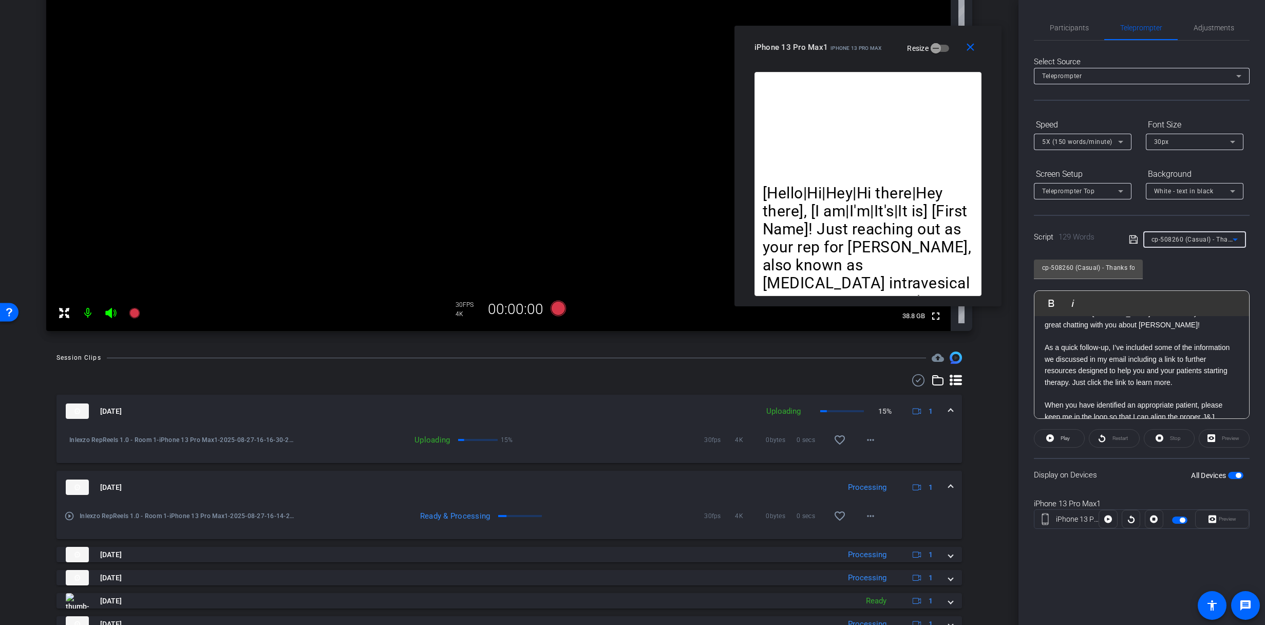
scroll to position [0, 0]
click at [1067, 28] on span "Participants" at bounding box center [1069, 27] width 39 height 7
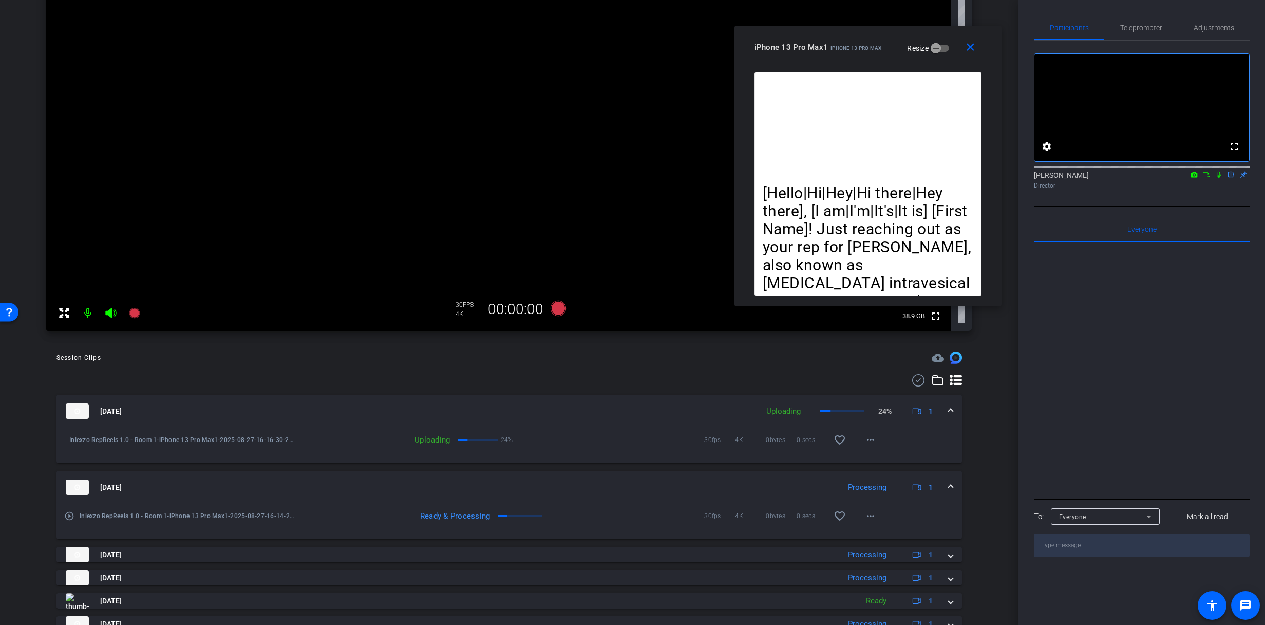
click at [1218, 178] on icon at bounding box center [1219, 174] width 8 height 7
click at [1154, 16] on span "Teleprompter" at bounding box center [1142, 27] width 42 height 25
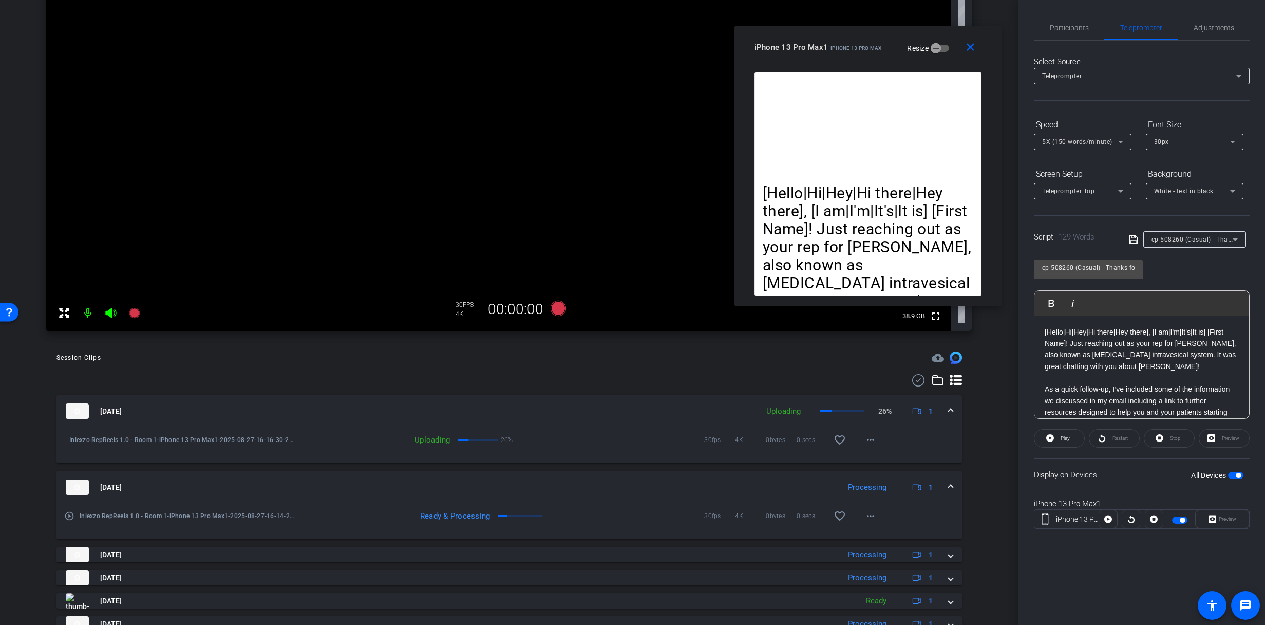
click at [138, 312] on icon at bounding box center [134, 313] width 10 height 10
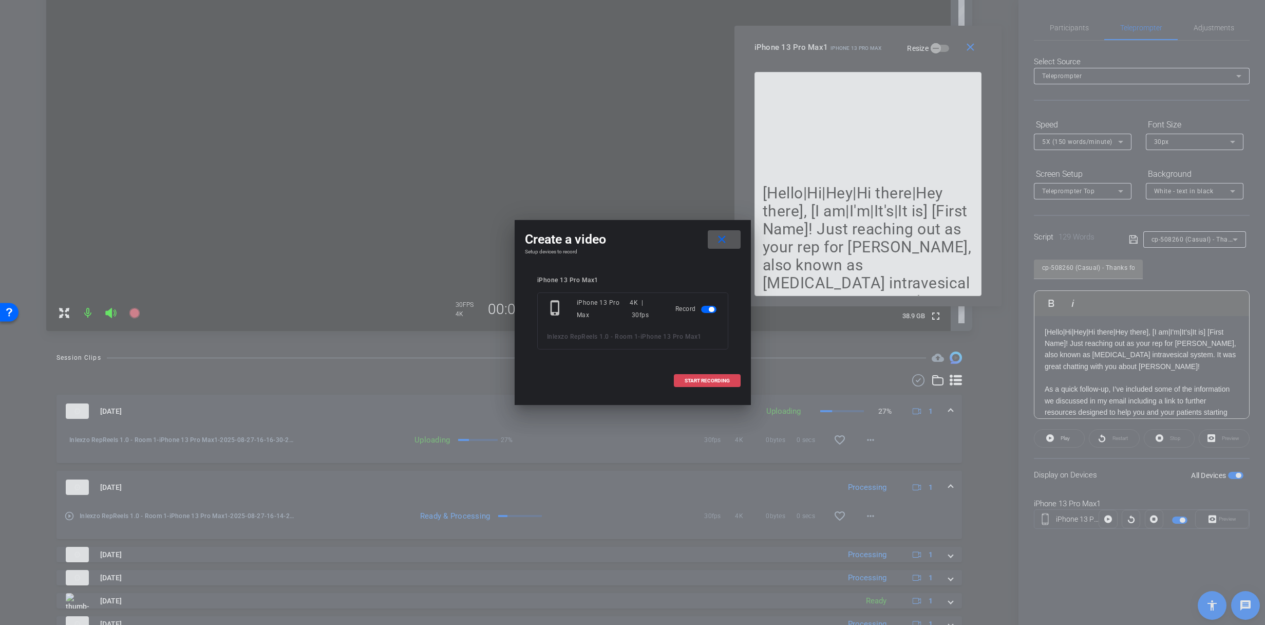
click at [712, 379] on span "START RECORDING" at bounding box center [707, 380] width 45 height 5
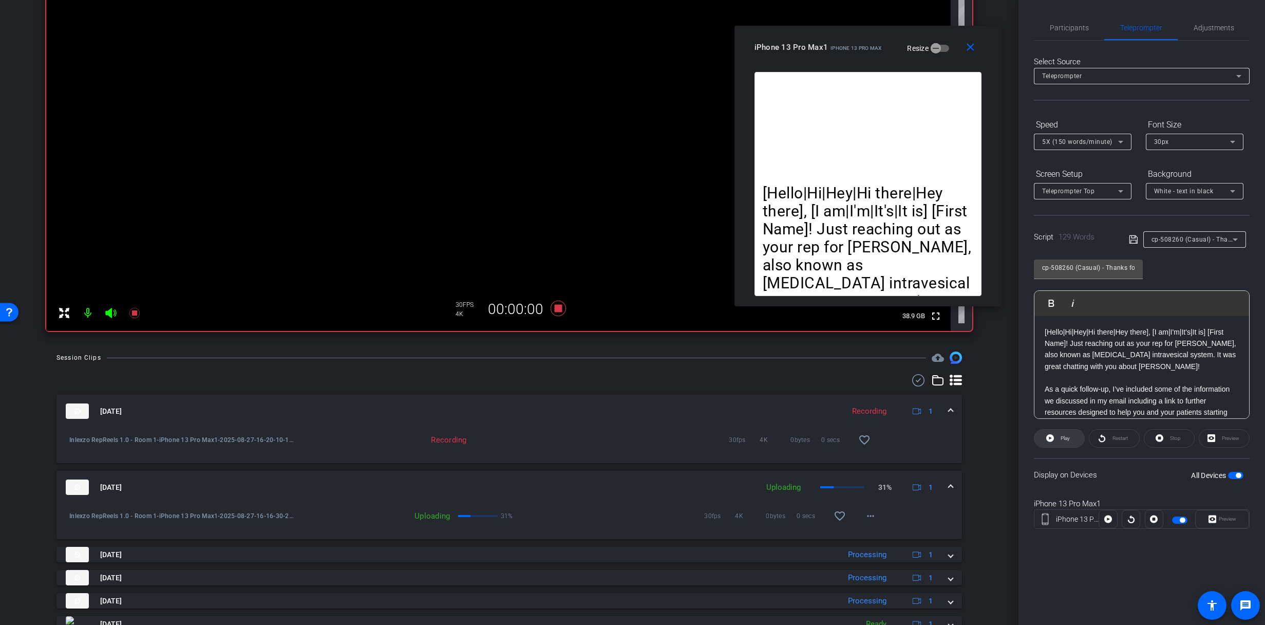
click at [1058, 435] on span "Play" at bounding box center [1064, 438] width 12 height 14
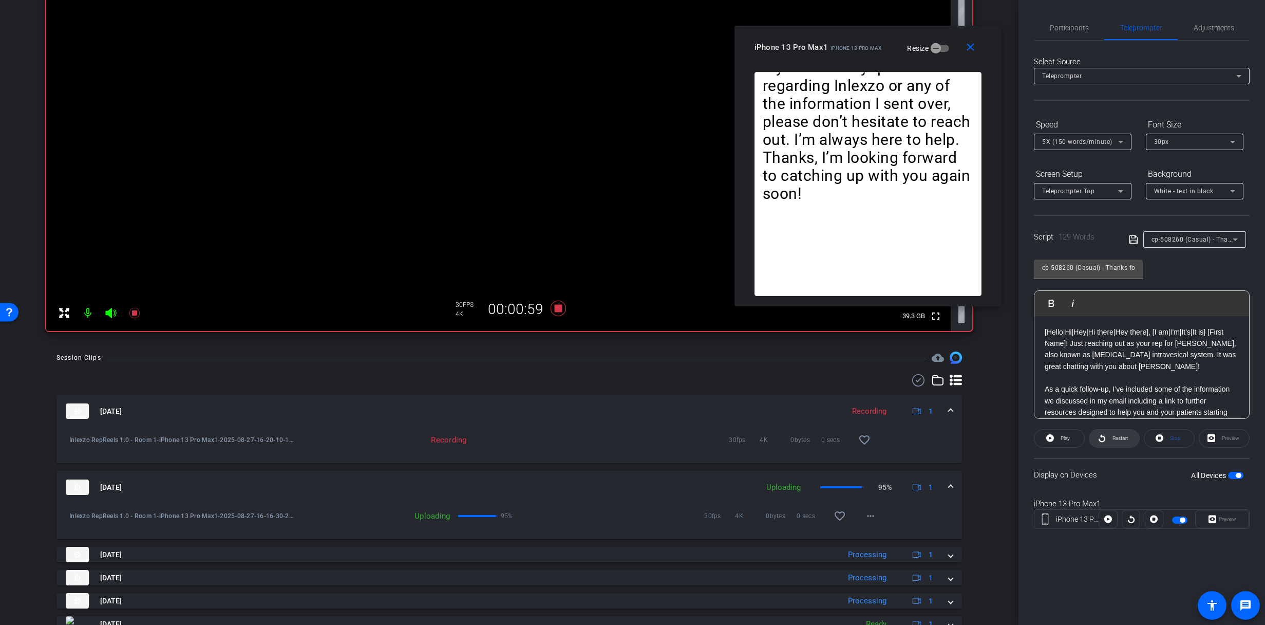
click at [1101, 436] on icon at bounding box center [1102, 438] width 7 height 8
click at [1110, 440] on span "Restart" at bounding box center [1119, 438] width 18 height 14
click at [133, 310] on icon at bounding box center [134, 313] width 12 height 12
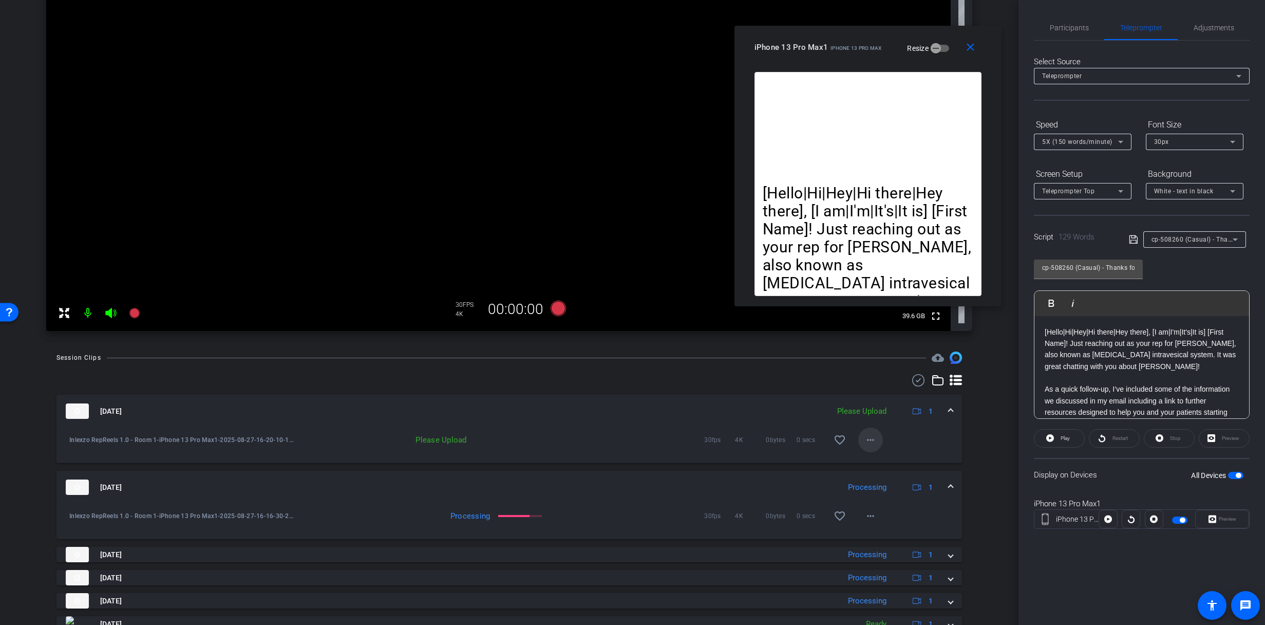
click at [868, 434] on mat-icon "more_horiz" at bounding box center [871, 440] width 12 height 12
click at [874, 460] on span "Upload" at bounding box center [882, 461] width 41 height 12
drag, startPoint x: 1059, startPoint y: 25, endPoint x: 1079, endPoint y: 39, distance: 24.0
click at [1060, 26] on span "Participants" at bounding box center [1069, 27] width 39 height 7
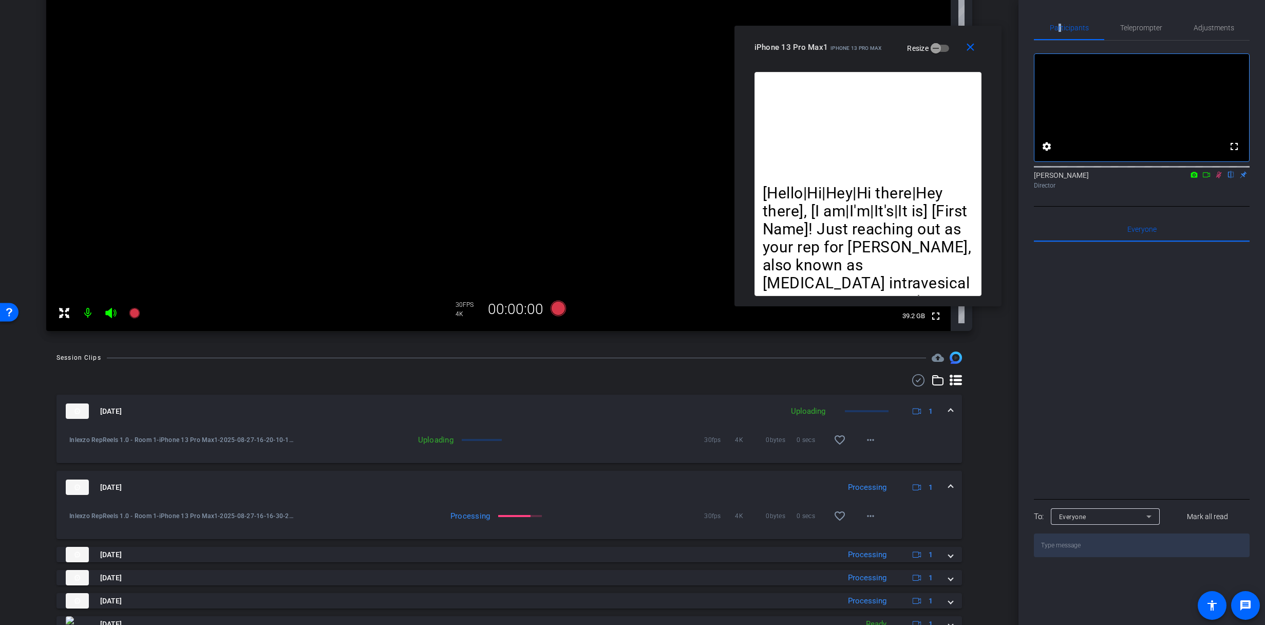
click at [1224, 179] on mat-icon at bounding box center [1219, 174] width 12 height 9
click at [1138, 29] on span "Teleprompter" at bounding box center [1142, 27] width 42 height 7
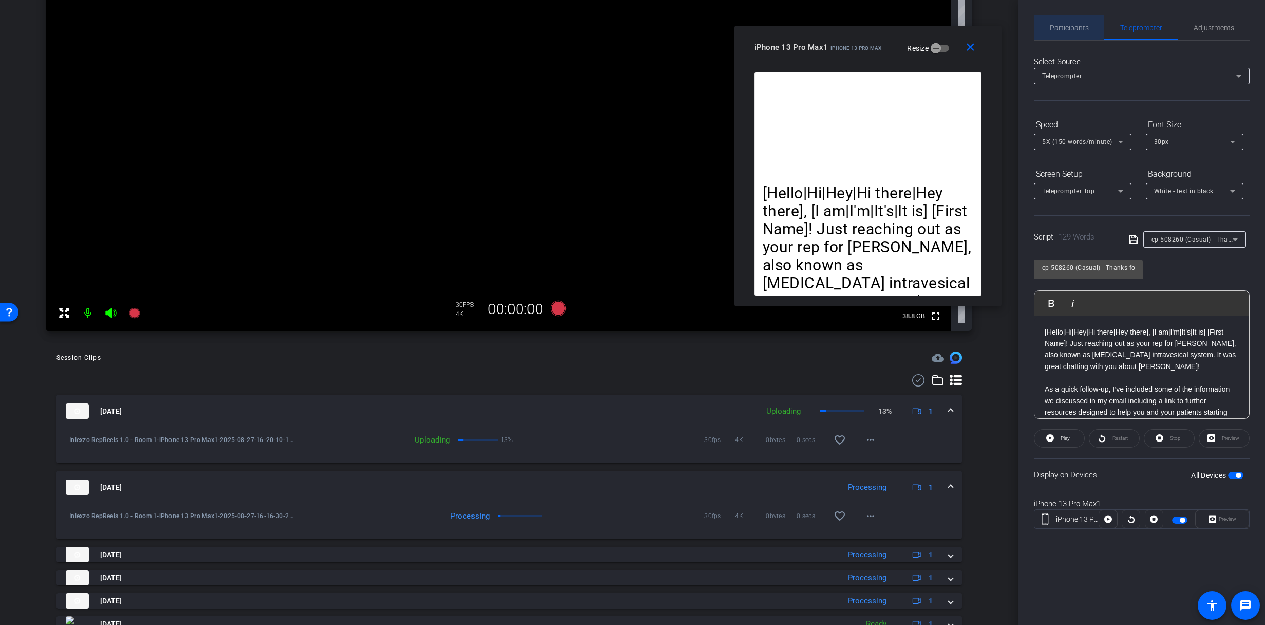
click at [1069, 25] on span "Participants" at bounding box center [1069, 27] width 39 height 7
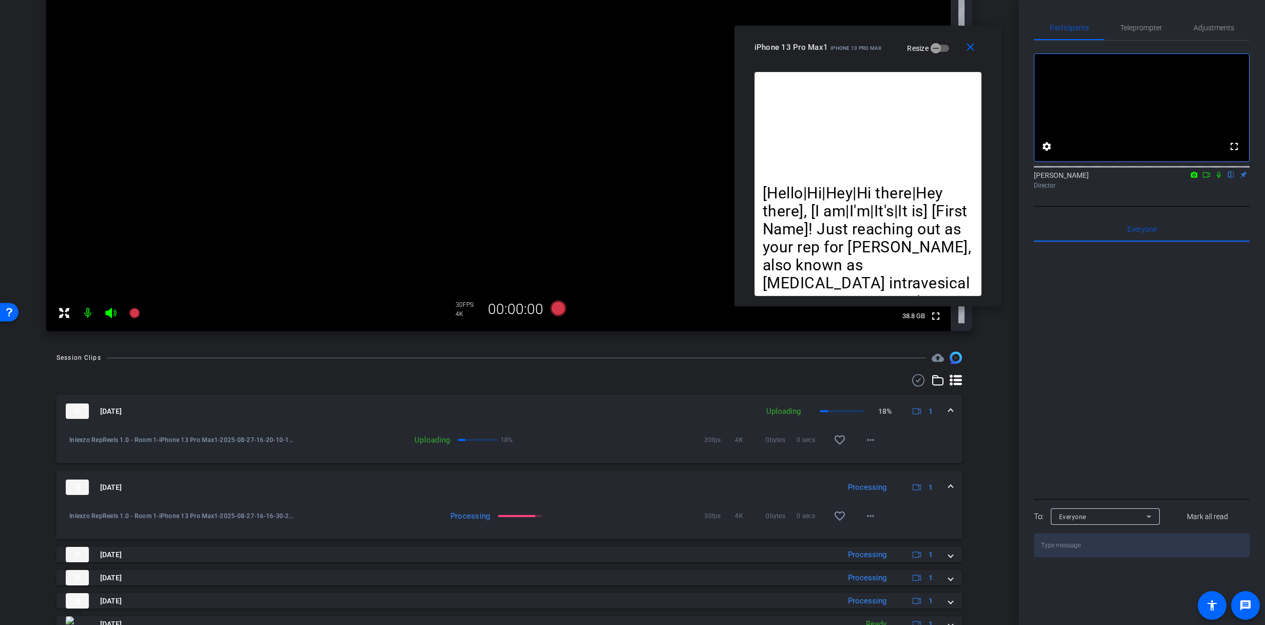
click at [1218, 178] on icon at bounding box center [1219, 174] width 8 height 7
click at [134, 316] on icon at bounding box center [134, 313] width 10 height 10
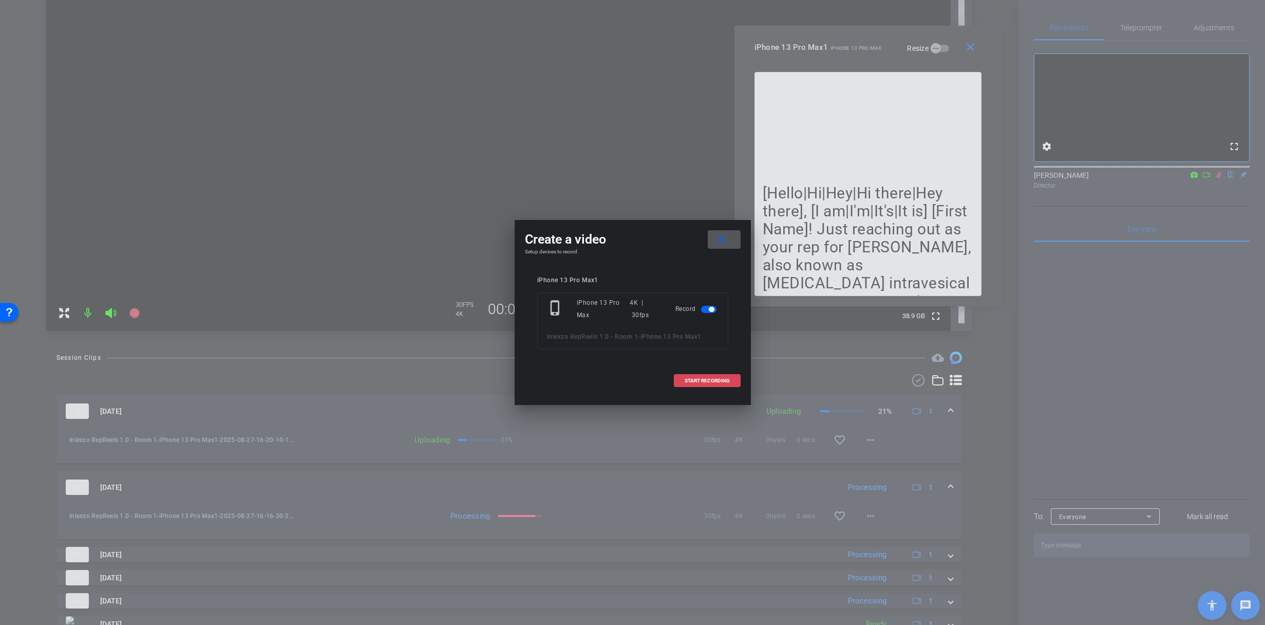
click at [685, 384] on span at bounding box center [708, 380] width 66 height 25
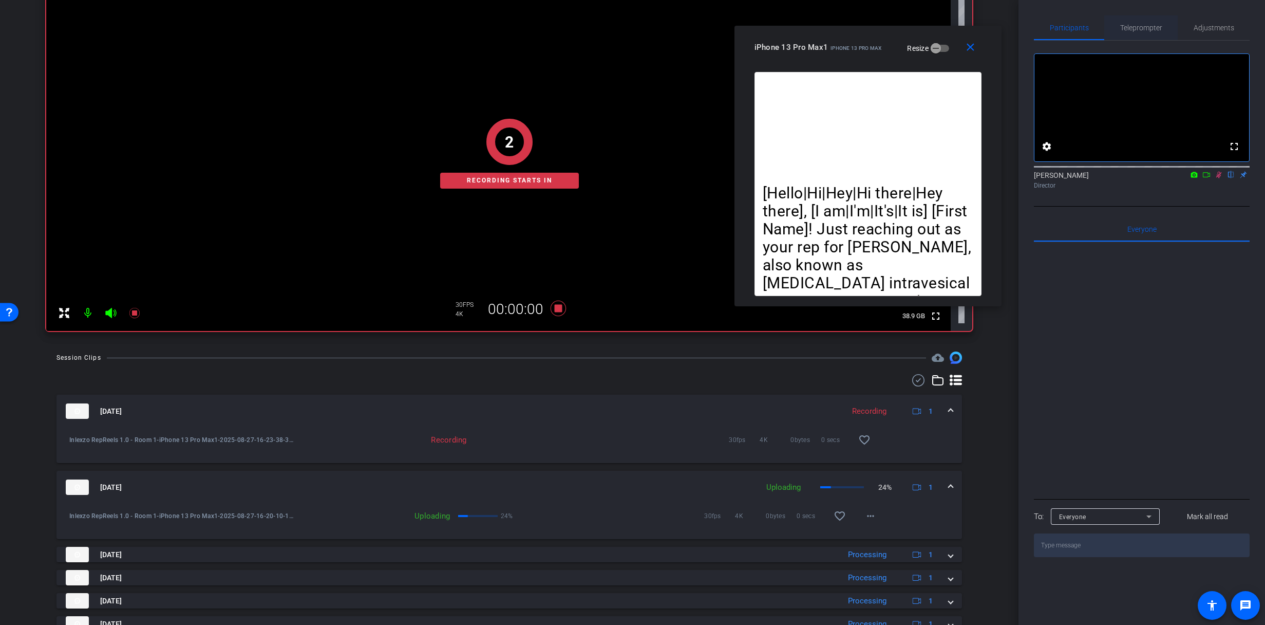
click at [1138, 26] on span "Teleprompter" at bounding box center [1142, 27] width 42 height 7
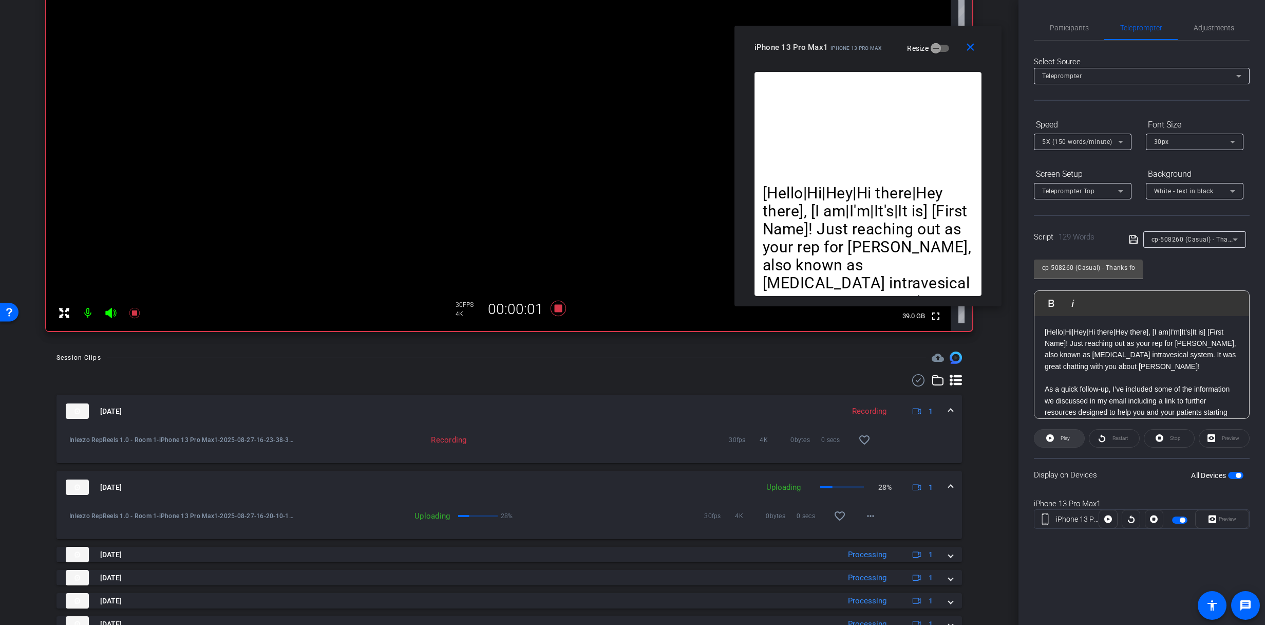
click at [1059, 433] on span "Play" at bounding box center [1064, 438] width 12 height 14
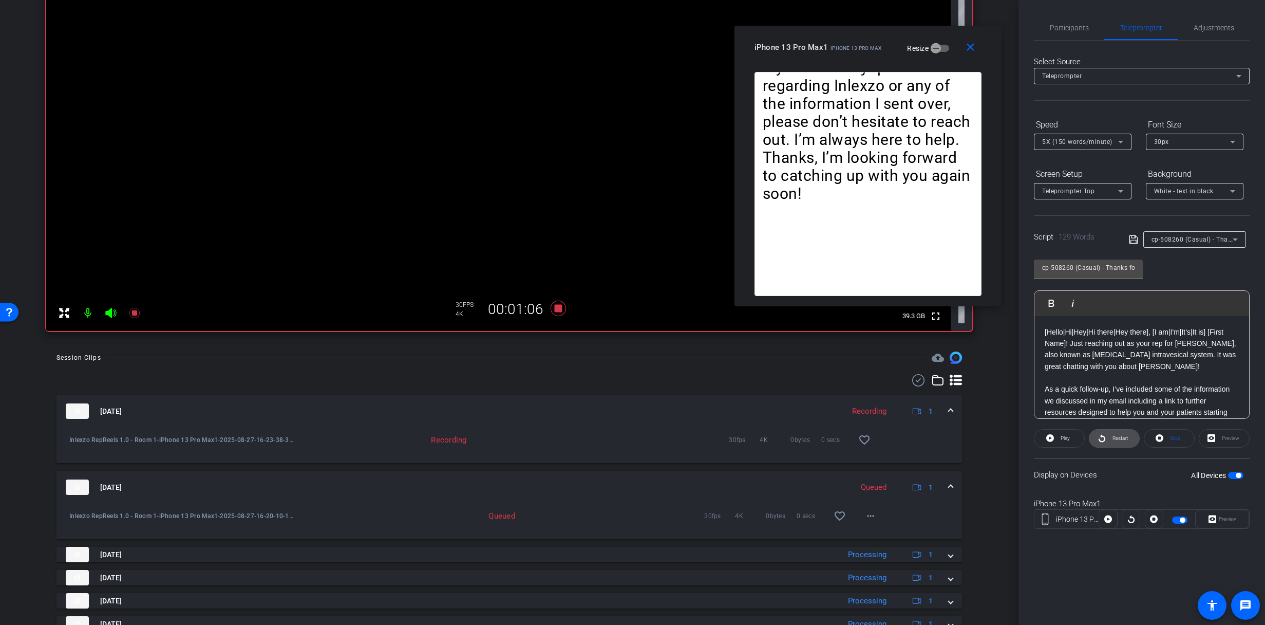
click at [1114, 440] on span "Restart" at bounding box center [1120, 438] width 15 height 6
click at [134, 312] on icon at bounding box center [134, 313] width 10 height 10
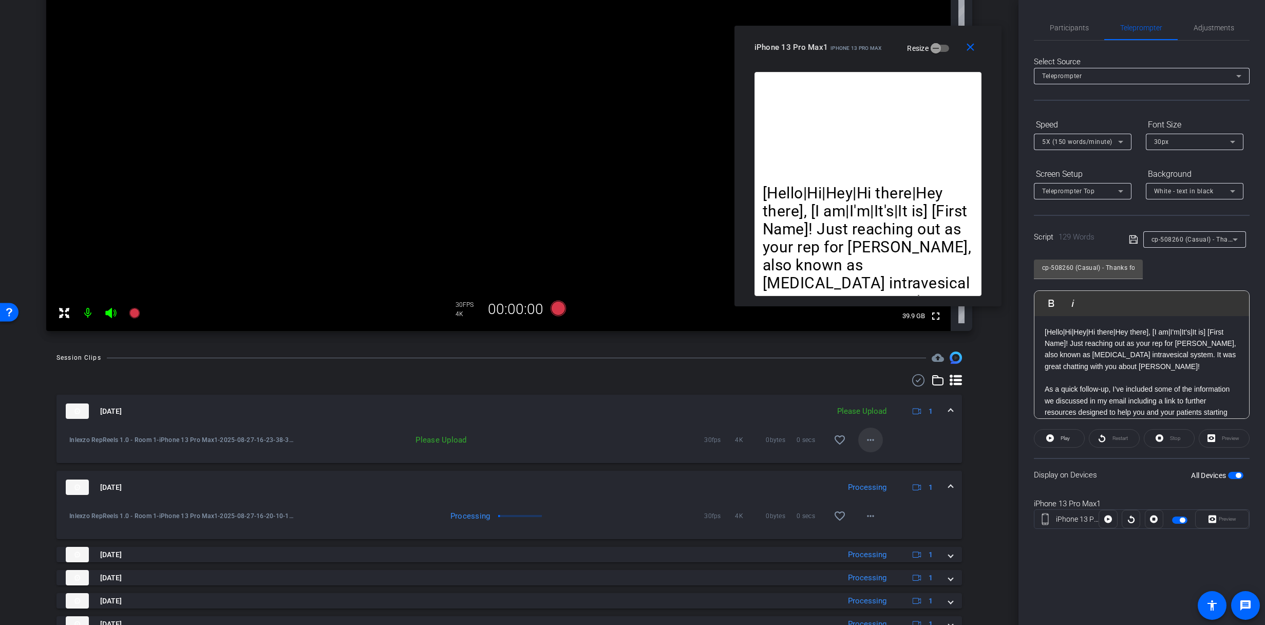
click at [867, 437] on mat-icon "more_horiz" at bounding box center [871, 440] width 12 height 12
click at [877, 460] on span "Upload" at bounding box center [882, 461] width 41 height 12
click at [1066, 27] on span "Participants" at bounding box center [1069, 27] width 39 height 7
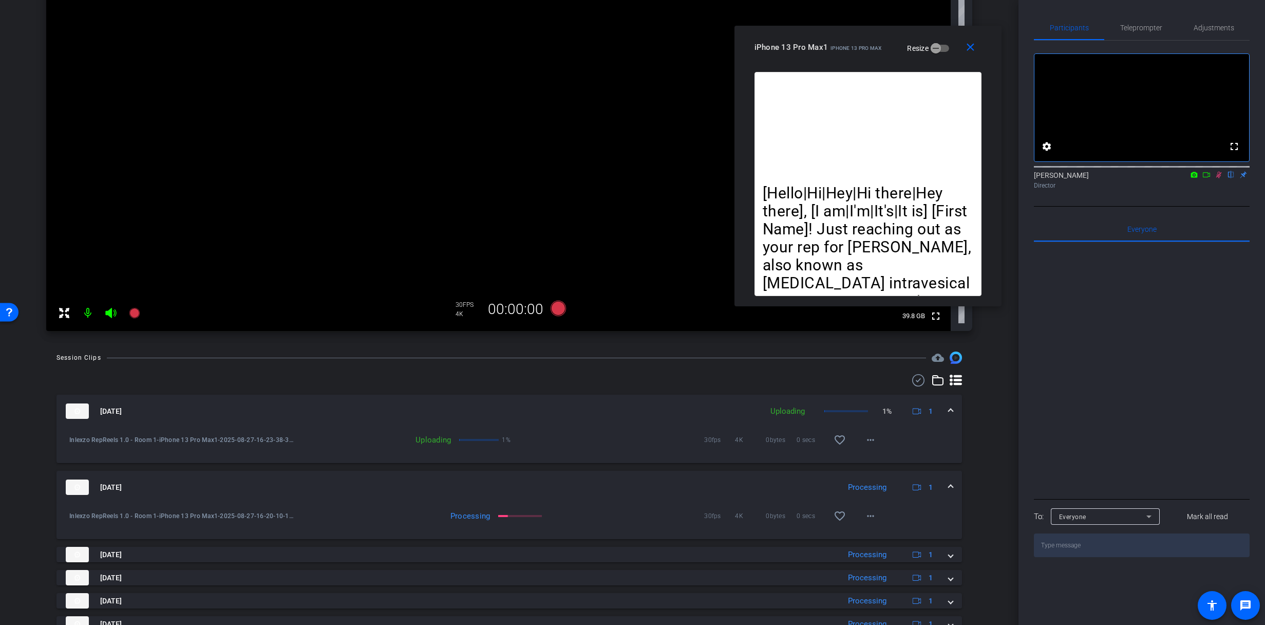
click at [1217, 178] on icon at bounding box center [1219, 174] width 8 height 7
click at [1145, 31] on span "Teleprompter" at bounding box center [1142, 27] width 42 height 7
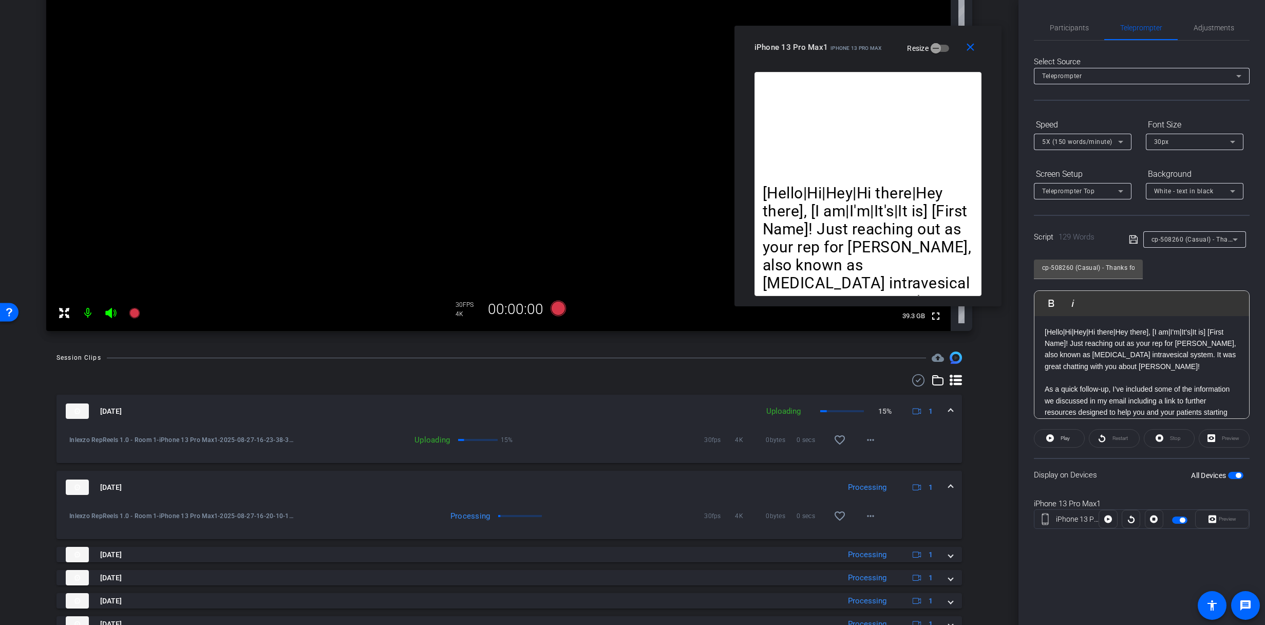
click at [1191, 245] on div "cp-508260 (Casual) - Thanks for Seeing Me" at bounding box center [1192, 239] width 81 height 13
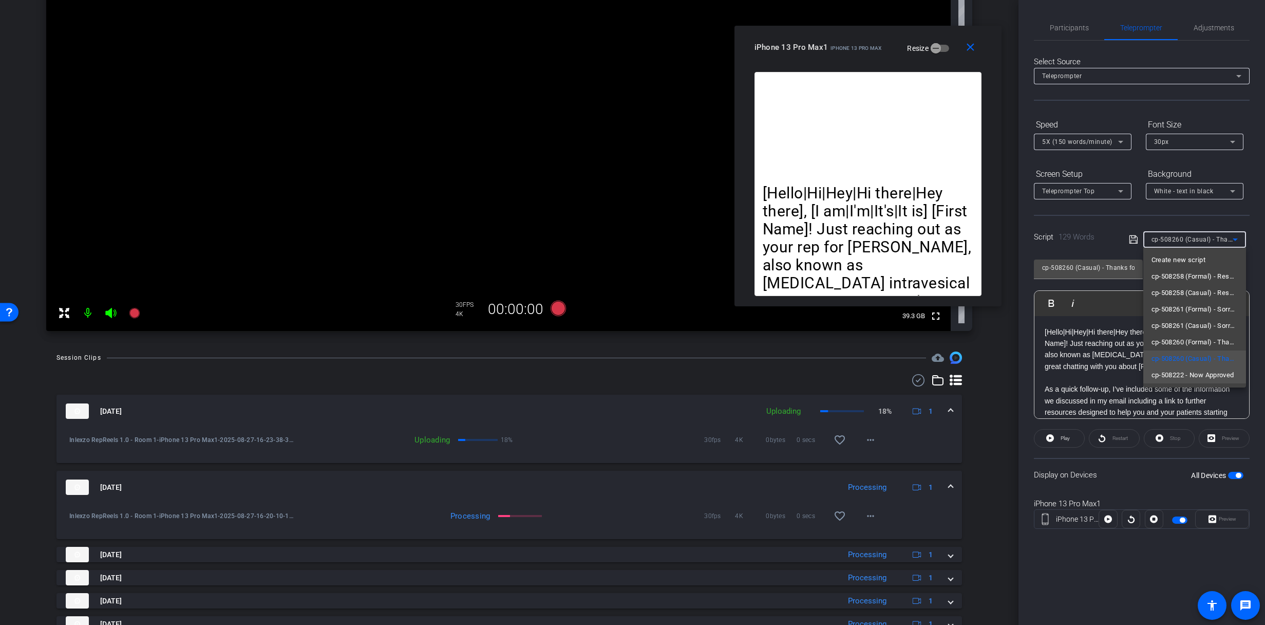
click at [1187, 369] on span "cp-508222 - Now Approved" at bounding box center [1193, 375] width 83 height 12
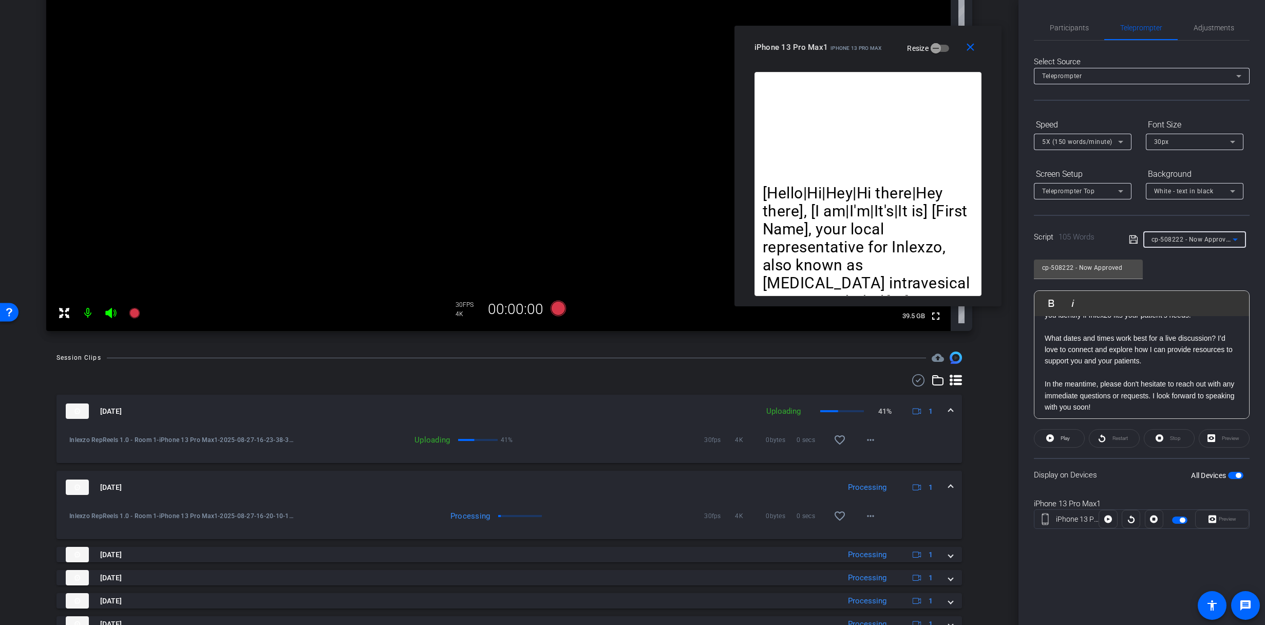
scroll to position [90, 0]
click at [1065, 28] on span "Participants" at bounding box center [1069, 27] width 39 height 7
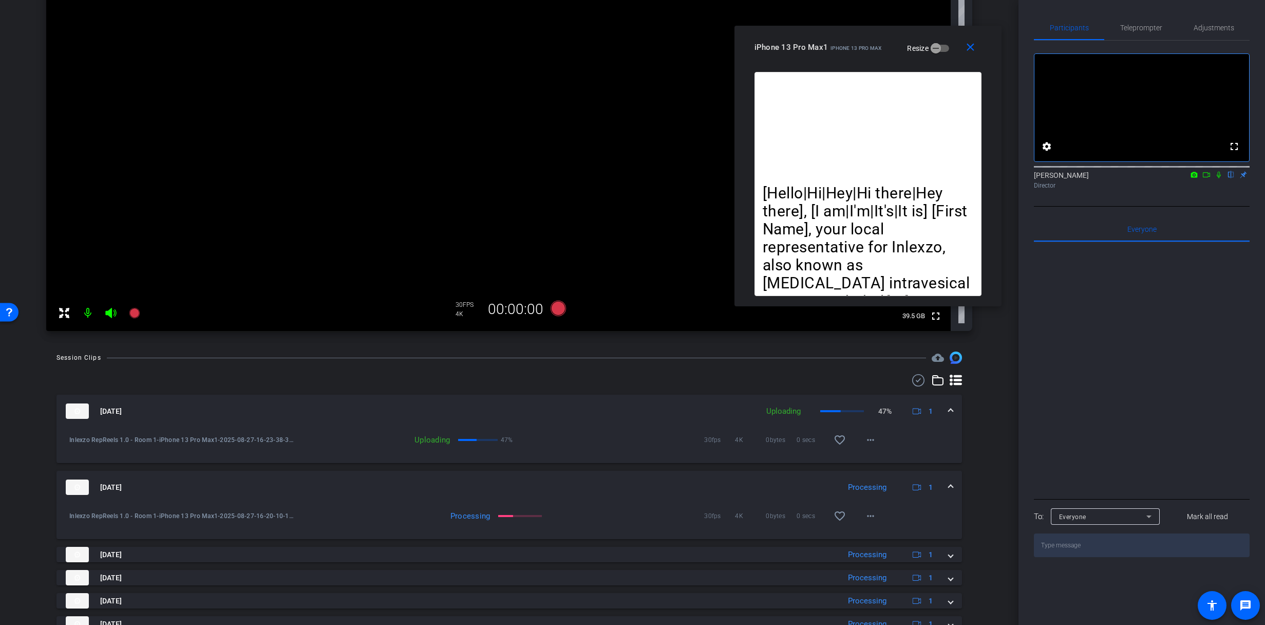
click at [1219, 178] on icon at bounding box center [1219, 175] width 4 height 7
click at [1137, 24] on span "Teleprompter" at bounding box center [1142, 27] width 42 height 7
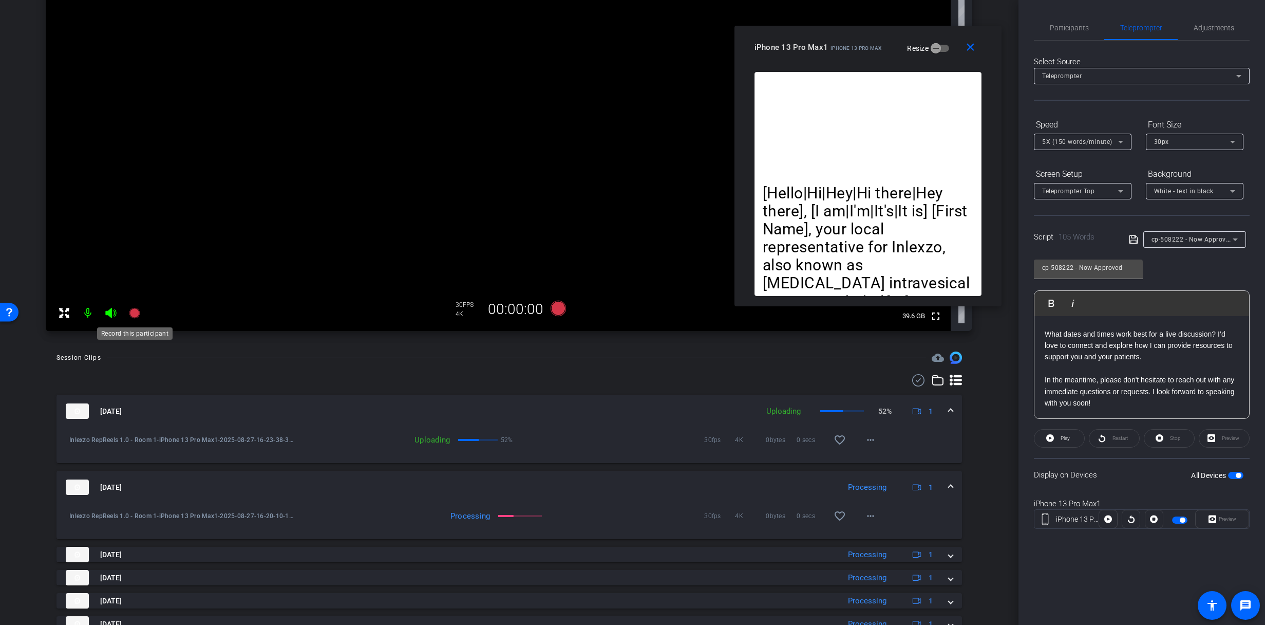
click at [130, 316] on icon at bounding box center [134, 313] width 12 height 12
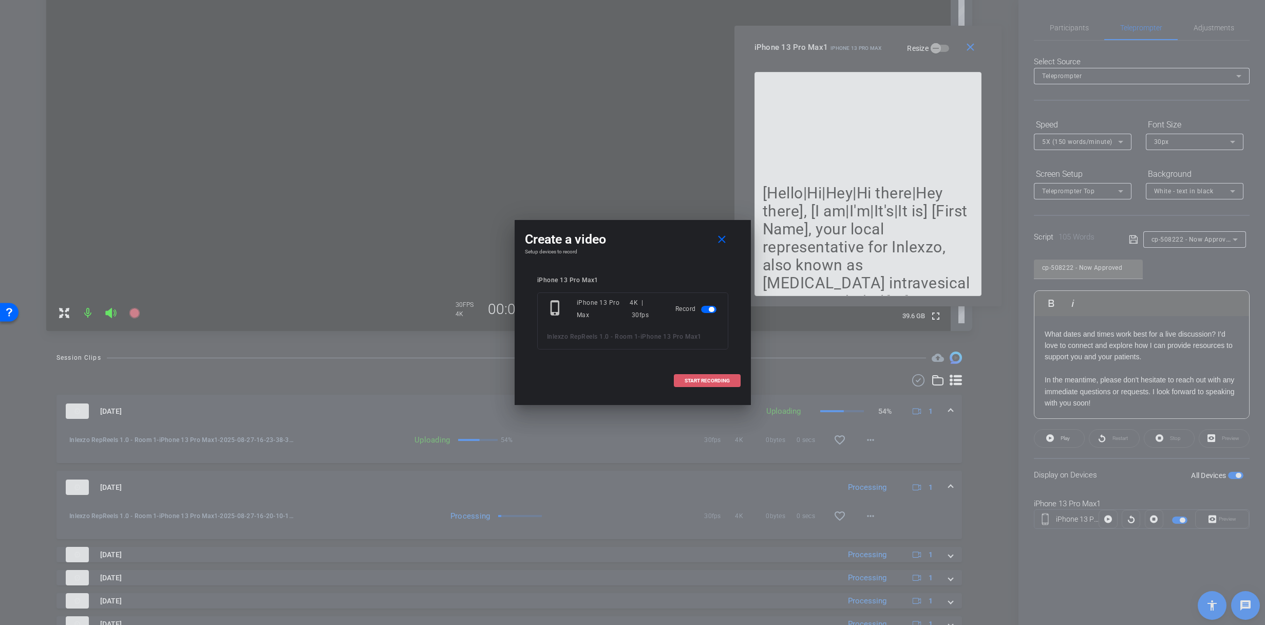
click at [701, 375] on span at bounding box center [708, 380] width 66 height 25
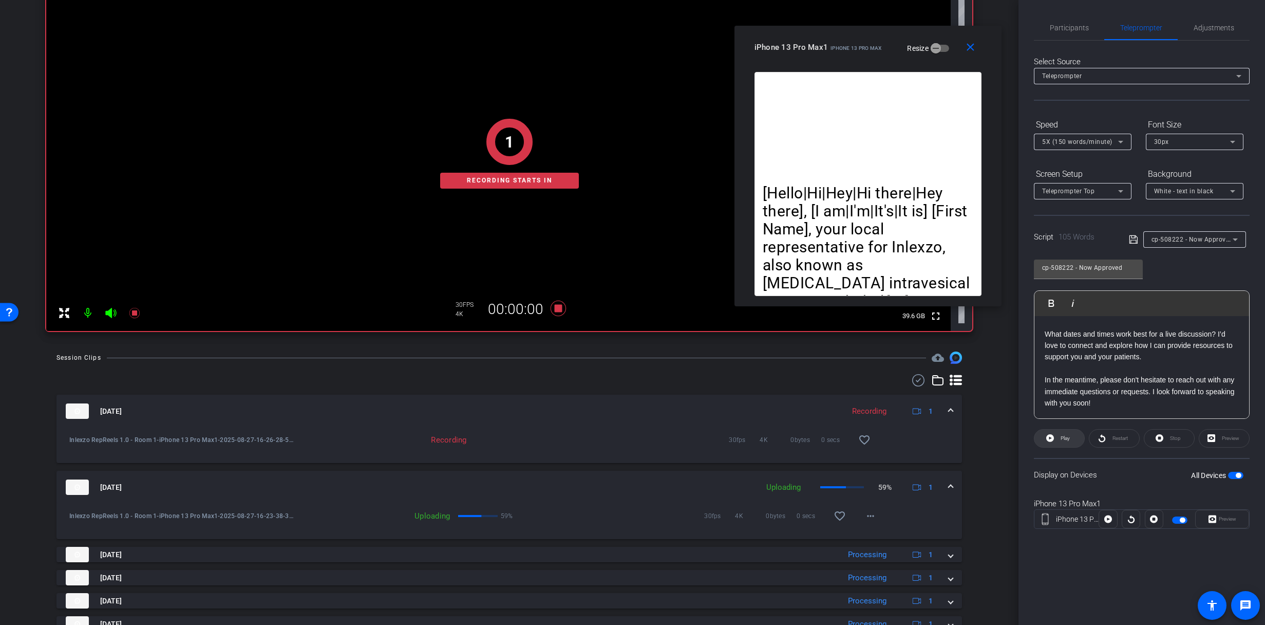
click at [1056, 444] on span at bounding box center [1060, 438] width 50 height 25
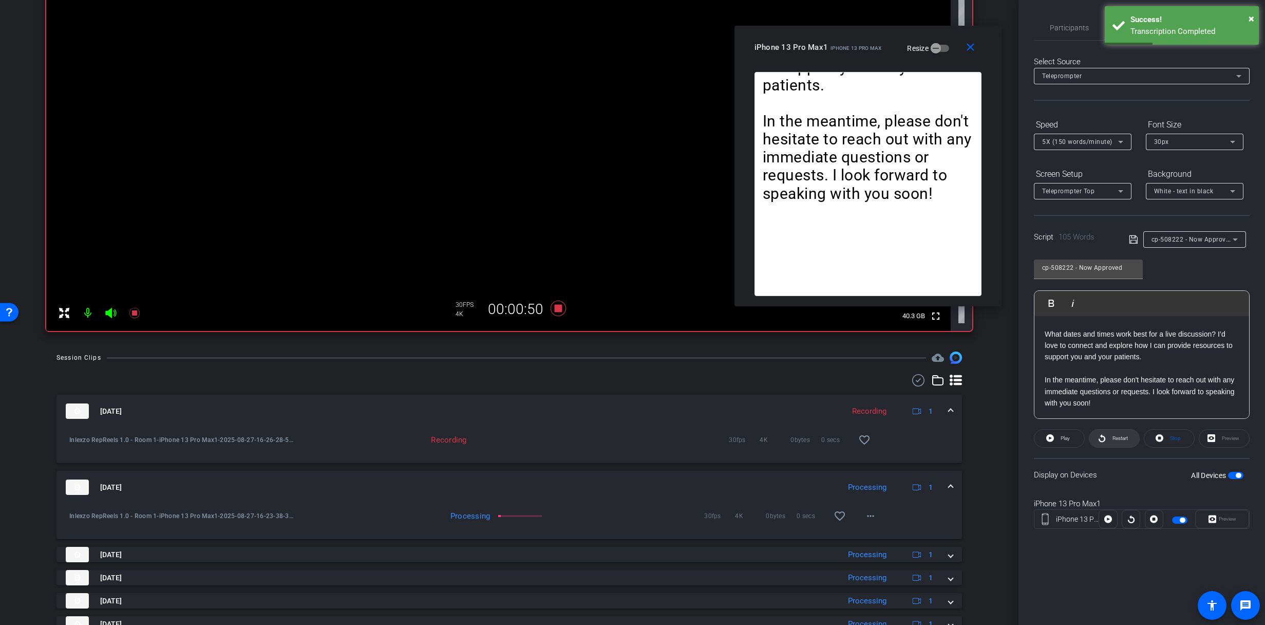
click at [1111, 439] on span "Restart" at bounding box center [1119, 438] width 18 height 14
click at [1110, 442] on span "Restart" at bounding box center [1119, 438] width 18 height 14
click at [1107, 438] on span at bounding box center [1115, 438] width 50 height 25
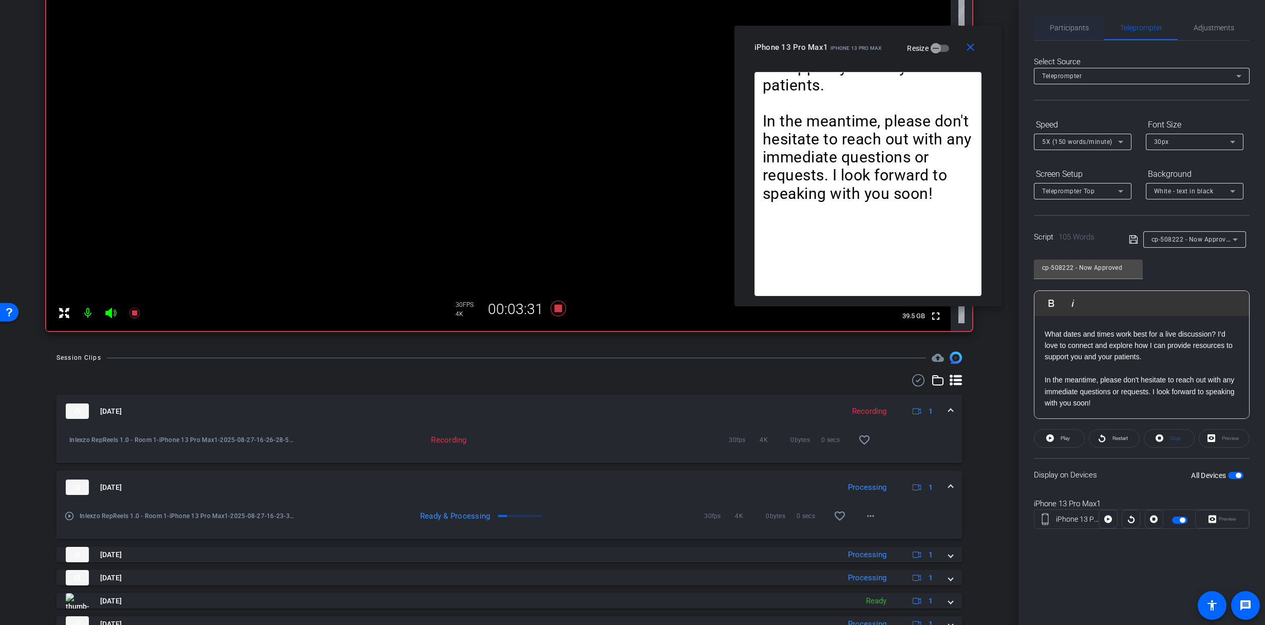
click at [1060, 30] on span "Participants" at bounding box center [1069, 27] width 39 height 7
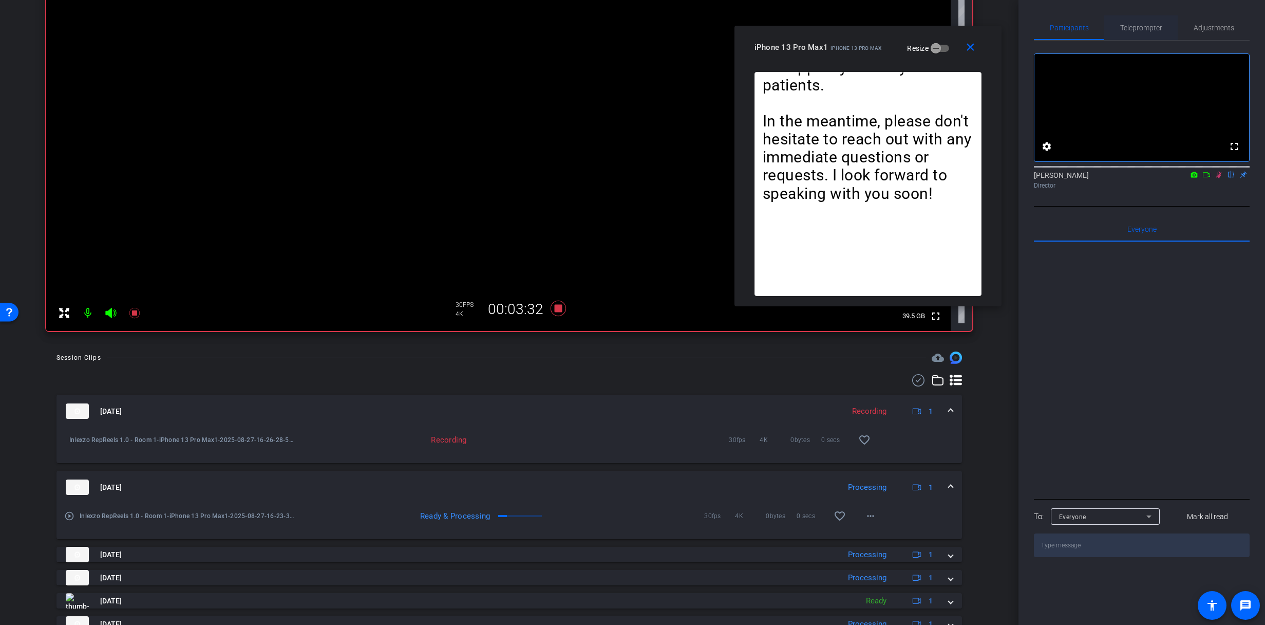
click at [1146, 27] on span "Teleprompter" at bounding box center [1142, 27] width 42 height 7
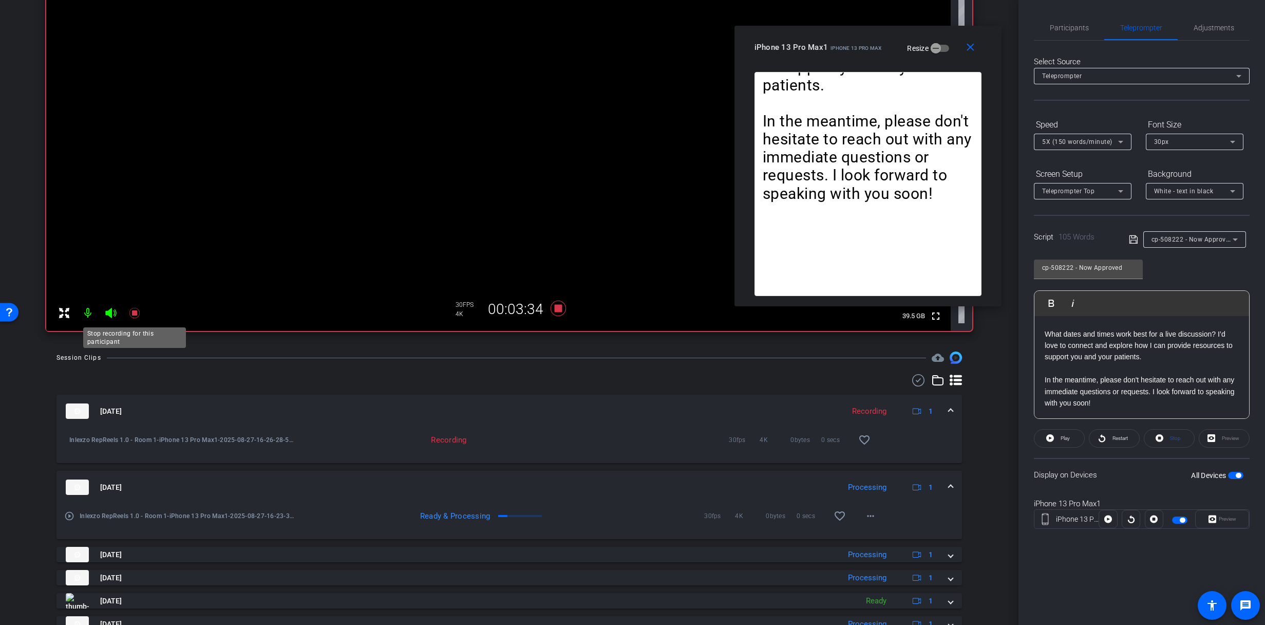
click at [133, 313] on icon at bounding box center [134, 313] width 10 height 10
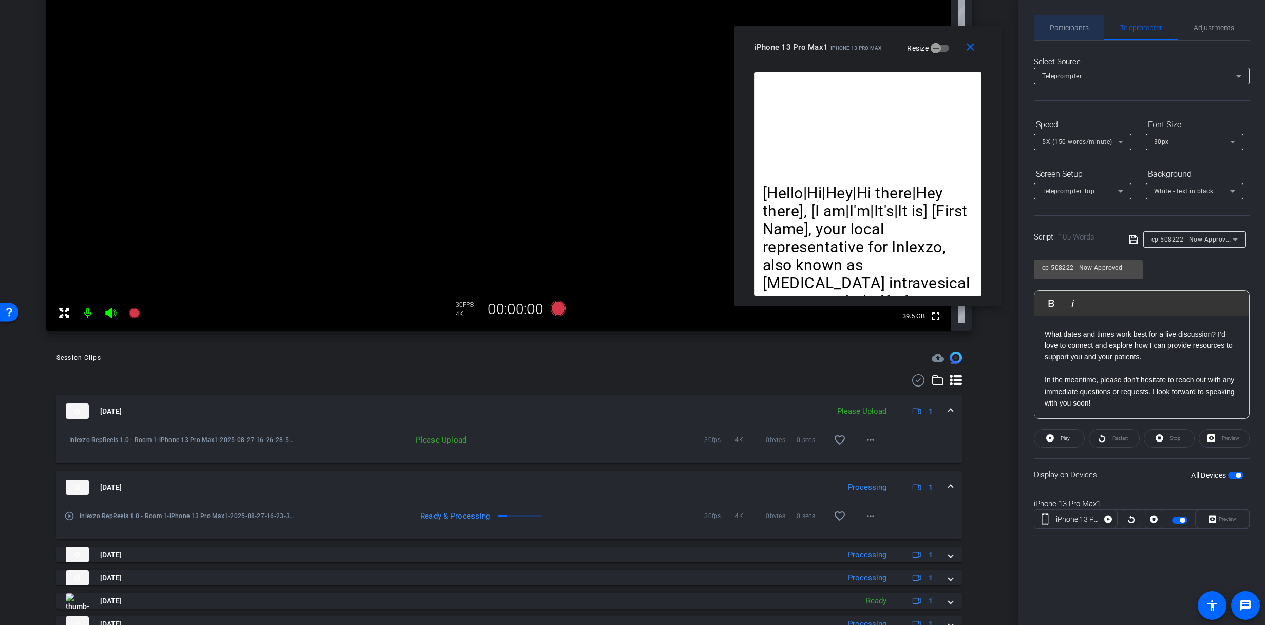
click at [1076, 32] on span "Participants" at bounding box center [1069, 27] width 39 height 25
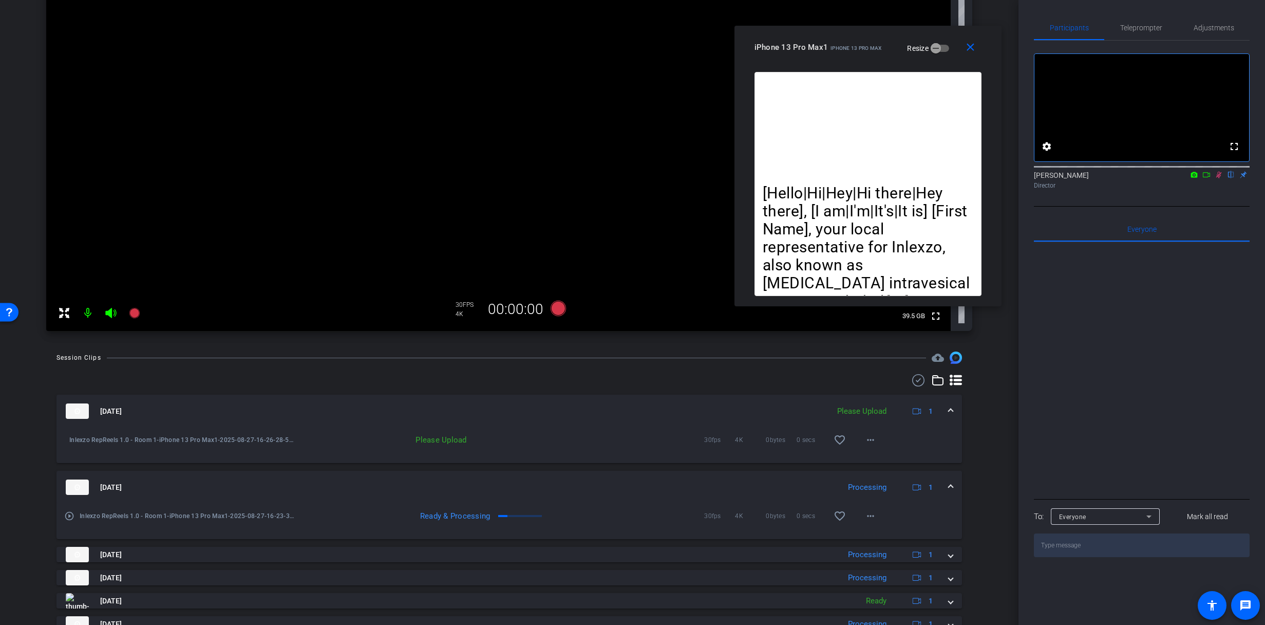
click at [1217, 178] on icon at bounding box center [1220, 175] width 6 height 7
click at [868, 446] on span at bounding box center [871, 439] width 25 height 25
click at [877, 461] on span "Upload" at bounding box center [882, 461] width 41 height 12
click at [1147, 20] on span "Teleprompter" at bounding box center [1142, 27] width 42 height 25
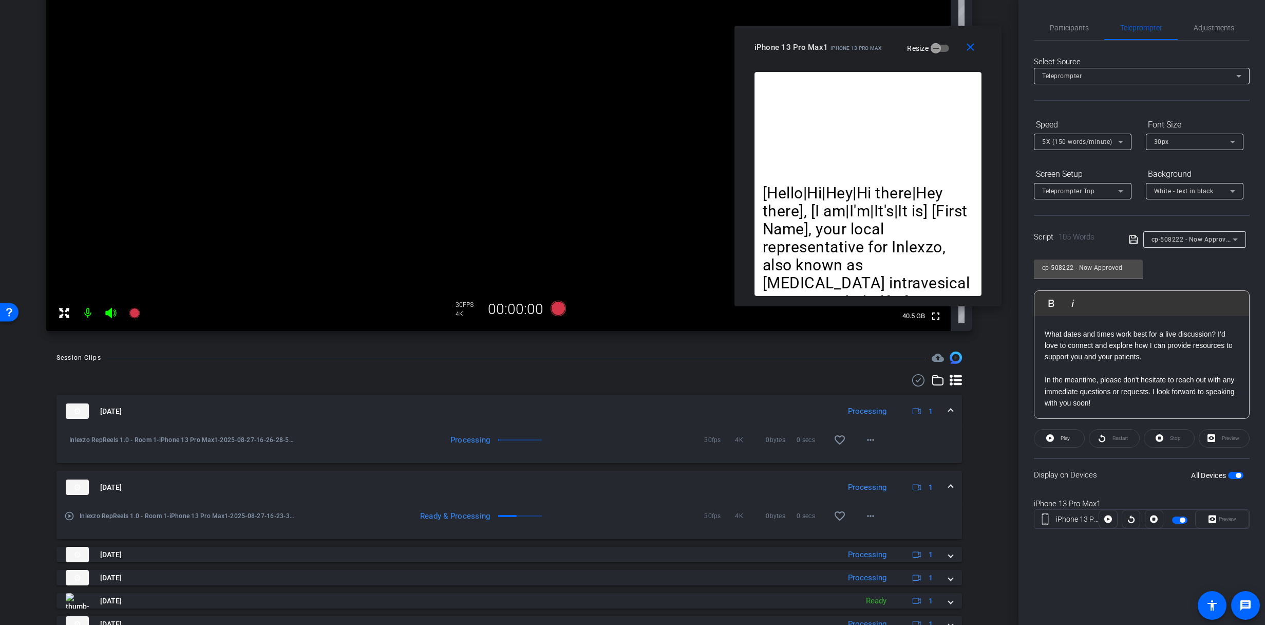
click at [1207, 239] on span "cp-508222 - Now Approved" at bounding box center [1193, 239] width 82 height 8
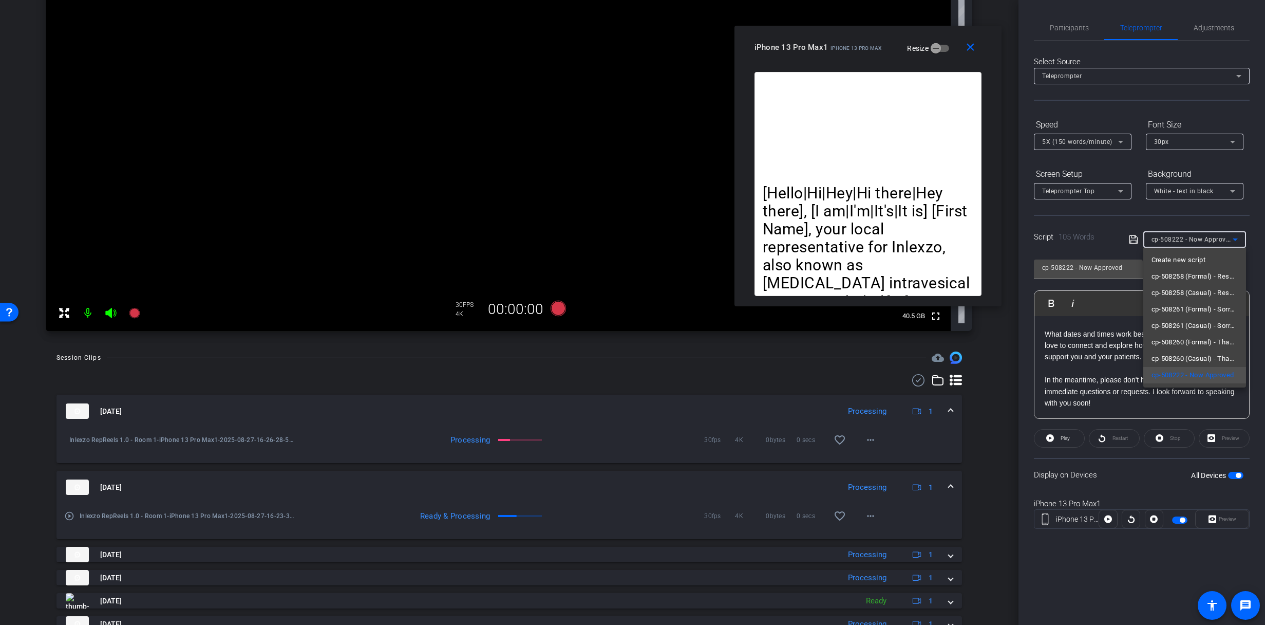
click at [1093, 353] on div at bounding box center [632, 312] width 1265 height 625
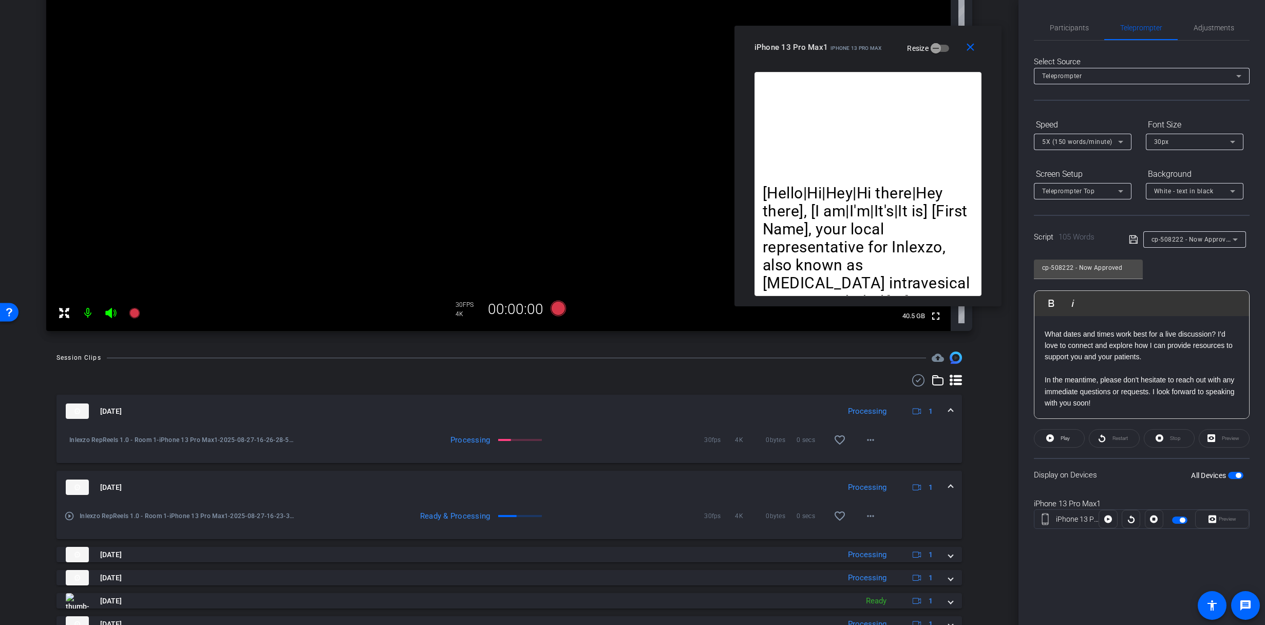
scroll to position [13, 0]
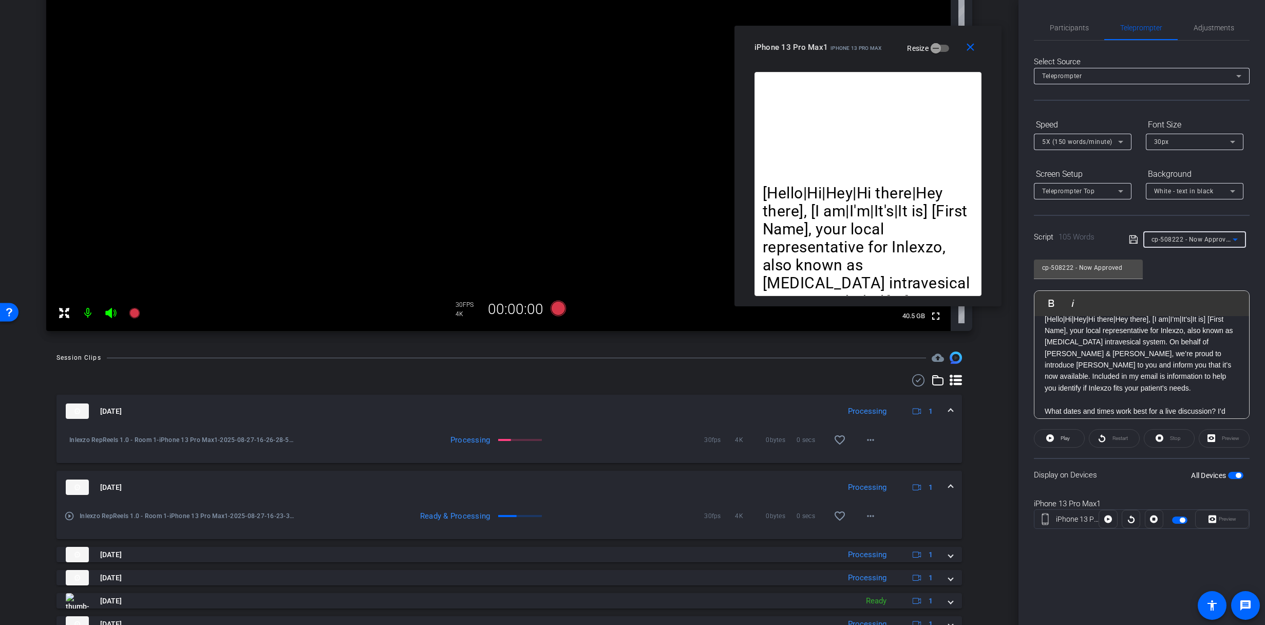
click at [1188, 238] on span "cp-508222 - Now Approved" at bounding box center [1193, 239] width 82 height 8
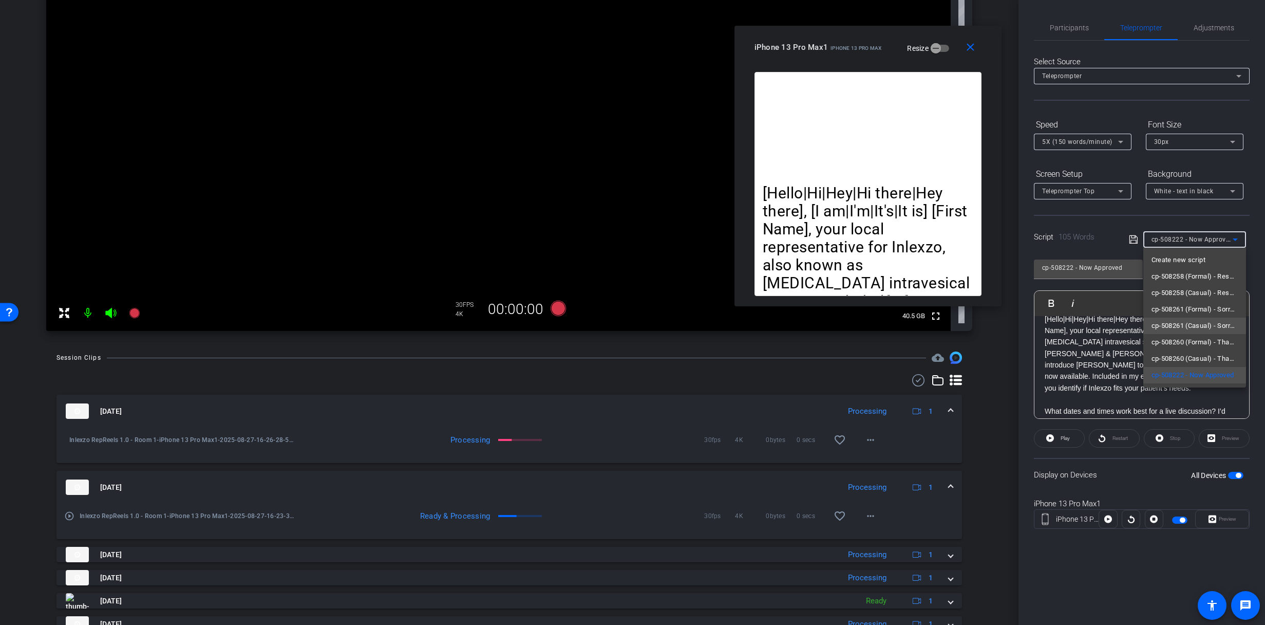
click at [1185, 318] on mat-option "cp-508261 (Casual) - Sorry I Missed You" at bounding box center [1195, 326] width 103 height 16
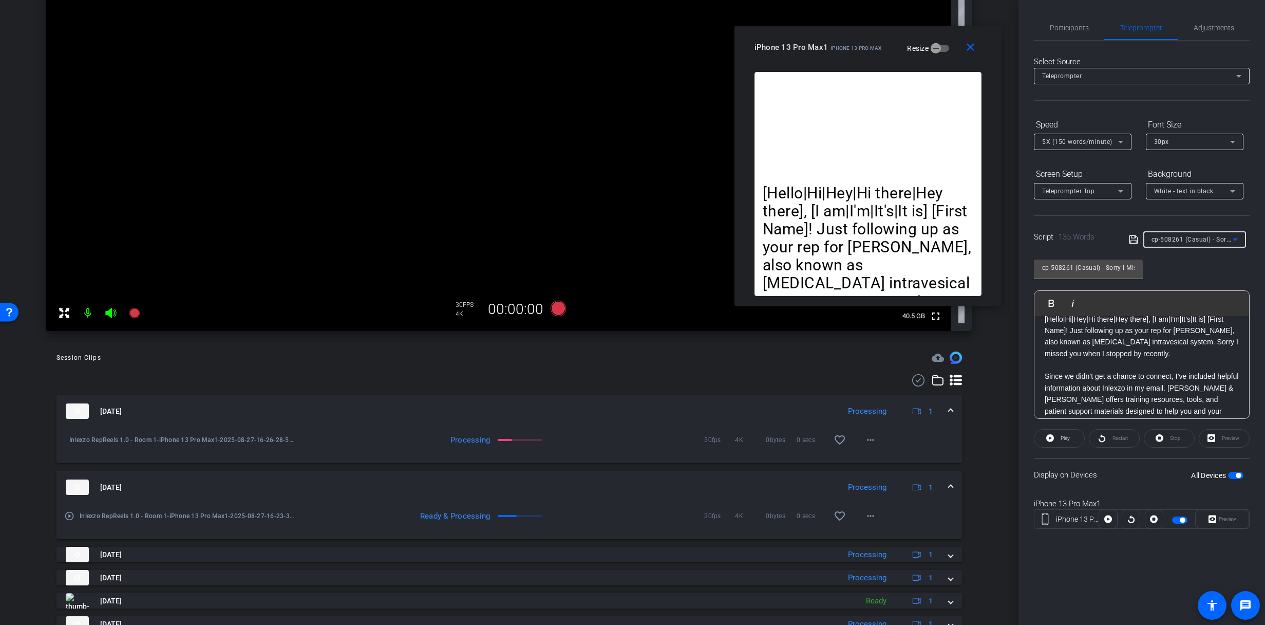
click at [1191, 246] on div "cp-508261 (Casual) - Sorry I Missed You" at bounding box center [1195, 239] width 86 height 16
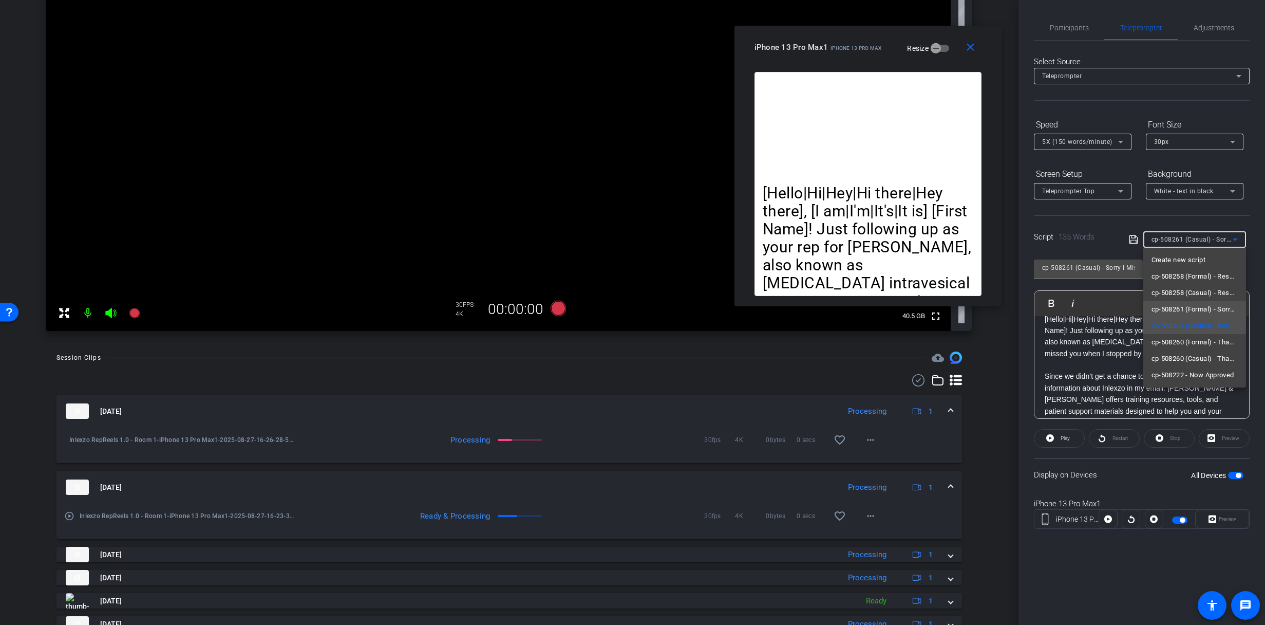
click at [1191, 306] on span "cp-508261 (Formal) - Sorry I Missed You" at bounding box center [1195, 309] width 86 height 12
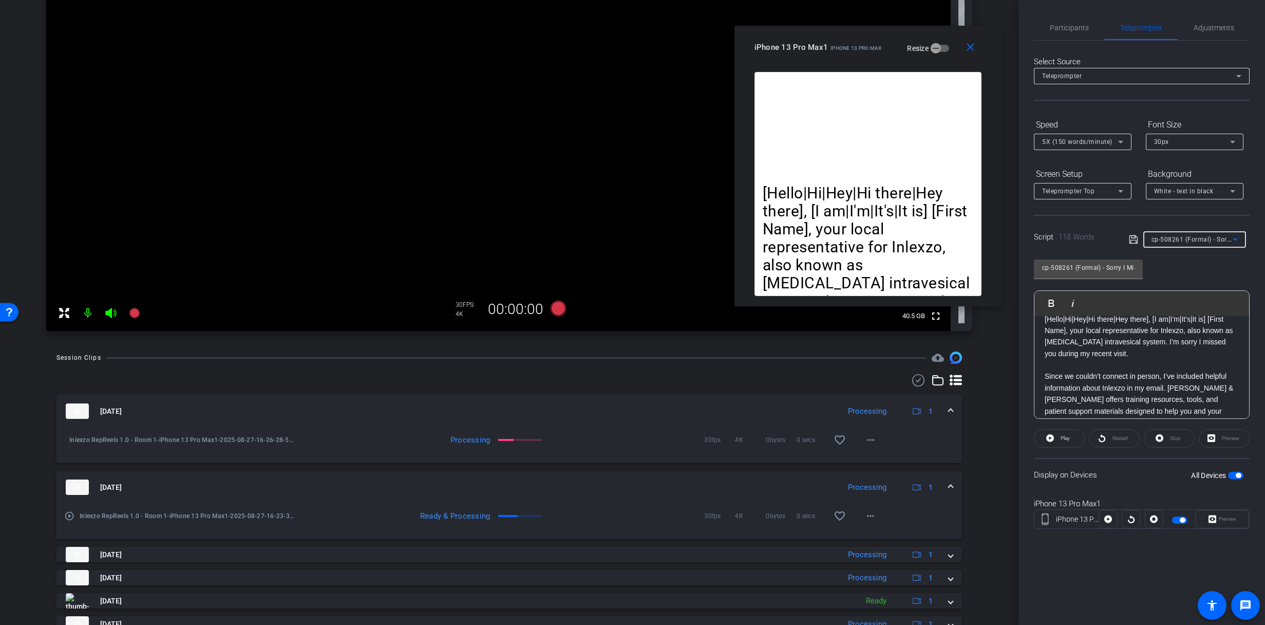
click at [1189, 241] on span "cp-508261 (Formal) - Sorry I Missed You" at bounding box center [1212, 239] width 121 height 8
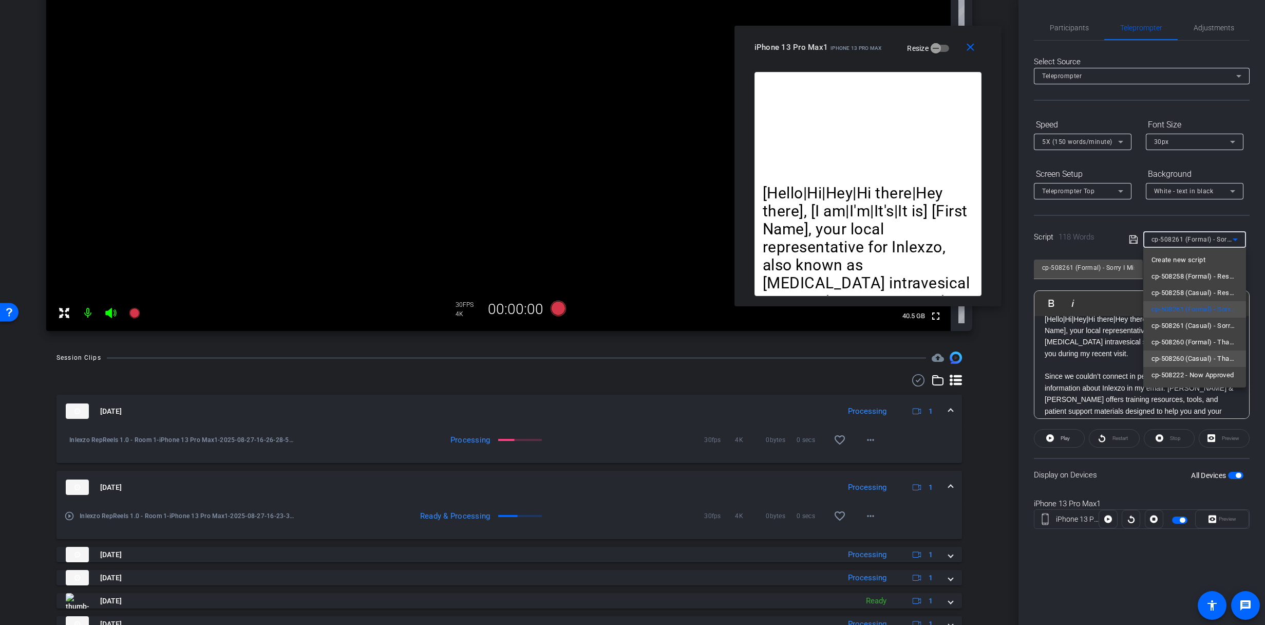
click at [1190, 357] on span "cp-508260 (Casual) - Thanks for Seeing Me" at bounding box center [1195, 358] width 86 height 12
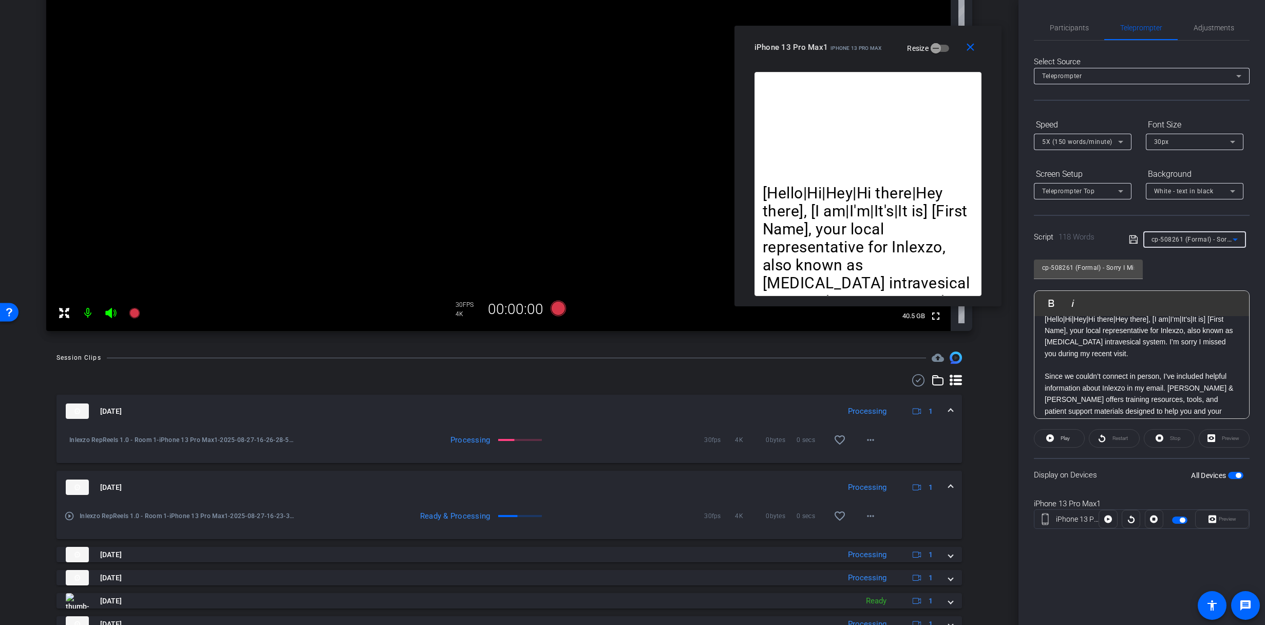
type input "cp-508260 (Casual) - Thanks for Seeing Me"
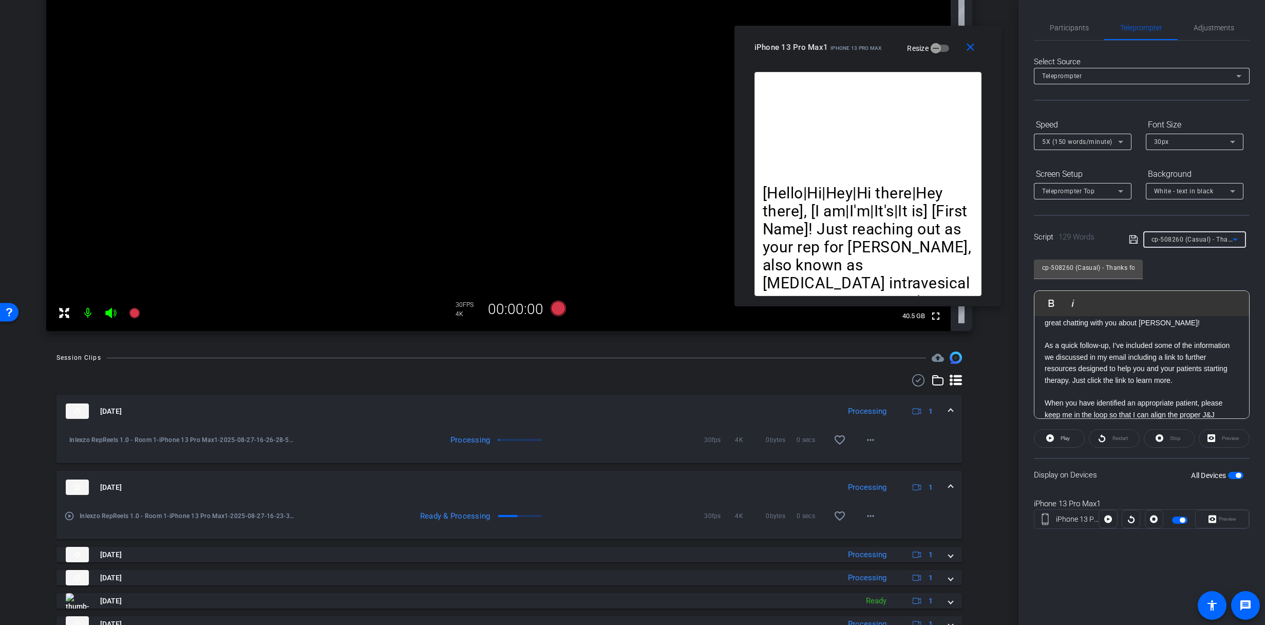
scroll to position [0, 0]
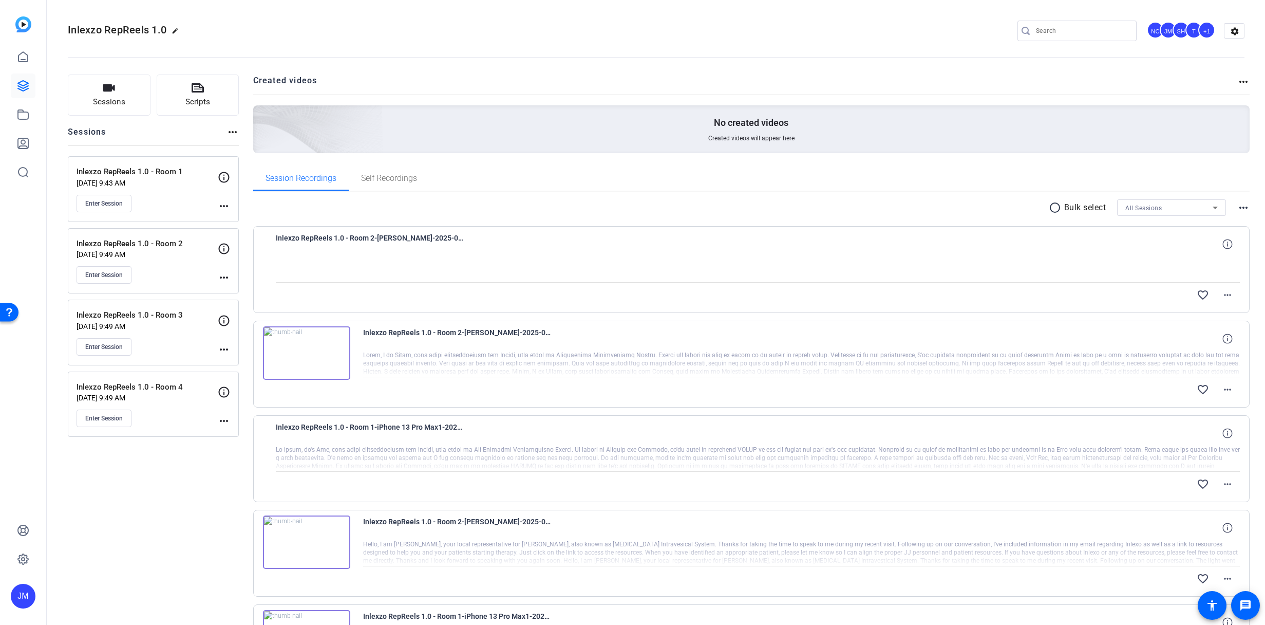
click at [168, 201] on div "Enter Session" at bounding box center [147, 203] width 141 height 17
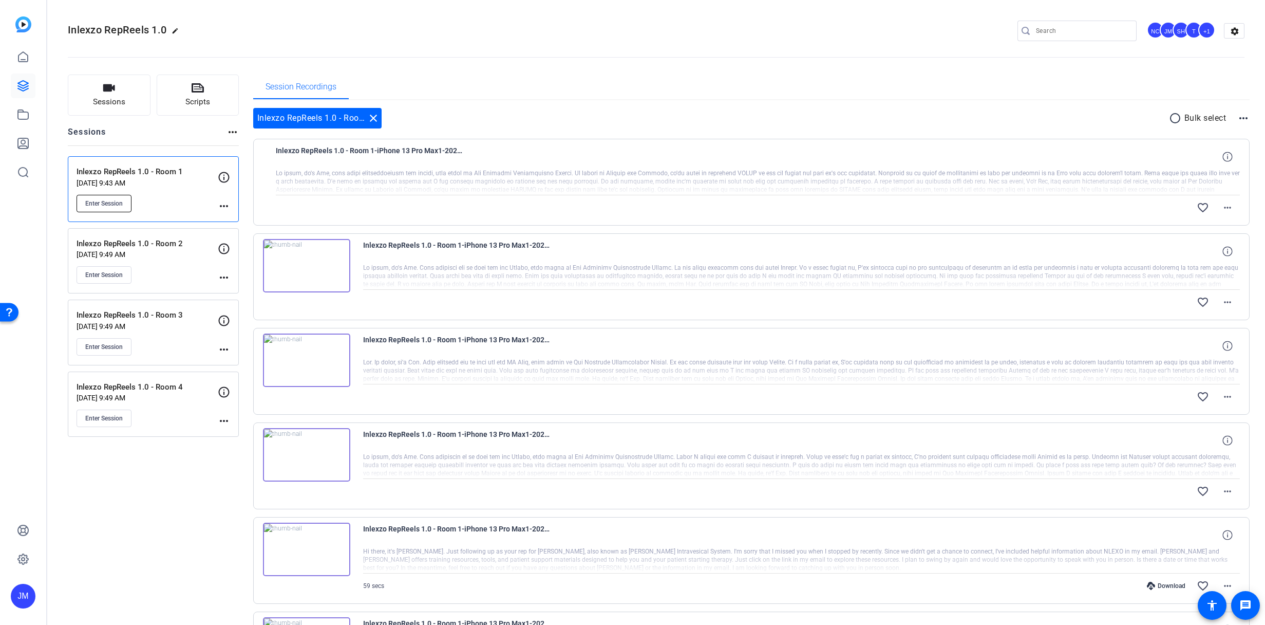
click at [120, 202] on span "Enter Session" at bounding box center [104, 203] width 38 height 8
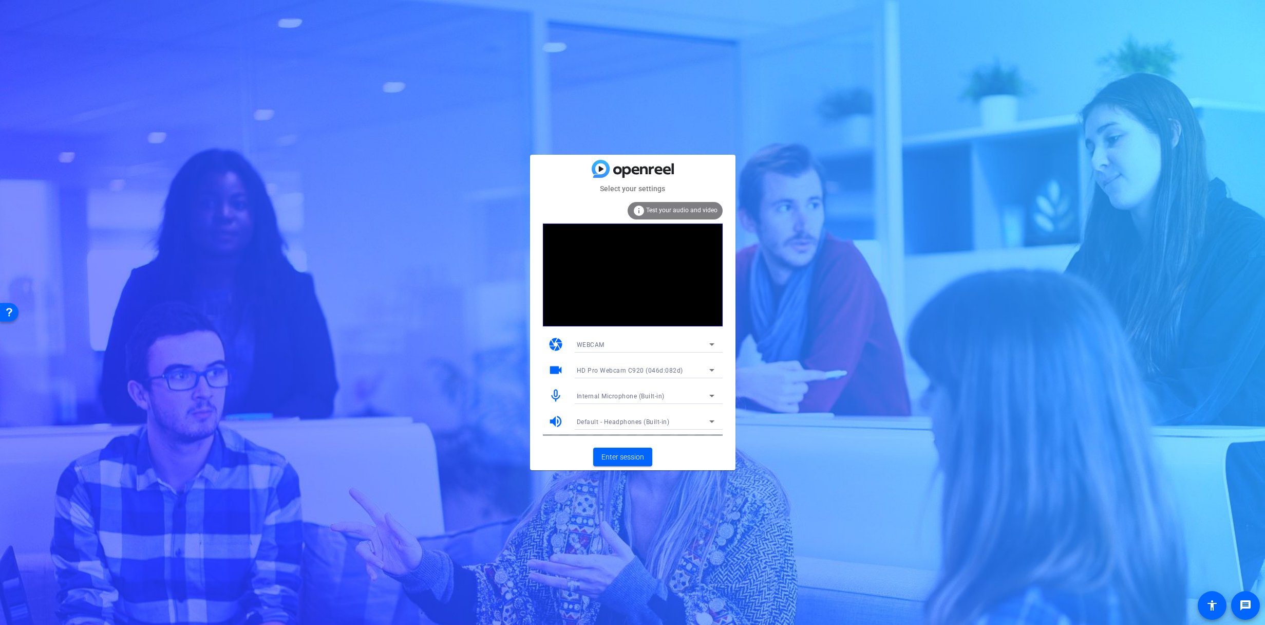
click at [668, 393] on div "Internal Microphone (Built-in)" at bounding box center [643, 395] width 133 height 13
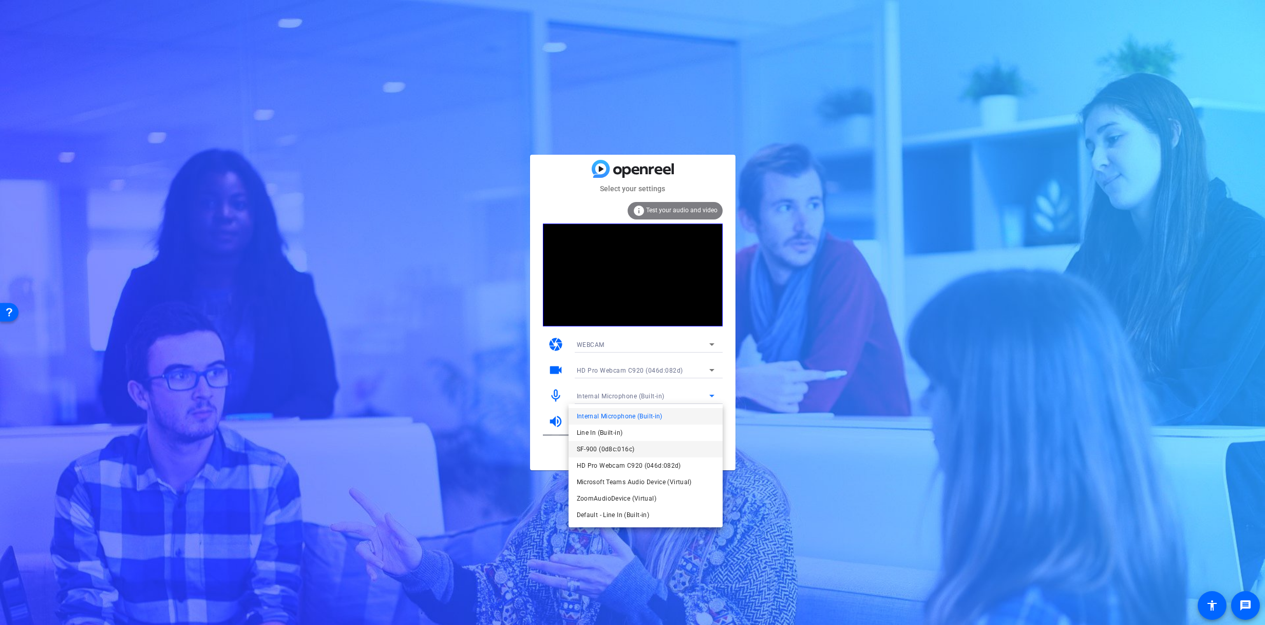
click at [167, 140] on mat-option "SF-900 (0d8c:016c)" at bounding box center [100, 136] width 136 height 7
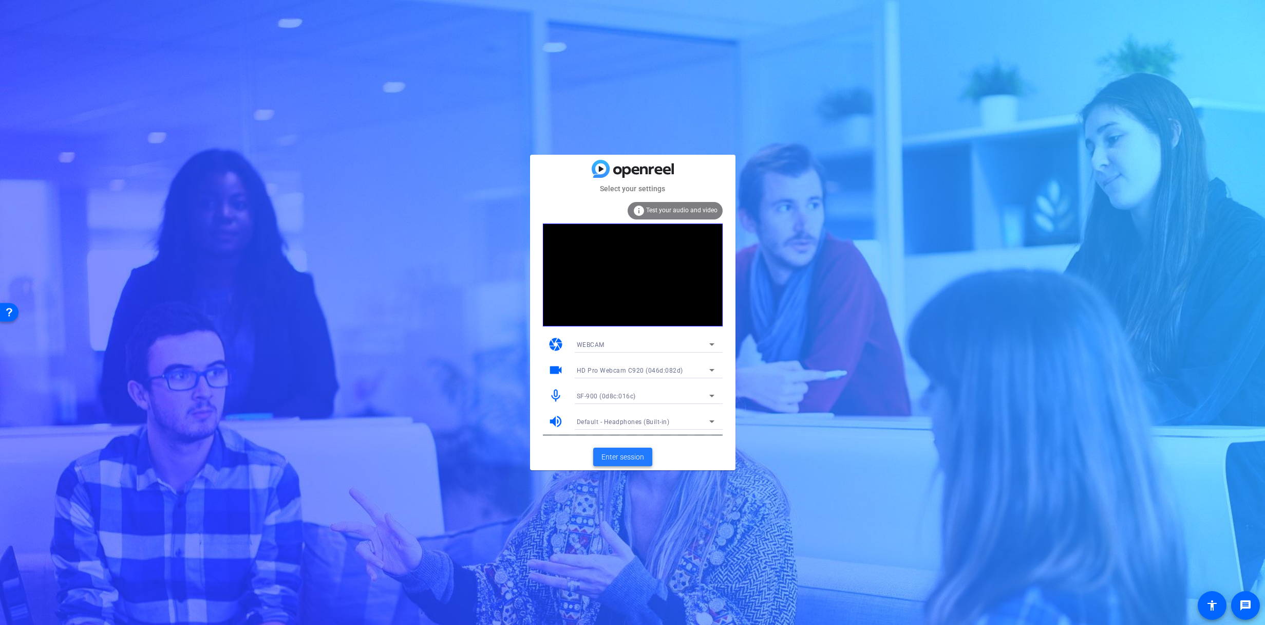
click at [618, 459] on span "Enter session" at bounding box center [623, 457] width 43 height 11
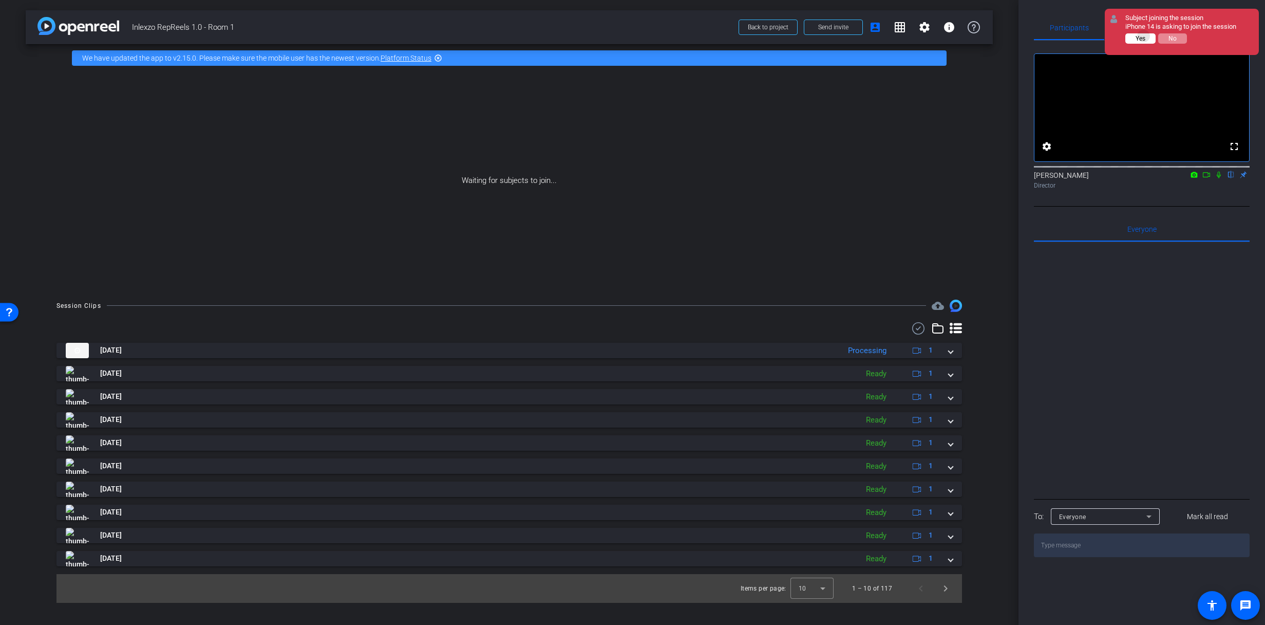
click at [1144, 36] on span "Yes" at bounding box center [1141, 38] width 10 height 7
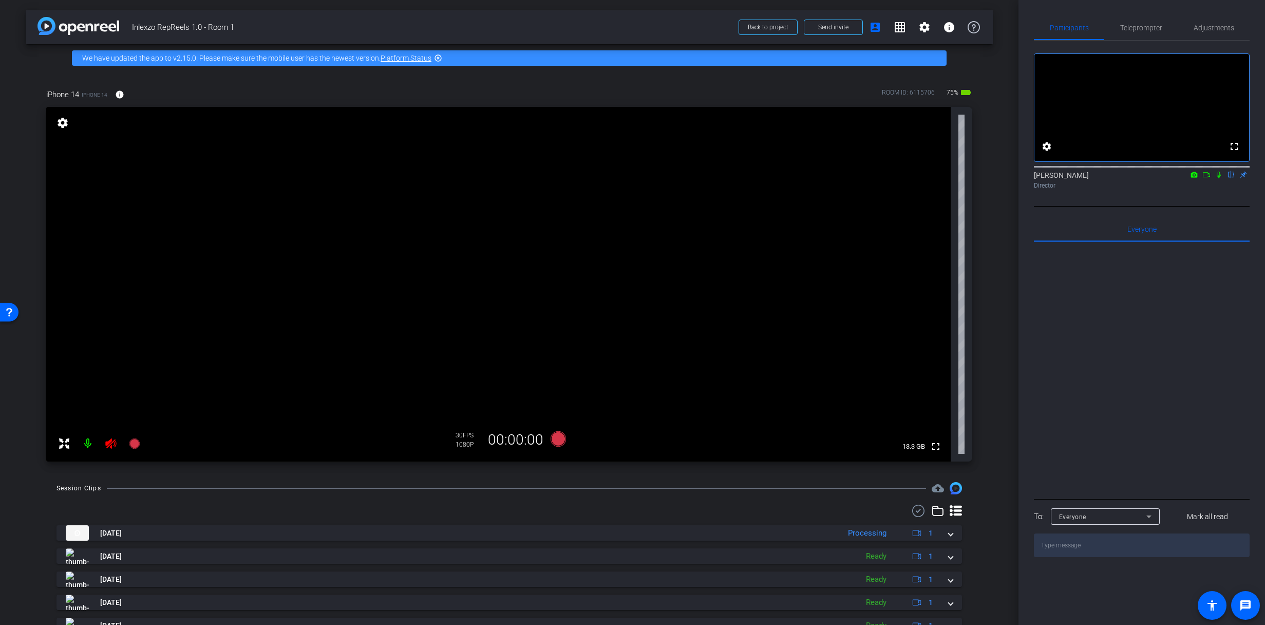
click at [106, 165] on video at bounding box center [498, 284] width 905 height 355
click at [107, 445] on icon at bounding box center [111, 443] width 12 height 12
click at [1205, 30] on span "Adjustments" at bounding box center [1214, 27] width 41 height 7
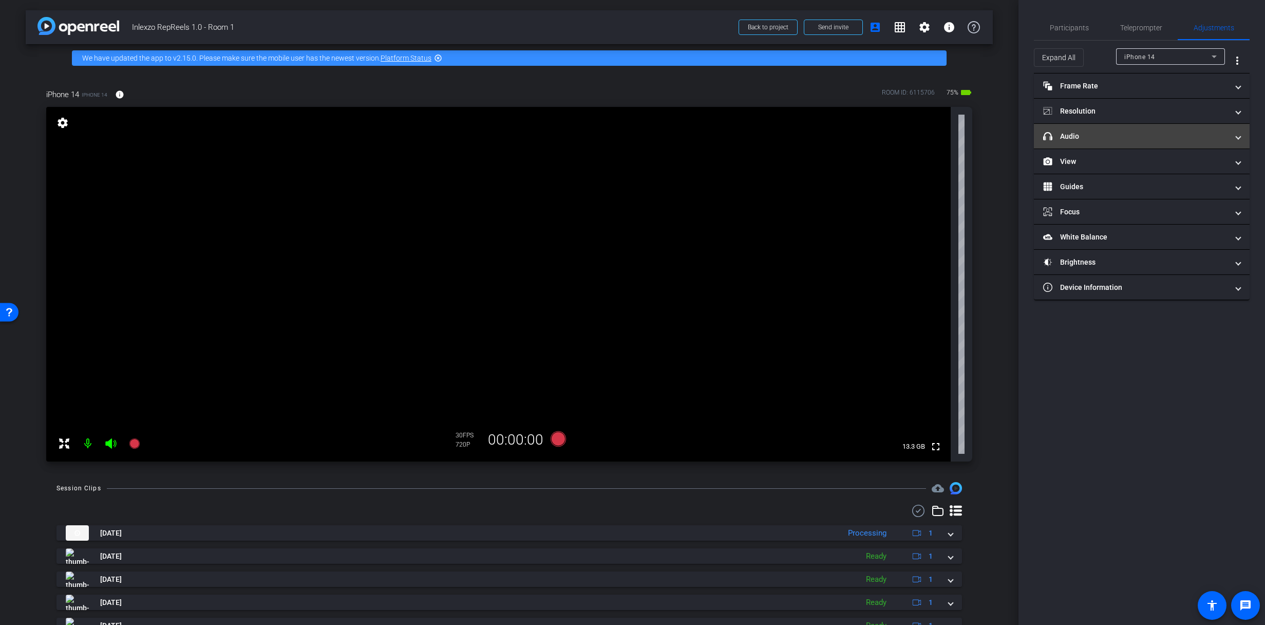
click at [1117, 142] on mat-expansion-panel-header "headphone icon Audio" at bounding box center [1142, 136] width 216 height 25
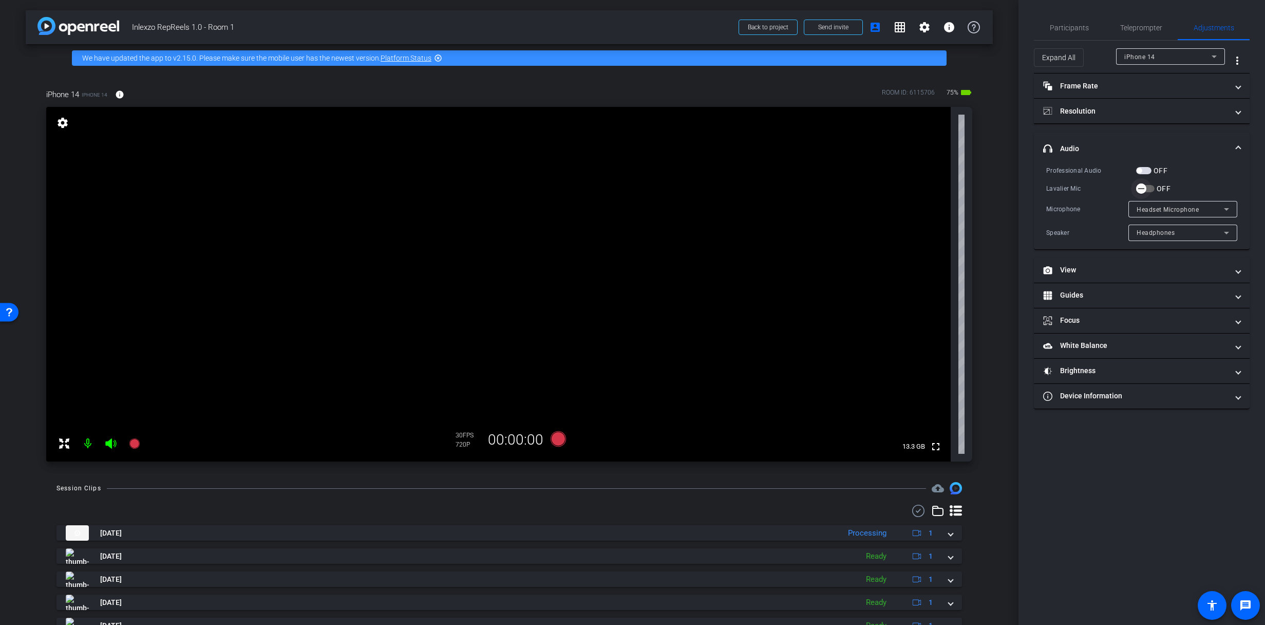
click at [1139, 189] on icon "button" at bounding box center [1142, 189] width 6 height 1
click at [1131, 30] on span "Teleprompter" at bounding box center [1142, 27] width 42 height 7
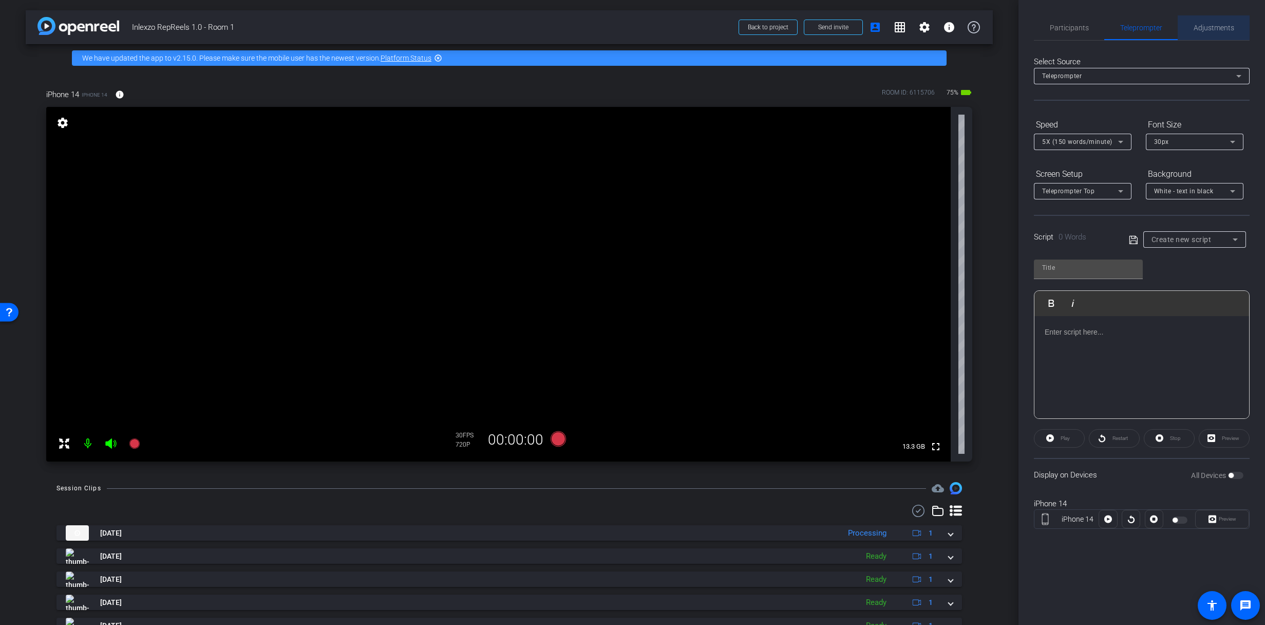
click at [1196, 23] on span "Adjustments" at bounding box center [1214, 27] width 41 height 25
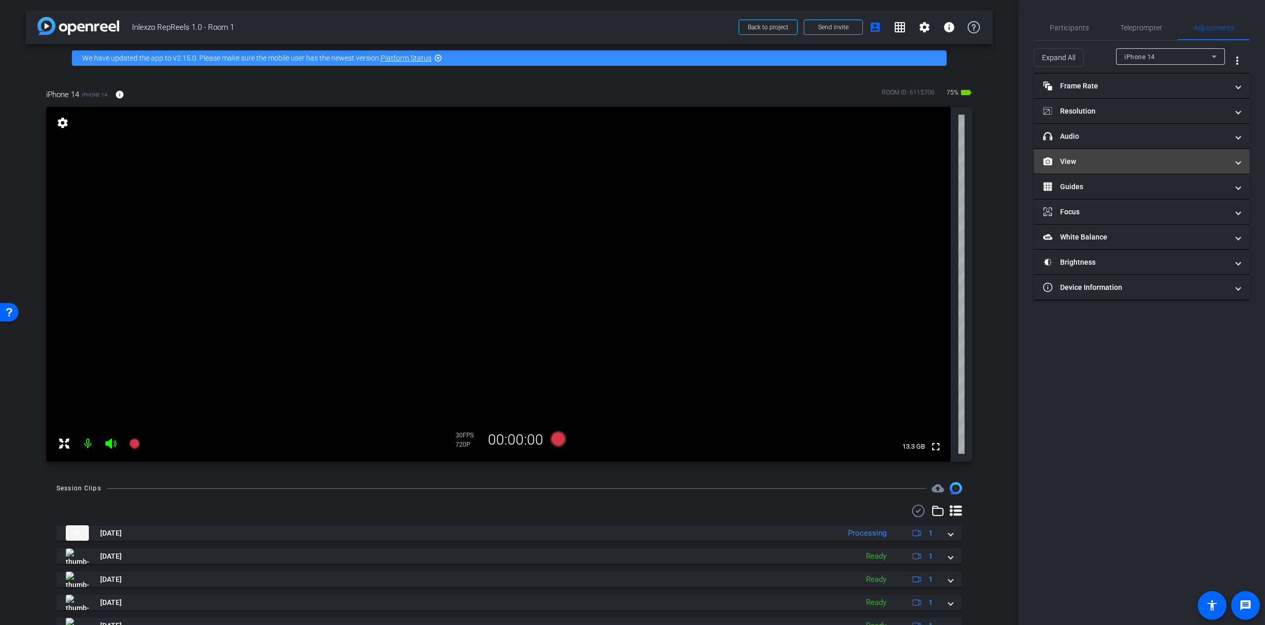
click at [1077, 158] on mat-panel-title "View" at bounding box center [1136, 161] width 185 height 11
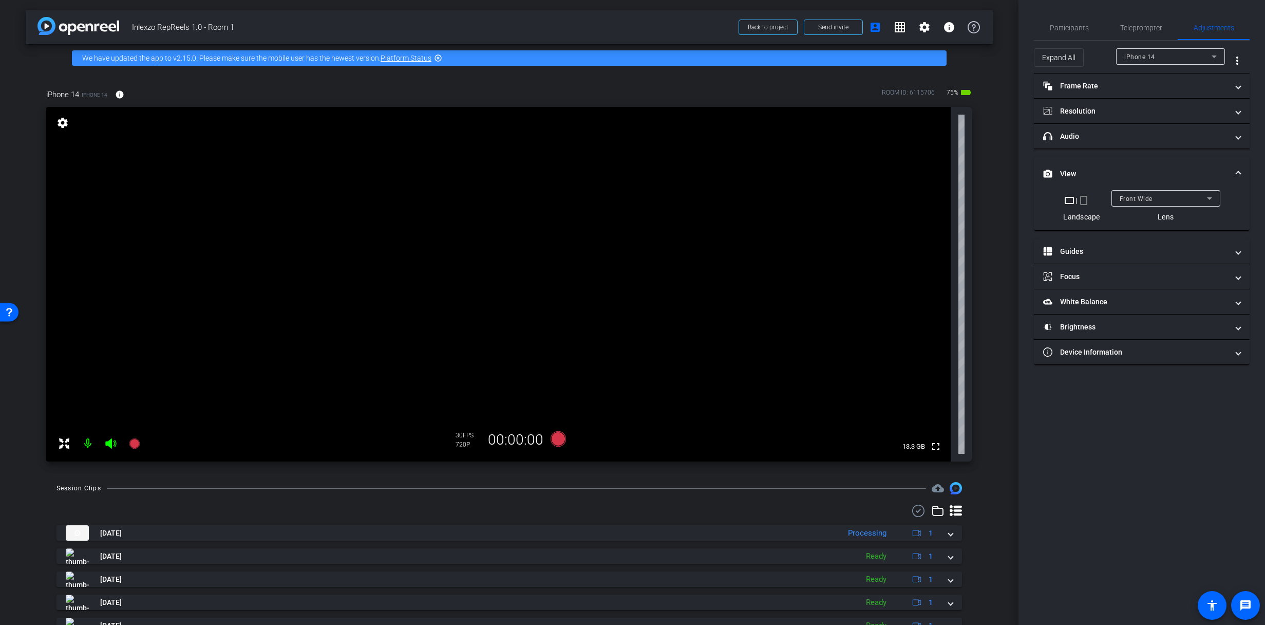
click at [1086, 203] on mat-icon "crop_portrait" at bounding box center [1084, 200] width 12 height 12
click at [1129, 30] on span "Teleprompter" at bounding box center [1142, 27] width 42 height 7
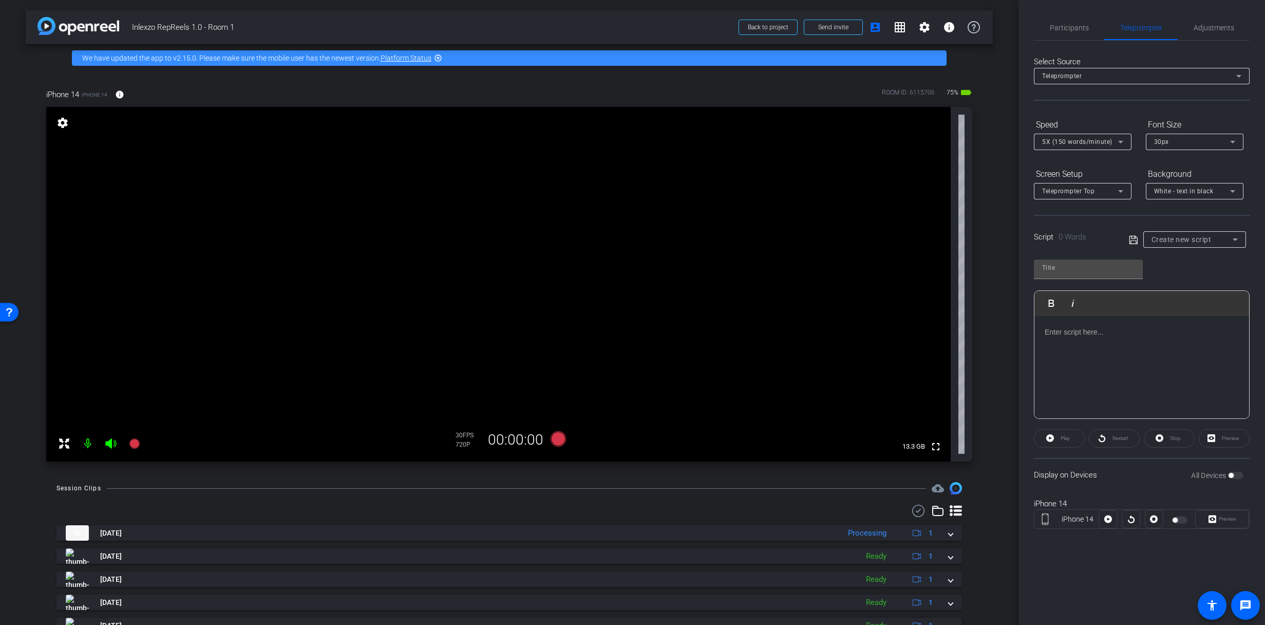
click at [1180, 244] on div "Create new script" at bounding box center [1192, 239] width 81 height 12
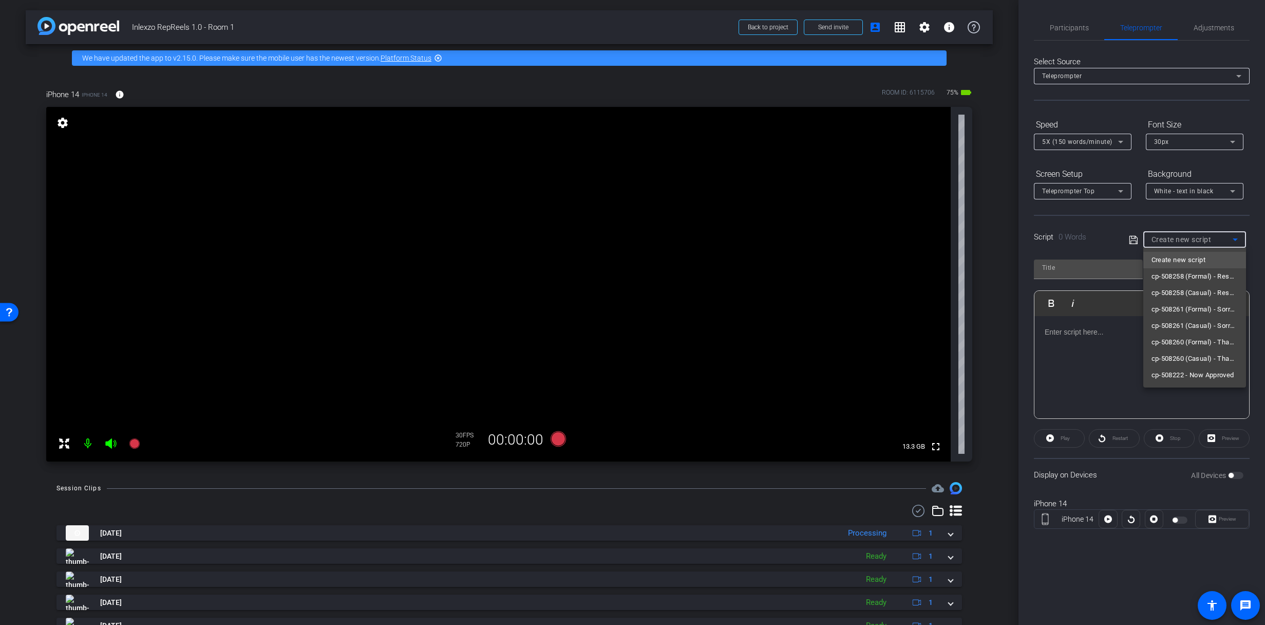
click at [1138, 86] on div at bounding box center [632, 312] width 1265 height 625
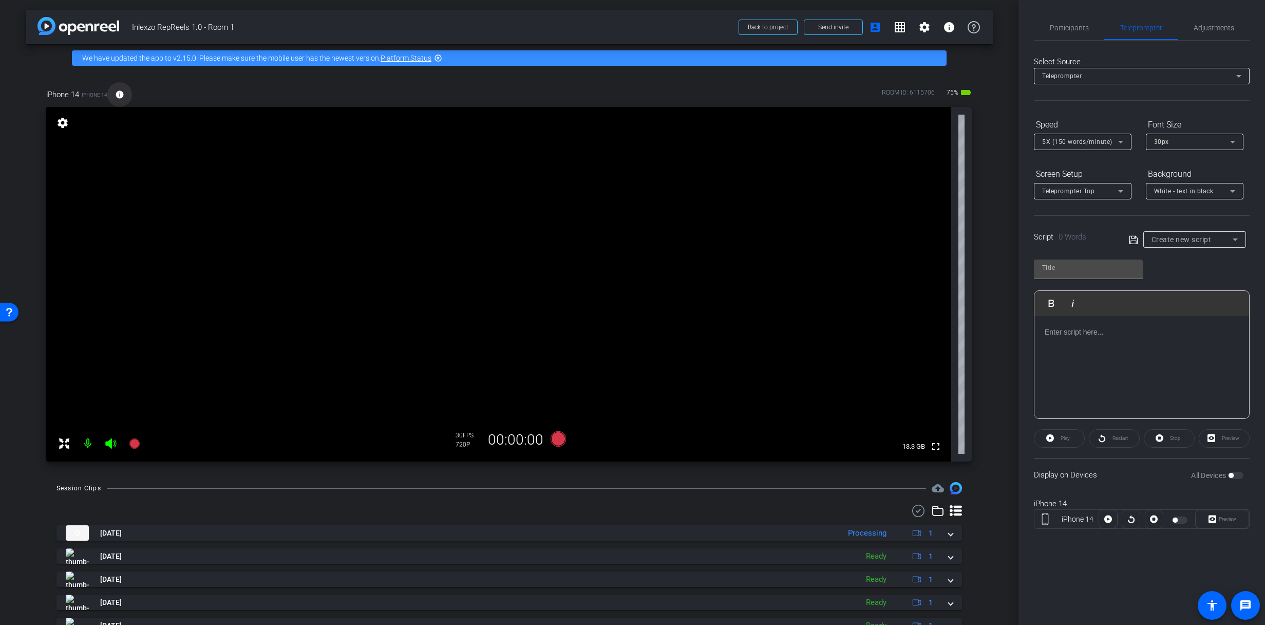
click at [115, 84] on span at bounding box center [119, 94] width 25 height 25
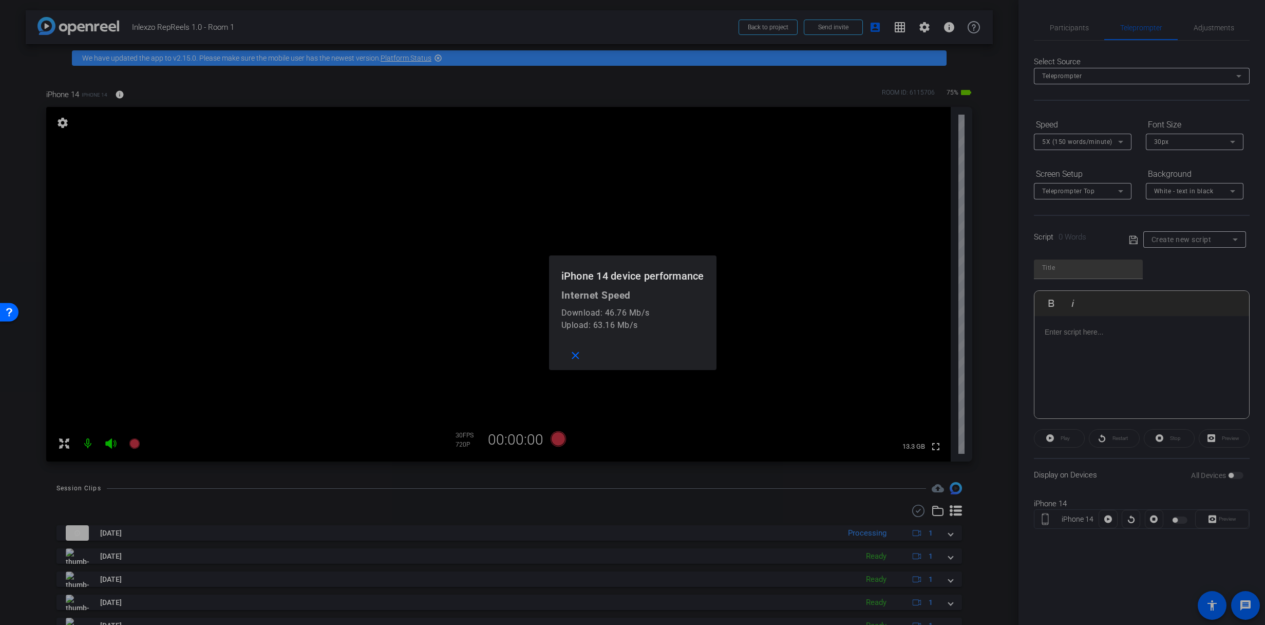
click at [123, 94] on div at bounding box center [632, 312] width 1265 height 625
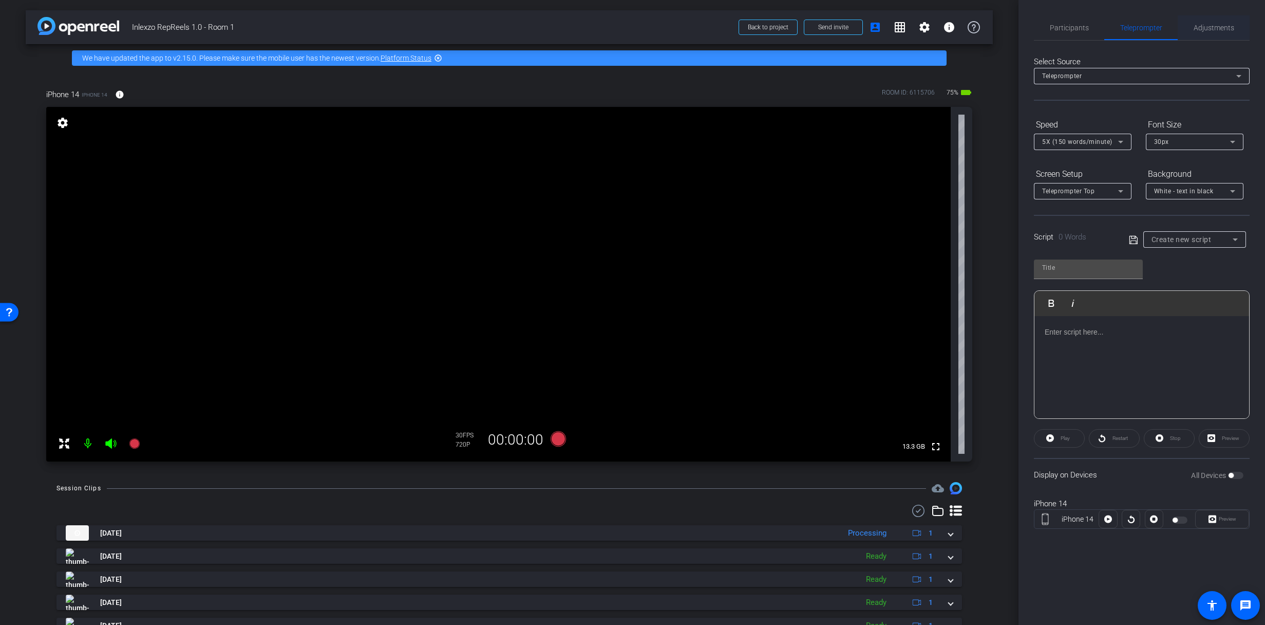
click at [1225, 29] on span "Adjustments" at bounding box center [1214, 27] width 41 height 7
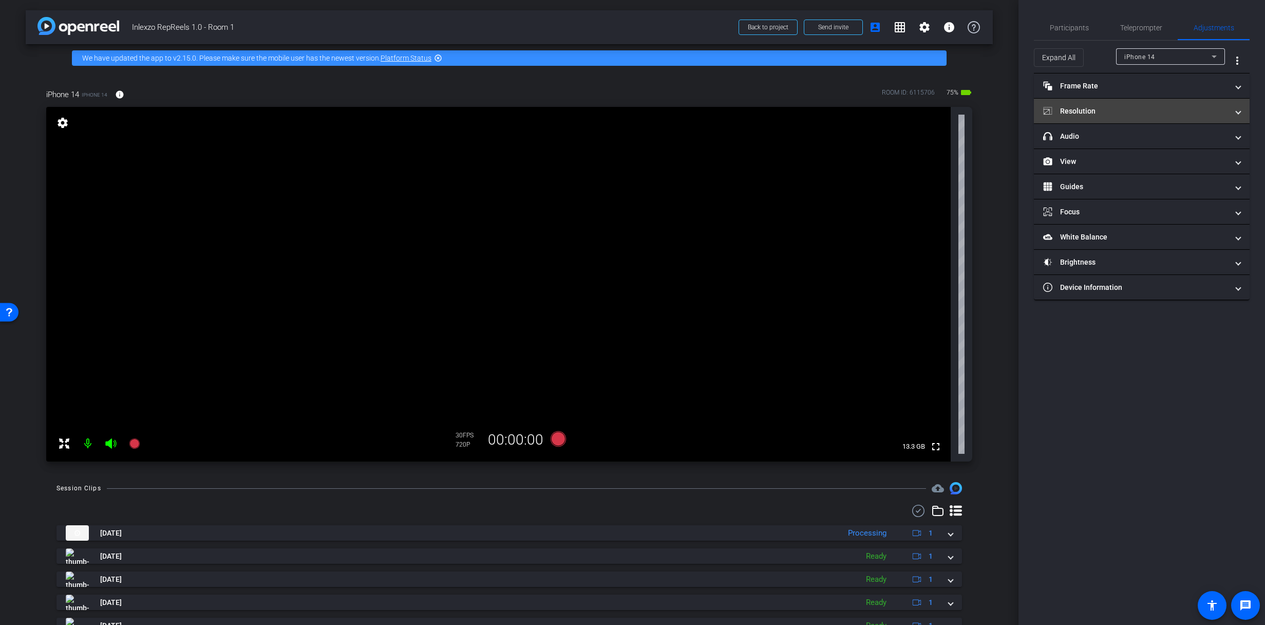
click at [1120, 118] on mat-expansion-panel-header "Resolution" at bounding box center [1142, 111] width 216 height 25
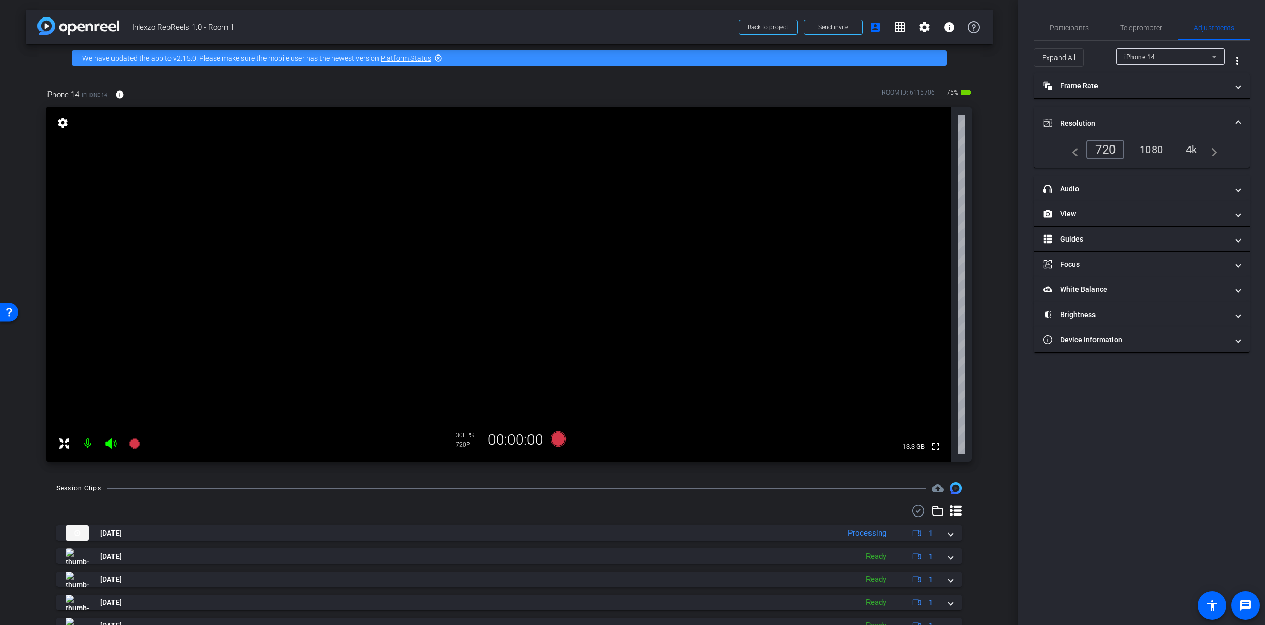
click at [1186, 146] on div "4k" at bounding box center [1192, 149] width 27 height 17
click at [1151, 25] on span "Teleprompter" at bounding box center [1142, 27] width 42 height 7
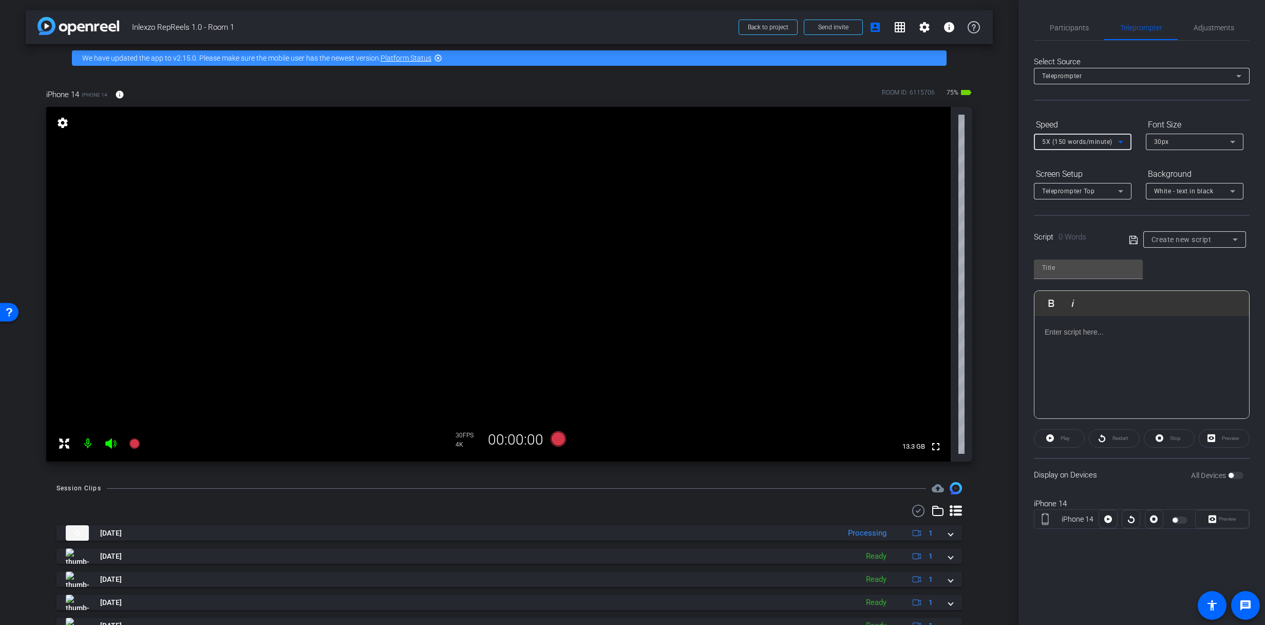
click at [1098, 141] on span "5X (150 words/minute)" at bounding box center [1077, 141] width 70 height 7
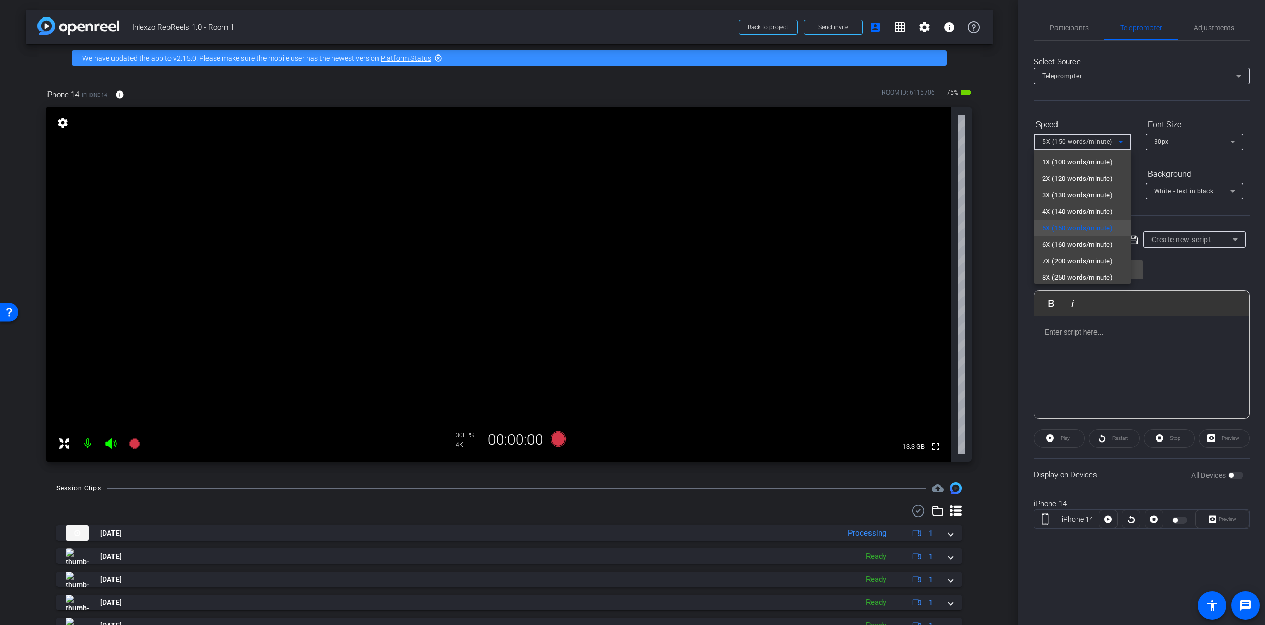
click at [1098, 141] on div at bounding box center [632, 312] width 1265 height 625
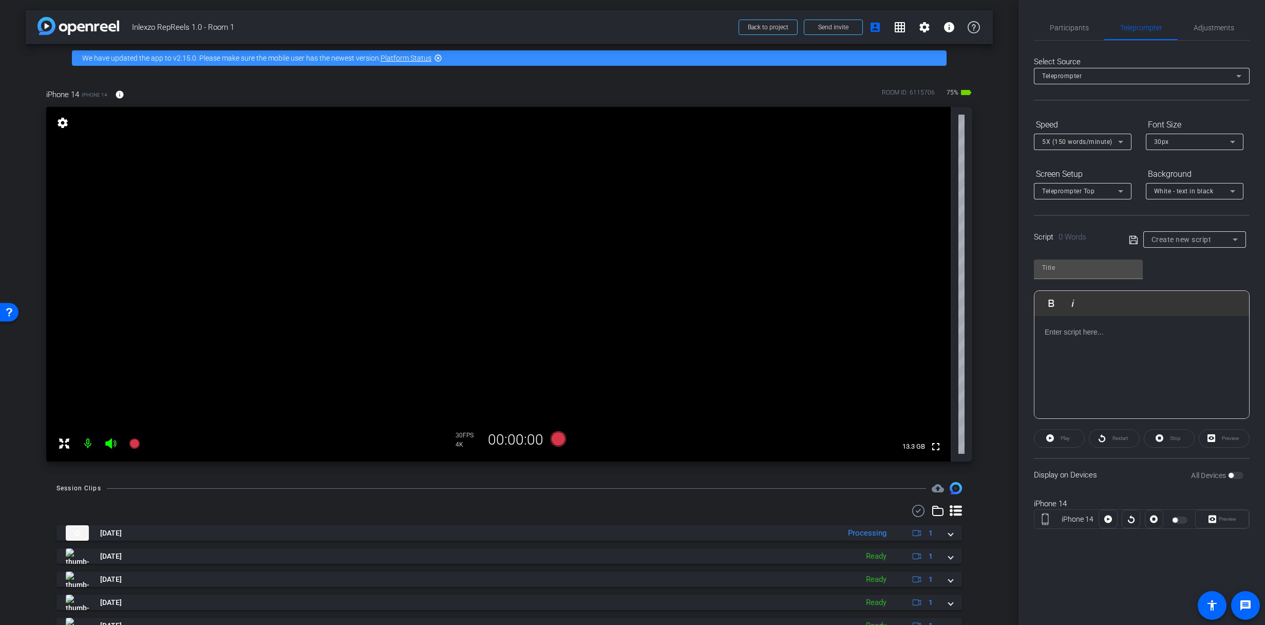
click at [1173, 139] on div "30px" at bounding box center [1192, 141] width 76 height 13
click at [1173, 140] on div at bounding box center [632, 312] width 1265 height 625
click at [1141, 31] on span "Teleprompter" at bounding box center [1142, 27] width 42 height 7
click at [1237, 27] on div "Adjustments" at bounding box center [1214, 27] width 72 height 25
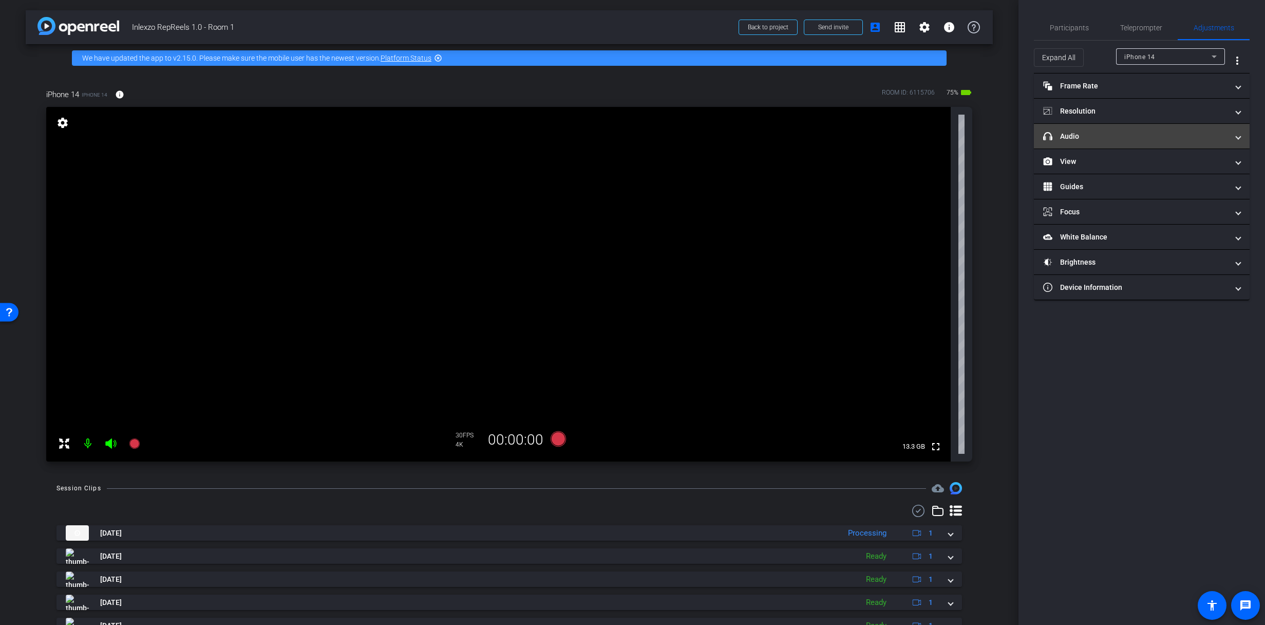
click at [1119, 124] on mat-expansion-panel-header "headphone icon Audio" at bounding box center [1142, 136] width 216 height 25
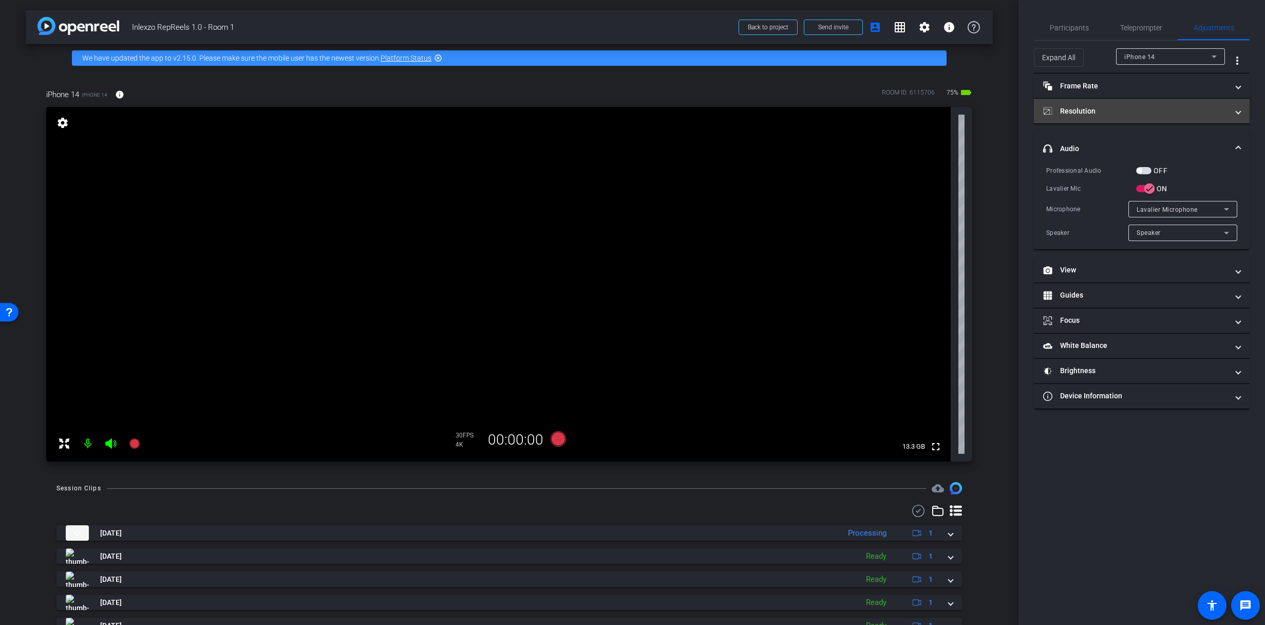
click at [1120, 114] on mat-panel-title "Resolution" at bounding box center [1136, 111] width 185 height 11
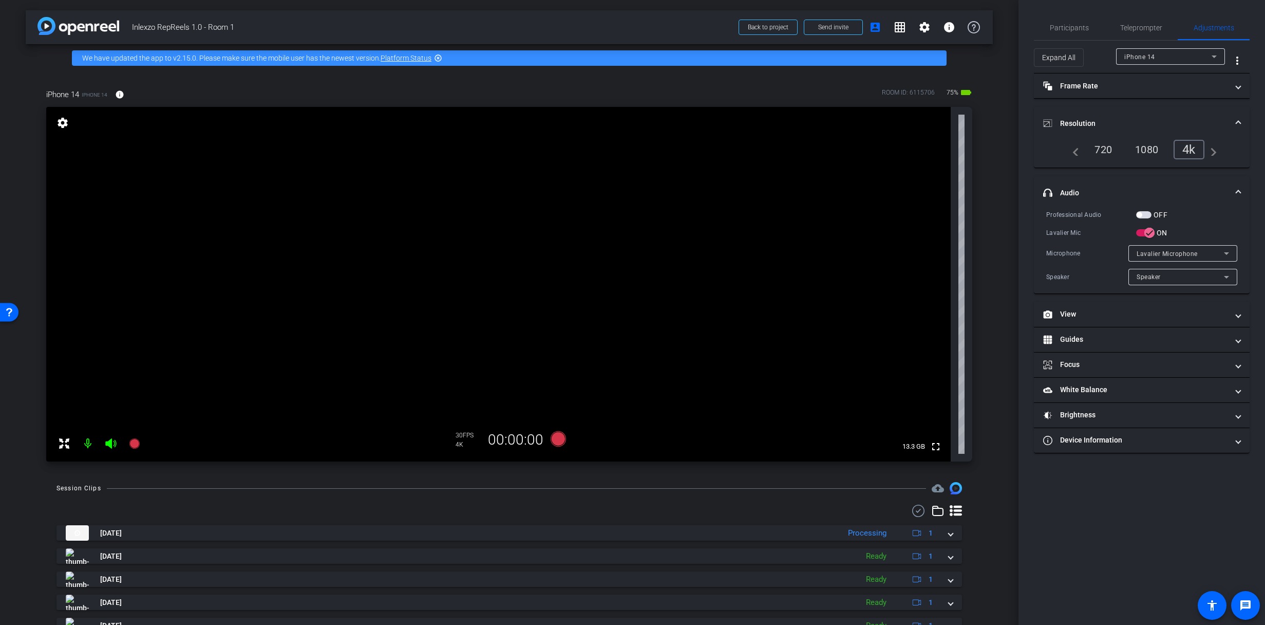
click at [1120, 114] on mat-expansion-panel-header "Resolution" at bounding box center [1142, 123] width 216 height 33
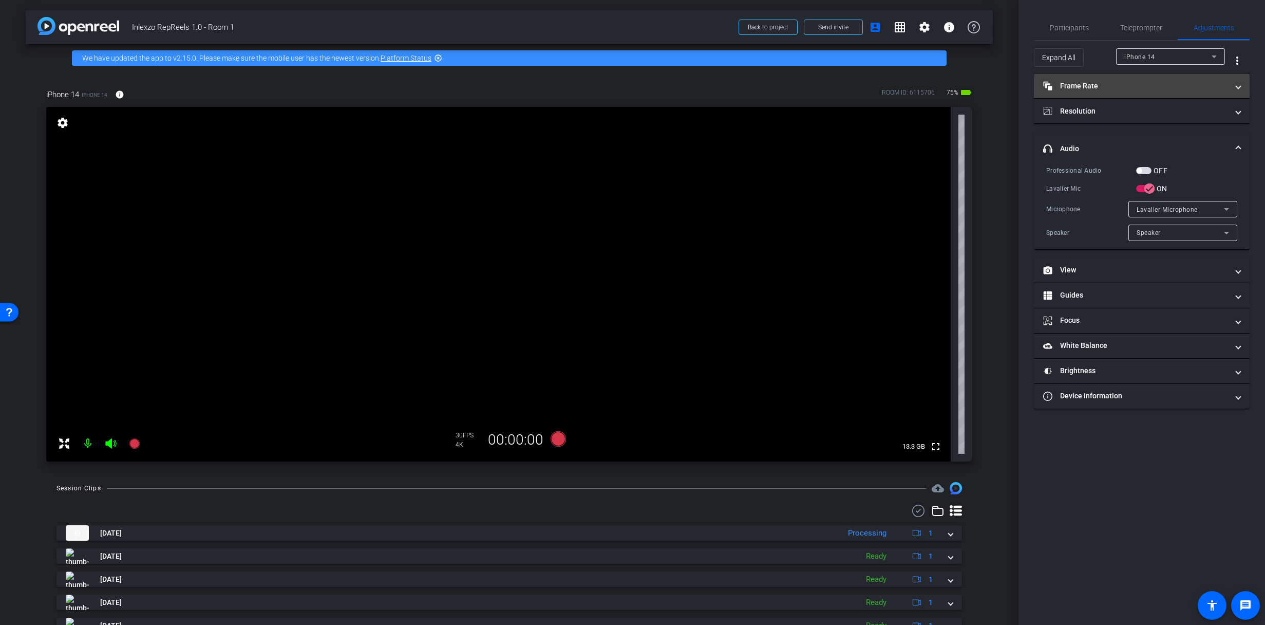
click at [1126, 95] on mat-expansion-panel-header "Frame Rate Frame Rate" at bounding box center [1142, 85] width 216 height 25
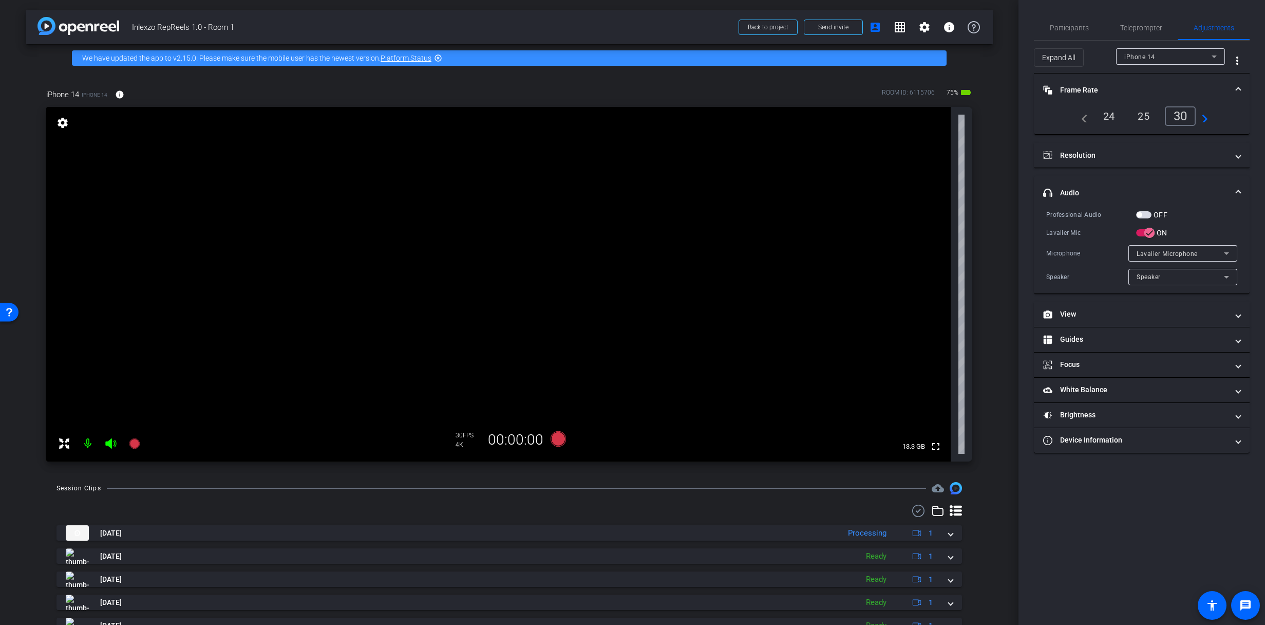
click at [1128, 91] on mat-panel-title "Frame Rate Frame Rate" at bounding box center [1136, 90] width 185 height 11
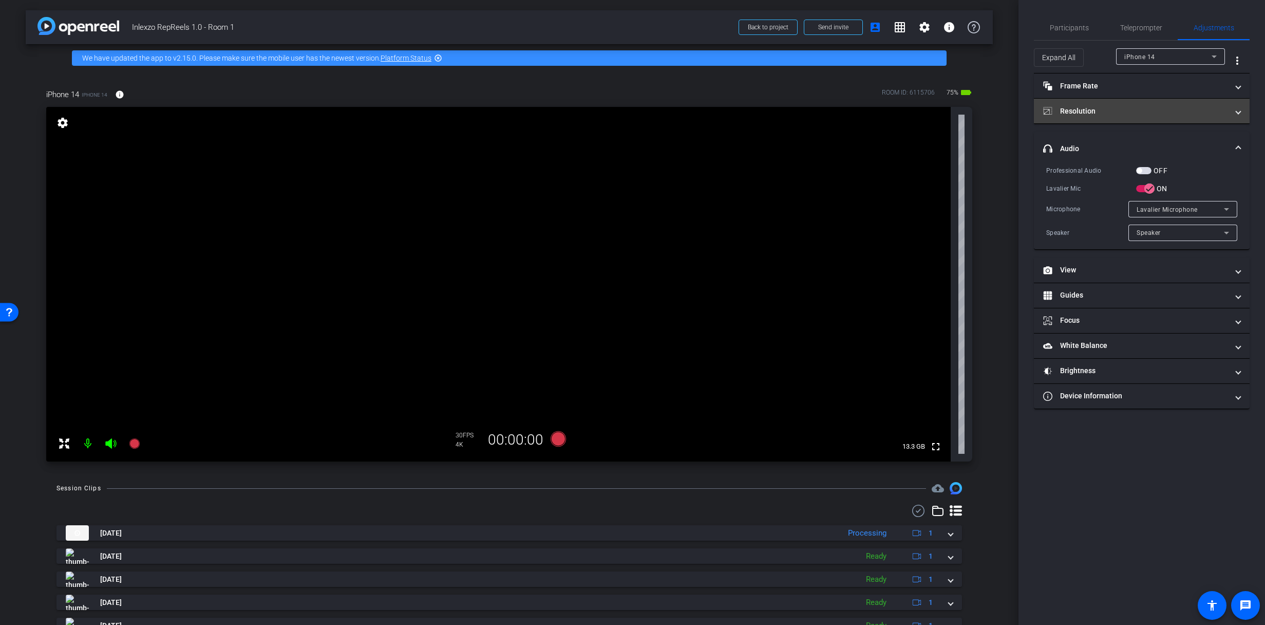
click at [1128, 119] on mat-expansion-panel-header "Resolution" at bounding box center [1142, 111] width 216 height 25
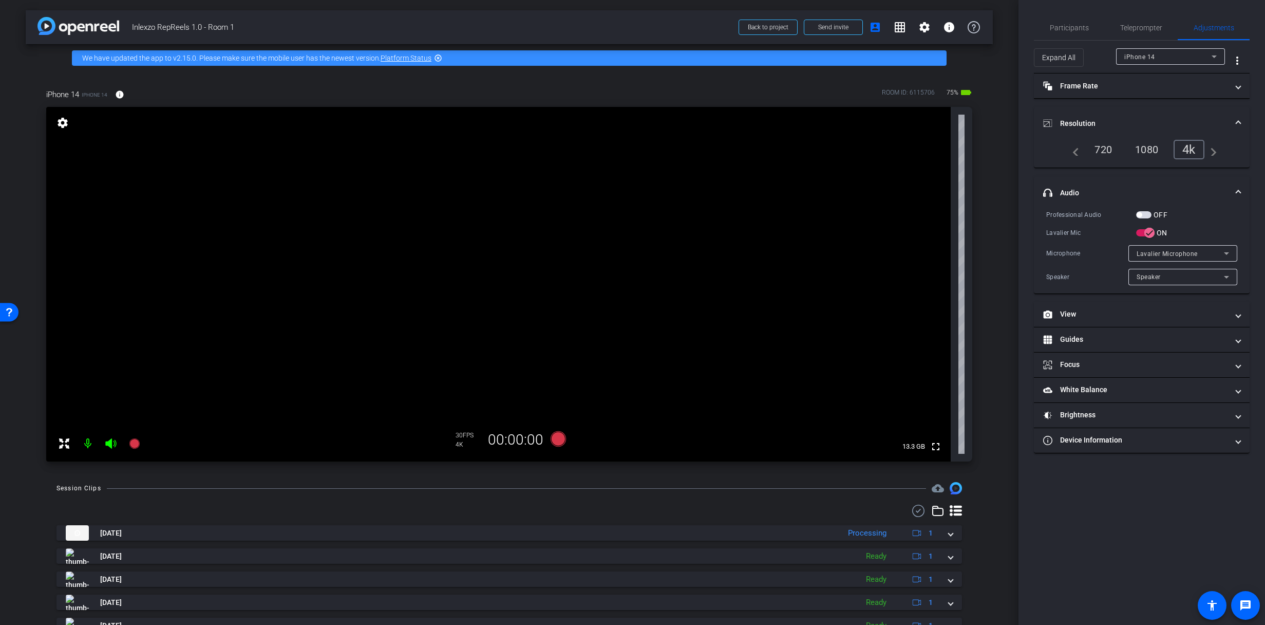
click at [1129, 118] on mat-panel-title "Resolution" at bounding box center [1136, 123] width 185 height 11
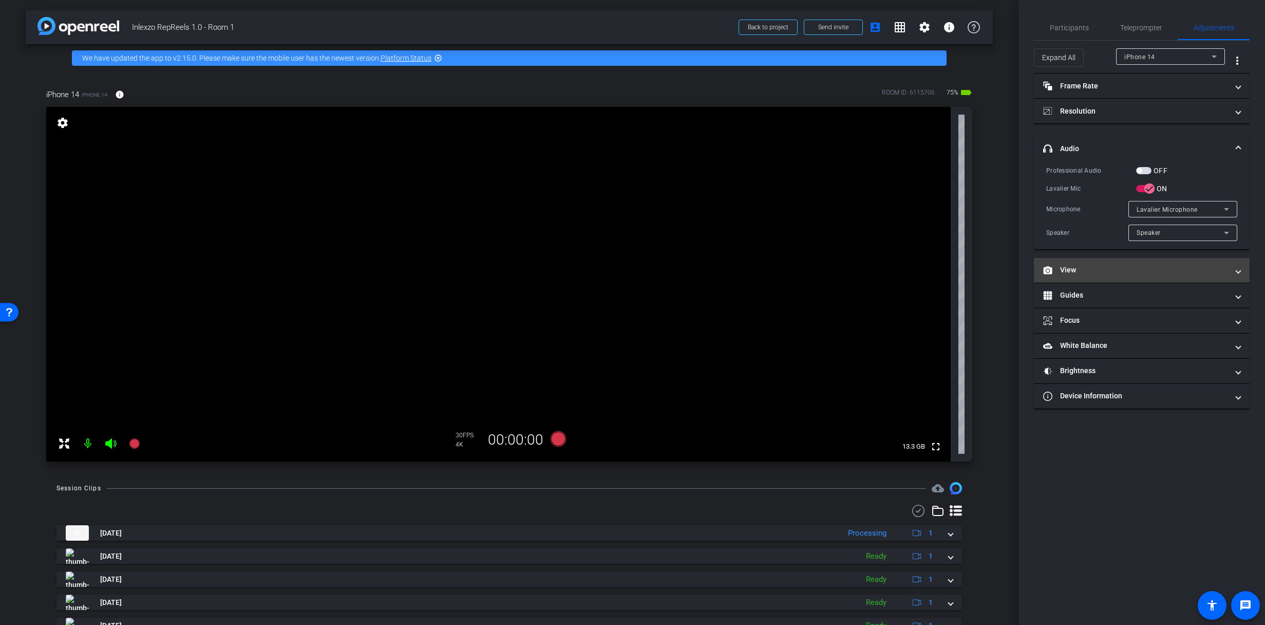
click at [1085, 272] on mat-panel-title "View" at bounding box center [1136, 270] width 185 height 11
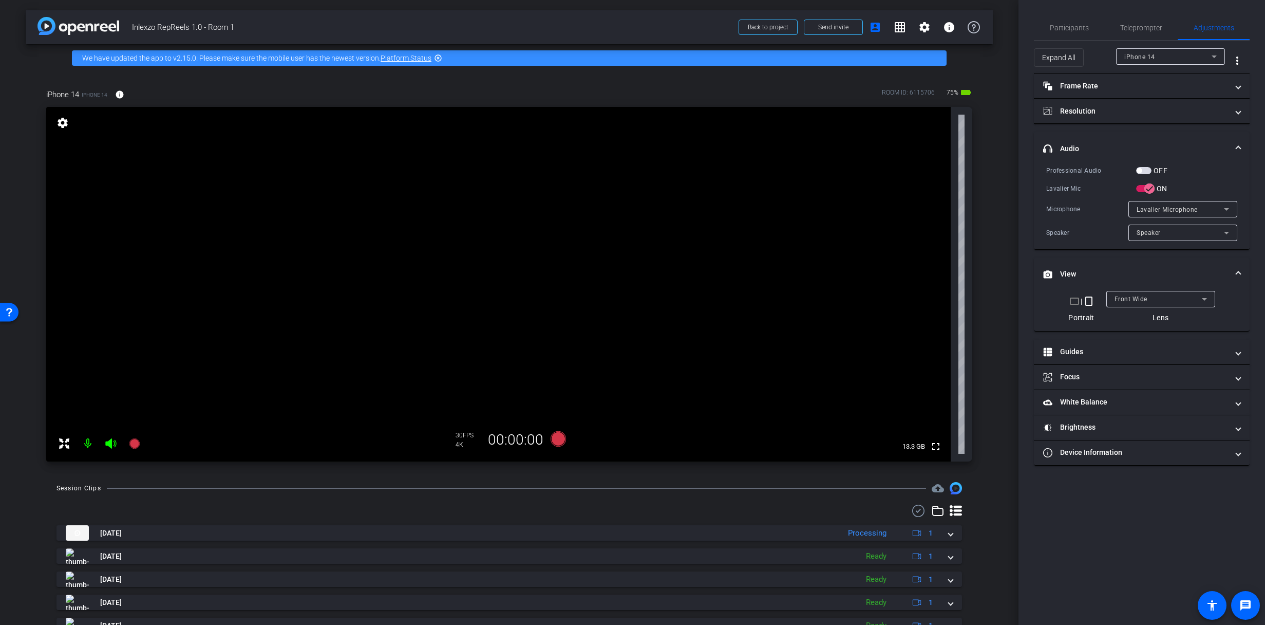
click at [1085, 272] on mat-panel-title "View" at bounding box center [1136, 274] width 185 height 11
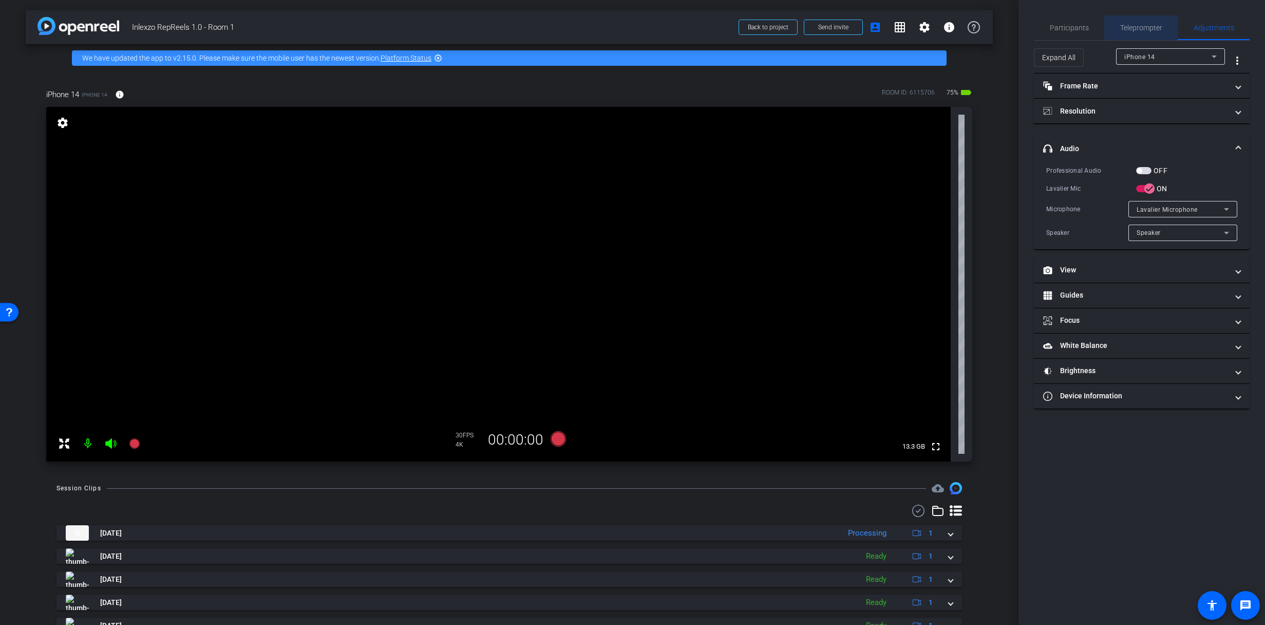
click at [1125, 22] on span "Teleprompter" at bounding box center [1142, 27] width 42 height 25
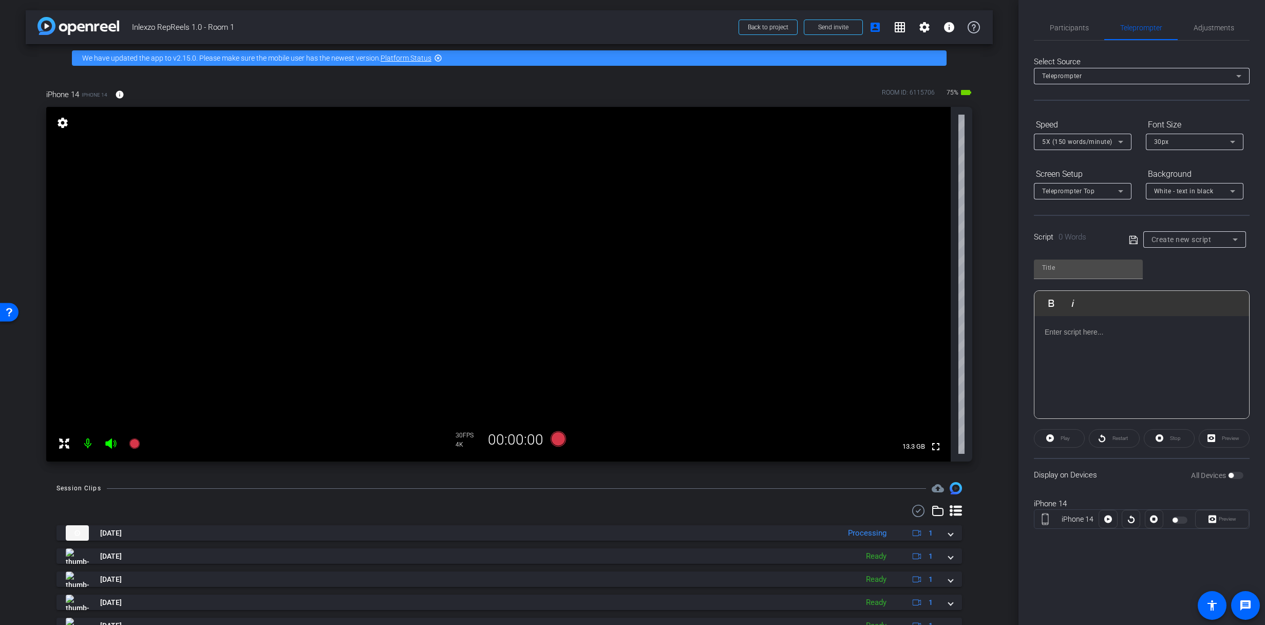
click at [1171, 239] on span "Create new script" at bounding box center [1182, 239] width 60 height 8
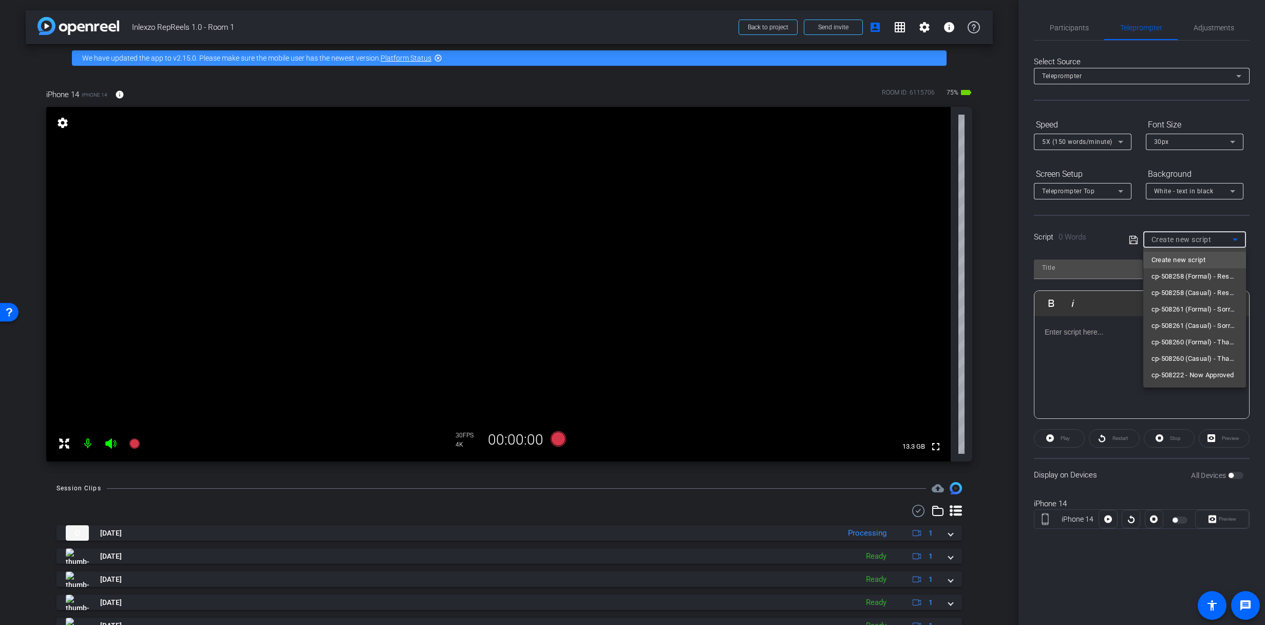
drag, startPoint x: 1225, startPoint y: 465, endPoint x: 1228, endPoint y: 470, distance: 5.9
click at [1225, 465] on div at bounding box center [632, 312] width 1265 height 625
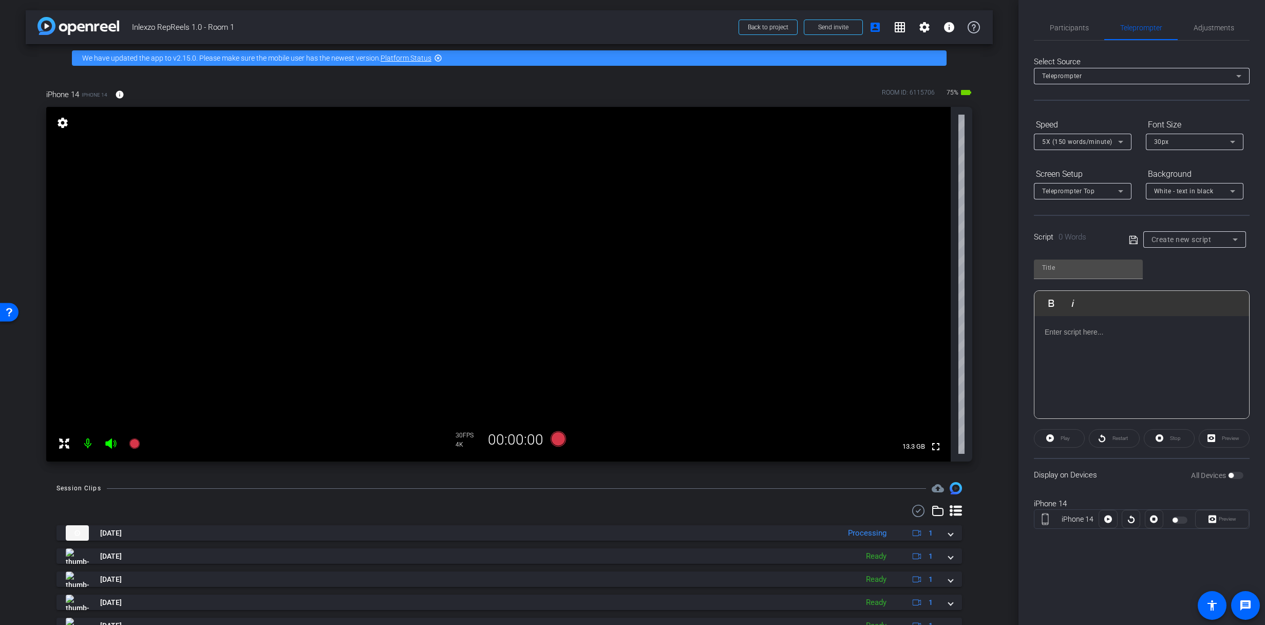
click at [1235, 475] on div "All Devices" at bounding box center [1217, 475] width 52 height 10
click at [1234, 477] on div "All Devices" at bounding box center [1217, 475] width 52 height 10
click at [1215, 232] on div "Create new script" at bounding box center [1195, 239] width 86 height 16
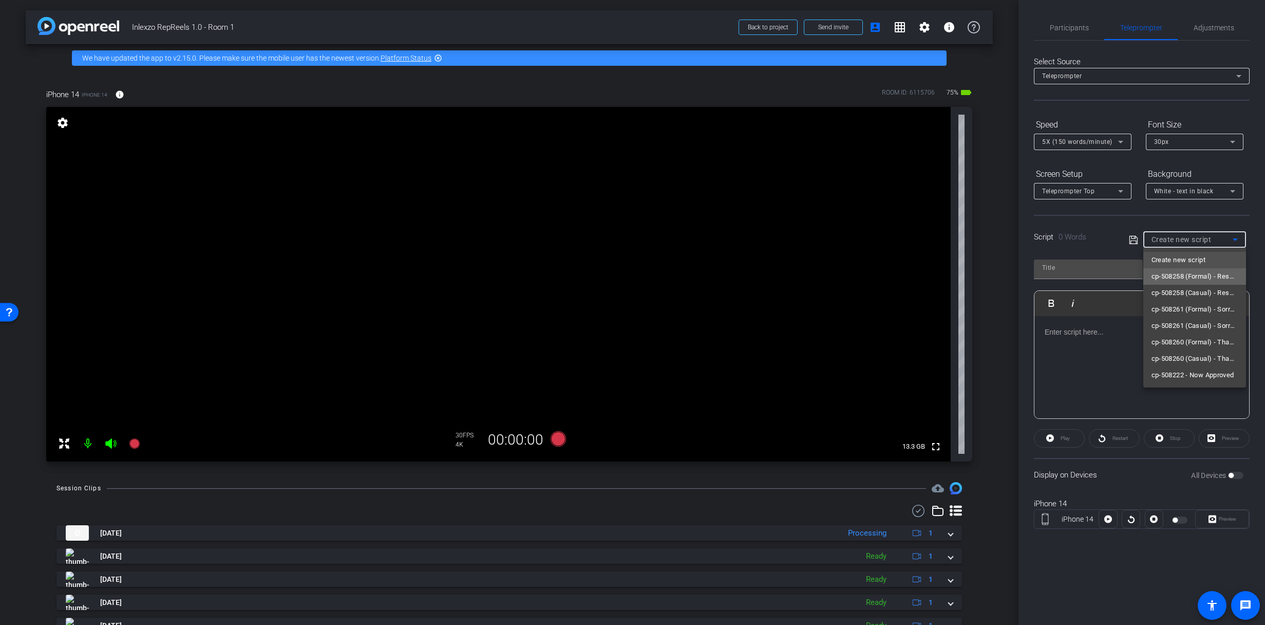
click at [1212, 275] on span "cp-508258 (Formal) - Resources to Share" at bounding box center [1195, 276] width 86 height 12
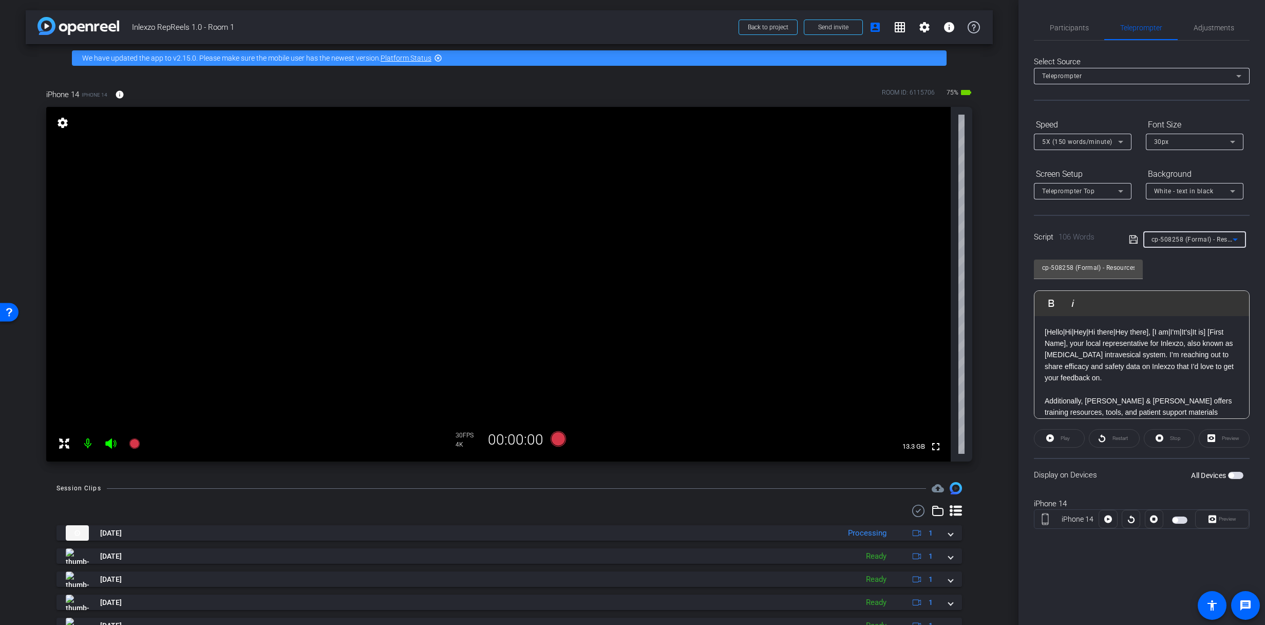
click at [1230, 477] on span "button" at bounding box center [1231, 475] width 5 height 5
click at [1228, 515] on span "Preview" at bounding box center [1227, 519] width 20 height 14
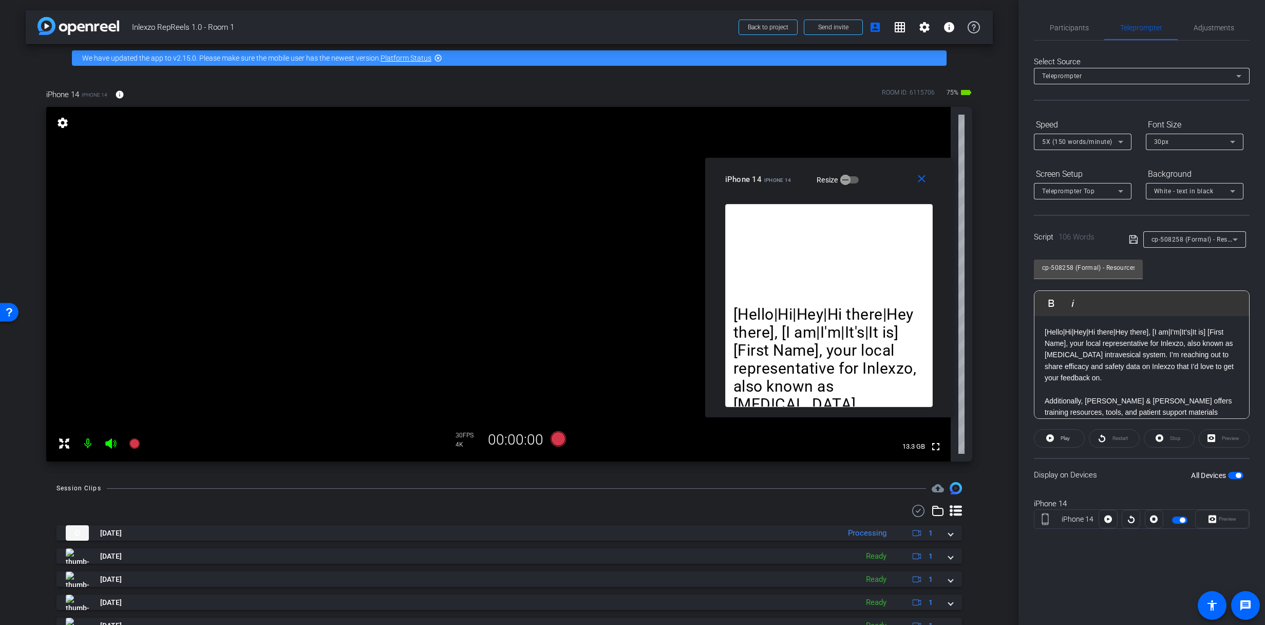
drag, startPoint x: 968, startPoint y: 197, endPoint x: 864, endPoint y: 161, distance: 110.3
click at [869, 170] on div "iPhone 14 iPhone 14 Resize" at bounding box center [832, 179] width 215 height 18
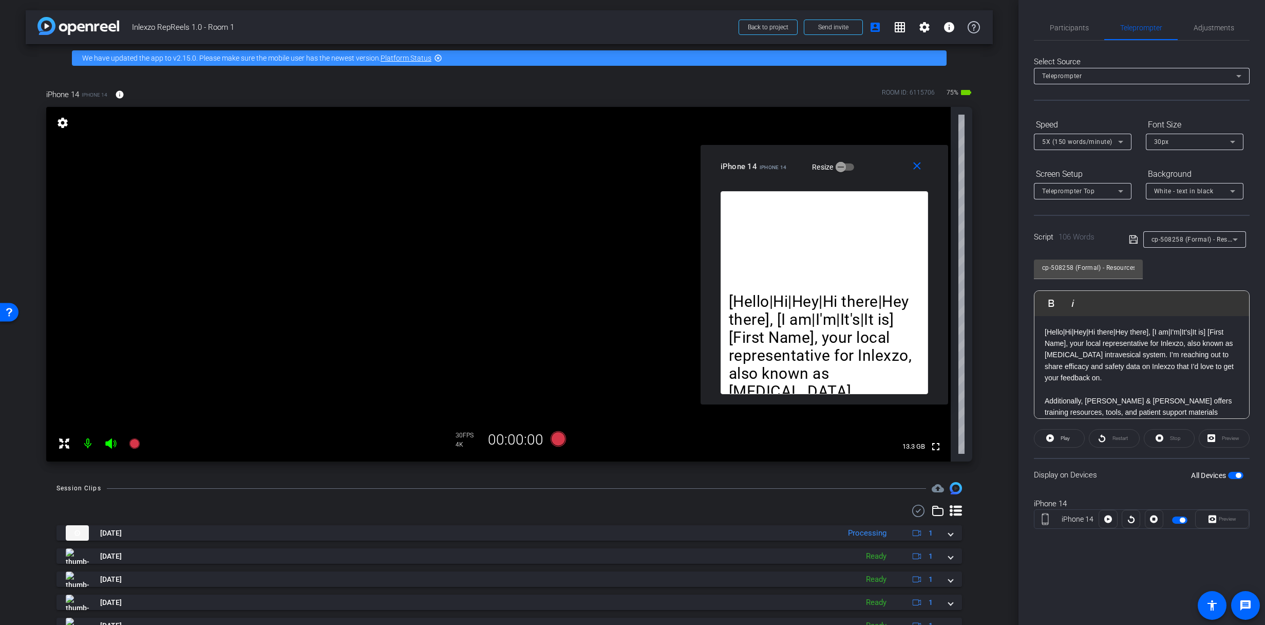
click at [1079, 144] on span "5X (150 words/minute)" at bounding box center [1077, 141] width 70 height 7
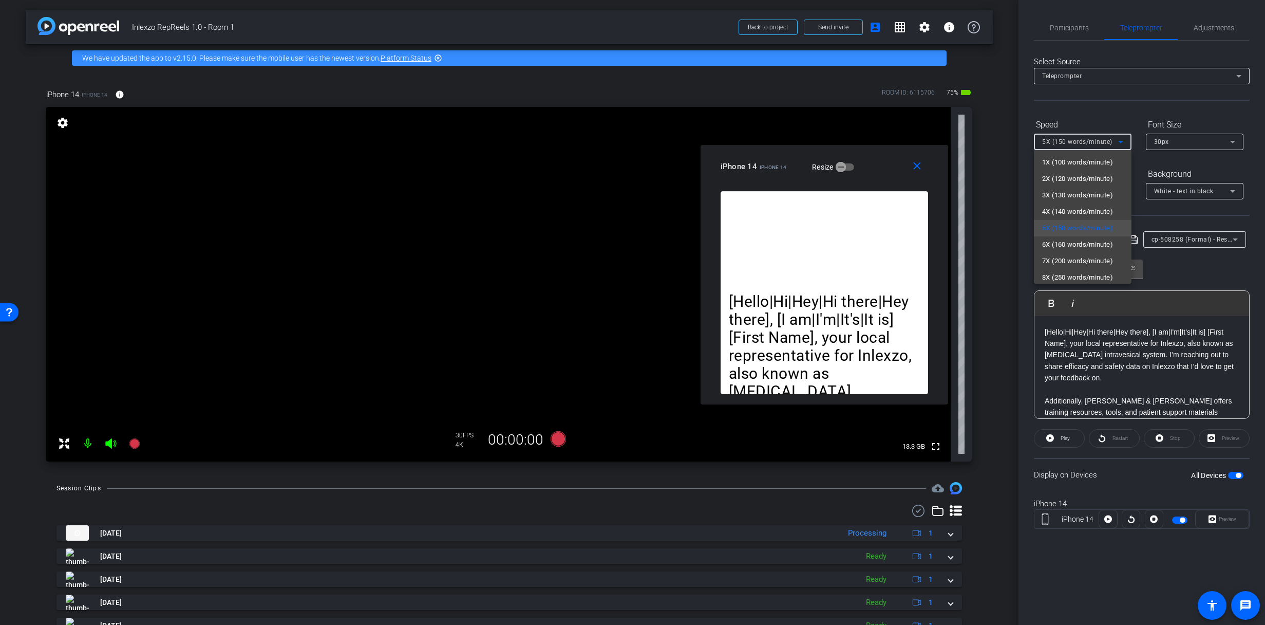
click at [1079, 143] on div at bounding box center [632, 312] width 1265 height 625
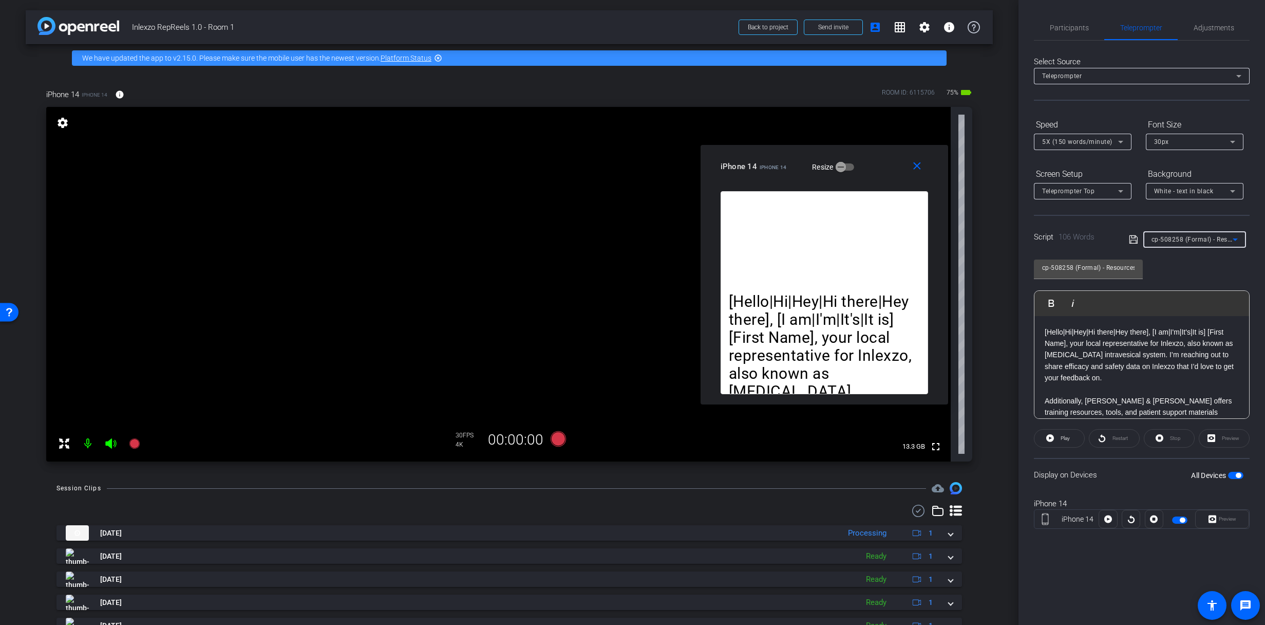
click at [1174, 234] on div "cp-508258 (Formal) - Resources to Share" at bounding box center [1192, 239] width 81 height 13
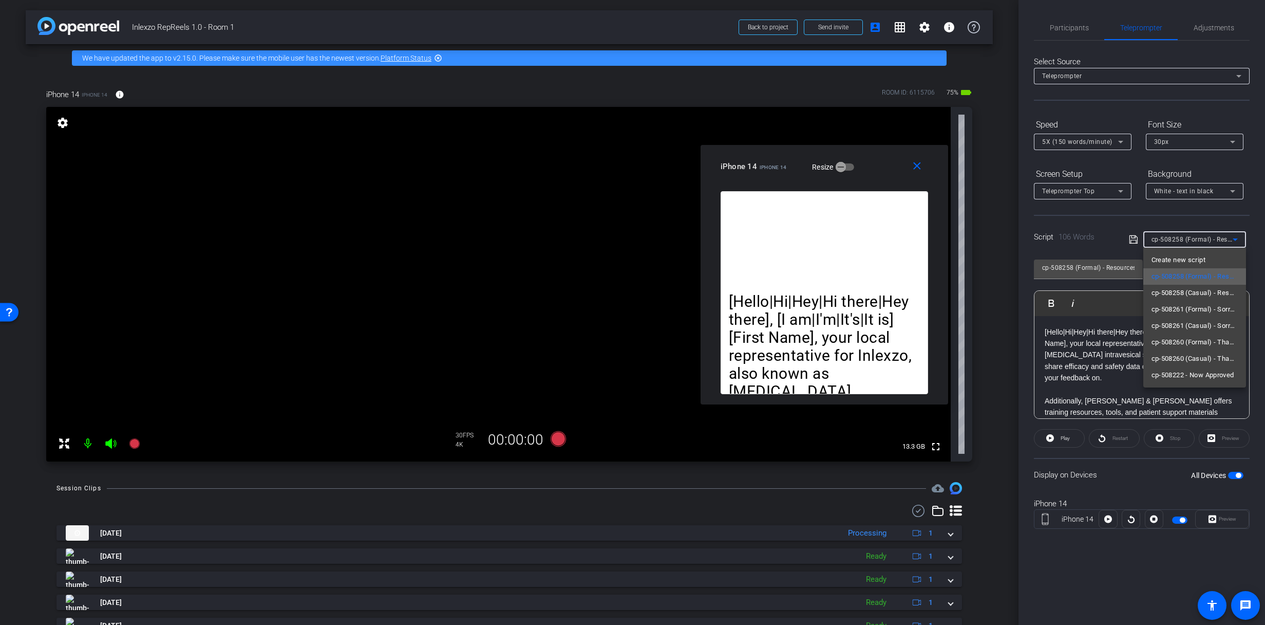
click at [1169, 275] on span "cp-508258 (Formal) - Resources to Share" at bounding box center [1195, 276] width 86 height 12
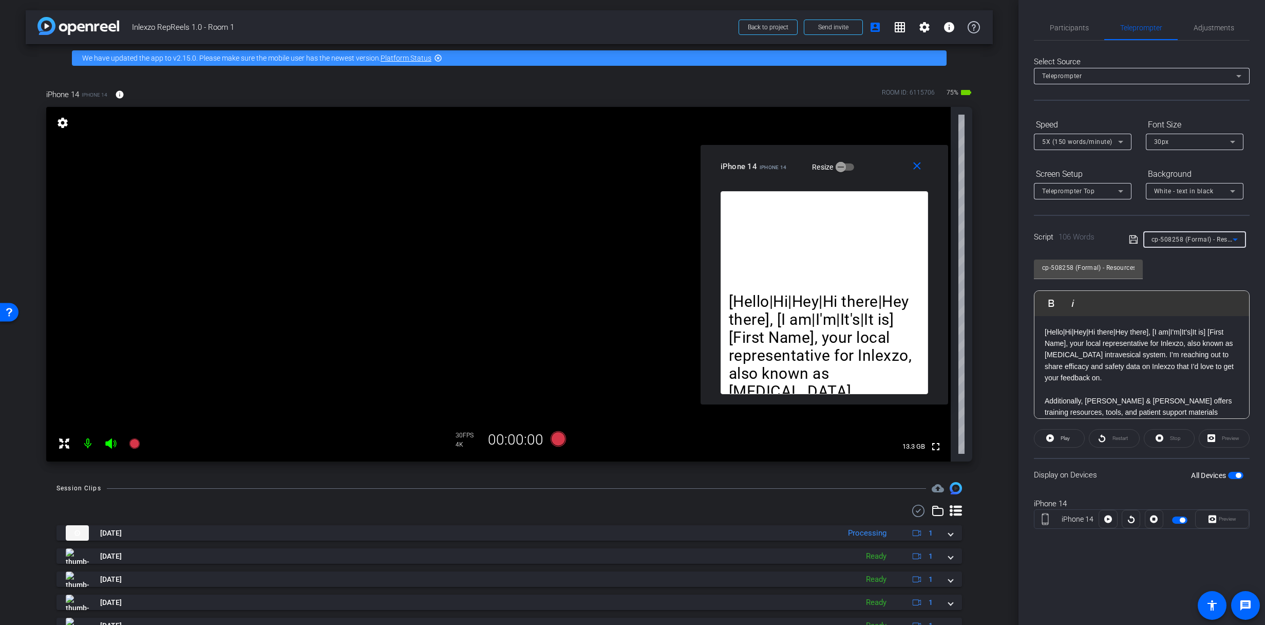
click at [1072, 76] on span "Teleprompter" at bounding box center [1062, 75] width 40 height 7
click at [1072, 76] on div at bounding box center [632, 312] width 1265 height 625
click at [1068, 144] on span "5X (150 words/minute)" at bounding box center [1077, 141] width 70 height 7
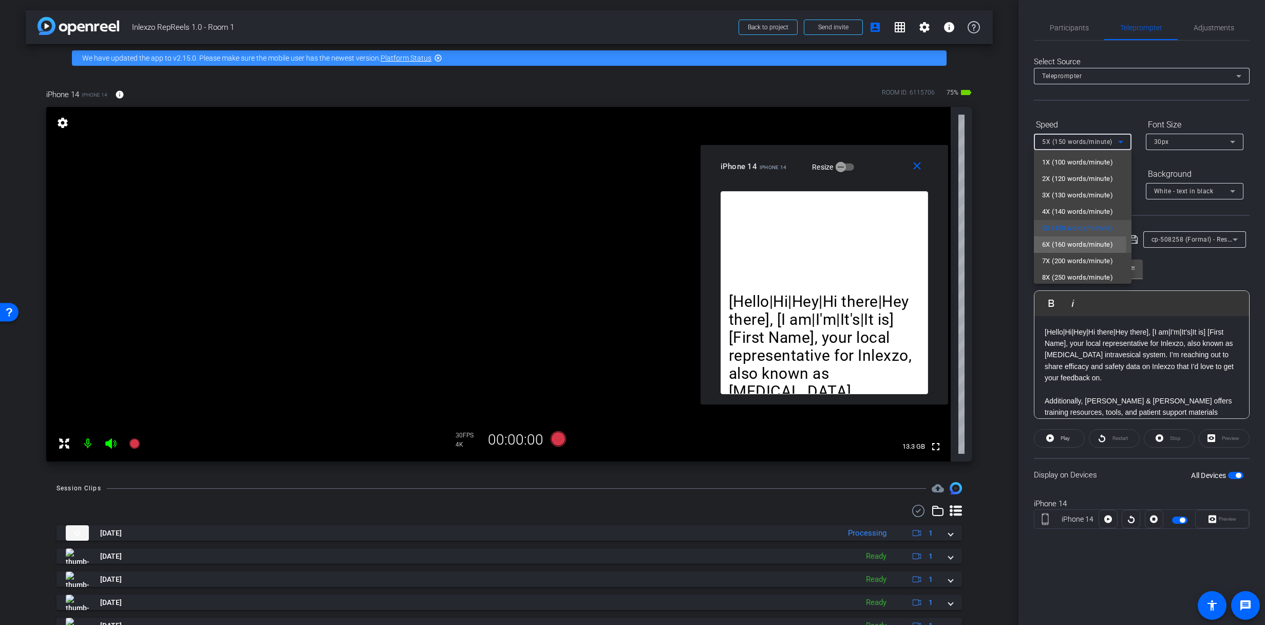
click at [1061, 246] on span "6X (160 words/minute)" at bounding box center [1077, 244] width 71 height 12
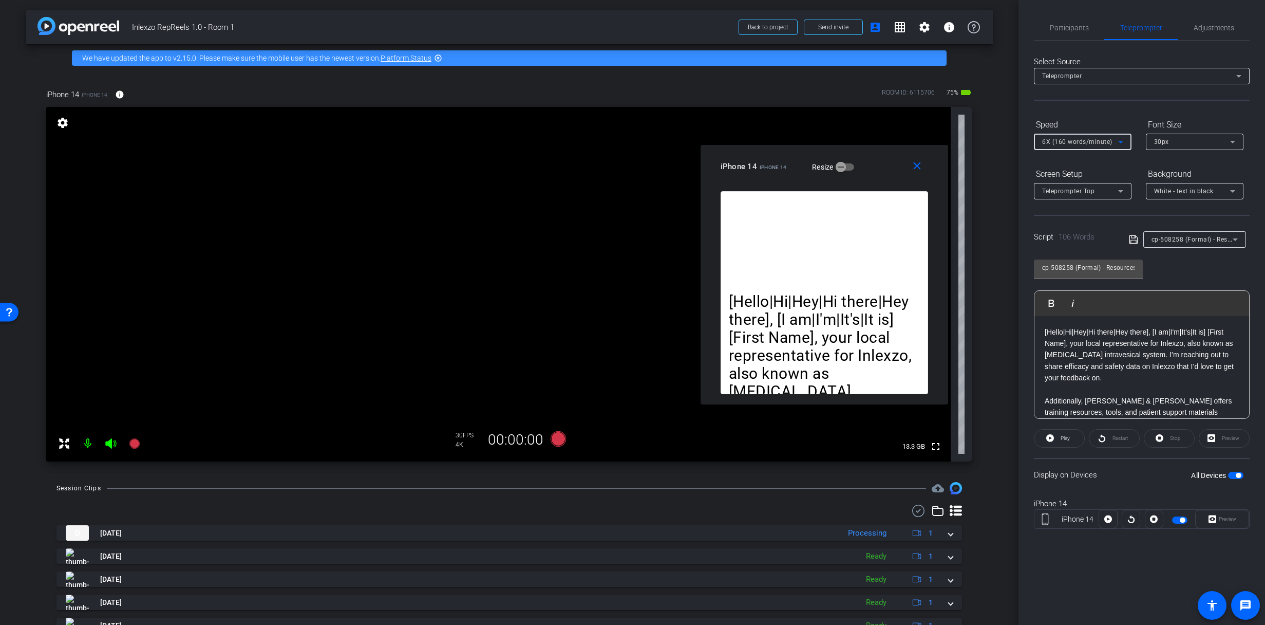
click at [1078, 147] on div "6X (160 words/minute)" at bounding box center [1080, 141] width 76 height 13
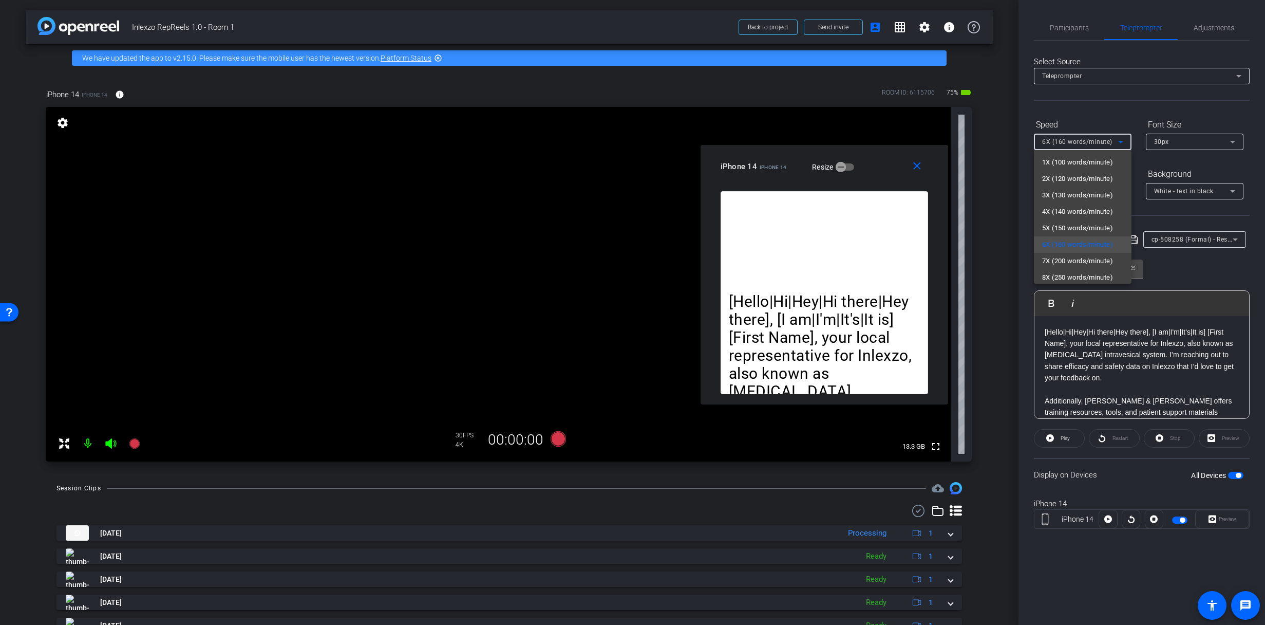
click at [1077, 144] on div at bounding box center [632, 312] width 1265 height 625
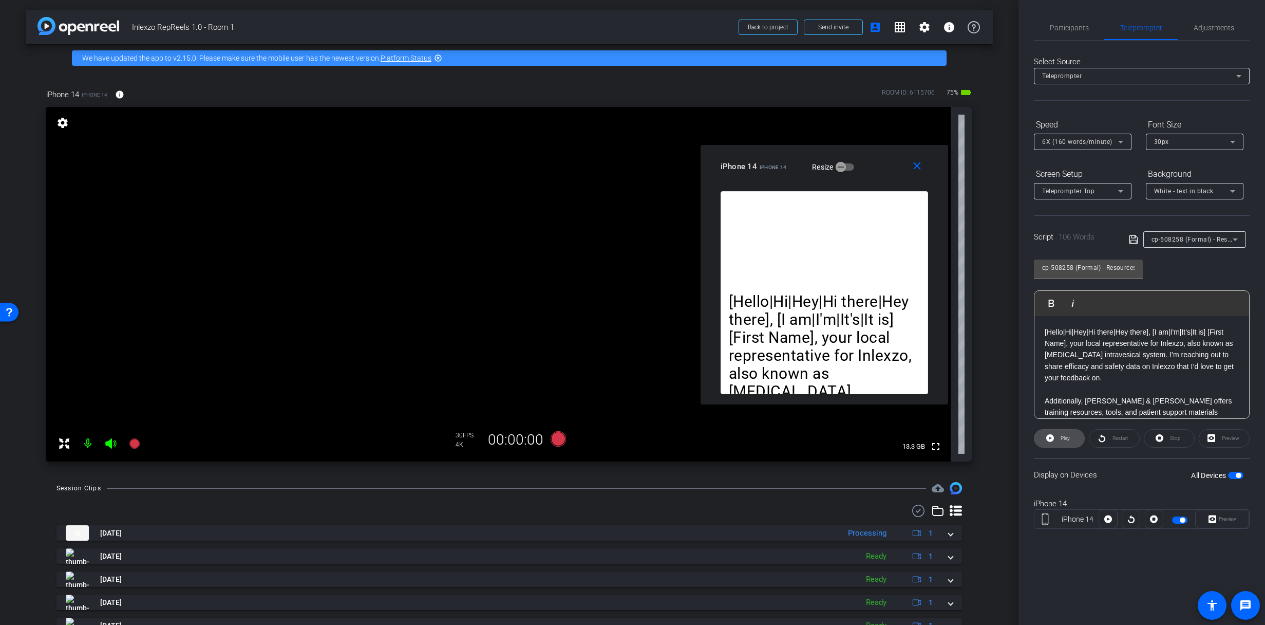
click at [1062, 441] on span "Play" at bounding box center [1064, 438] width 12 height 14
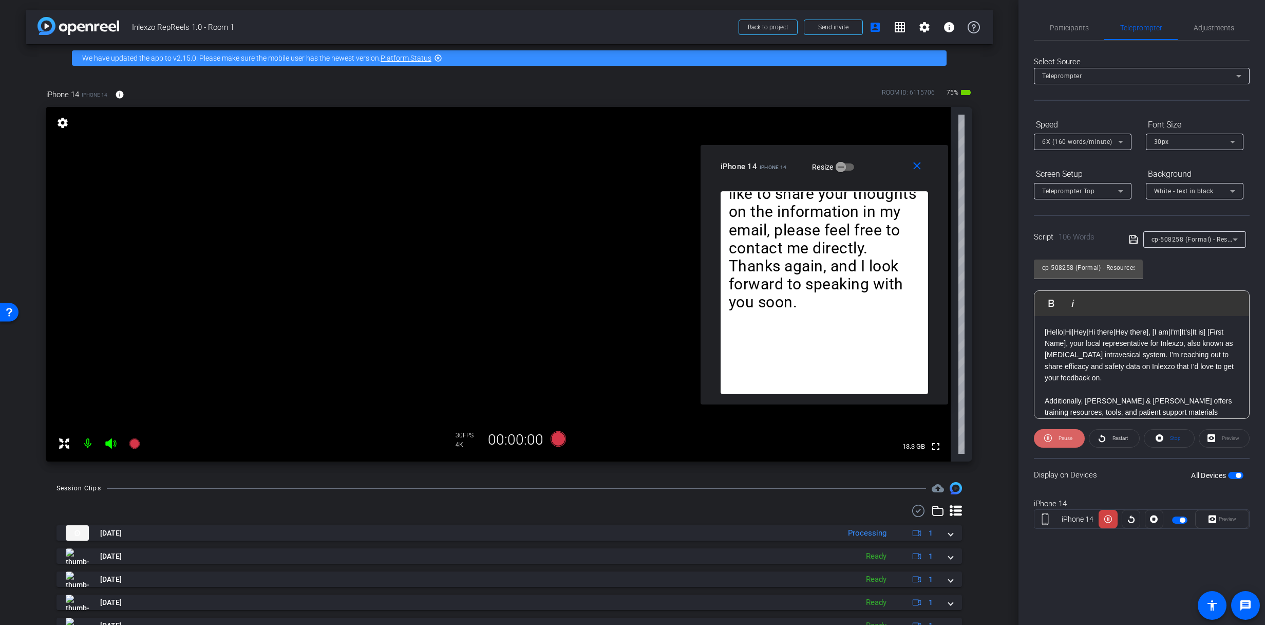
click at [1073, 432] on span at bounding box center [1059, 438] width 51 height 25
click at [1067, 22] on span "Participants" at bounding box center [1069, 27] width 39 height 25
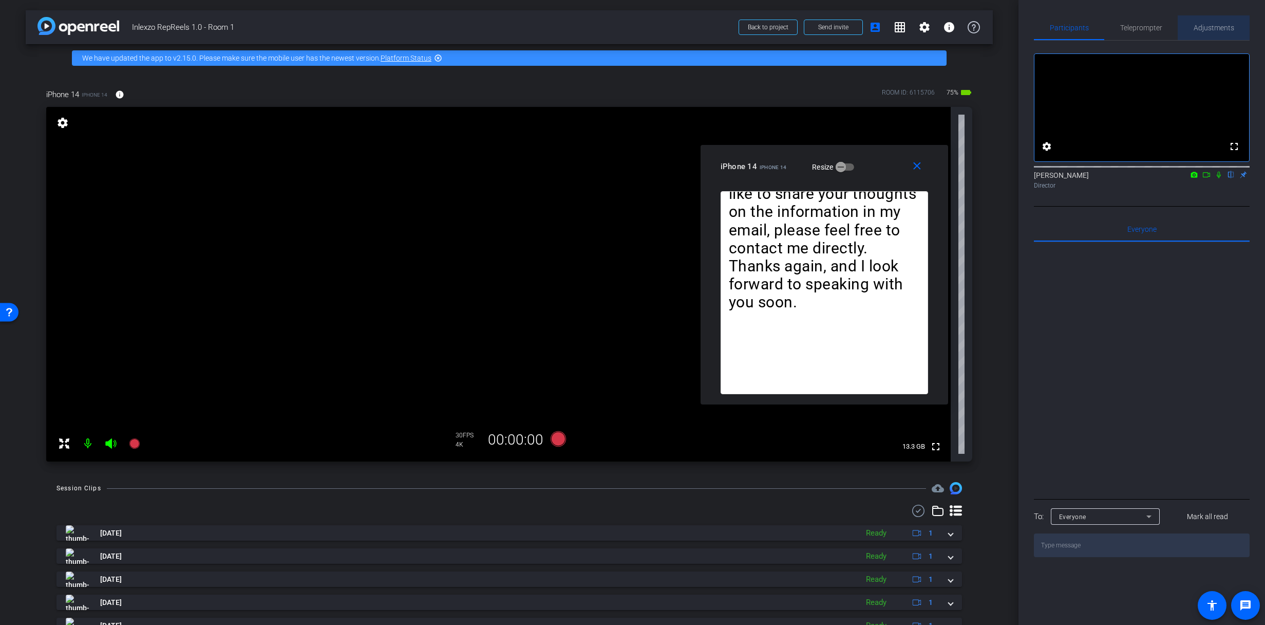
click at [1203, 27] on span "Adjustments" at bounding box center [1214, 27] width 41 height 7
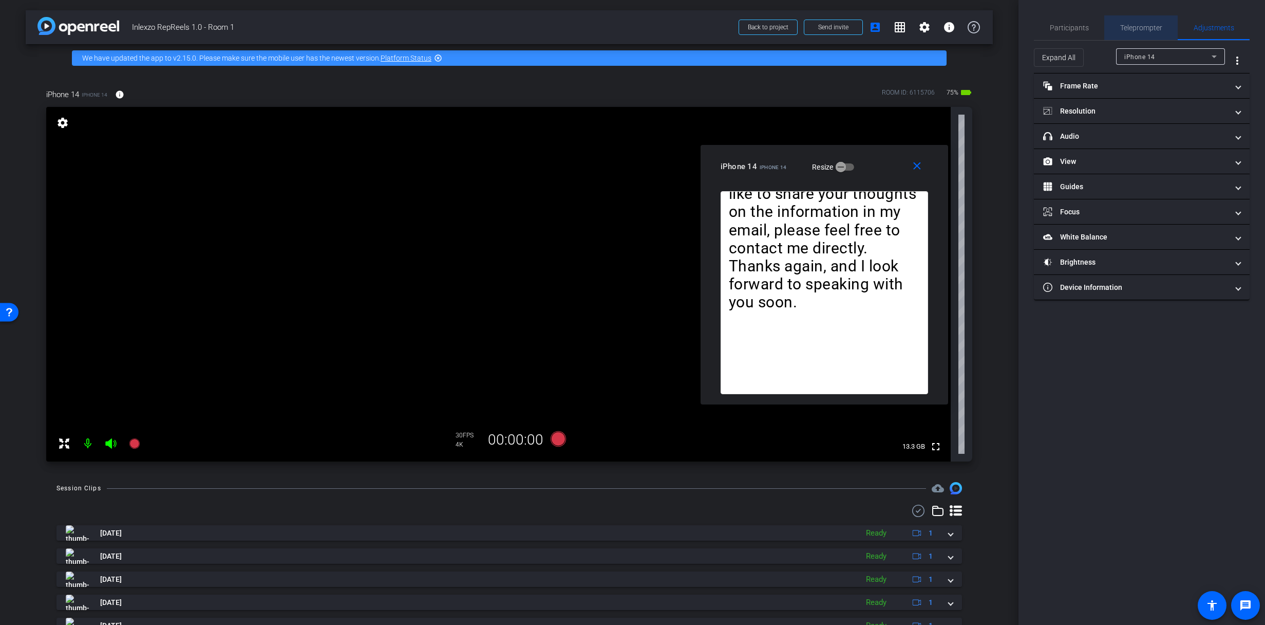
click at [1167, 27] on div "Teleprompter" at bounding box center [1141, 27] width 73 height 25
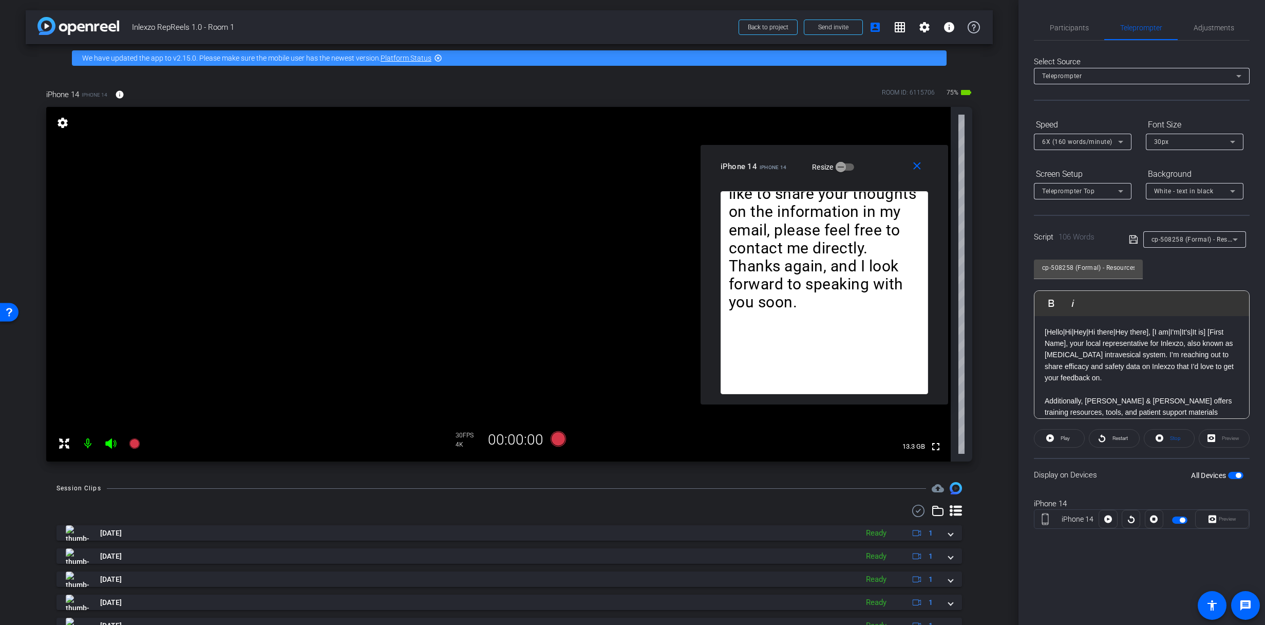
click at [1063, 337] on p "[Hello|Hi|Hey|Hi there|Hey there], [I am|I'm|It's|It is] [First Name], your loc…" at bounding box center [1142, 355] width 194 height 58
click at [1068, 337] on p "[Hello|Hi|Hey|Hi there|Hey there], [I am|I'm|It's|It is] [First Name], your loc…" at bounding box center [1142, 355] width 194 height 58
click at [1082, 344] on p "[Hello|Hi|Hey|Hi there|Hey there], [I am|I'm|It's|It is] [First Name], your loc…" at bounding box center [1142, 355] width 194 height 58
click at [1180, 238] on span "cp-508258 (Formal) - Resources to Share" at bounding box center [1213, 239] width 123 height 8
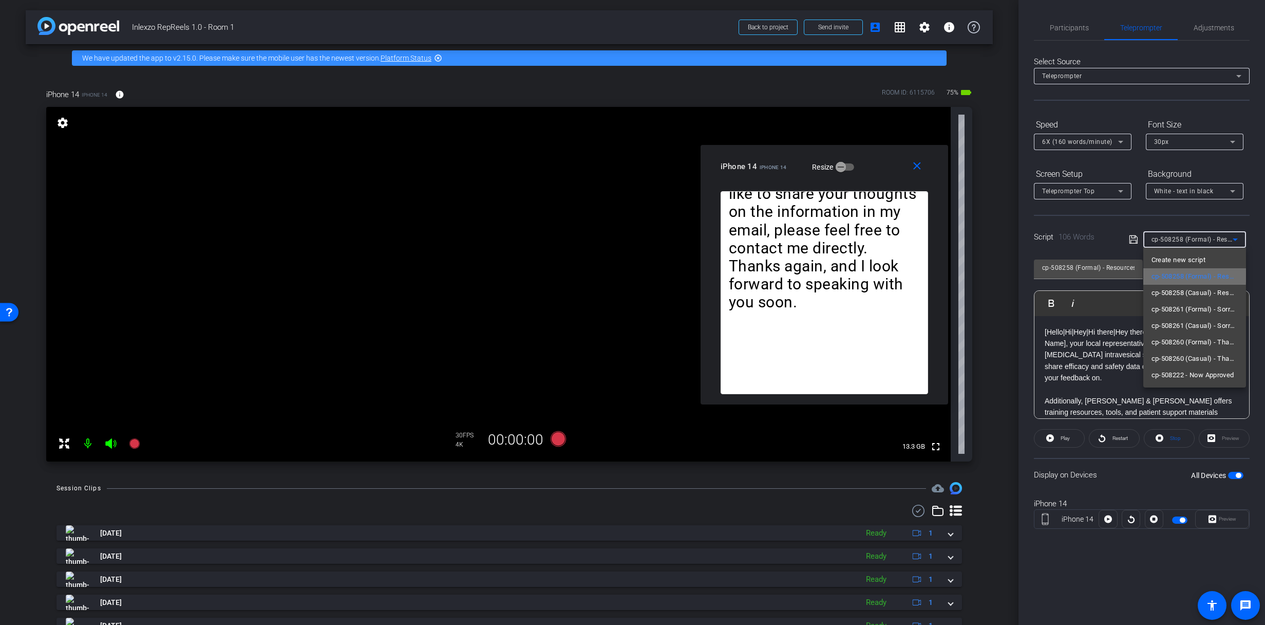
click at [1181, 274] on span "cp-508258 (Formal) - Resources to Share" at bounding box center [1195, 276] width 86 height 12
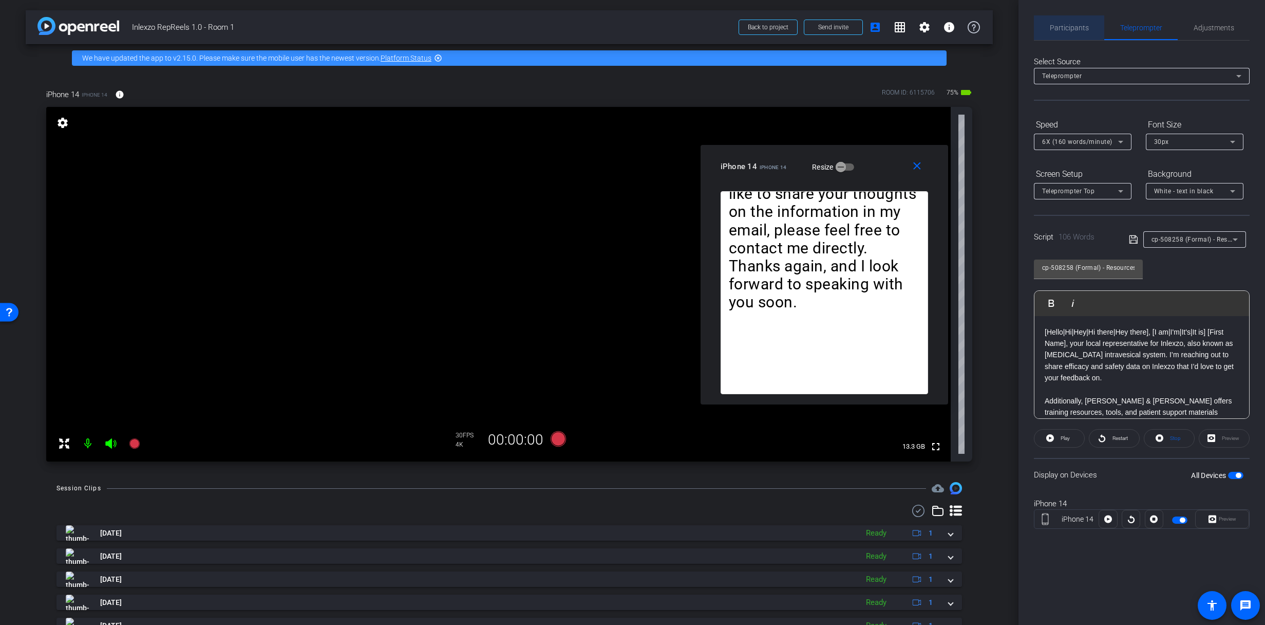
click at [1057, 26] on span "Participants" at bounding box center [1069, 27] width 39 height 7
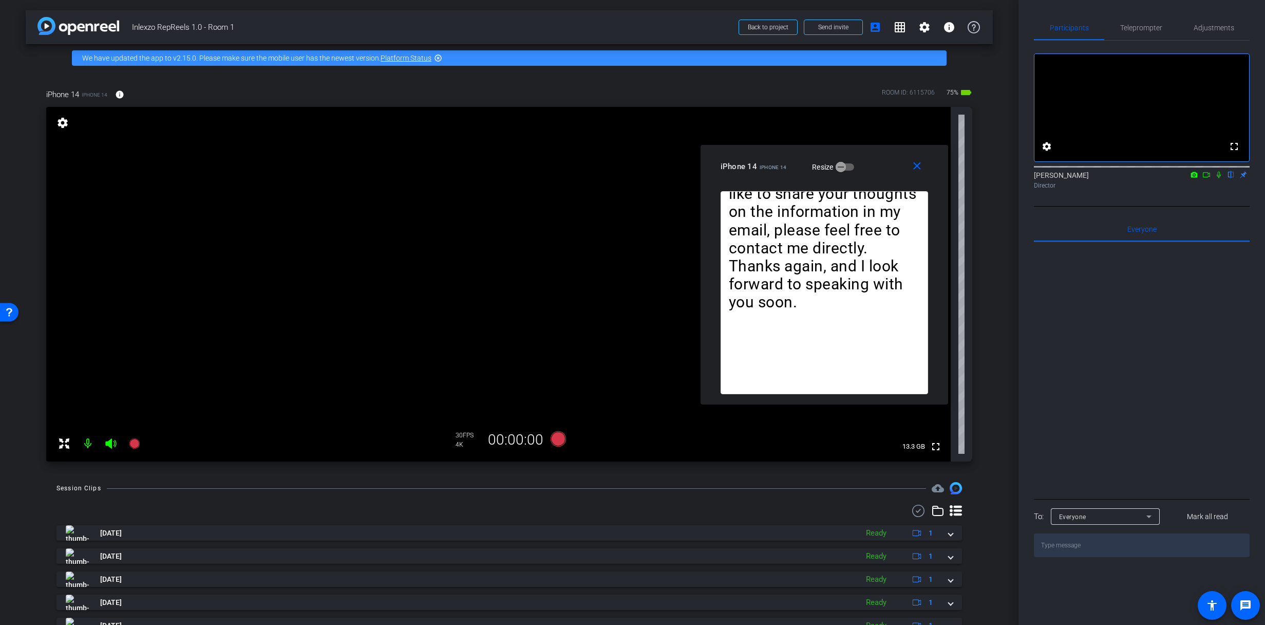
click at [1219, 178] on icon at bounding box center [1219, 174] width 8 height 7
click at [133, 443] on icon at bounding box center [134, 443] width 10 height 10
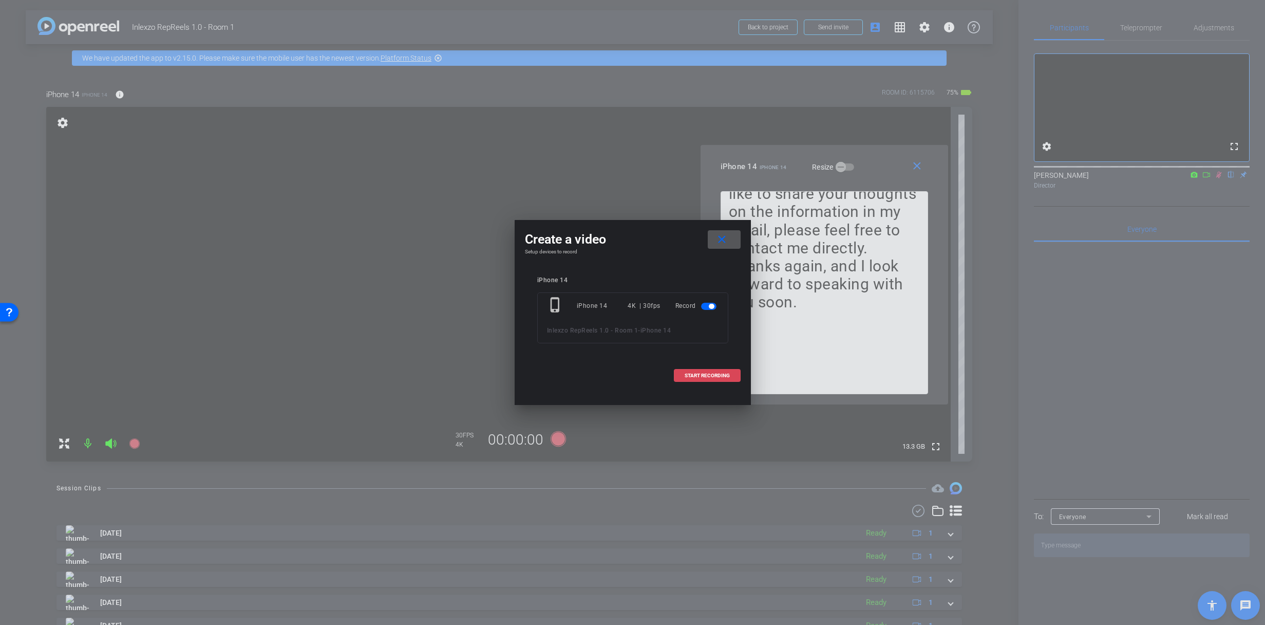
click at [722, 379] on span at bounding box center [708, 375] width 66 height 25
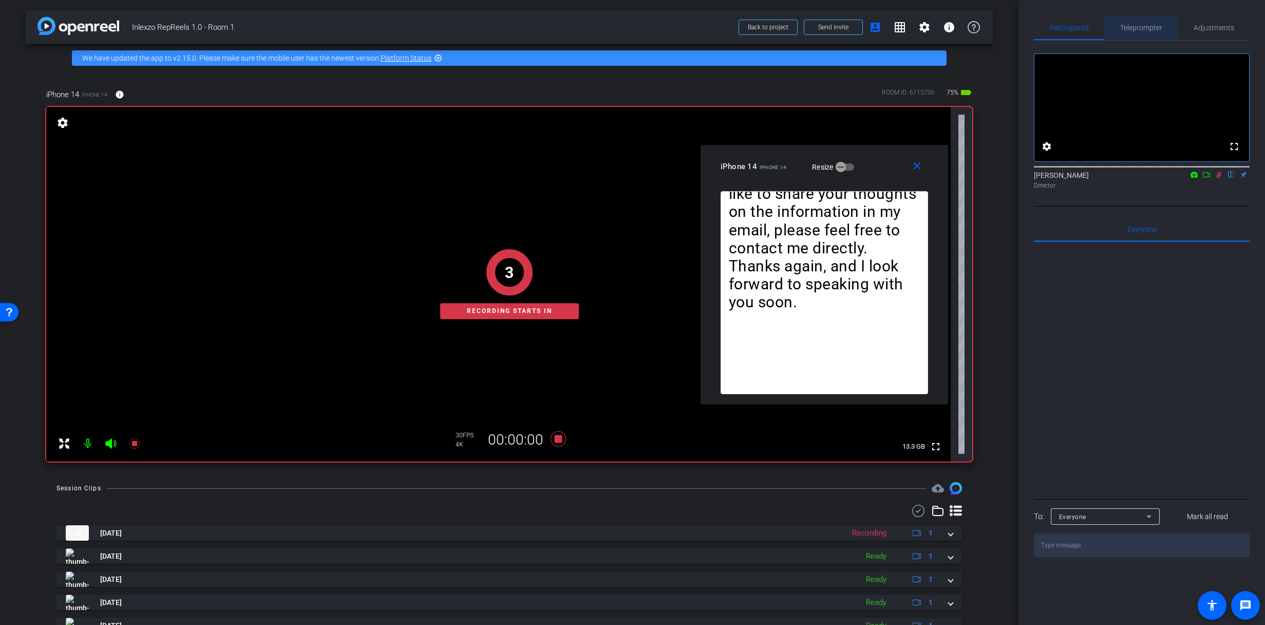
drag, startPoint x: 1130, startPoint y: 31, endPoint x: 1135, endPoint y: 45, distance: 15.0
click at [1130, 30] on span "Teleprompter" at bounding box center [1142, 27] width 42 height 7
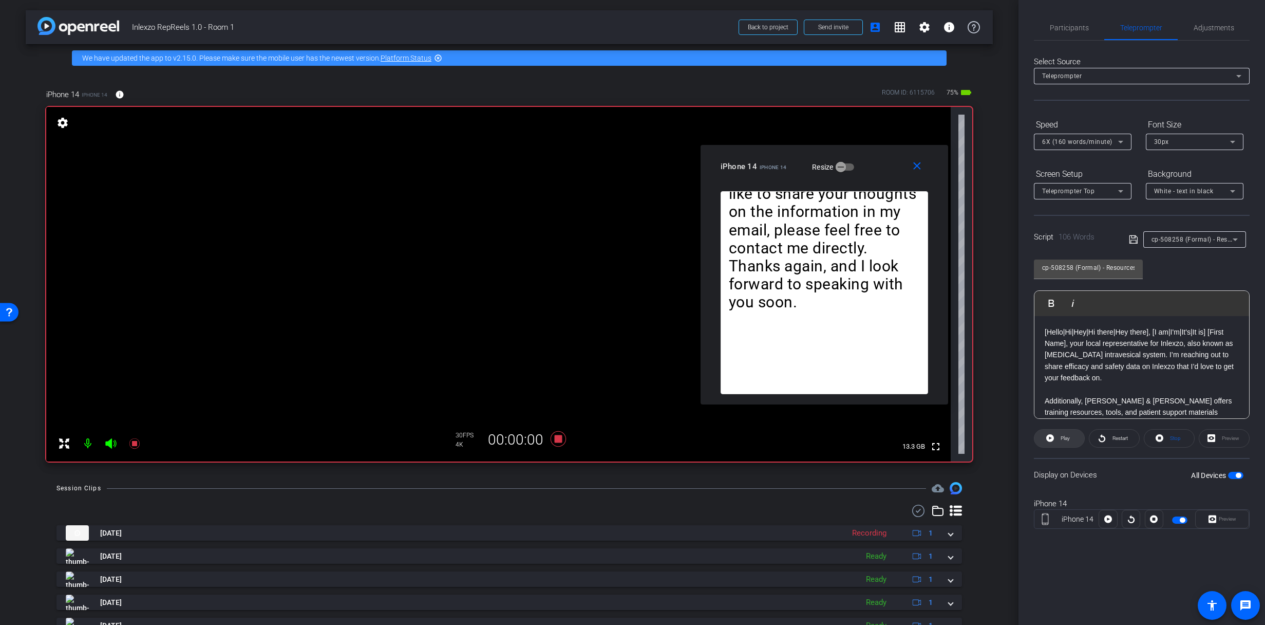
click at [1061, 440] on span "Play" at bounding box center [1065, 438] width 9 height 6
click at [1110, 435] on span "Restart" at bounding box center [1119, 438] width 18 height 14
click at [1060, 140] on span "6X (160 words/minute)" at bounding box center [1077, 141] width 70 height 7
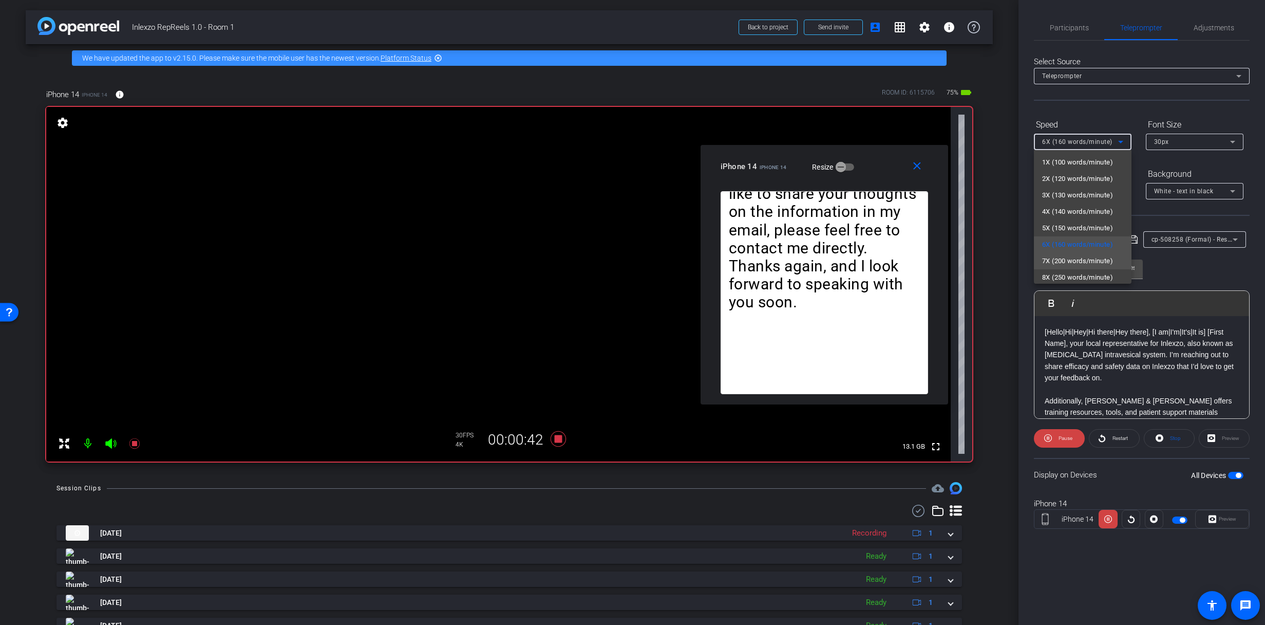
click at [1059, 257] on span "7X (200 words/minute)" at bounding box center [1077, 261] width 71 height 12
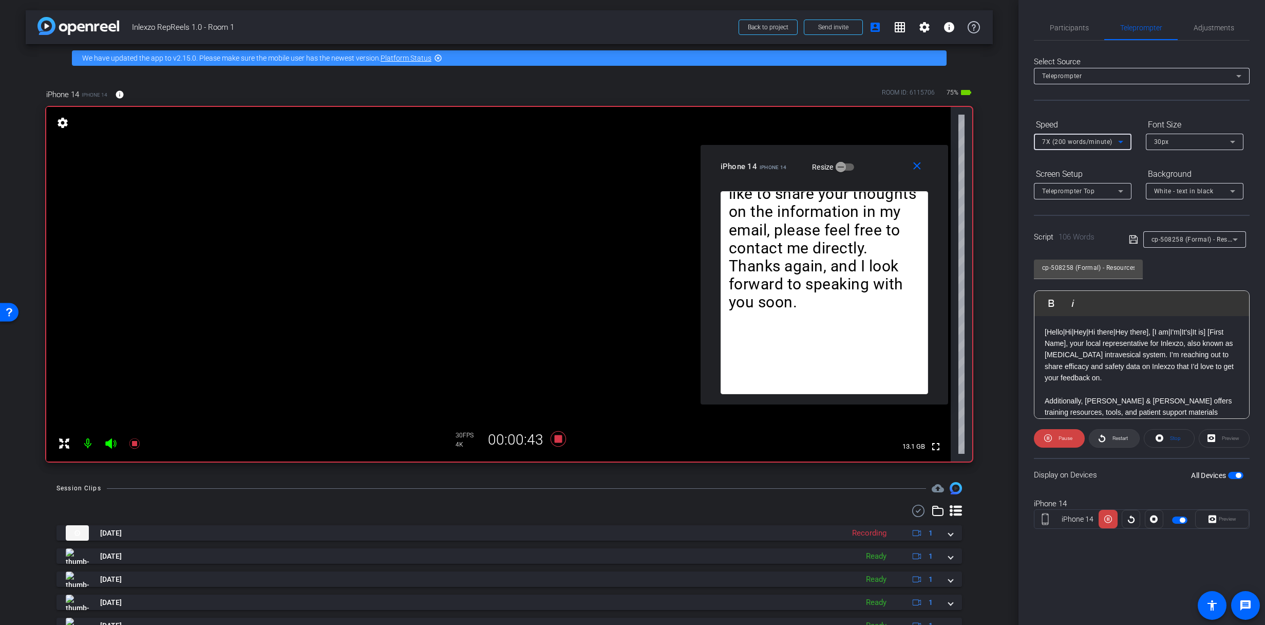
click at [1113, 447] on openreel-capture-teleprompter "Speed 7X (200 words/minute) Font Size 30px Screen Setup Teleprompter Top Backgr…" at bounding box center [1142, 331] width 216 height 431
click at [1113, 442] on span "Restart" at bounding box center [1119, 438] width 18 height 14
click at [1213, 24] on span "Adjustments" at bounding box center [1214, 27] width 41 height 7
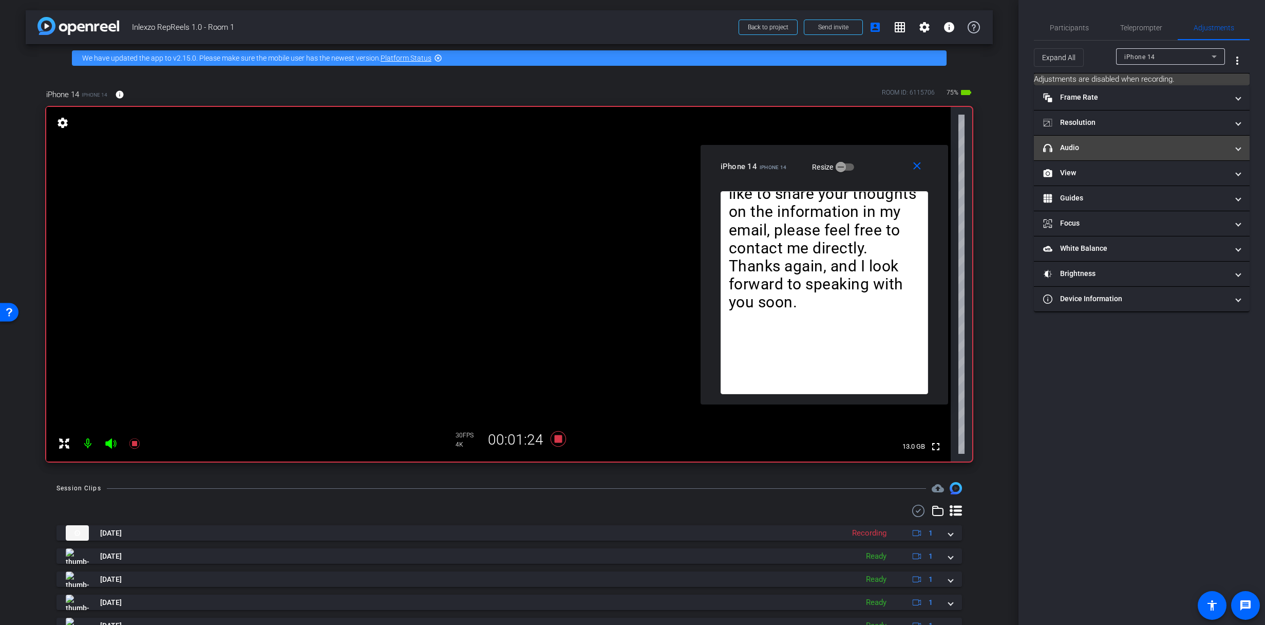
click at [1106, 150] on mat-panel-title "headphone icon Audio" at bounding box center [1136, 147] width 185 height 11
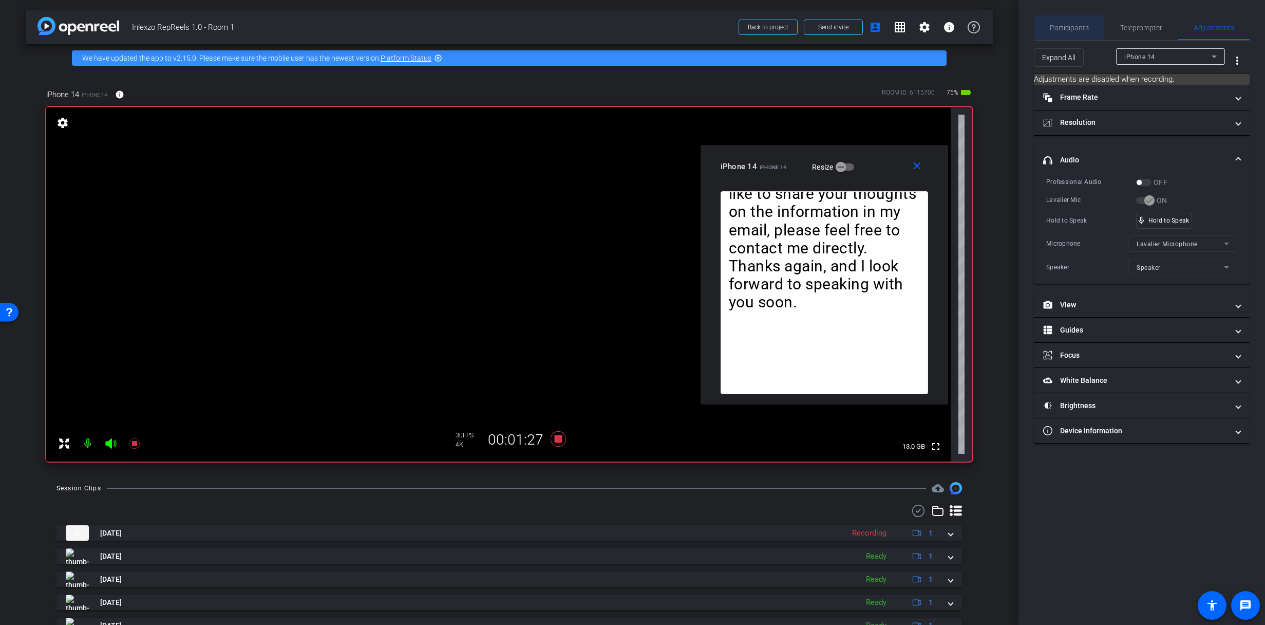
drag, startPoint x: 1071, startPoint y: 22, endPoint x: 1103, endPoint y: 53, distance: 44.7
click at [1072, 21] on span "Participants" at bounding box center [1069, 27] width 39 height 25
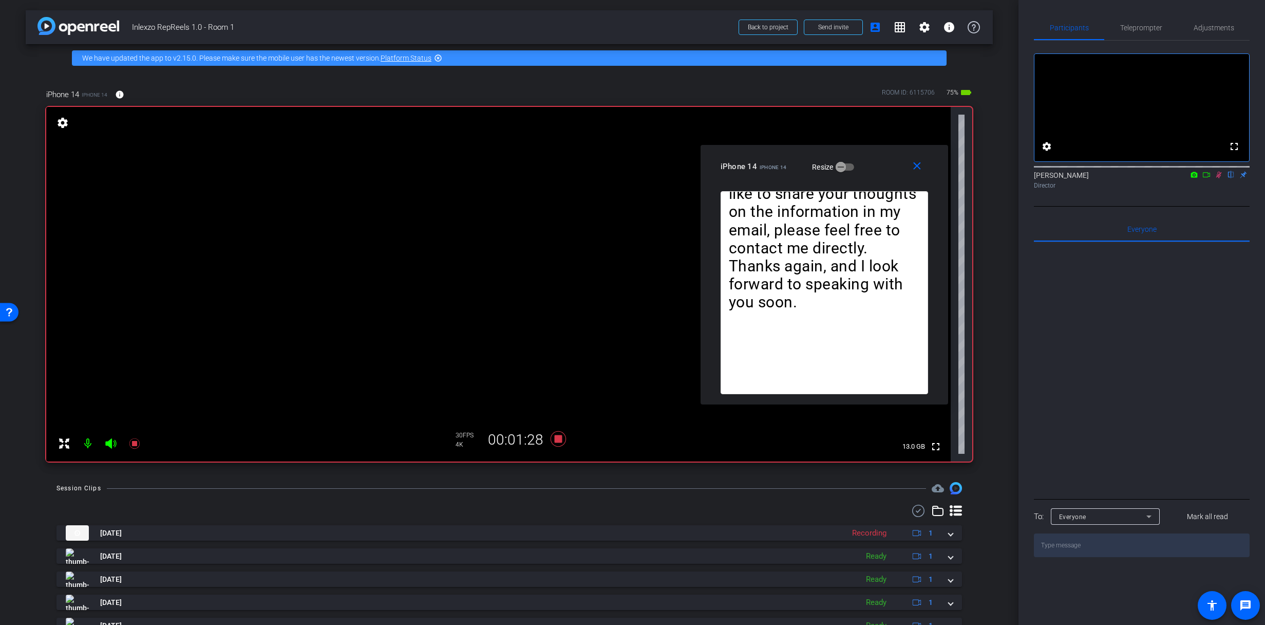
click at [1219, 178] on icon at bounding box center [1219, 174] width 8 height 7
click at [1211, 27] on span "Adjustments" at bounding box center [1214, 27] width 41 height 7
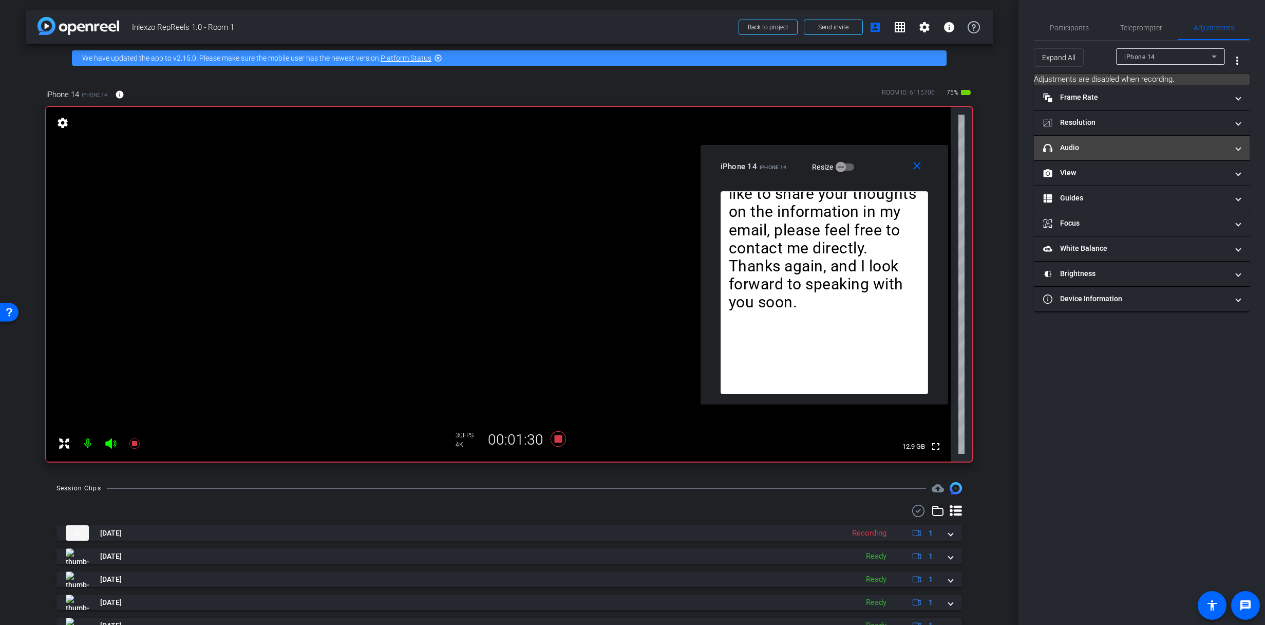
click at [1112, 154] on mat-expansion-panel-header "headphone icon Audio" at bounding box center [1142, 148] width 216 height 25
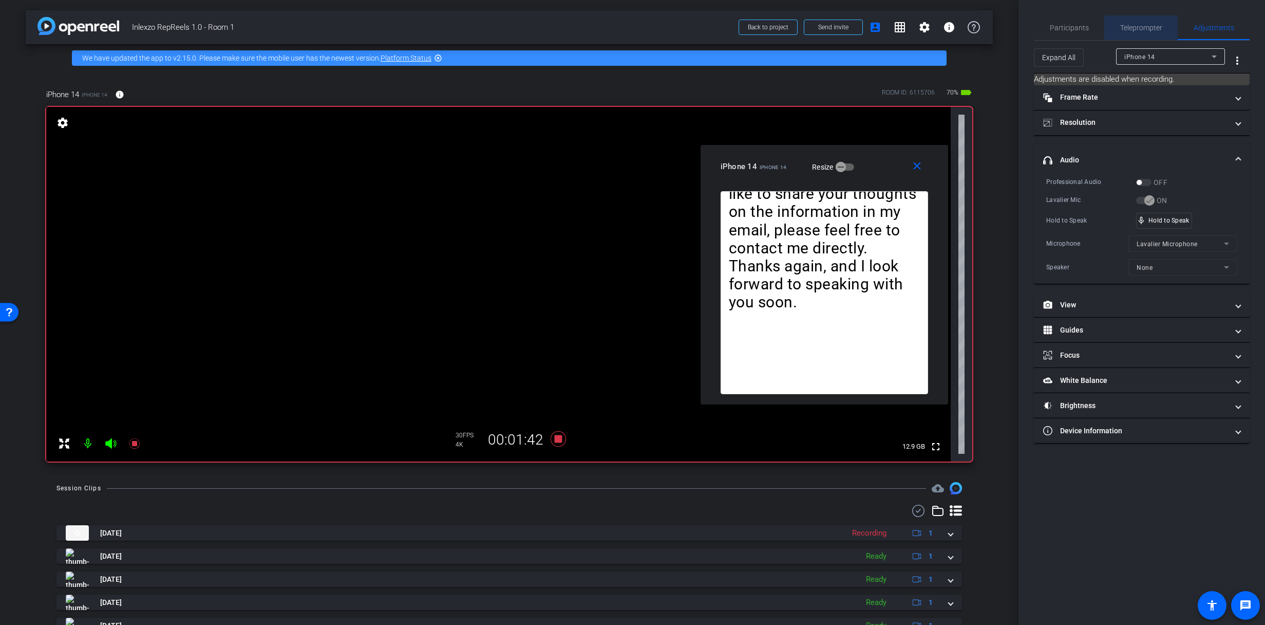
click at [1129, 28] on span "Teleprompter" at bounding box center [1142, 27] width 42 height 7
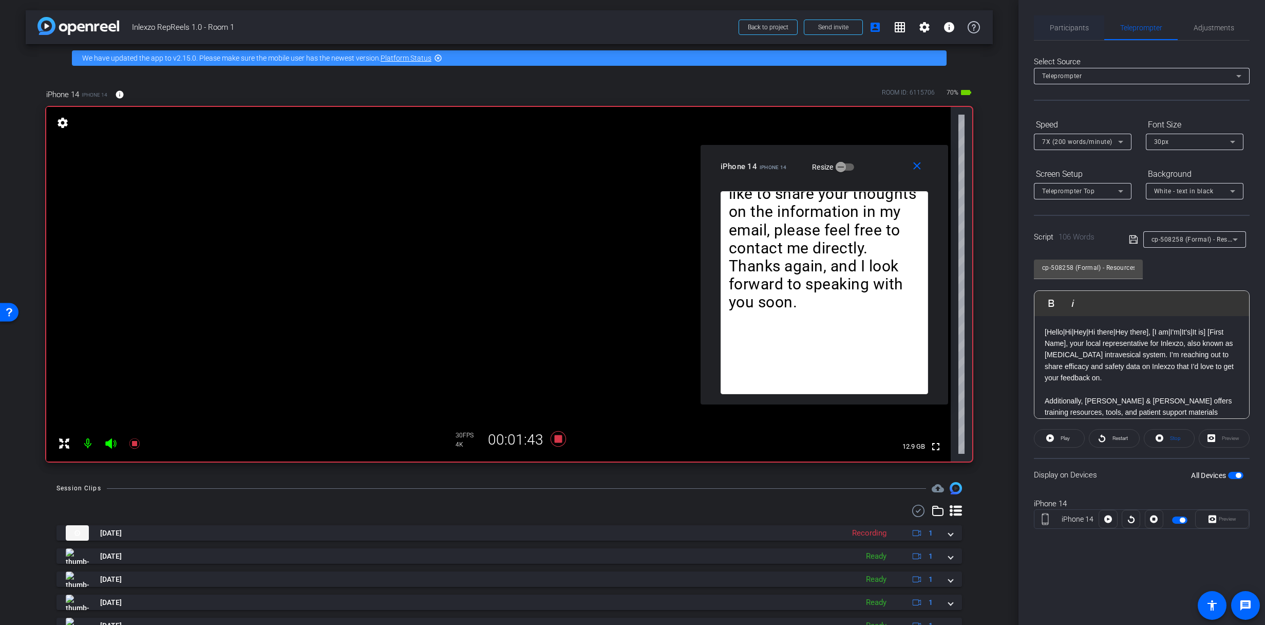
click at [1069, 35] on span "Participants" at bounding box center [1069, 27] width 39 height 25
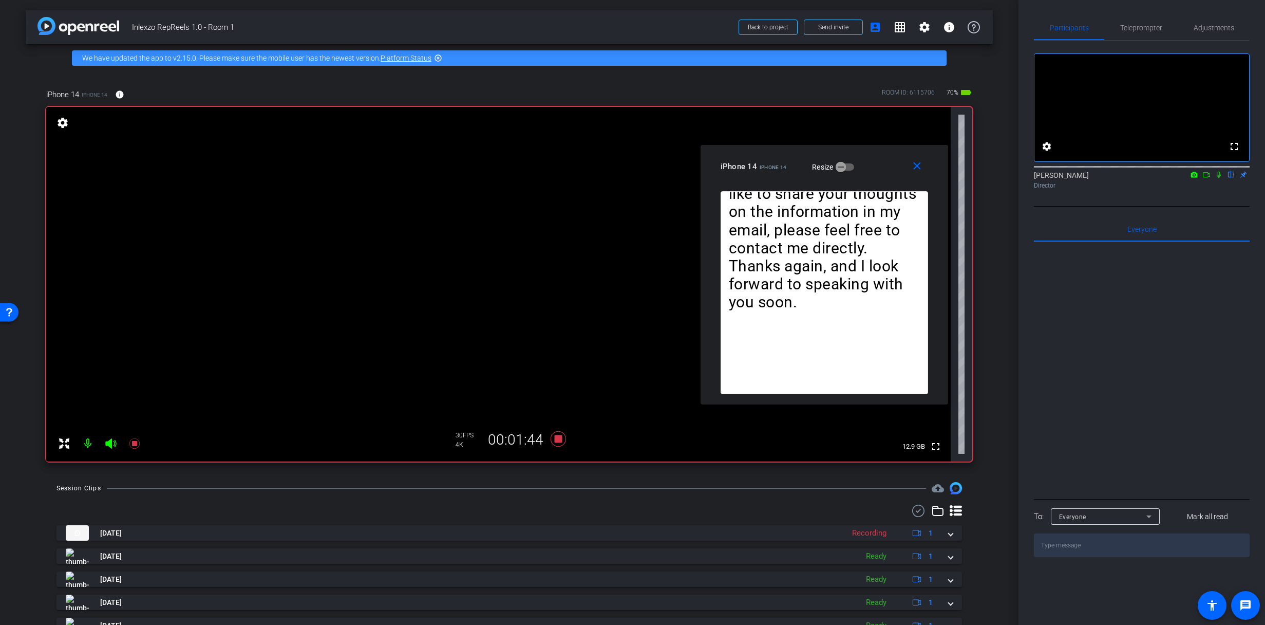
click at [1221, 178] on icon at bounding box center [1219, 174] width 8 height 7
click at [1144, 22] on span "Teleprompter" at bounding box center [1142, 27] width 42 height 25
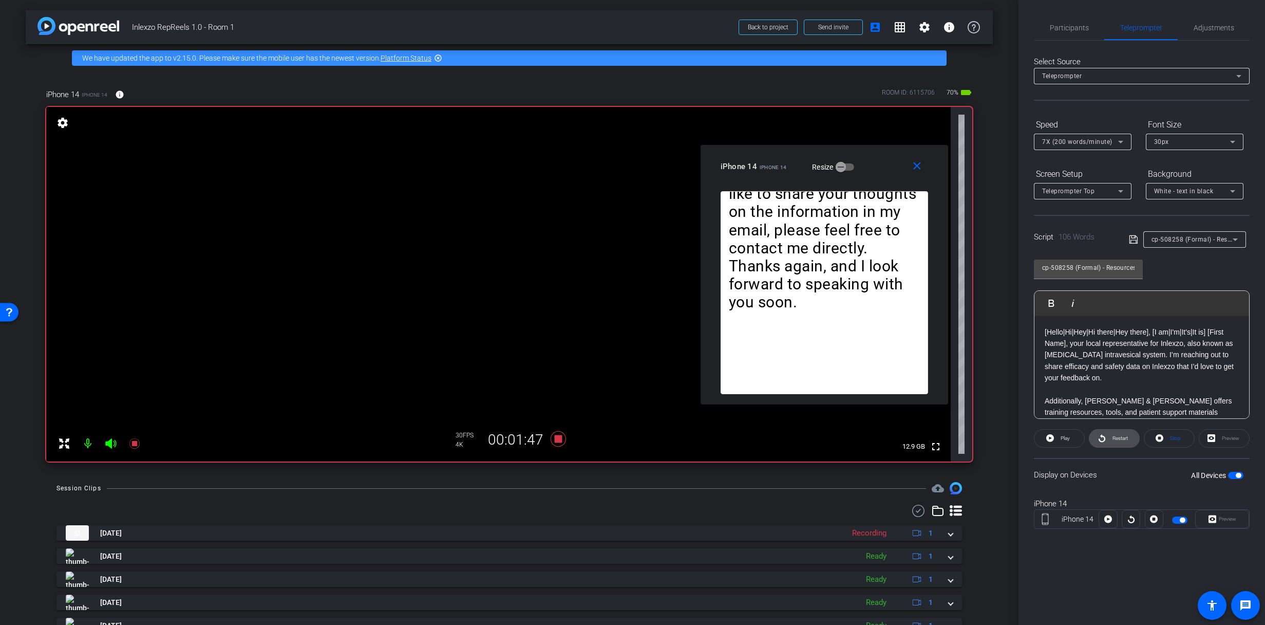
click at [1107, 439] on span at bounding box center [1115, 438] width 50 height 25
click at [1056, 24] on span "Participants" at bounding box center [1069, 27] width 39 height 7
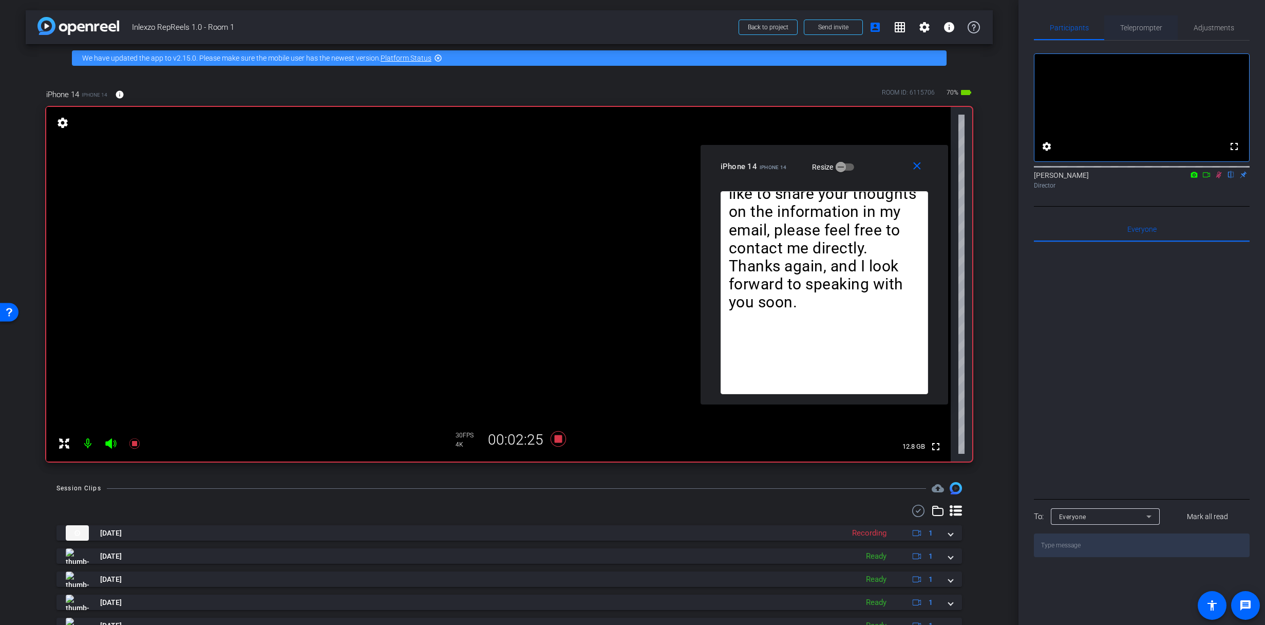
click at [1146, 22] on span "Teleprompter" at bounding box center [1142, 27] width 42 height 25
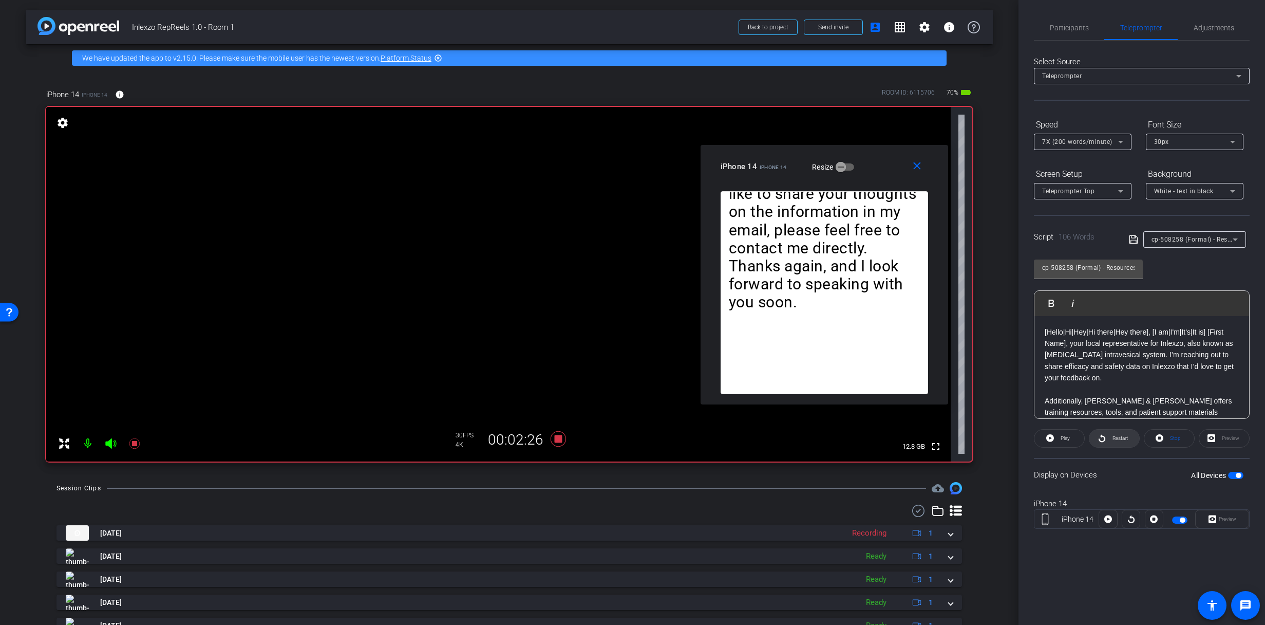
click at [1118, 436] on span "Restart" at bounding box center [1120, 438] width 15 height 6
click at [555, 439] on icon at bounding box center [557, 438] width 15 height 15
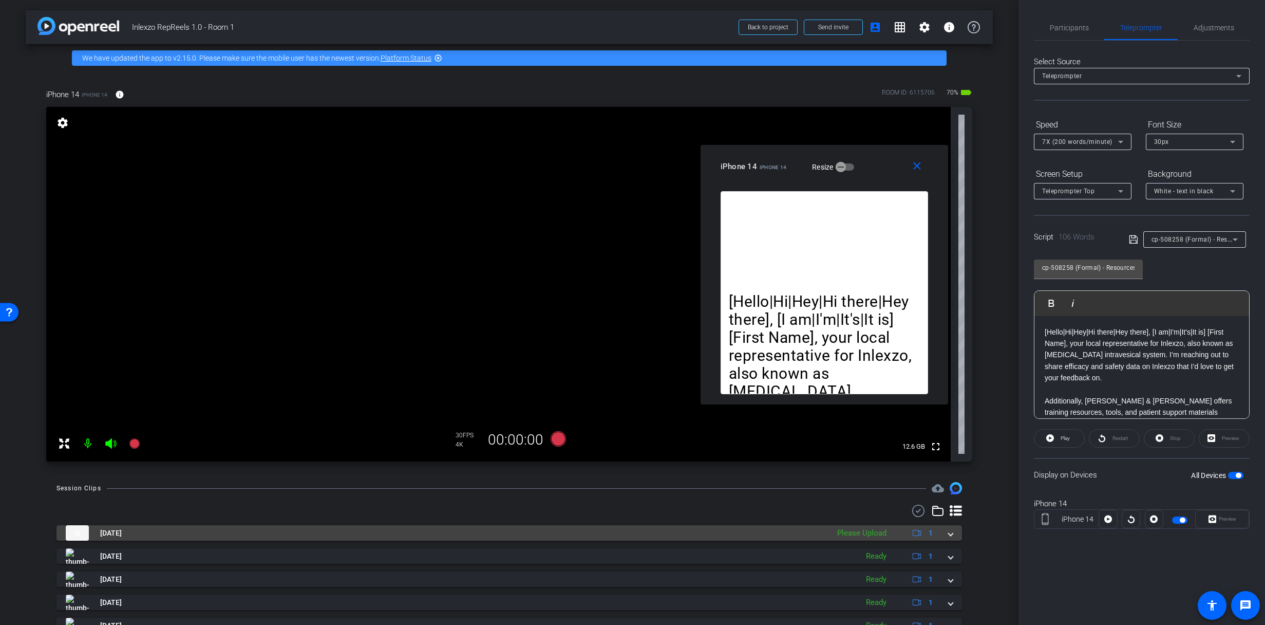
click at [949, 536] on span at bounding box center [951, 533] width 4 height 11
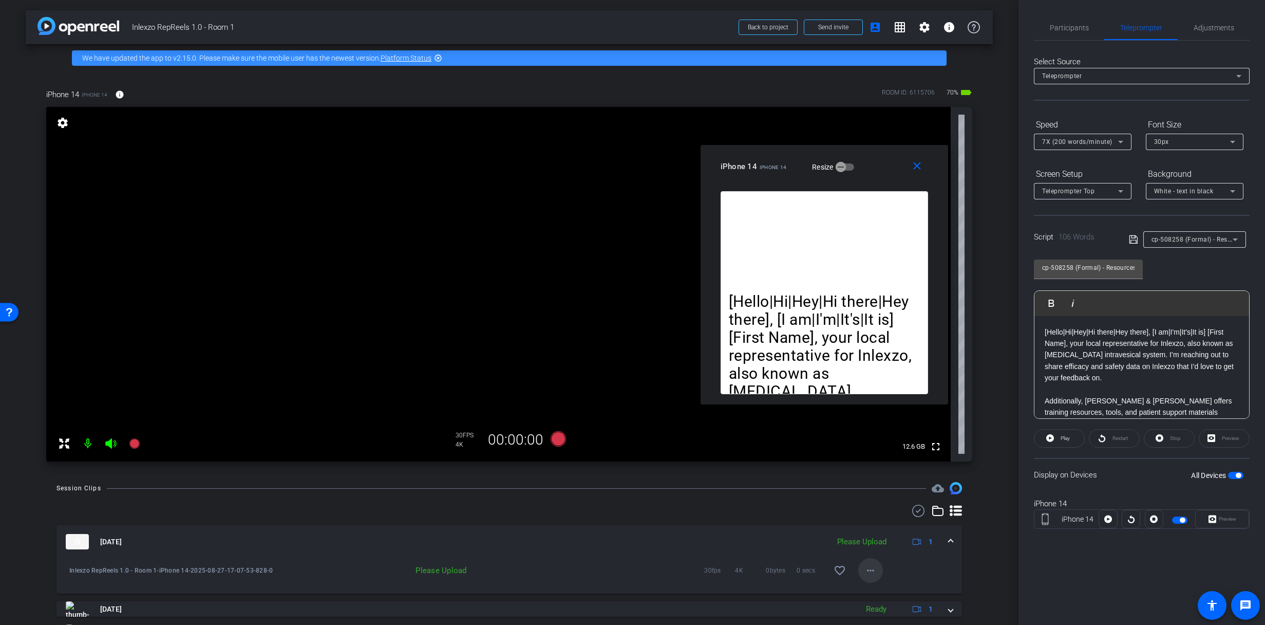
click at [865, 568] on mat-icon "more_horiz" at bounding box center [871, 570] width 12 height 12
click at [886, 523] on span "Upload" at bounding box center [882, 523] width 41 height 12
click at [1067, 26] on span "Participants" at bounding box center [1069, 27] width 39 height 7
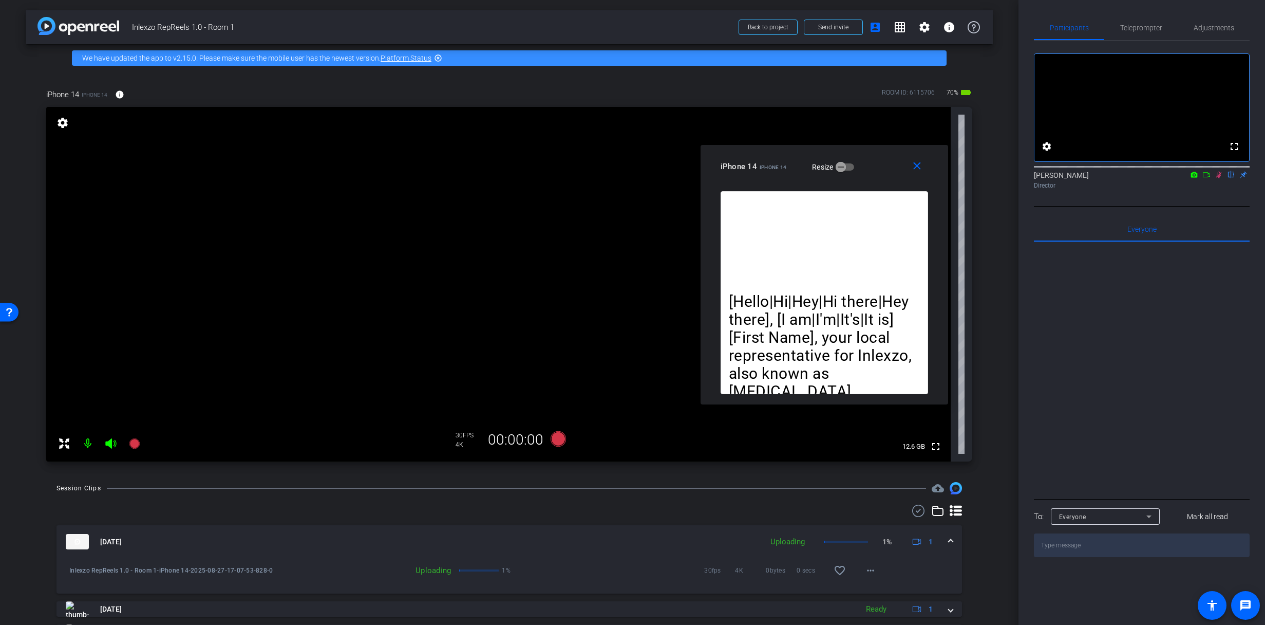
click at [1222, 178] on icon at bounding box center [1219, 174] width 8 height 7
click at [1222, 31] on span "Adjustments" at bounding box center [1214, 27] width 41 height 7
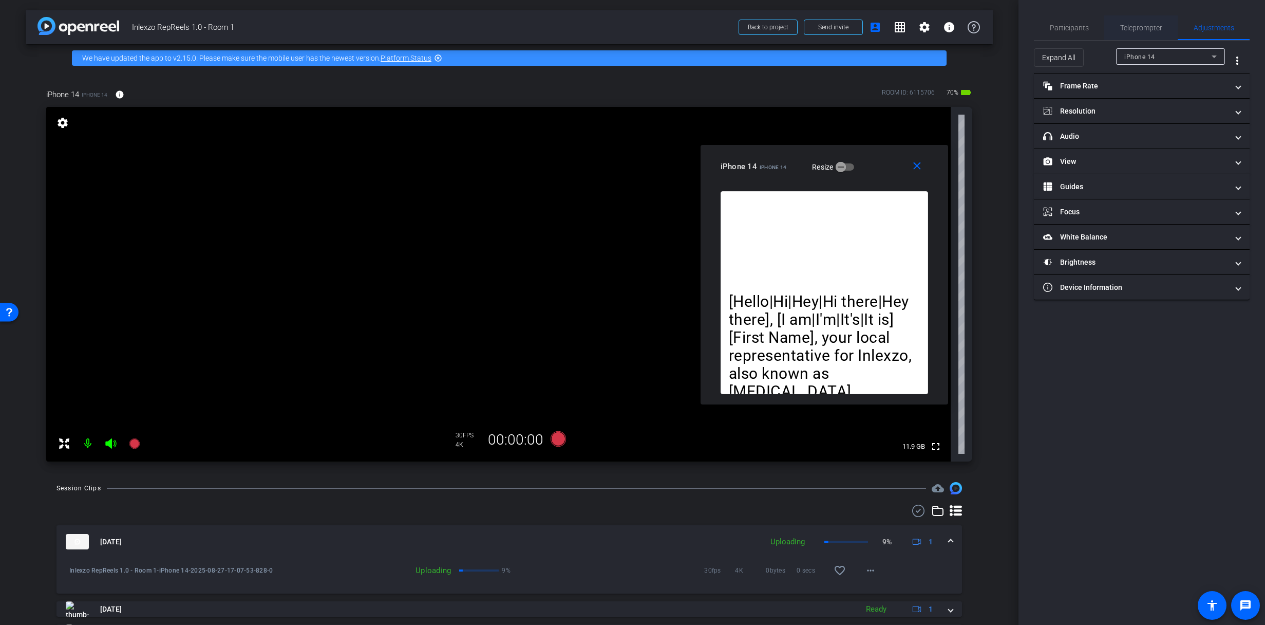
drag, startPoint x: 1142, startPoint y: 31, endPoint x: 1145, endPoint y: 37, distance: 7.1
click at [1142, 31] on span "Teleprompter" at bounding box center [1142, 27] width 42 height 7
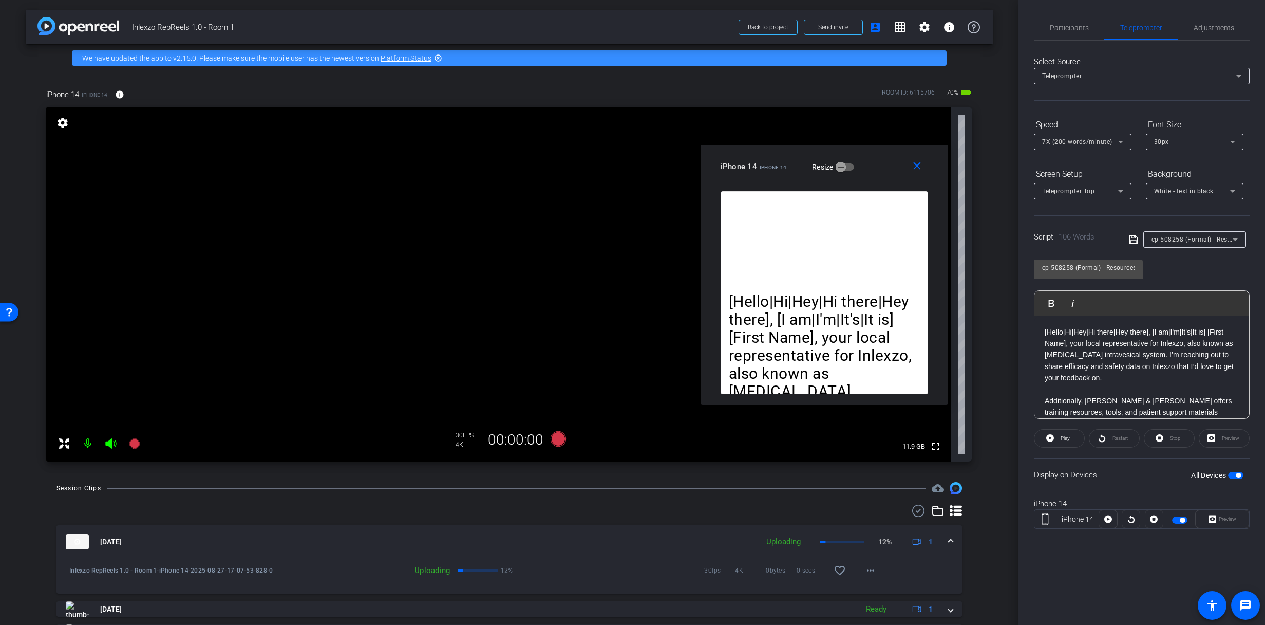
click at [1169, 235] on span "cp-508258 (Formal) - Resources to Share" at bounding box center [1213, 239] width 123 height 8
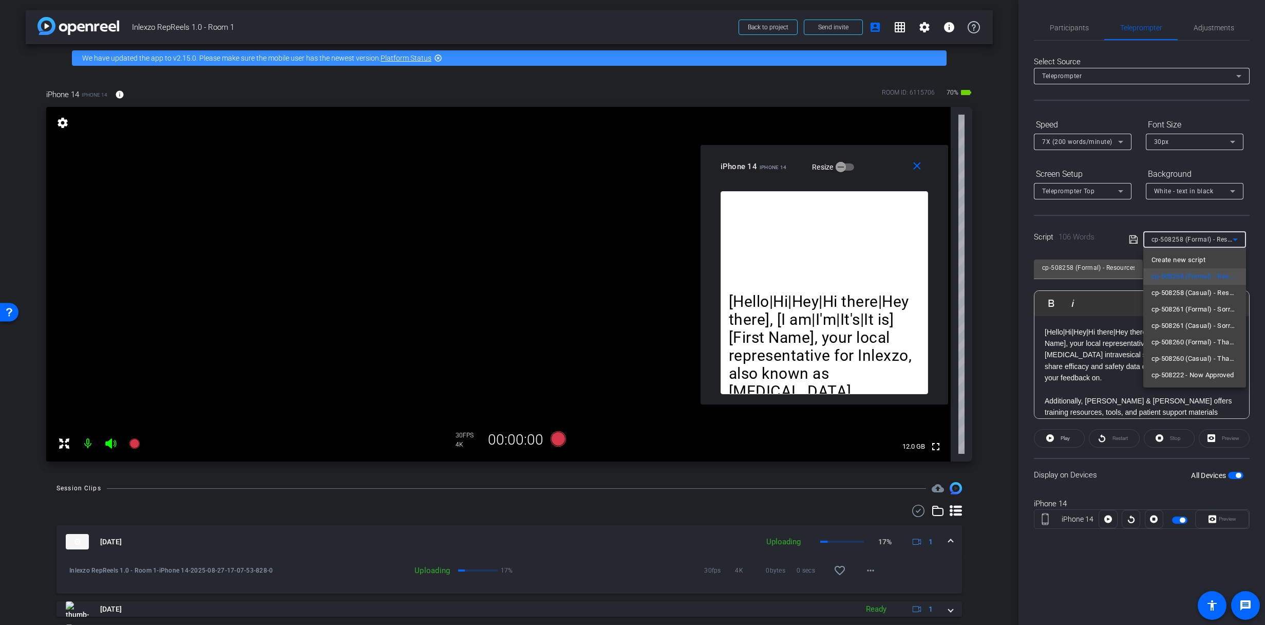
click at [1170, 307] on span "cp-508261 (Formal) - Sorry I Missed You" at bounding box center [1195, 309] width 86 height 12
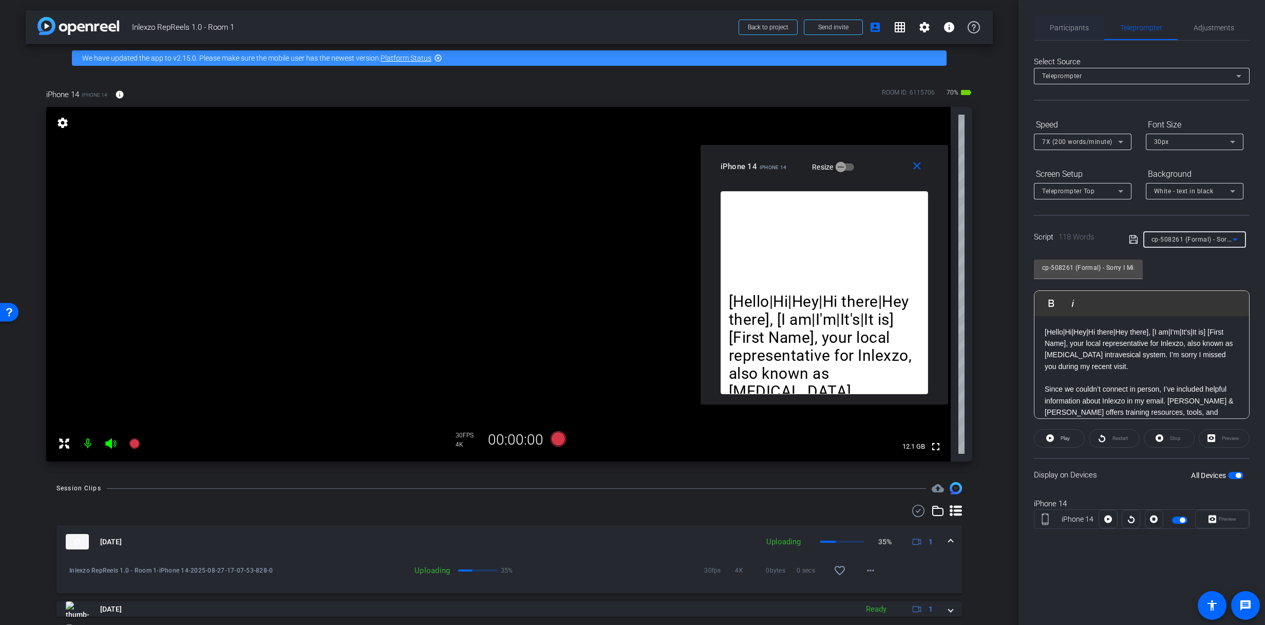
click at [1051, 25] on span "Participants" at bounding box center [1069, 27] width 39 height 7
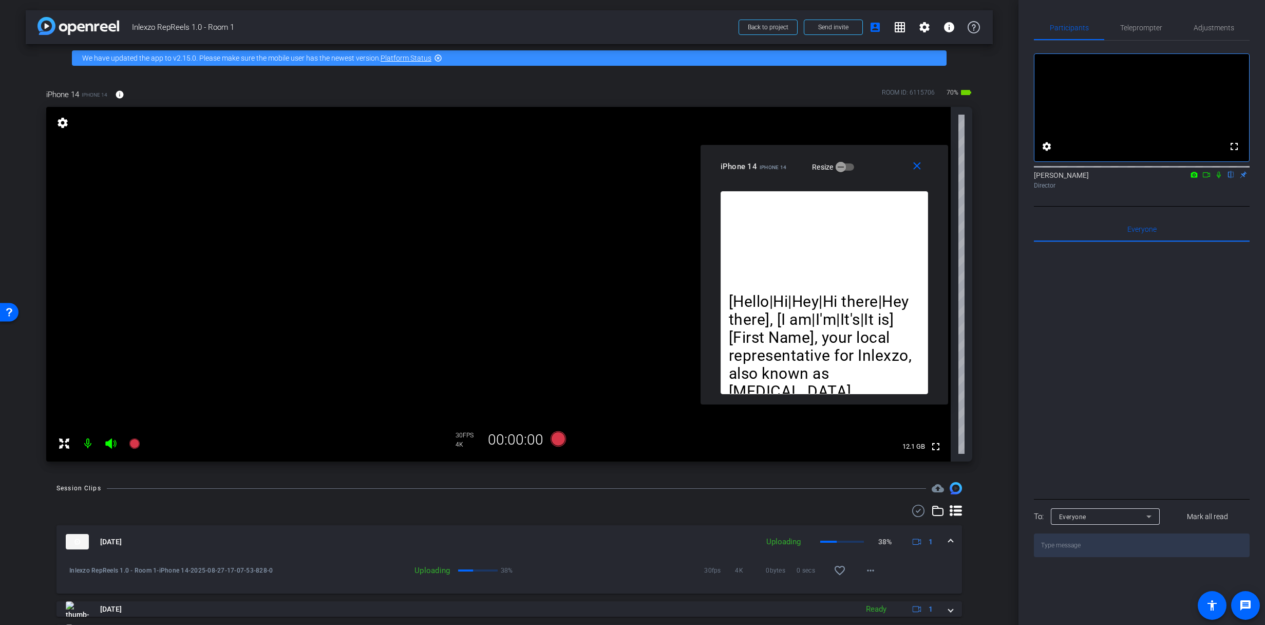
click at [1222, 178] on icon at bounding box center [1219, 174] width 8 height 7
click at [1203, 26] on span "Adjustments" at bounding box center [1214, 27] width 41 height 7
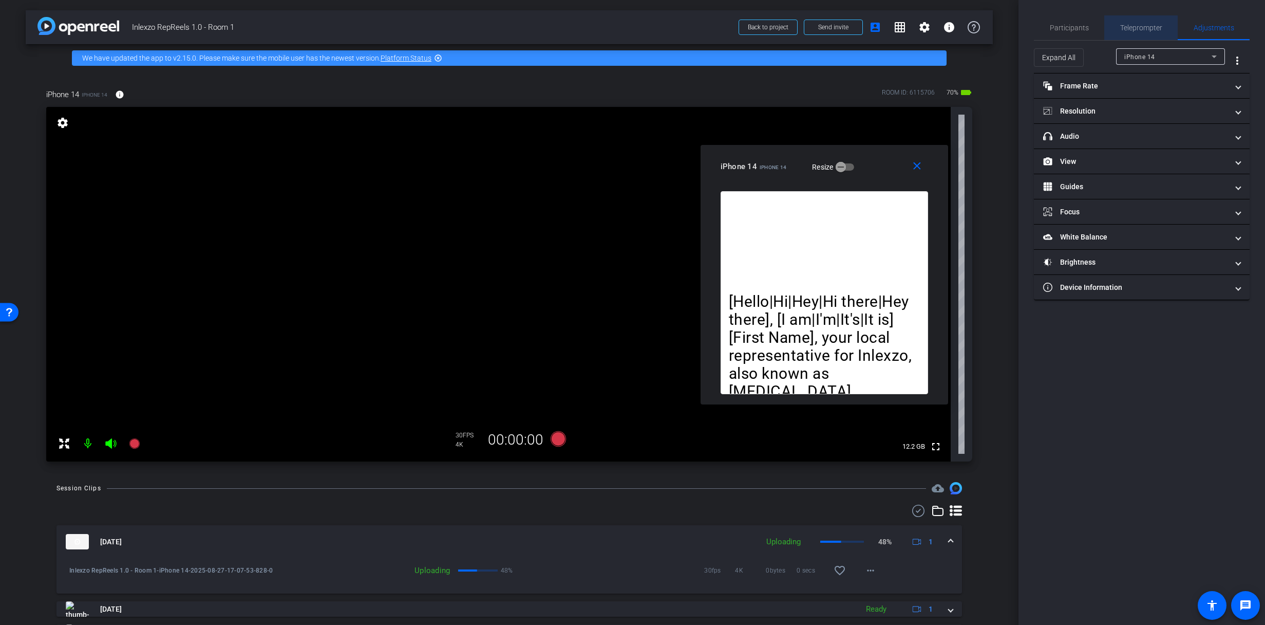
click at [1140, 24] on span "Teleprompter" at bounding box center [1142, 27] width 42 height 7
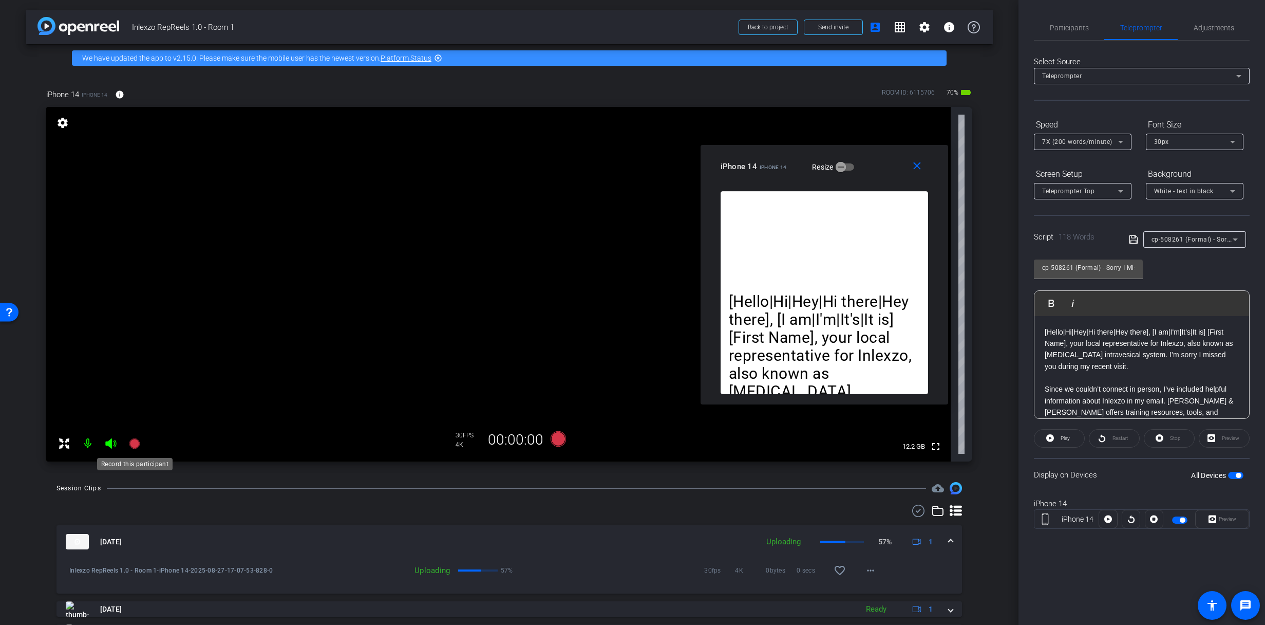
click at [137, 444] on icon at bounding box center [134, 443] width 10 height 10
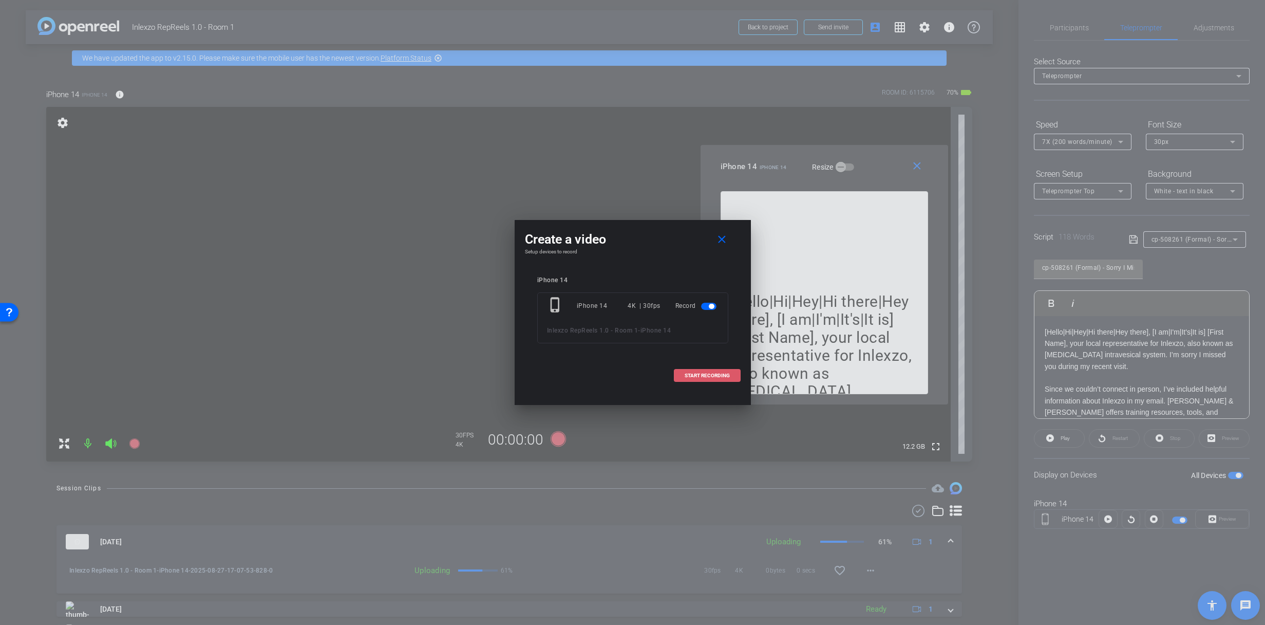
click at [697, 379] on span at bounding box center [708, 375] width 66 height 25
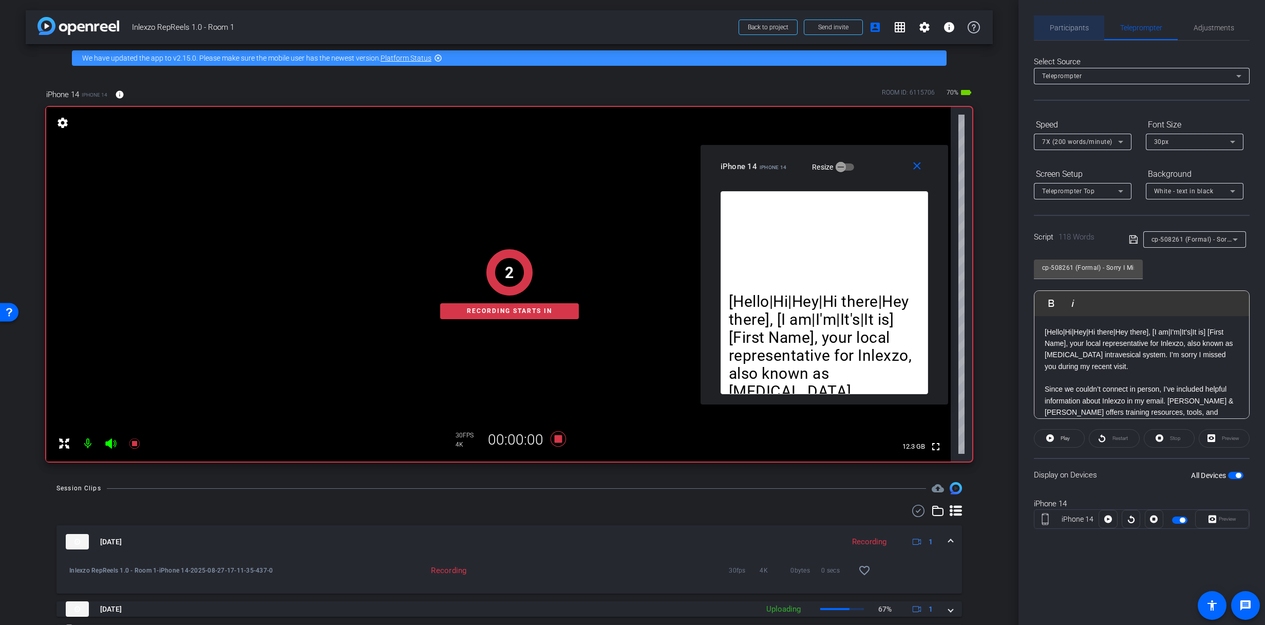
click at [1079, 18] on span "Participants" at bounding box center [1069, 27] width 39 height 25
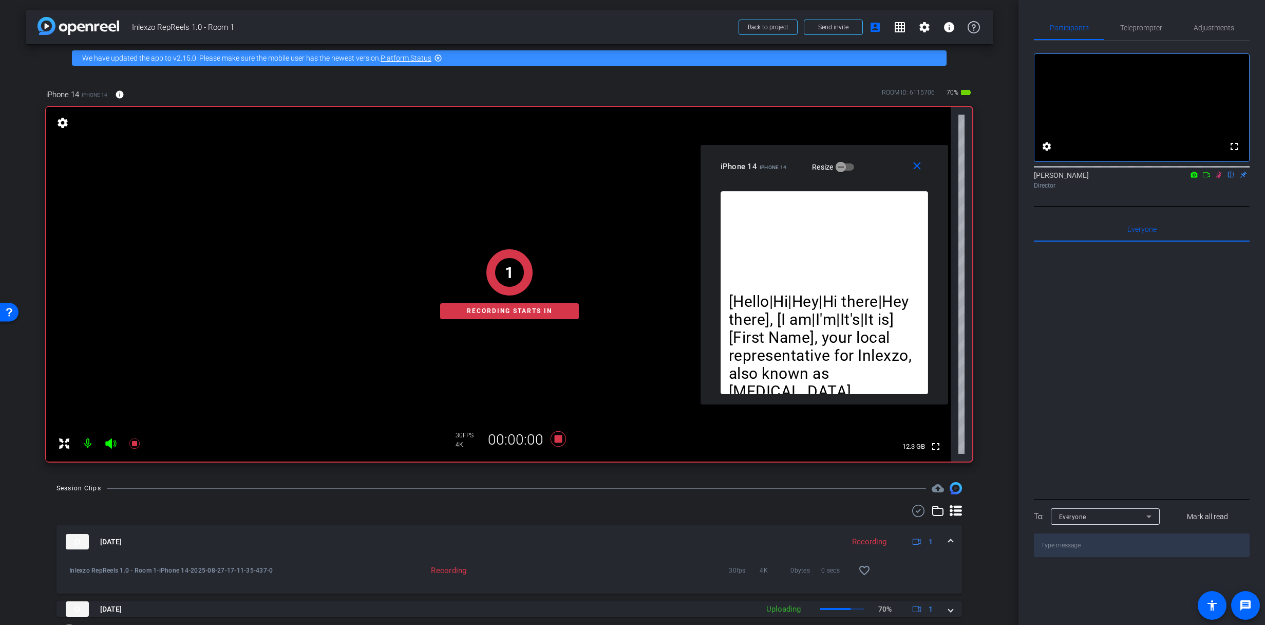
click at [1148, 29] on span "Teleprompter" at bounding box center [1142, 27] width 42 height 7
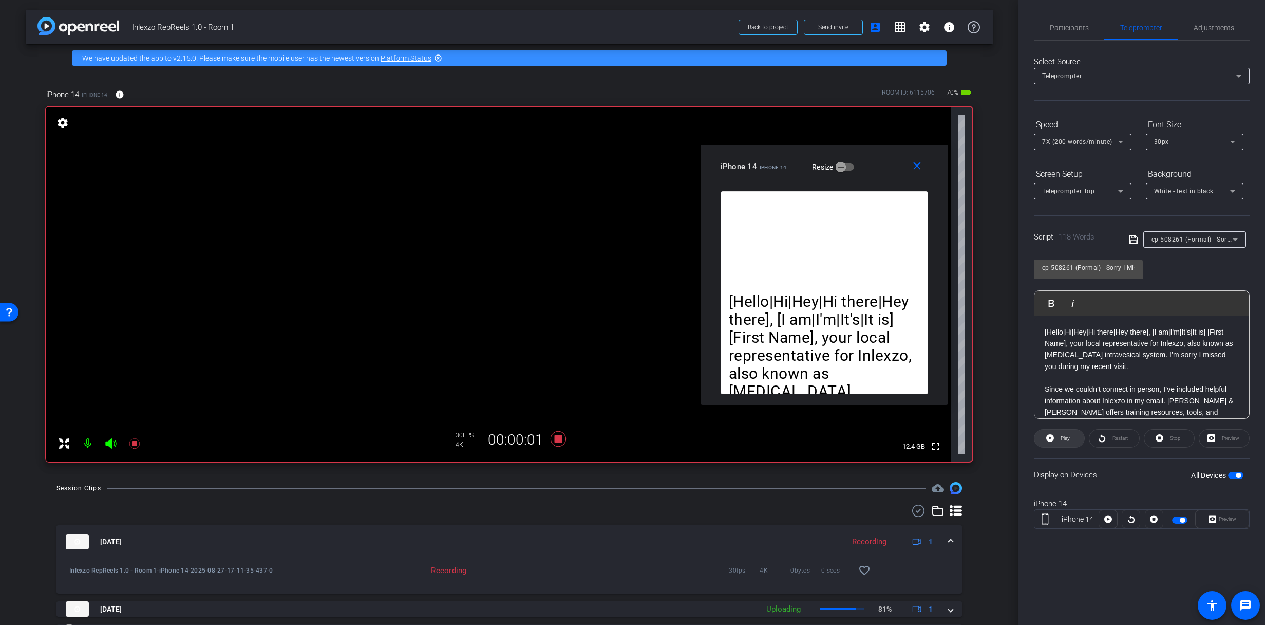
click at [1067, 437] on span "Play" at bounding box center [1065, 438] width 9 height 6
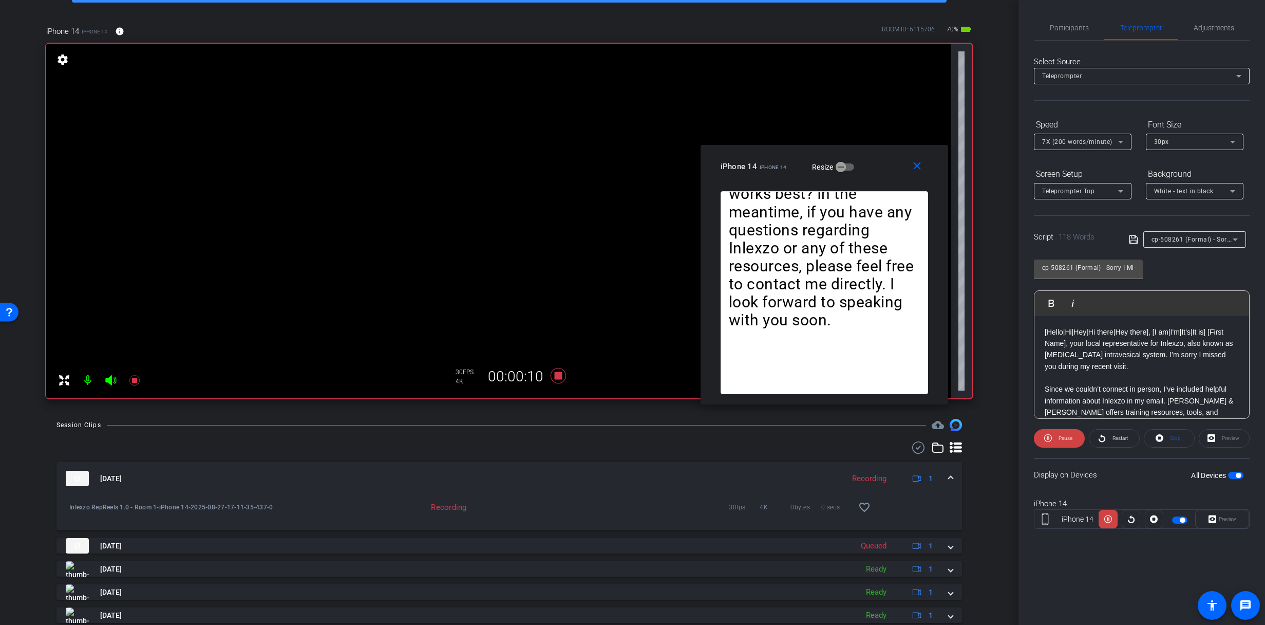
scroll to position [66, 0]
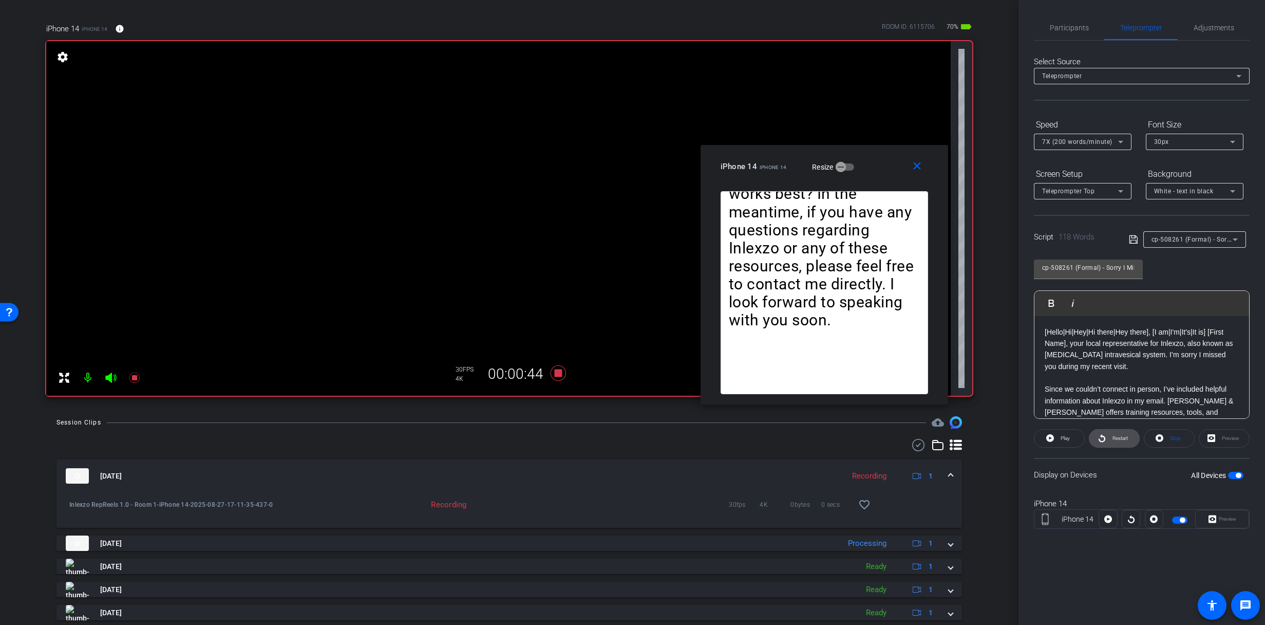
click at [1126, 437] on span "Restart" at bounding box center [1120, 438] width 15 height 6
click at [1127, 442] on span "Restart" at bounding box center [1119, 438] width 18 height 14
click at [1216, 24] on span "Adjustments" at bounding box center [1214, 27] width 41 height 7
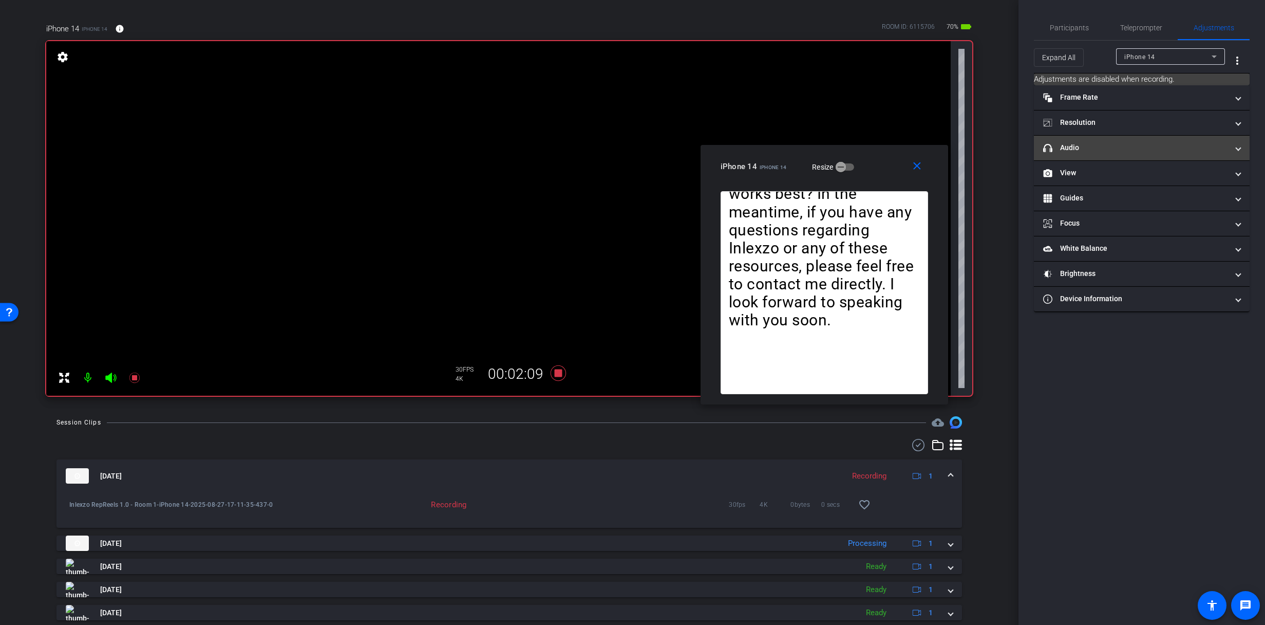
click at [1109, 138] on mat-expansion-panel-header "headphone icon Audio" at bounding box center [1142, 148] width 216 height 25
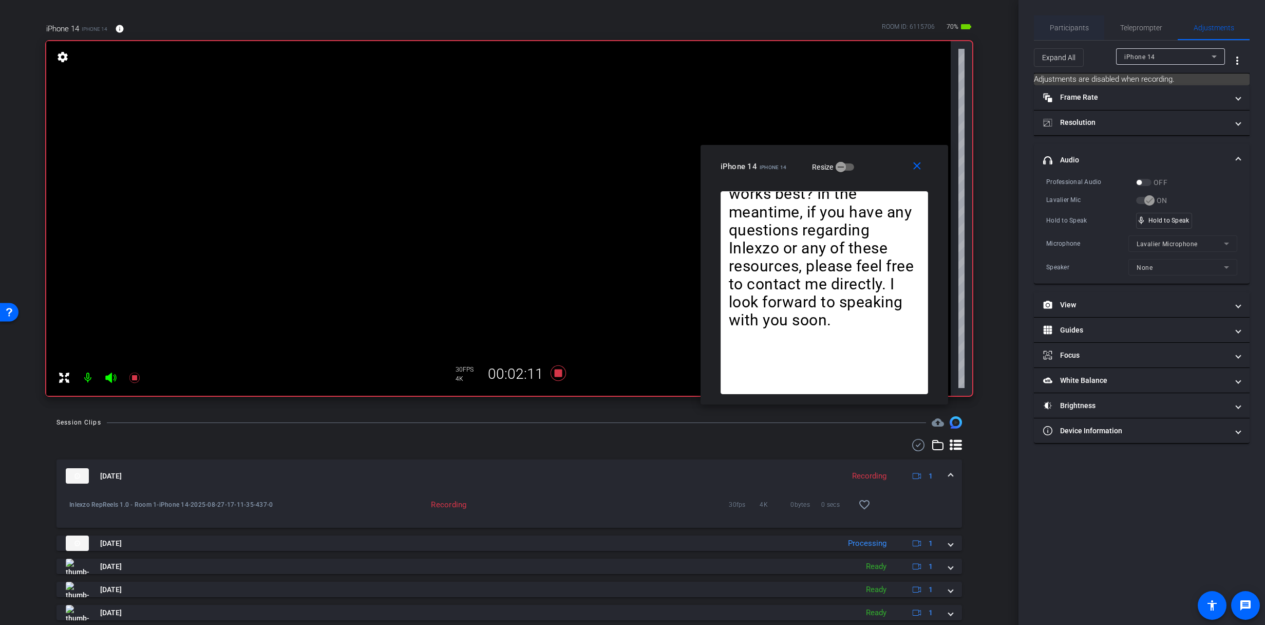
drag, startPoint x: 1088, startPoint y: 46, endPoint x: 1087, endPoint y: 37, distance: 9.3
click at [1088, 46] on div "Expand All iPhone 14 more_vert" at bounding box center [1142, 57] width 216 height 33
click at [1087, 34] on span "Participants" at bounding box center [1069, 27] width 39 height 25
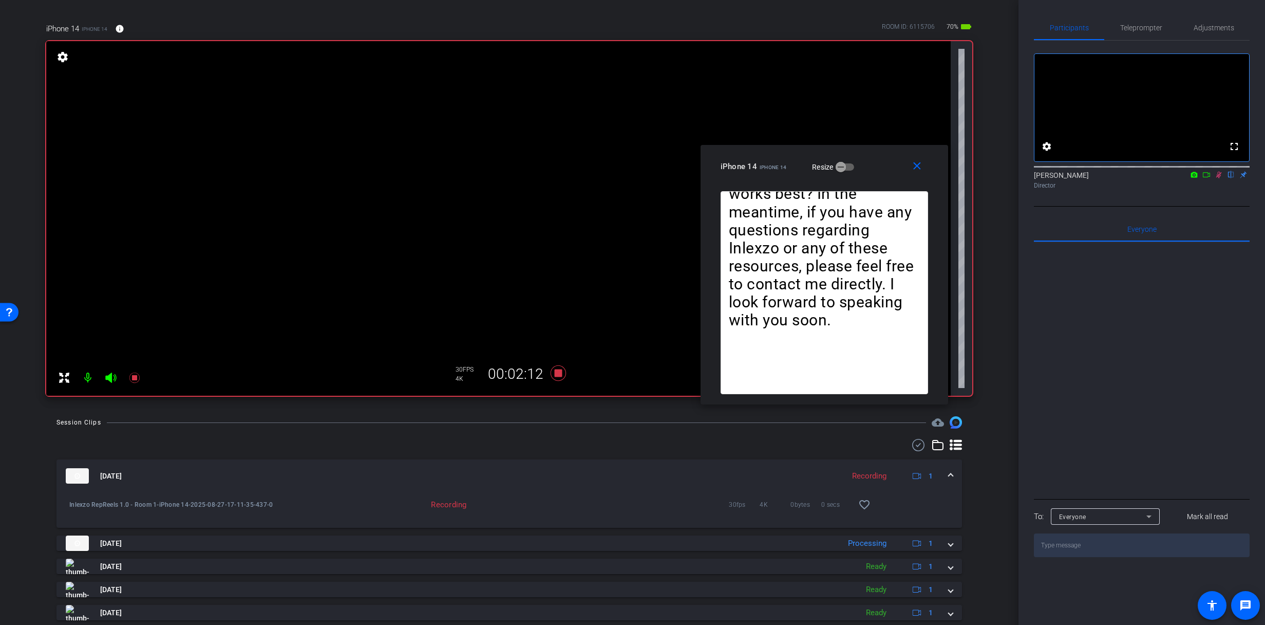
click at [1220, 178] on icon at bounding box center [1220, 175] width 6 height 7
click at [1219, 24] on span "Adjustments" at bounding box center [1214, 27] width 41 height 7
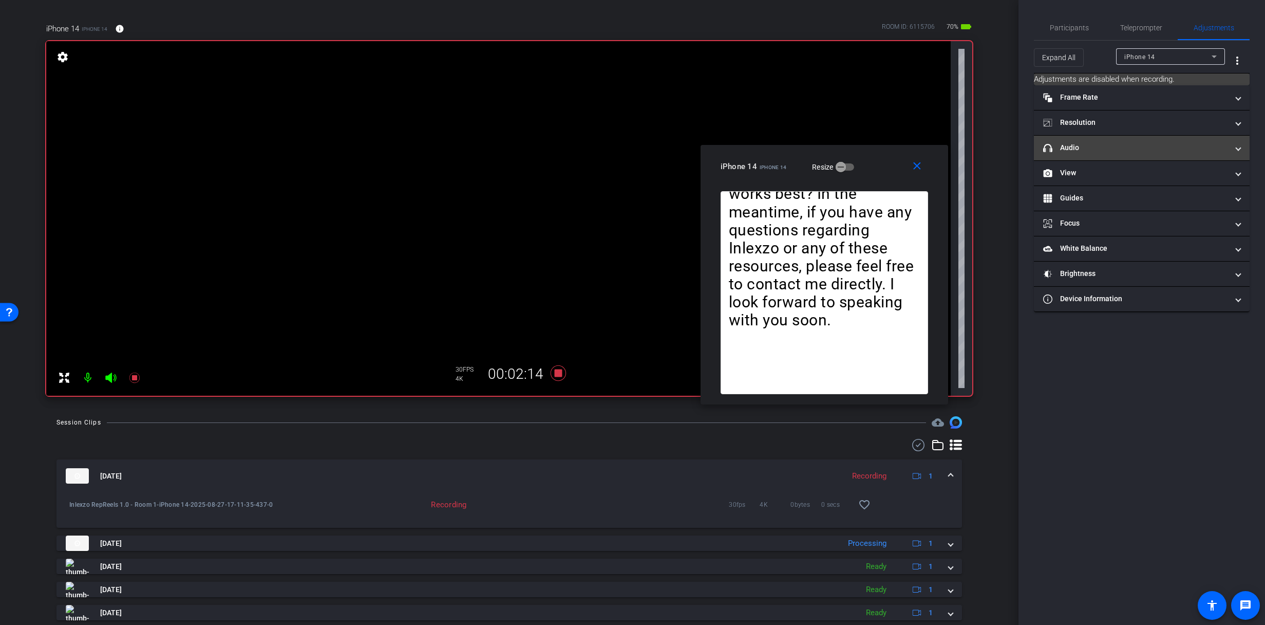
click at [1145, 151] on mat-panel-title "headphone icon Audio" at bounding box center [1136, 147] width 185 height 11
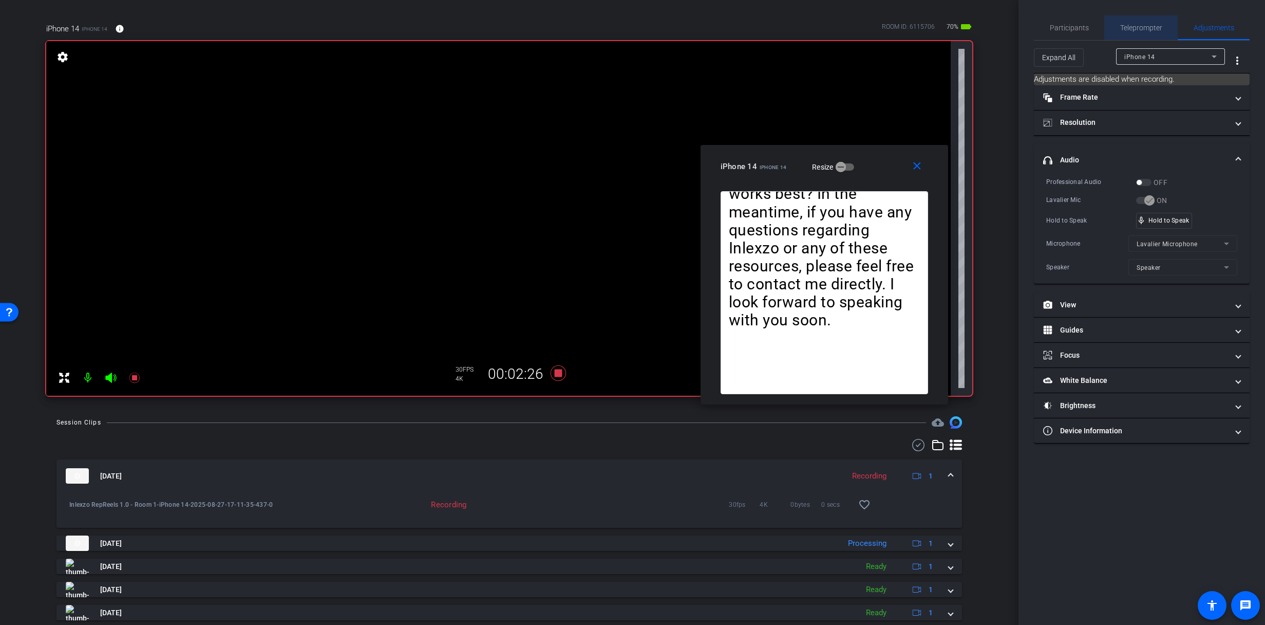
click at [1134, 24] on span "Teleprompter" at bounding box center [1142, 27] width 42 height 7
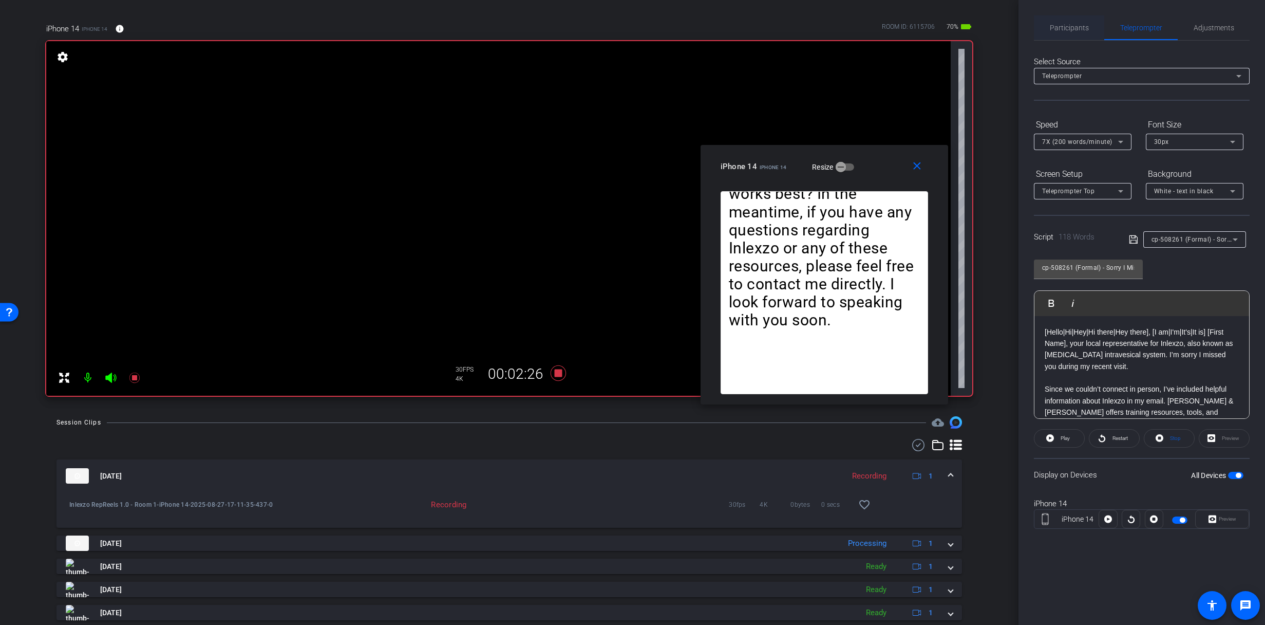
click at [1072, 24] on span "Participants" at bounding box center [1069, 27] width 39 height 7
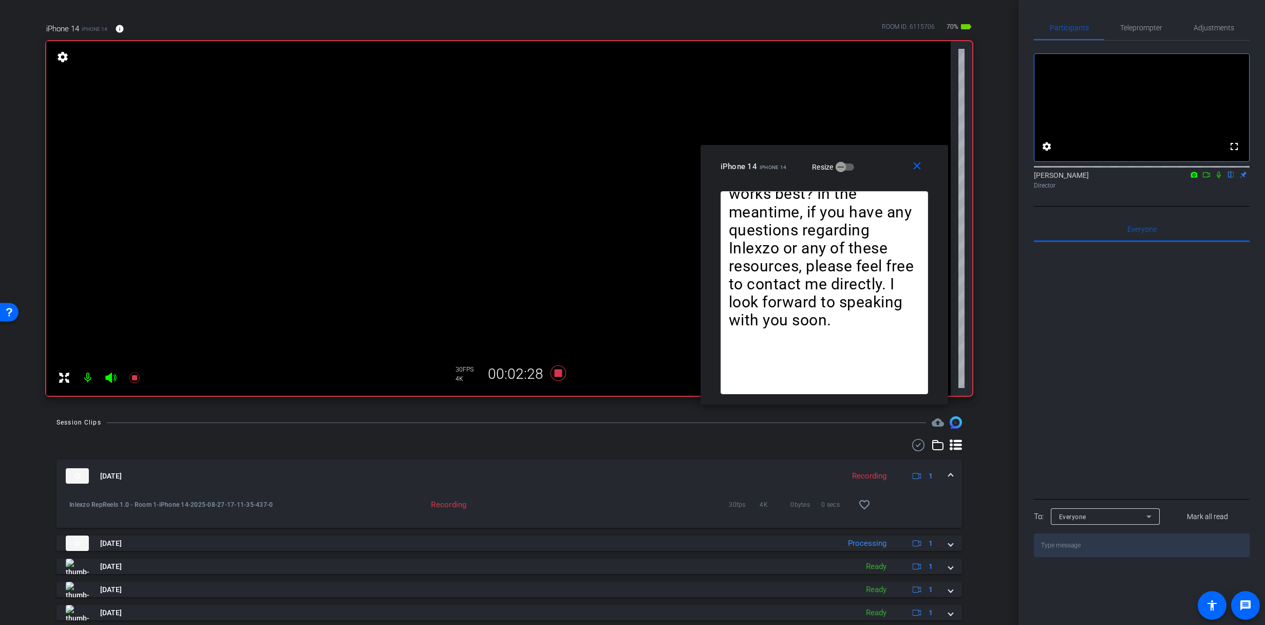
click at [1215, 178] on icon at bounding box center [1219, 174] width 8 height 7
click at [1205, 24] on span "Adjustments" at bounding box center [1214, 27] width 41 height 7
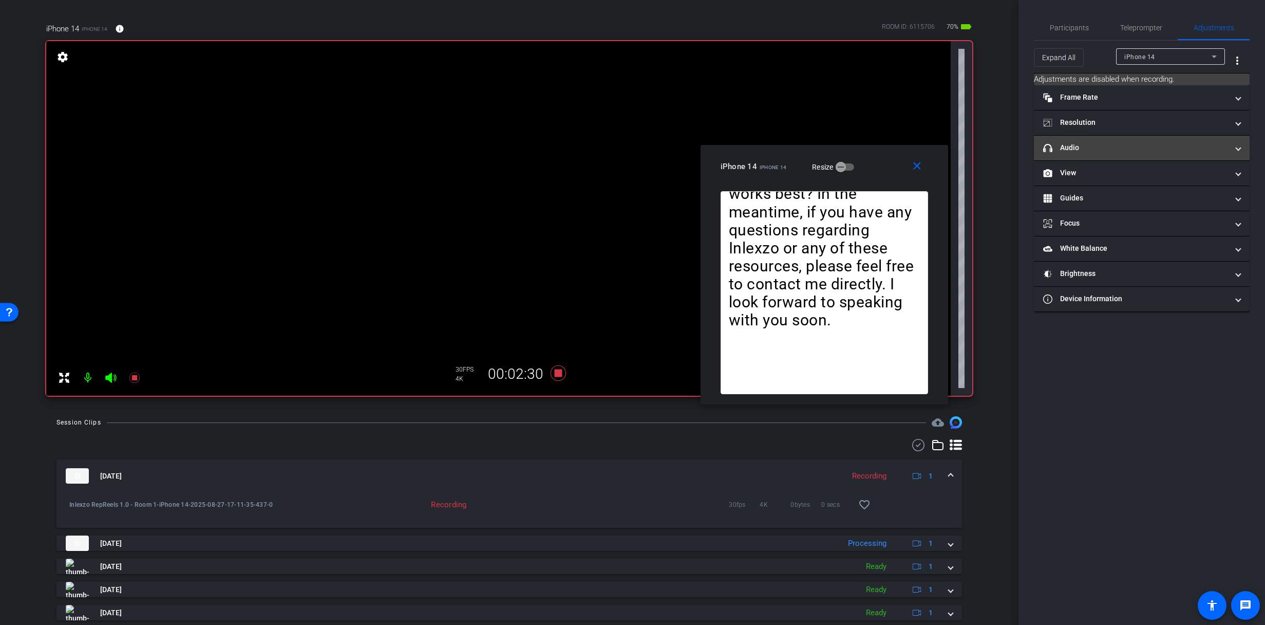
click at [1087, 141] on mat-expansion-panel-header "headphone icon Audio" at bounding box center [1142, 148] width 216 height 25
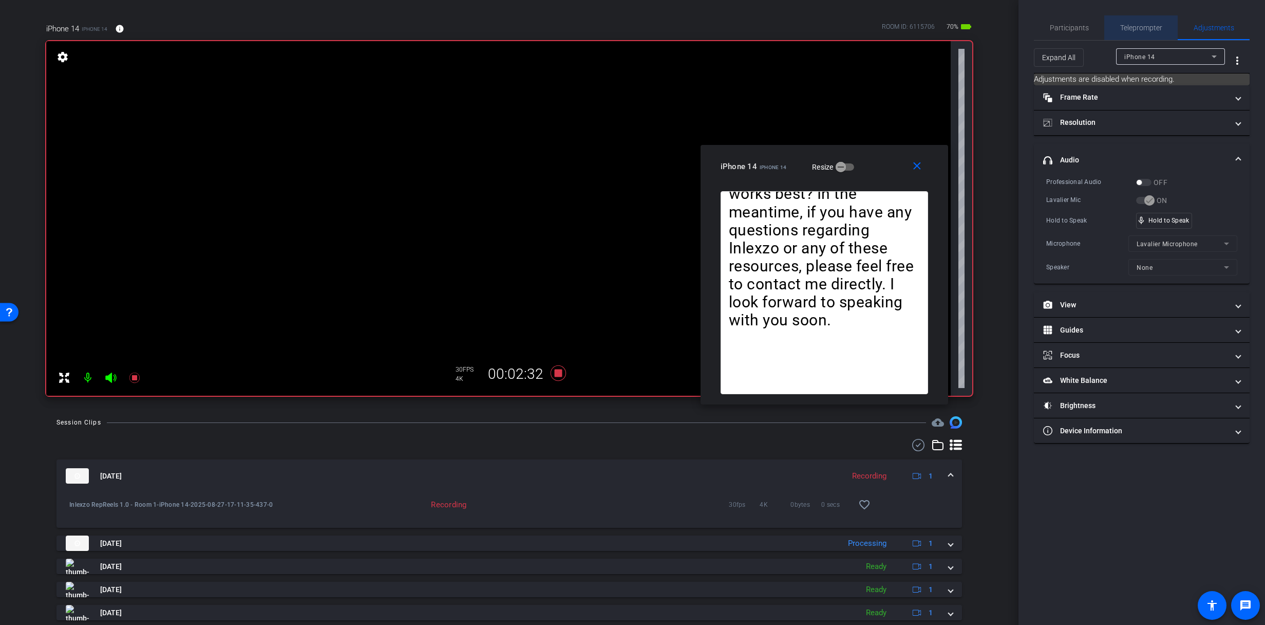
click at [1135, 21] on span "Teleprompter" at bounding box center [1142, 27] width 42 height 25
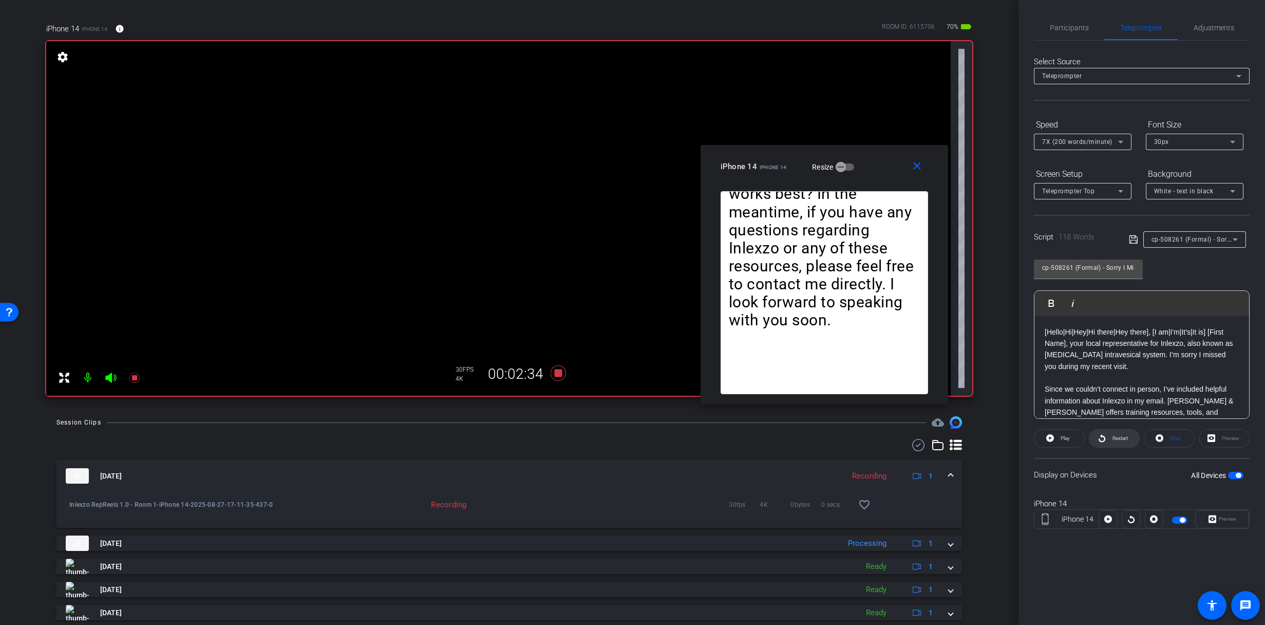
click at [1108, 438] on span at bounding box center [1115, 438] width 50 height 25
click at [1076, 33] on span "Participants" at bounding box center [1069, 27] width 39 height 25
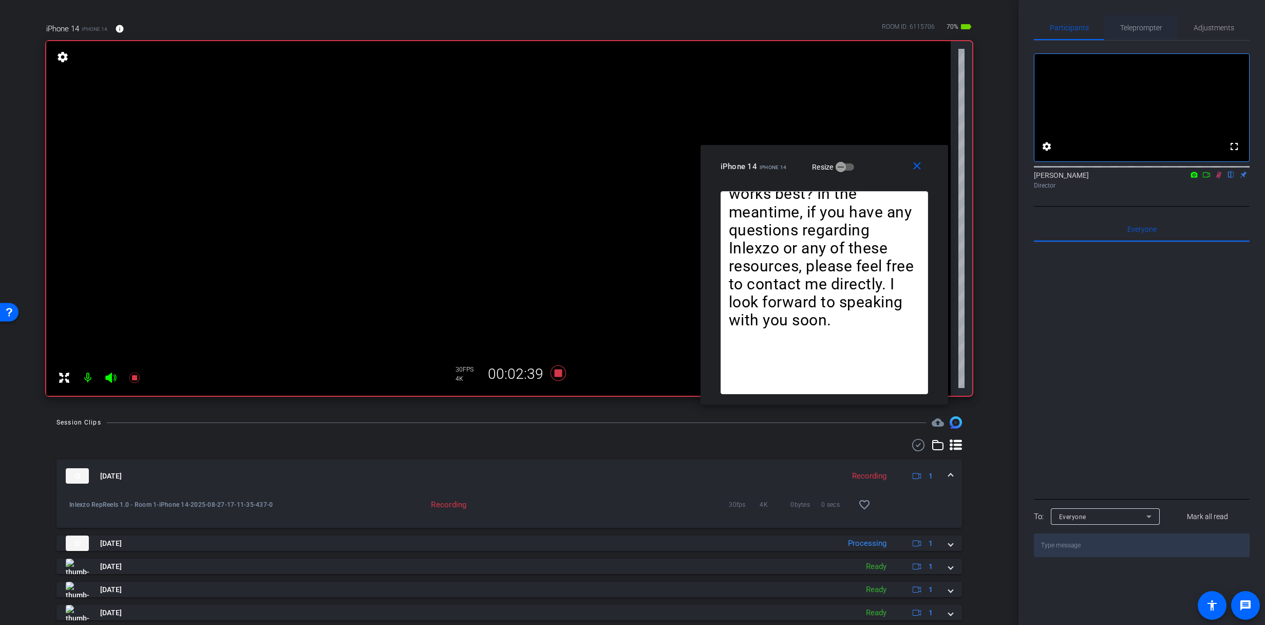
click at [1130, 28] on span "Teleprompter" at bounding box center [1142, 27] width 42 height 7
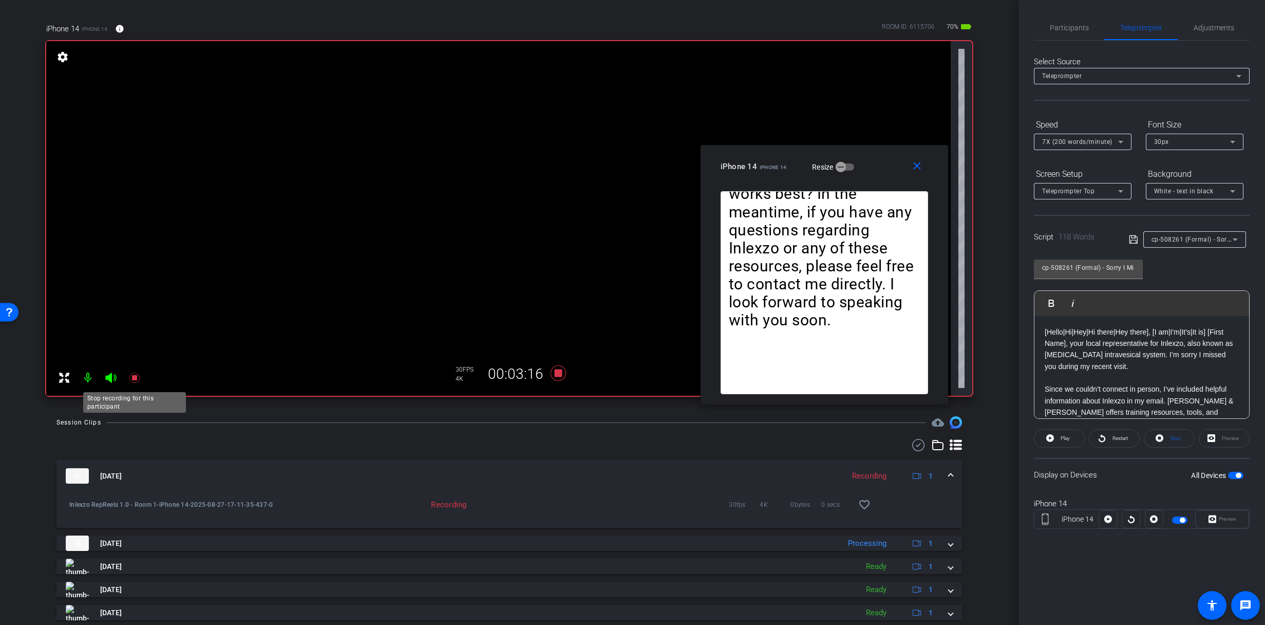
click at [139, 375] on icon at bounding box center [134, 377] width 12 height 12
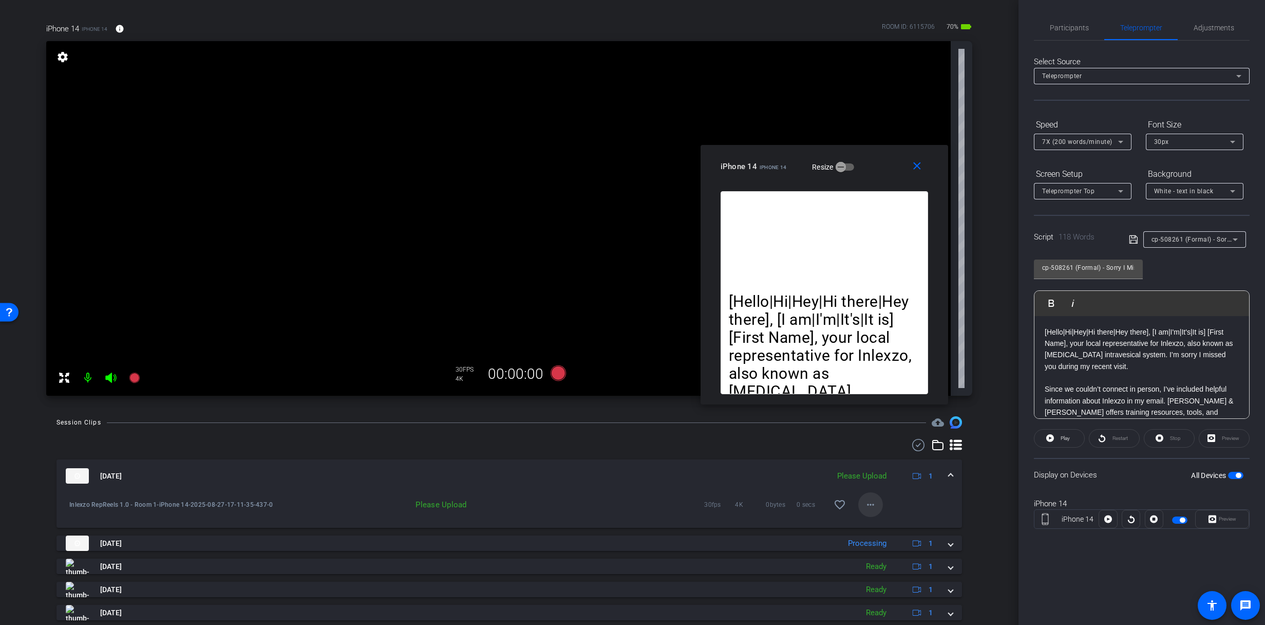
click at [865, 501] on mat-icon "more_horiz" at bounding box center [871, 504] width 12 height 12
click at [881, 522] on span "Upload" at bounding box center [882, 526] width 41 height 12
click at [1062, 20] on span "Participants" at bounding box center [1069, 27] width 39 height 25
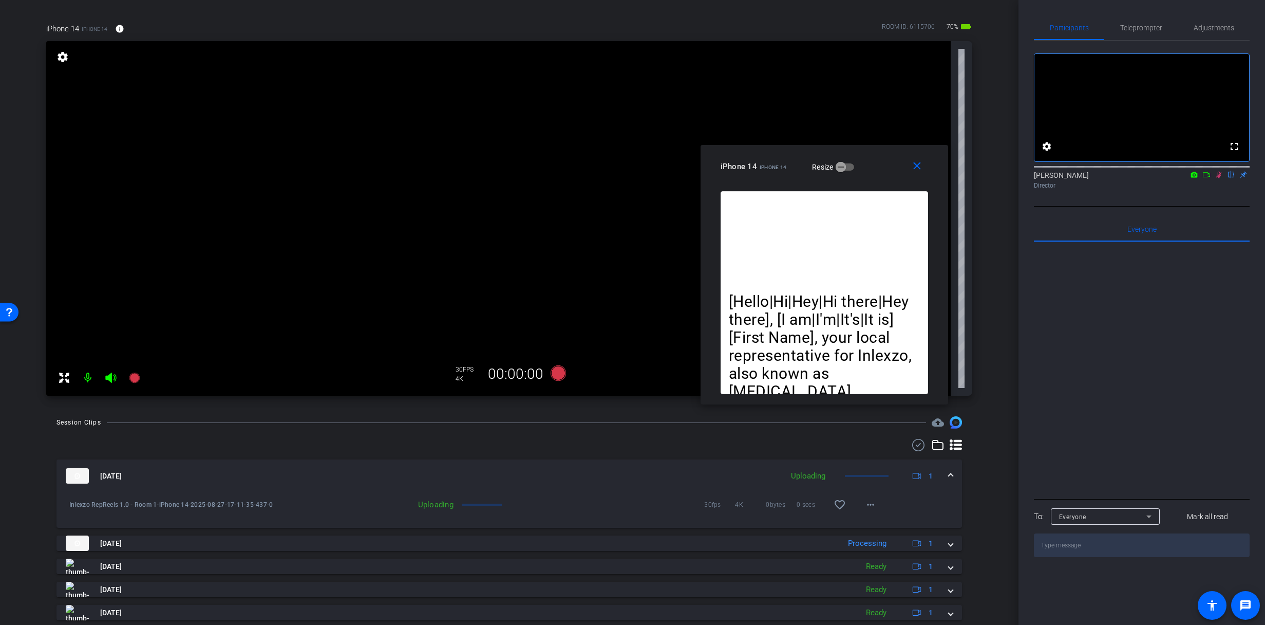
click at [1220, 179] on mat-icon at bounding box center [1219, 174] width 12 height 9
click at [1219, 29] on span "Adjustments" at bounding box center [1214, 27] width 41 height 7
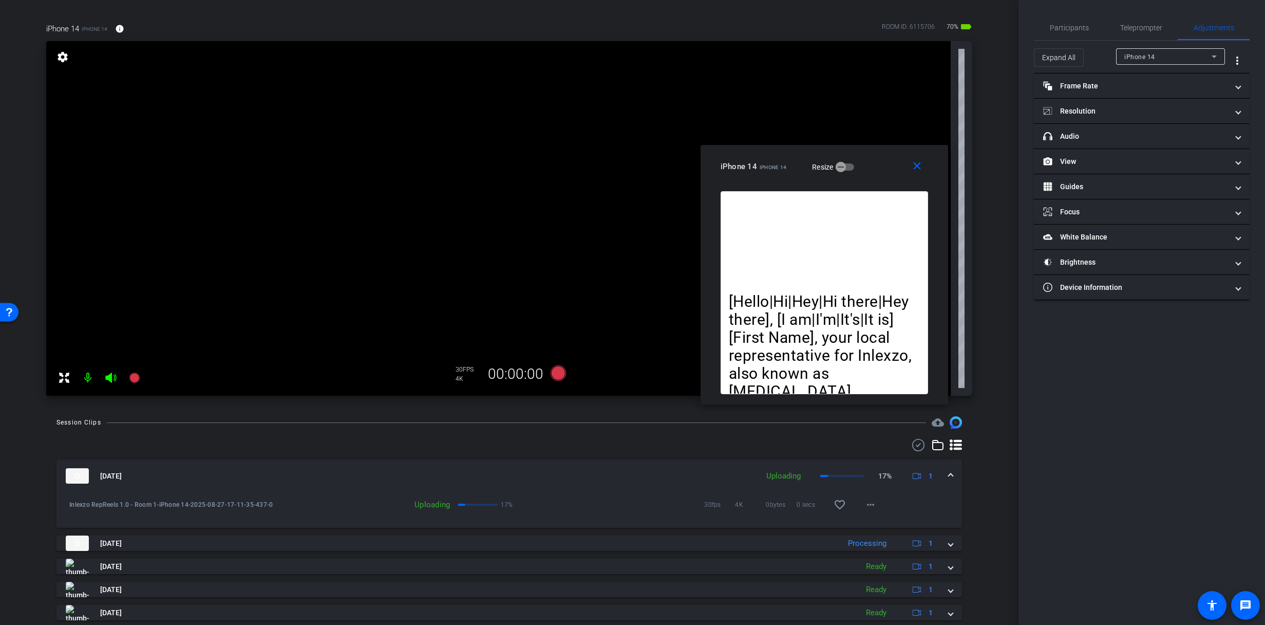
click at [1138, 10] on div "Participants Teleprompter Adjustments settings [PERSON_NAME] flip Director Ever…" at bounding box center [1142, 312] width 247 height 625
click at [1140, 31] on span "Teleprompter" at bounding box center [1142, 27] width 42 height 7
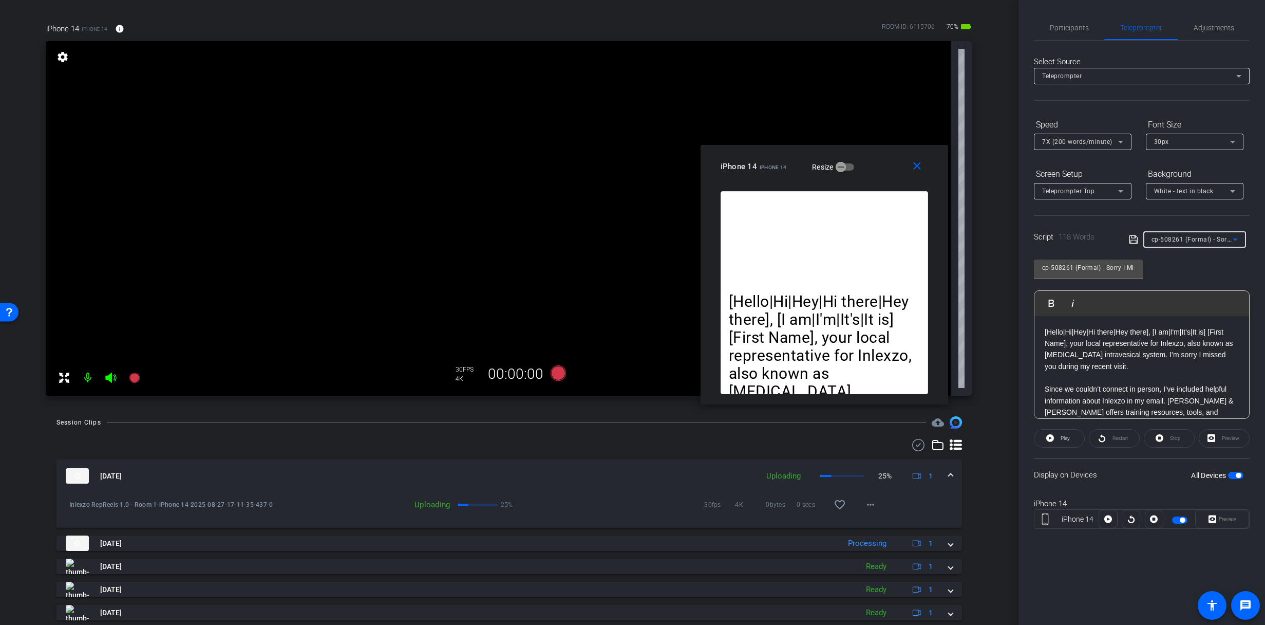
click at [1181, 237] on span "cp-508261 (Formal) - Sorry I Missed You" at bounding box center [1212, 239] width 121 height 8
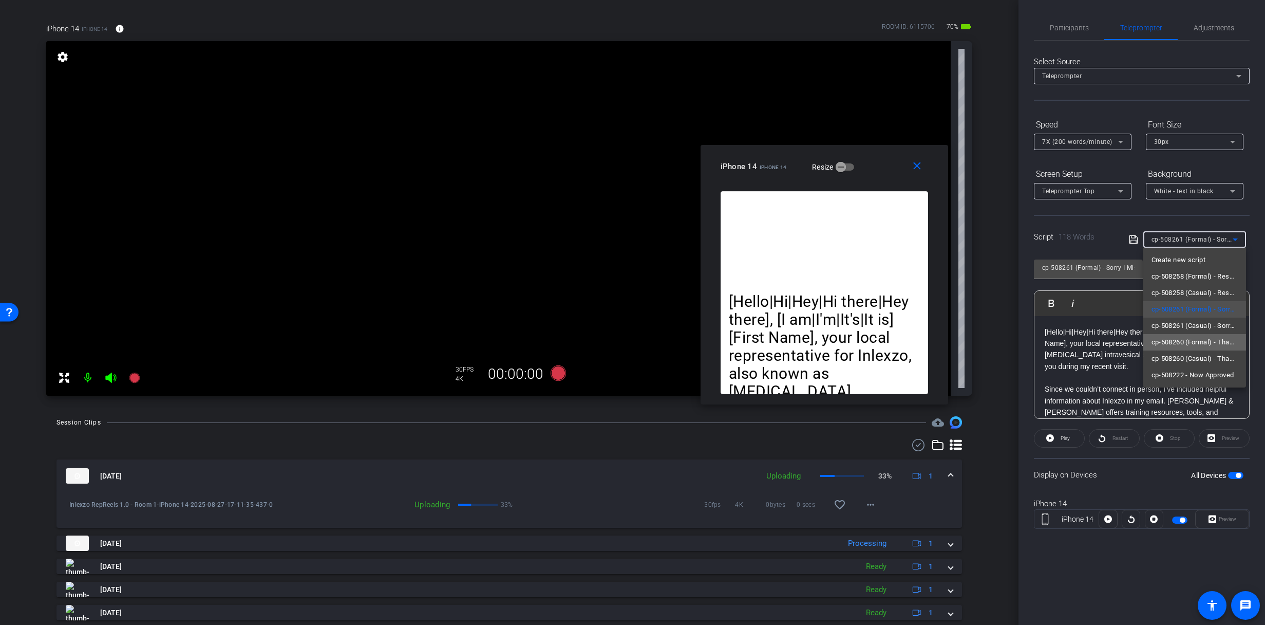
click at [1210, 340] on span "cp-508260 (Formal) - Thanks for Seeing Me" at bounding box center [1195, 342] width 86 height 12
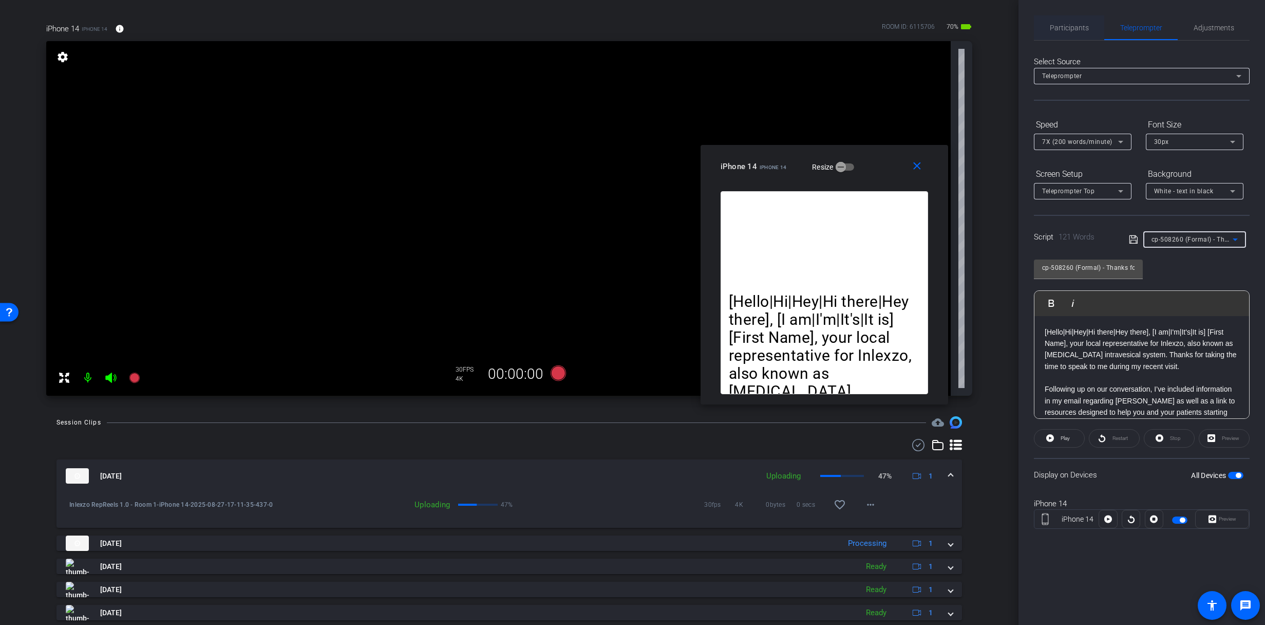
click at [1073, 24] on span "Participants" at bounding box center [1069, 27] width 39 height 7
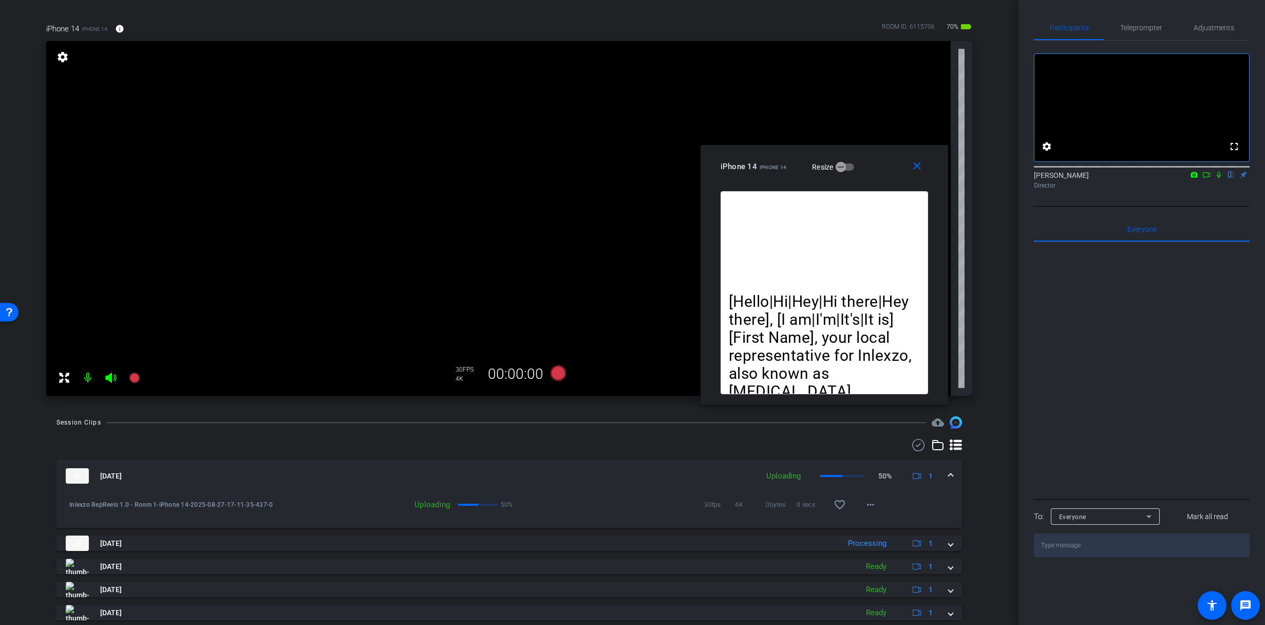
click at [1218, 178] on icon at bounding box center [1219, 174] width 8 height 7
click at [1210, 26] on span "Adjustments" at bounding box center [1214, 27] width 41 height 7
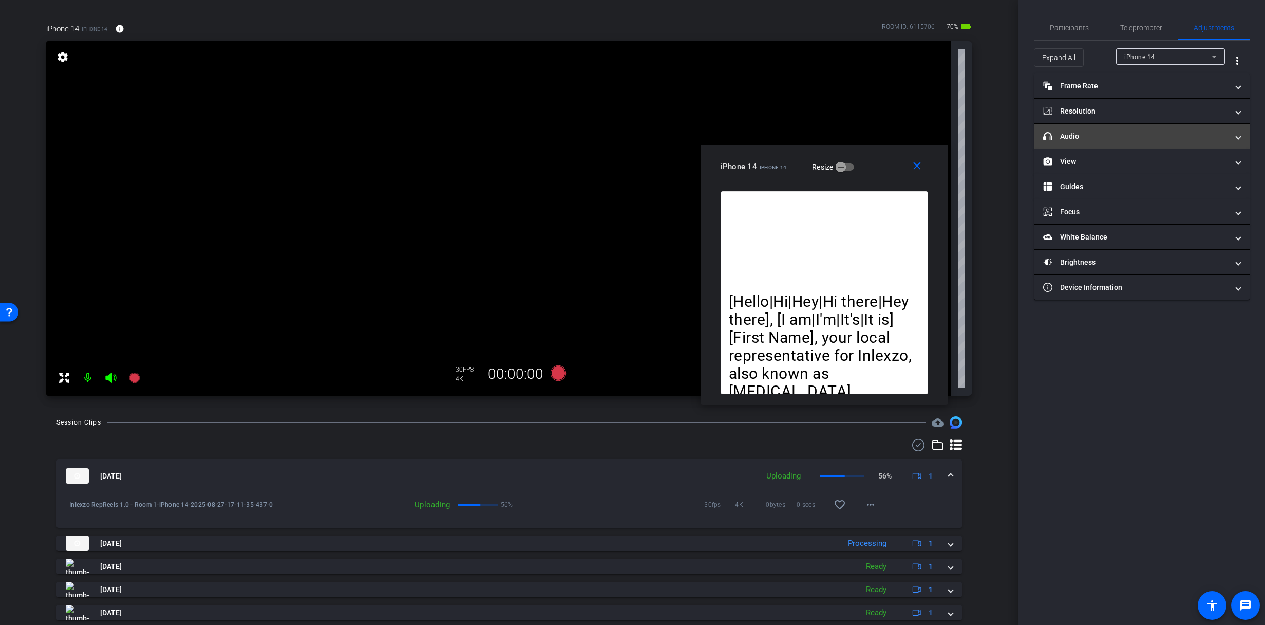
click at [1101, 127] on mat-expansion-panel-header "headphone icon Audio" at bounding box center [1142, 136] width 216 height 25
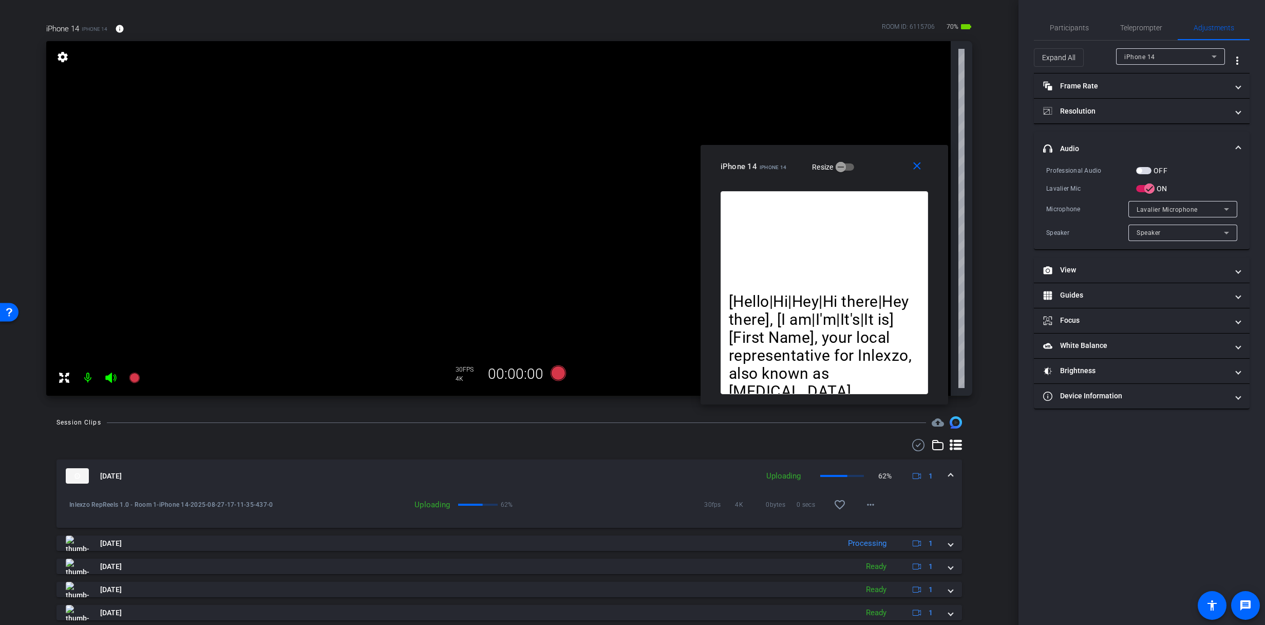
click at [1091, 144] on mat-panel-title "headphone icon Audio" at bounding box center [1136, 148] width 185 height 11
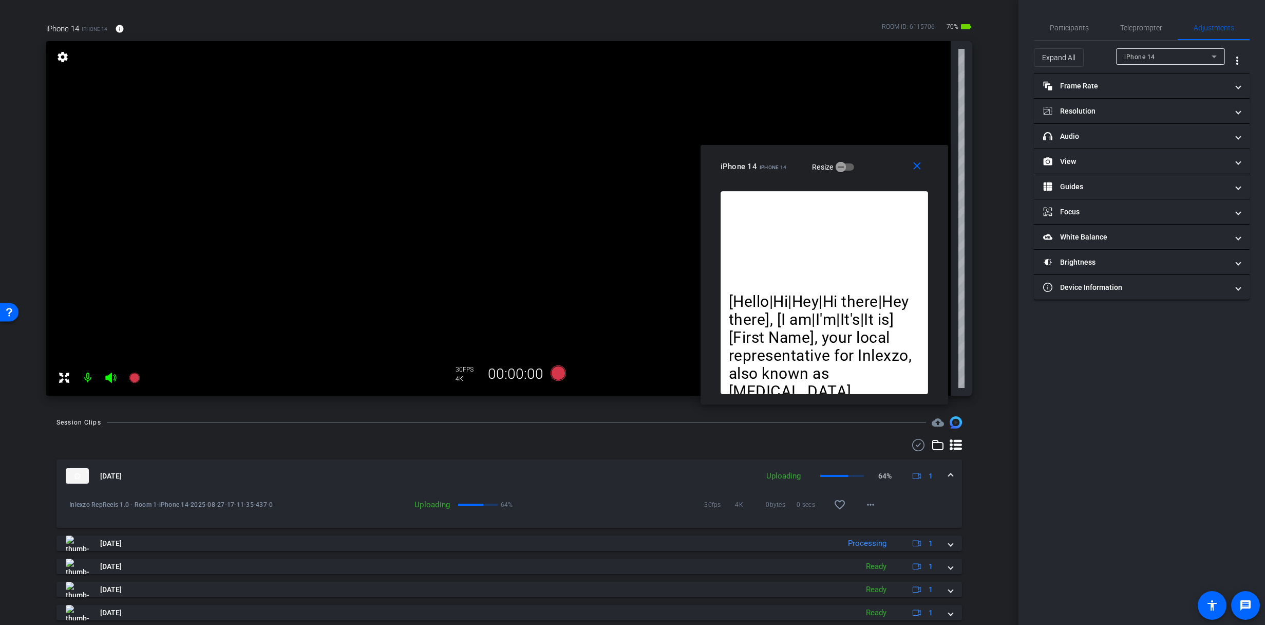
click at [1136, 14] on div "Participants Teleprompter Adjustments settings [PERSON_NAME] flip Director Ever…" at bounding box center [1142, 312] width 247 height 625
click at [1140, 32] on span "Teleprompter" at bounding box center [1142, 27] width 42 height 25
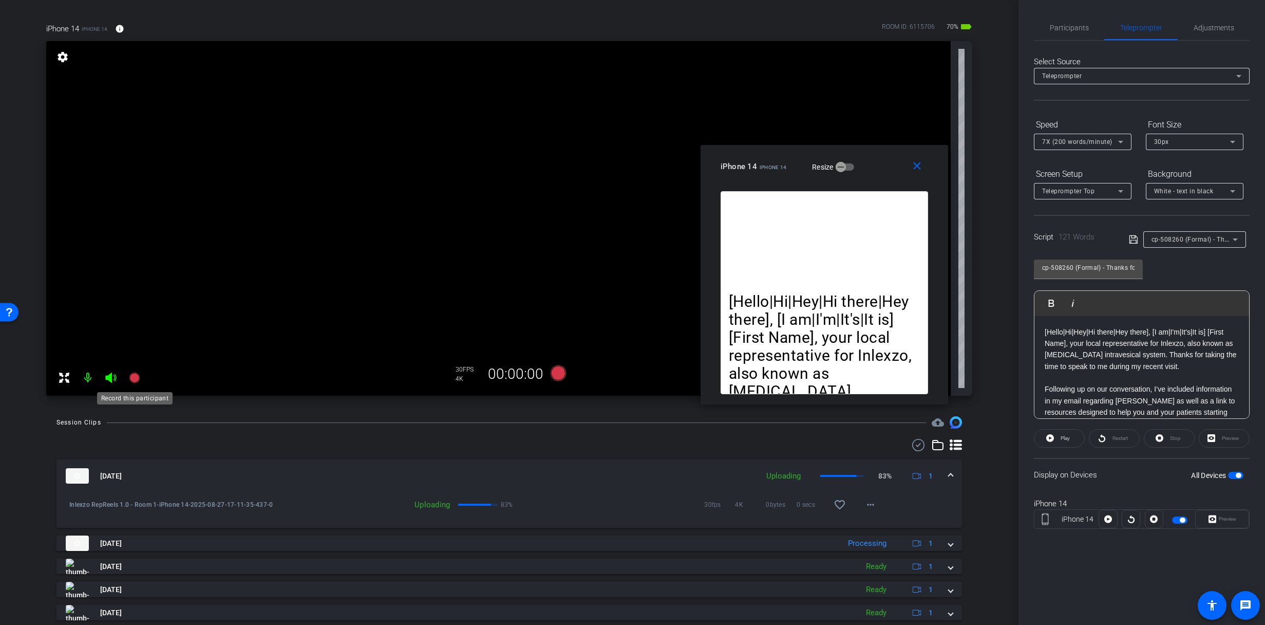
click at [136, 373] on icon at bounding box center [134, 377] width 12 height 12
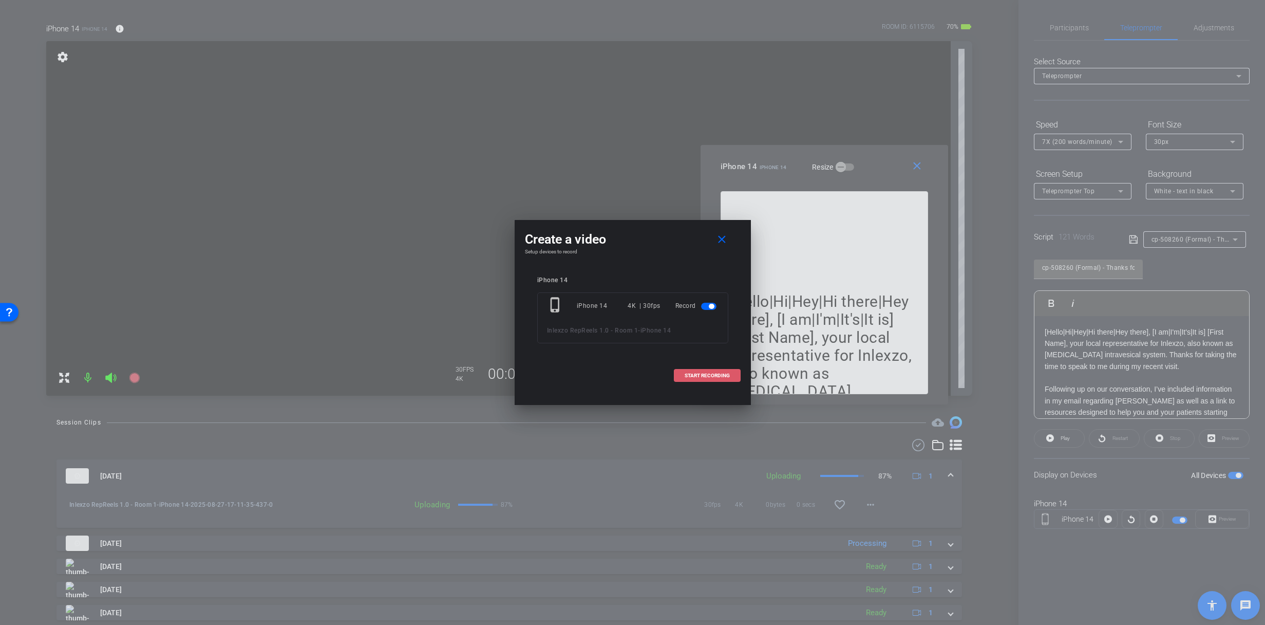
click at [705, 376] on span "START RECORDING" at bounding box center [707, 375] width 45 height 5
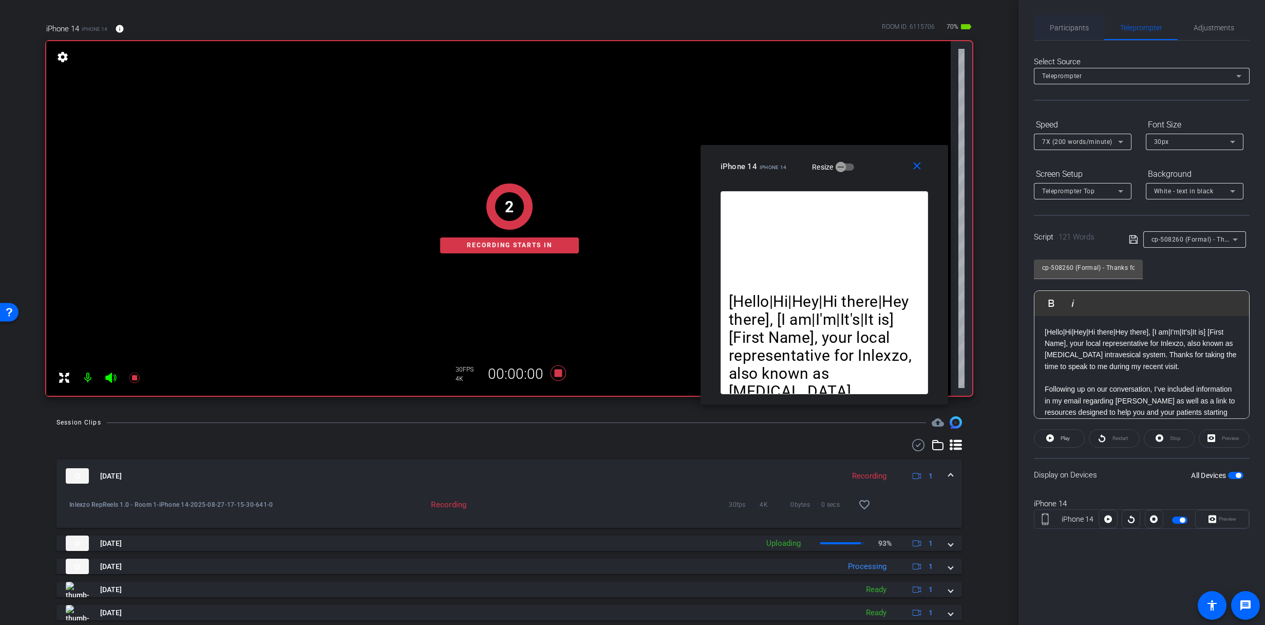
click at [1074, 27] on span "Participants" at bounding box center [1069, 27] width 39 height 7
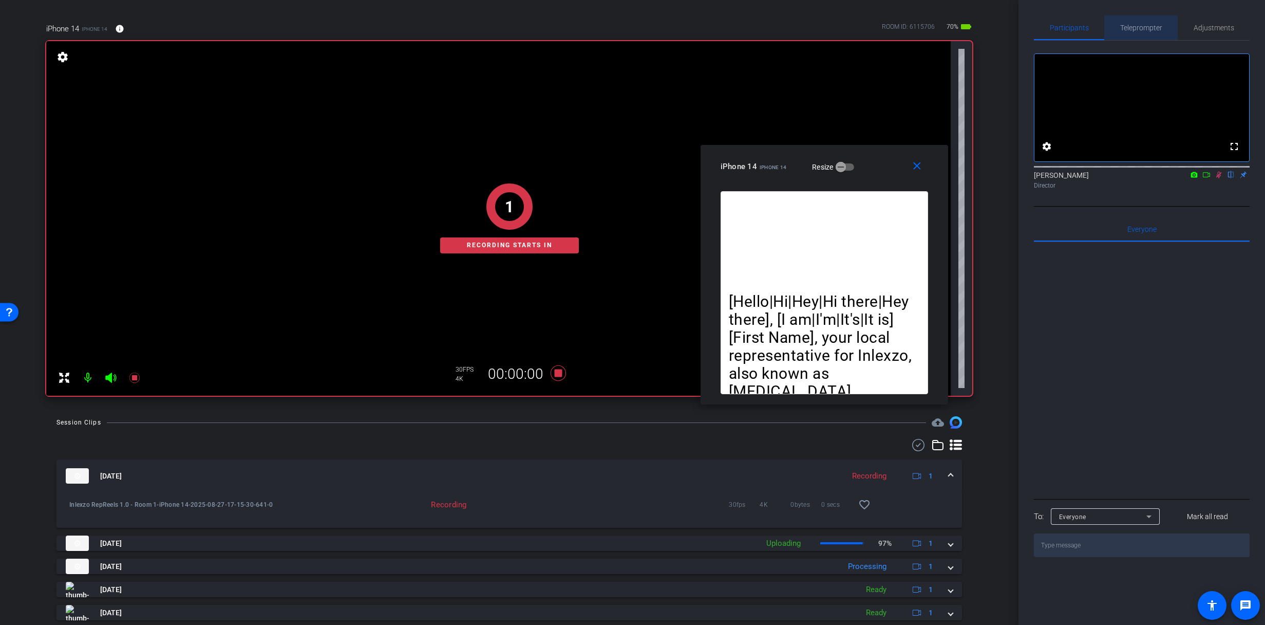
click at [1140, 24] on span "Teleprompter" at bounding box center [1142, 27] width 42 height 7
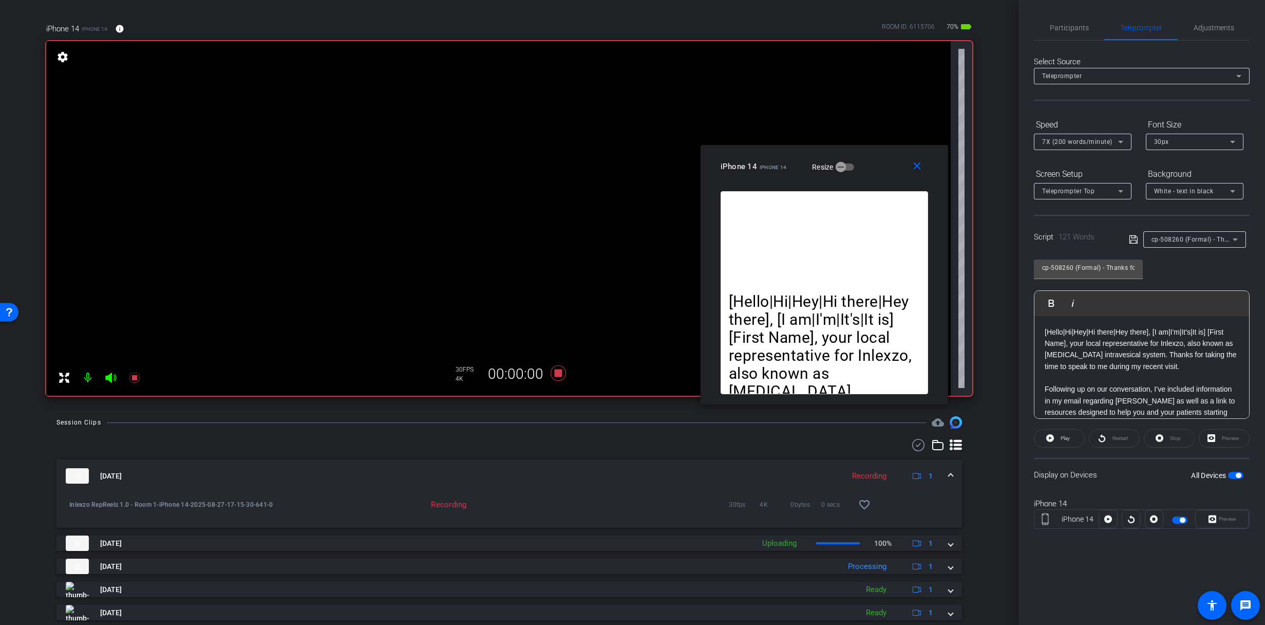
click at [1062, 448] on openreel-capture-teleprompter "Speed 7X (200 words/minute) Font Size 30px Screen Setup Teleprompter Top Backgr…" at bounding box center [1142, 331] width 216 height 431
click at [1062, 445] on span at bounding box center [1060, 438] width 50 height 25
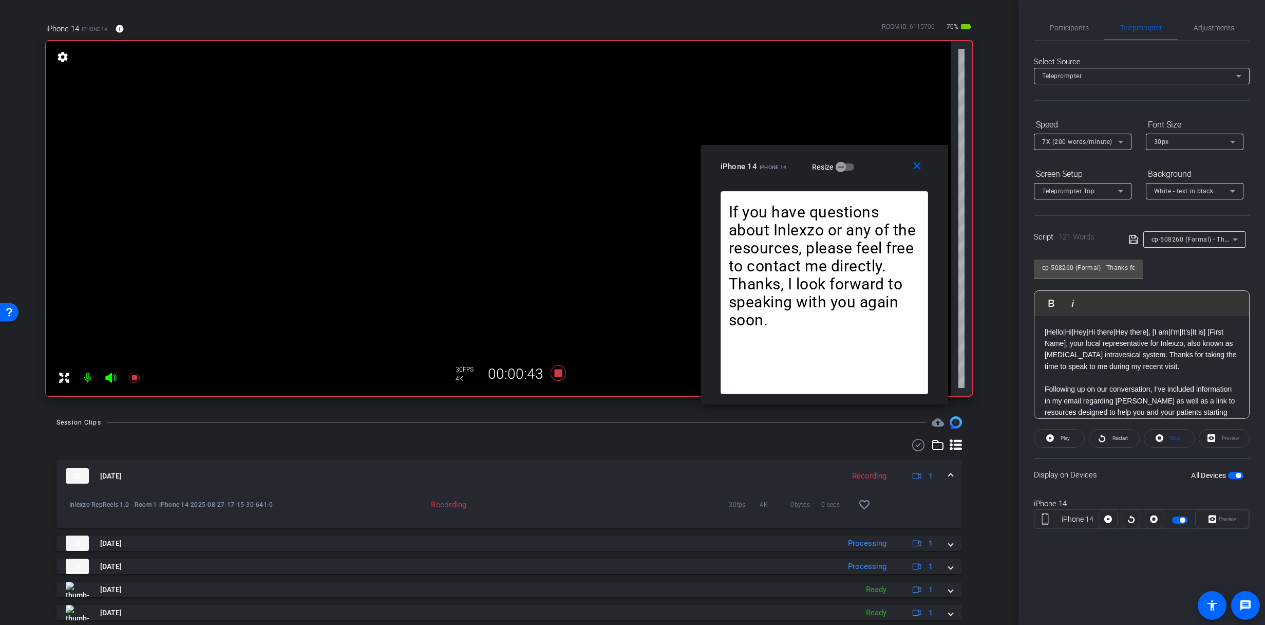
click at [1141, 442] on div "Play Restart Stop [GEOGRAPHIC_DATA]" at bounding box center [1142, 438] width 216 height 18
click at [1128, 440] on span "Restart" at bounding box center [1119, 438] width 18 height 14
click at [1113, 442] on span "Restart" at bounding box center [1119, 438] width 18 height 14
click at [1212, 25] on span "Adjustments" at bounding box center [1214, 27] width 41 height 7
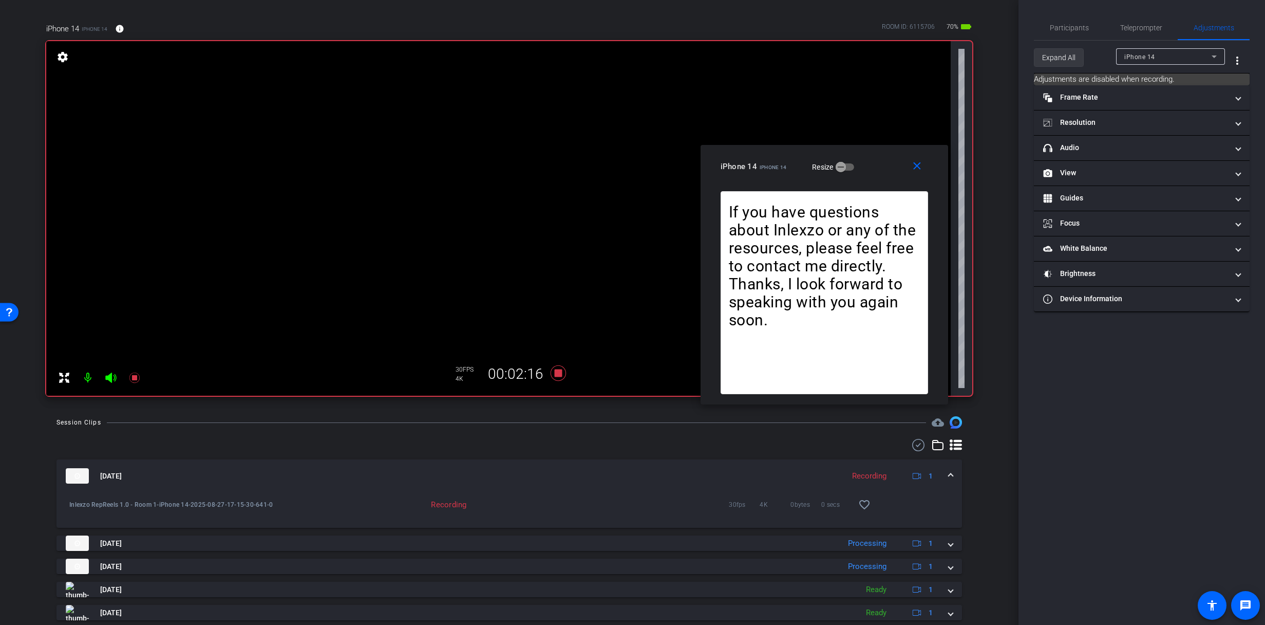
click at [1065, 69] on openreel-participant-settings "Expand All iPhone 14 more_vert Adjustments are disabled when recording. Frame R…" at bounding box center [1142, 176] width 216 height 271
click at [1062, 13] on div "Participants Teleprompter Adjustments settings [PERSON_NAME] flip Director Ever…" at bounding box center [1142, 312] width 247 height 625
click at [1064, 21] on span "Participants" at bounding box center [1069, 27] width 39 height 25
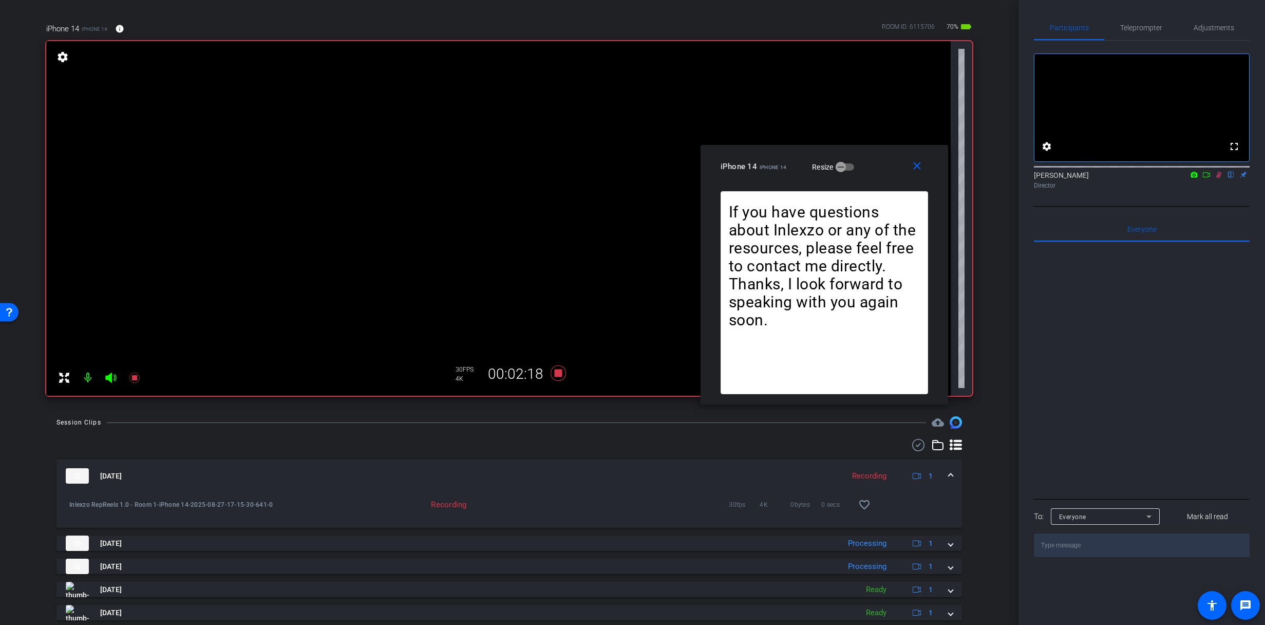
click at [1221, 178] on icon at bounding box center [1219, 174] width 8 height 7
click at [1209, 30] on span "Adjustments" at bounding box center [1214, 27] width 41 height 7
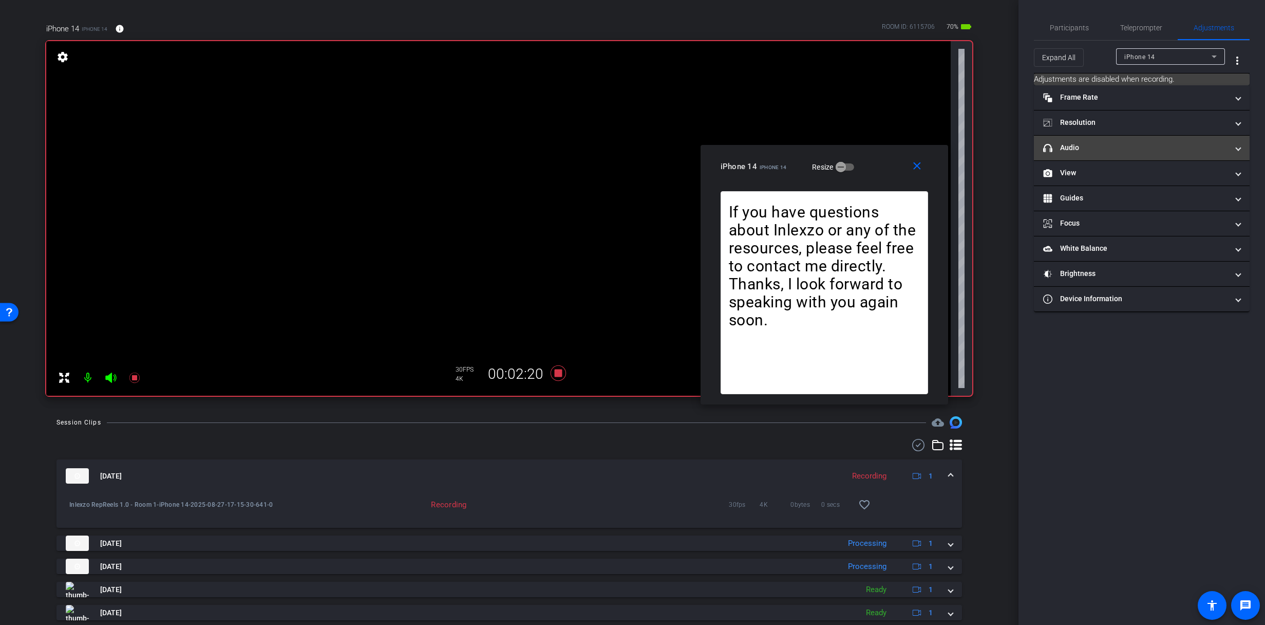
click at [1110, 144] on mat-panel-title "headphone icon Audio" at bounding box center [1136, 147] width 185 height 11
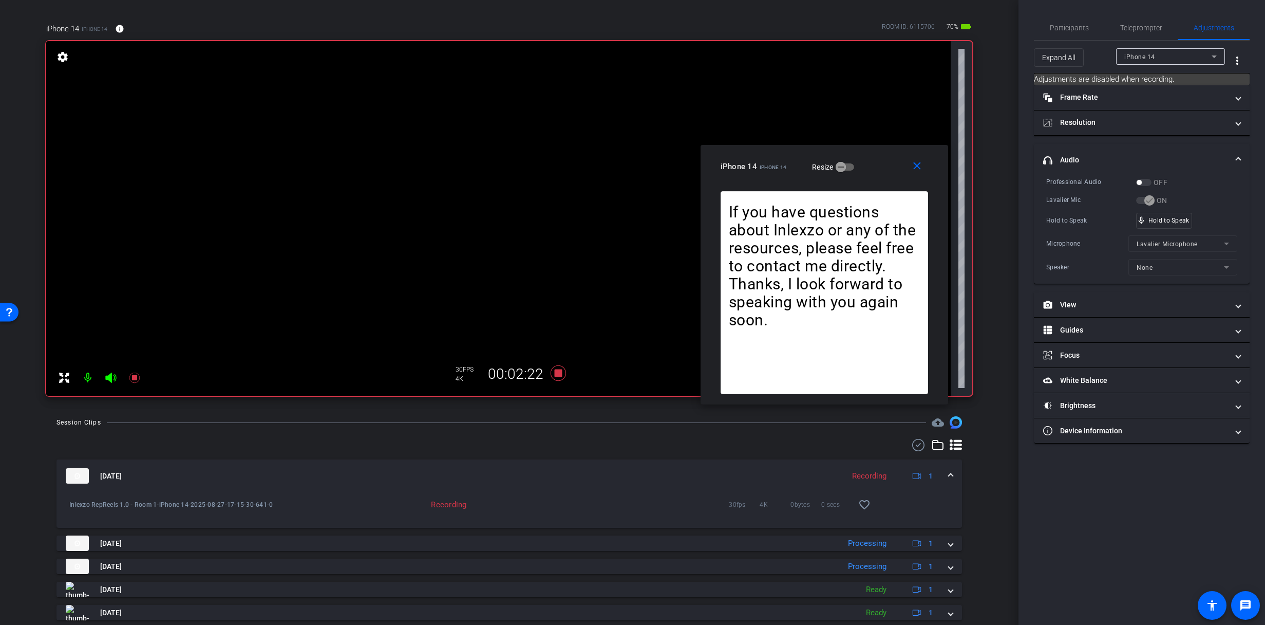
click at [1160, 214] on div "Professional Audio OFF Lavalier Mic ON Hold to Speak mic_none Hold to Speak Mic…" at bounding box center [1142, 226] width 191 height 99
click at [1160, 216] on div "mic_none Speaking..." at bounding box center [1160, 220] width 46 height 15
click at [1066, 20] on span "Participants" at bounding box center [1069, 27] width 39 height 25
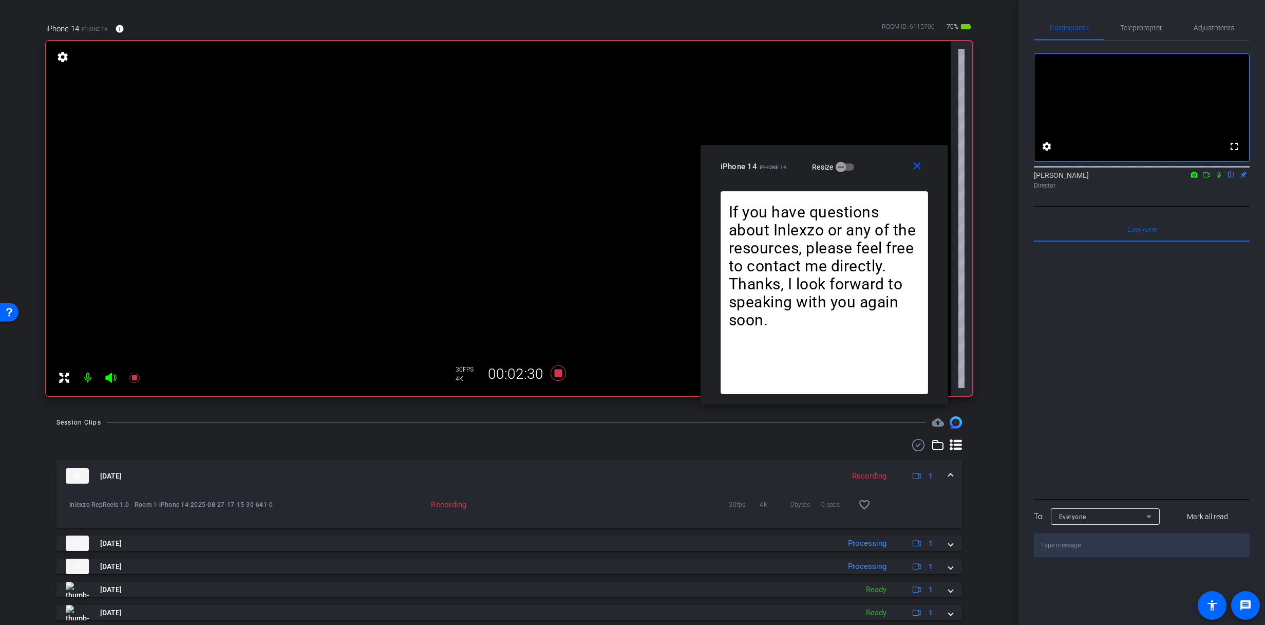
click at [1222, 178] on icon at bounding box center [1219, 174] width 8 height 7
click at [1215, 27] on span "Adjustments" at bounding box center [1214, 27] width 41 height 7
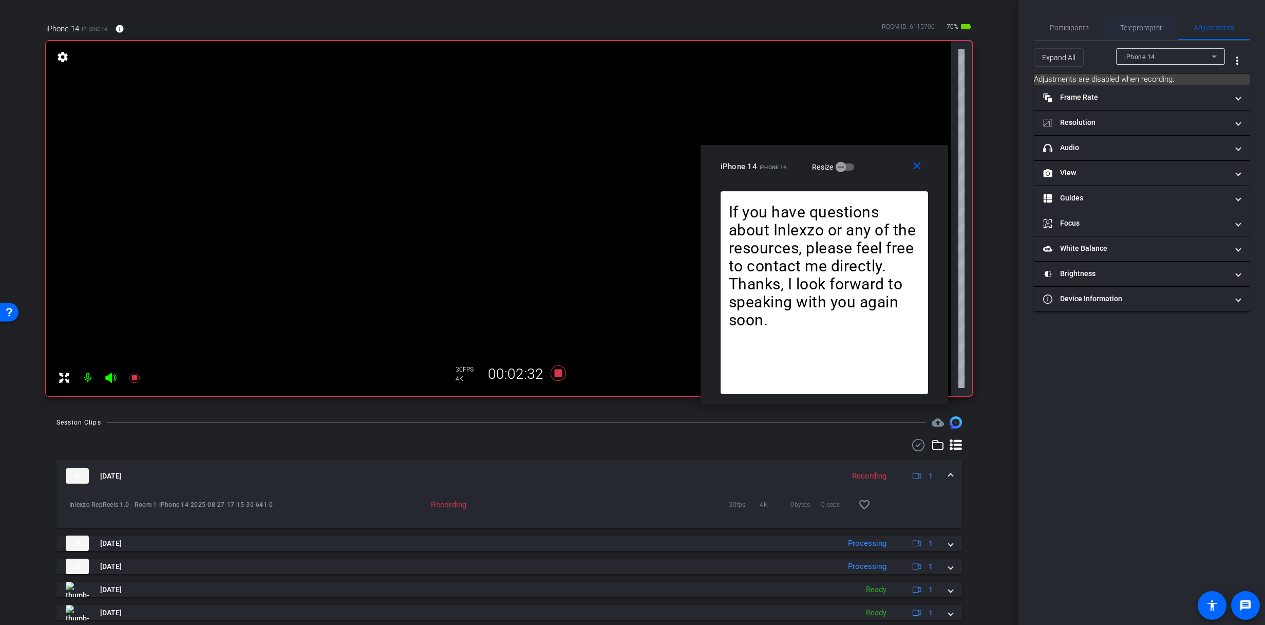
click at [1118, 22] on div "Teleprompter" at bounding box center [1141, 27] width 73 height 25
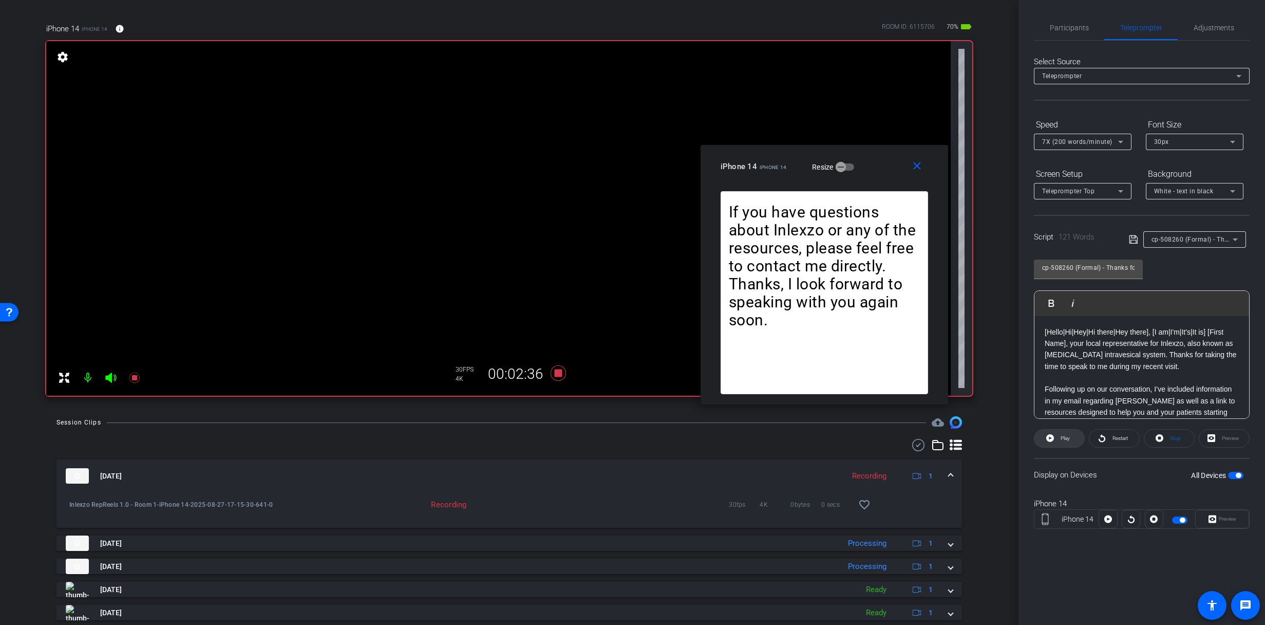
click at [1049, 432] on icon at bounding box center [1051, 438] width 8 height 13
click at [1114, 442] on span "Restart" at bounding box center [1119, 438] width 18 height 14
click at [553, 370] on icon at bounding box center [557, 372] width 15 height 15
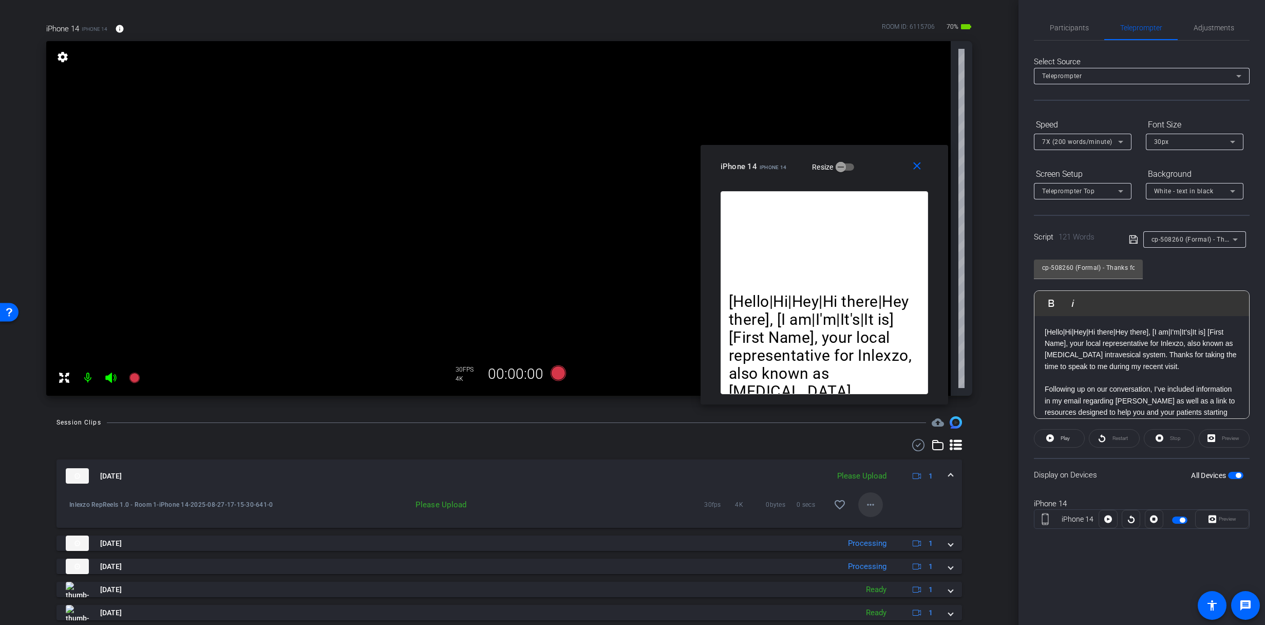
click at [865, 505] on mat-icon "more_horiz" at bounding box center [871, 504] width 12 height 12
click at [871, 524] on span "Upload" at bounding box center [882, 526] width 41 height 12
click at [1054, 25] on span "Participants" at bounding box center [1069, 27] width 39 height 7
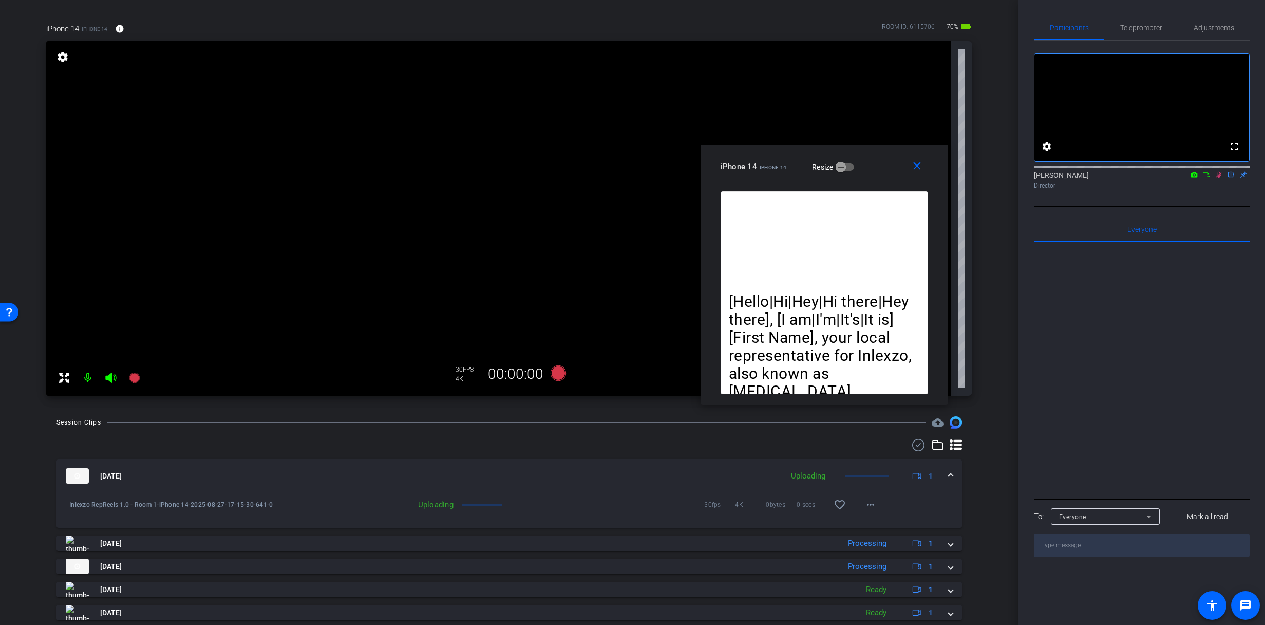
click at [1220, 178] on icon at bounding box center [1219, 174] width 8 height 7
click at [1229, 32] on span "Adjustments" at bounding box center [1214, 27] width 41 height 25
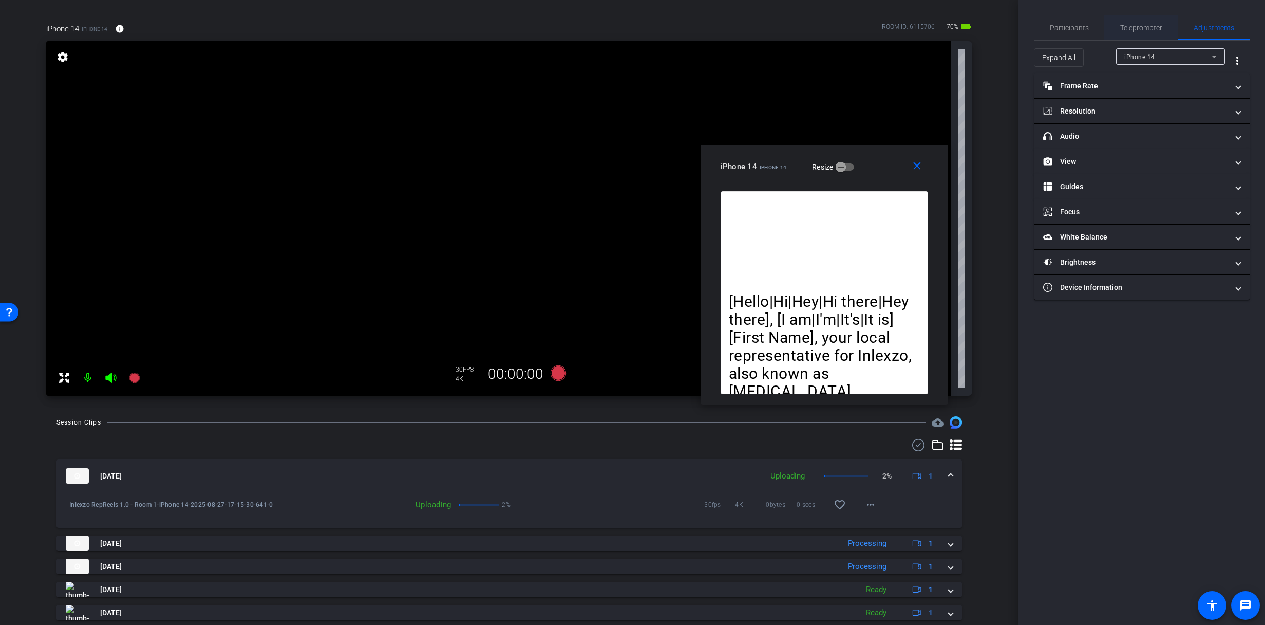
click at [1149, 17] on span "Teleprompter" at bounding box center [1142, 27] width 42 height 25
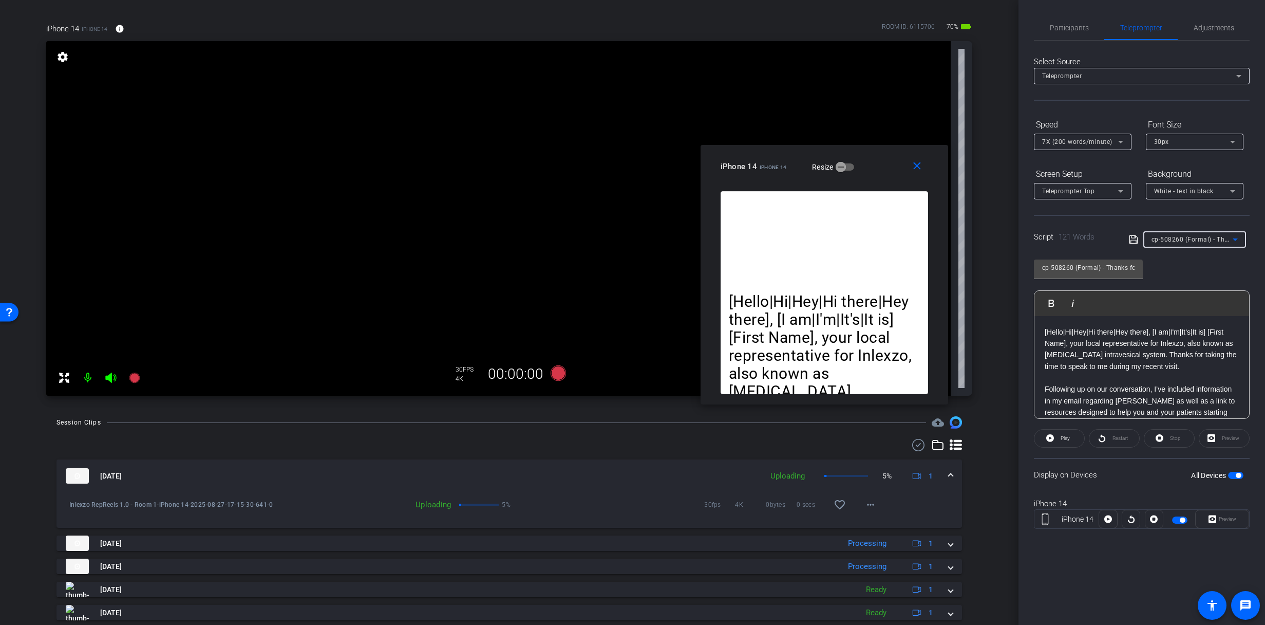
click at [1190, 241] on span "cp-508260 (Formal) - Thanks for Seeing Me" at bounding box center [1217, 239] width 131 height 8
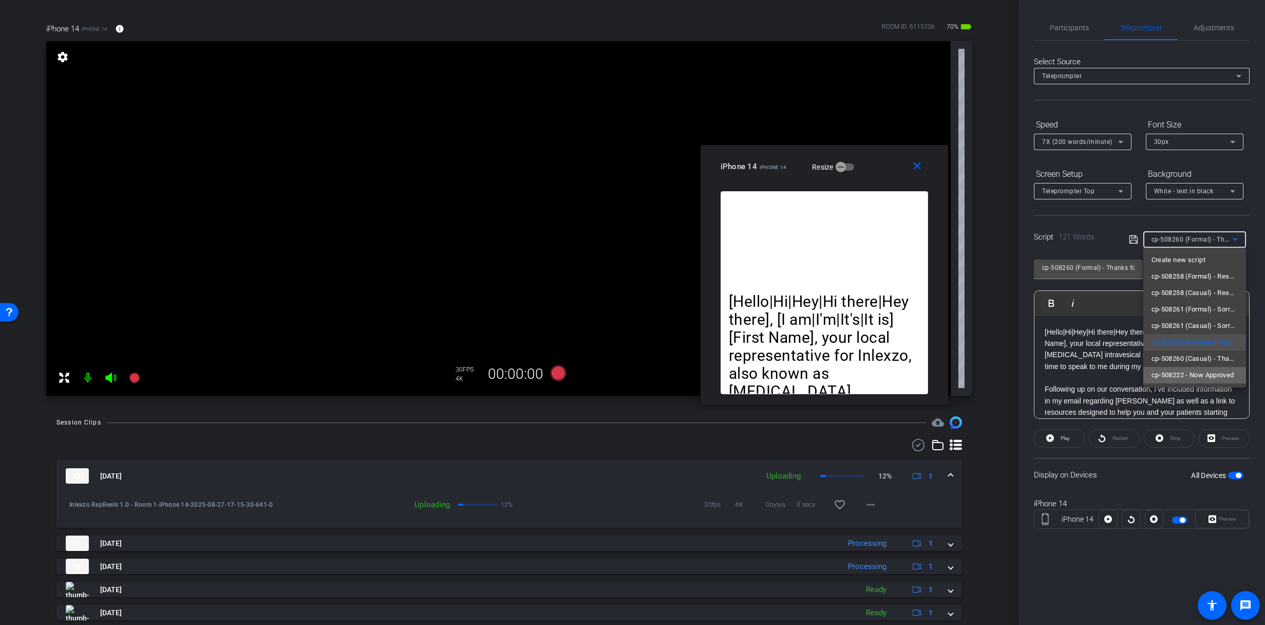
click at [1187, 379] on span "cp-508222 - Now Approved" at bounding box center [1193, 375] width 83 height 12
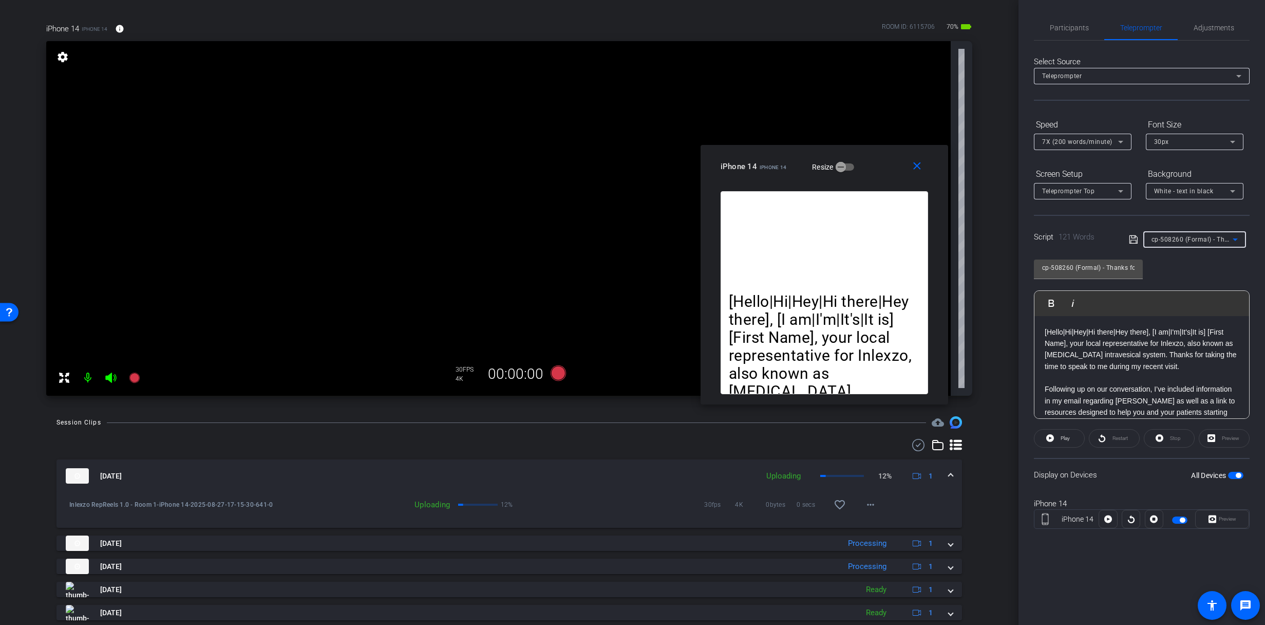
type input "cp-508222 - Now Approved"
click at [1180, 236] on span "cp-508222 - Now Approved" at bounding box center [1193, 239] width 82 height 8
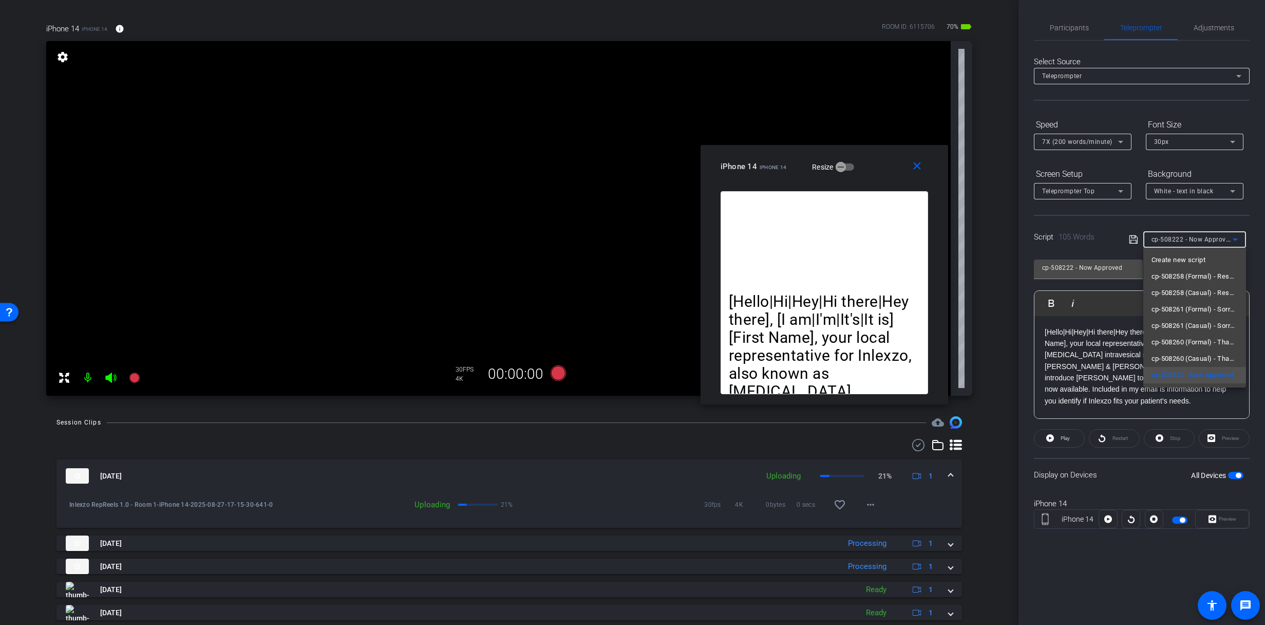
click at [1181, 237] on div at bounding box center [632, 312] width 1265 height 625
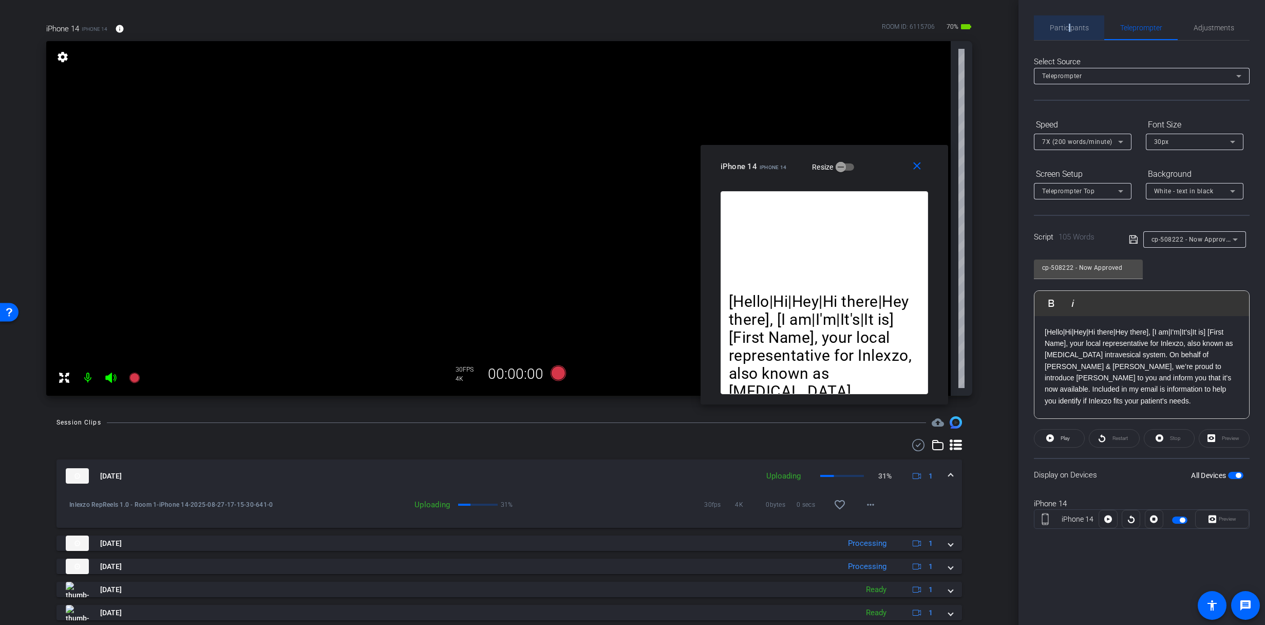
click at [1070, 25] on span "Participants" at bounding box center [1069, 27] width 39 height 7
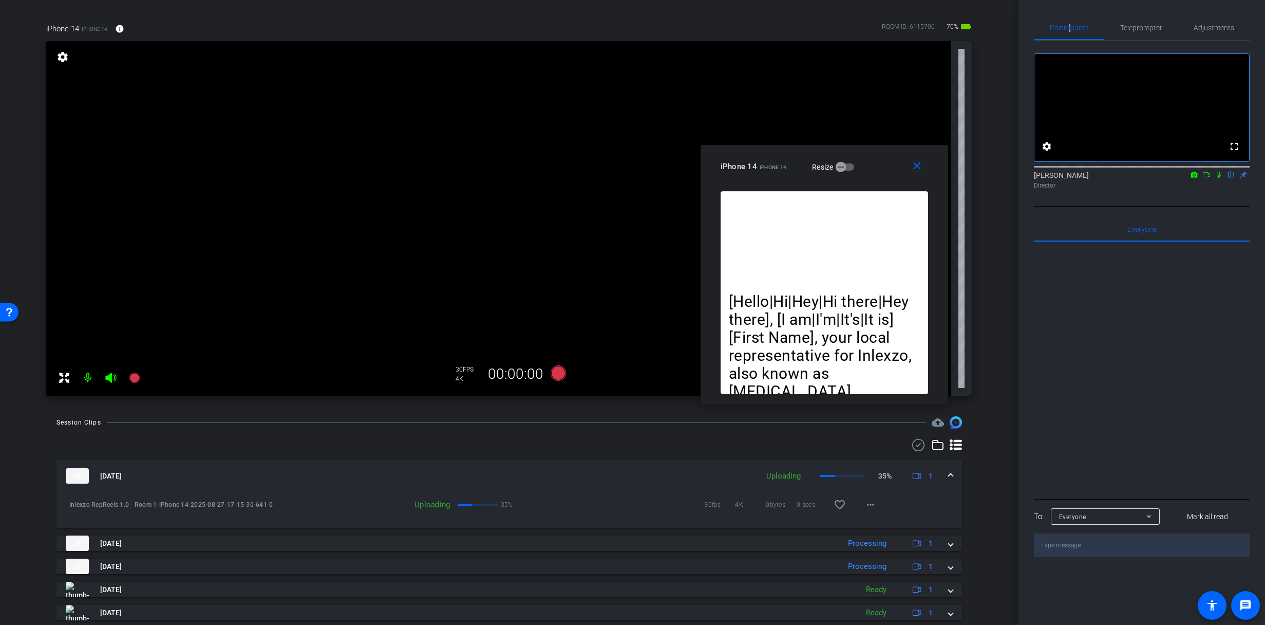
click at [1220, 178] on icon at bounding box center [1219, 174] width 8 height 7
click at [1210, 30] on span "Adjustments" at bounding box center [1214, 27] width 41 height 7
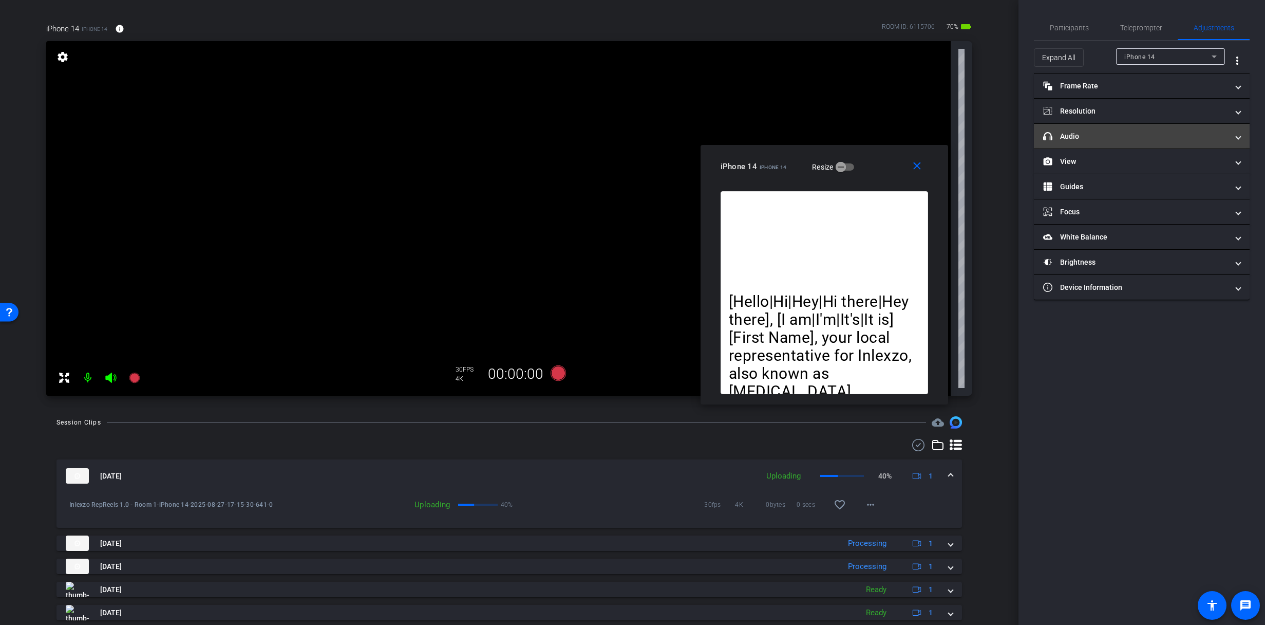
click at [1095, 132] on mat-panel-title "headphone icon Audio" at bounding box center [1136, 136] width 185 height 11
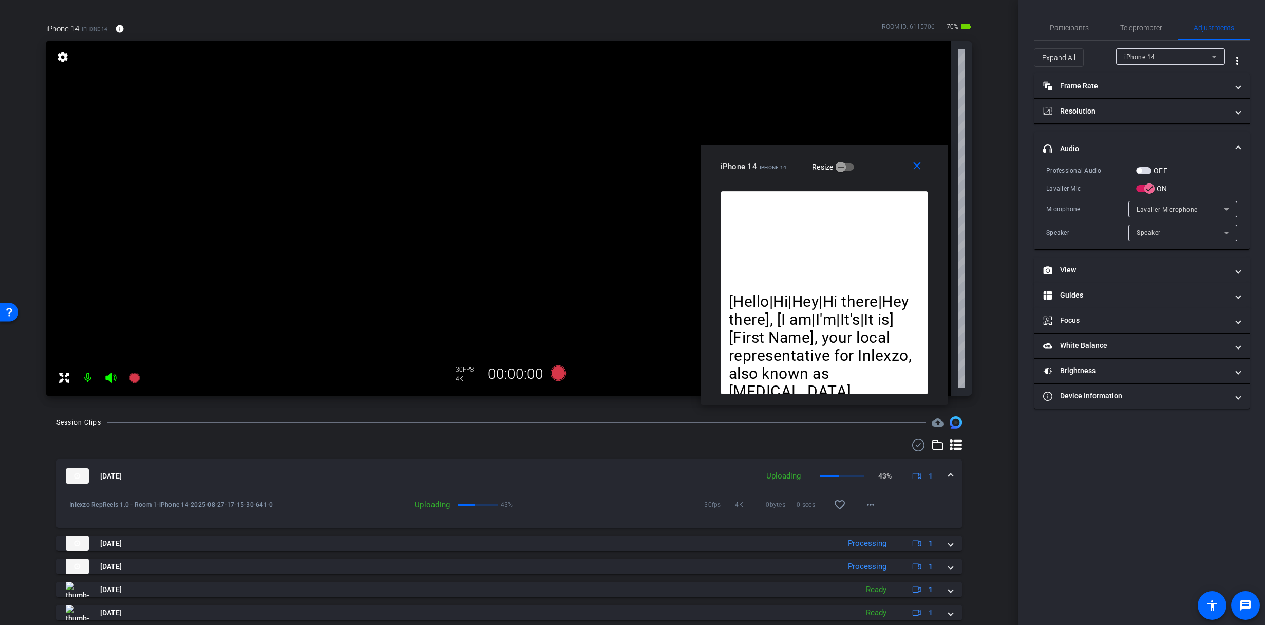
click at [1090, 140] on mat-expansion-panel-header "headphone icon Audio" at bounding box center [1142, 148] width 216 height 33
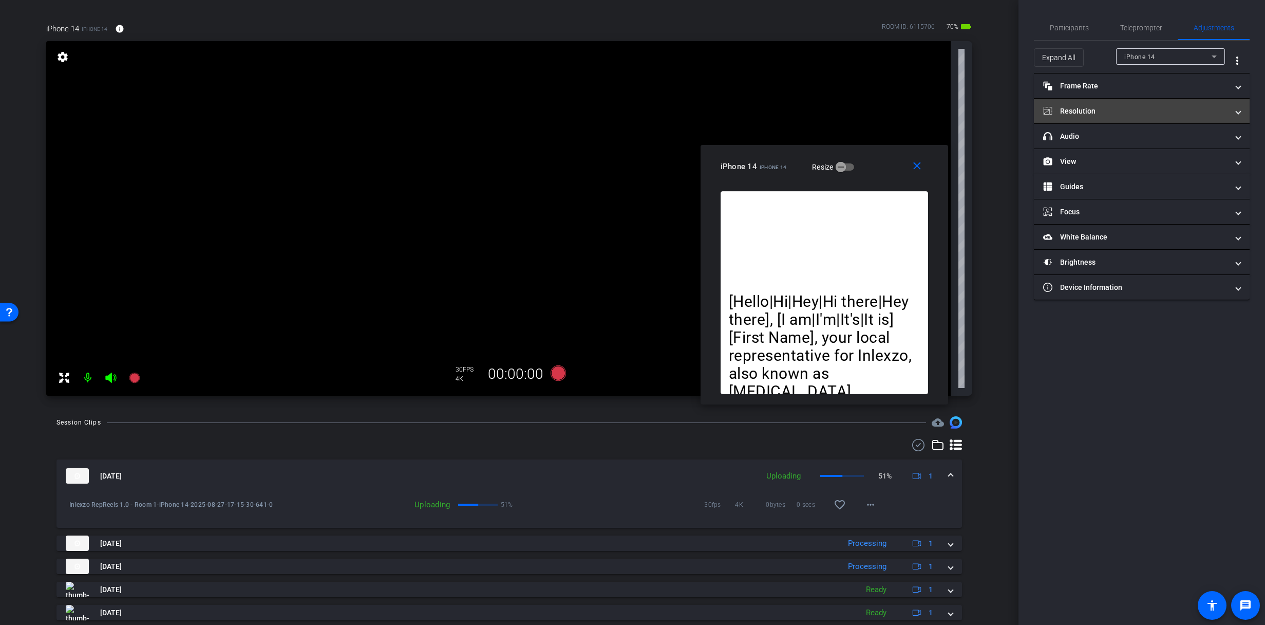
click at [1106, 110] on mat-panel-title "Resolution" at bounding box center [1136, 111] width 185 height 11
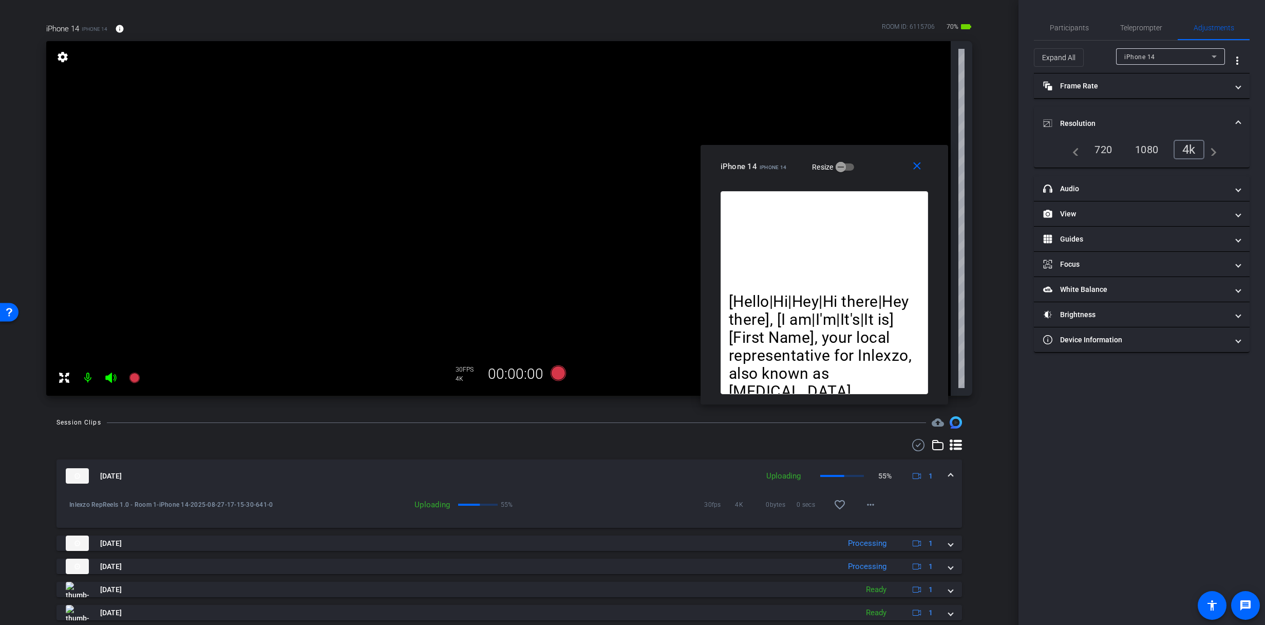
click at [1098, 122] on mat-panel-title "Resolution" at bounding box center [1136, 123] width 185 height 11
click at [1135, 16] on span "Teleprompter" at bounding box center [1142, 27] width 42 height 25
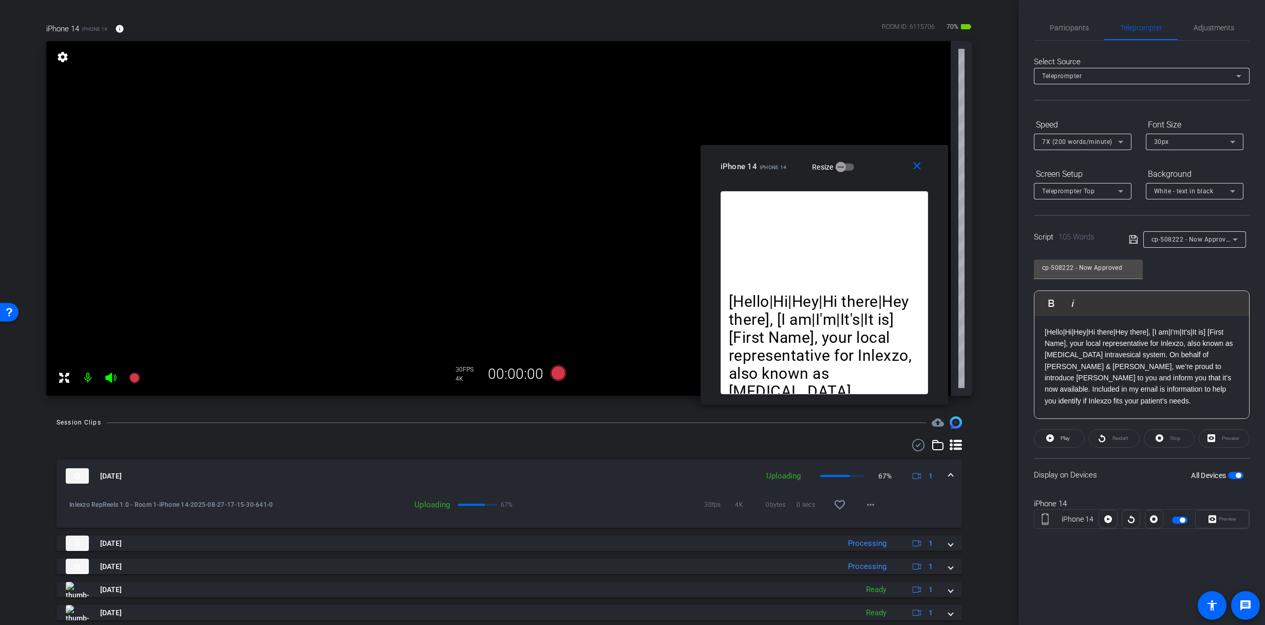
click at [145, 383] on video at bounding box center [498, 218] width 905 height 355
click at [137, 381] on icon at bounding box center [134, 377] width 10 height 10
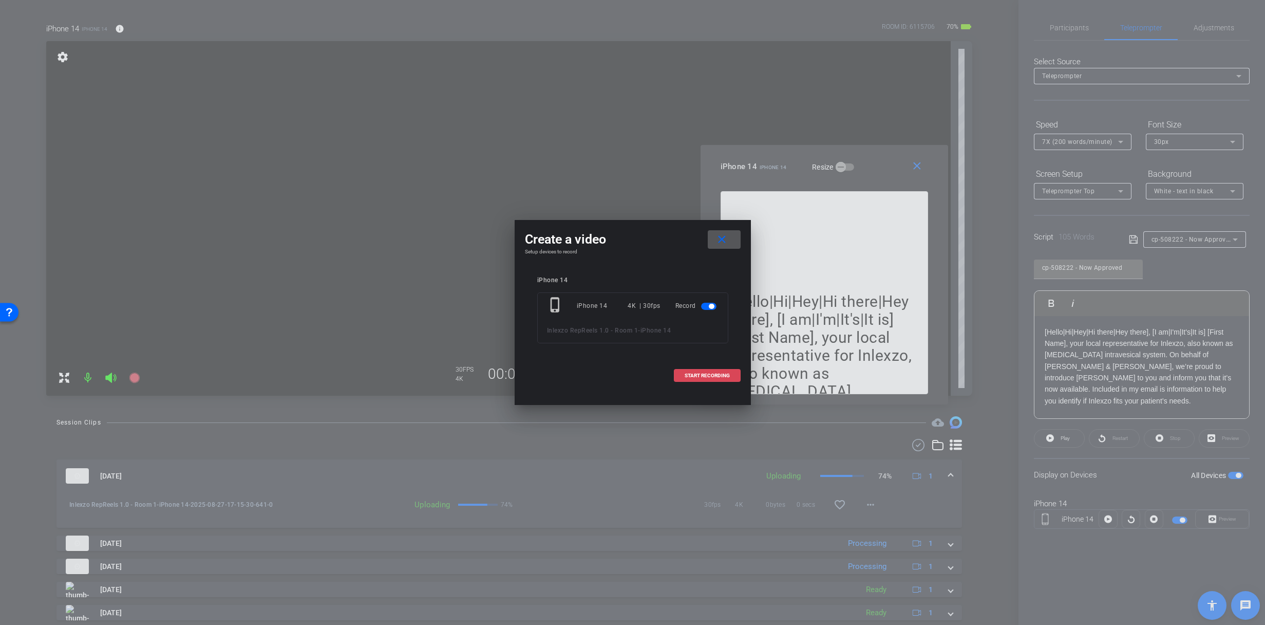
click at [695, 380] on span at bounding box center [708, 375] width 66 height 25
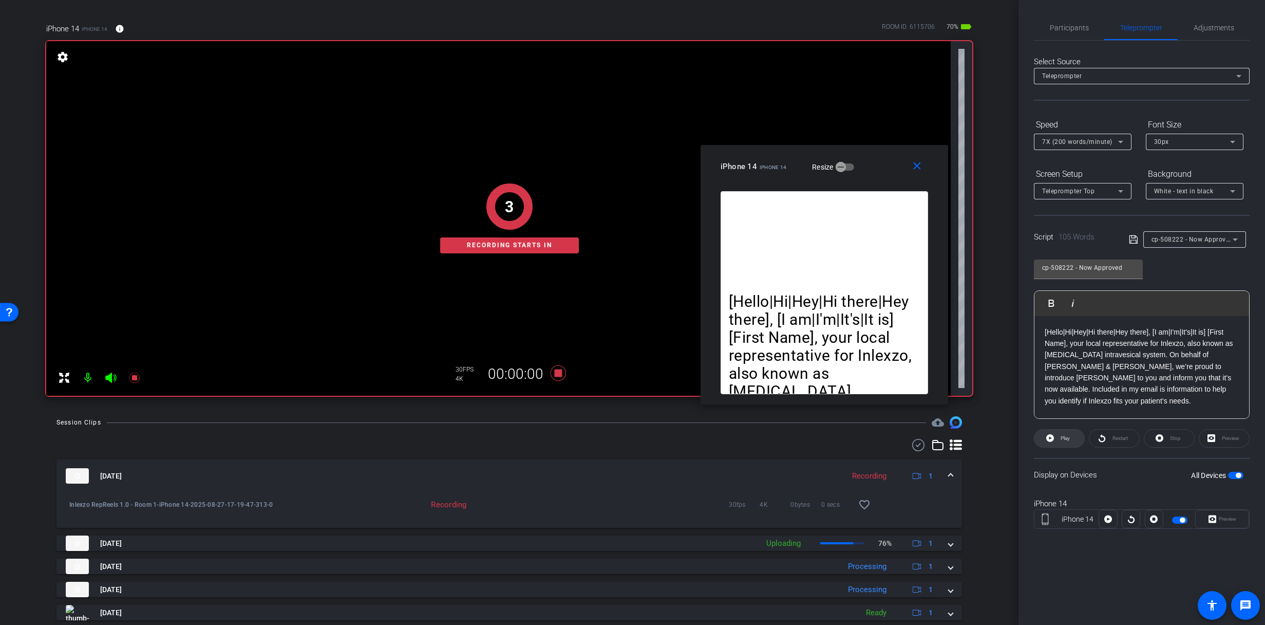
click at [1059, 437] on span "Play" at bounding box center [1064, 438] width 12 height 14
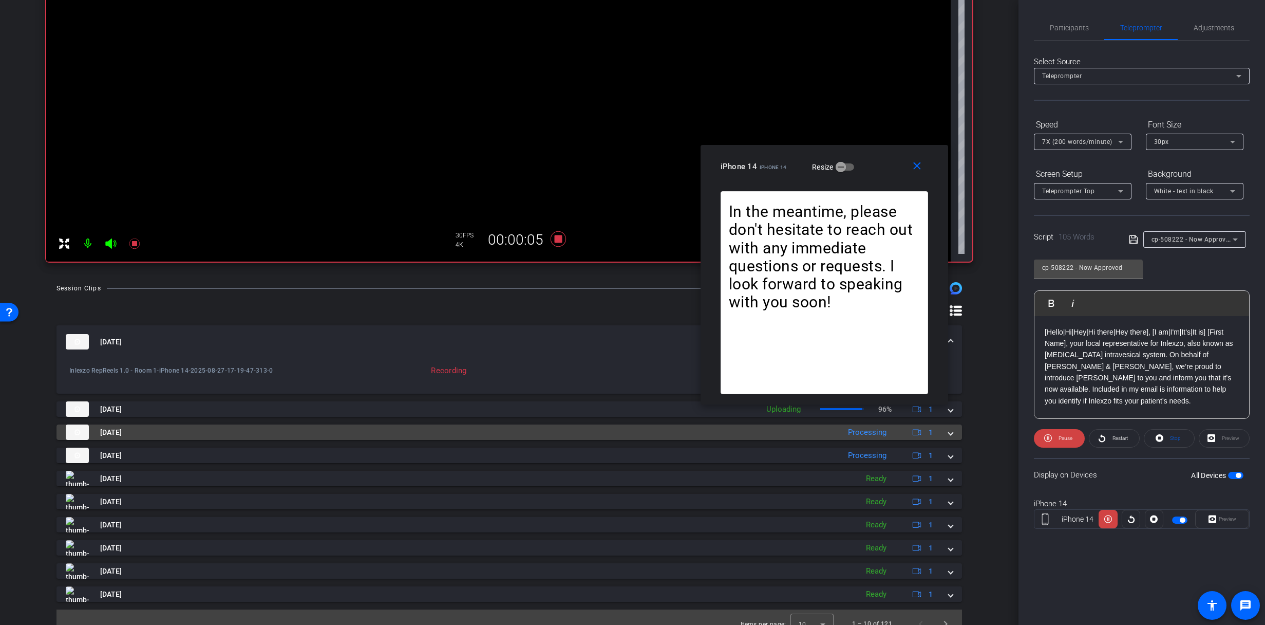
scroll to position [198, 0]
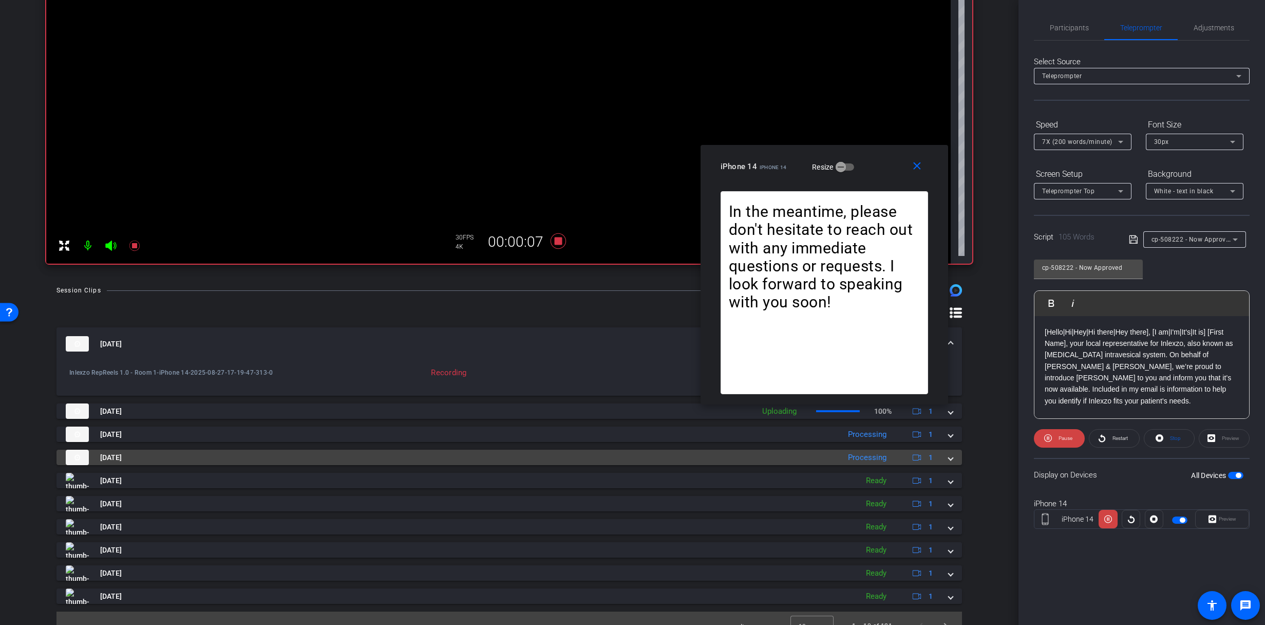
click at [949, 461] on span at bounding box center [951, 457] width 4 height 11
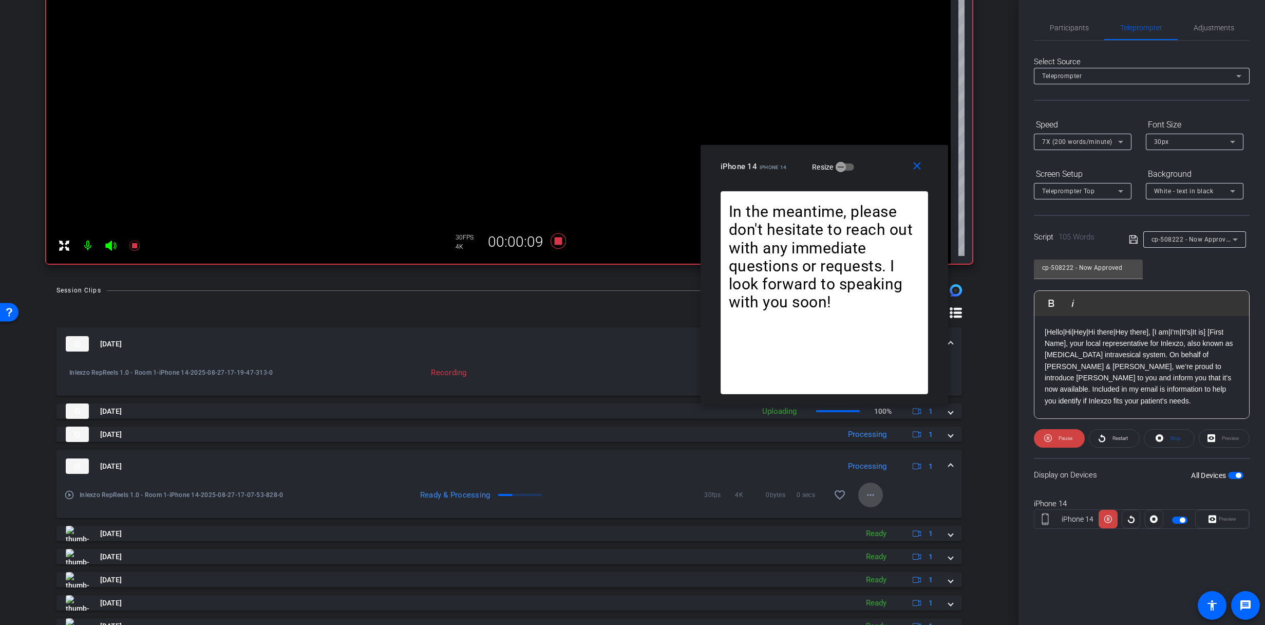
drag, startPoint x: 877, startPoint y: 496, endPoint x: 872, endPoint y: 495, distance: 5.2
click at [877, 496] on span at bounding box center [871, 494] width 25 height 25
click at [886, 516] on span "Download Original" at bounding box center [893, 516] width 62 height 12
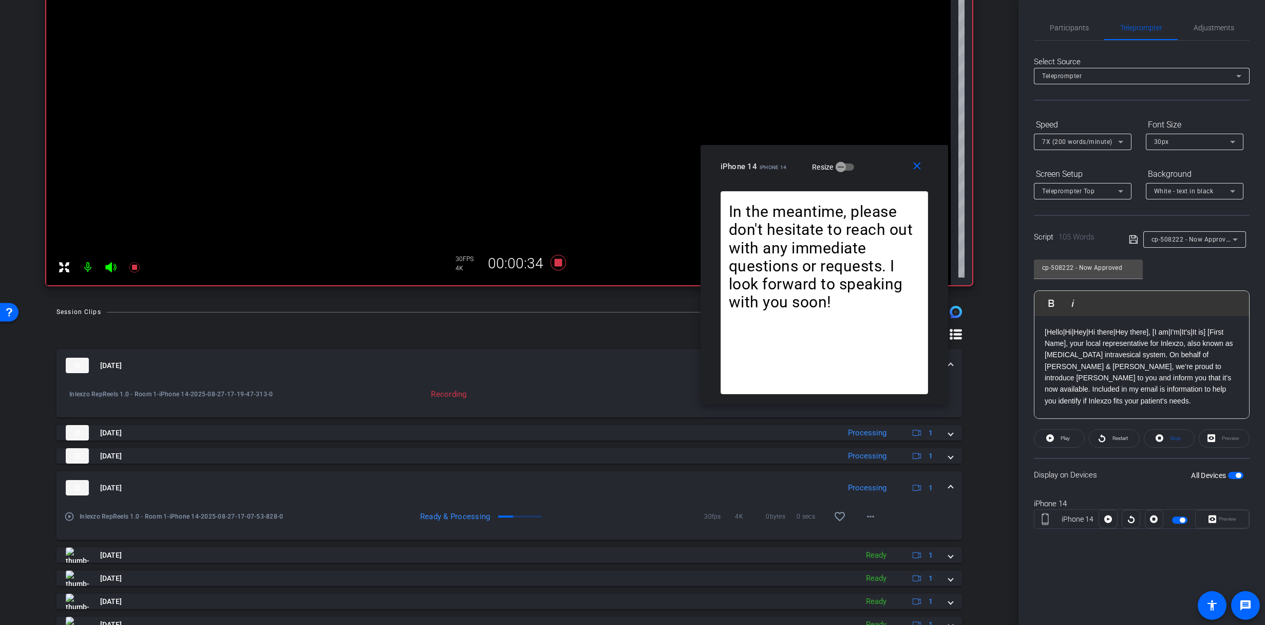
scroll to position [122, 0]
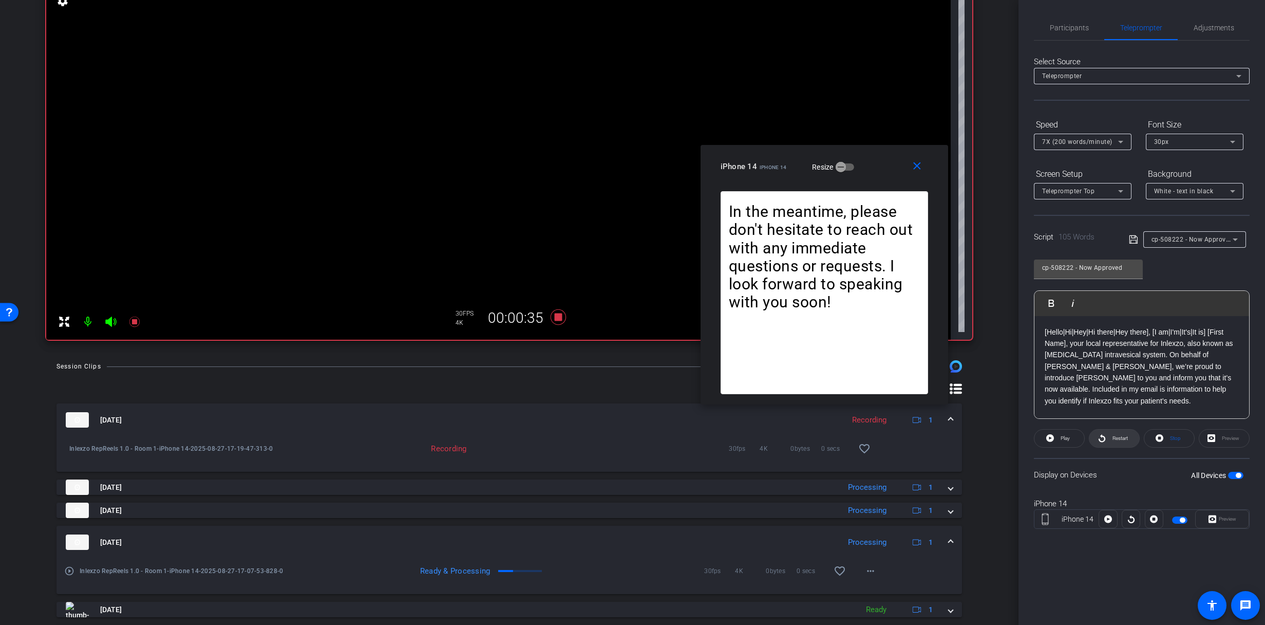
click at [1111, 437] on span "Restart" at bounding box center [1119, 438] width 18 height 14
click at [1119, 437] on span "Restart" at bounding box center [1120, 438] width 15 height 6
click at [557, 320] on icon at bounding box center [557, 316] width 15 height 15
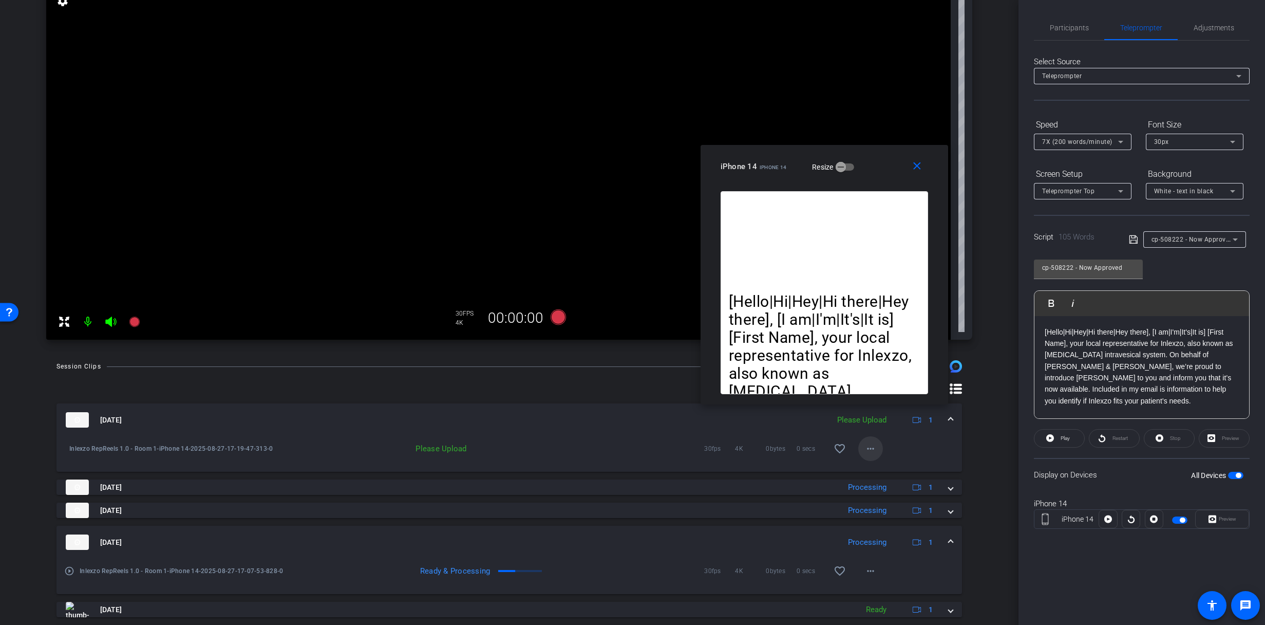
click at [871, 449] on mat-icon "more_horiz" at bounding box center [871, 448] width 12 height 12
drag, startPoint x: 892, startPoint y: 473, endPoint x: 948, endPoint y: 396, distance: 95.3
click at [892, 472] on span "Upload" at bounding box center [882, 470] width 41 height 12
click at [1063, 28] on span "Participants" at bounding box center [1069, 27] width 39 height 7
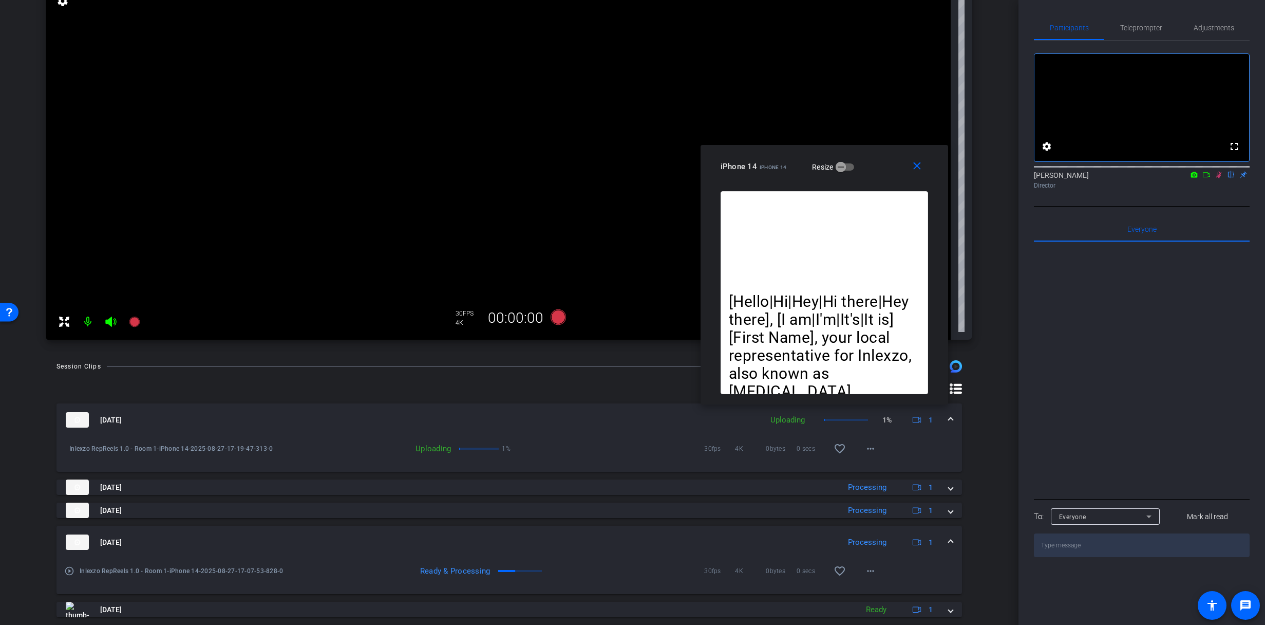
click at [1220, 178] on icon at bounding box center [1219, 174] width 8 height 7
click at [1217, 178] on icon at bounding box center [1219, 174] width 8 height 7
click at [1131, 29] on span "Teleprompter" at bounding box center [1142, 27] width 42 height 7
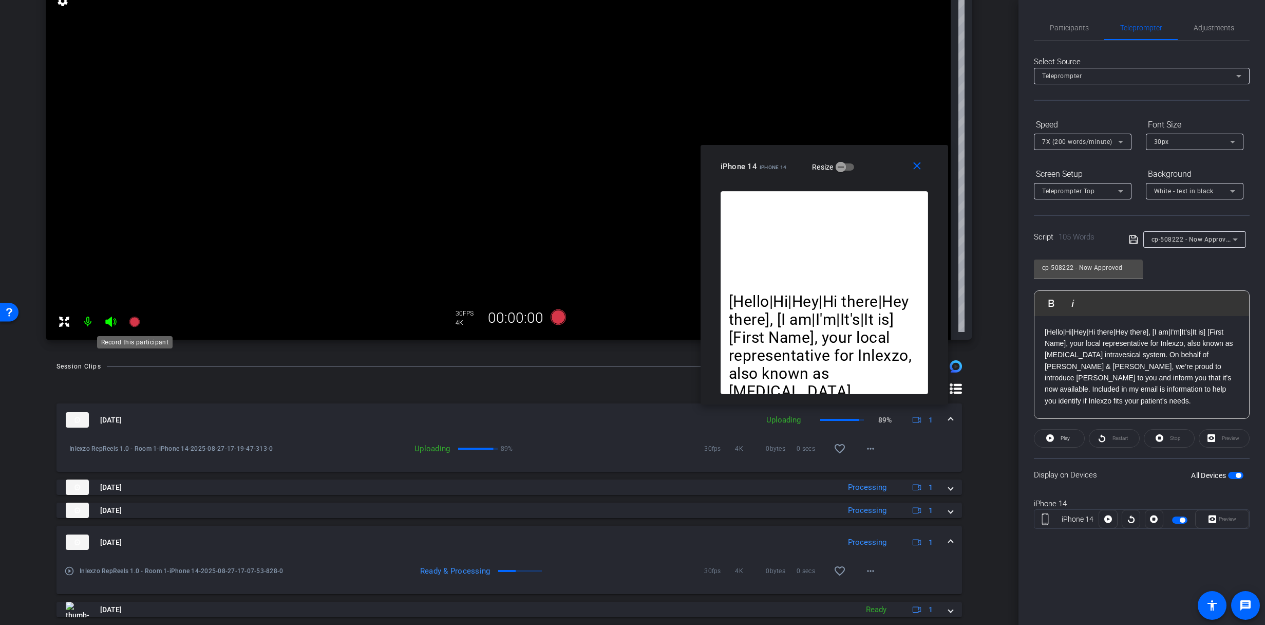
click at [131, 326] on icon at bounding box center [134, 321] width 12 height 12
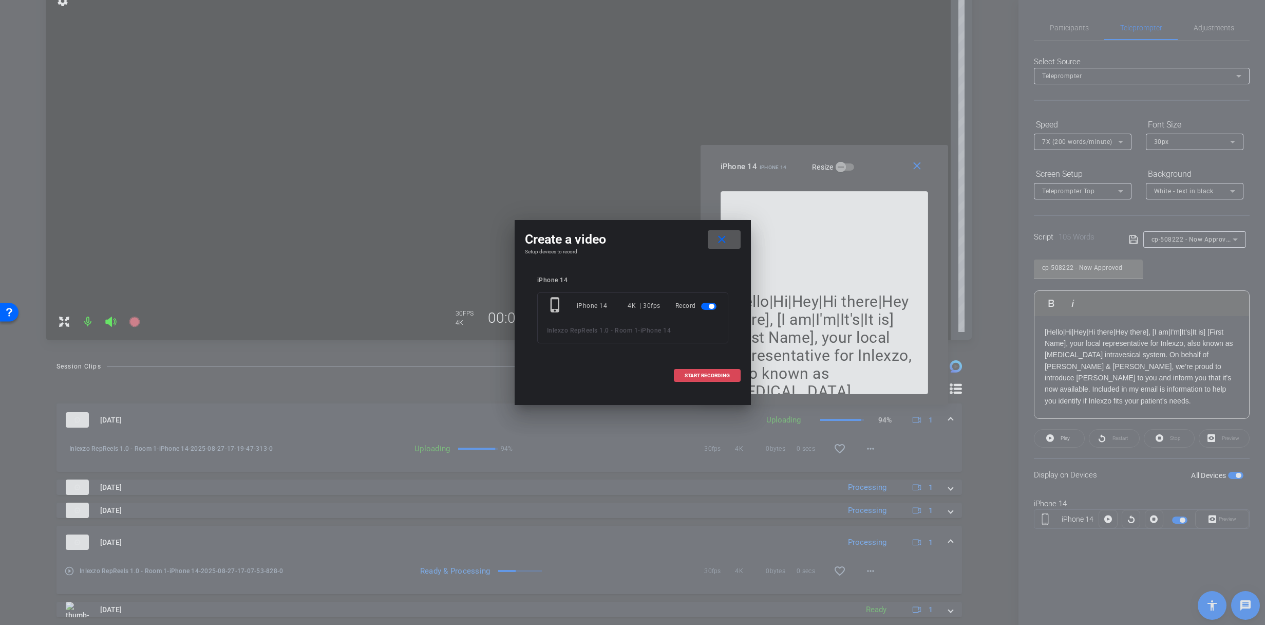
click at [702, 387] on span at bounding box center [708, 375] width 66 height 25
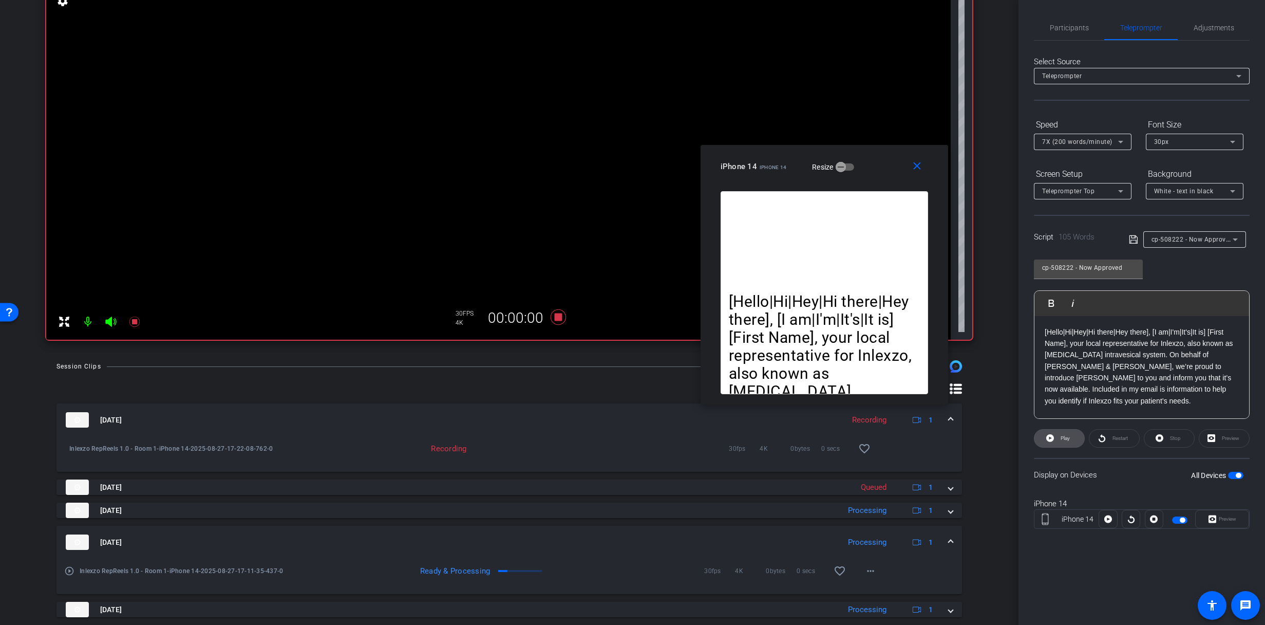
click at [1066, 434] on span "Play" at bounding box center [1064, 438] width 12 height 14
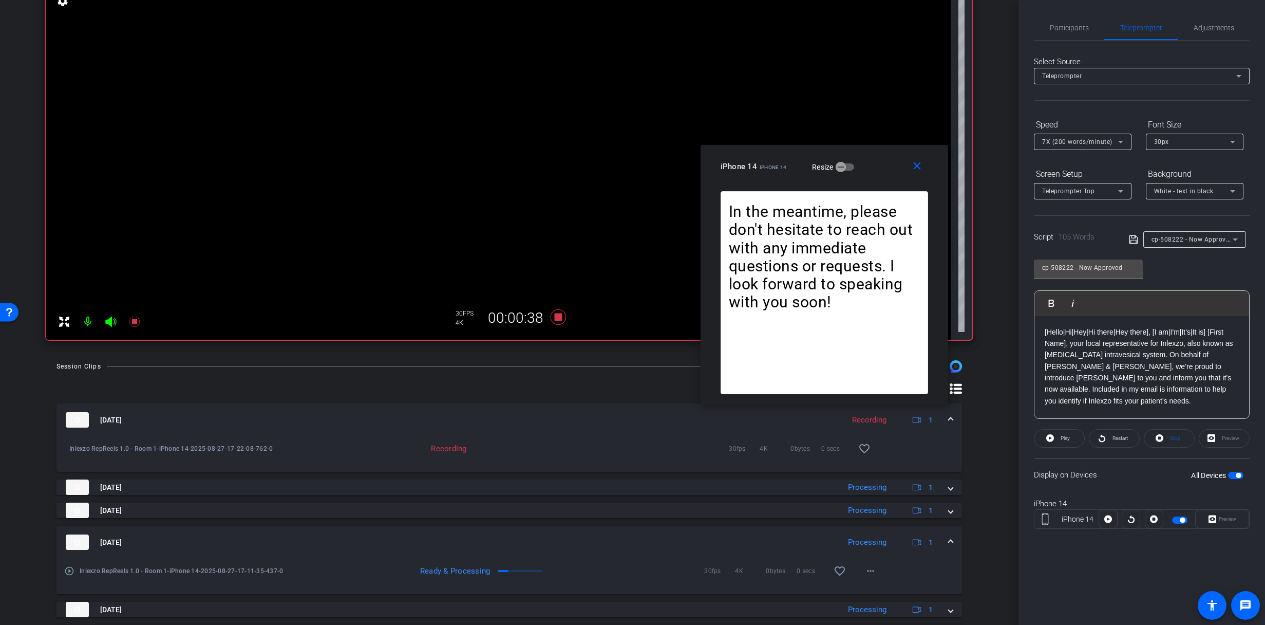
click at [1131, 448] on openreel-capture-teleprompter "Speed 7X (200 words/minute) Font Size 30px Screen Setup Teleprompter Top Backgr…" at bounding box center [1142, 331] width 216 height 431
click at [1116, 436] on span "Restart" at bounding box center [1120, 438] width 15 height 6
click at [1115, 440] on span "Restart" at bounding box center [1120, 438] width 15 height 6
click at [1117, 442] on span "Restart" at bounding box center [1119, 438] width 18 height 14
click at [135, 322] on icon at bounding box center [134, 321] width 10 height 10
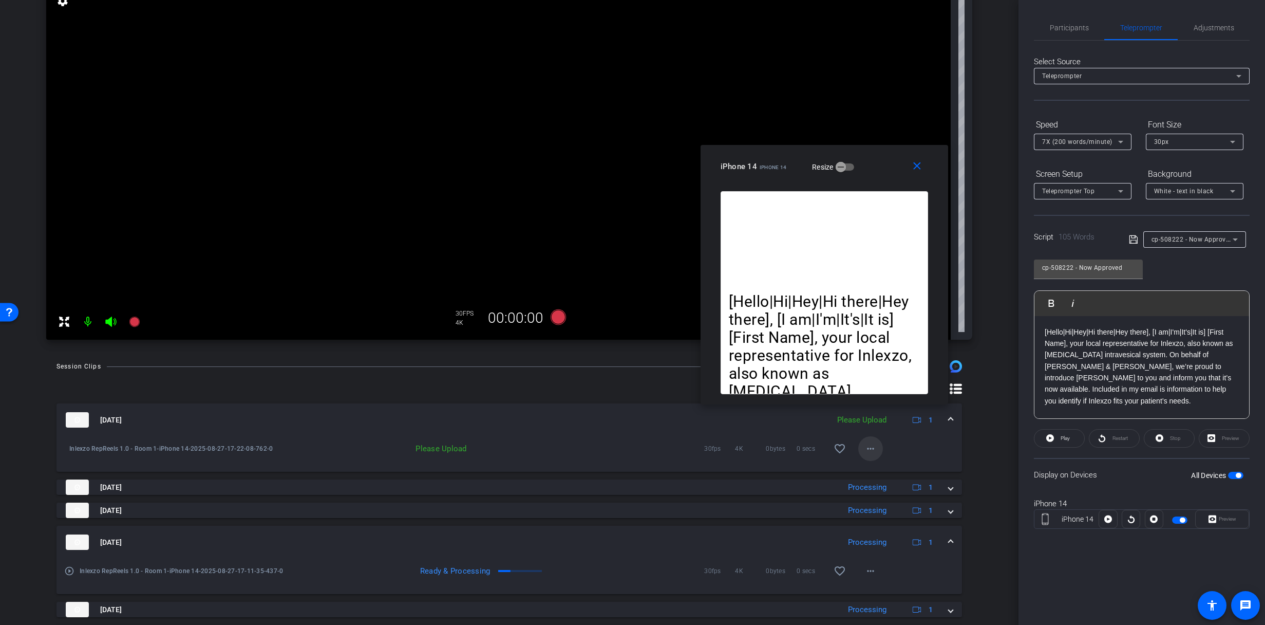
click at [875, 446] on span at bounding box center [871, 448] width 25 height 25
click at [886, 469] on span "Upload" at bounding box center [882, 470] width 41 height 12
click at [1067, 26] on span "Participants" at bounding box center [1069, 27] width 39 height 7
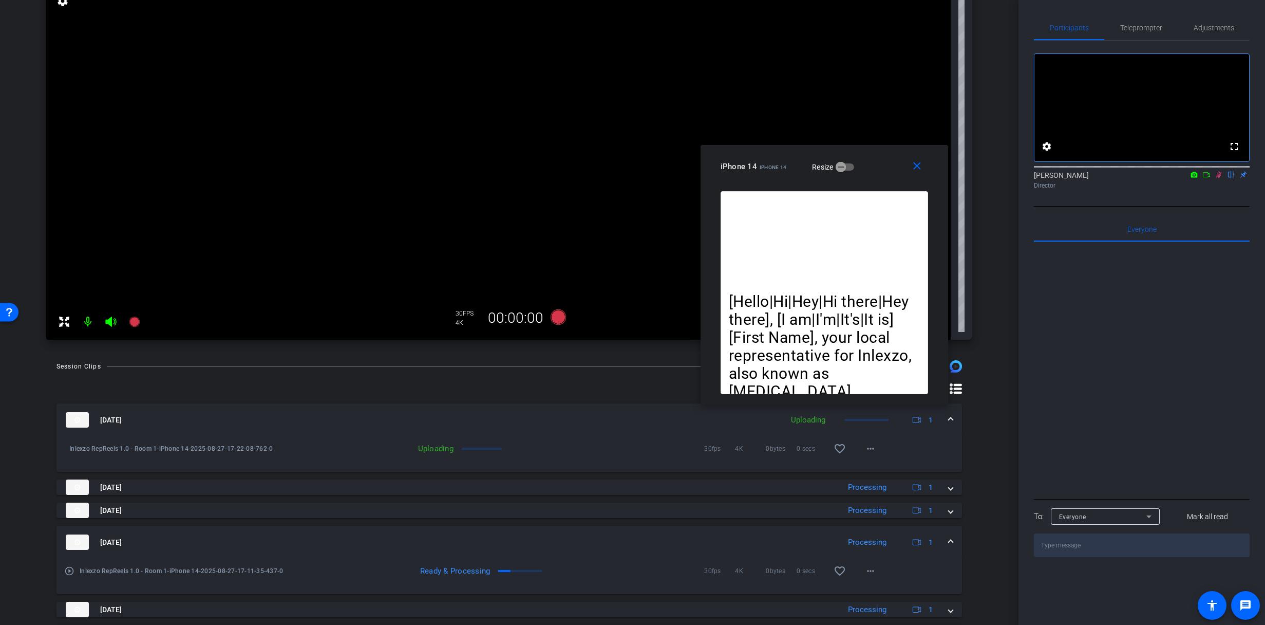
click at [1218, 178] on icon at bounding box center [1219, 174] width 8 height 7
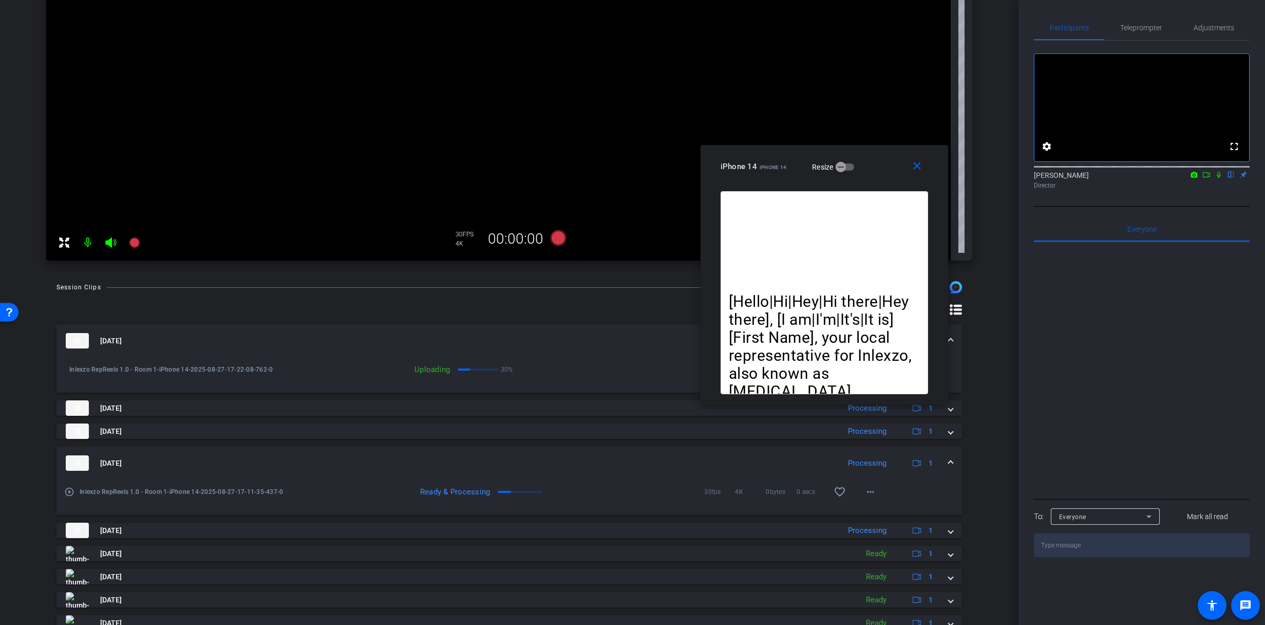
scroll to position [0, 0]
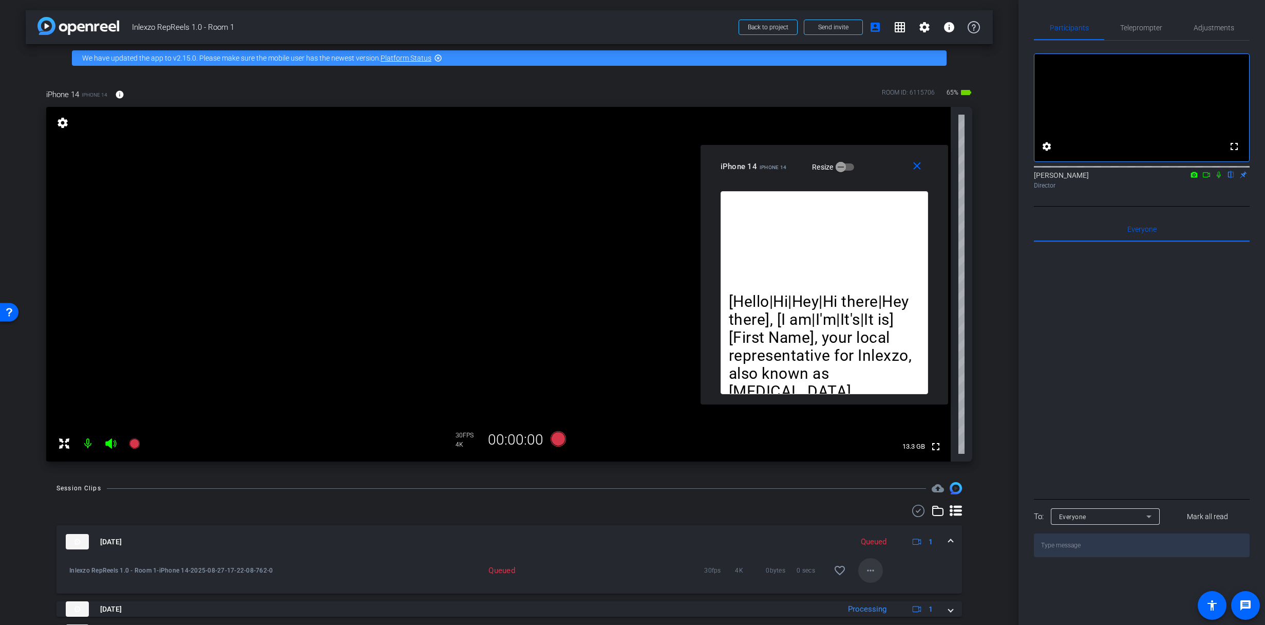
click at [865, 573] on mat-icon "more_horiz" at bounding box center [871, 570] width 12 height 12
click at [862, 573] on div at bounding box center [632, 312] width 1265 height 625
